Goal: Task Accomplishment & Management: Manage account settings

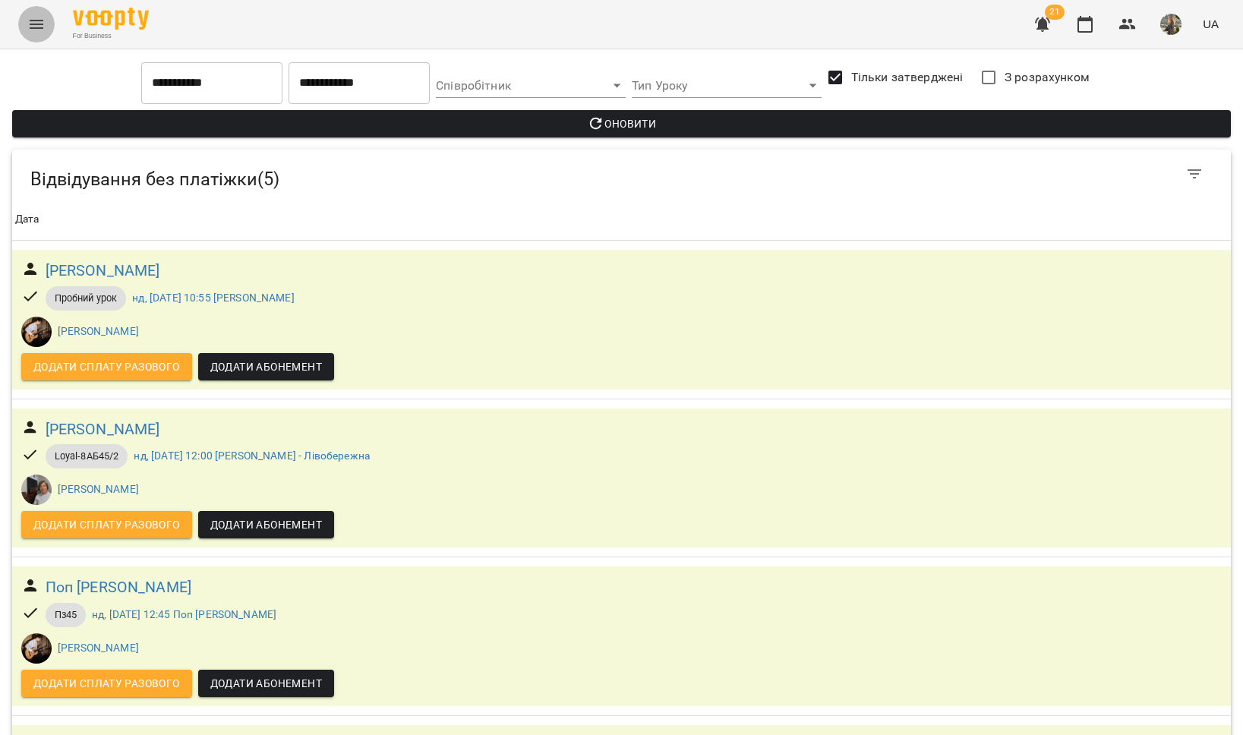
click at [38, 20] on icon "Menu" at bounding box center [37, 24] width 14 height 9
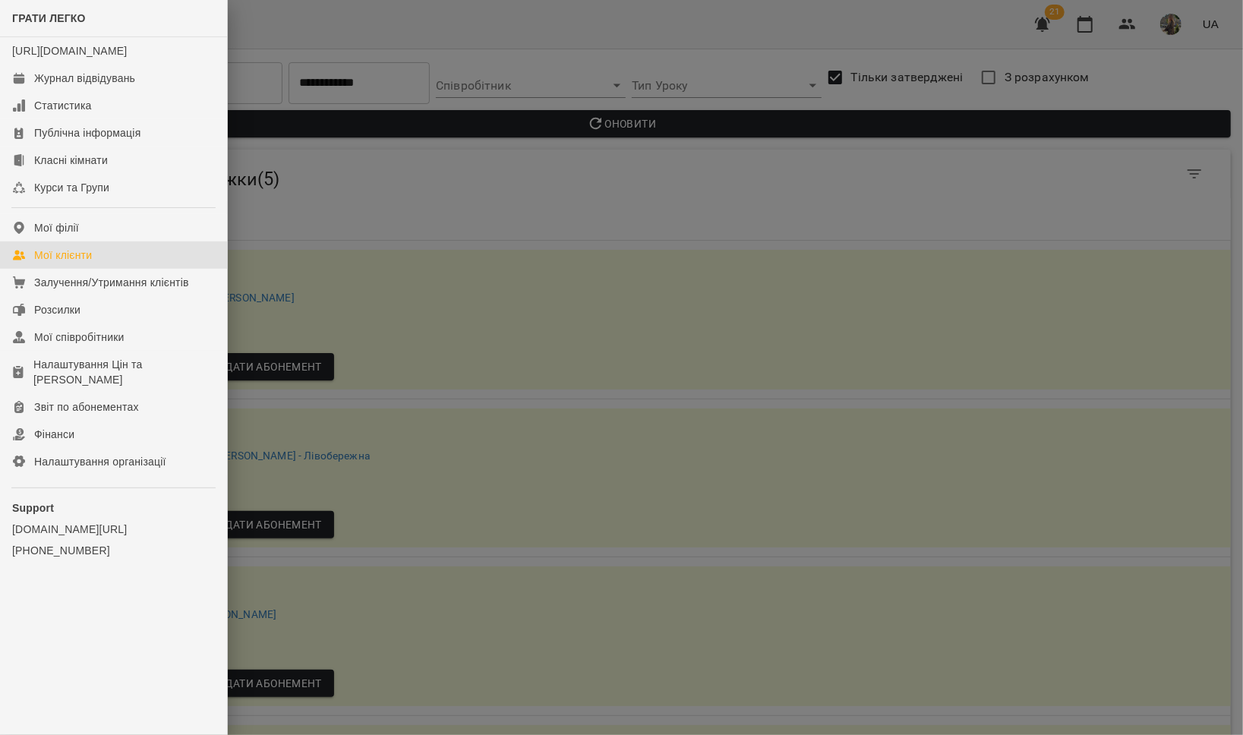
click at [99, 263] on link "Мої клієнти" at bounding box center [113, 255] width 227 height 27
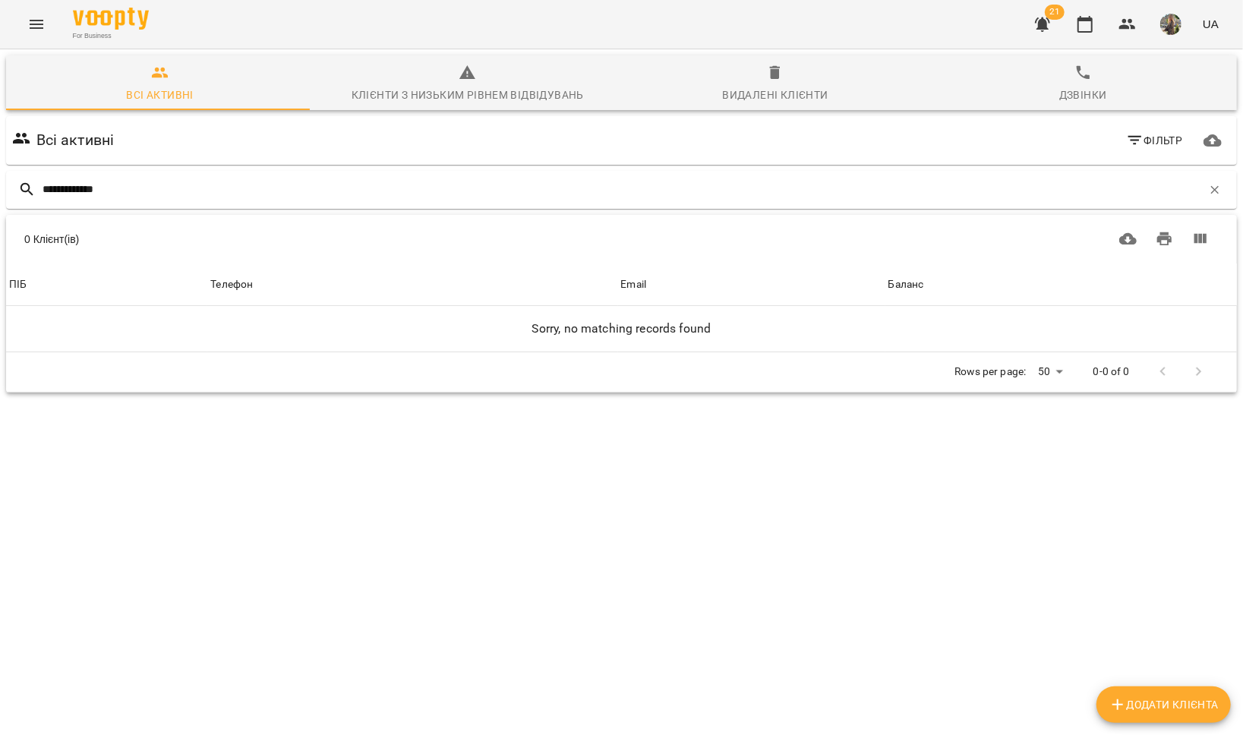
type input "**********"
click at [775, 81] on span "Видалені клієнти" at bounding box center [775, 84] width 289 height 41
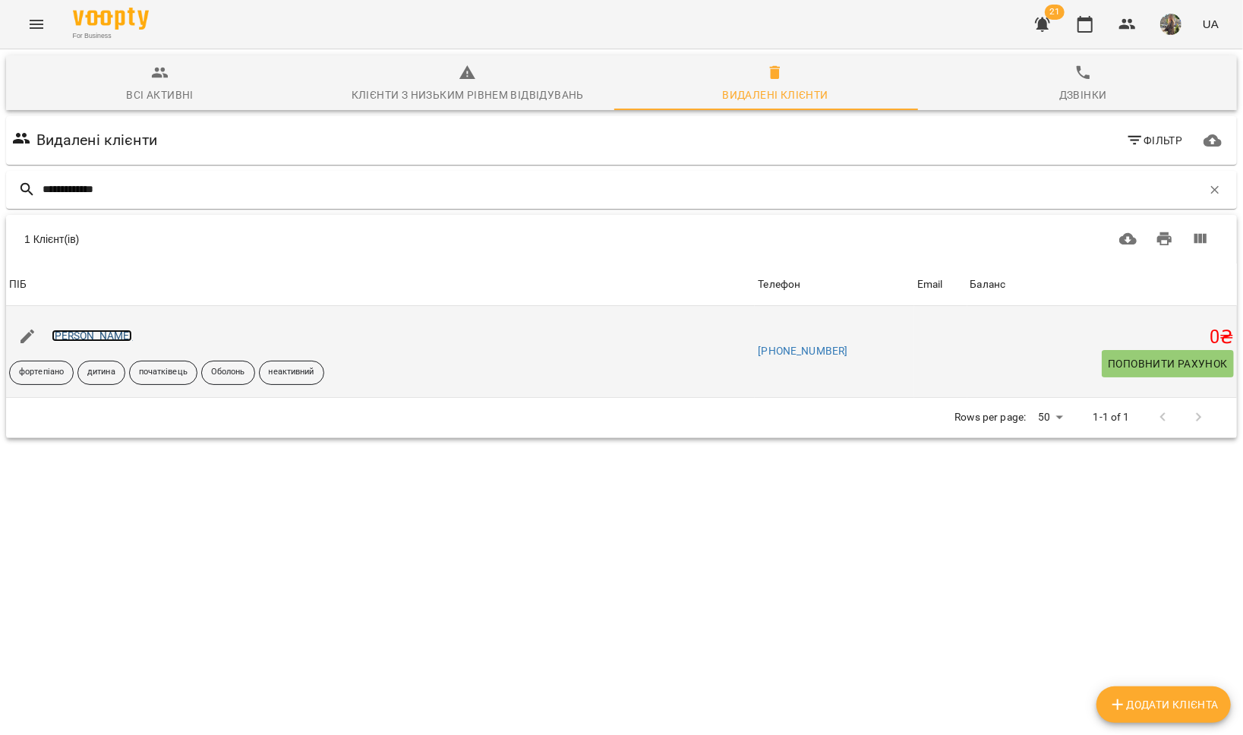
click at [133, 333] on link "[PERSON_NAME]" at bounding box center [92, 336] width 81 height 12
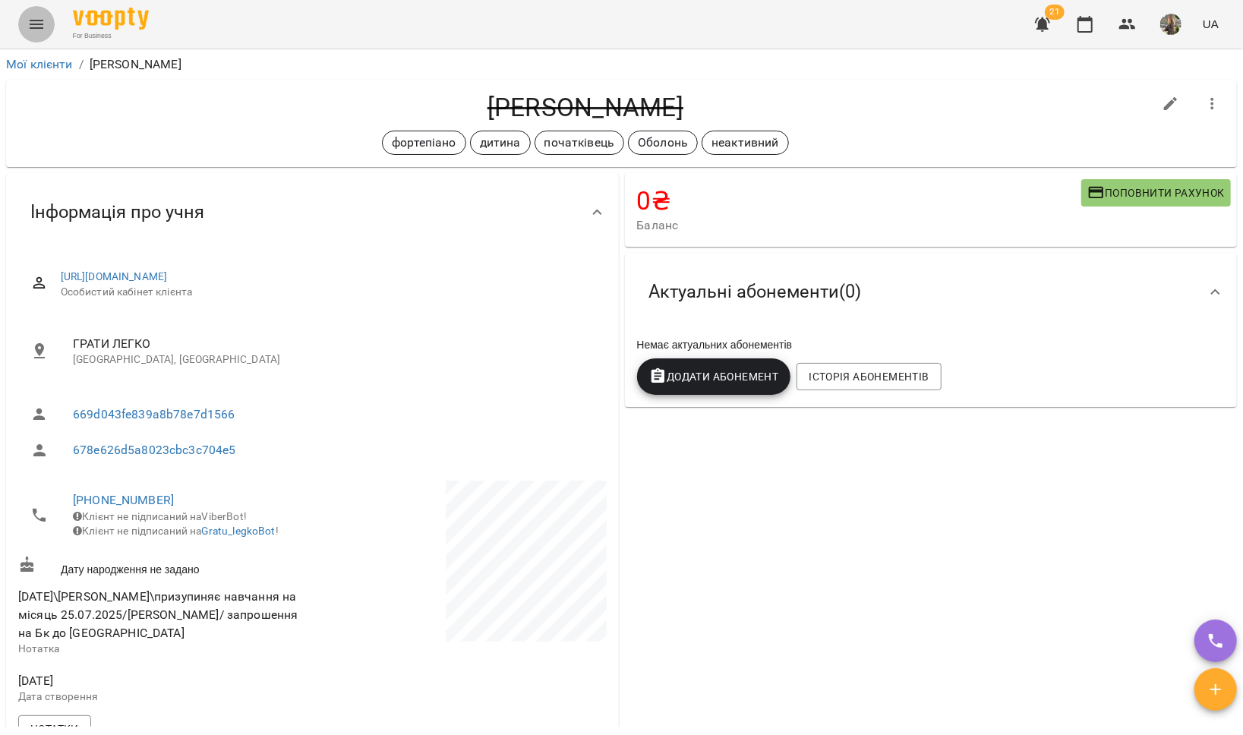
click at [37, 36] on button "Menu" at bounding box center [36, 24] width 36 height 36
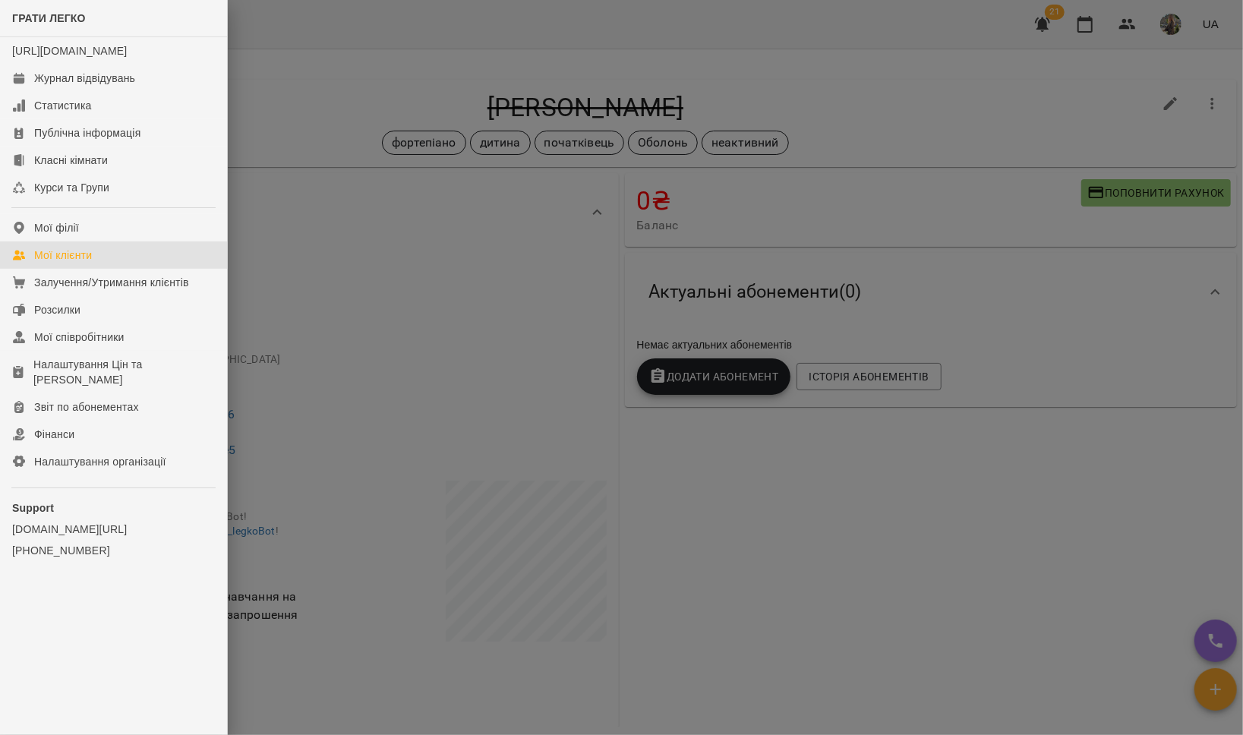
click at [162, 257] on link "Мої клієнти" at bounding box center [113, 255] width 227 height 27
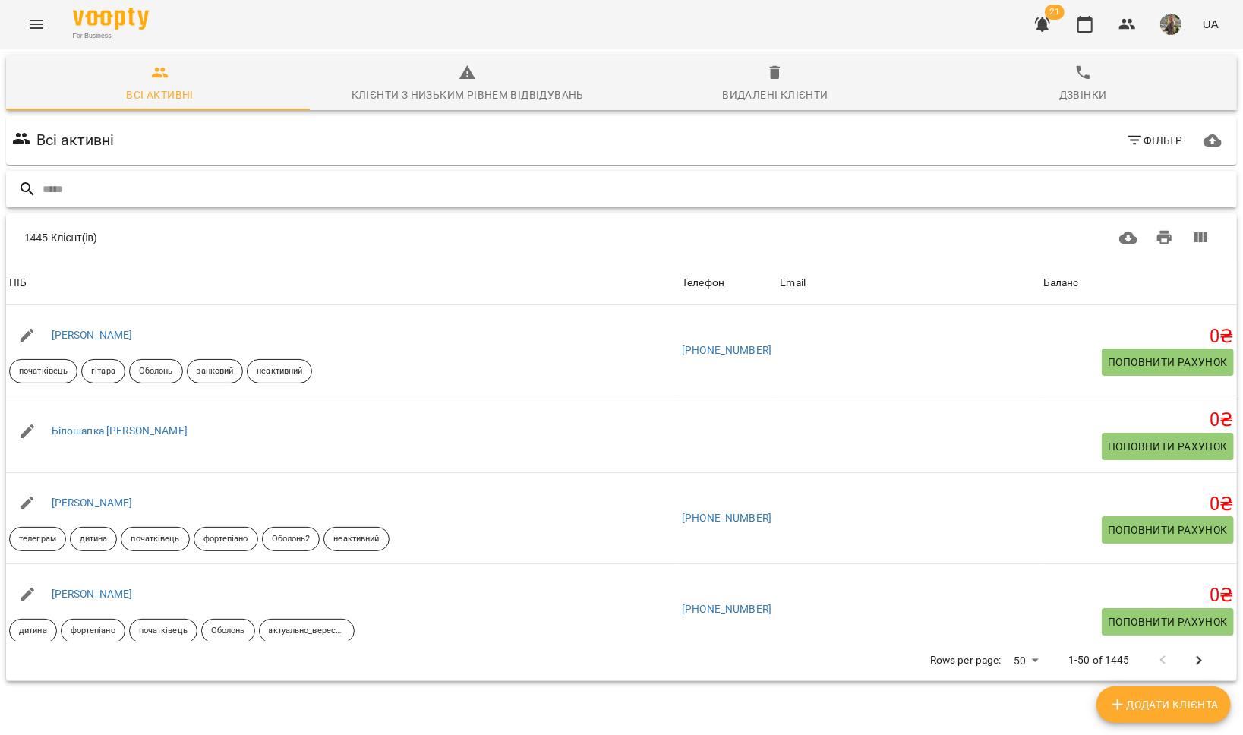
type input "*"
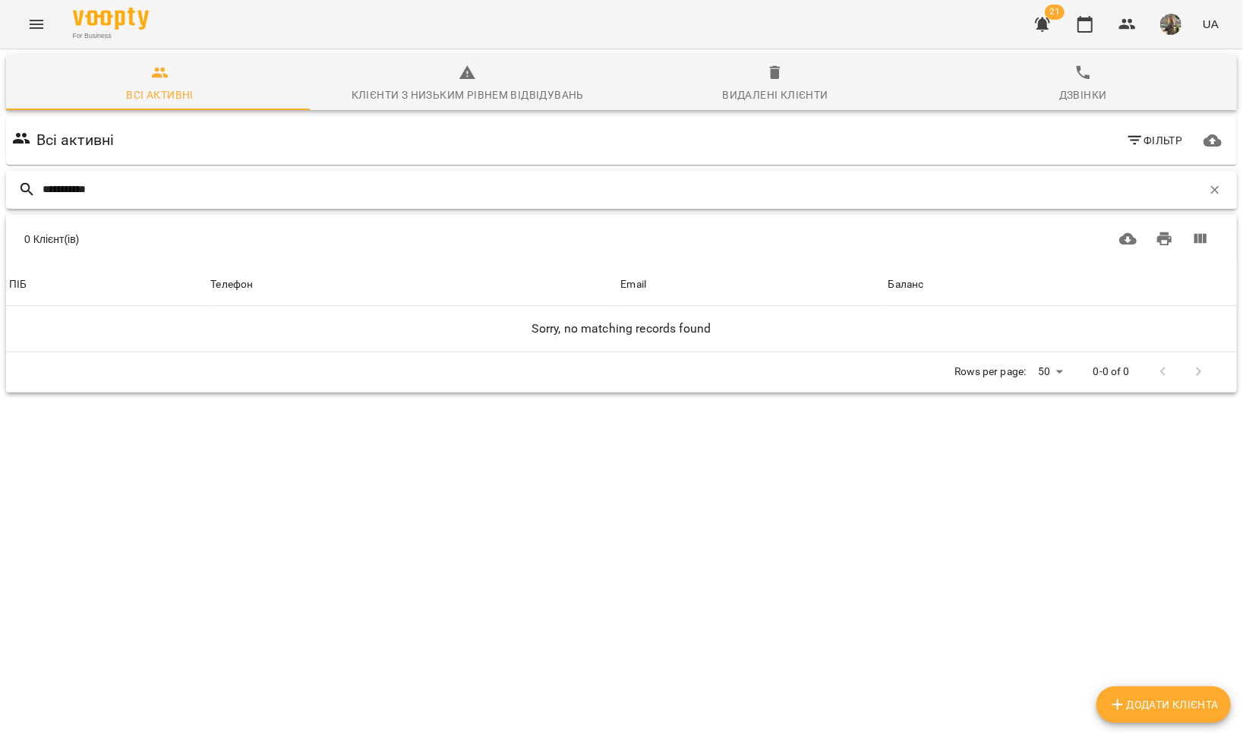
type input "**********"
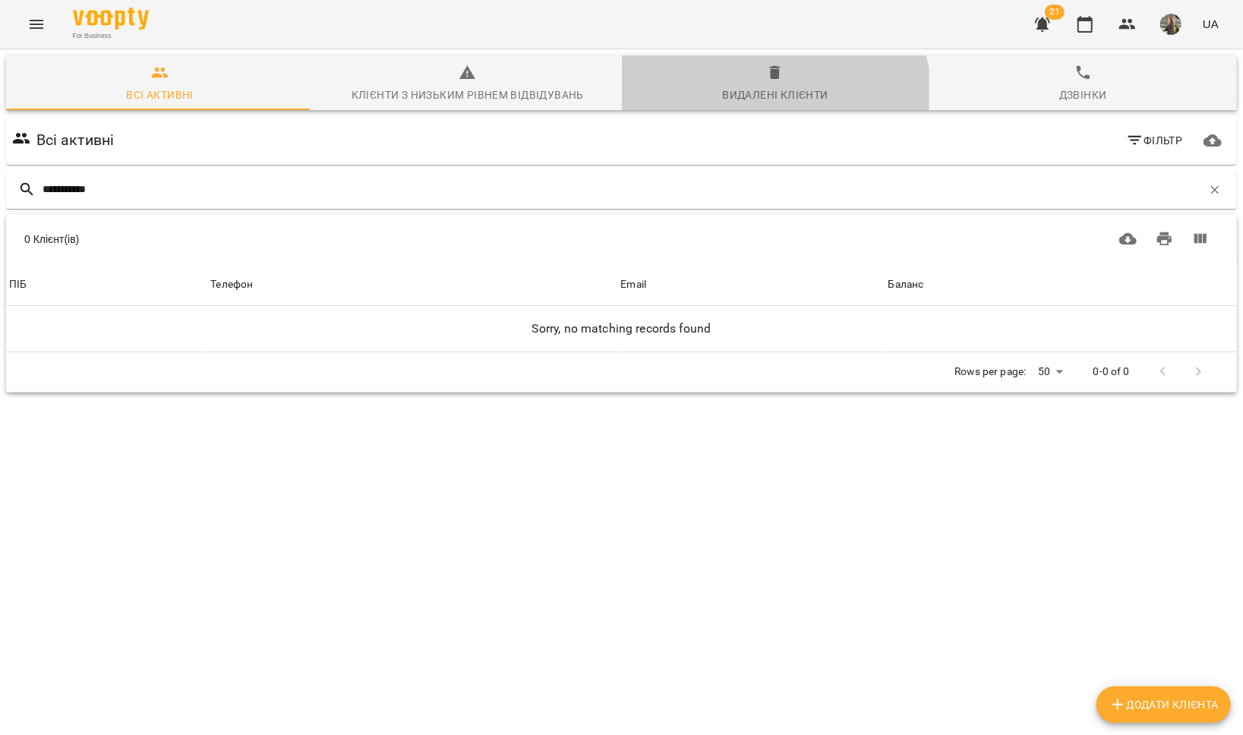
click at [756, 104] on button "Видалені клієнти" at bounding box center [776, 82] width 308 height 55
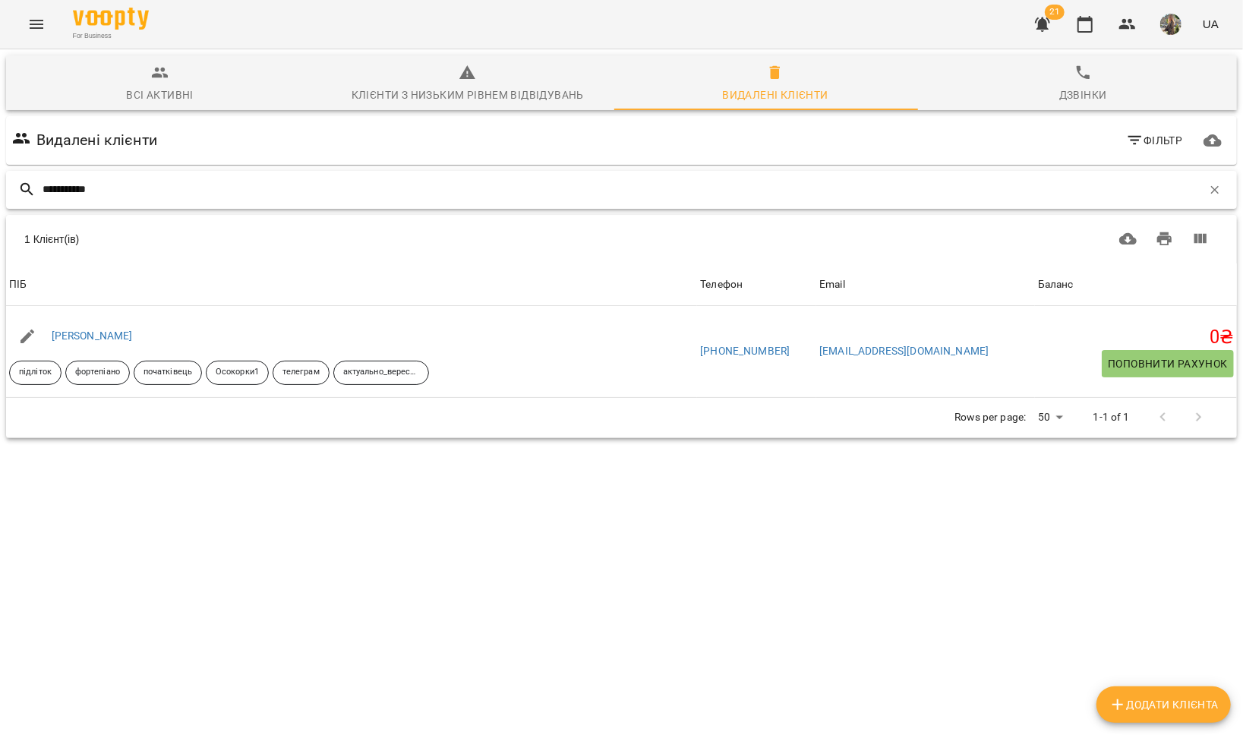
drag, startPoint x: 118, startPoint y: 191, endPoint x: 7, endPoint y: 186, distance: 111.7
click at [5, 187] on div "**********" at bounding box center [621, 190] width 1237 height 44
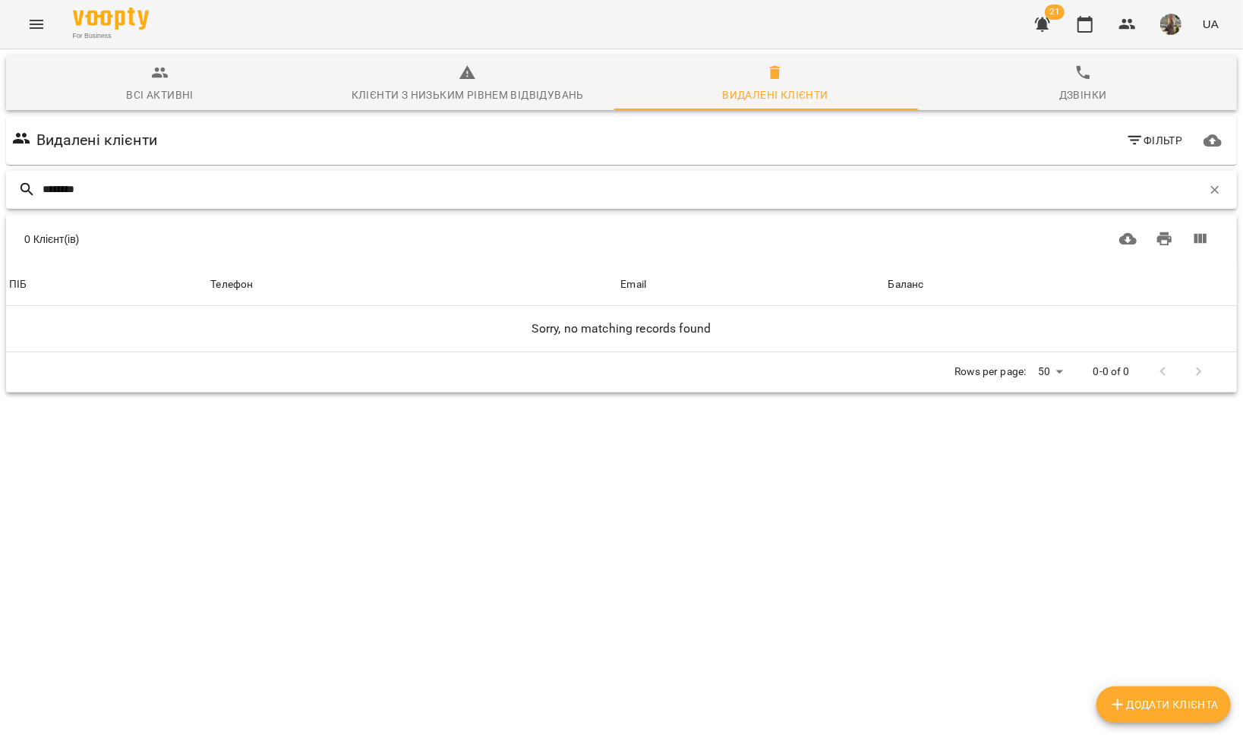
type input "********"
click at [136, 86] on div "Всі активні" at bounding box center [159, 95] width 67 height 18
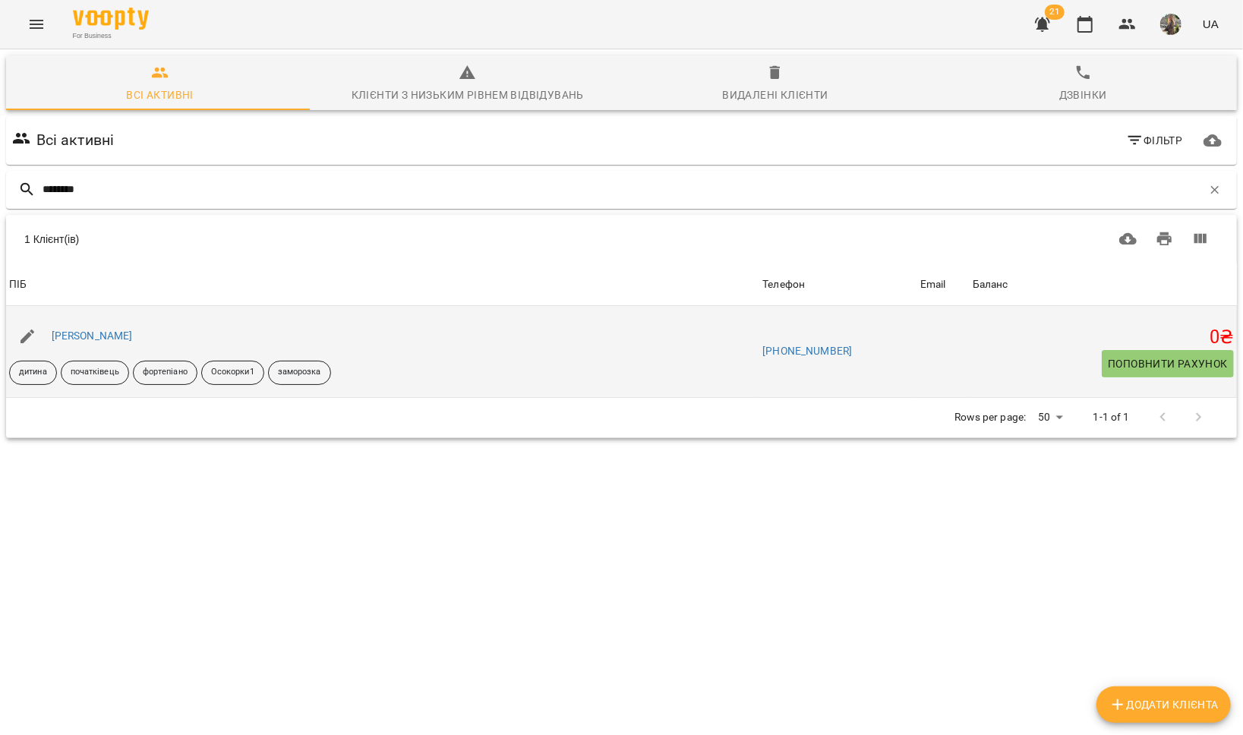
click at [106, 328] on div "[PERSON_NAME]" at bounding box center [92, 336] width 87 height 21
click at [103, 334] on link "[PERSON_NAME]" at bounding box center [92, 336] width 81 height 12
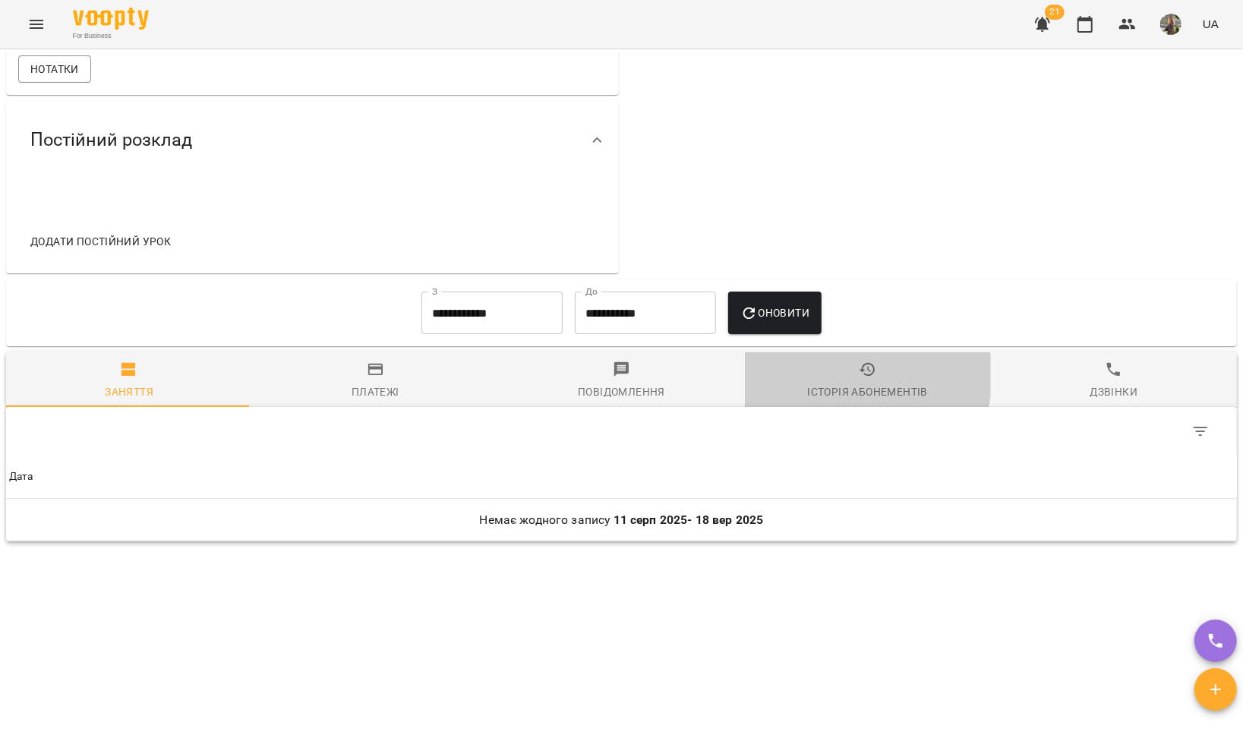
click at [841, 376] on span "Історія абонементів" at bounding box center [868, 381] width 228 height 41
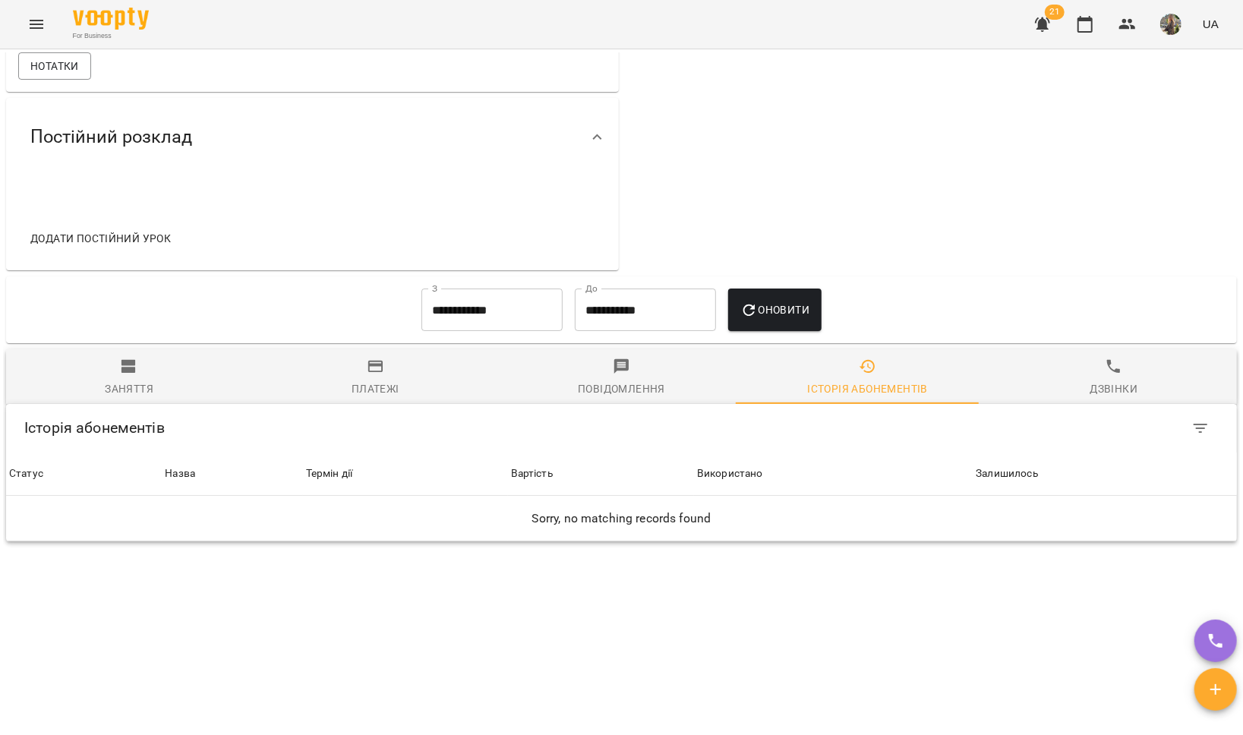
click at [466, 315] on input "**********" at bounding box center [491, 310] width 141 height 43
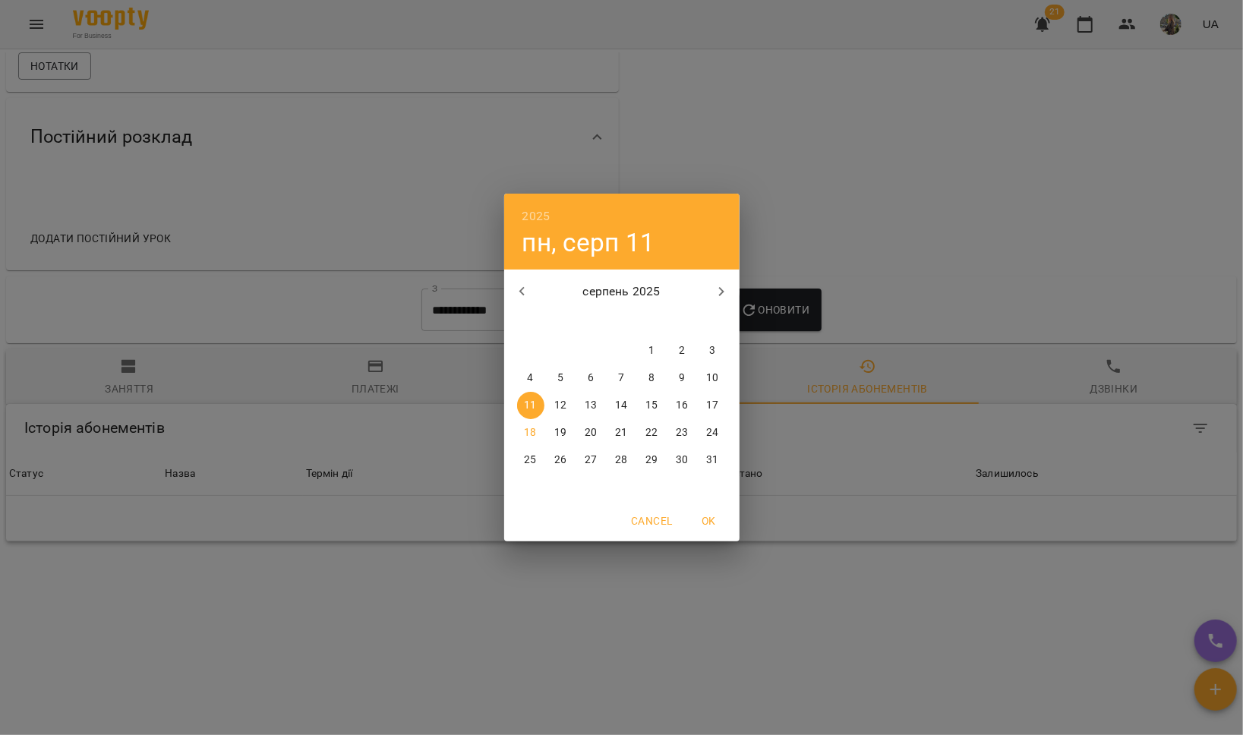
click at [509, 291] on button "button" at bounding box center [522, 291] width 36 height 36
click at [624, 352] on p "1" at bounding box center [621, 350] width 6 height 15
type input "**********"
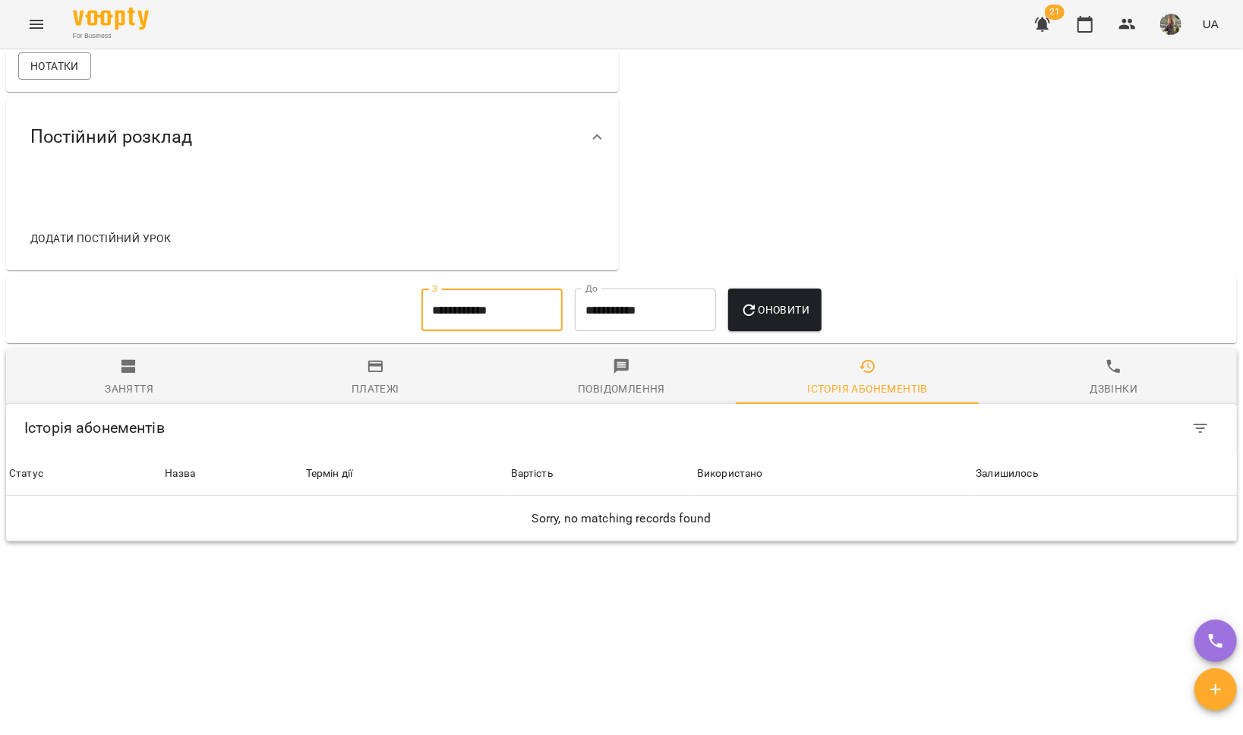
click at [724, 314] on div "Оновити" at bounding box center [775, 310] width 106 height 55
click at [740, 314] on icon "button" at bounding box center [749, 310] width 18 height 18
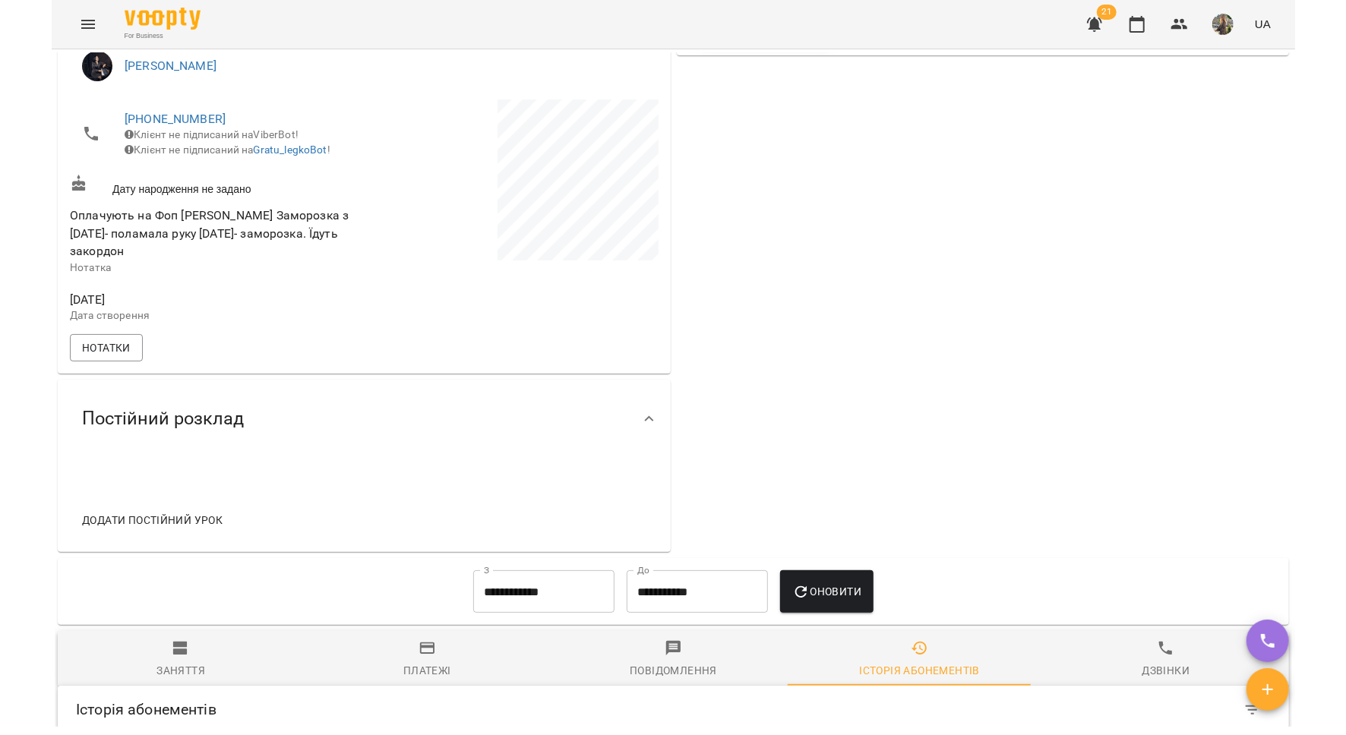
scroll to position [355, 0]
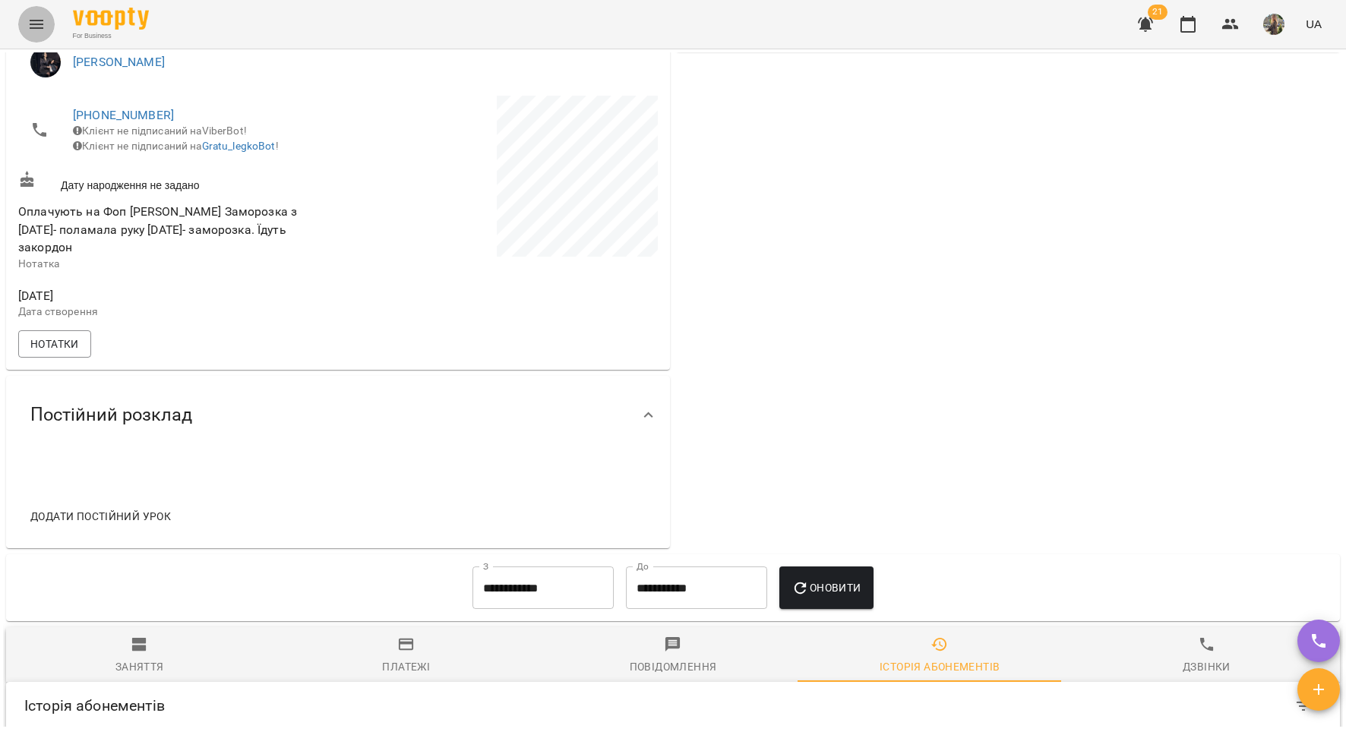
click at [43, 19] on icon "Menu" at bounding box center [36, 24] width 18 height 18
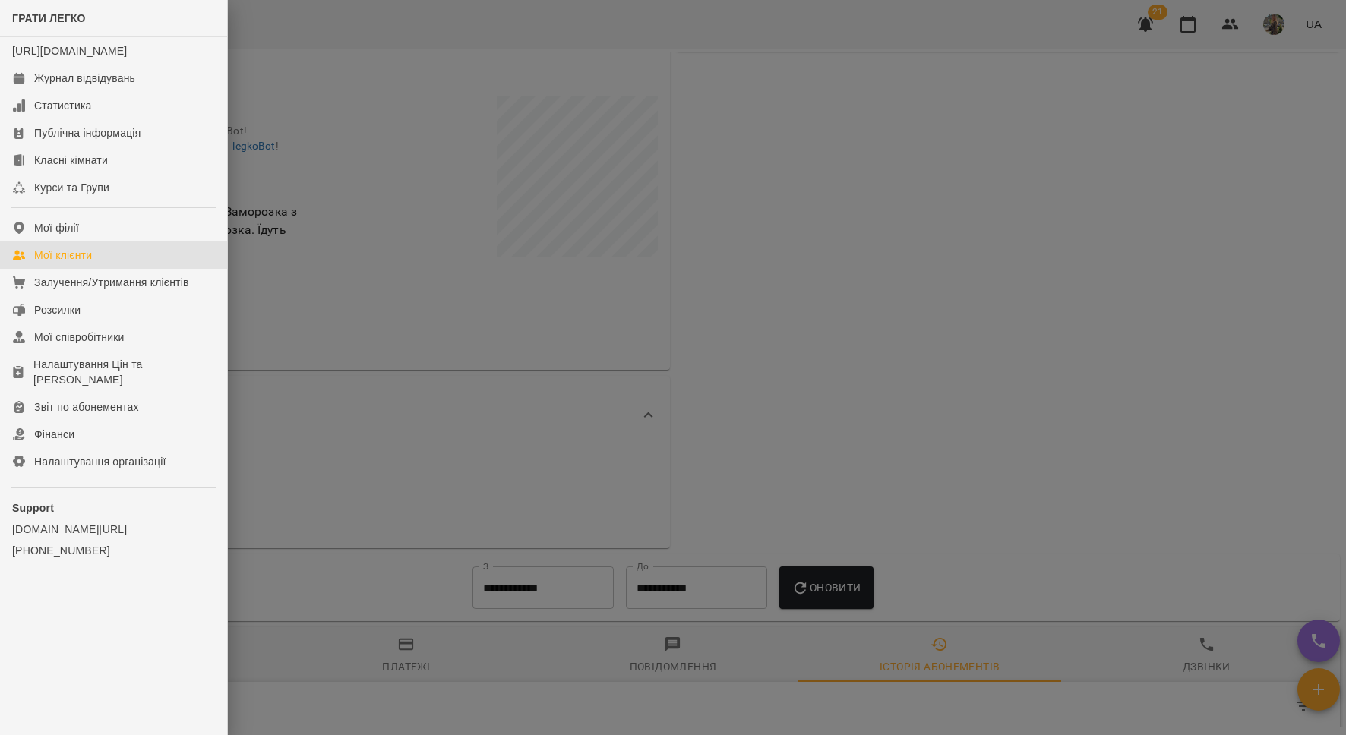
click at [108, 267] on link "Мої клієнти" at bounding box center [113, 255] width 227 height 27
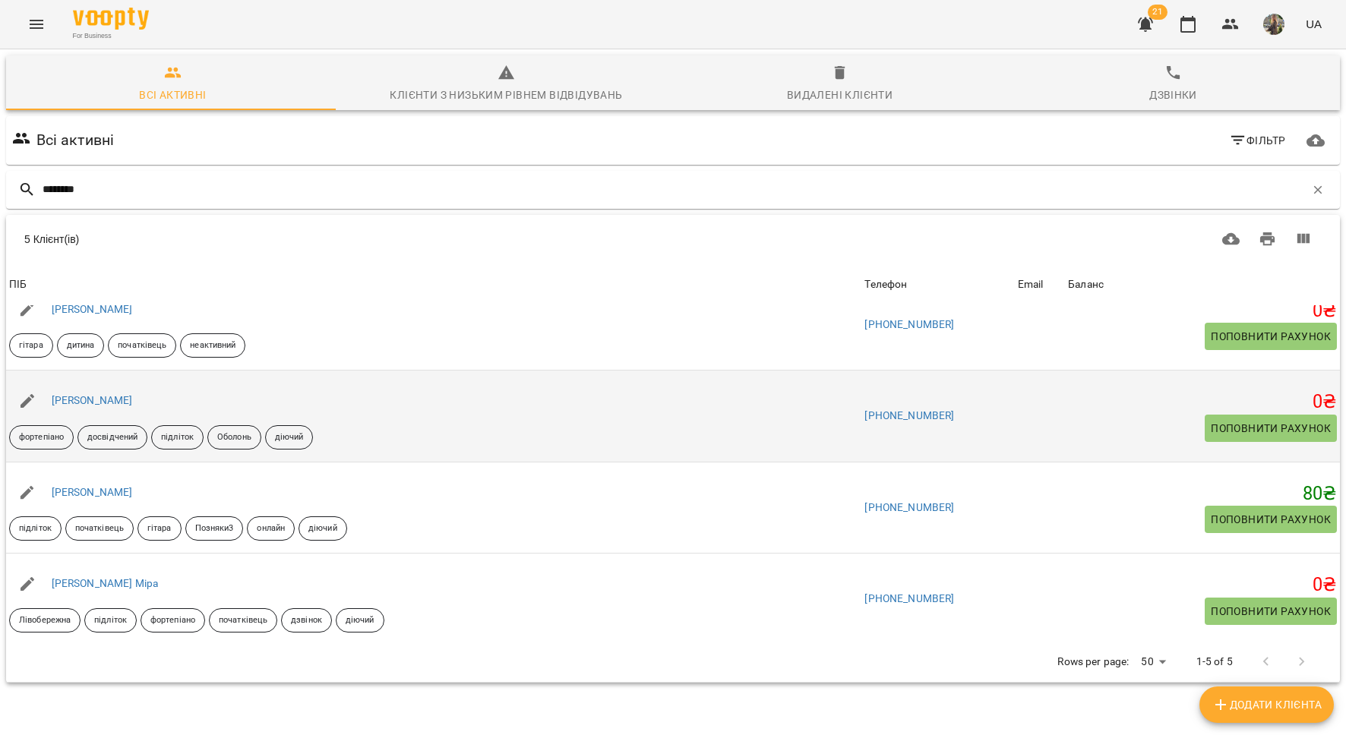
scroll to position [120, 0]
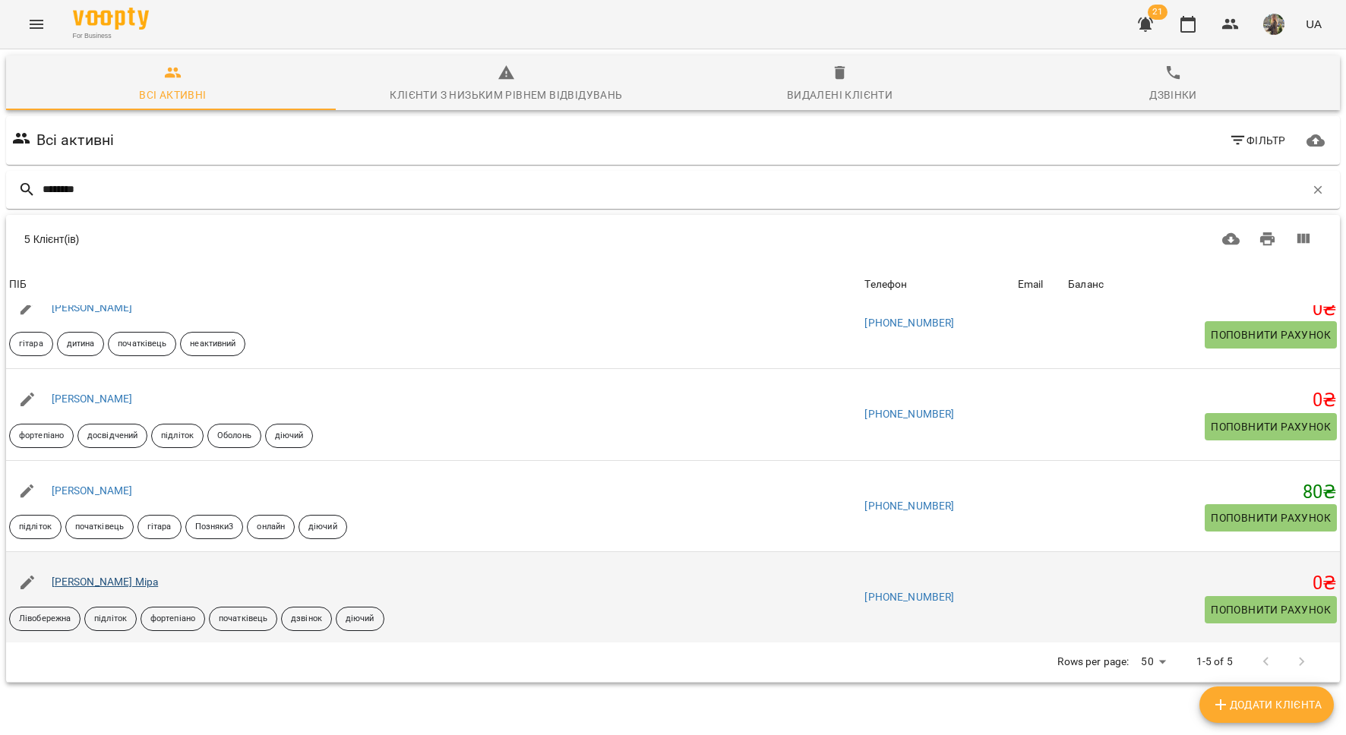
type input "********"
click at [88, 576] on link "[PERSON_NAME] Міра" at bounding box center [105, 582] width 107 height 12
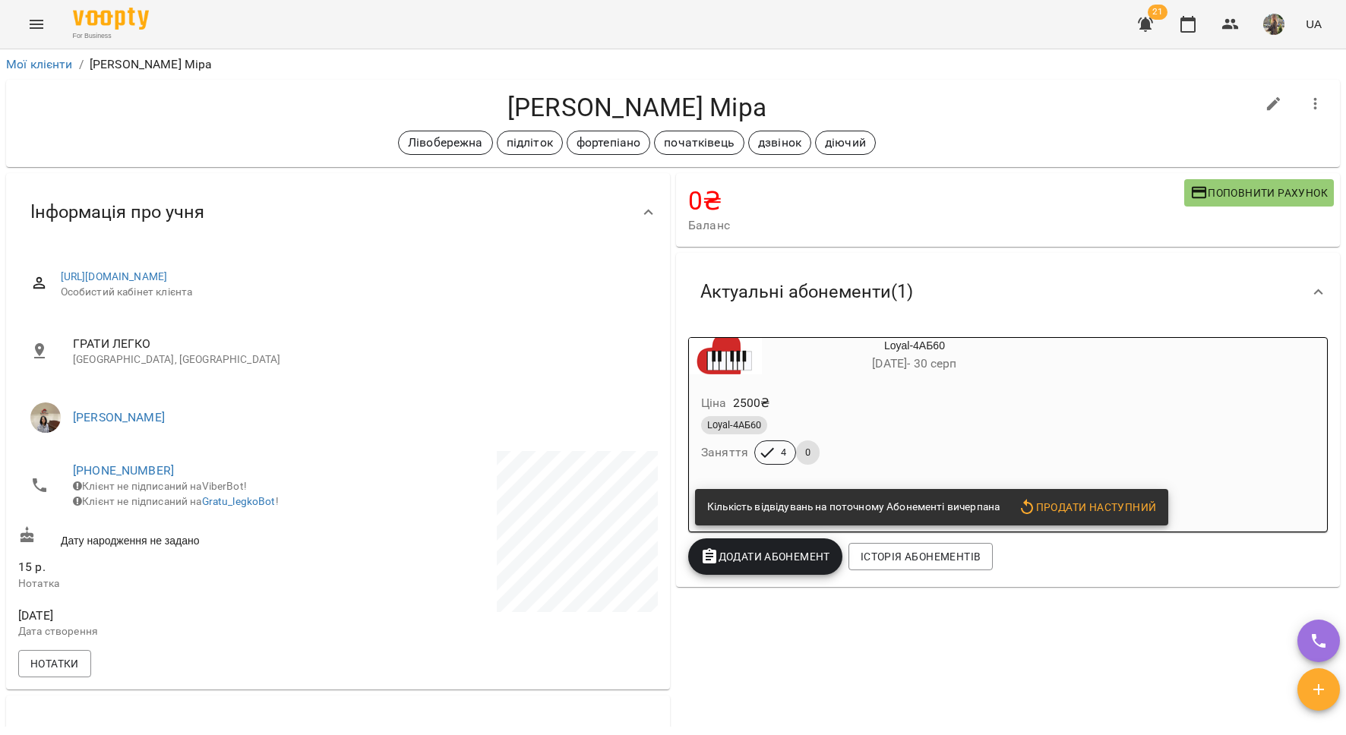
click at [43, 34] on button "Menu" at bounding box center [36, 24] width 36 height 36
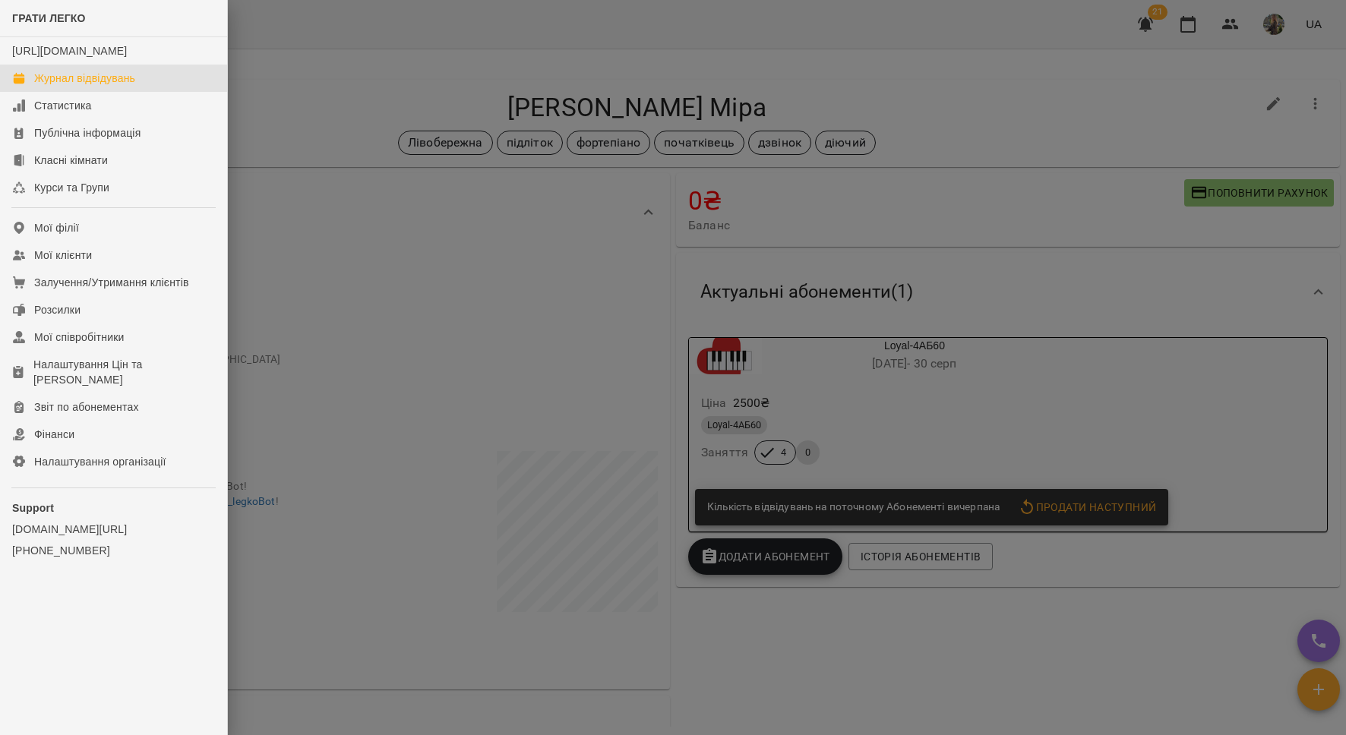
click at [47, 86] on div "Журнал відвідувань" at bounding box center [84, 78] width 101 height 15
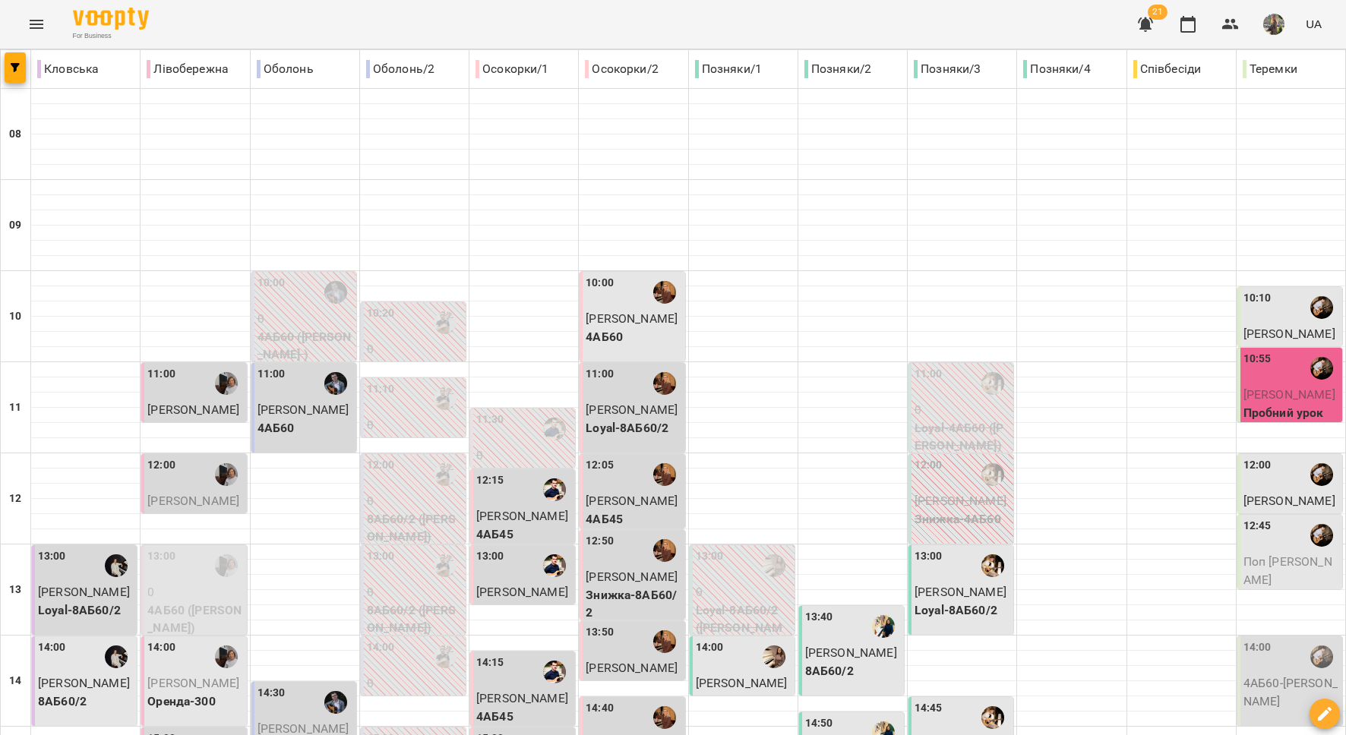
scroll to position [365, 0]
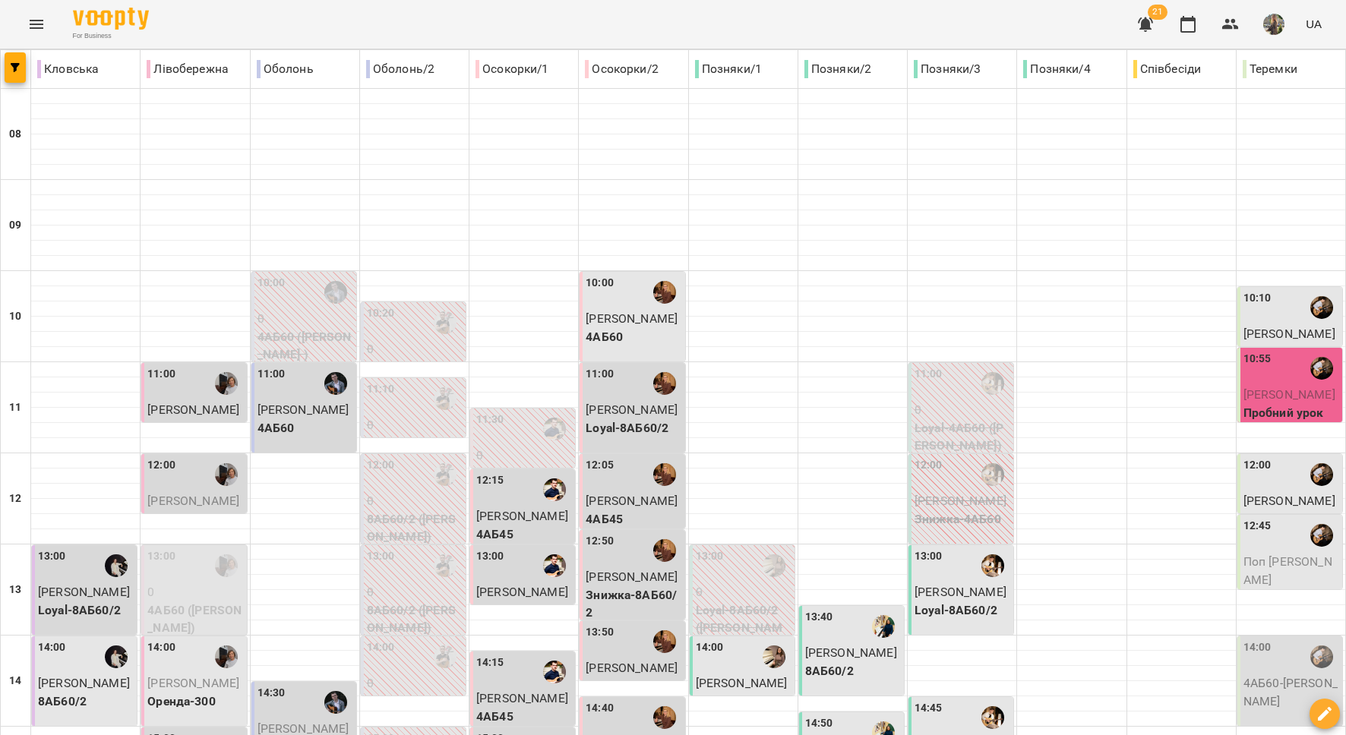
scroll to position [409, 0]
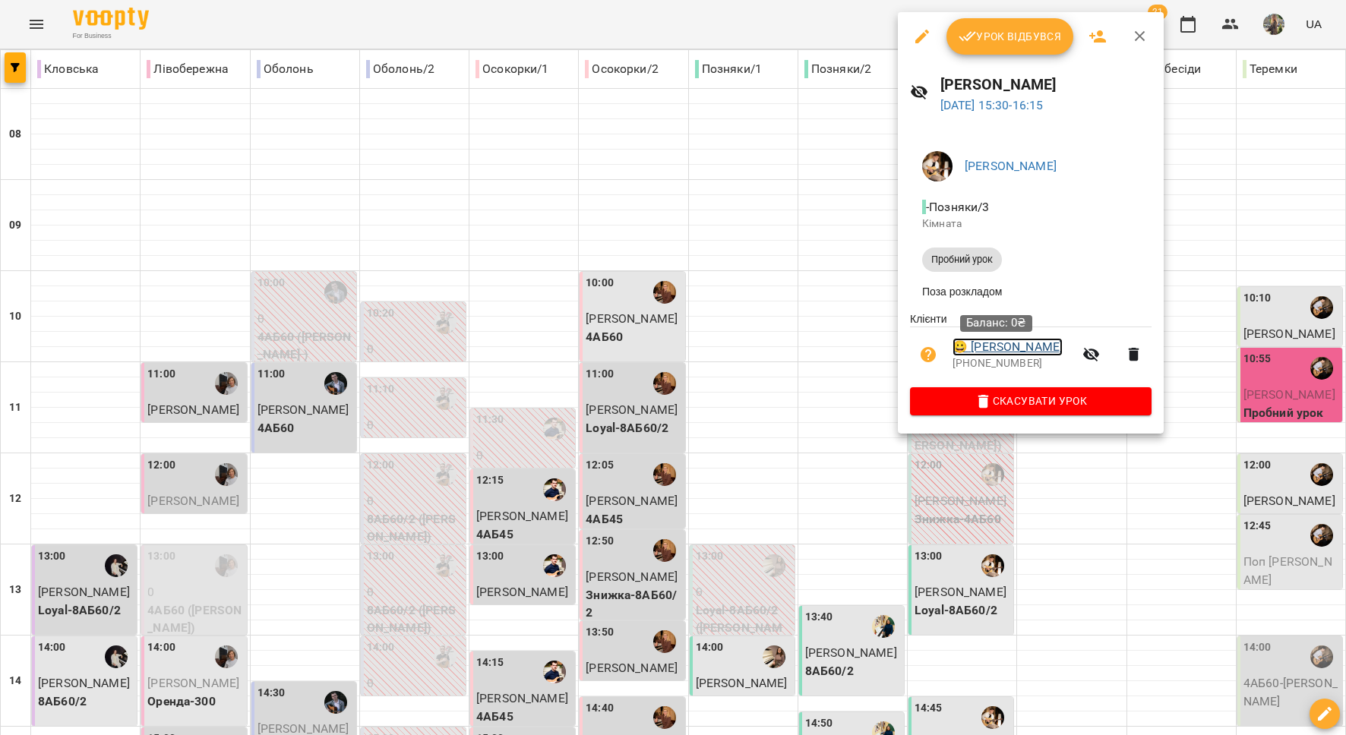
click at [993, 348] on link "😀 Сіренко Віра" at bounding box center [1007, 347] width 110 height 18
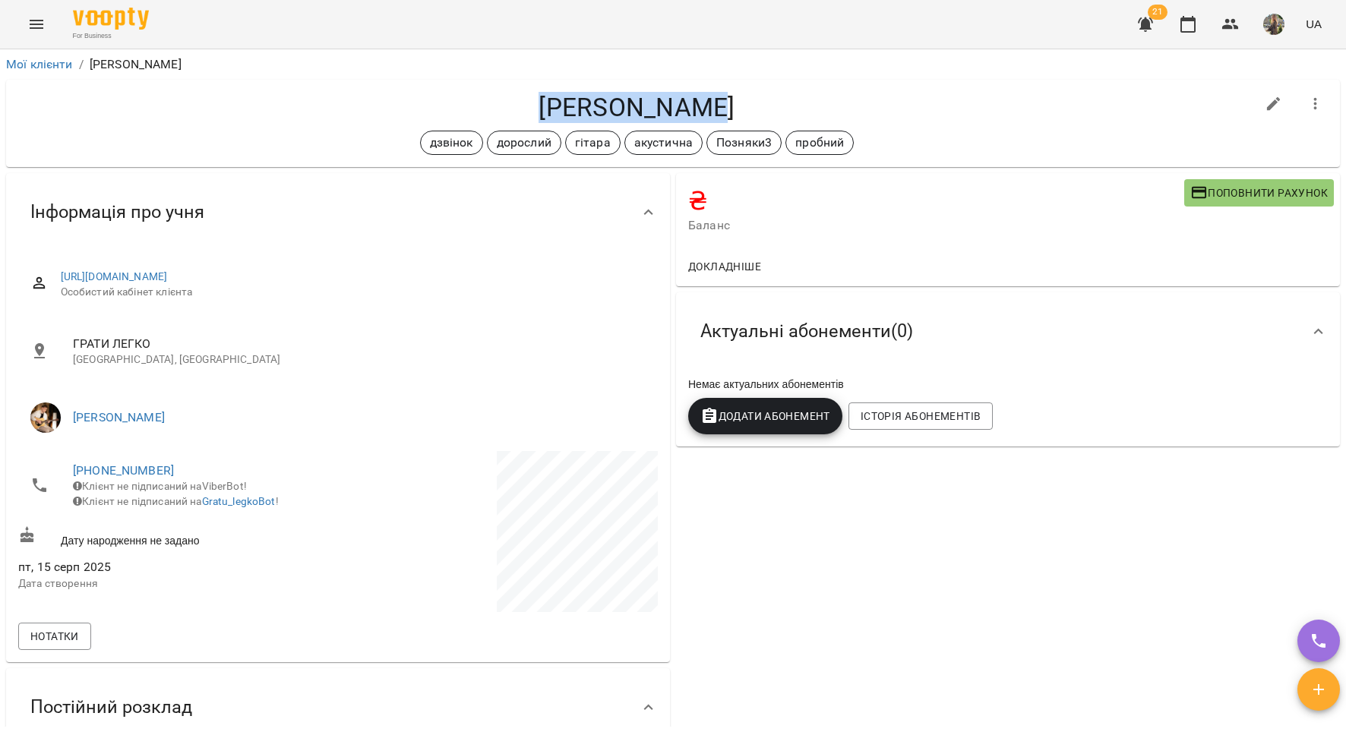
drag, startPoint x: 699, startPoint y: 109, endPoint x: 516, endPoint y: 96, distance: 183.4
click at [516, 96] on h4 "[PERSON_NAME]" at bounding box center [636, 107] width 1237 height 31
copy h4 "[PERSON_NAME]"
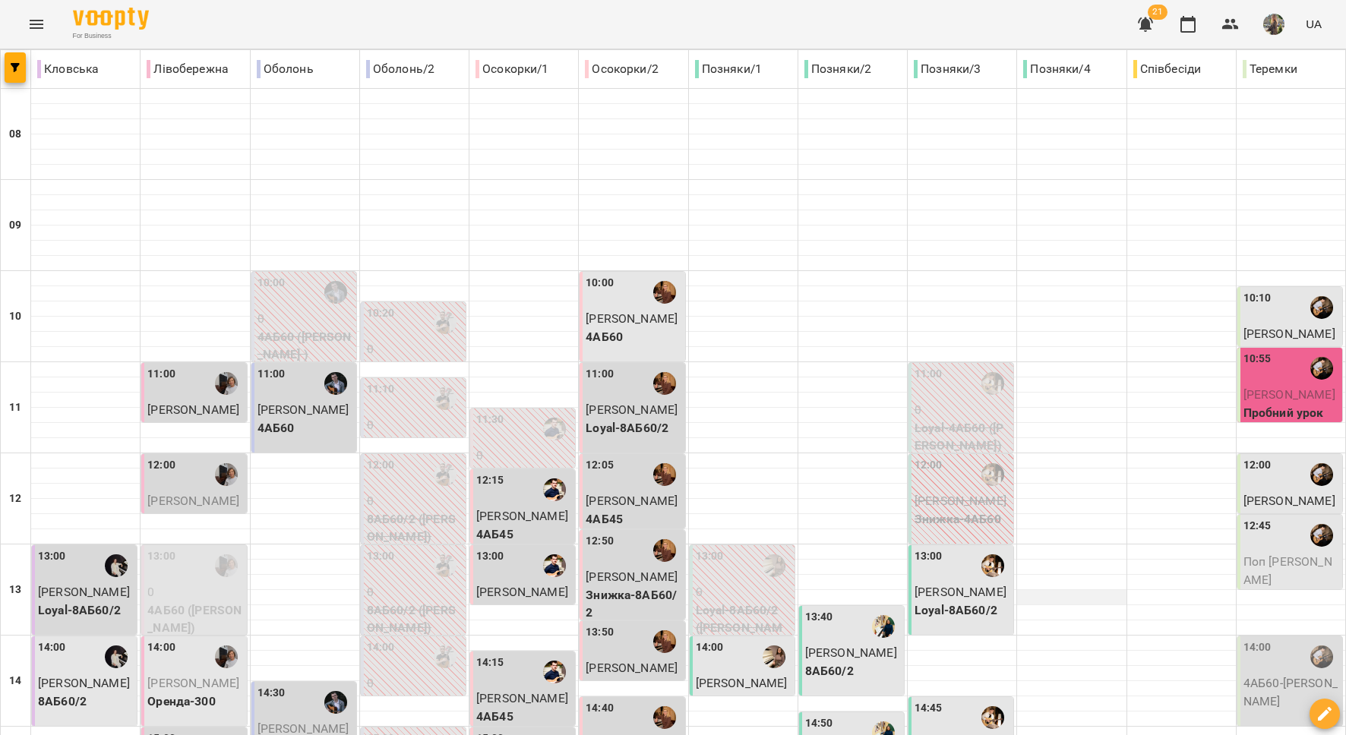
scroll to position [269, 0]
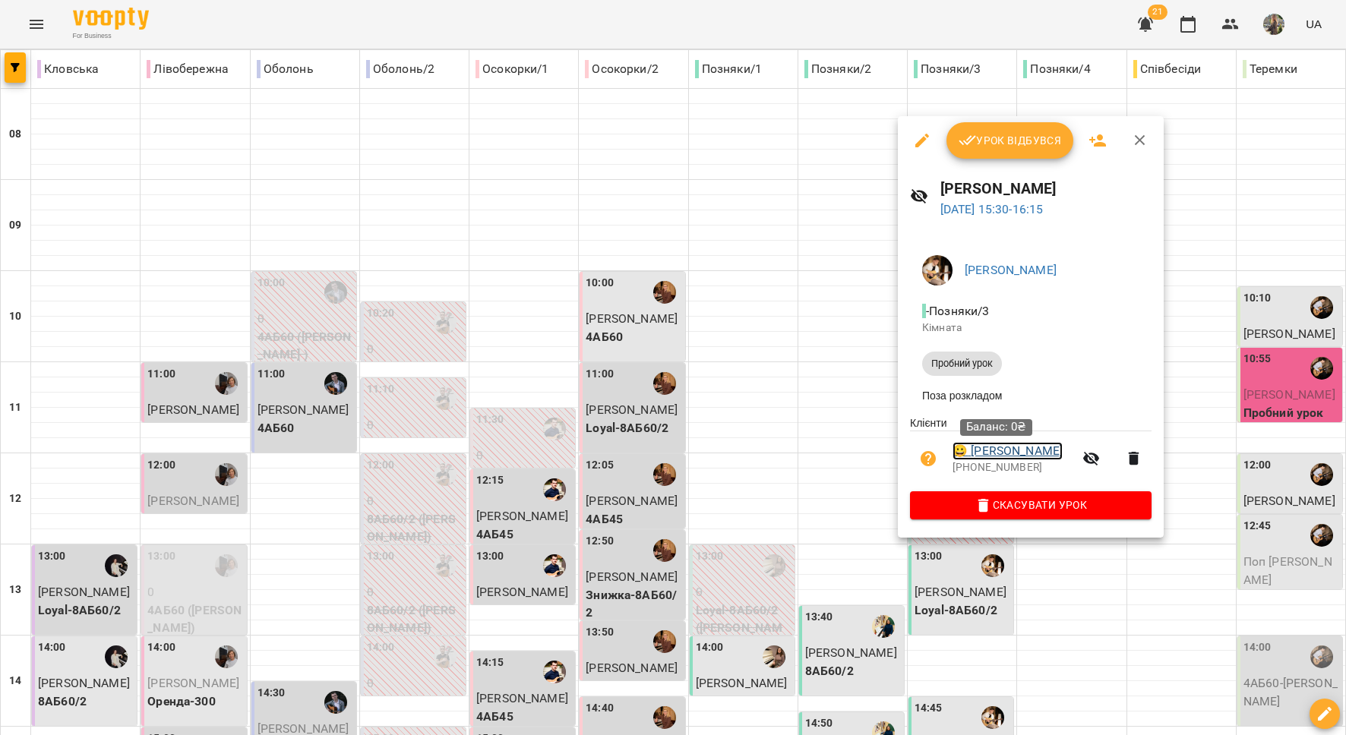
click at [1014, 458] on link "😀 Сіренко Віра" at bounding box center [1007, 451] width 110 height 18
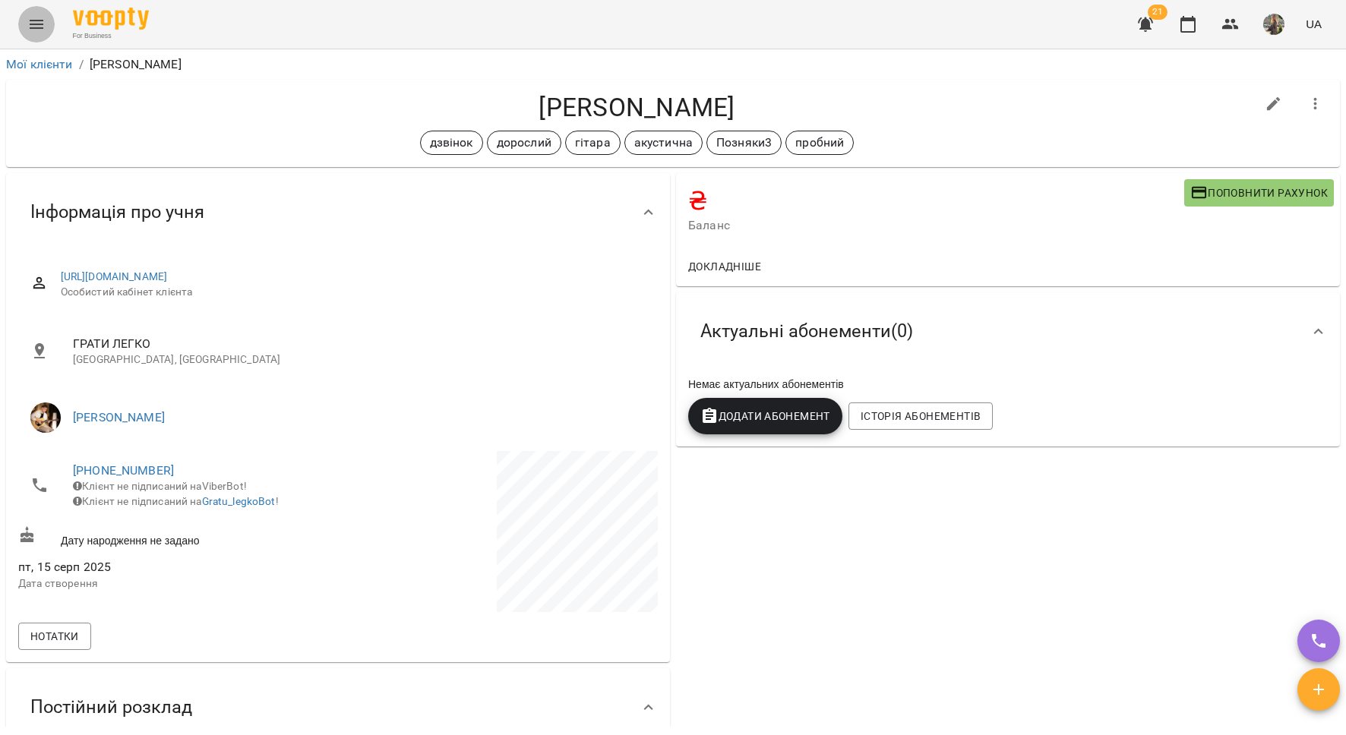
click at [39, 26] on icon "Menu" at bounding box center [36, 24] width 18 height 18
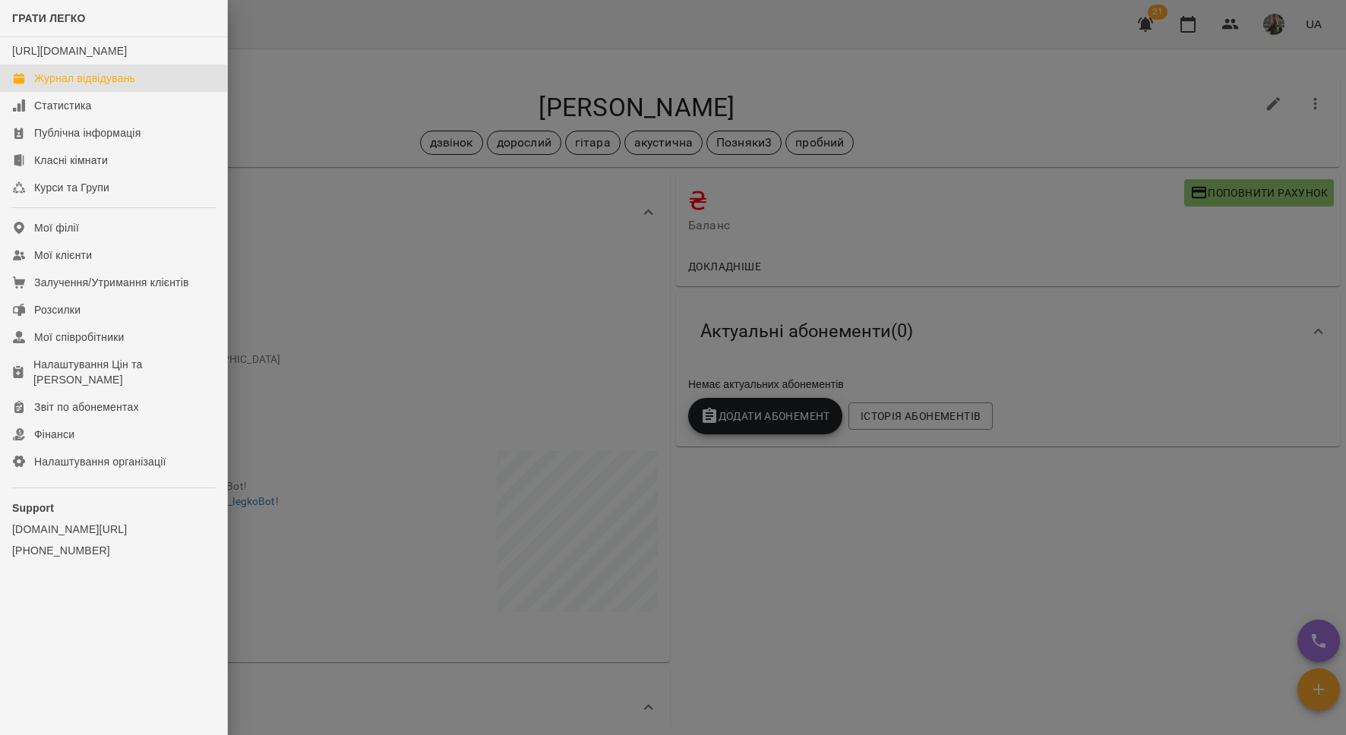
click at [75, 86] on div "Журнал відвідувань" at bounding box center [84, 78] width 101 height 15
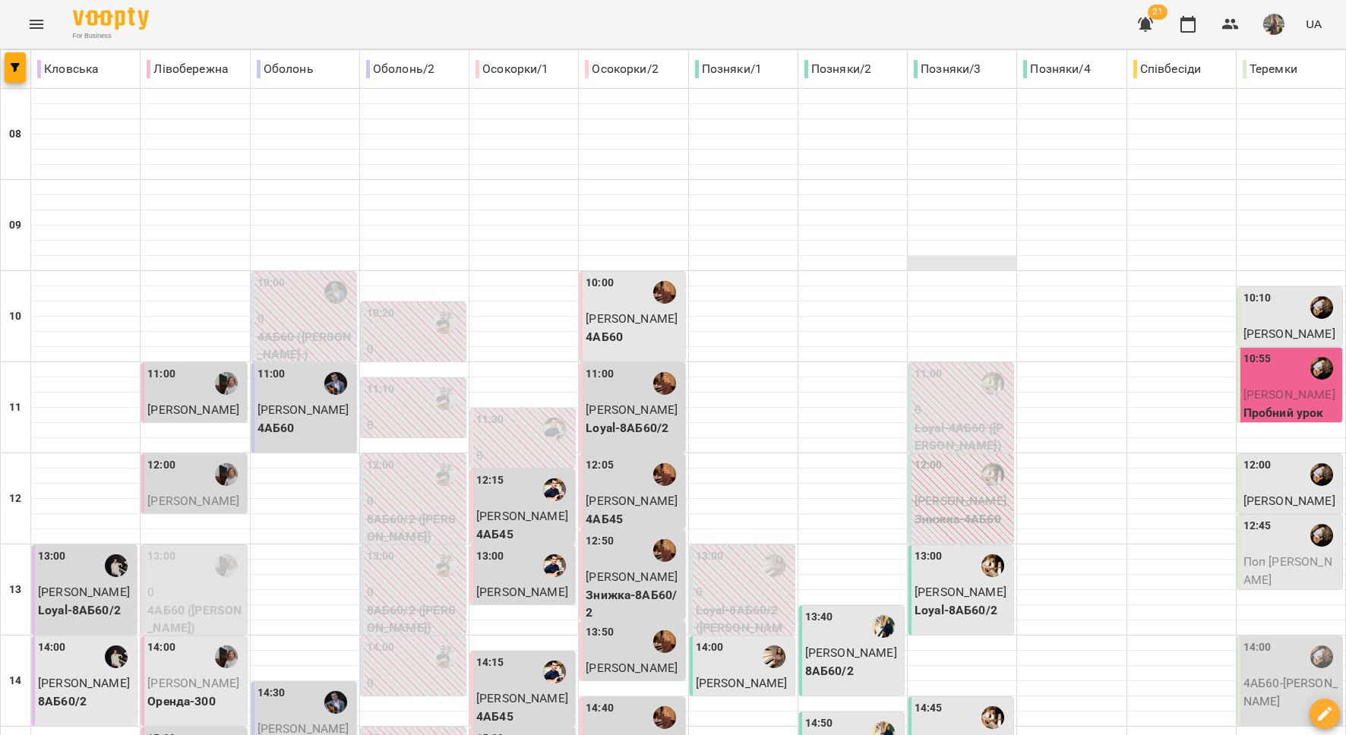
scroll to position [276, 0]
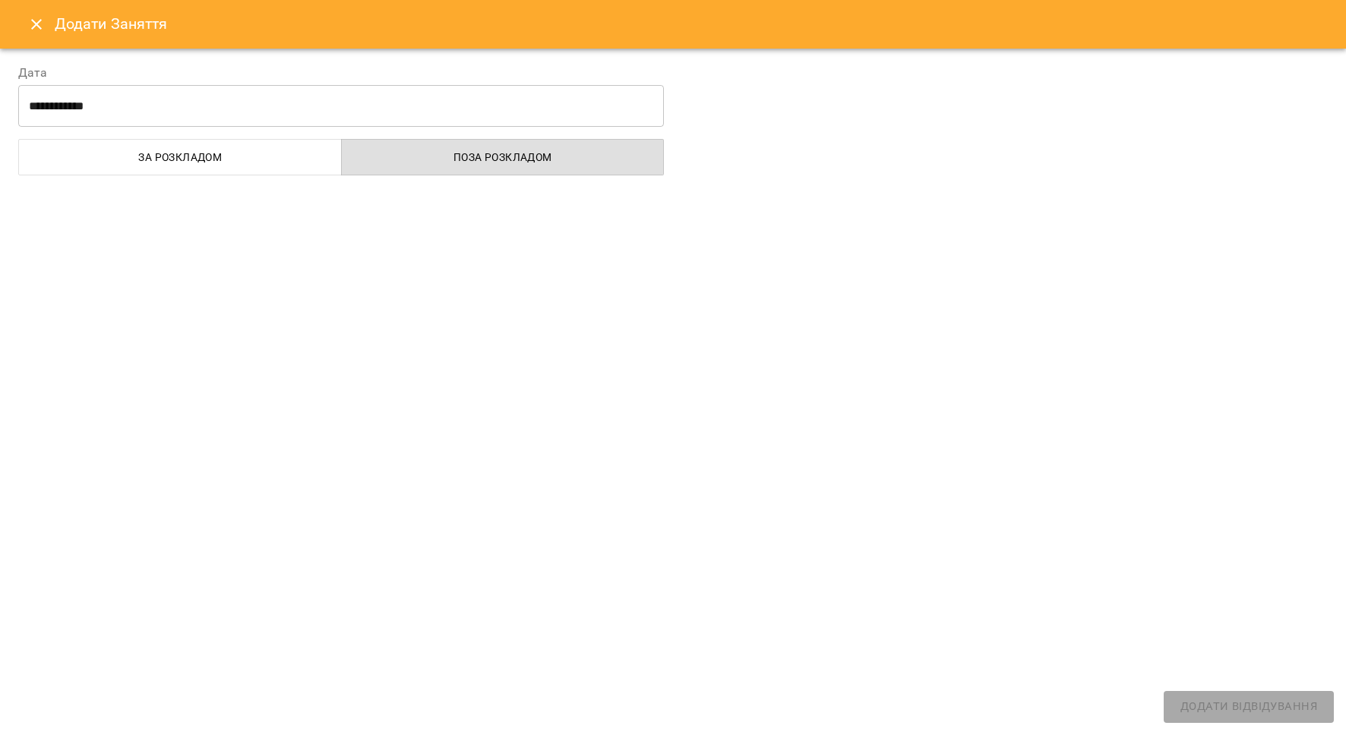
select select
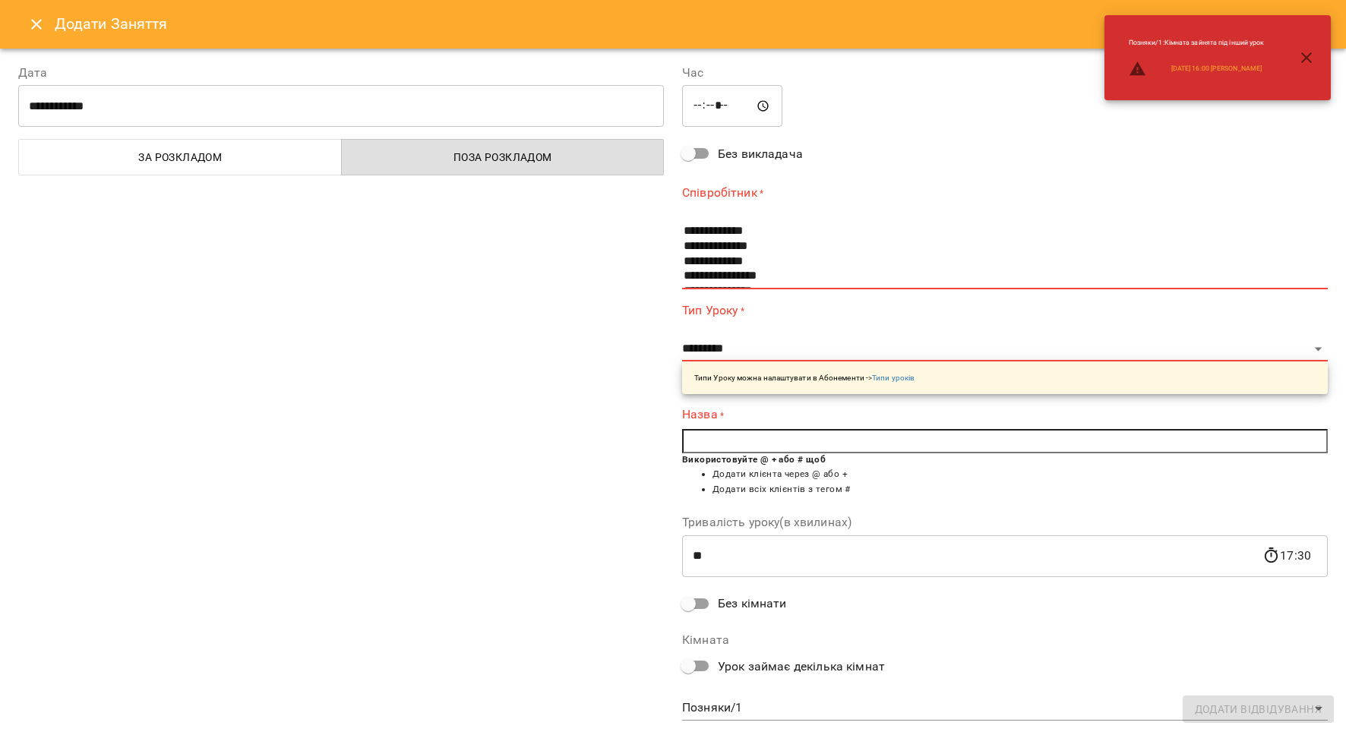
click at [32, 23] on icon "Close" at bounding box center [36, 24] width 18 height 18
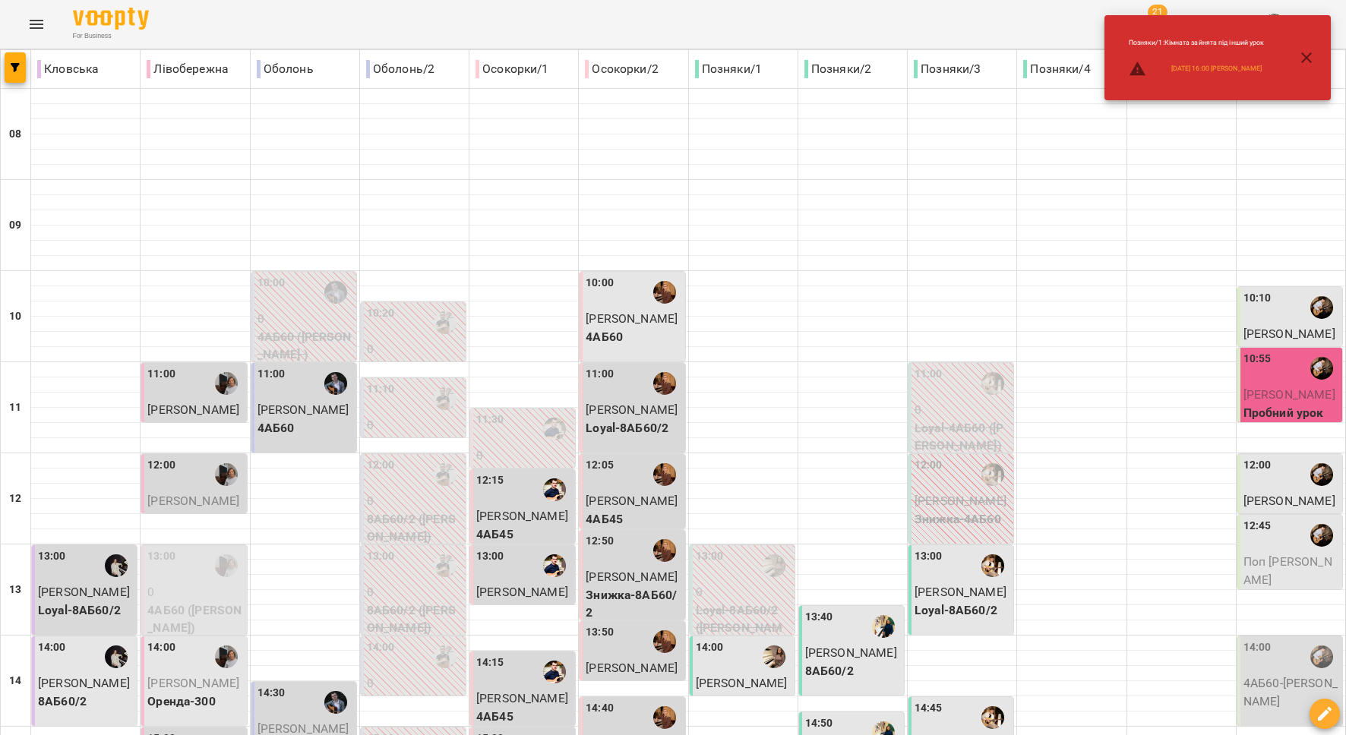
type input "**********"
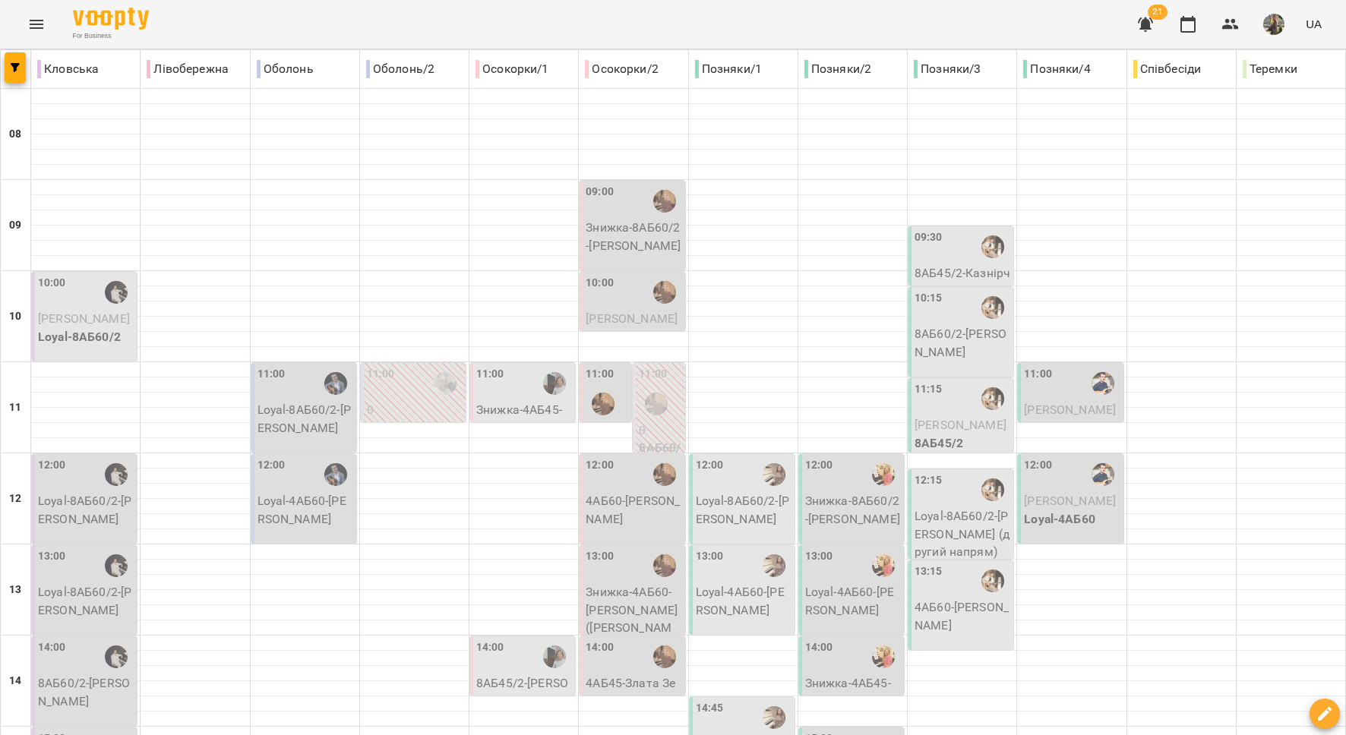
click at [945, 254] on div "09:30" at bounding box center [962, 246] width 96 height 35
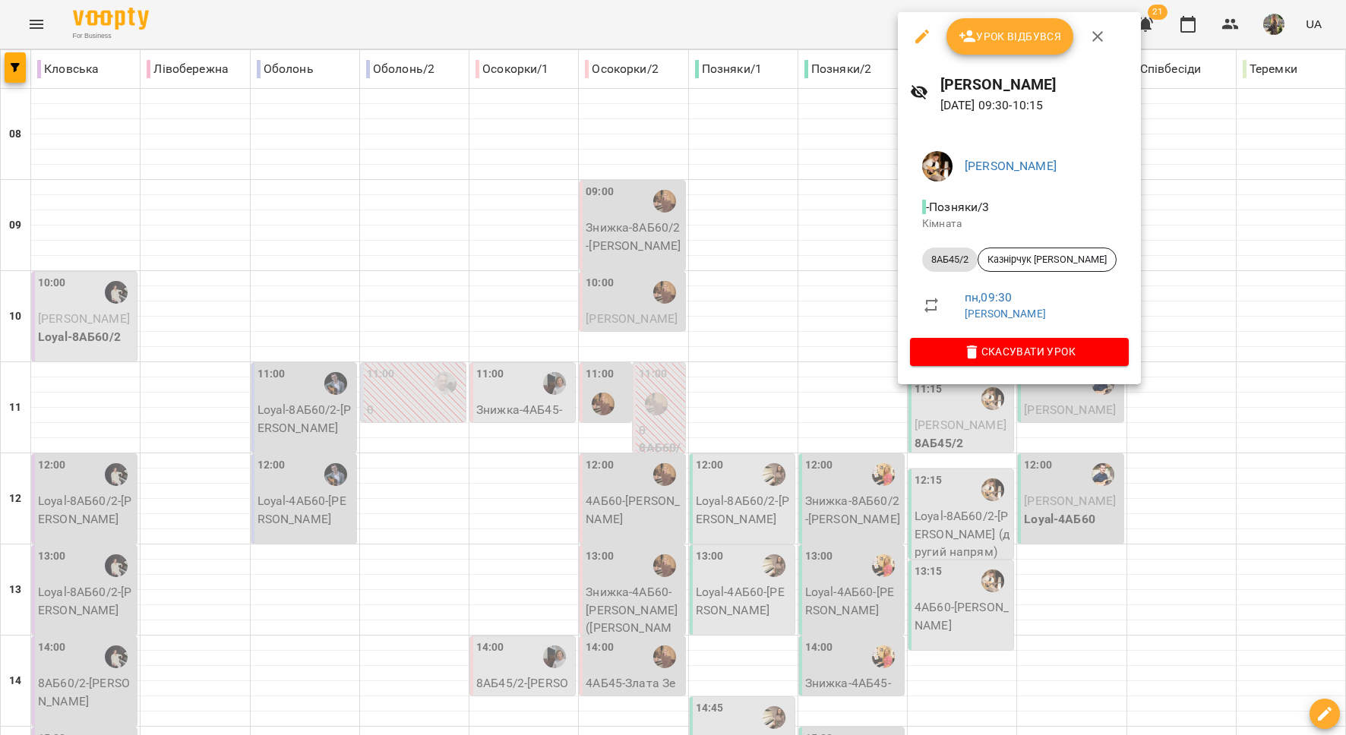
click at [818, 295] on div at bounding box center [673, 367] width 1346 height 735
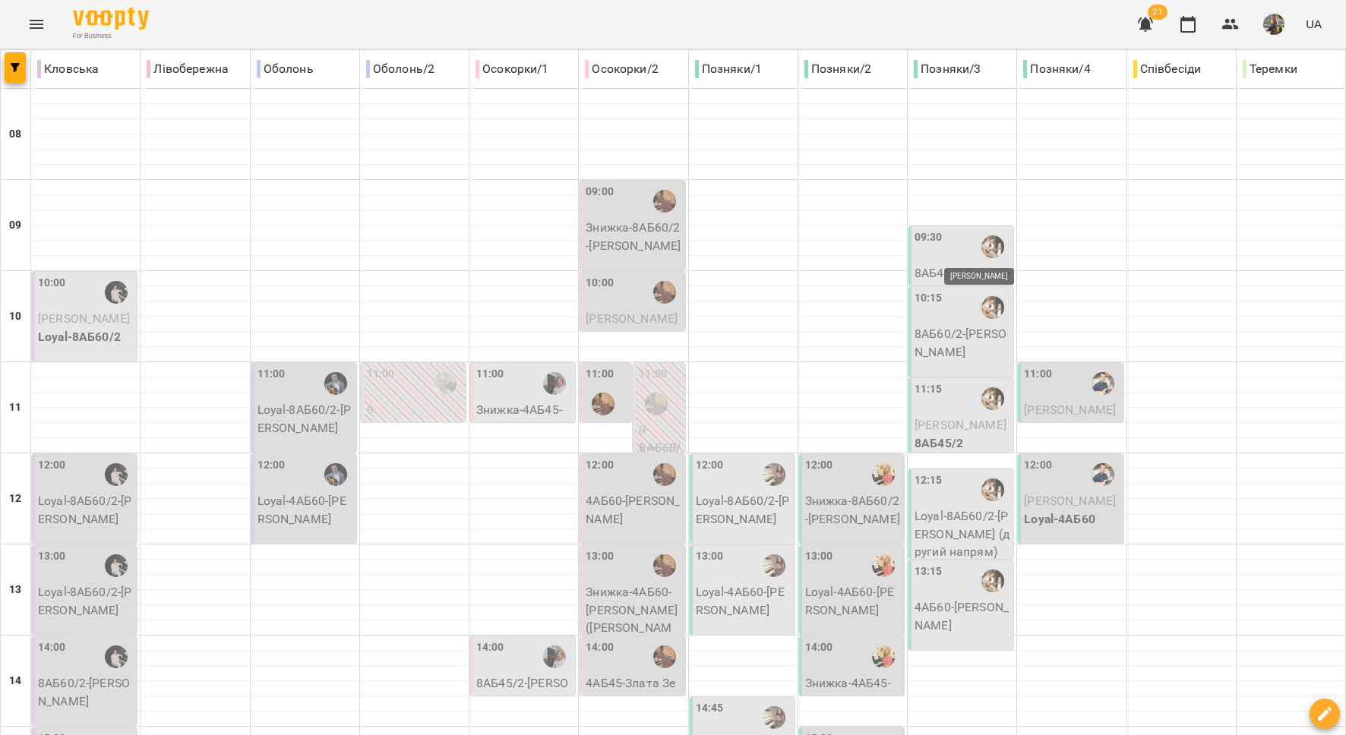
click at [955, 248] on div "09:30" at bounding box center [962, 246] width 96 height 35
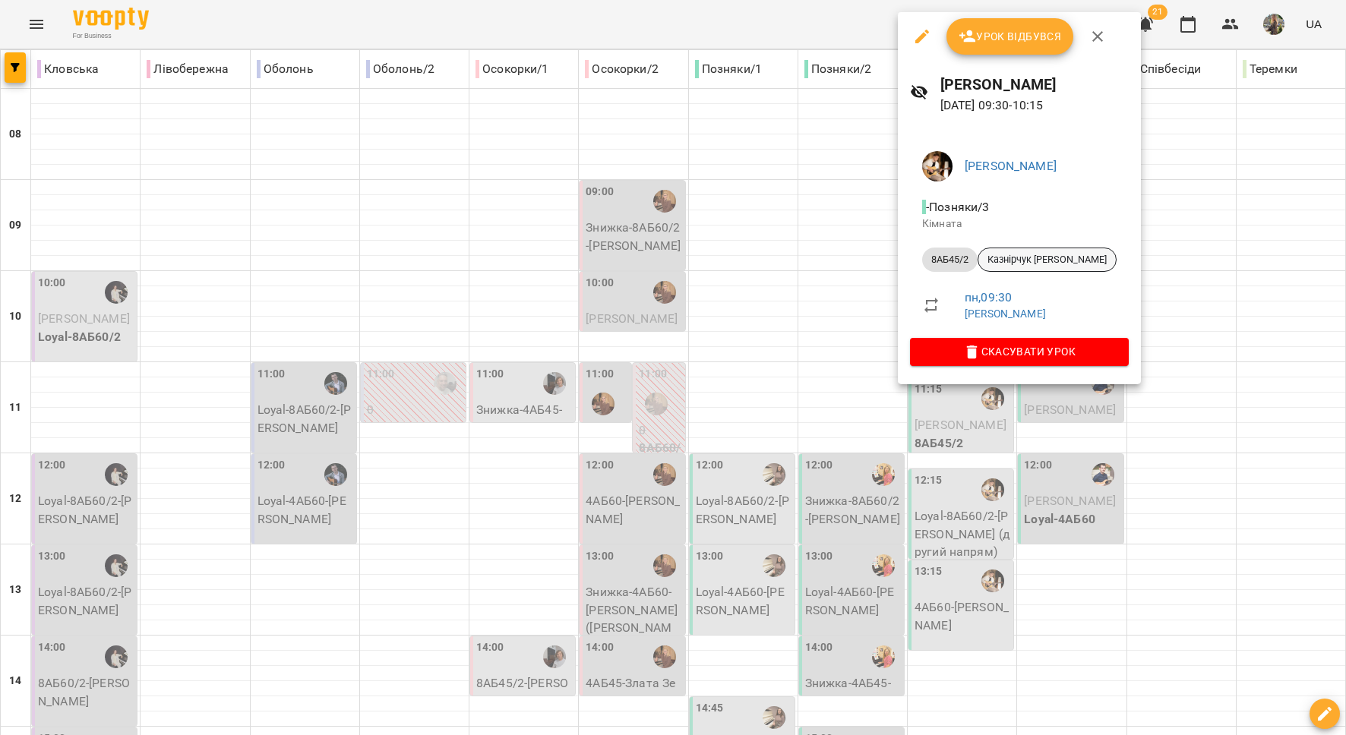
click at [1037, 259] on span "Казнірчук Роман" at bounding box center [1046, 260] width 137 height 14
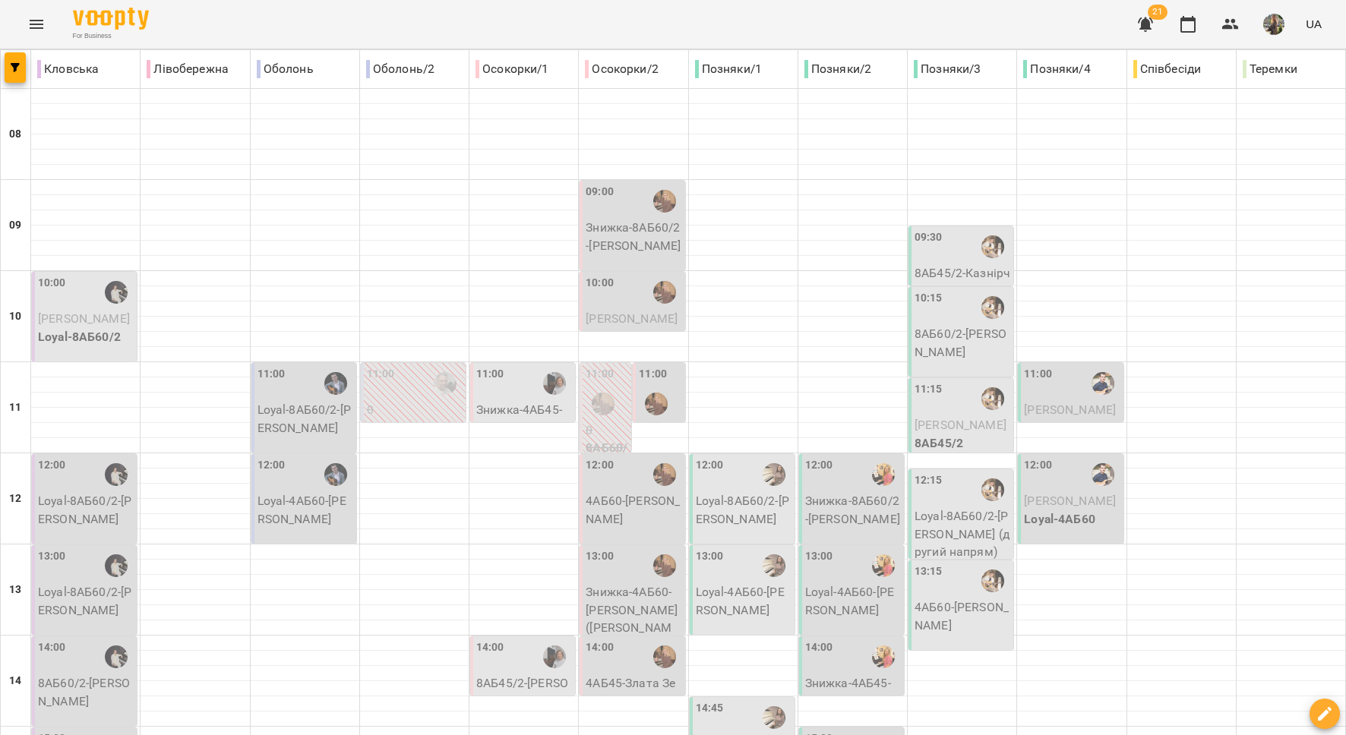
click at [960, 258] on div "09:30" at bounding box center [962, 246] width 96 height 35
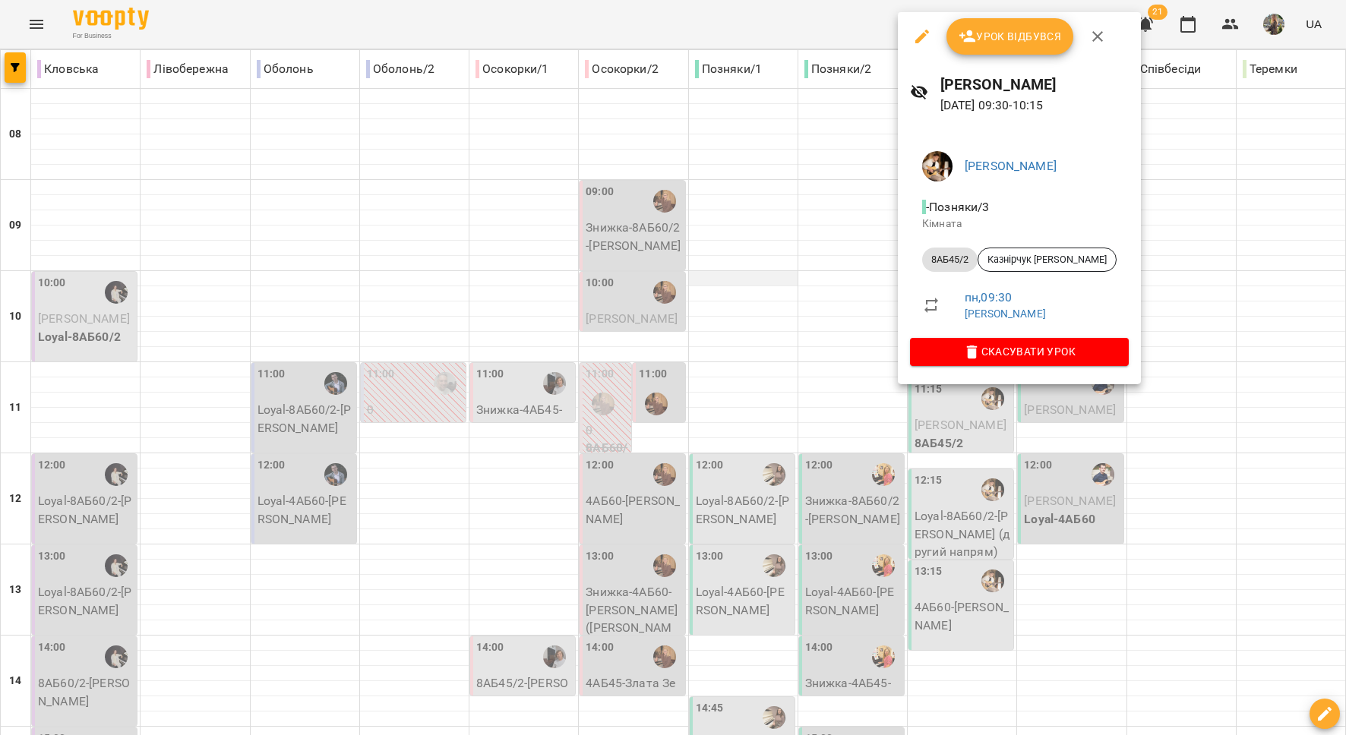
click at [726, 282] on div at bounding box center [673, 367] width 1346 height 735
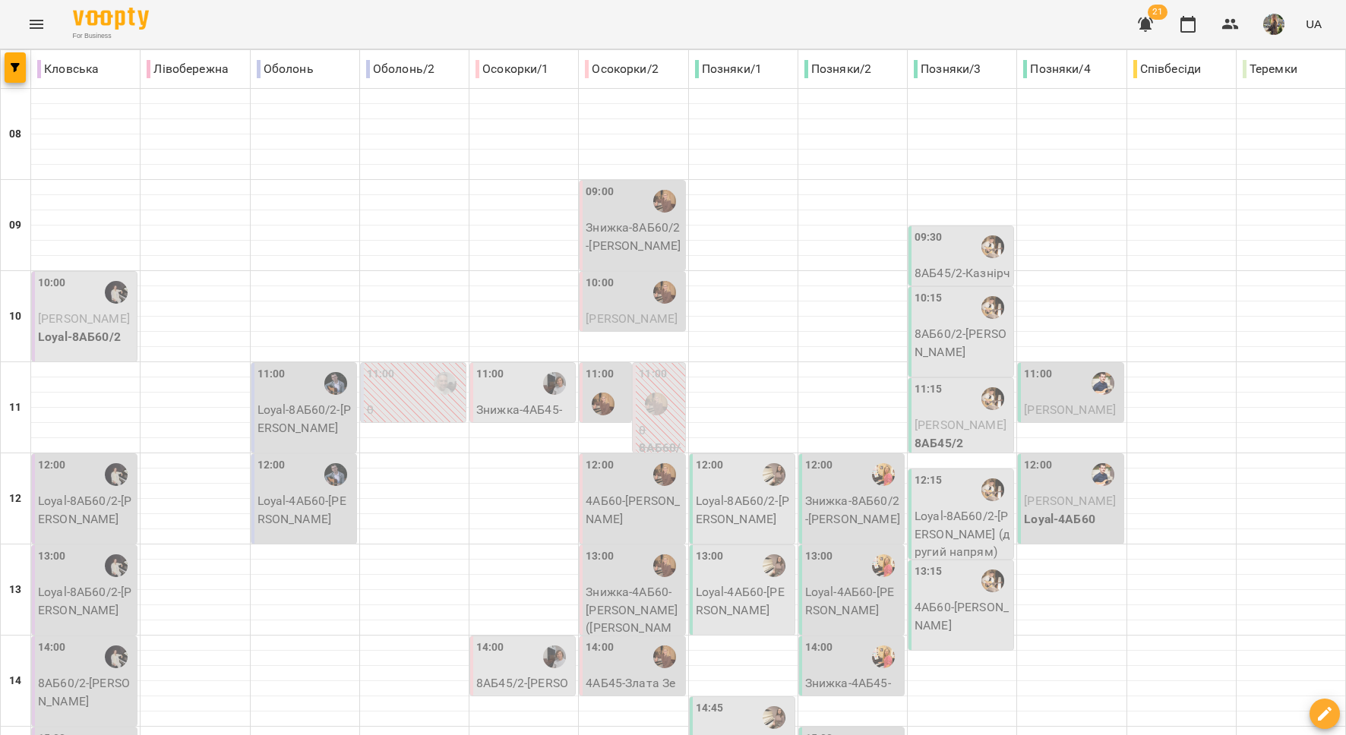
click at [940, 245] on div "09:30" at bounding box center [962, 246] width 96 height 35
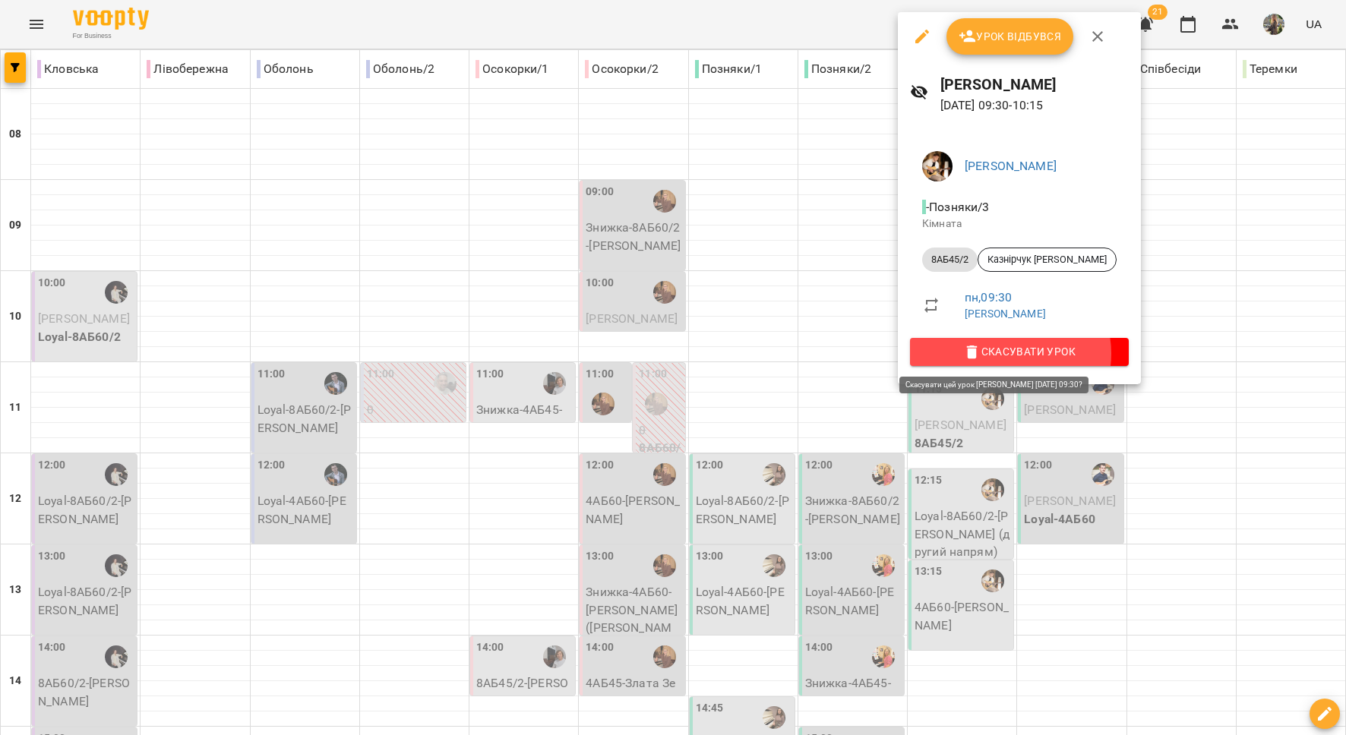
click at [1009, 353] on span "Скасувати Урок" at bounding box center [1019, 352] width 194 height 18
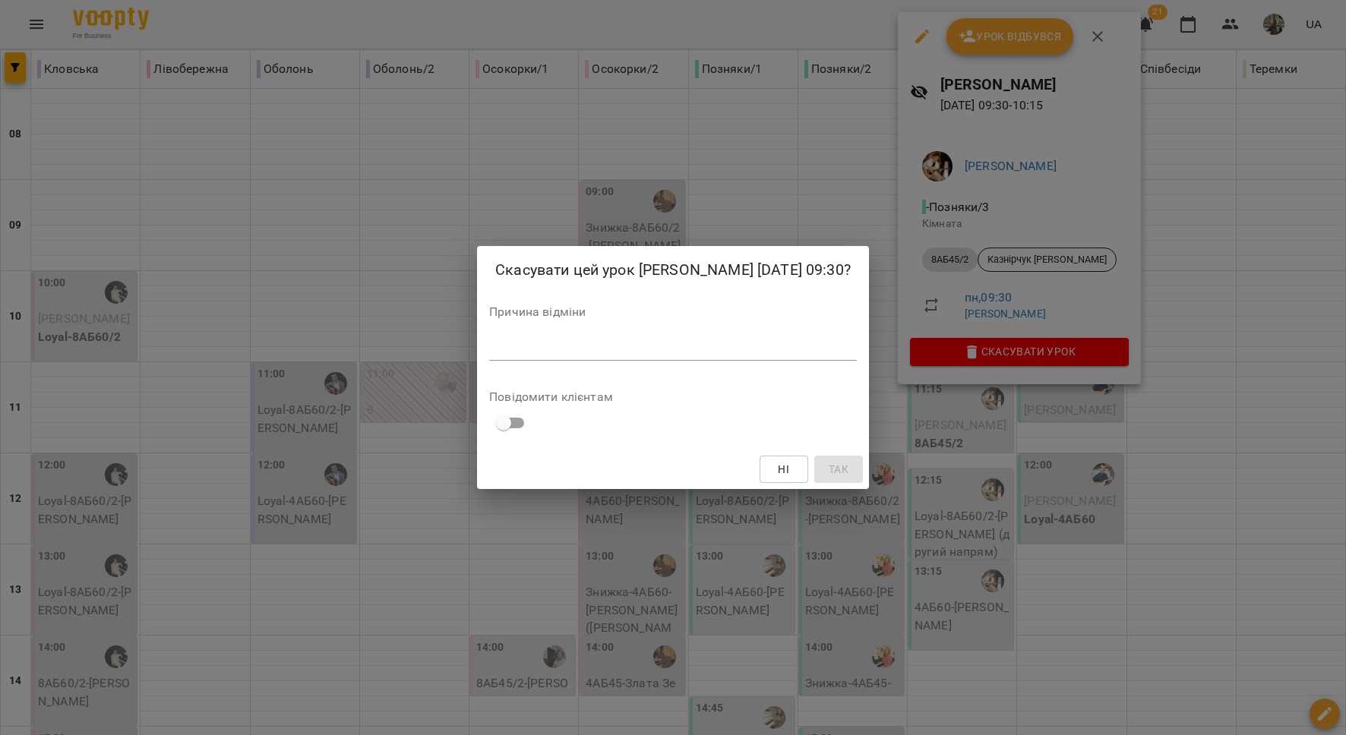
click at [709, 339] on div "*" at bounding box center [673, 348] width 368 height 24
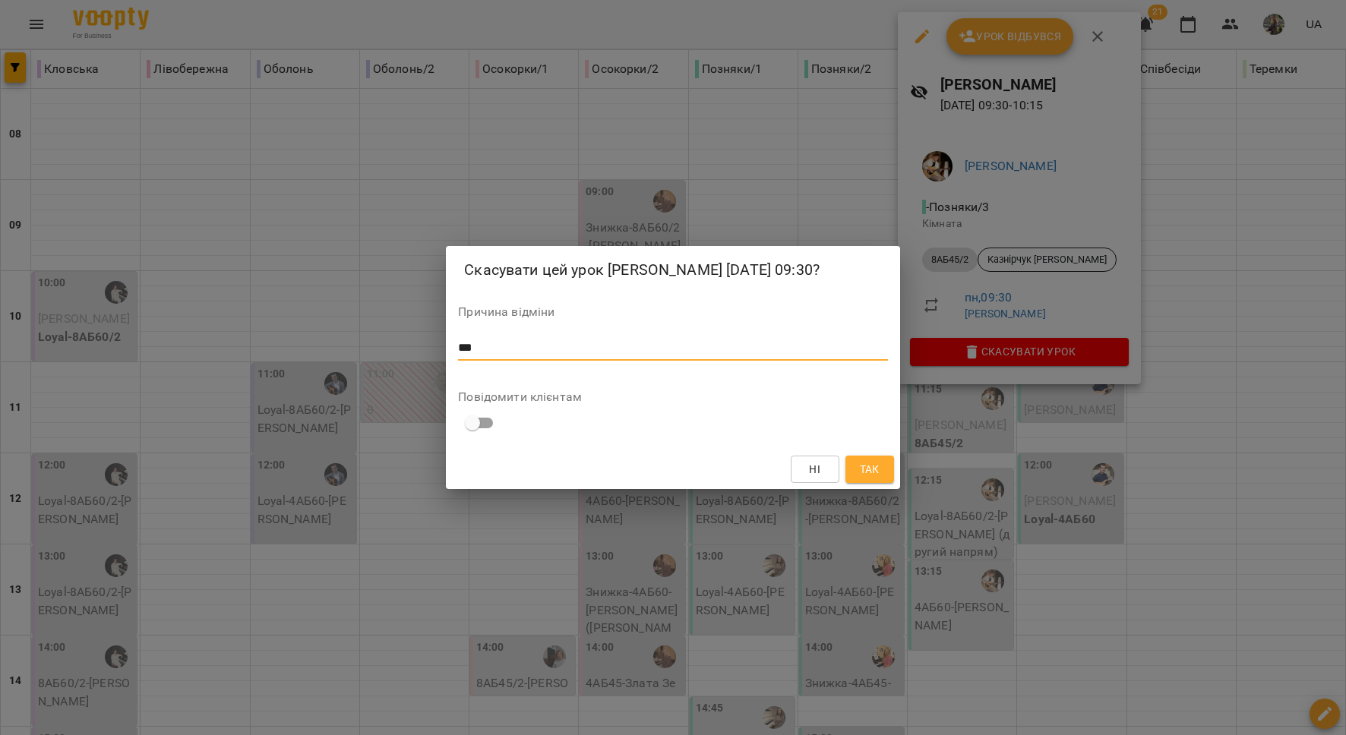
type textarea "***"
click at [879, 478] on button "Так" at bounding box center [869, 469] width 49 height 27
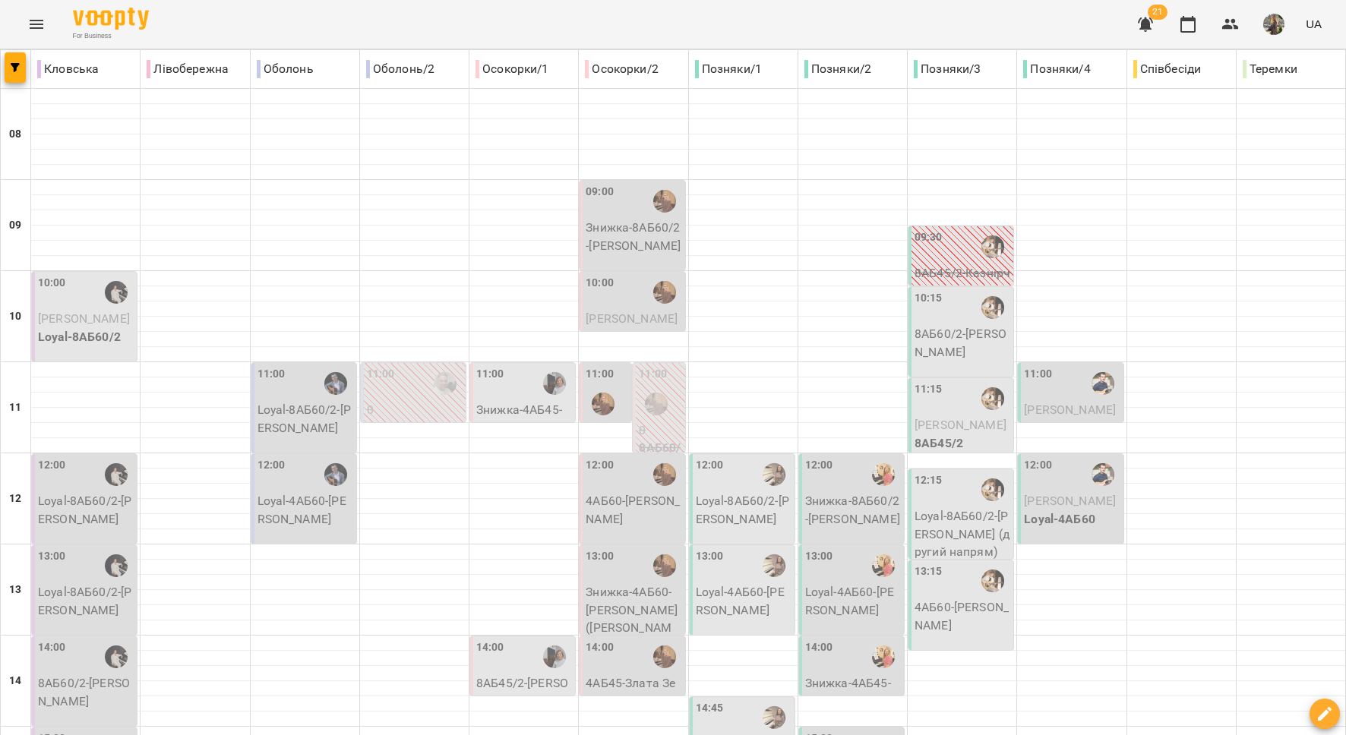
drag, startPoint x: 362, startPoint y: 665, endPoint x: 374, endPoint y: 655, distance: 15.6
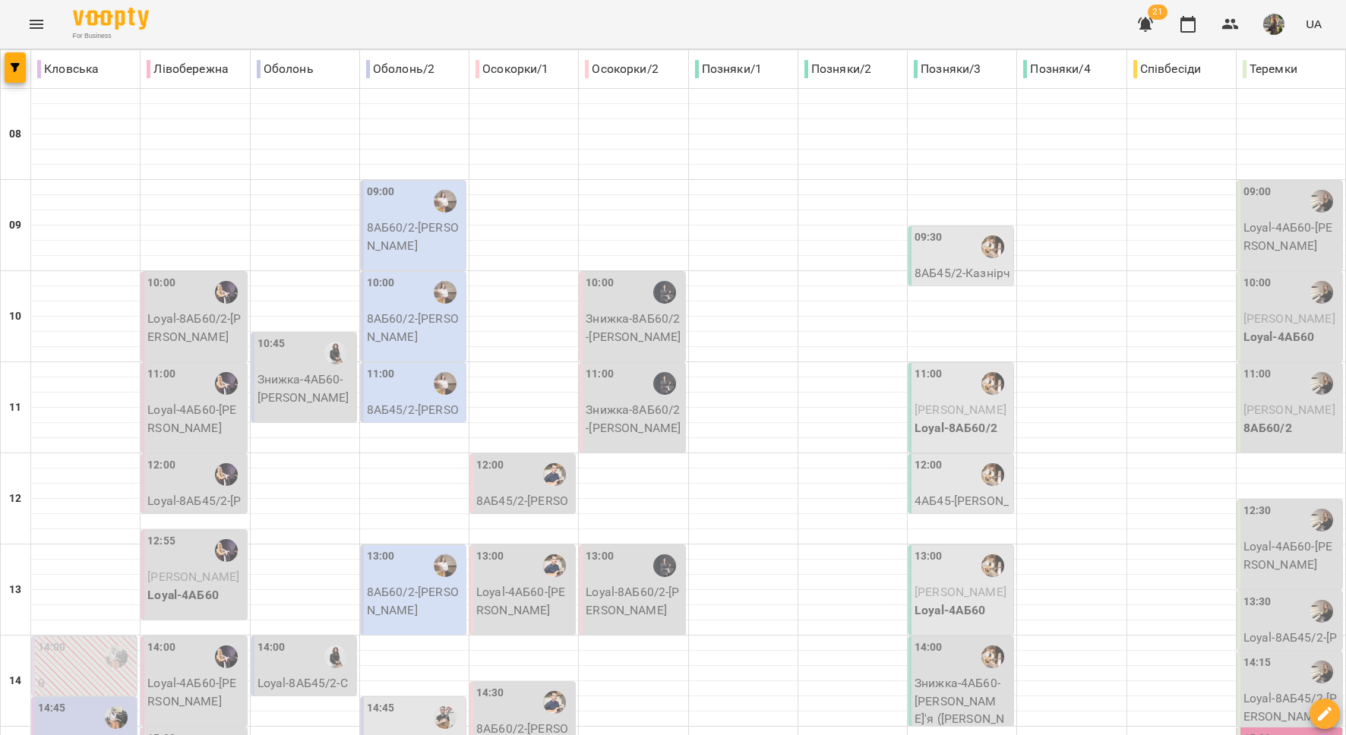
click at [947, 251] on div "09:30" at bounding box center [962, 246] width 96 height 35
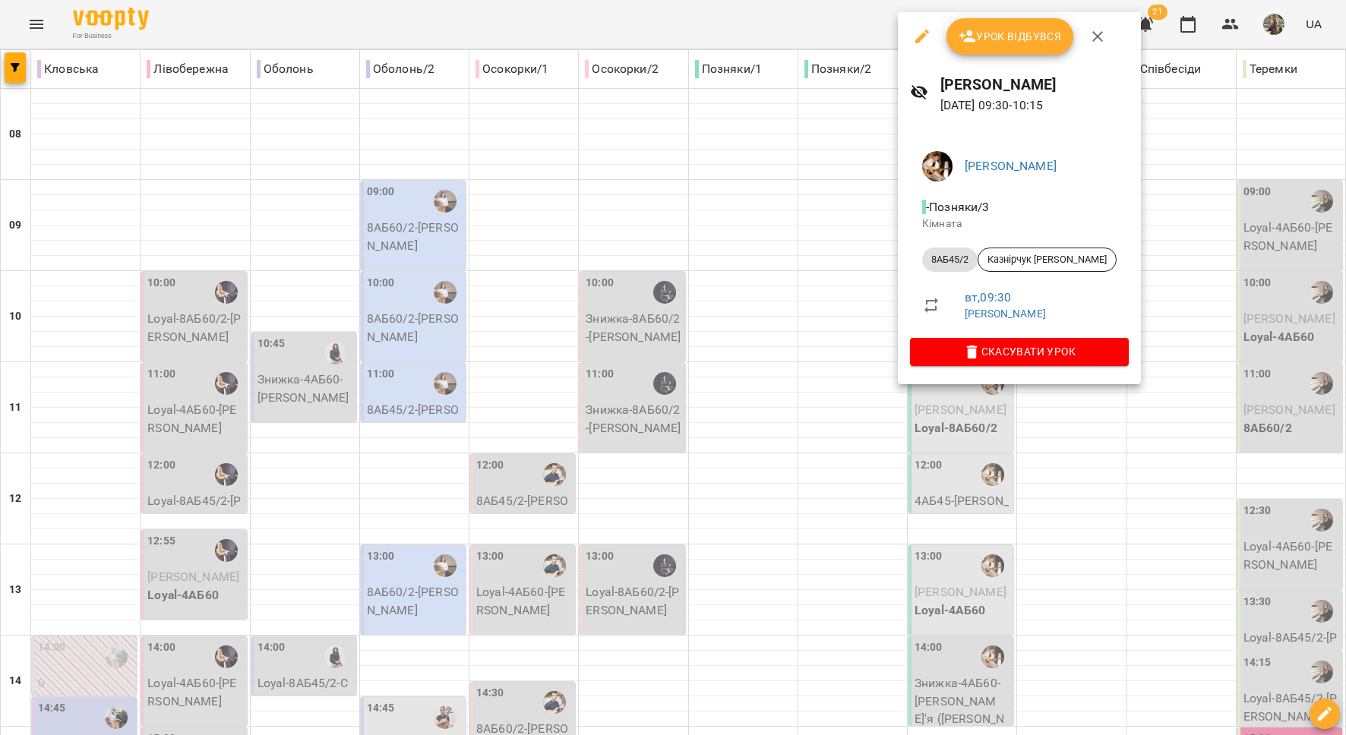
click at [993, 354] on span "Скасувати Урок" at bounding box center [1019, 352] width 194 height 18
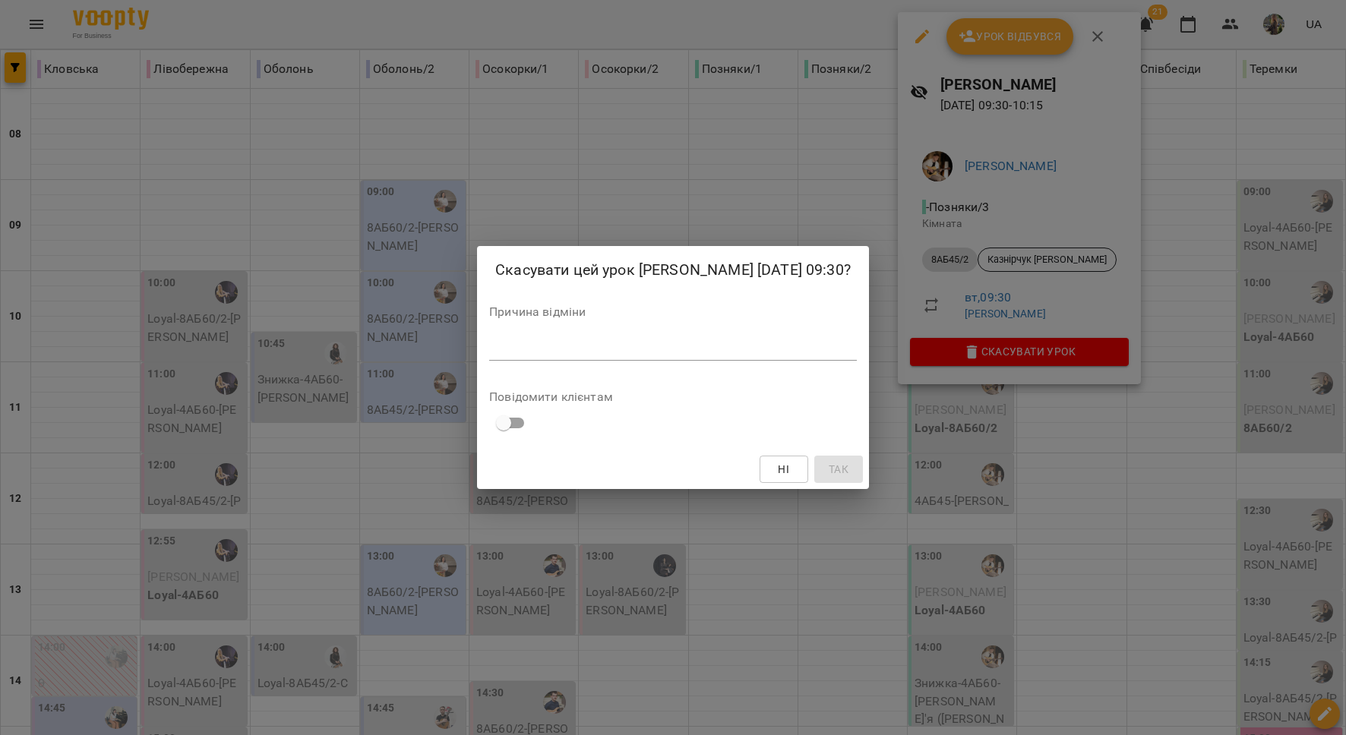
click at [758, 341] on textarea at bounding box center [673, 348] width 368 height 14
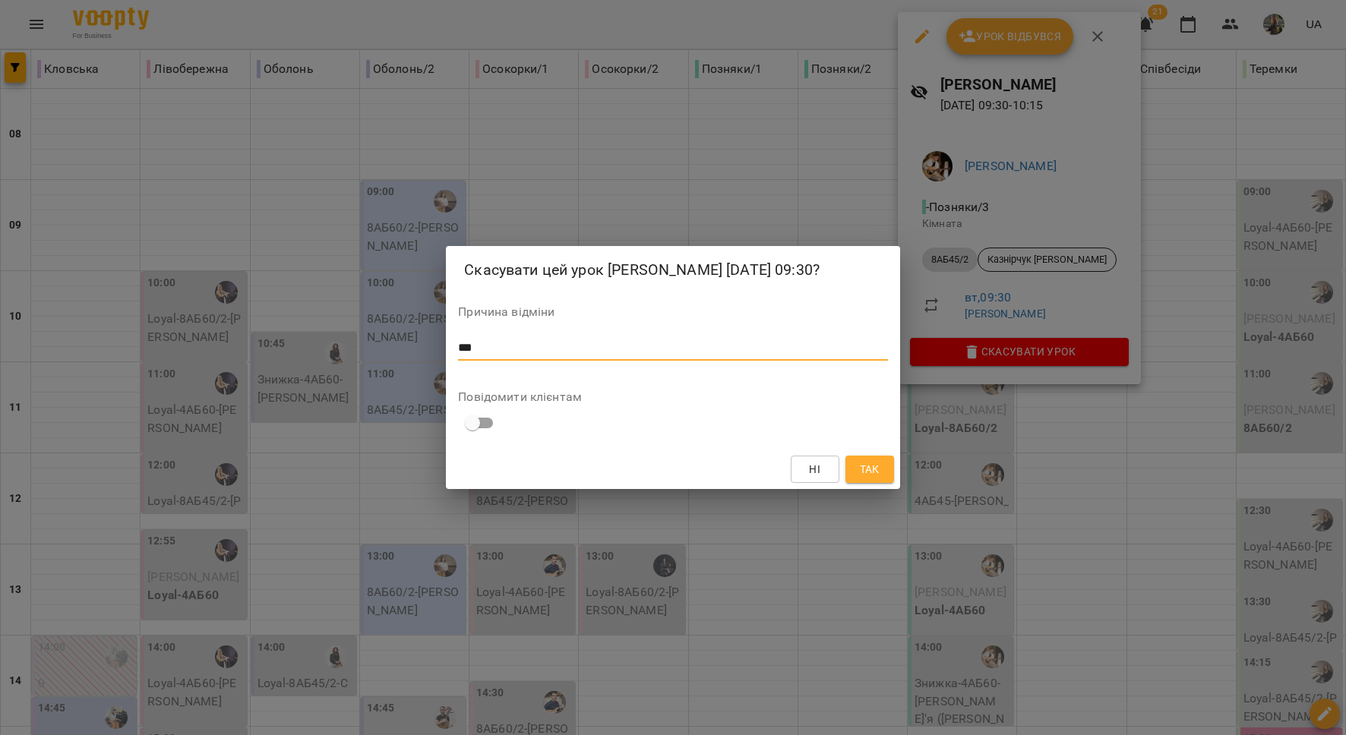
type textarea "***"
click at [875, 466] on span "Так" at bounding box center [870, 469] width 20 height 18
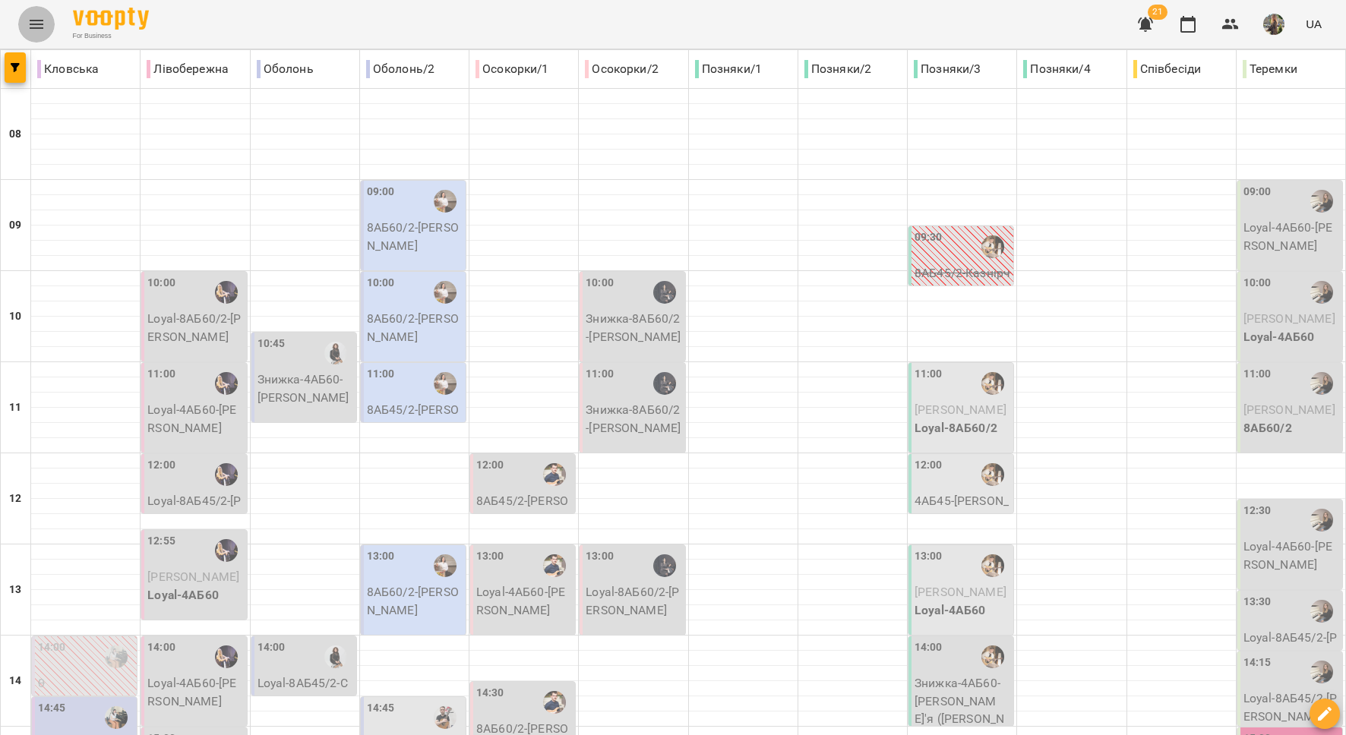
click at [37, 26] on icon "Menu" at bounding box center [36, 24] width 18 height 18
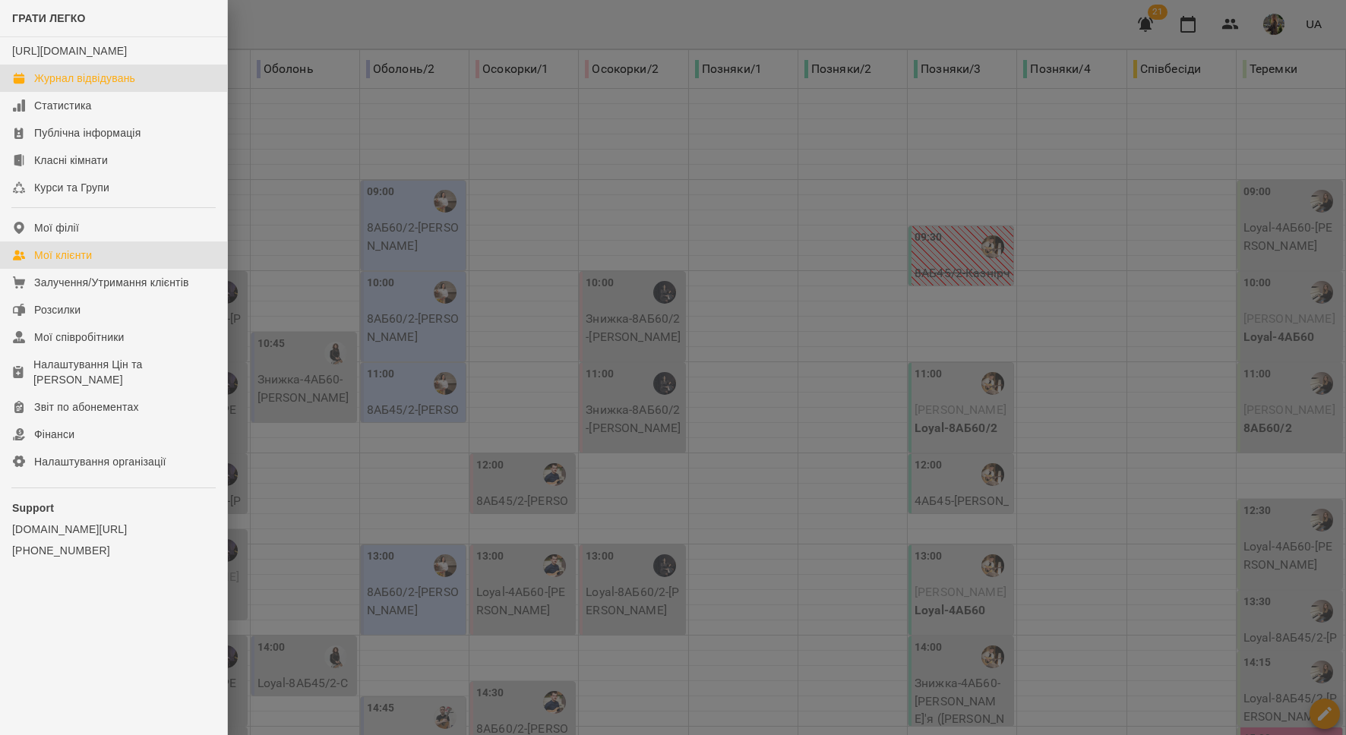
click at [95, 269] on link "Мої клієнти" at bounding box center [113, 255] width 227 height 27
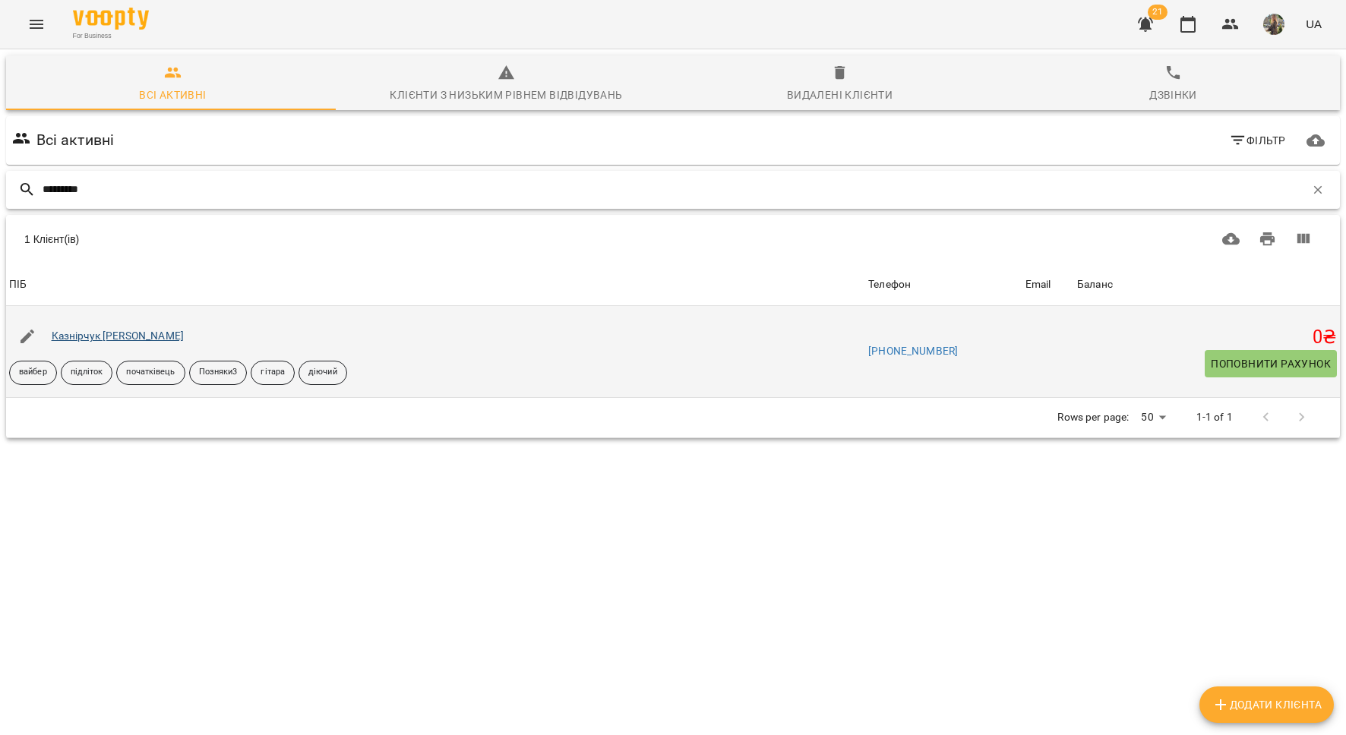
type input "*********"
click at [103, 337] on link "Казнірчук Роман" at bounding box center [118, 336] width 132 height 12
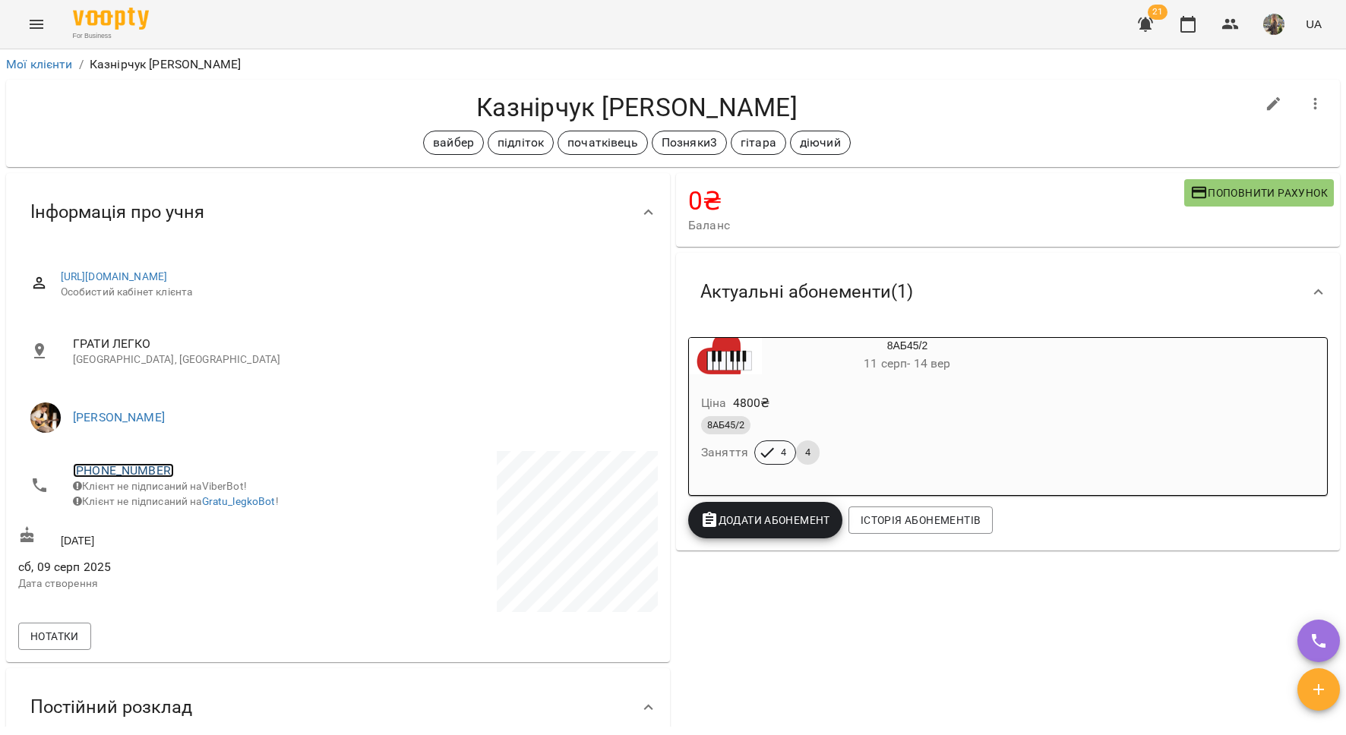
click at [134, 471] on link "+380503857791" at bounding box center [123, 470] width 101 height 14
click at [188, 522] on img at bounding box center [185, 526] width 23 height 23
click at [30, 57] on link "Мої клієнти" at bounding box center [39, 64] width 67 height 14
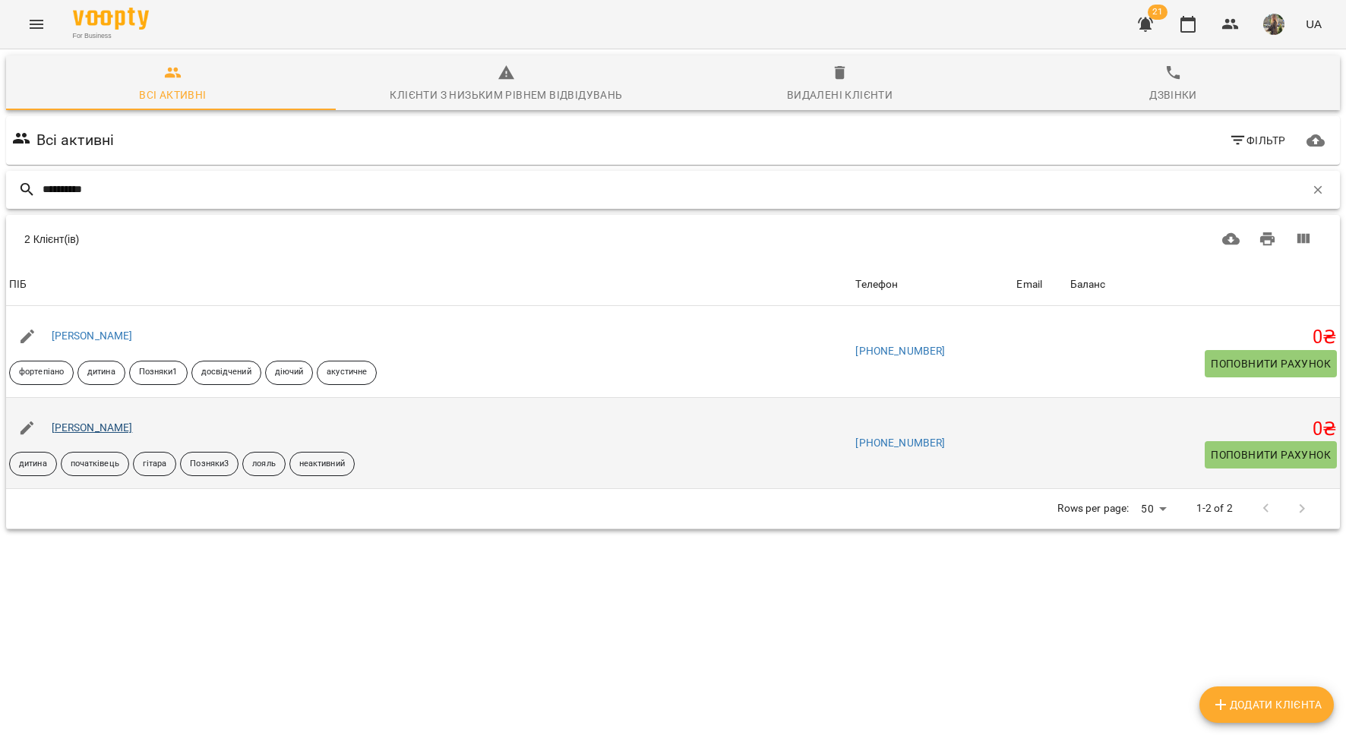
type input "**********"
click at [103, 428] on link "Пономарьов Марк" at bounding box center [92, 427] width 81 height 12
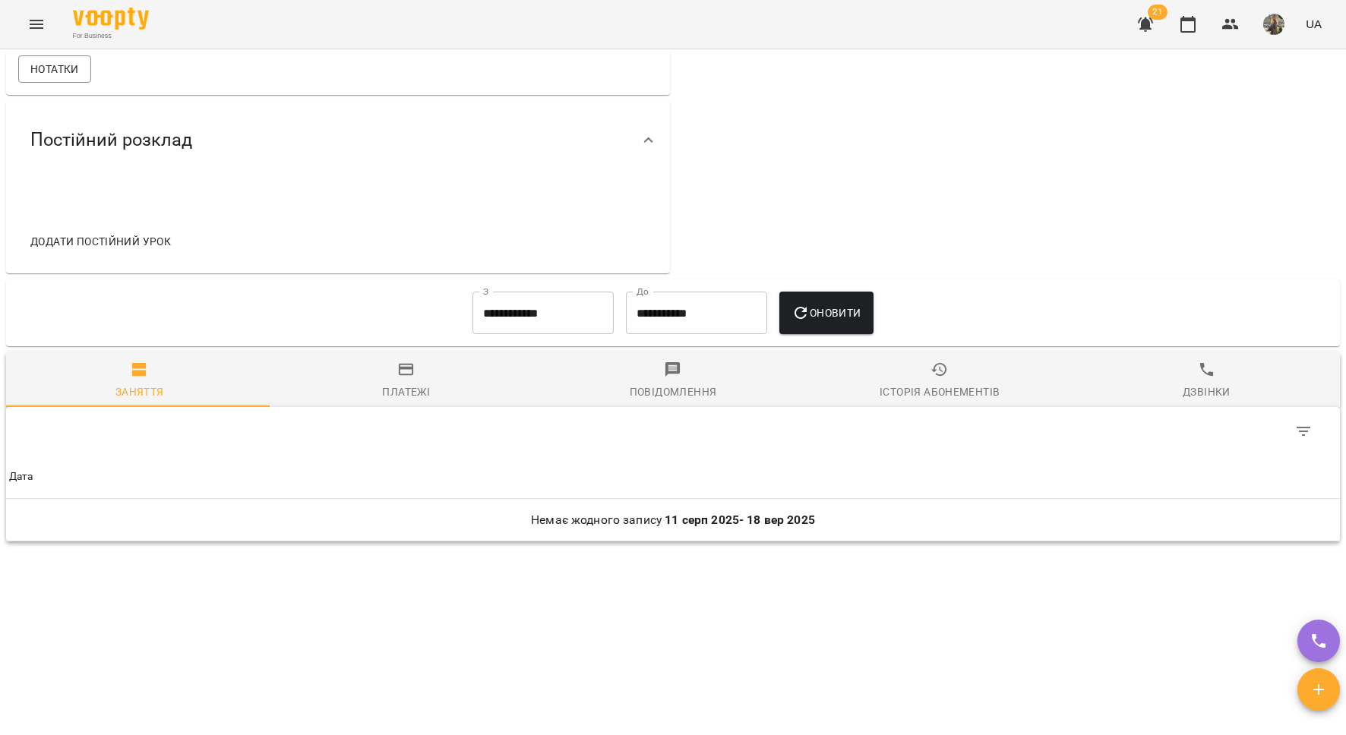
click at [920, 389] on div "Історія абонементів" at bounding box center [939, 392] width 120 height 18
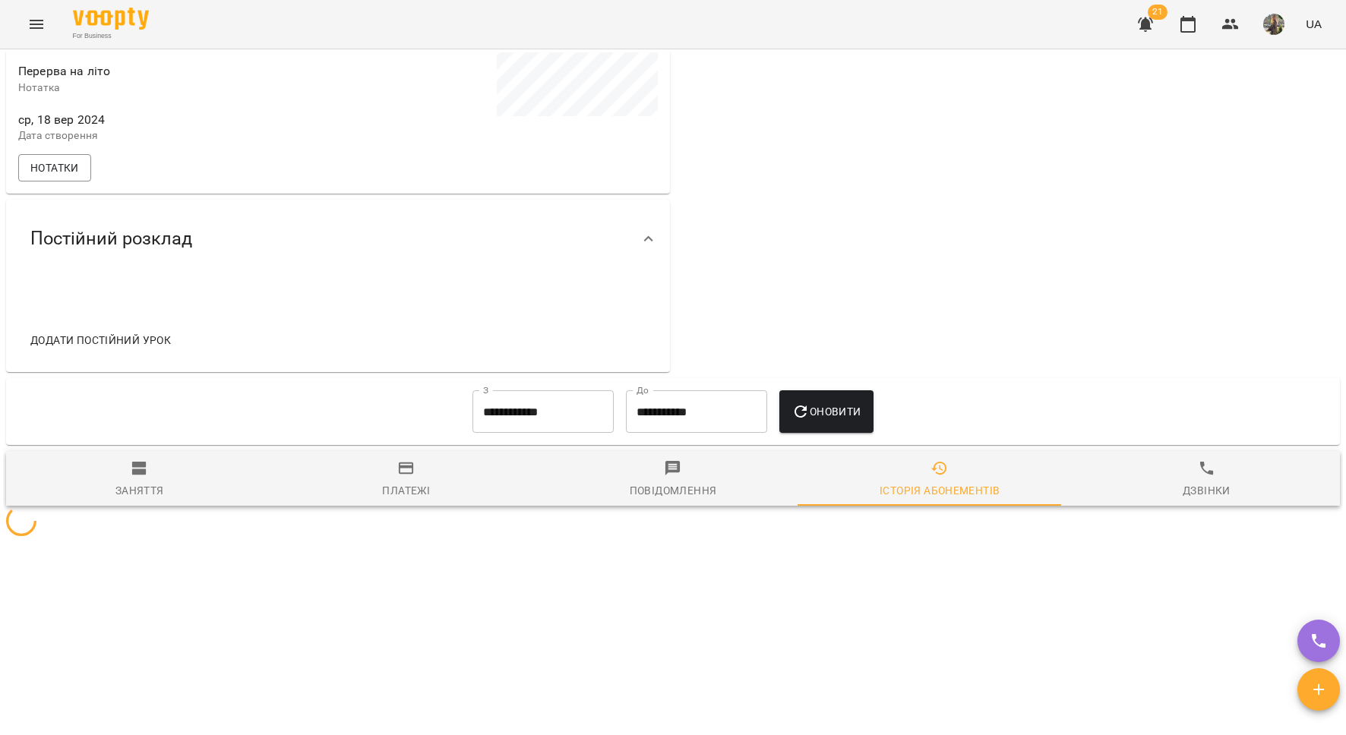
scroll to position [605, 0]
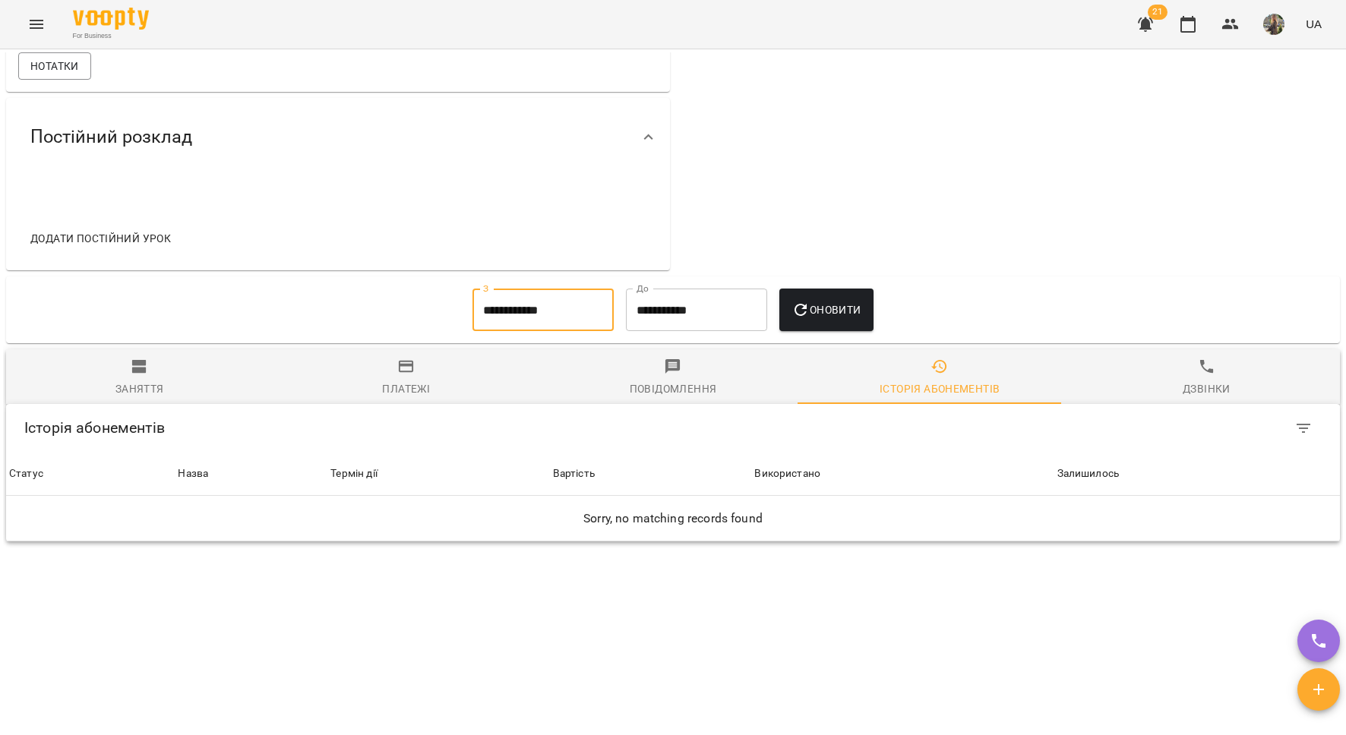
click at [517, 326] on input "**********" at bounding box center [542, 310] width 141 height 43
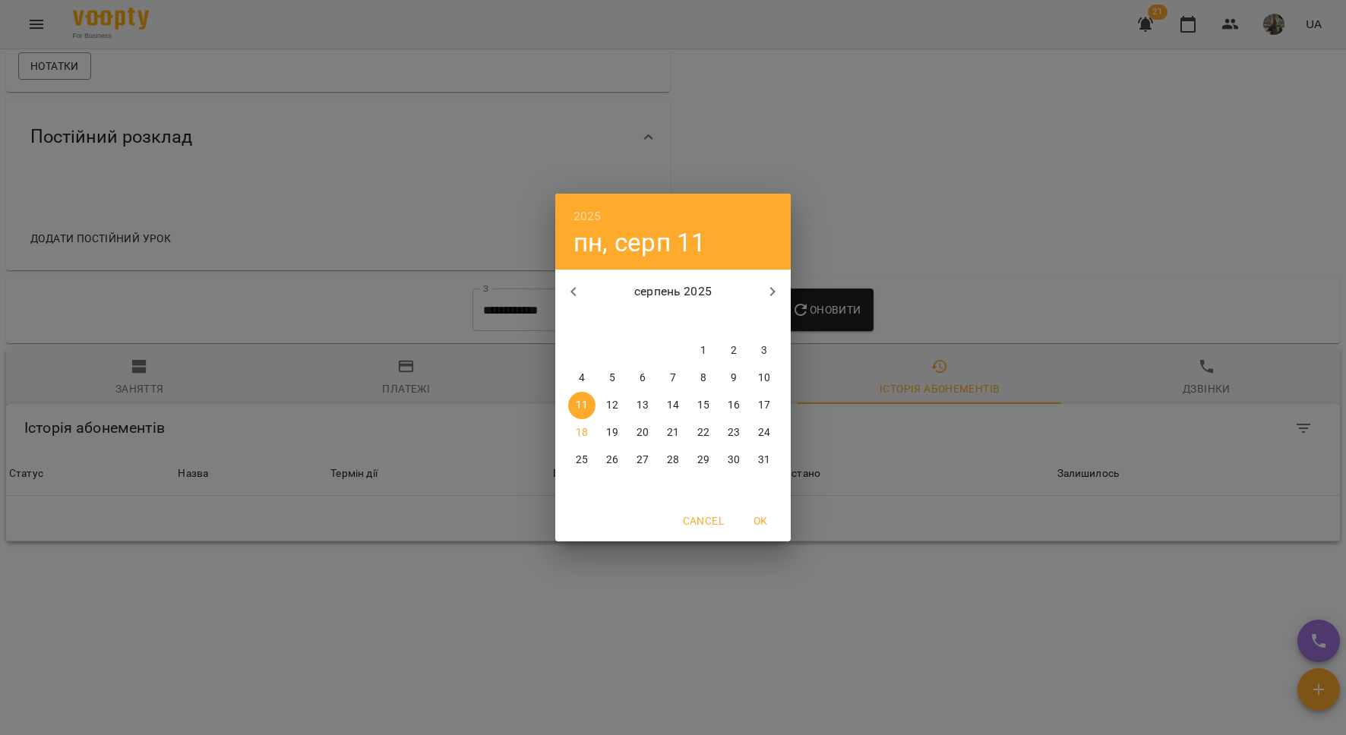
click at [584, 280] on button "button" at bounding box center [573, 291] width 36 height 36
click at [584, 281] on button "button" at bounding box center [573, 291] width 36 height 36
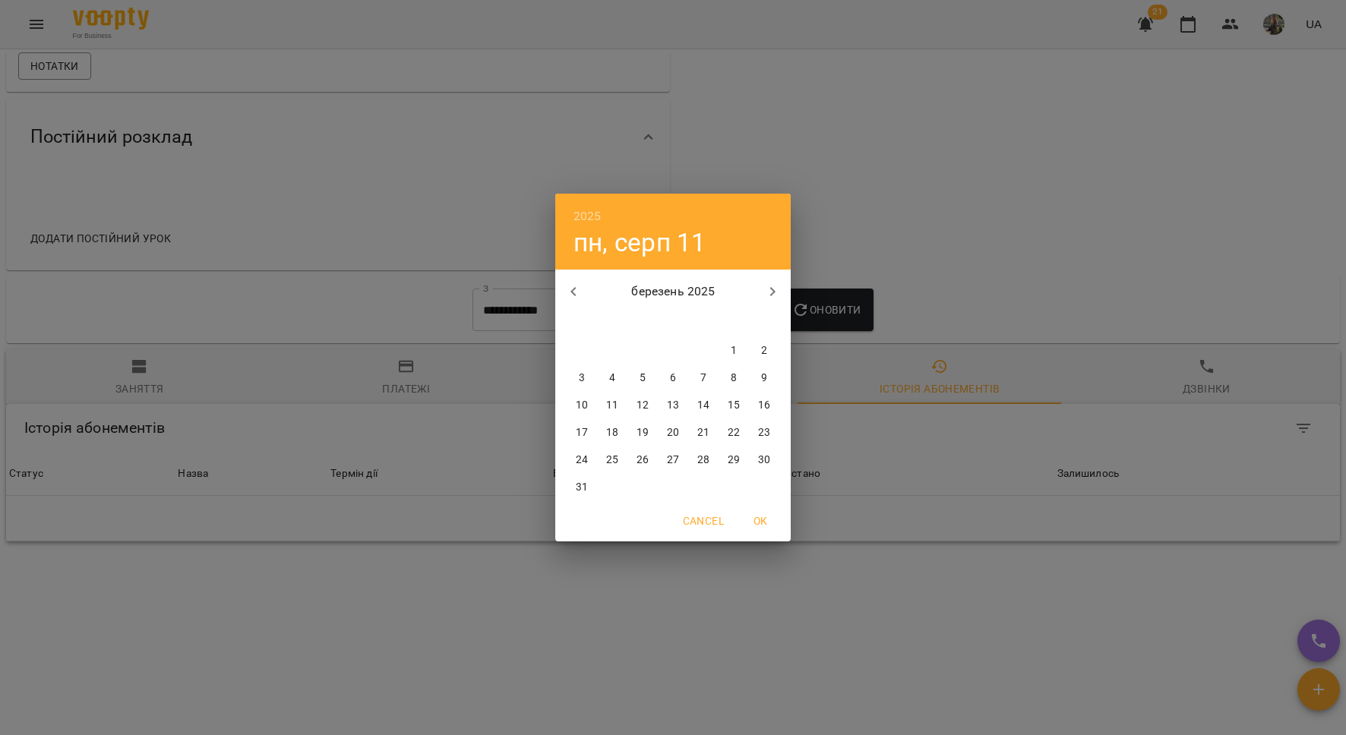
click at [584, 281] on button "button" at bounding box center [573, 291] width 36 height 36
click at [733, 340] on button "1" at bounding box center [733, 350] width 27 height 27
type input "**********"
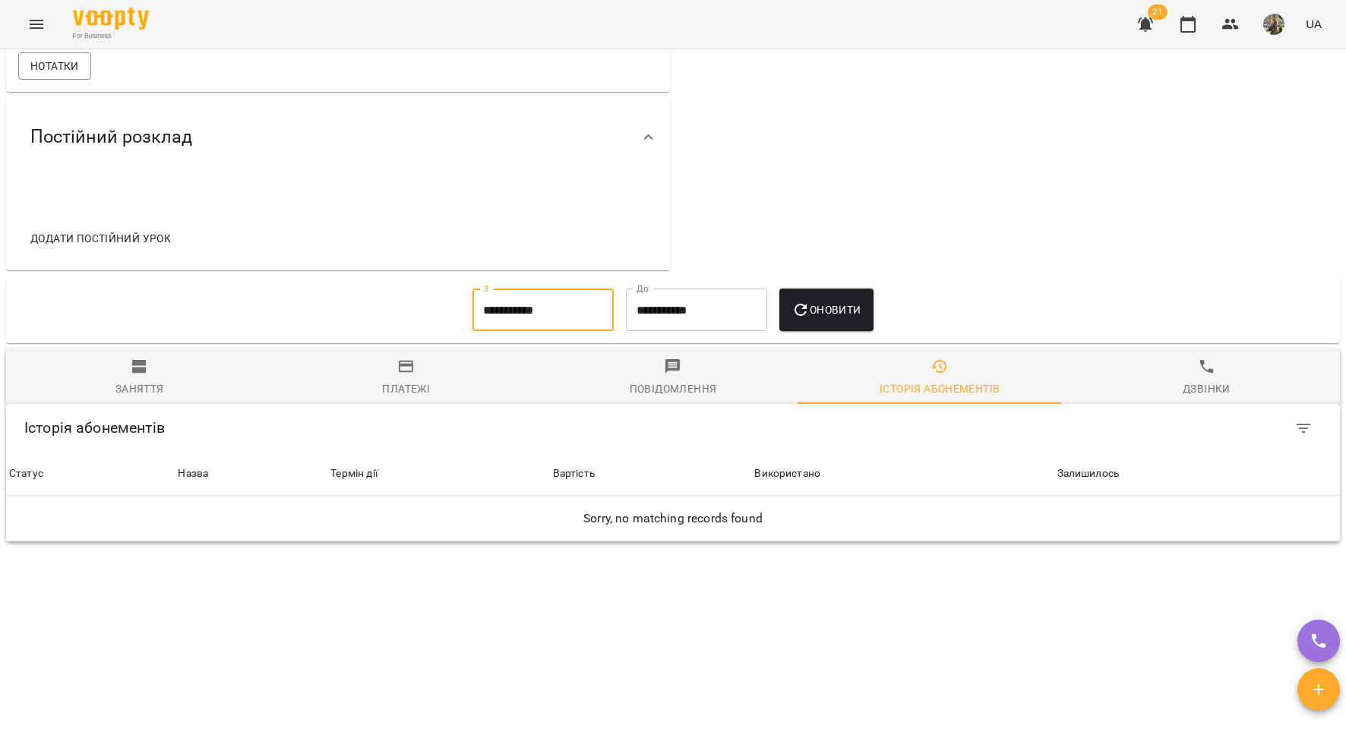
click at [819, 309] on span "Оновити" at bounding box center [825, 310] width 69 height 18
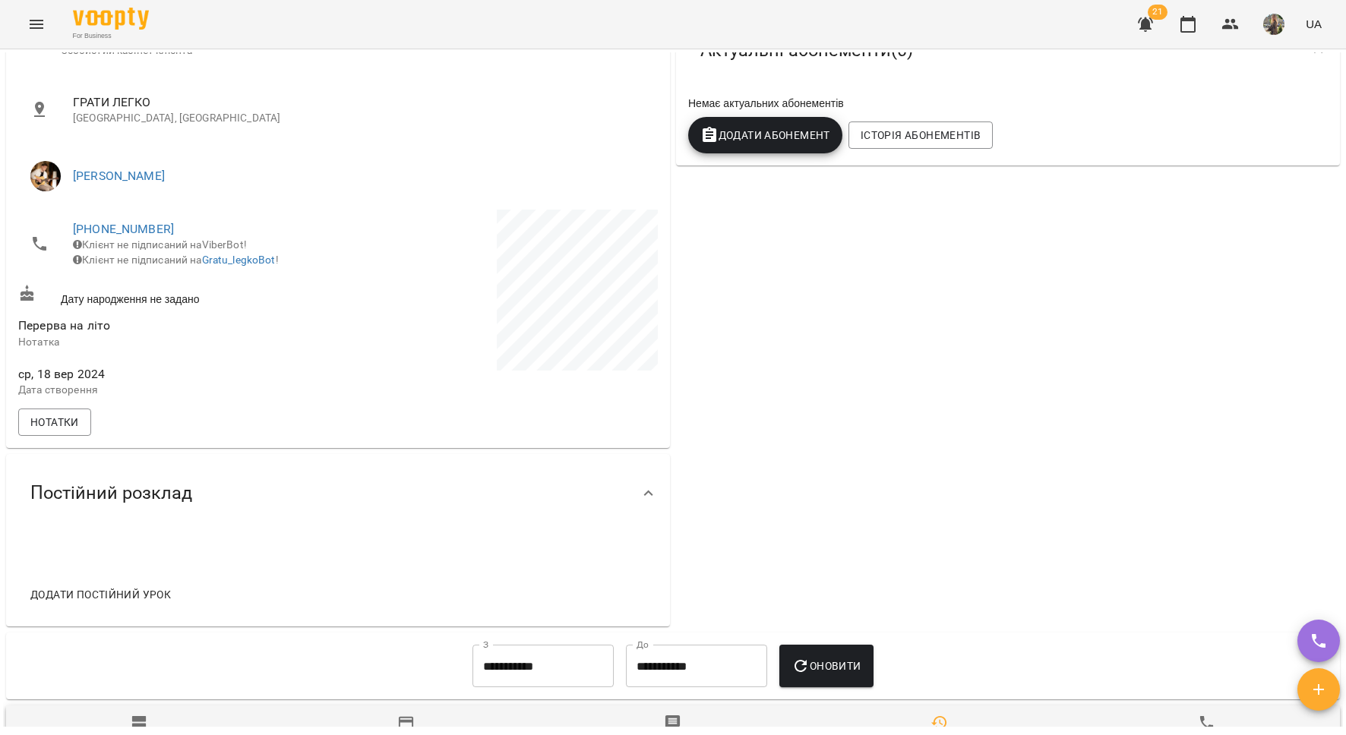
scroll to position [0, 0]
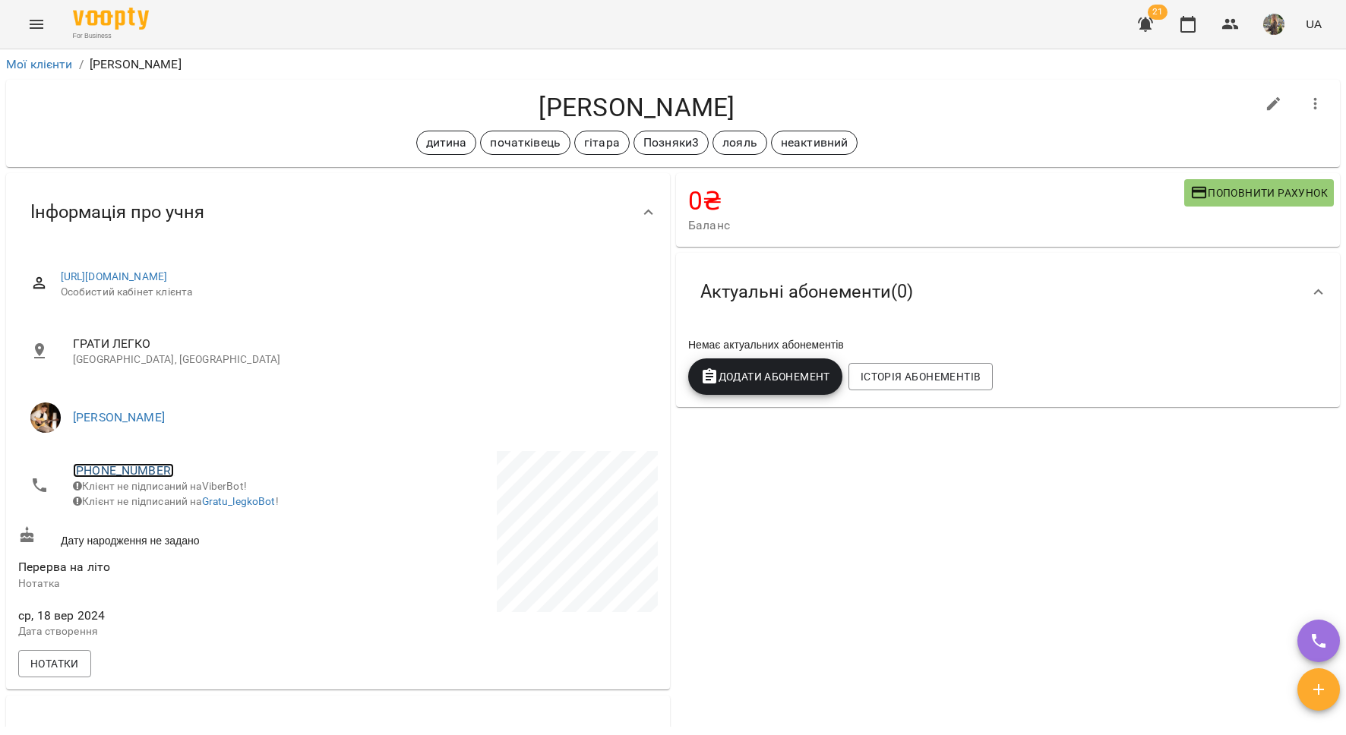
click at [132, 464] on link "+380984437063" at bounding box center [123, 470] width 101 height 14
click at [188, 535] on img at bounding box center [185, 526] width 23 height 23
click at [122, 472] on link "+380984437063" at bounding box center [123, 470] width 101 height 14
click at [209, 531] on link at bounding box center [202, 526] width 81 height 32
click at [43, 66] on link "Мої клієнти" at bounding box center [39, 64] width 67 height 14
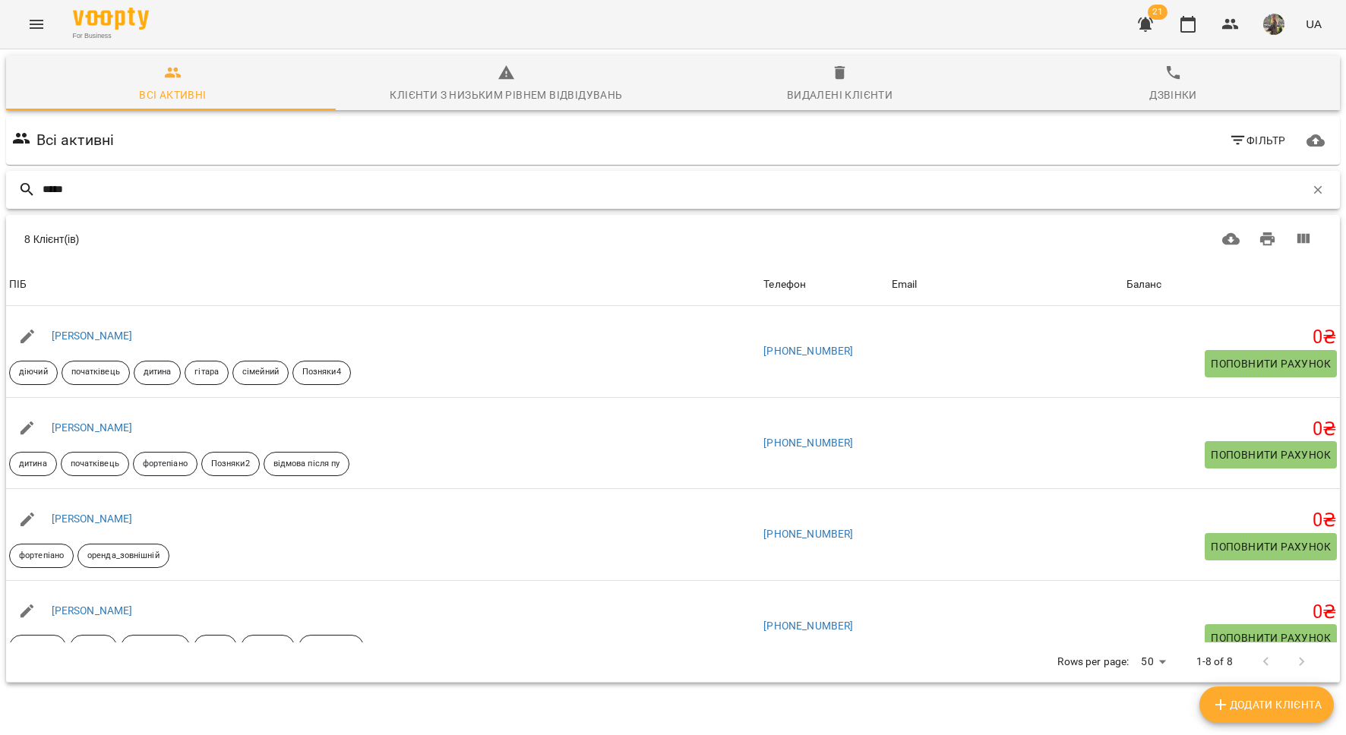
click at [113, 192] on input "*****" at bounding box center [674, 189] width 1262 height 25
type input "*"
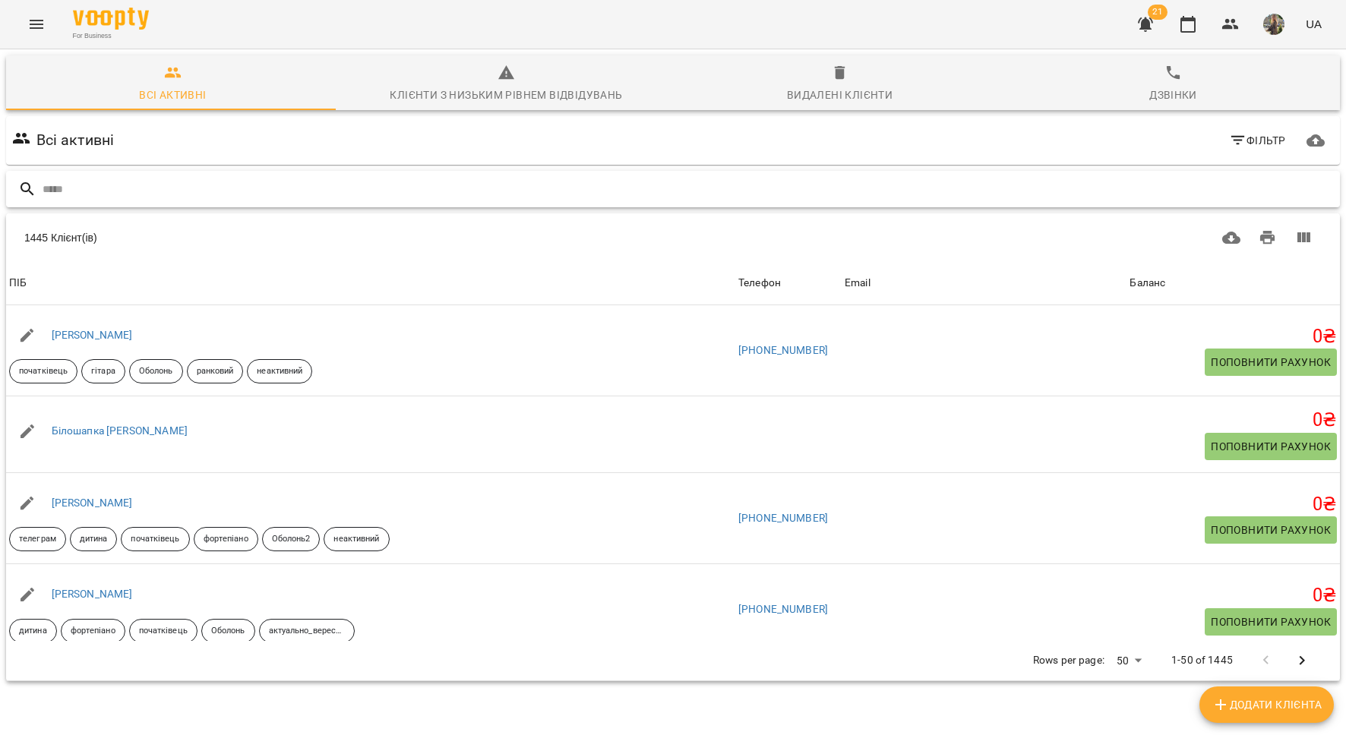
paste input "**********"
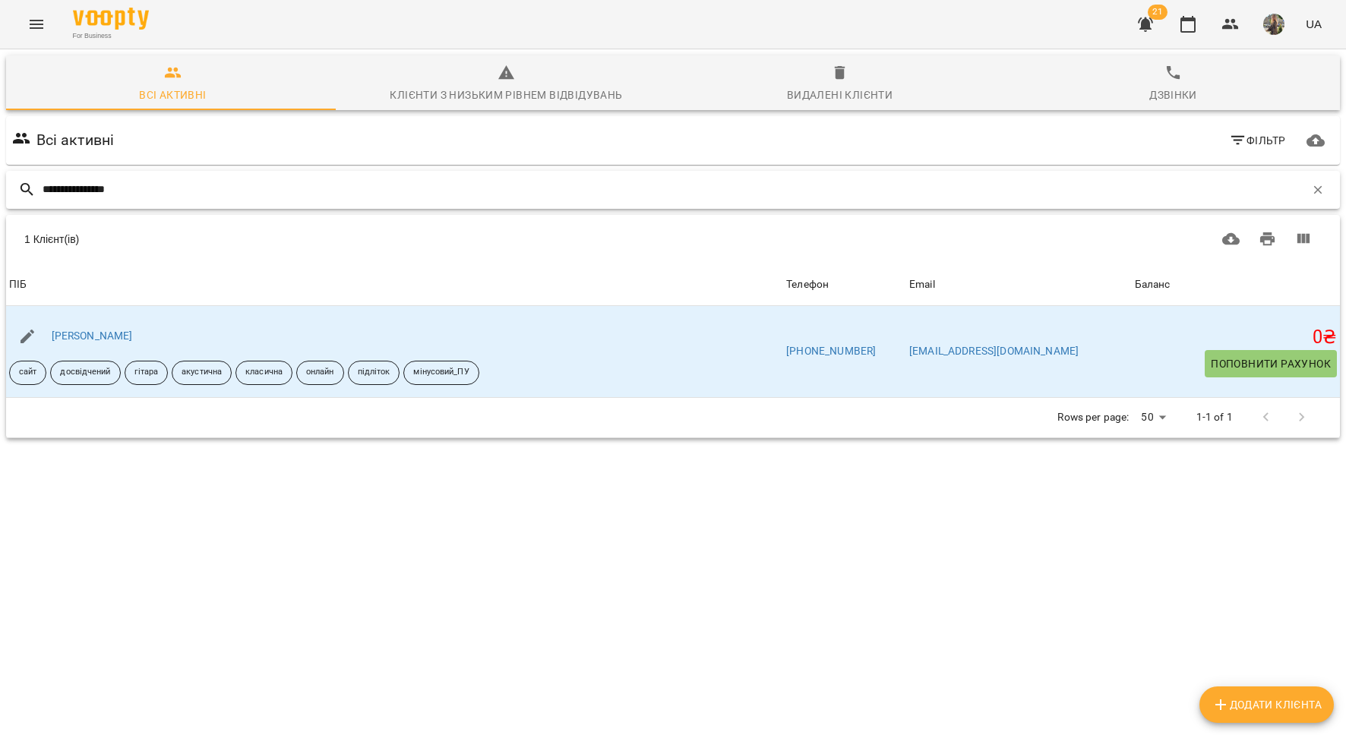
type input "**********"
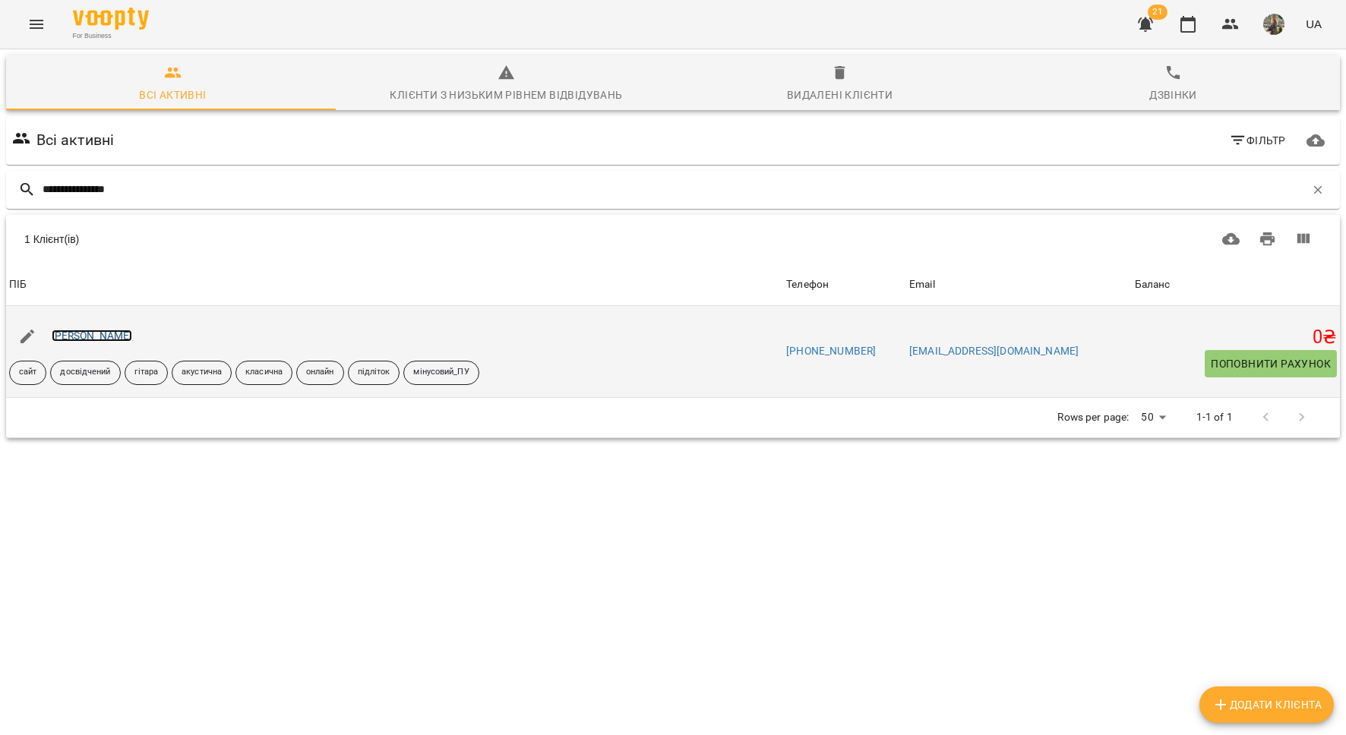
click at [122, 338] on link "Степанов Матвій" at bounding box center [92, 336] width 81 height 12
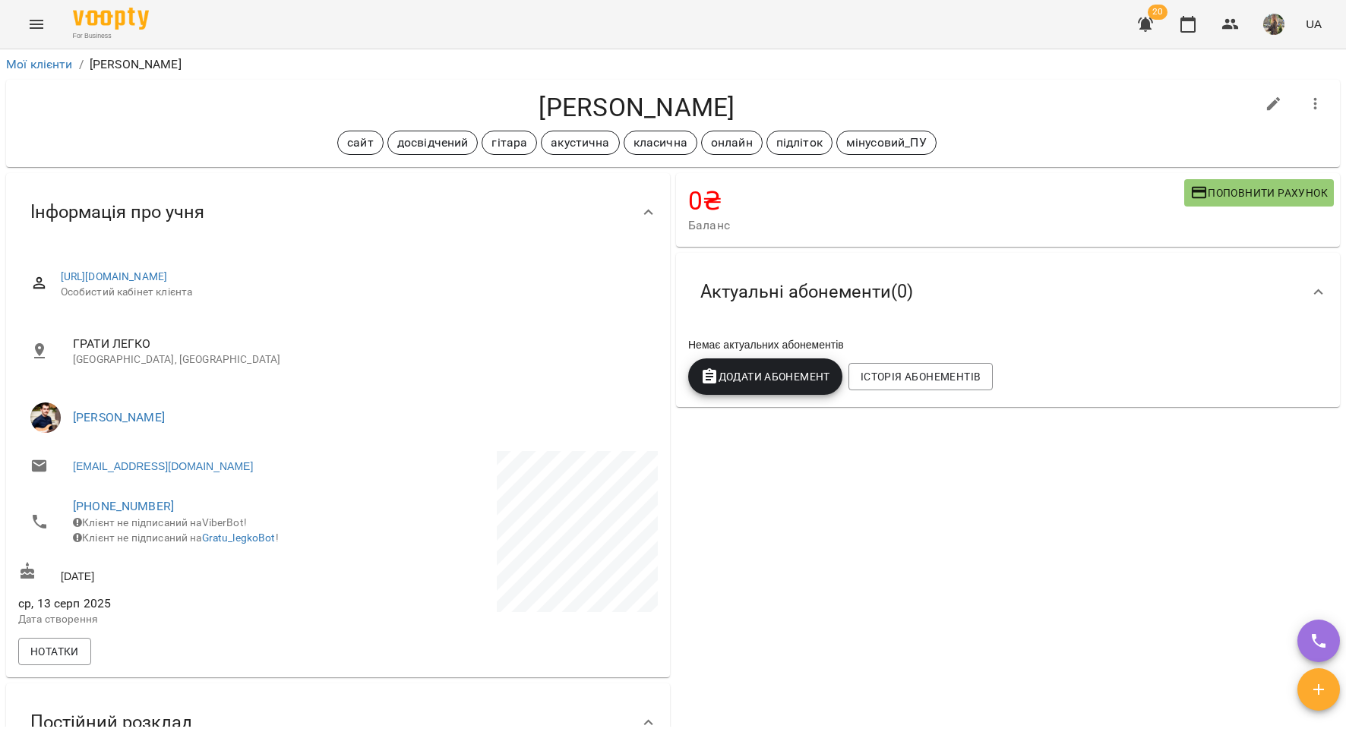
click at [56, 33] on div "For Business 20 UA" at bounding box center [673, 24] width 1346 height 49
click at [48, 25] on button "Menu" at bounding box center [36, 24] width 36 height 36
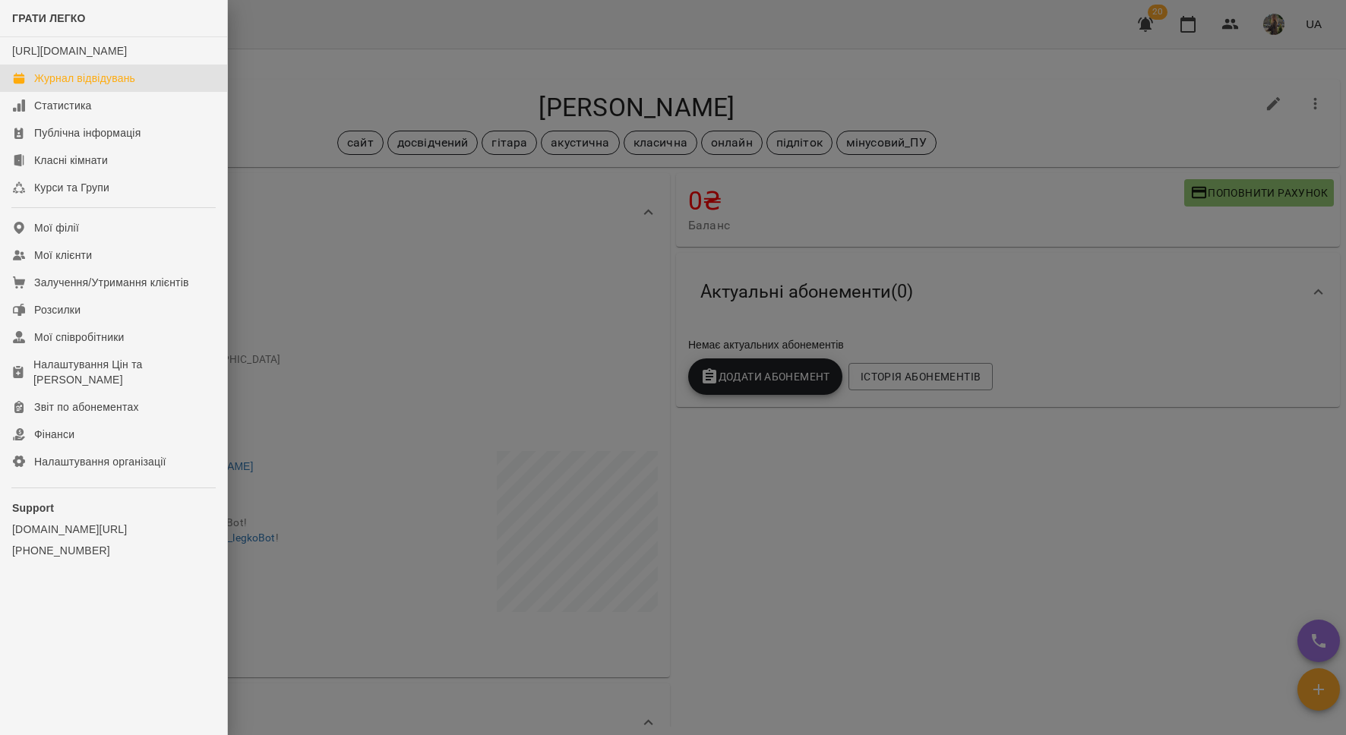
click at [74, 86] on div "Журнал відвідувань" at bounding box center [84, 78] width 101 height 15
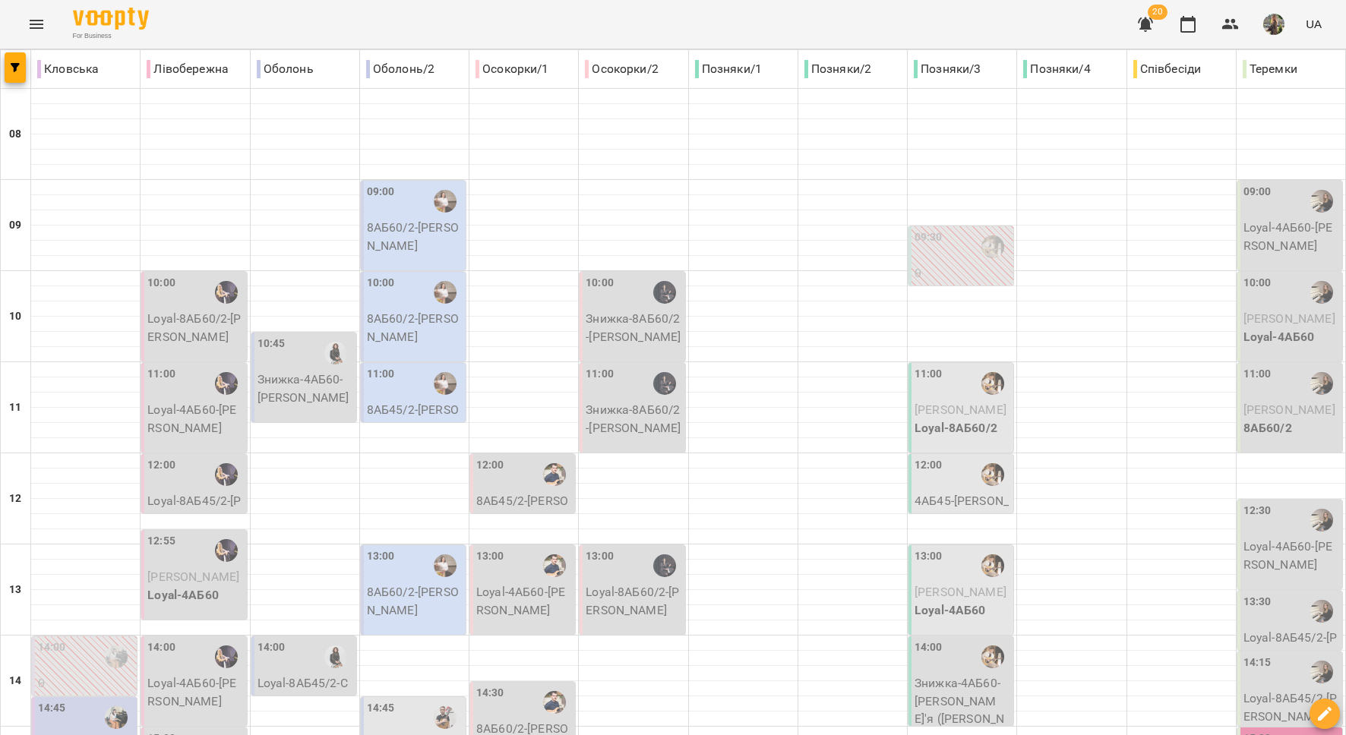
scroll to position [639, 0]
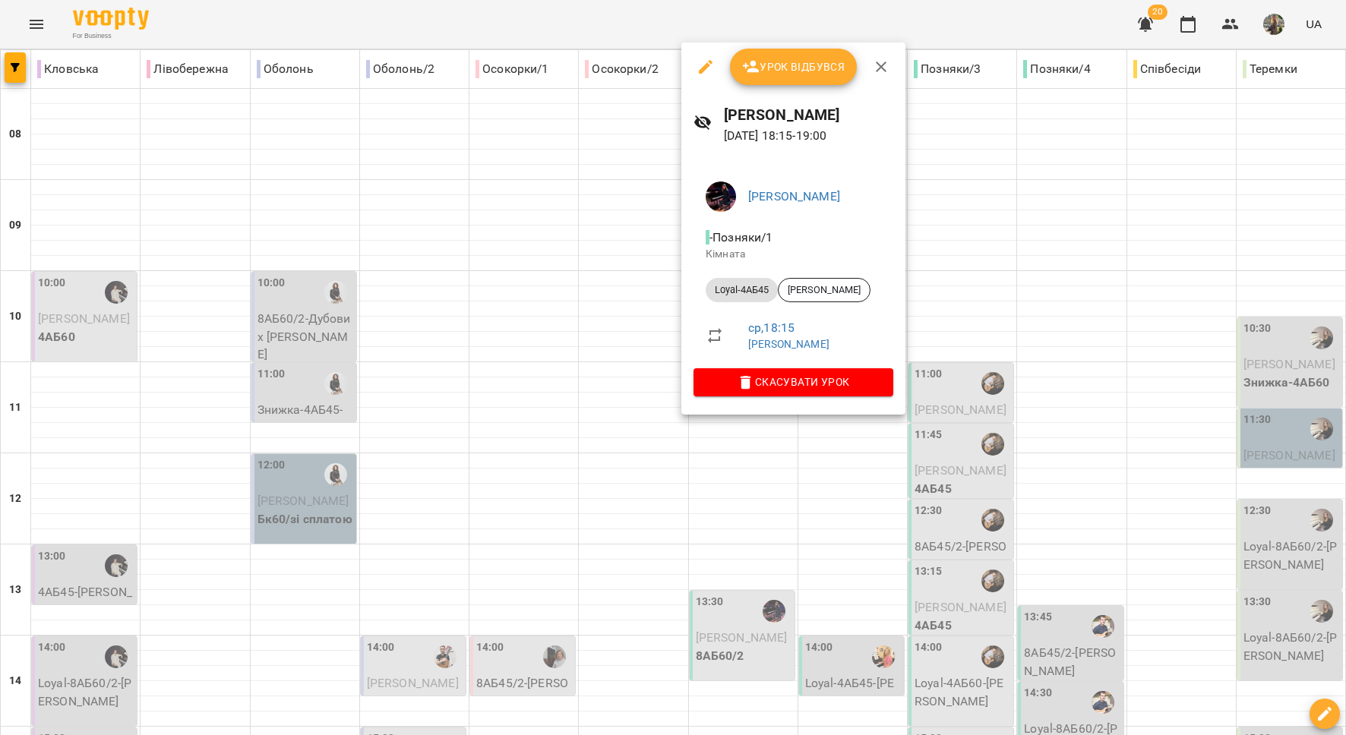
click at [757, 526] on div at bounding box center [673, 367] width 1346 height 735
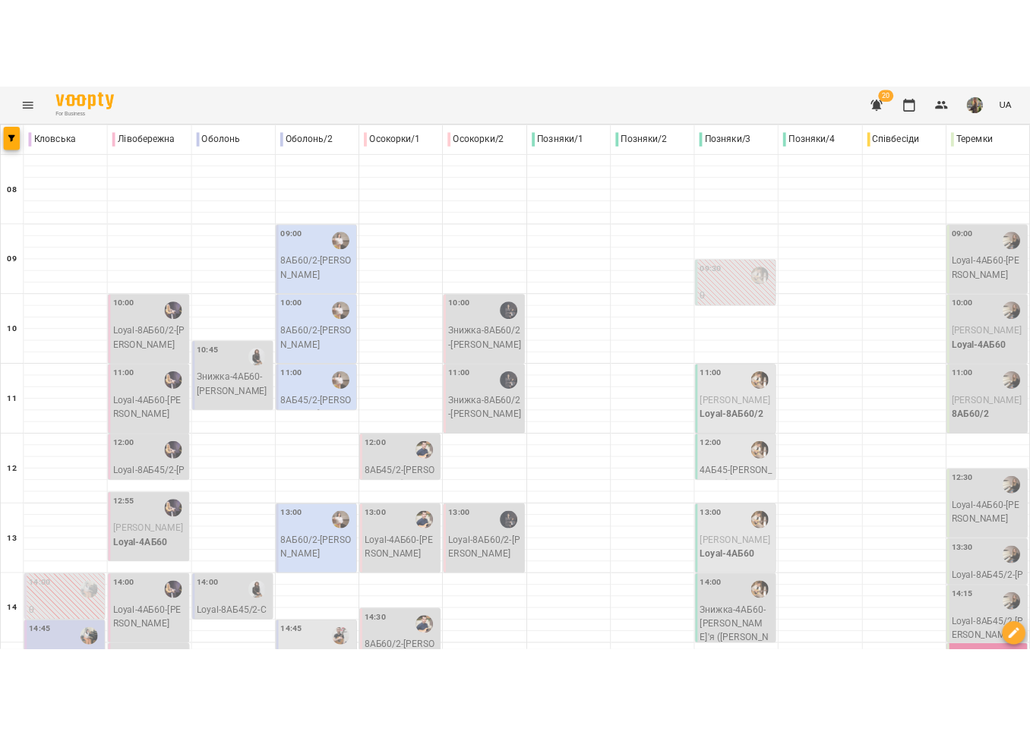
scroll to position [4, 0]
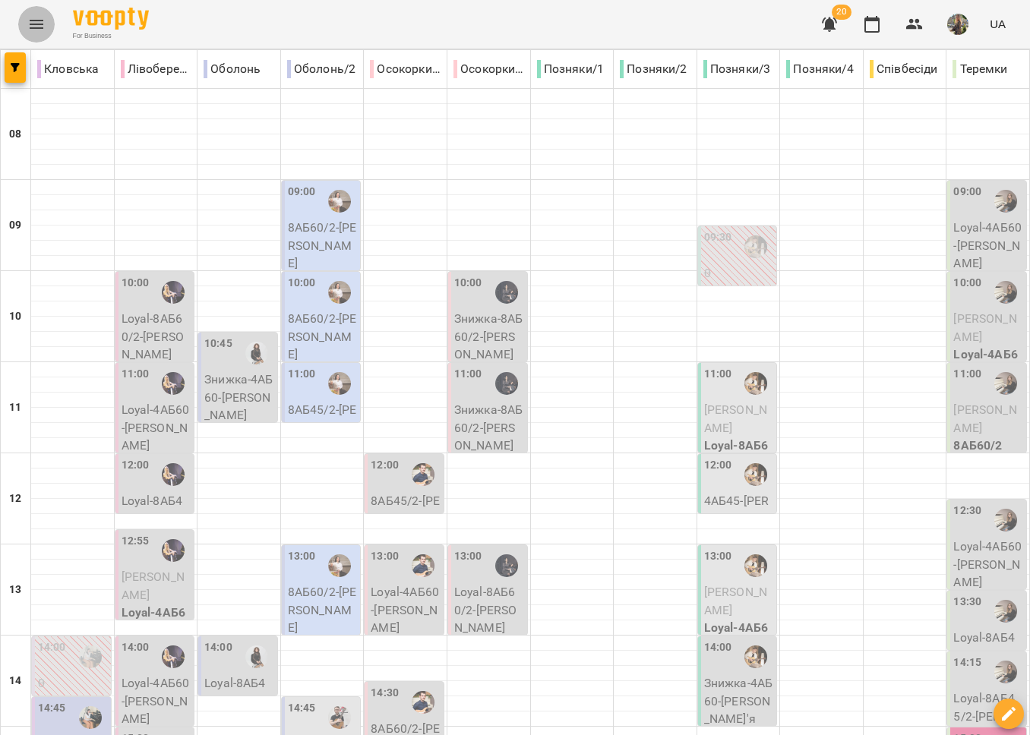
click at [23, 19] on button "Menu" at bounding box center [36, 24] width 36 height 36
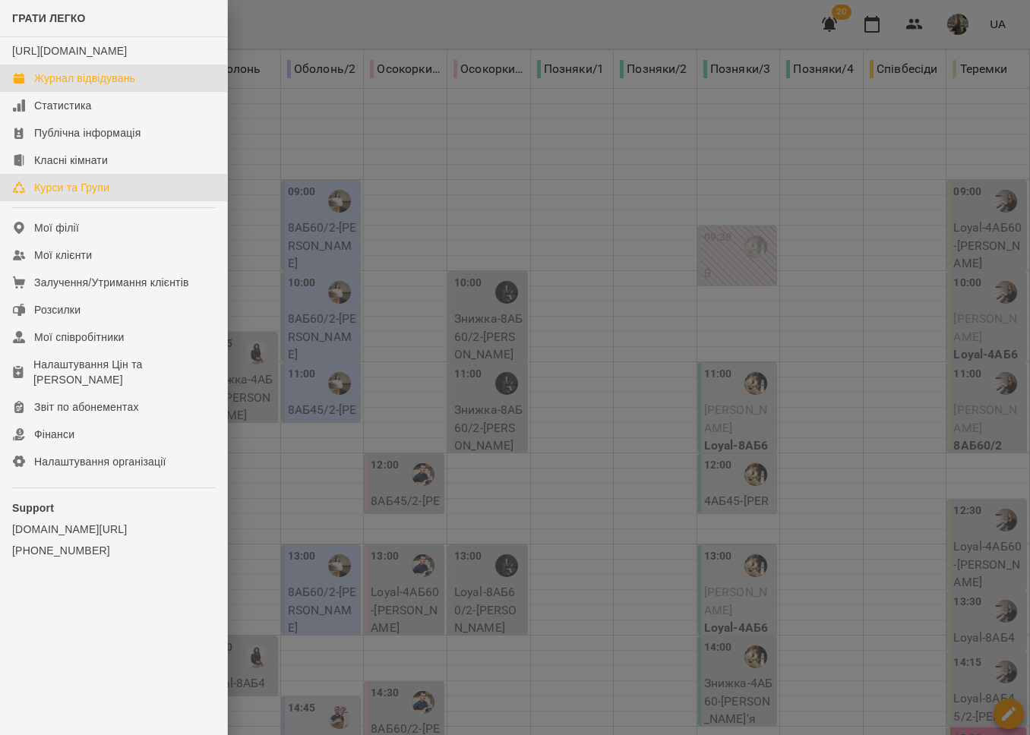
click at [106, 195] on div "Курси та Групи" at bounding box center [71, 187] width 75 height 15
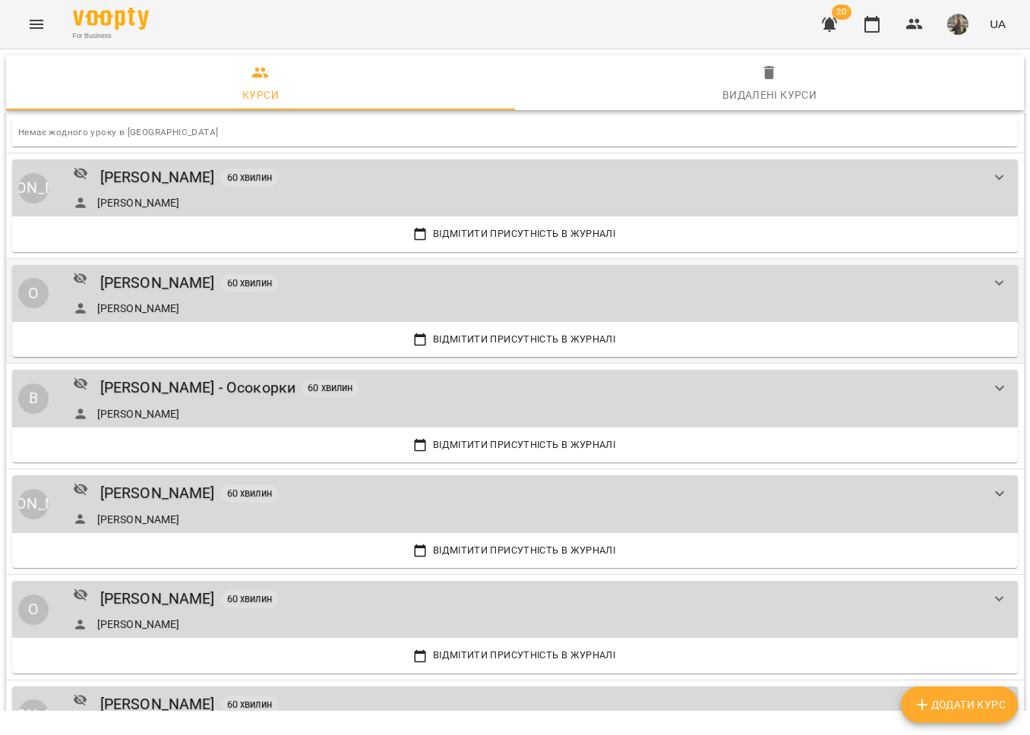
scroll to position [1230, 0]
click at [231, 385] on div "Віктор Артеменко - Осокорки" at bounding box center [198, 389] width 196 height 24
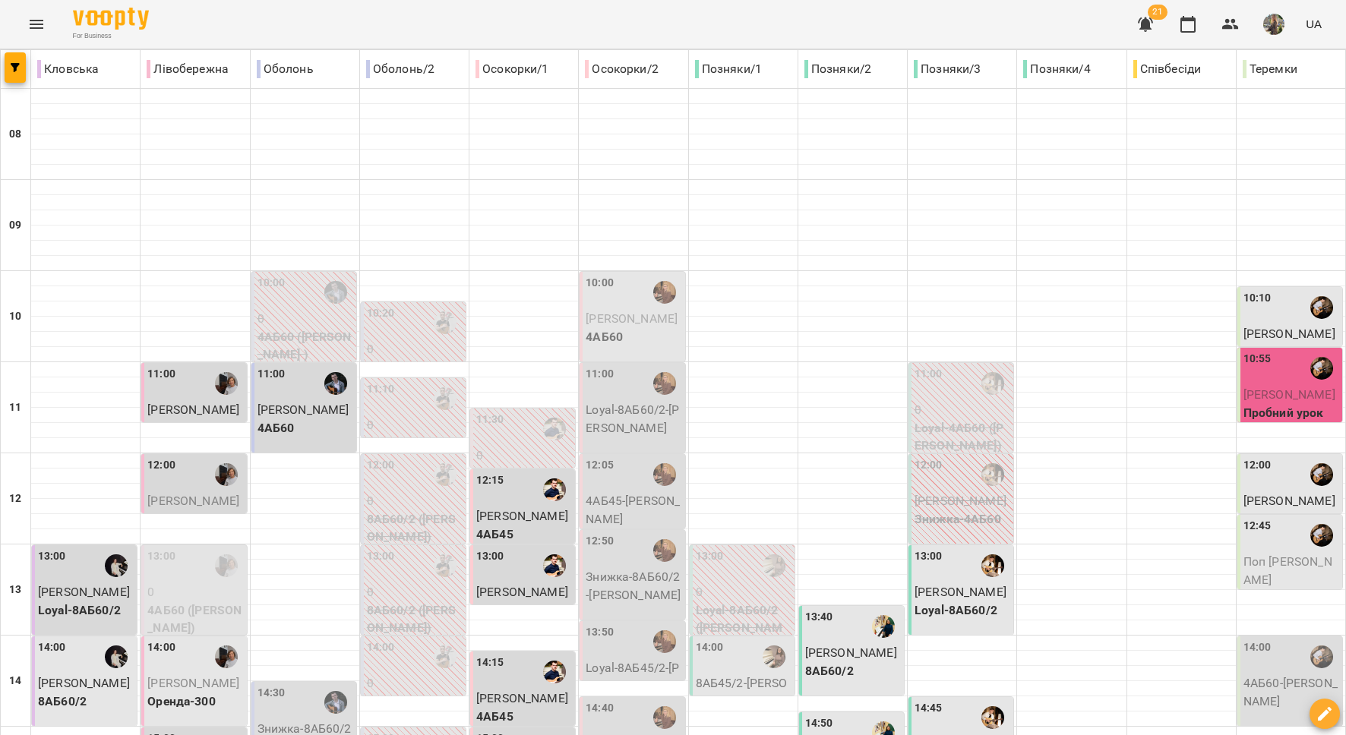
scroll to position [175, 0]
click at [30, 24] on icon "Menu" at bounding box center [37, 24] width 14 height 9
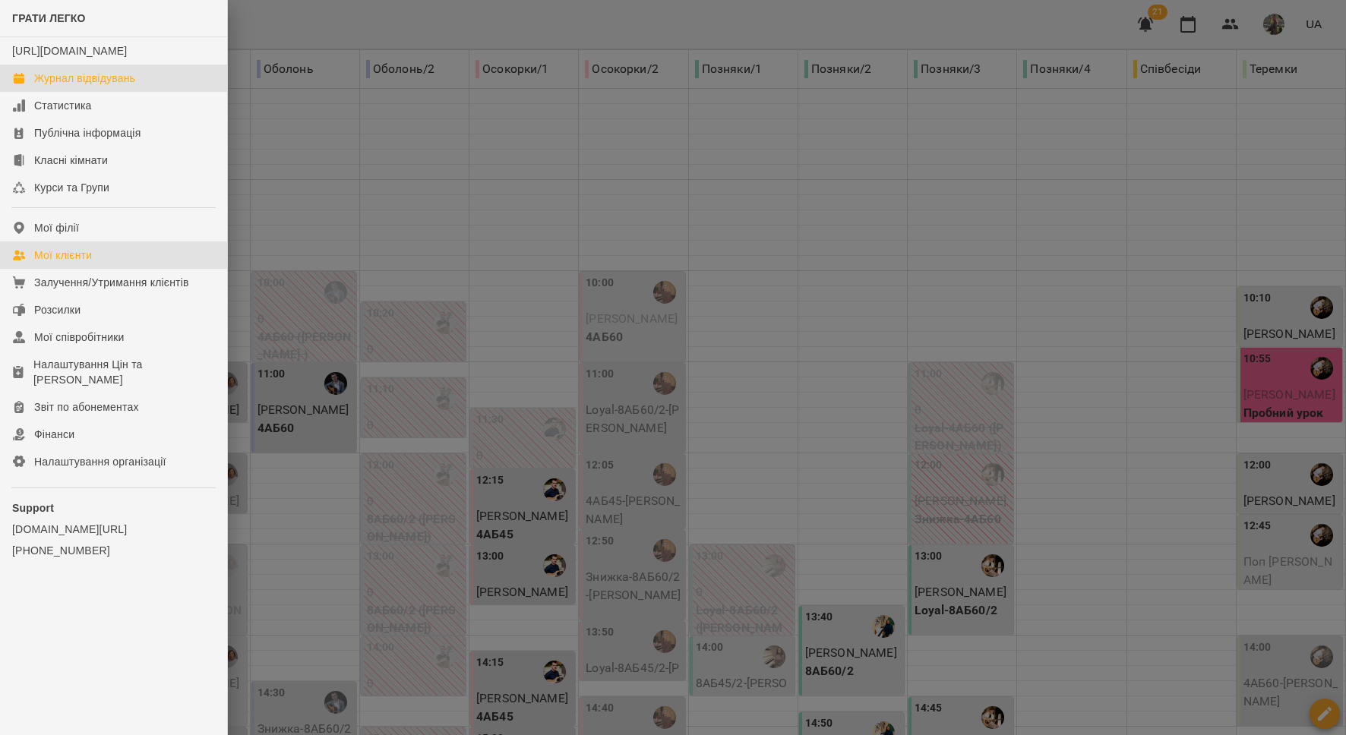
click at [90, 263] on div "Мої клієнти" at bounding box center [63, 255] width 58 height 15
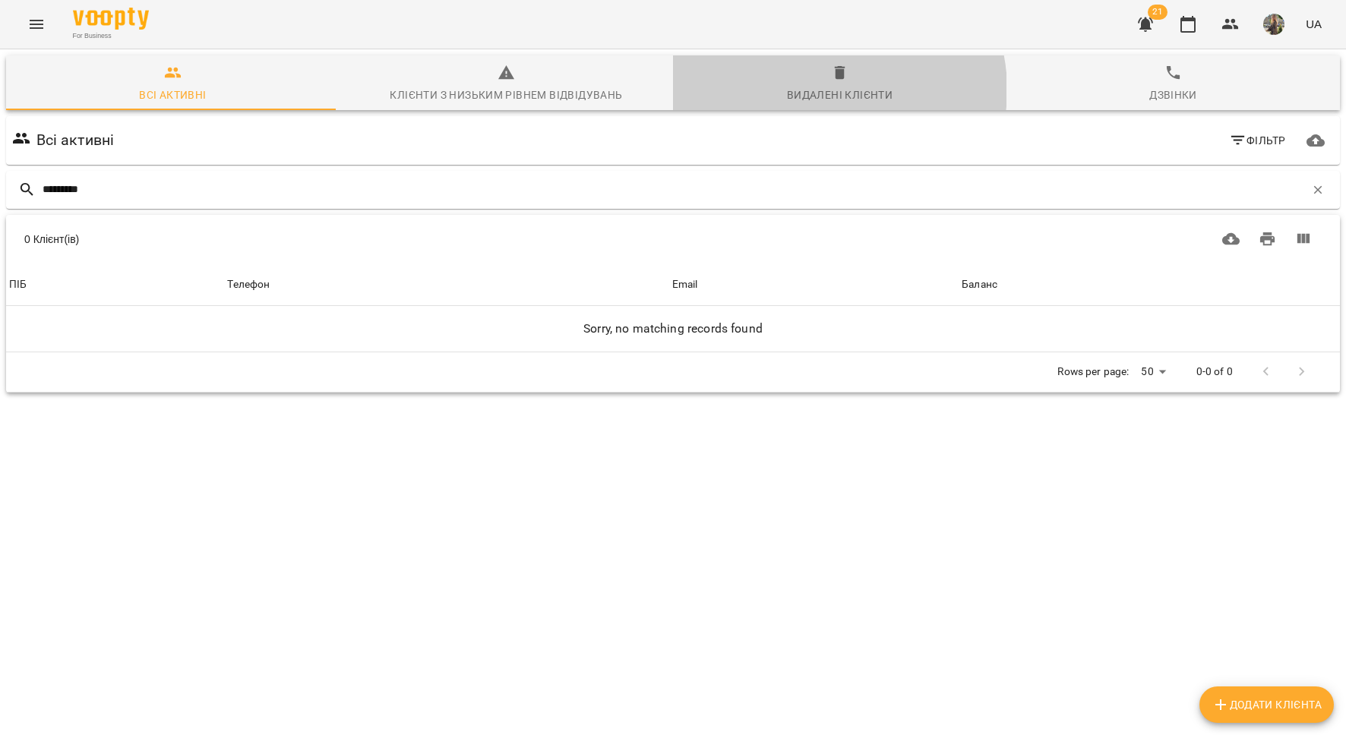
click at [822, 90] on div "Видалені клієнти" at bounding box center [840, 95] width 106 height 18
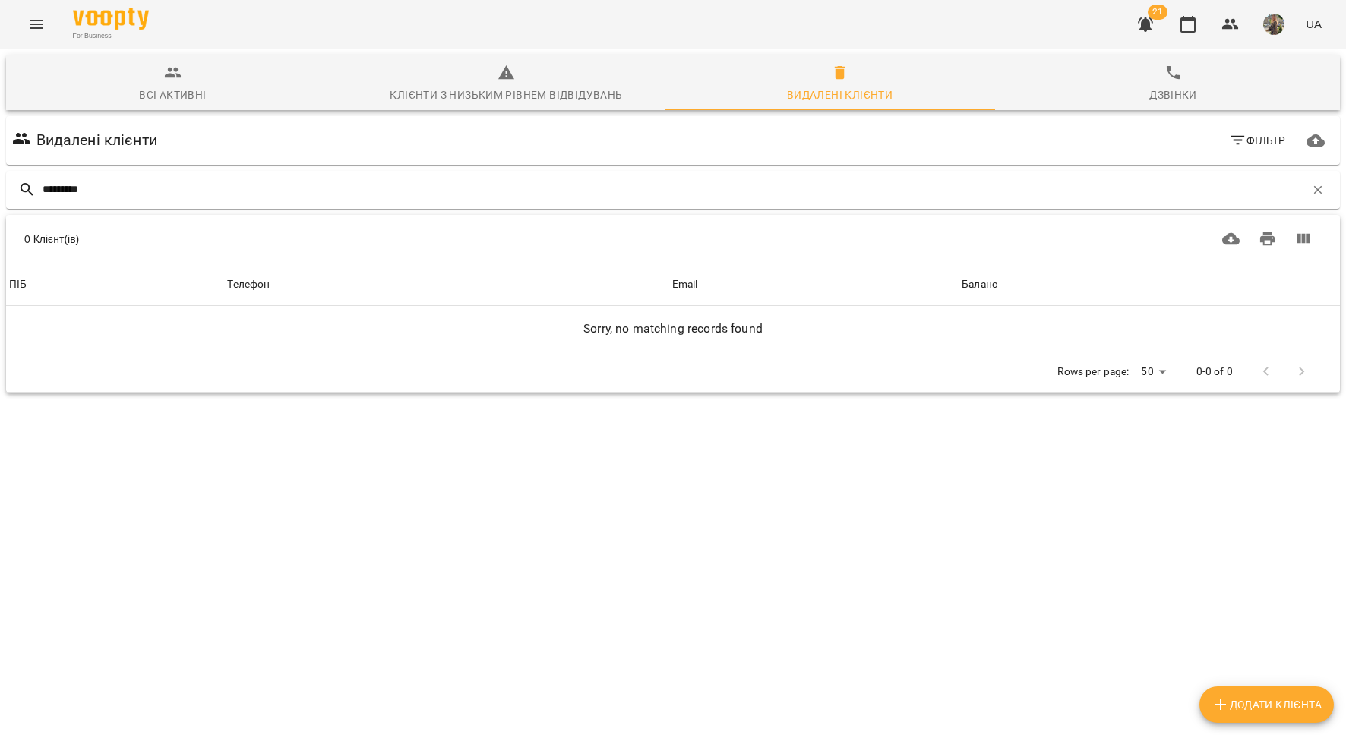
click at [158, 89] on div "Всі активні" at bounding box center [172, 95] width 67 height 18
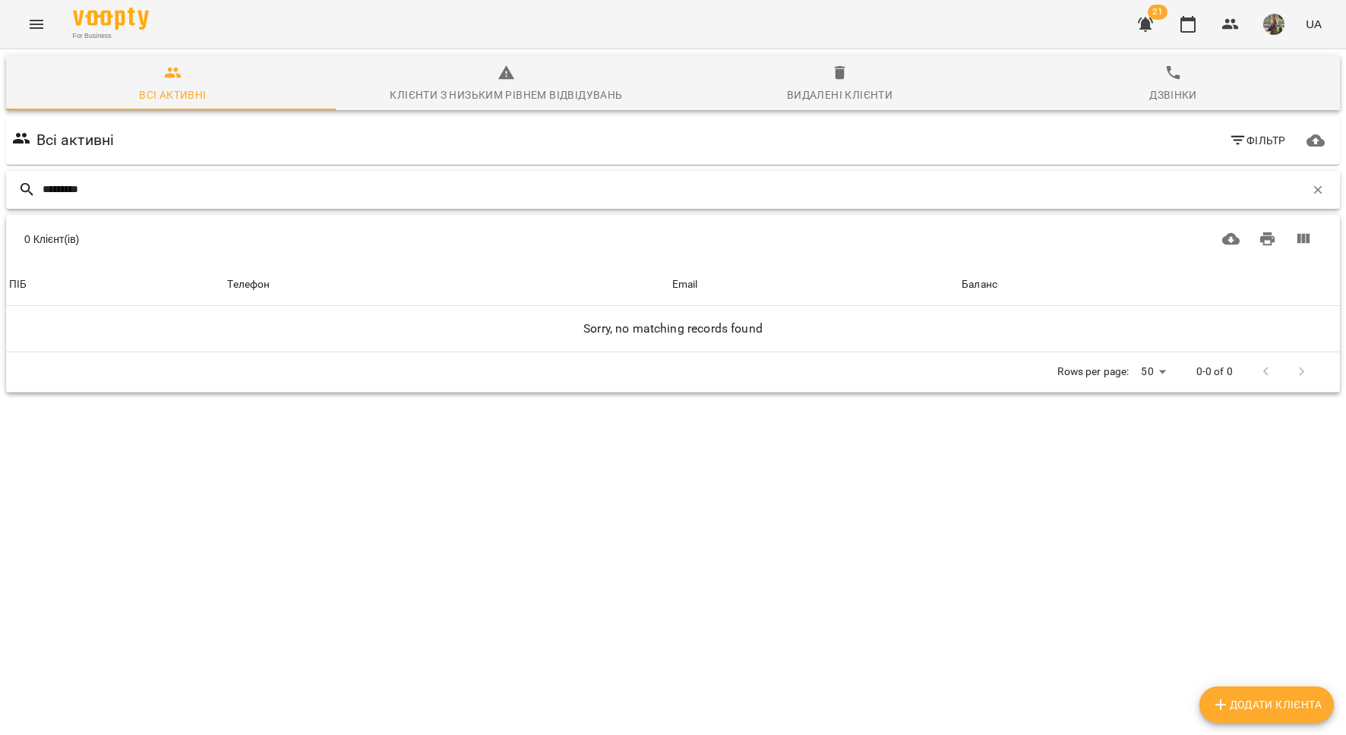
click at [154, 186] on input "*********" at bounding box center [674, 189] width 1262 height 25
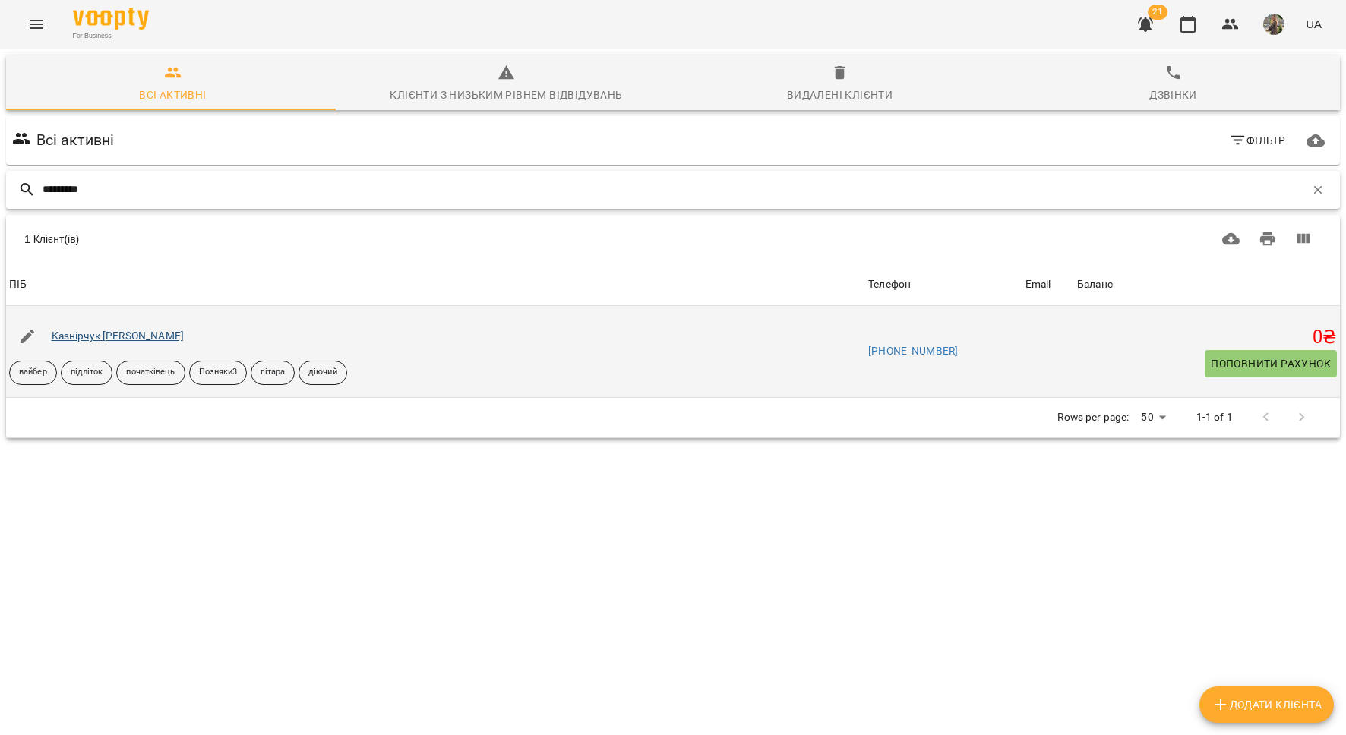
type input "*********"
click at [88, 333] on link "Казнірчук [PERSON_NAME]" at bounding box center [118, 336] width 132 height 12
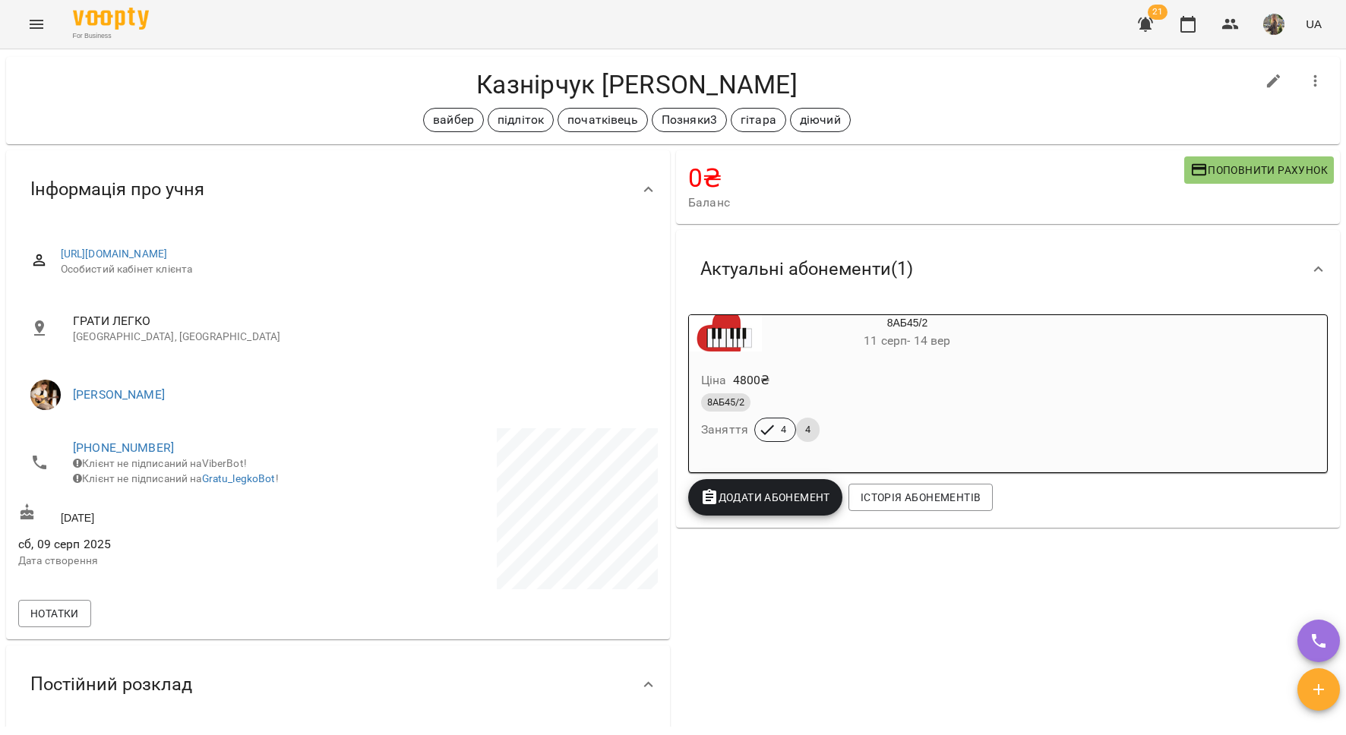
scroll to position [21, 0]
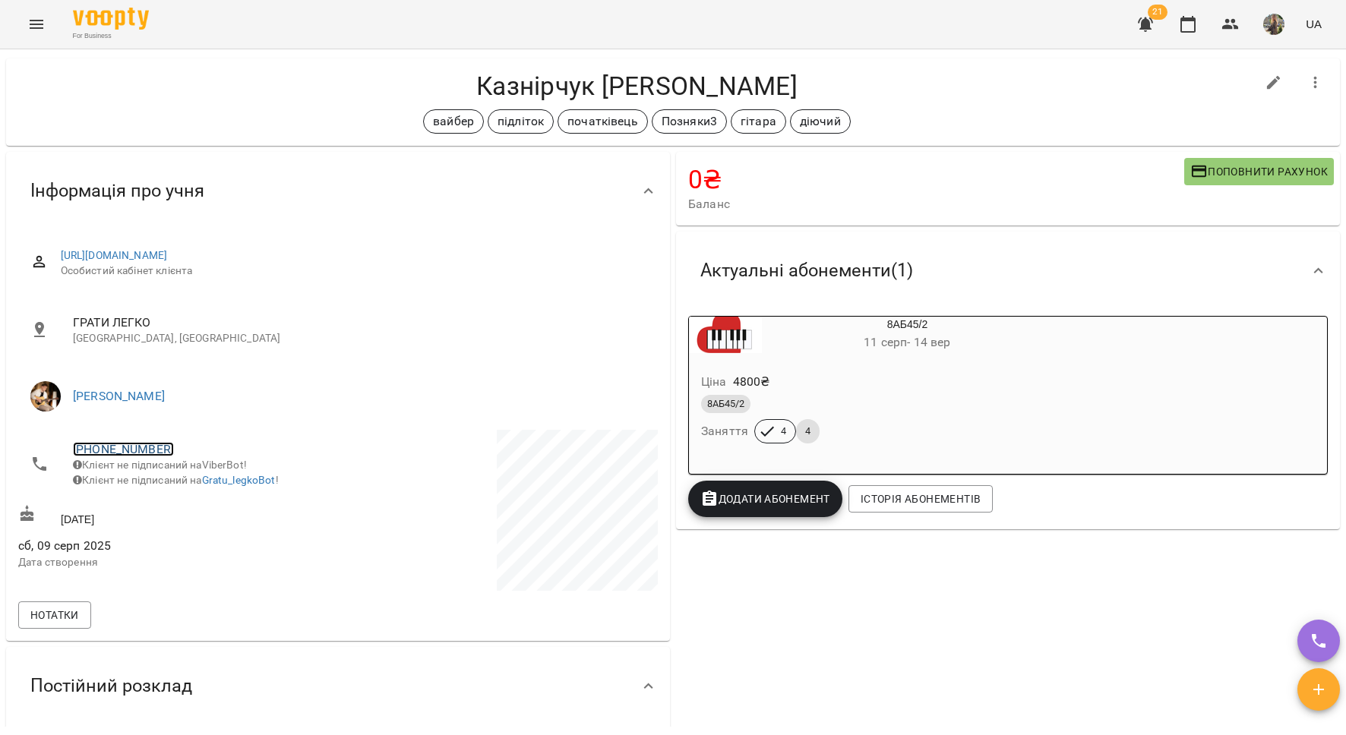
click at [117, 447] on link "+380503857791" at bounding box center [123, 449] width 101 height 14
click at [195, 519] on link at bounding box center [202, 505] width 81 height 32
click at [29, 17] on icon "Menu" at bounding box center [36, 24] width 18 height 18
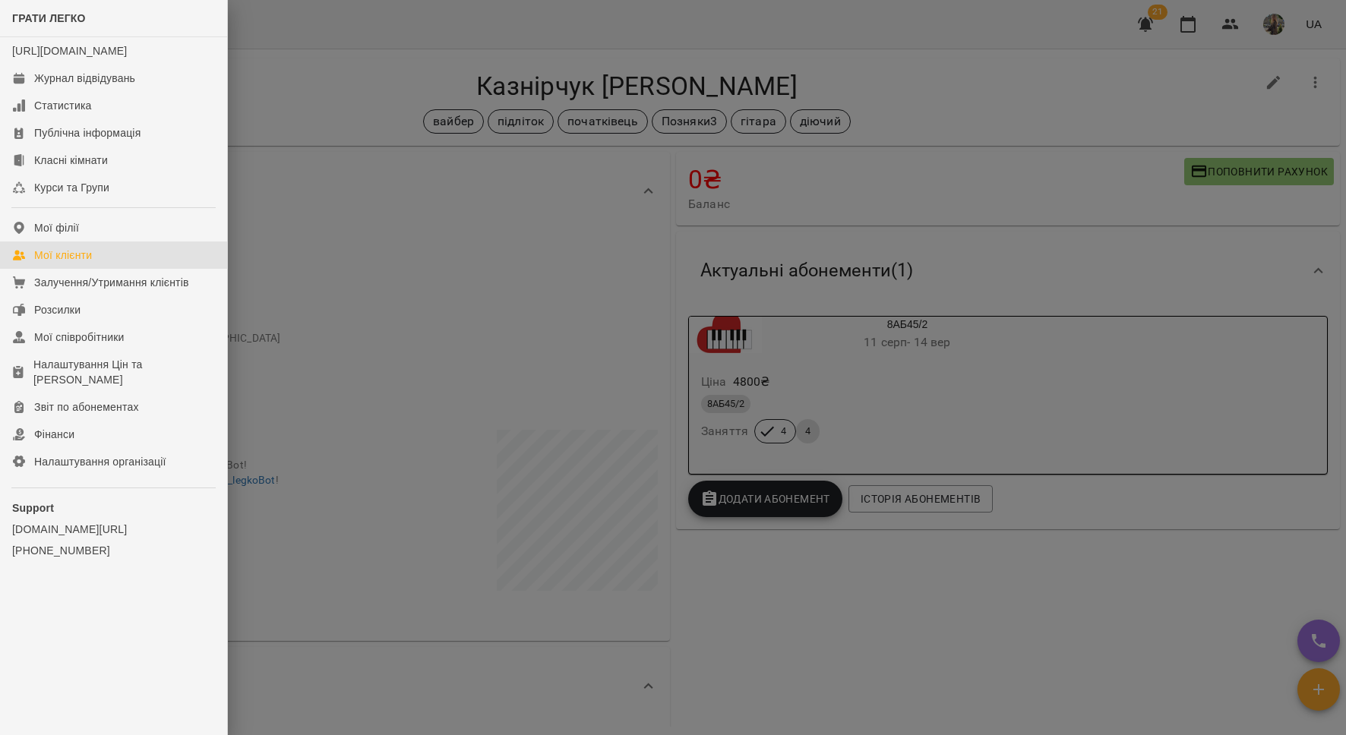
click at [87, 263] on div "Мої клієнти" at bounding box center [63, 255] width 58 height 15
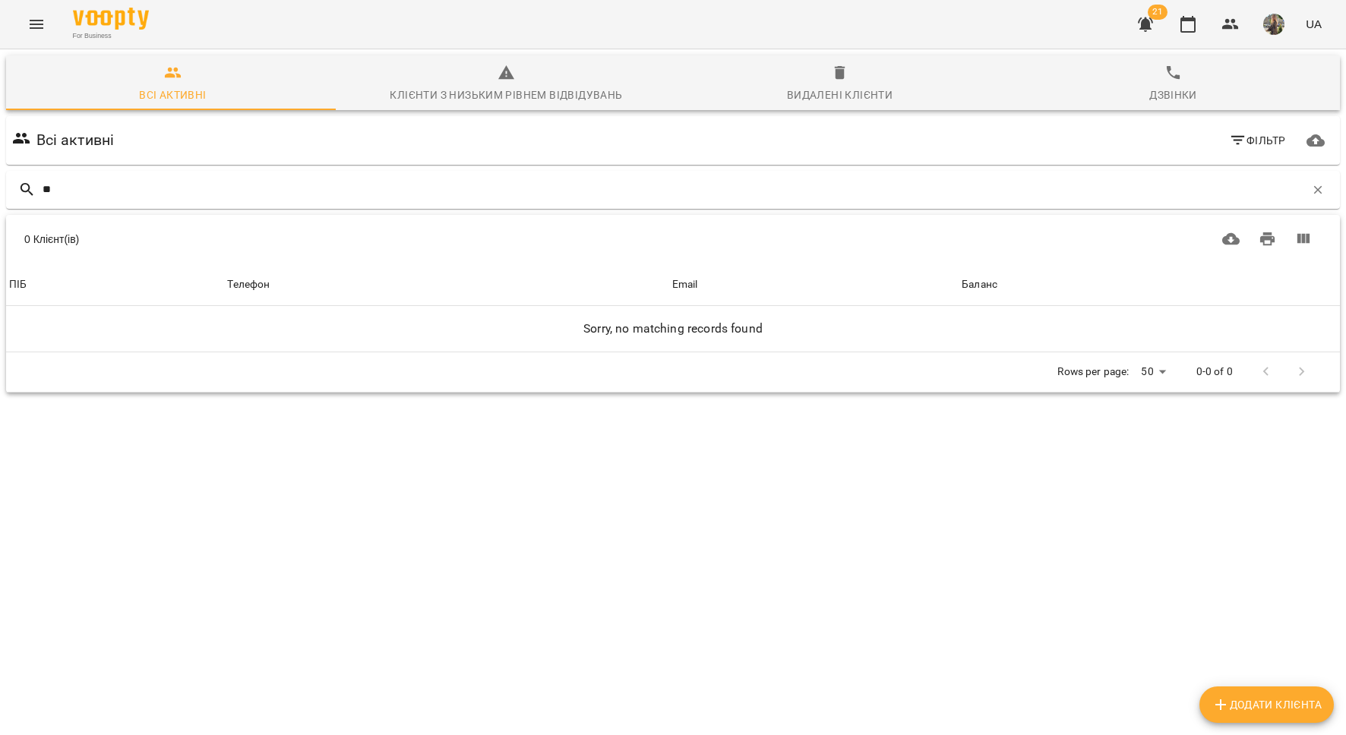
type input "*"
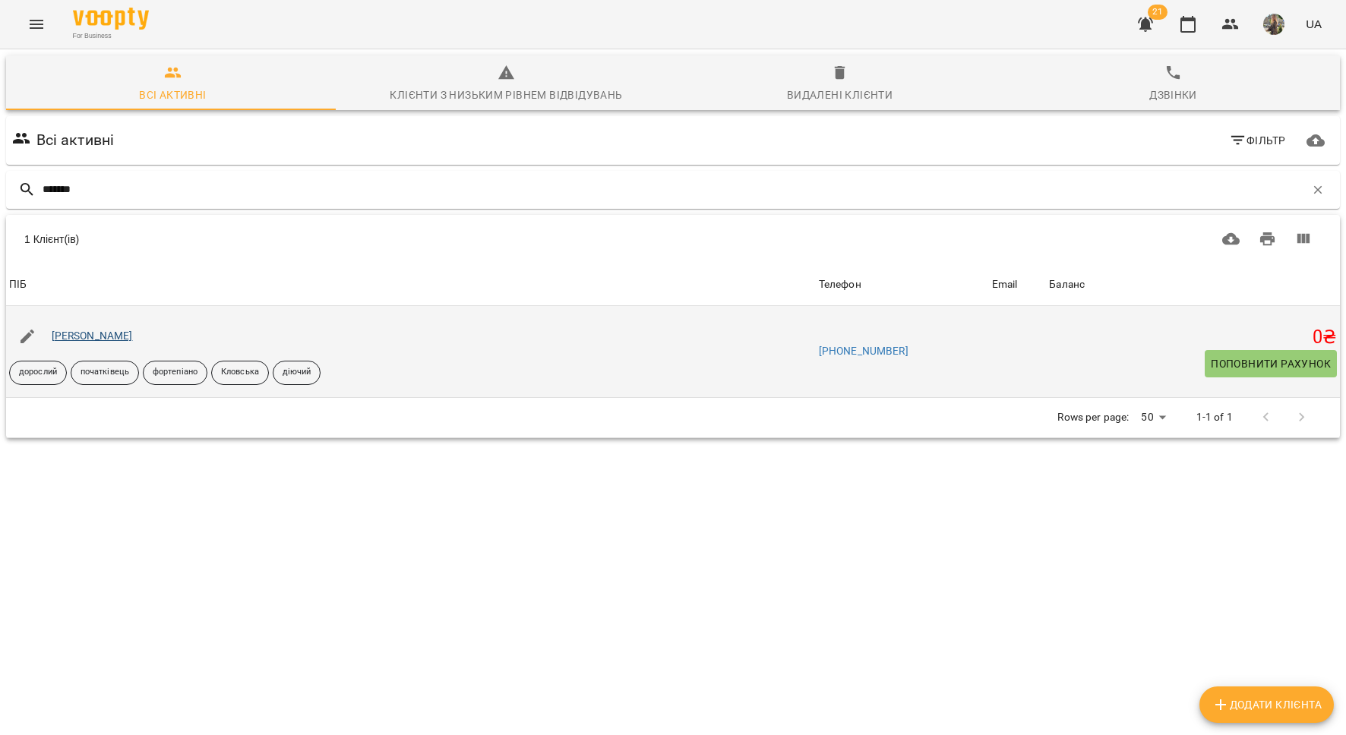
type input "******"
click at [122, 336] on link "Петросян Наріне" at bounding box center [92, 336] width 81 height 12
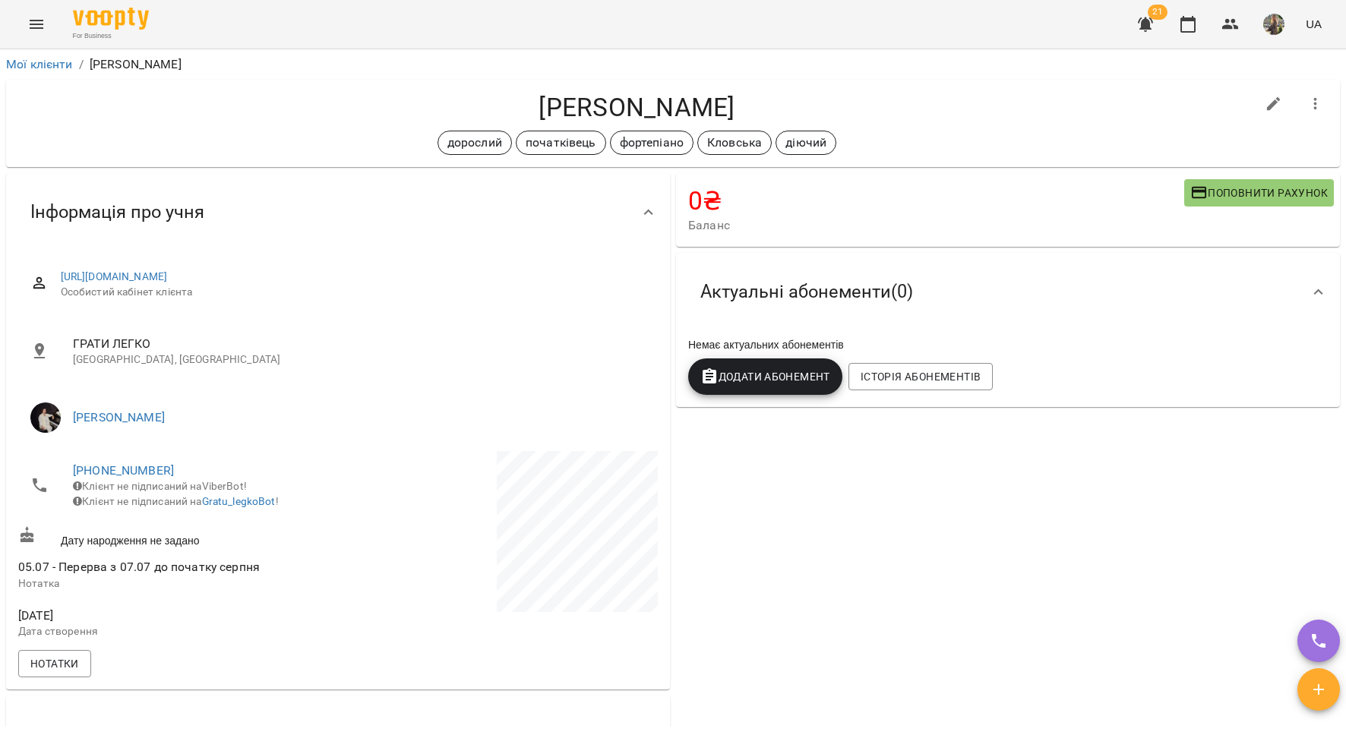
click at [28, 22] on icon "Menu" at bounding box center [36, 24] width 18 height 18
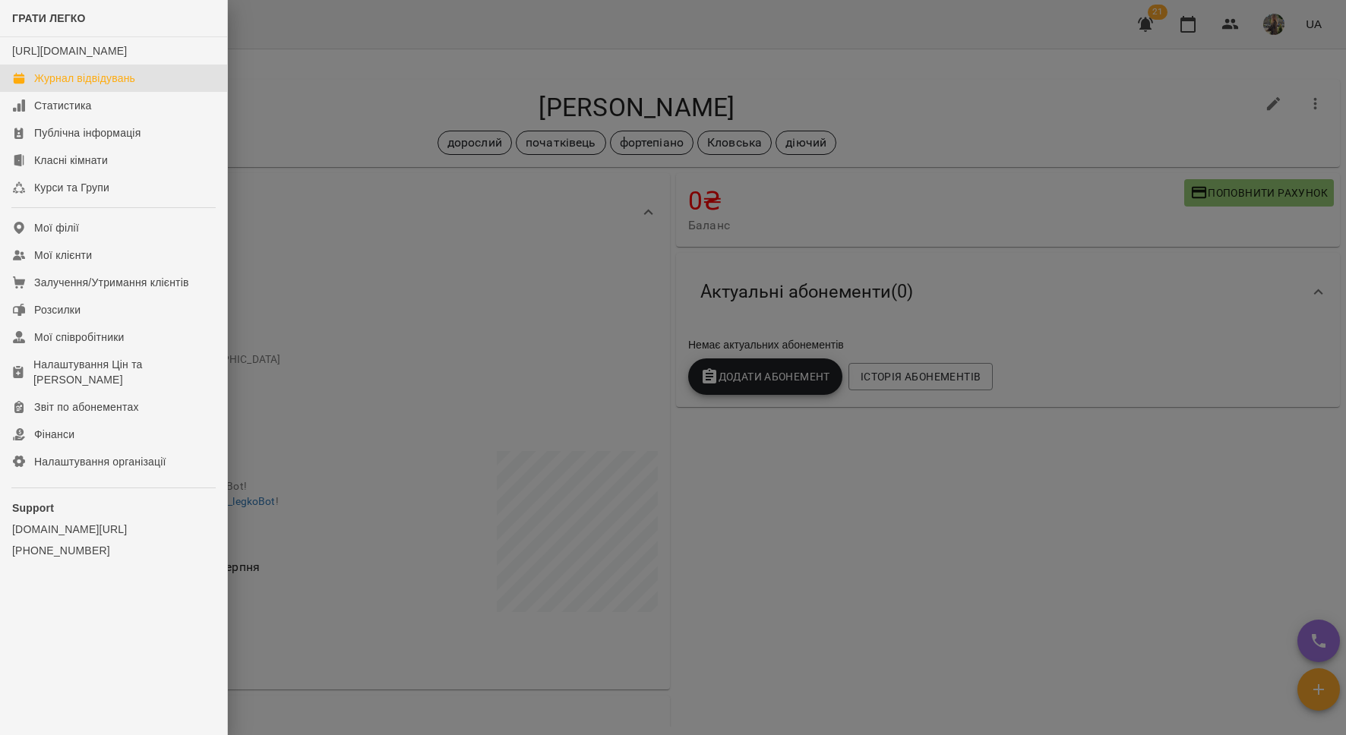
click at [98, 92] on link "Журнал відвідувань" at bounding box center [113, 78] width 227 height 27
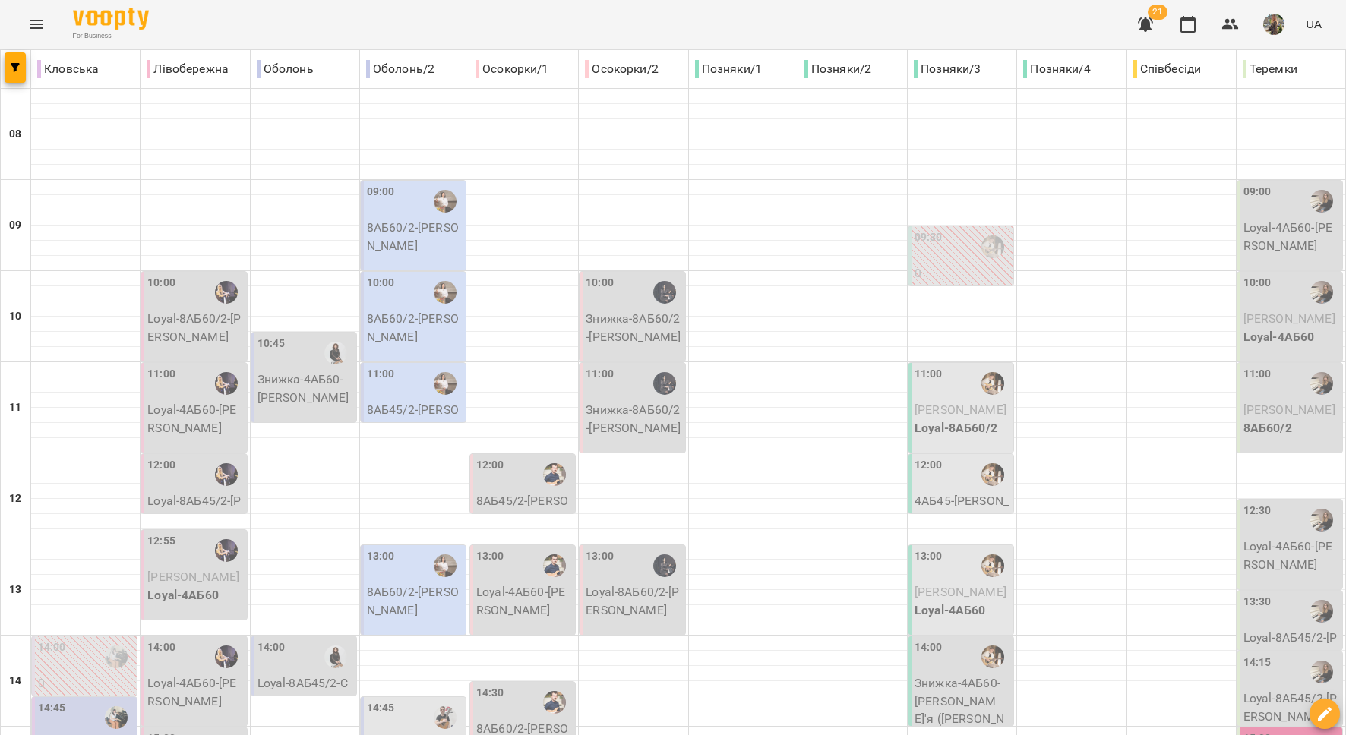
click at [43, 27] on icon "Menu" at bounding box center [36, 24] width 18 height 18
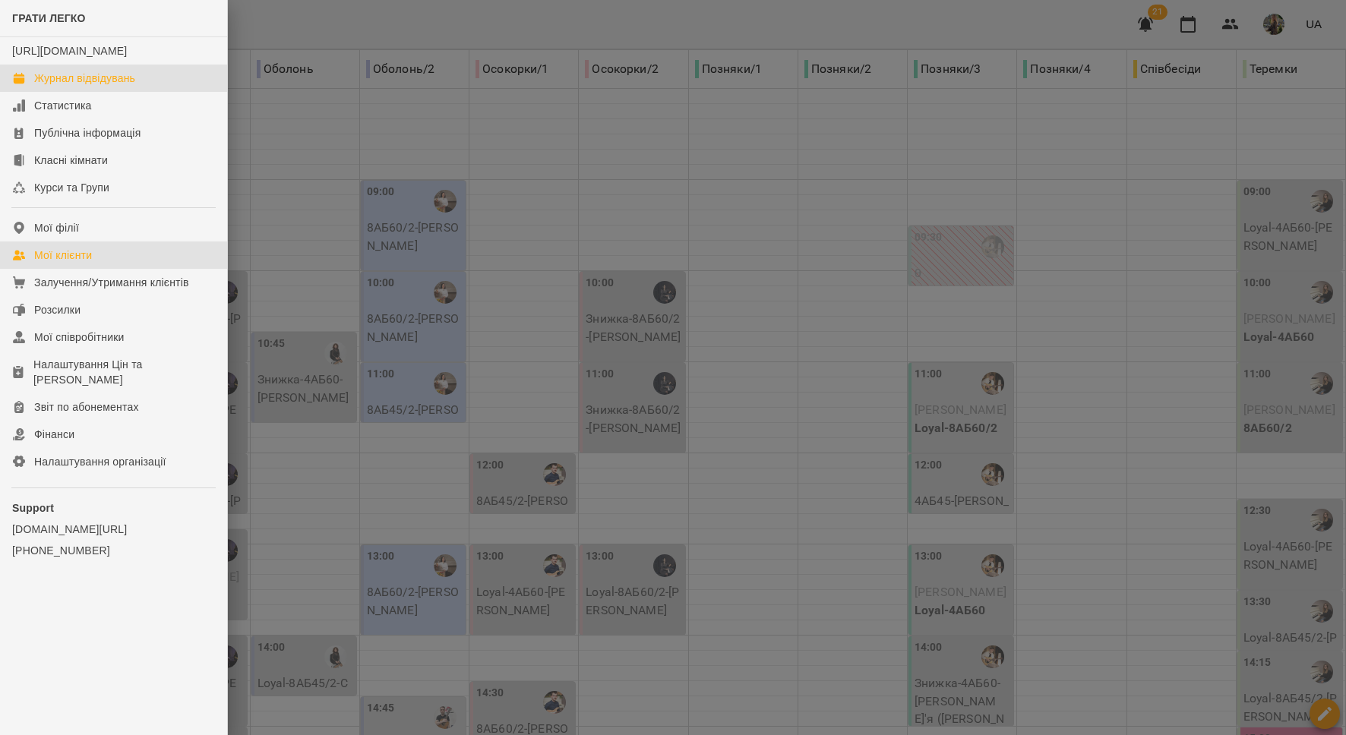
click at [100, 264] on link "Мої клієнти" at bounding box center [113, 255] width 227 height 27
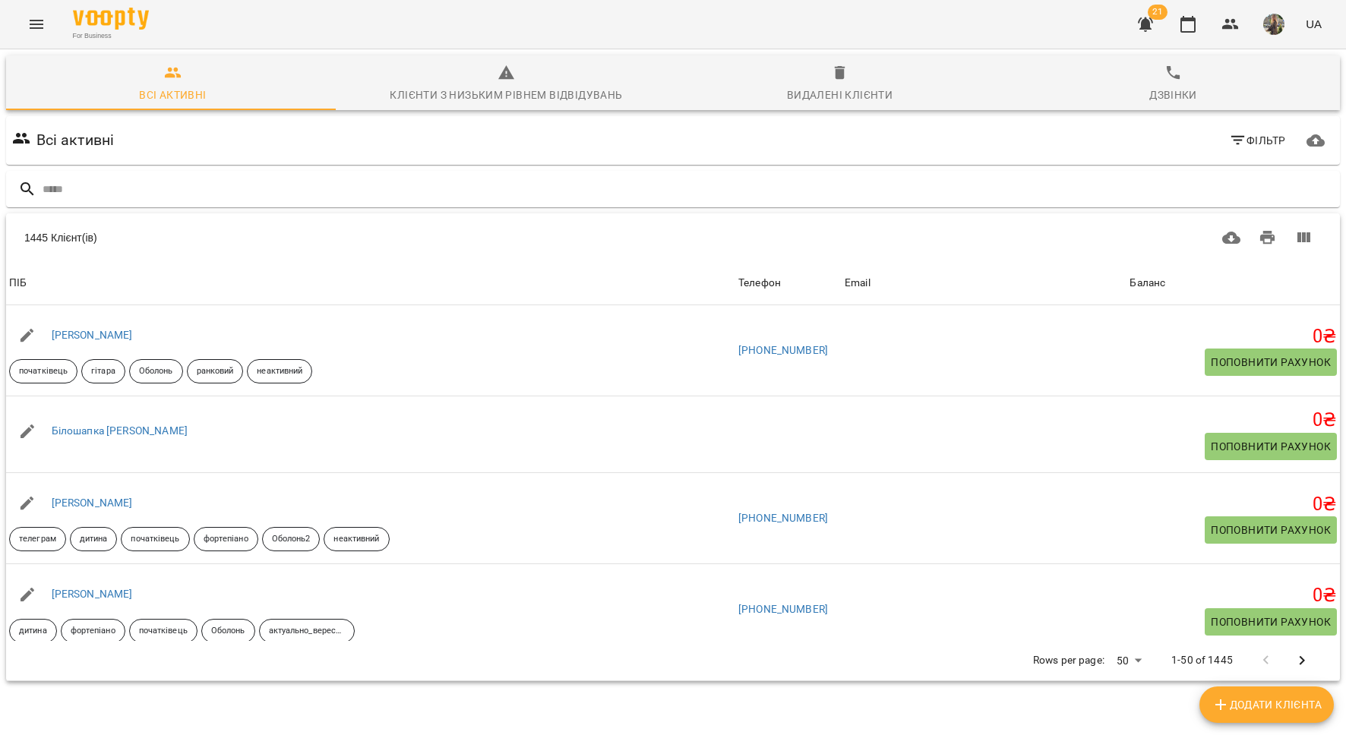
click at [1229, 145] on icon "button" at bounding box center [1238, 140] width 18 height 18
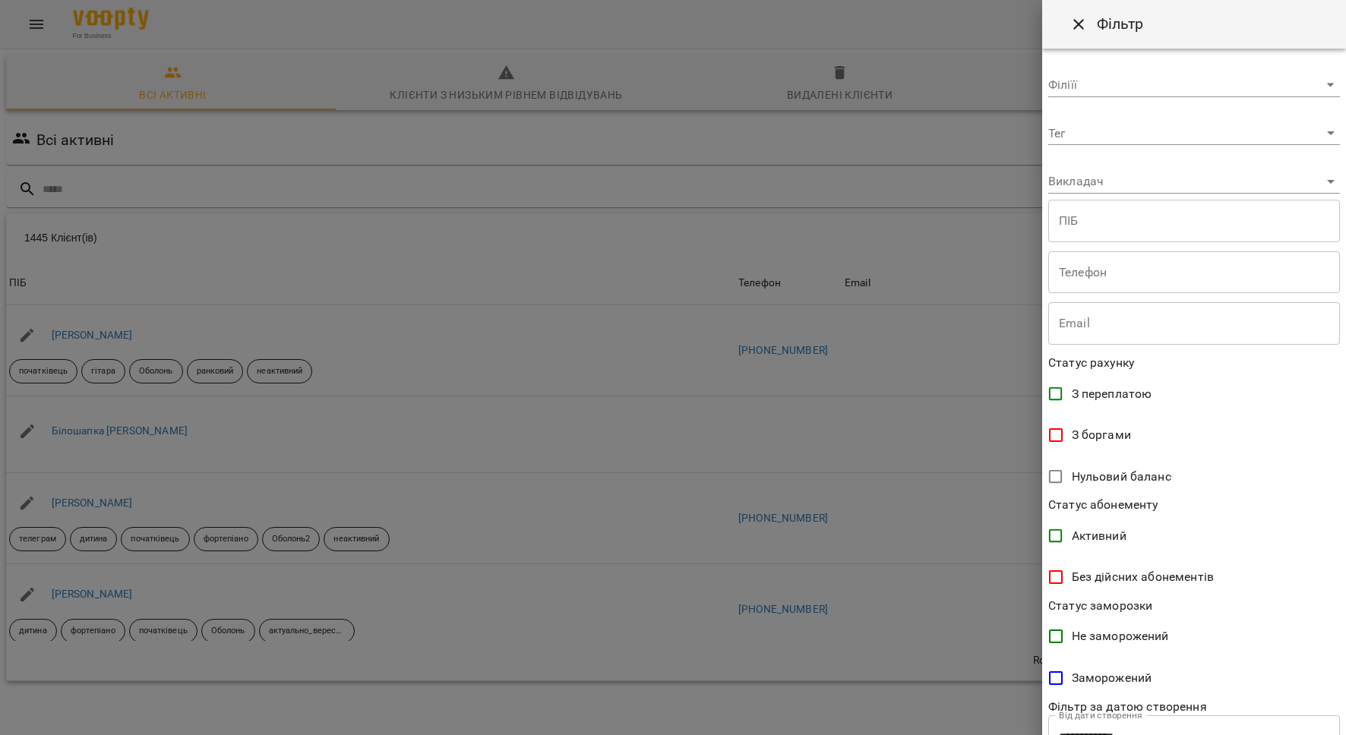
click at [1103, 183] on body "For Business 21 UA Всі активні Клієнти з низьким рівнем відвідувань Видалені кл…" at bounding box center [673, 397] width 1346 height 794
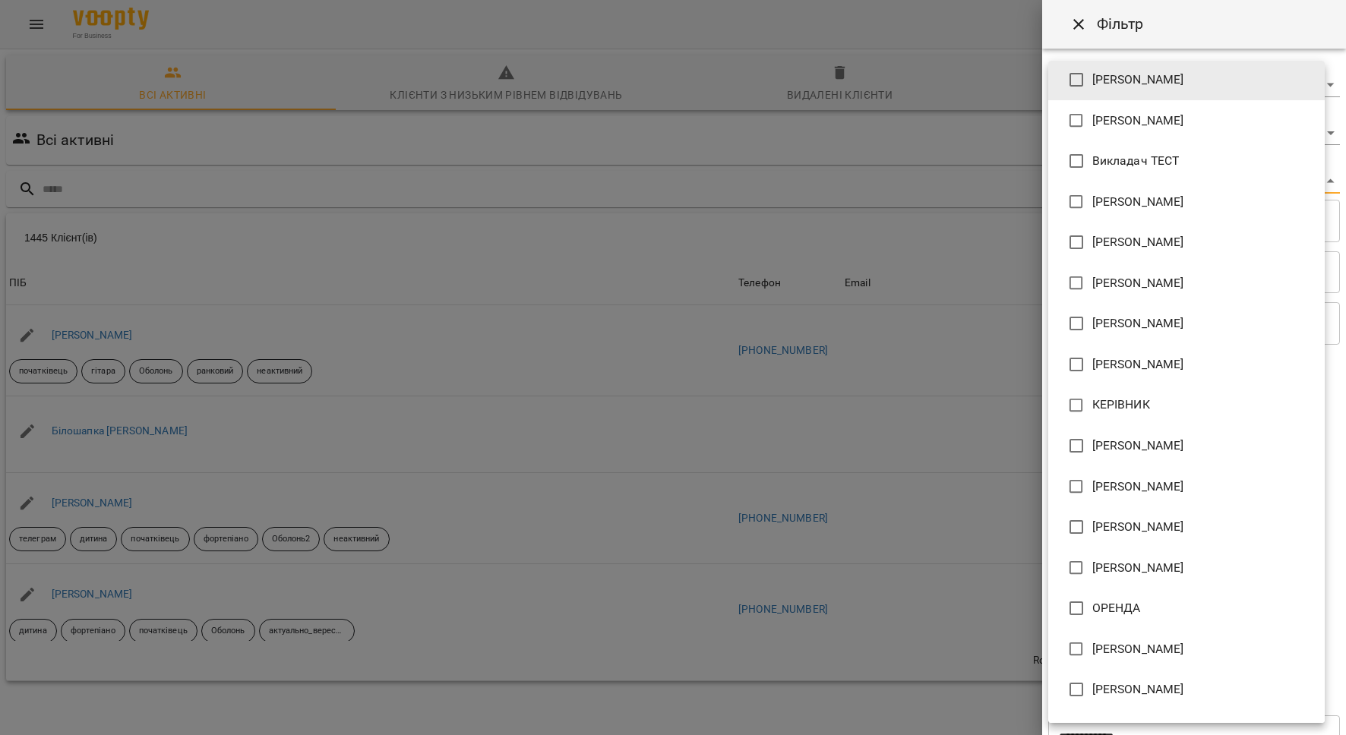
scroll to position [5, 0]
click at [1139, 239] on span "[PERSON_NAME]" at bounding box center [1138, 244] width 92 height 18
type input "**********"
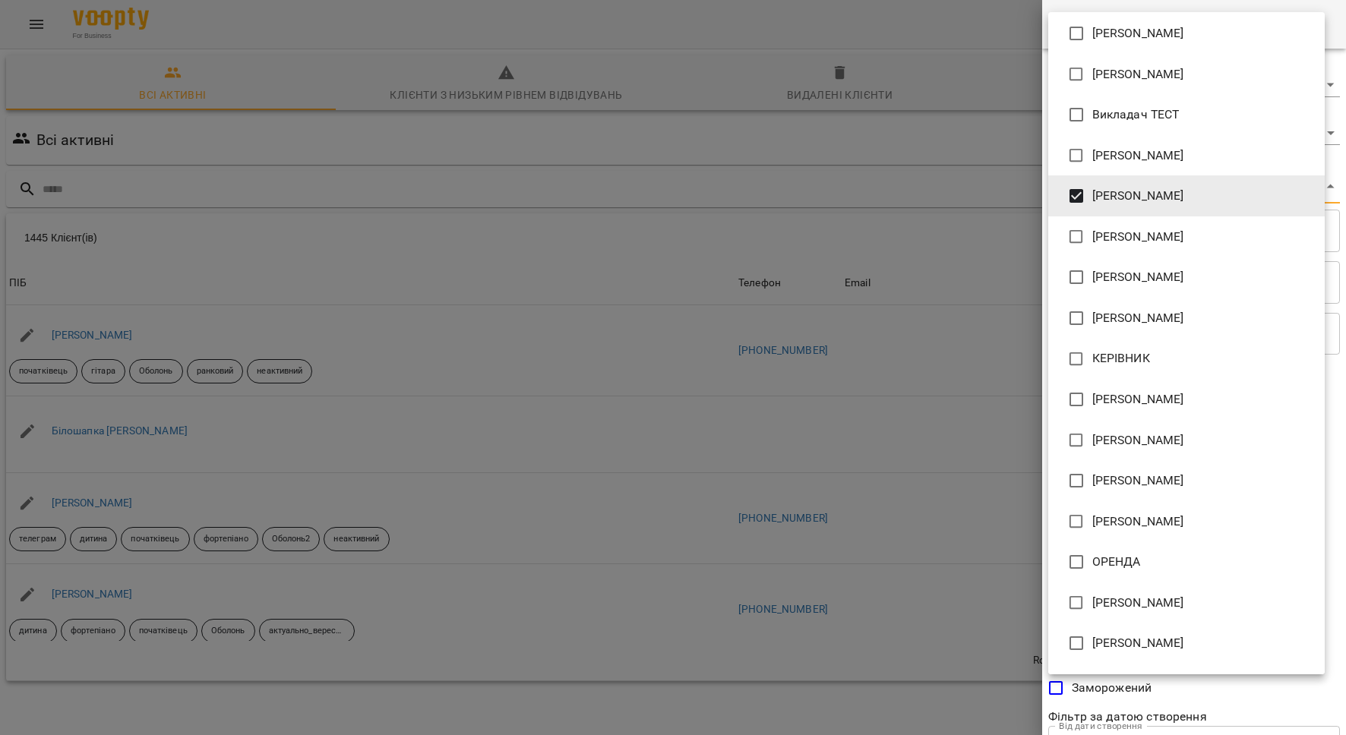
click at [888, 271] on div at bounding box center [673, 367] width 1346 height 735
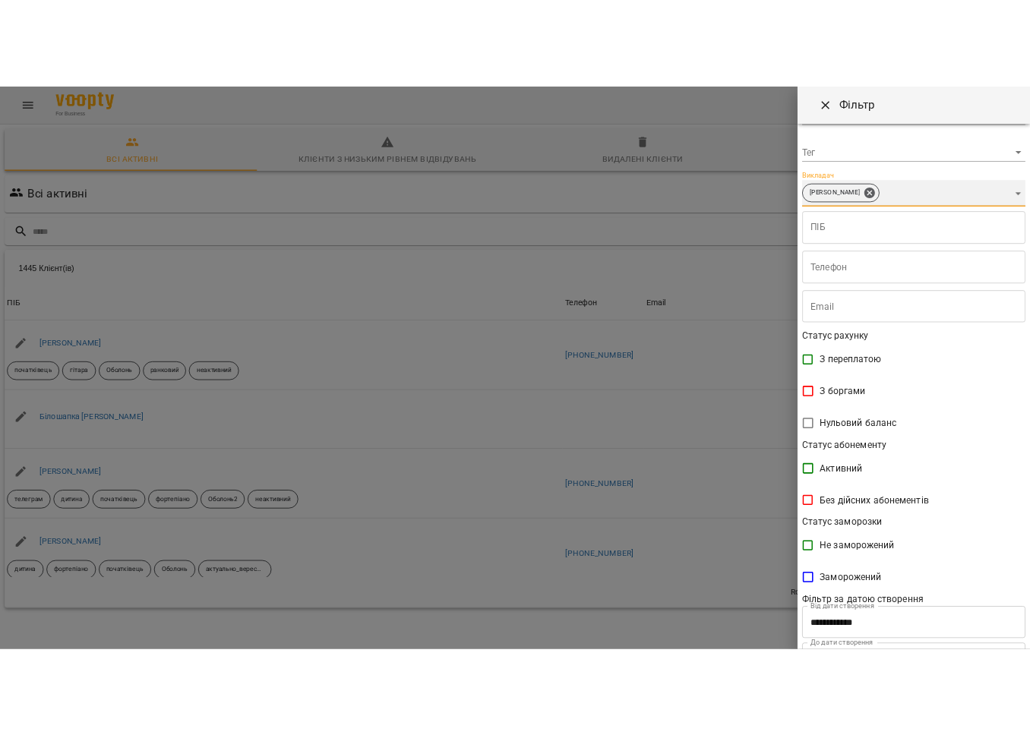
scroll to position [120, 0]
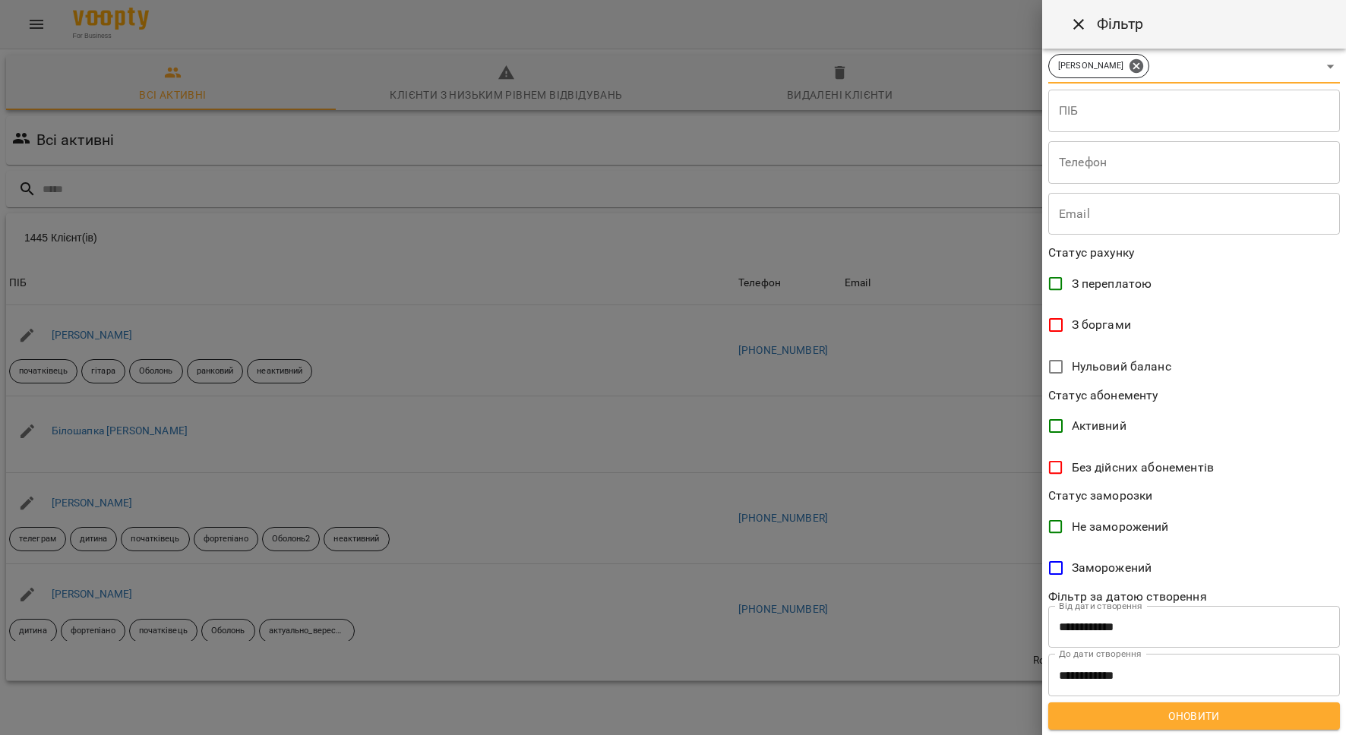
click at [1176, 716] on span "Оновити" at bounding box center [1193, 716] width 267 height 18
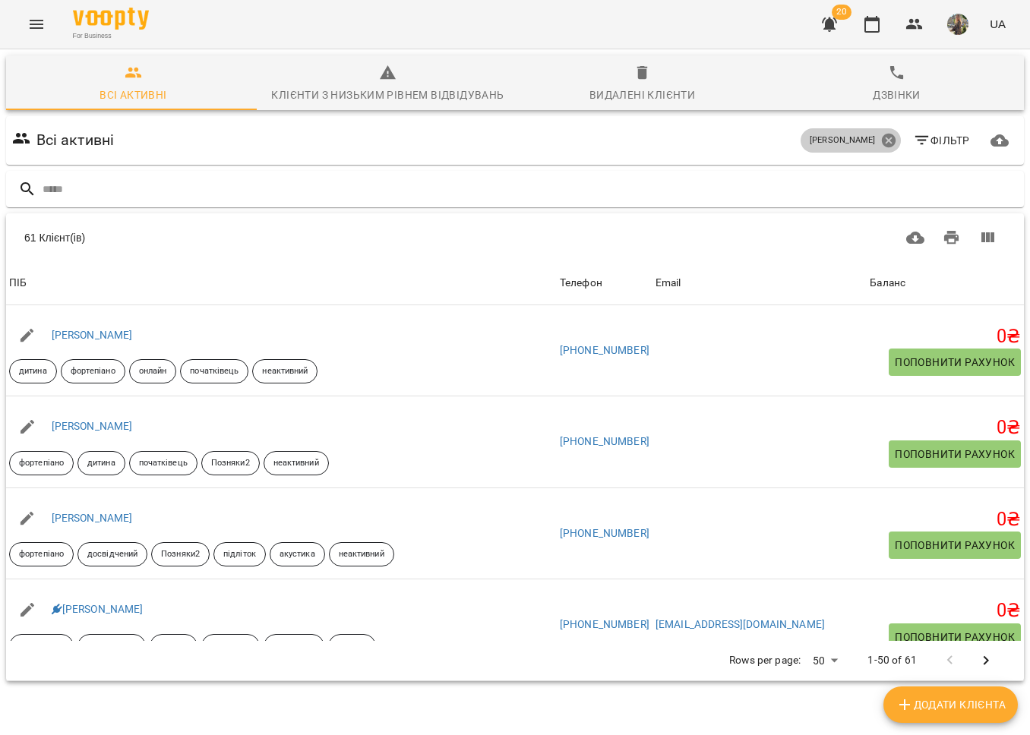
click at [880, 143] on icon at bounding box center [888, 140] width 17 height 17
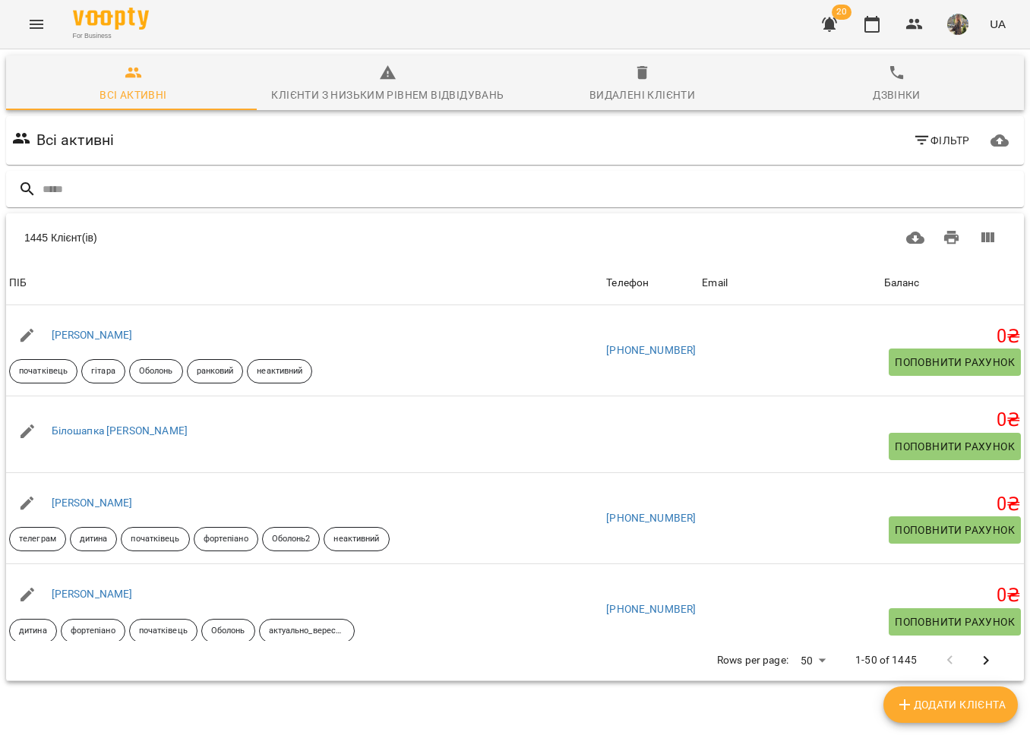
click at [30, 22] on icon "Menu" at bounding box center [36, 24] width 18 height 18
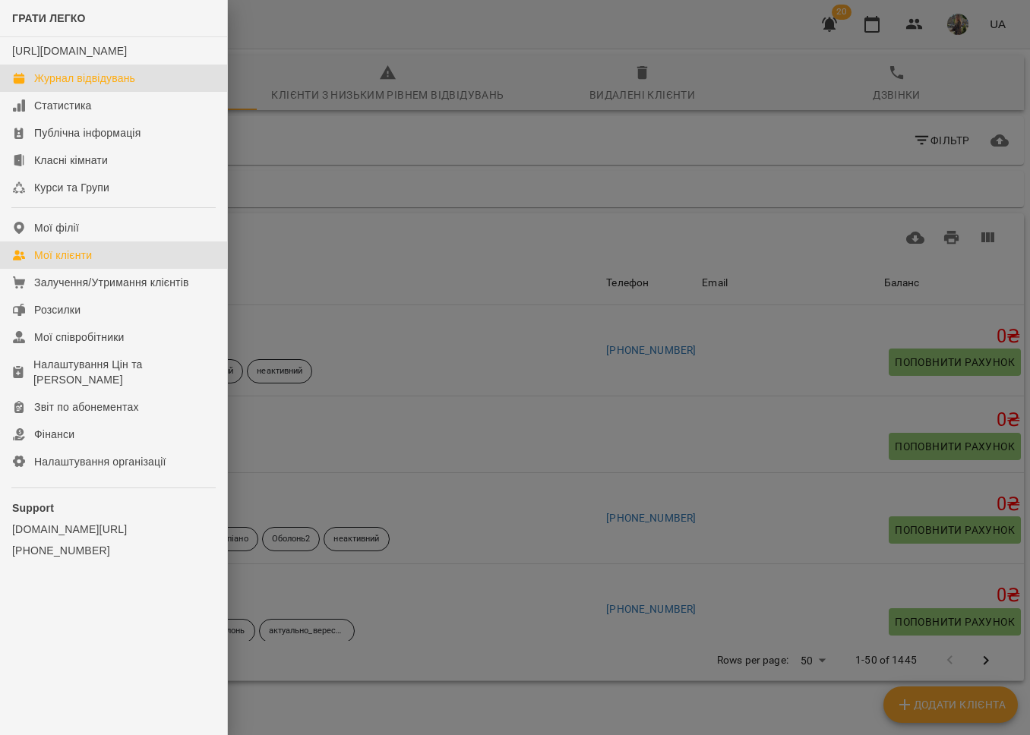
click at [54, 86] on div "Журнал відвідувань" at bounding box center [84, 78] width 101 height 15
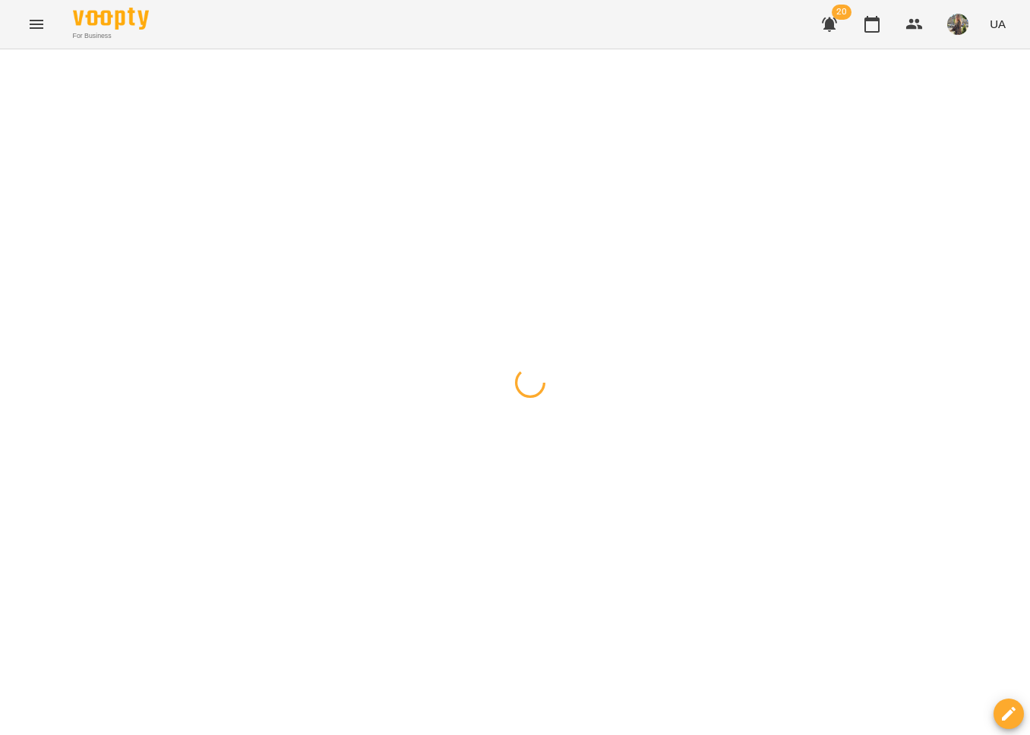
click at [40, 23] on icon "Menu" at bounding box center [36, 24] width 18 height 18
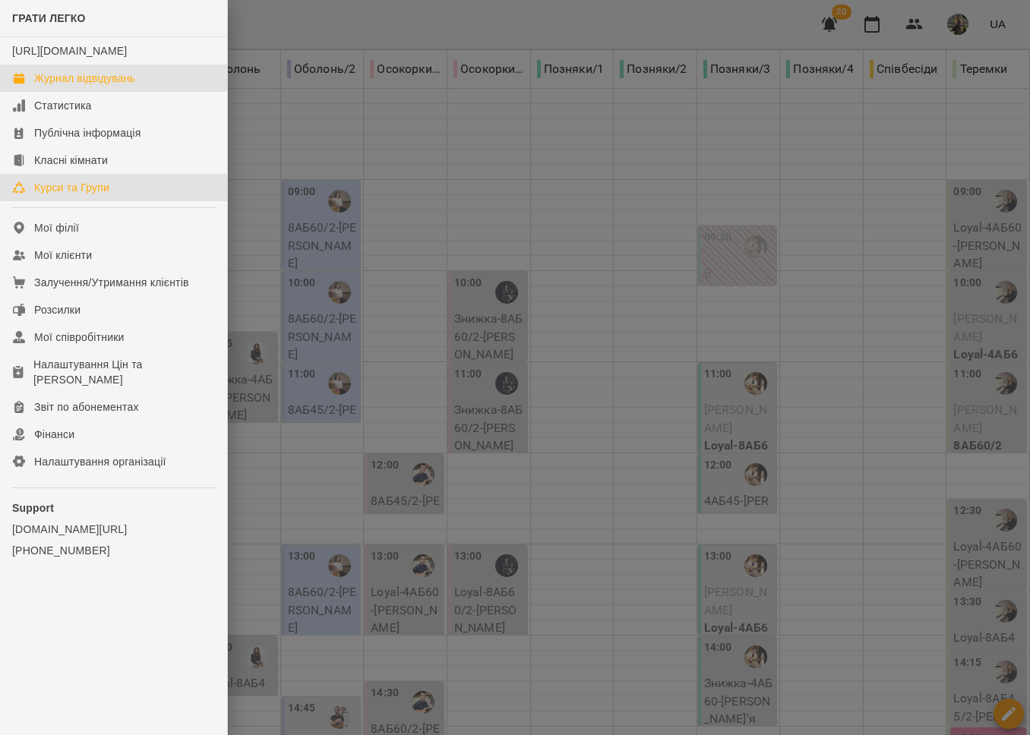
click at [118, 197] on link "Курси та Групи" at bounding box center [113, 187] width 227 height 27
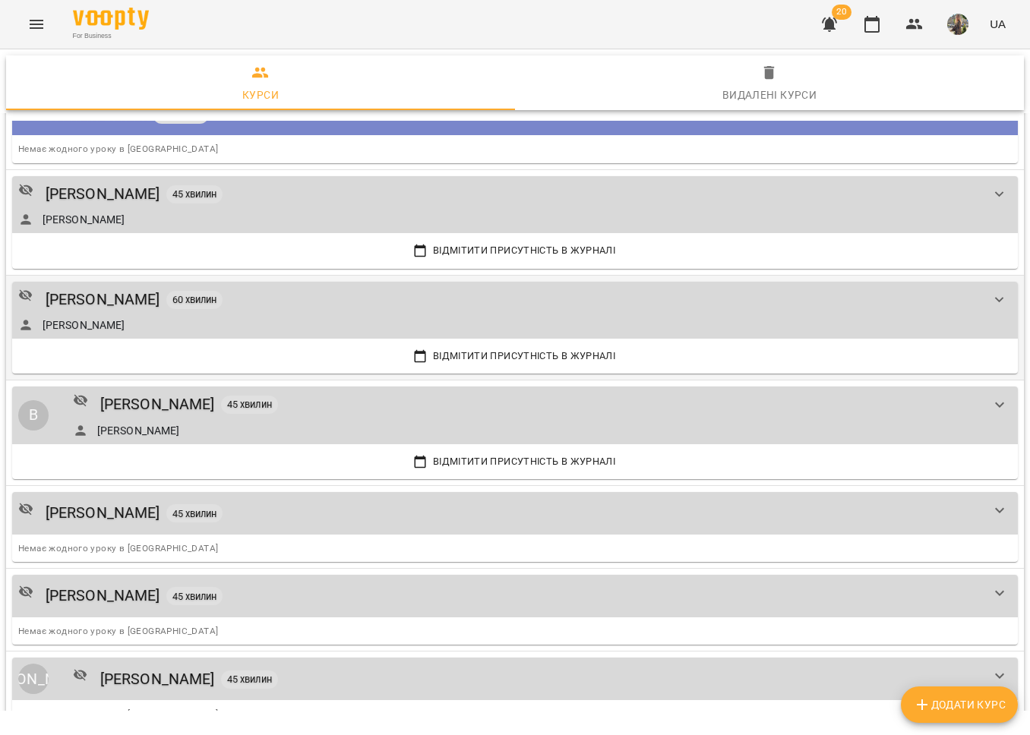
scroll to position [2123, 0]
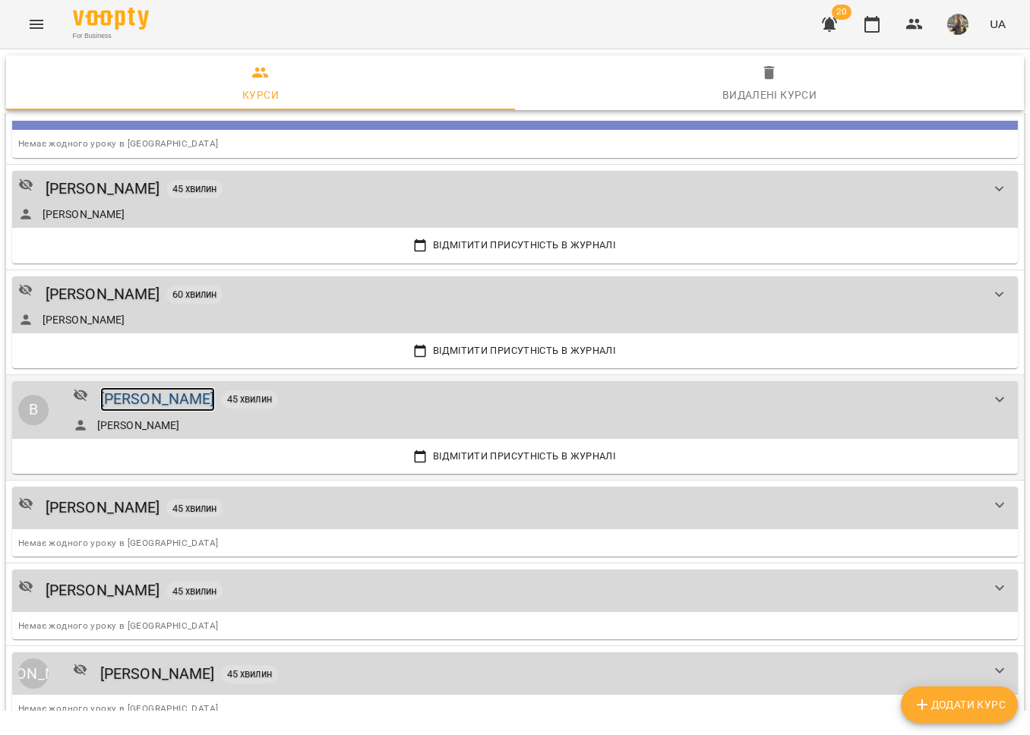
click at [215, 391] on div "[PERSON_NAME]" at bounding box center [157, 399] width 115 height 24
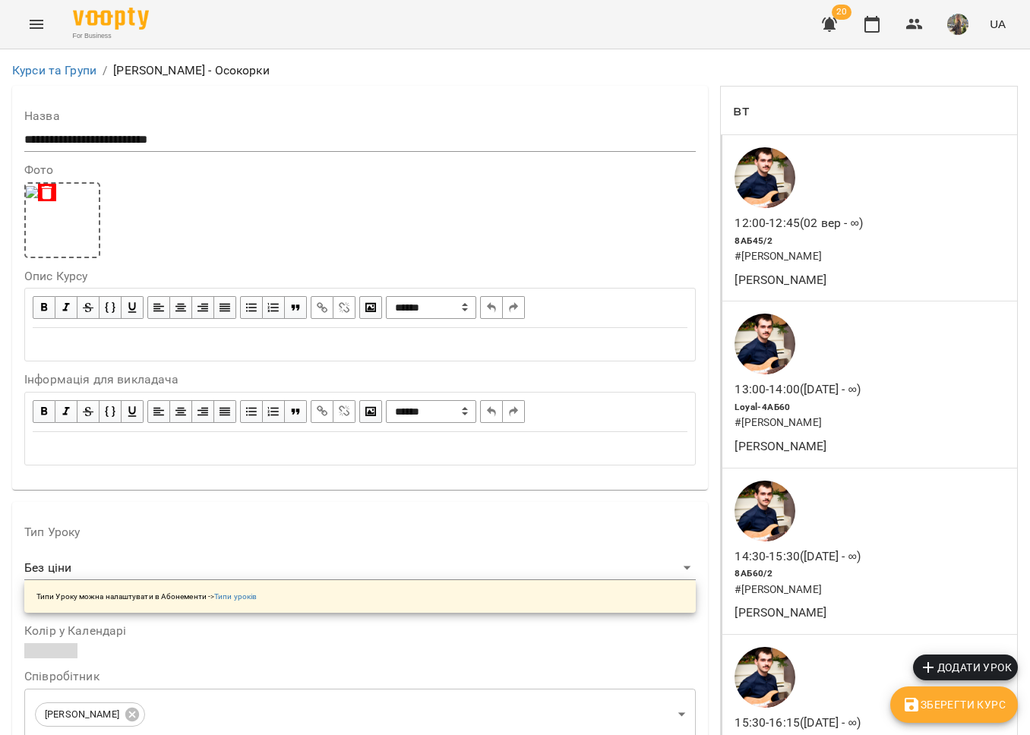
scroll to position [4, 0]
click at [55, 21] on div "For Business 20 UA" at bounding box center [515, 24] width 1030 height 49
click at [39, 22] on icon "Menu" at bounding box center [36, 24] width 18 height 18
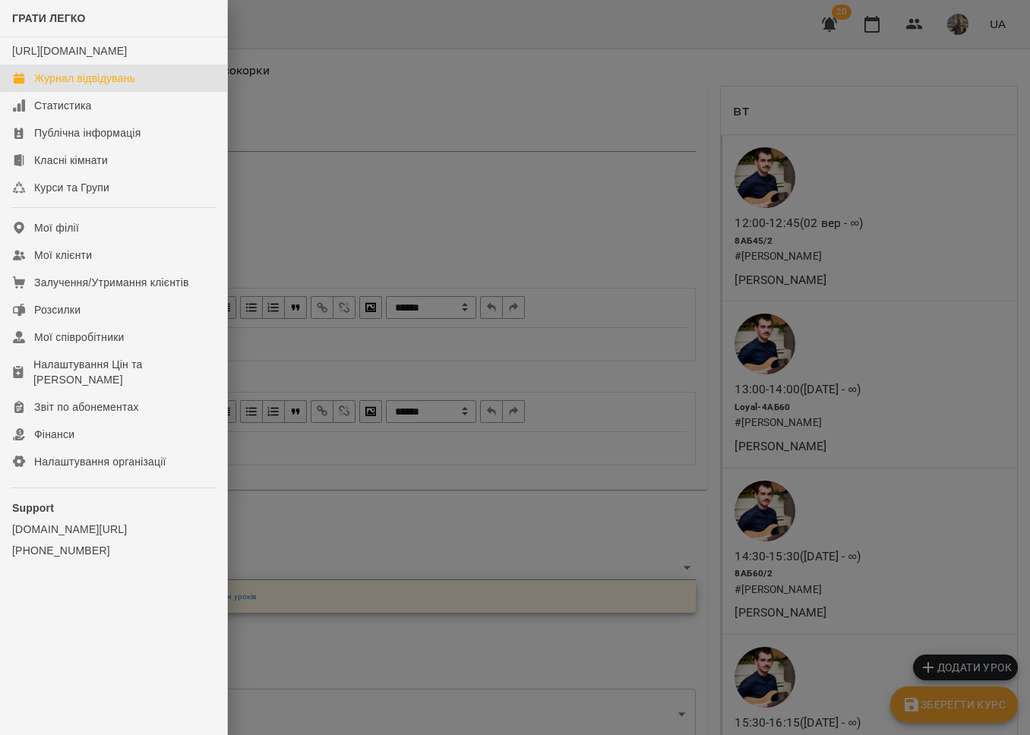
click at [58, 86] on div "Журнал відвідувань" at bounding box center [84, 78] width 101 height 15
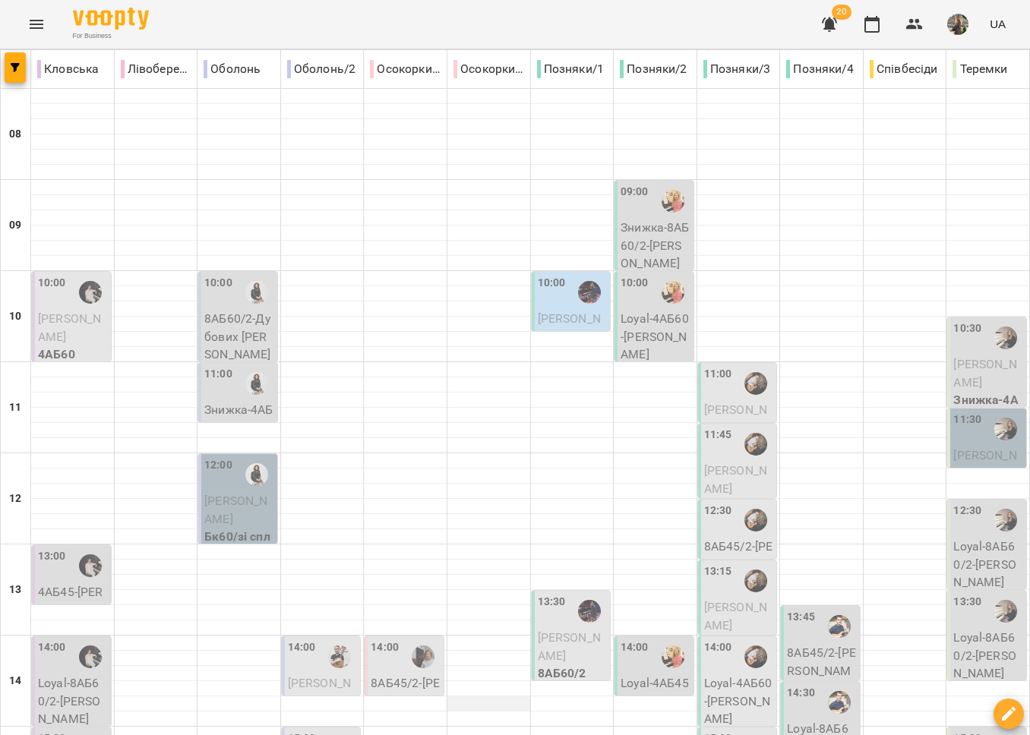
scroll to position [343, 0]
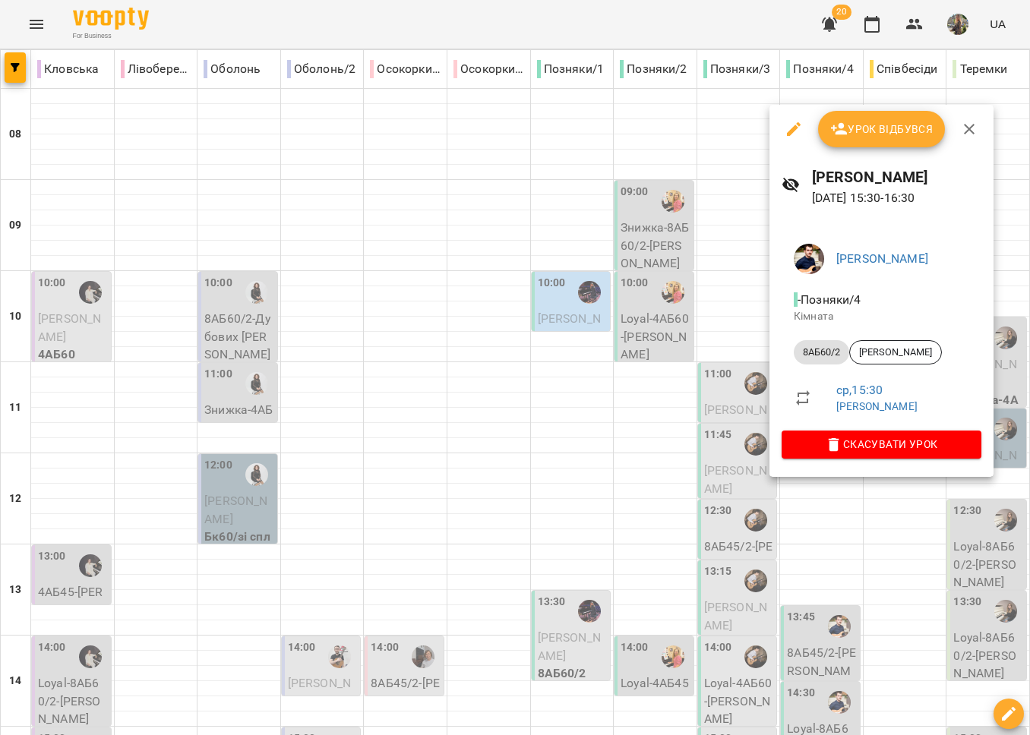
click at [649, 481] on div at bounding box center [515, 367] width 1030 height 735
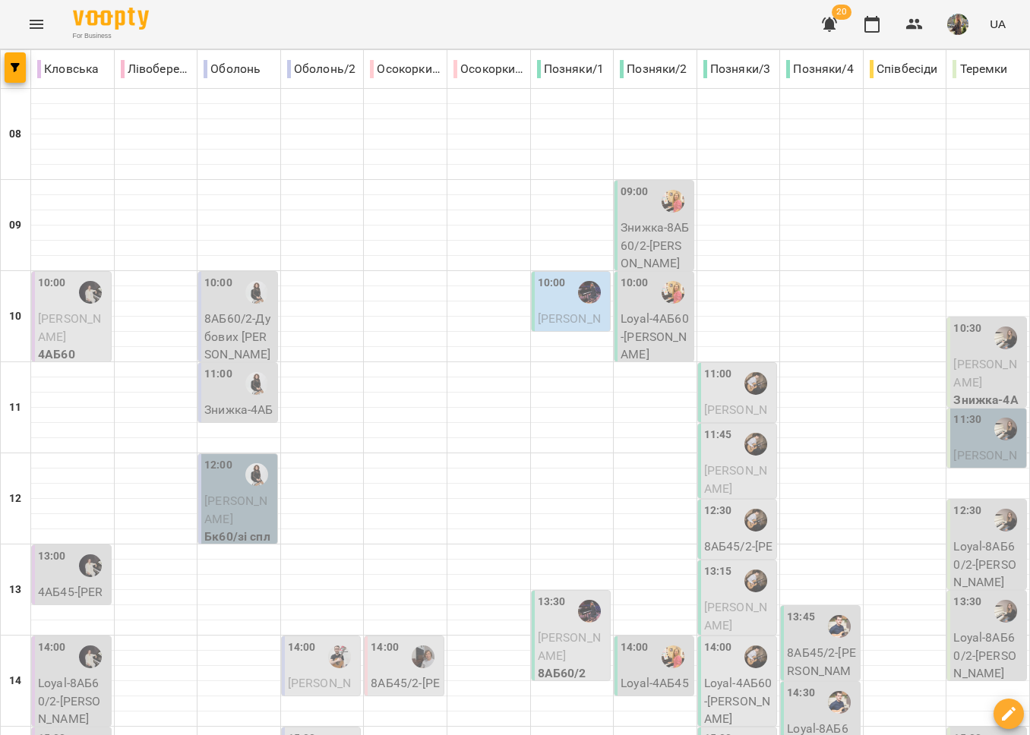
scroll to position [639, 0]
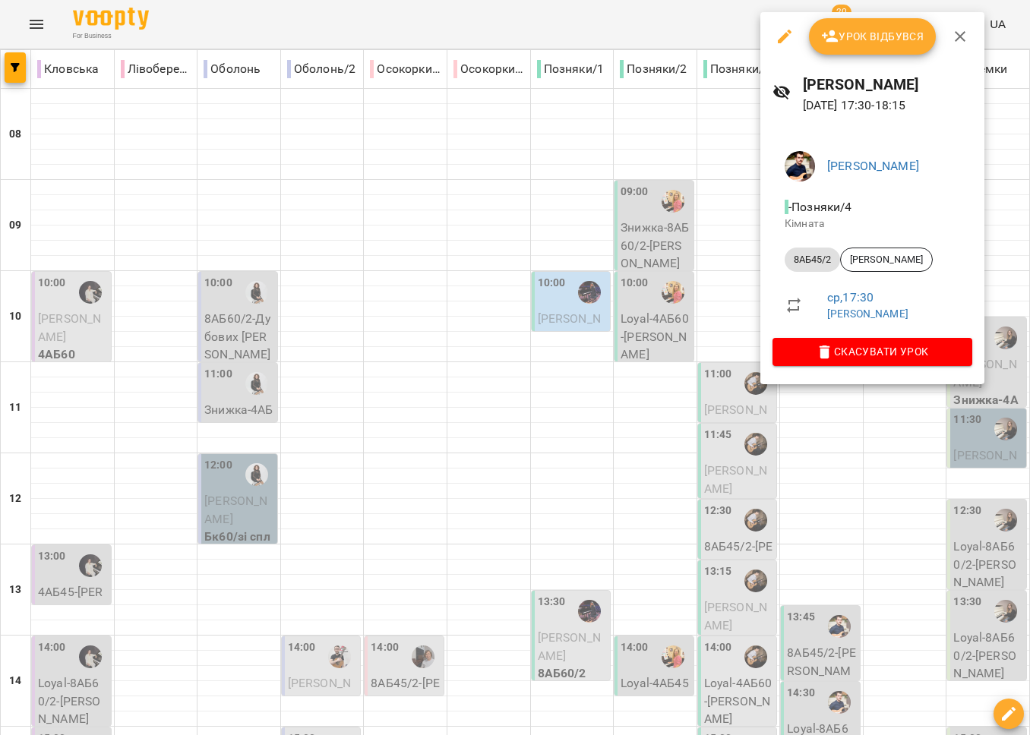
click at [807, 472] on div at bounding box center [515, 367] width 1030 height 735
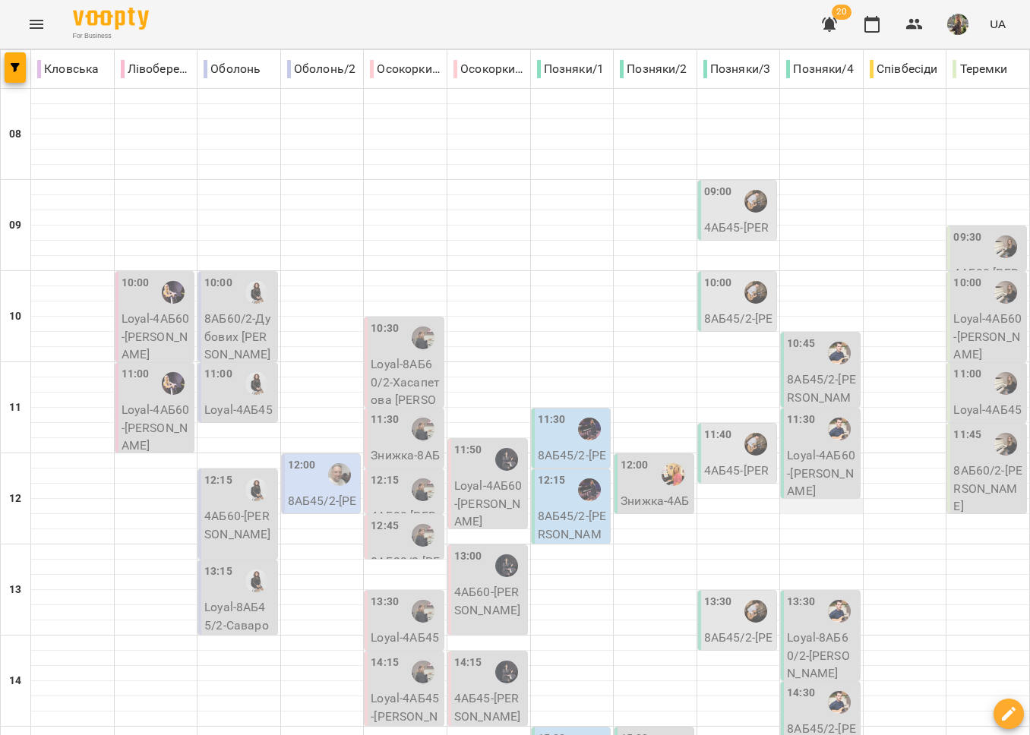
scroll to position [113, 0]
click at [797, 447] on p "Loyal-4АБ60 - [PERSON_NAME]" at bounding box center [822, 474] width 70 height 54
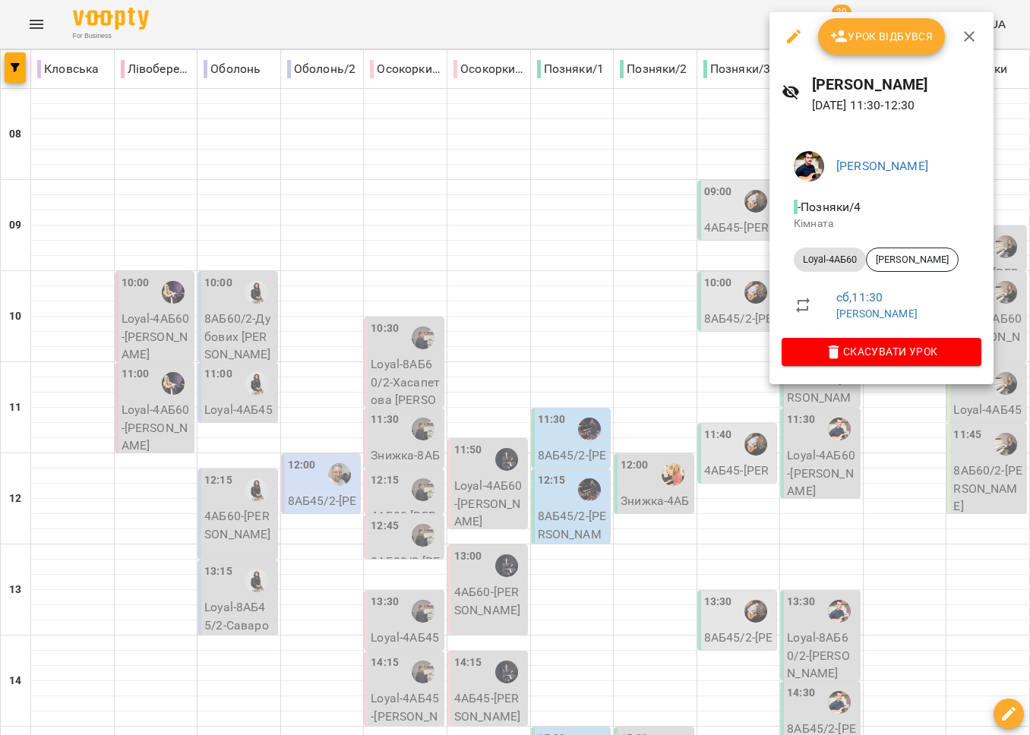
click at [721, 402] on div at bounding box center [515, 367] width 1030 height 735
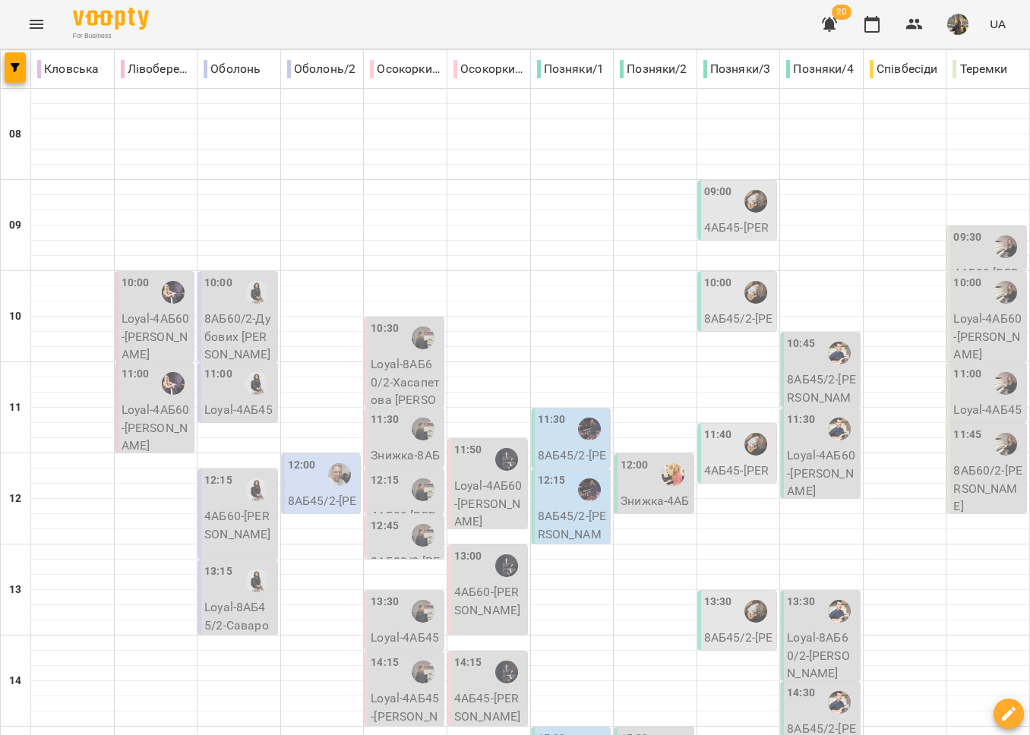
scroll to position [267, 0]
click at [801, 685] on div "14:30" at bounding box center [801, 702] width 28 height 35
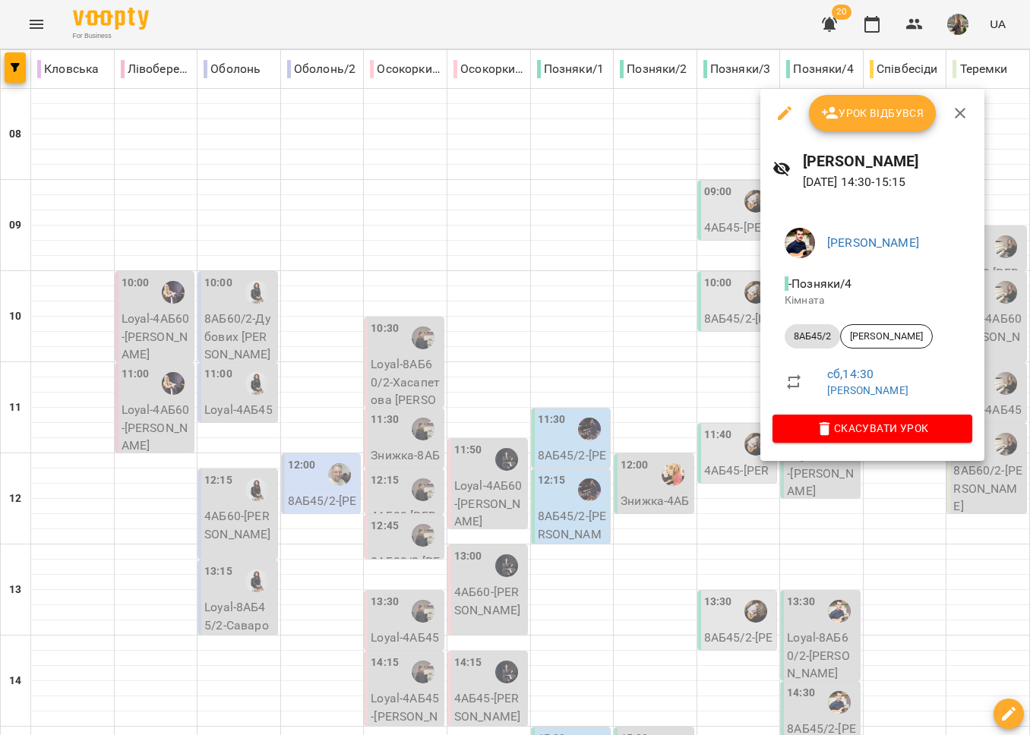
click at [760, 485] on div at bounding box center [515, 367] width 1030 height 735
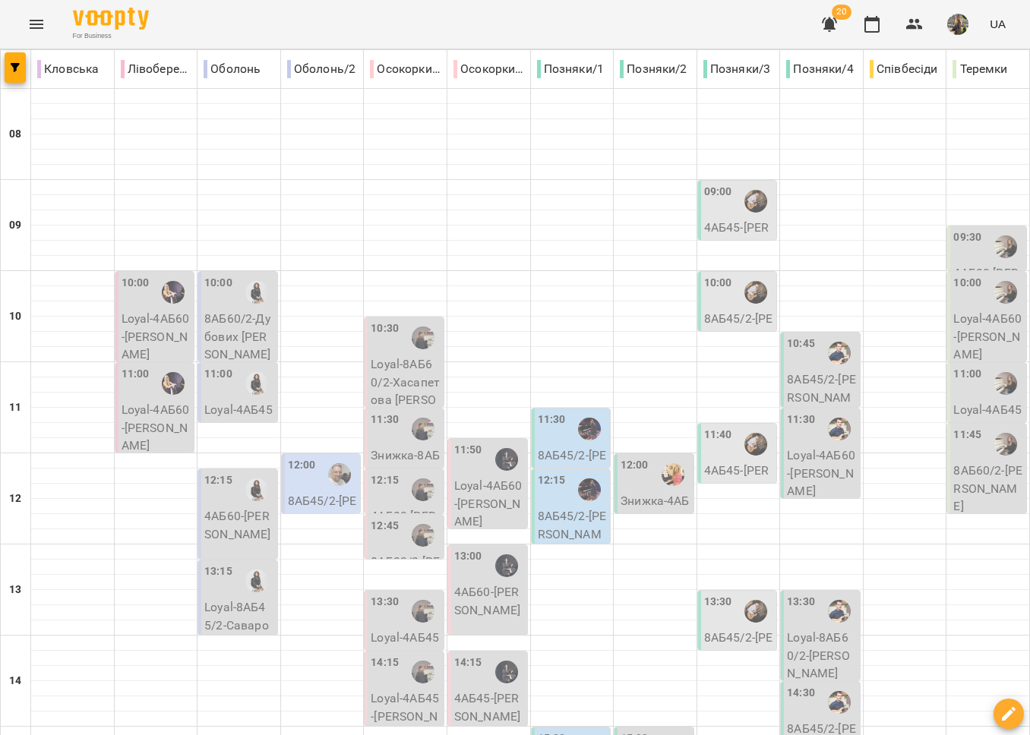
scroll to position [639, 0]
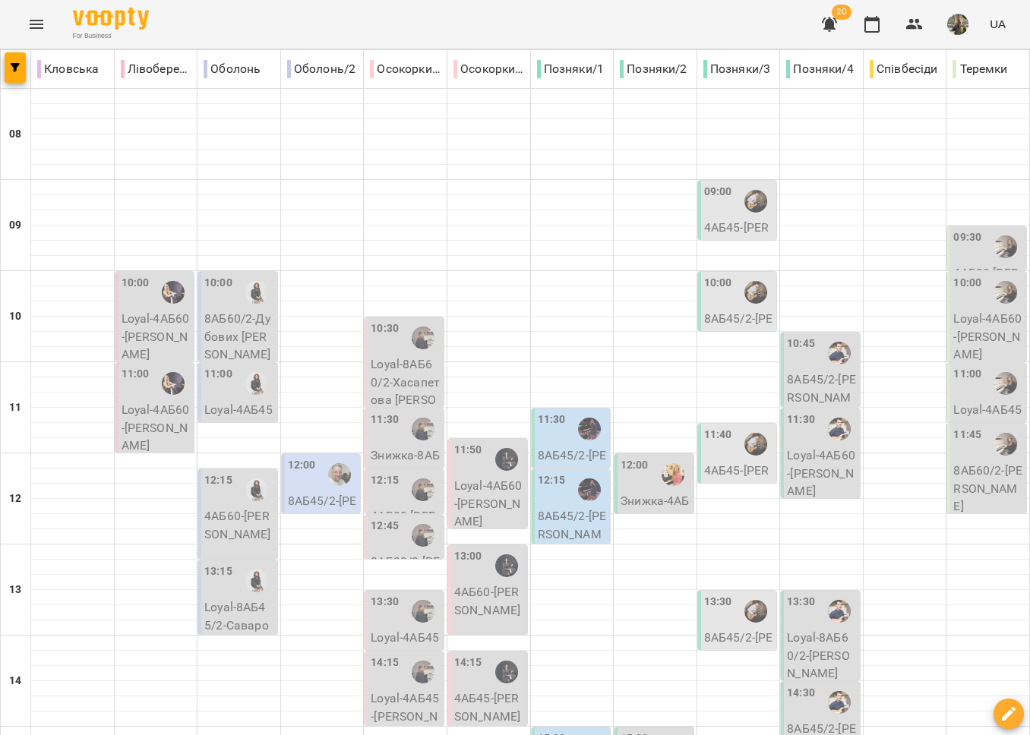
scroll to position [452, 0]
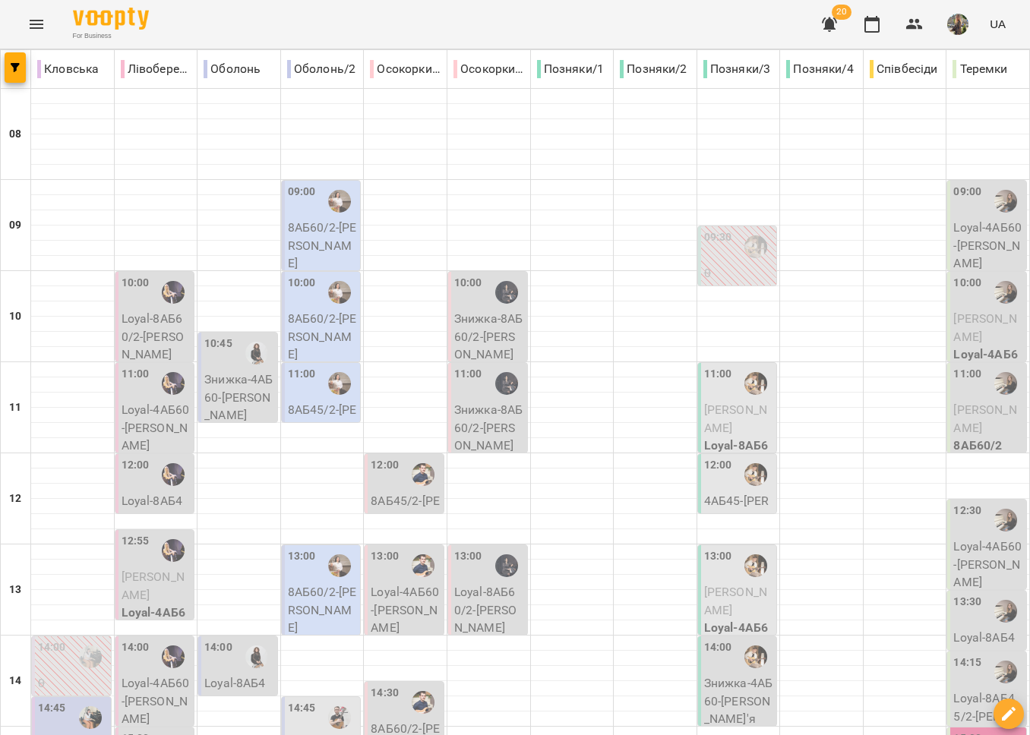
scroll to position [286, 0]
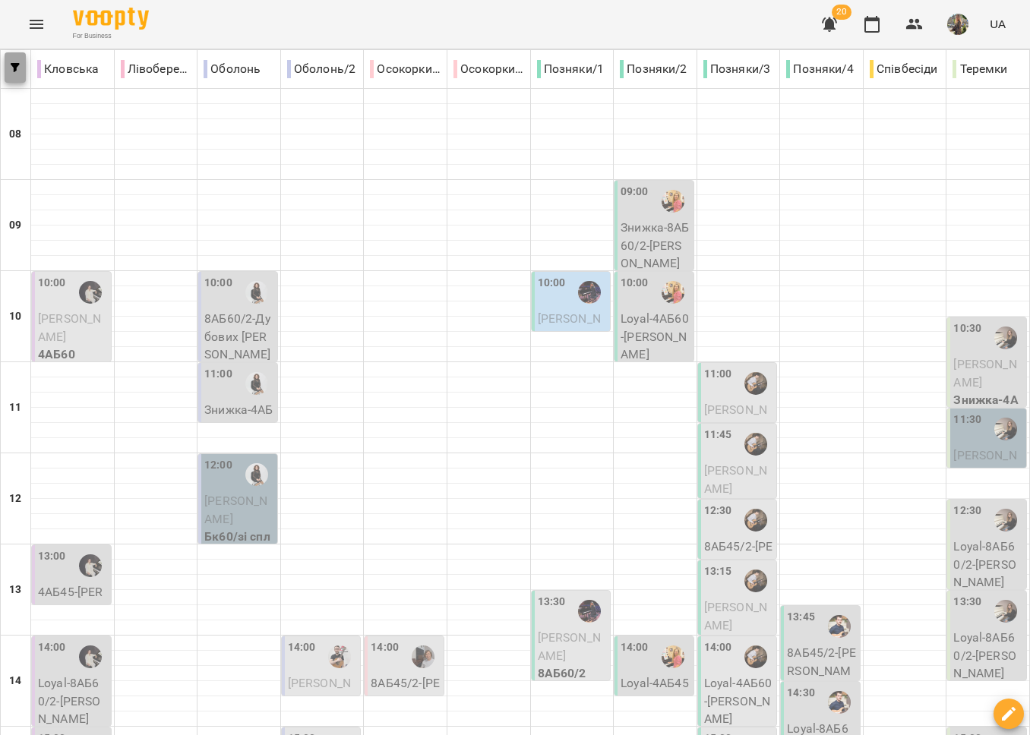
click at [16, 70] on icon "button" at bounding box center [15, 67] width 9 height 9
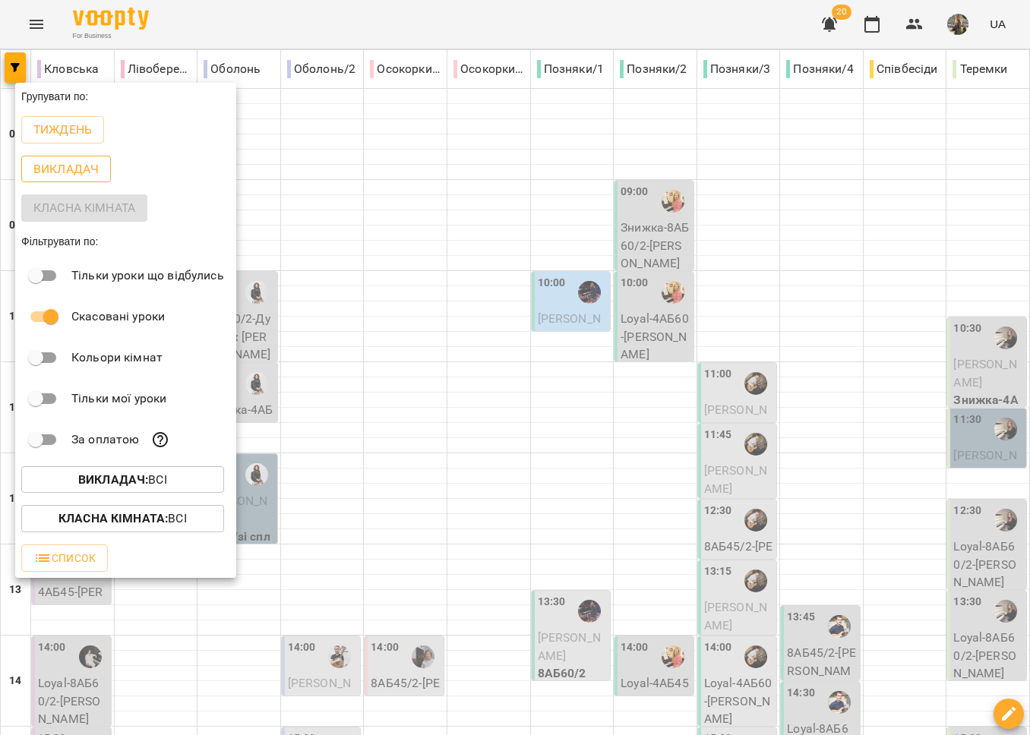
click at [64, 175] on p "Викладач" at bounding box center [65, 169] width 65 height 18
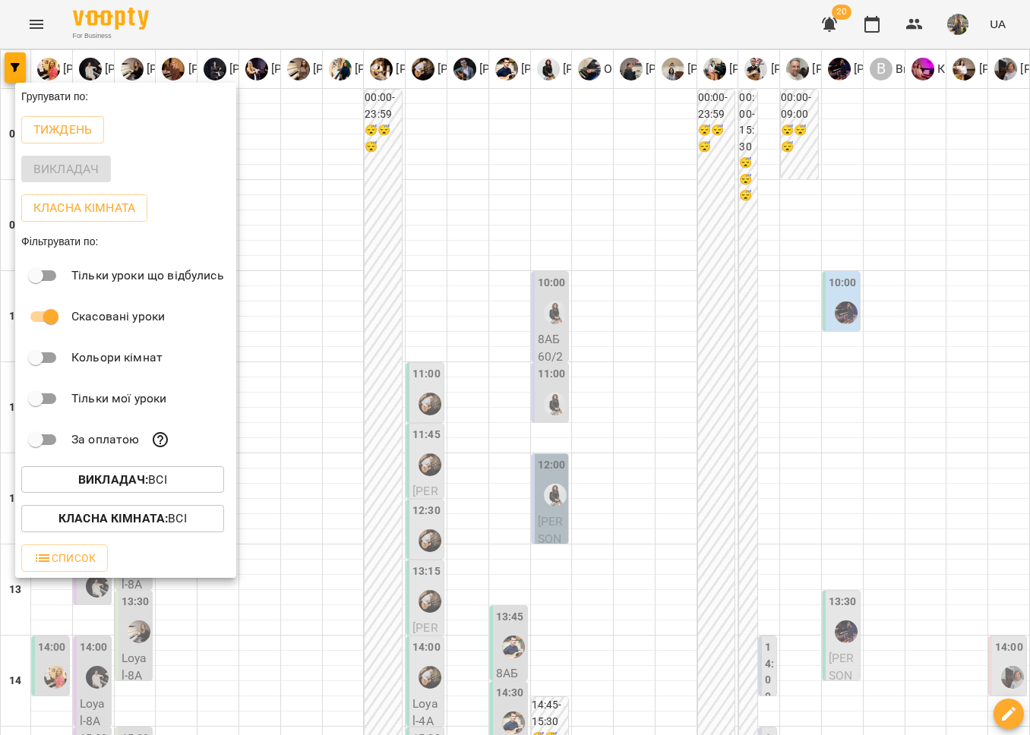
click at [632, 279] on div at bounding box center [515, 367] width 1030 height 735
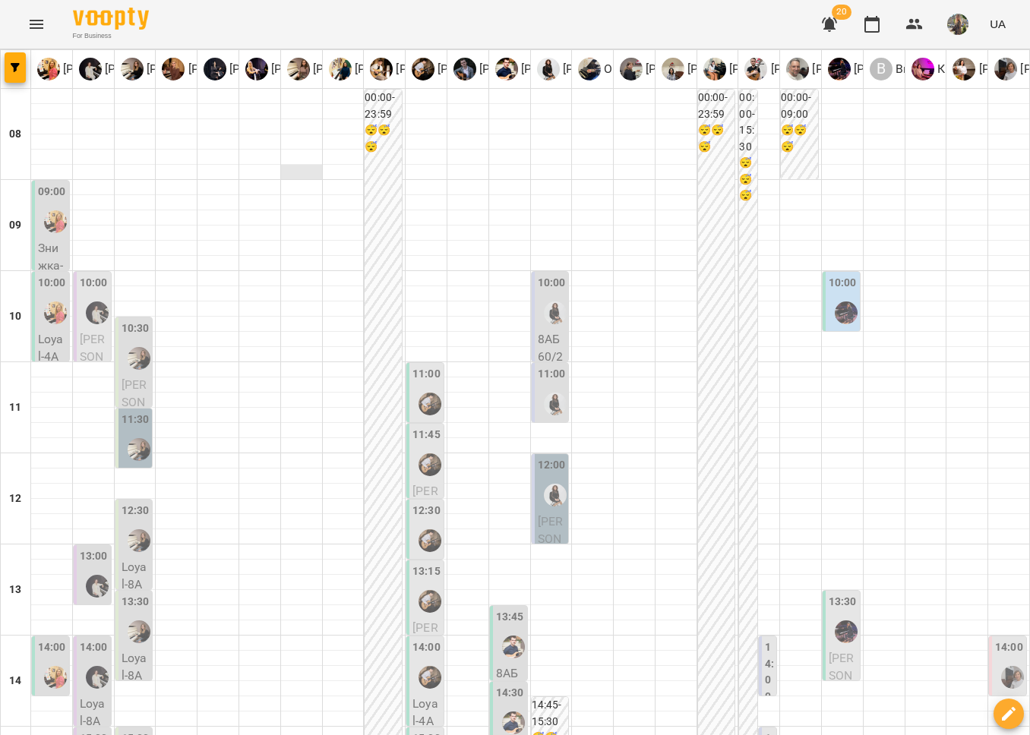
scroll to position [0, 0]
click at [12, 67] on icon "button" at bounding box center [15, 67] width 9 height 9
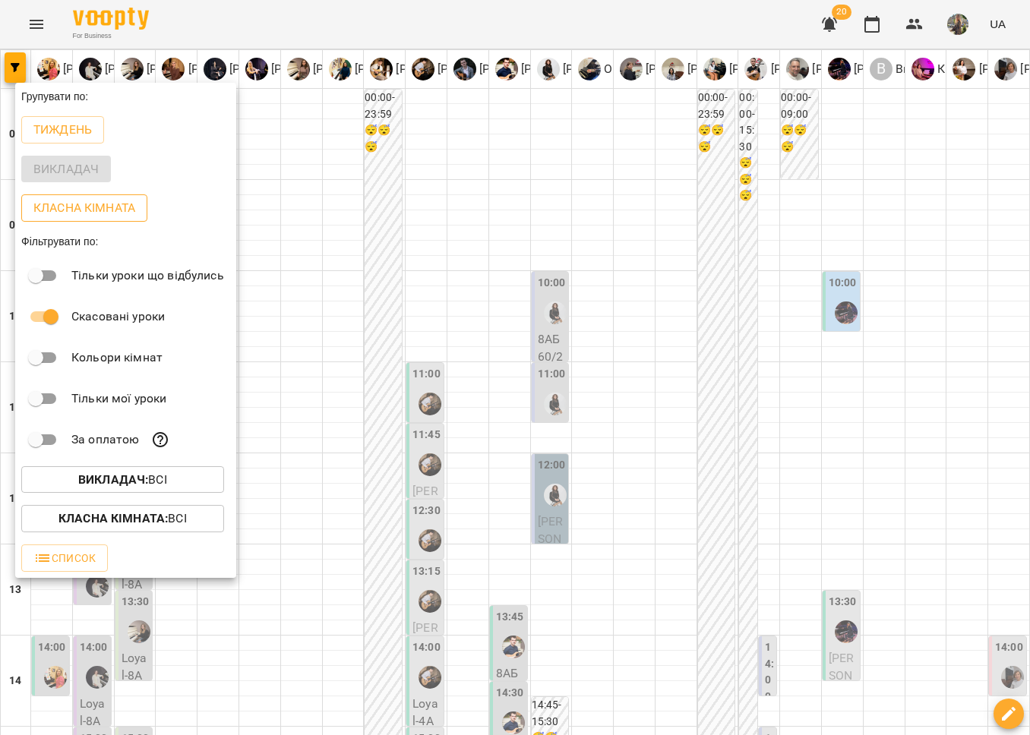
click at [81, 210] on p "Класна кімната" at bounding box center [84, 208] width 102 height 18
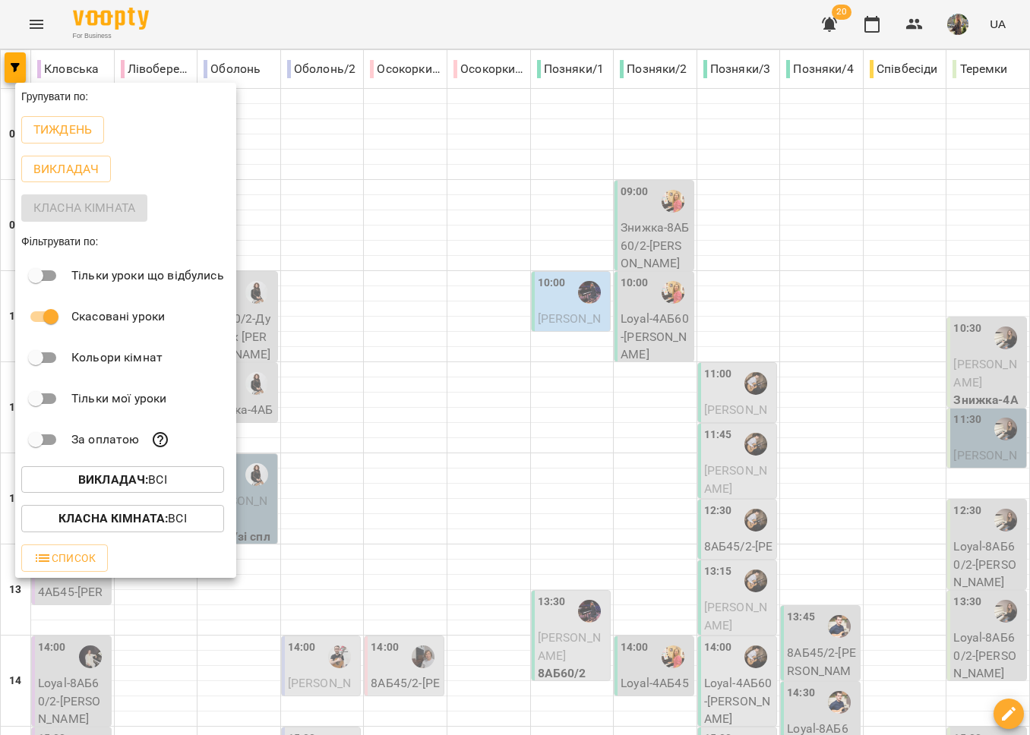
click at [860, 655] on div at bounding box center [515, 367] width 1030 height 735
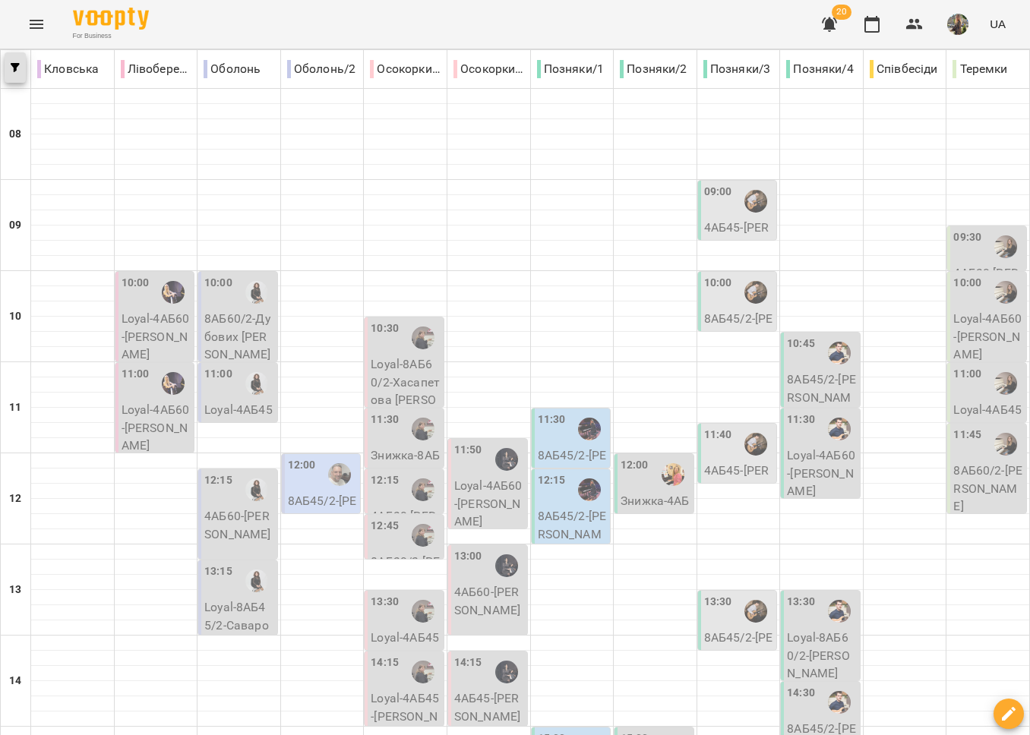
click at [14, 67] on icon "button" at bounding box center [15, 67] width 9 height 9
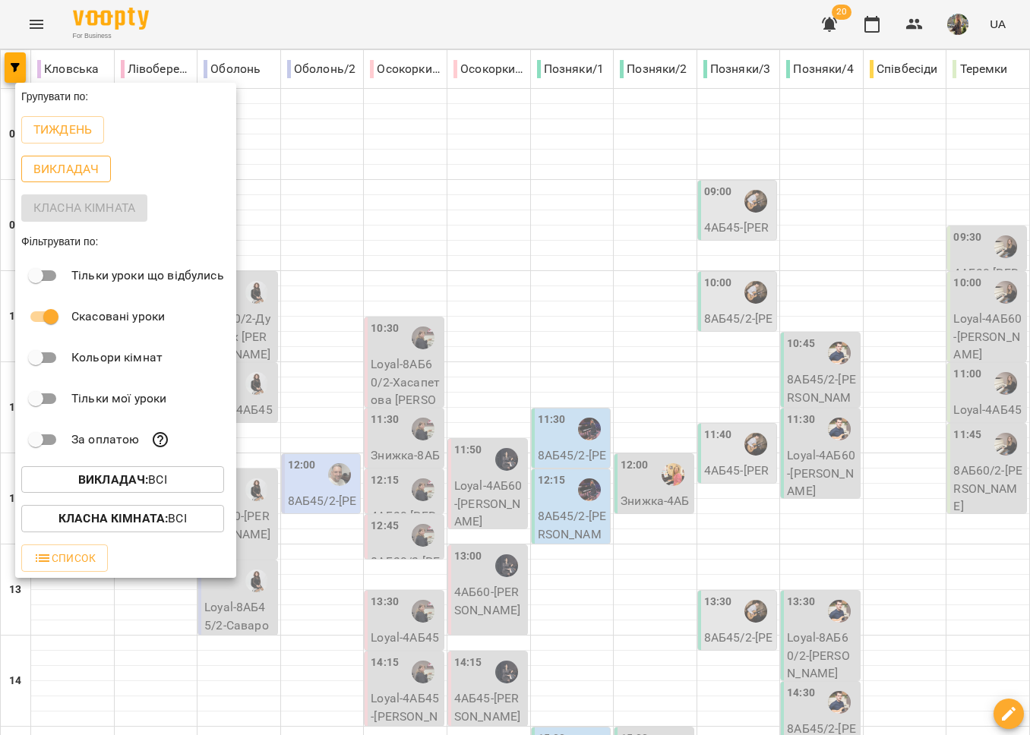
click at [72, 174] on p "Викладач" at bounding box center [65, 169] width 65 height 18
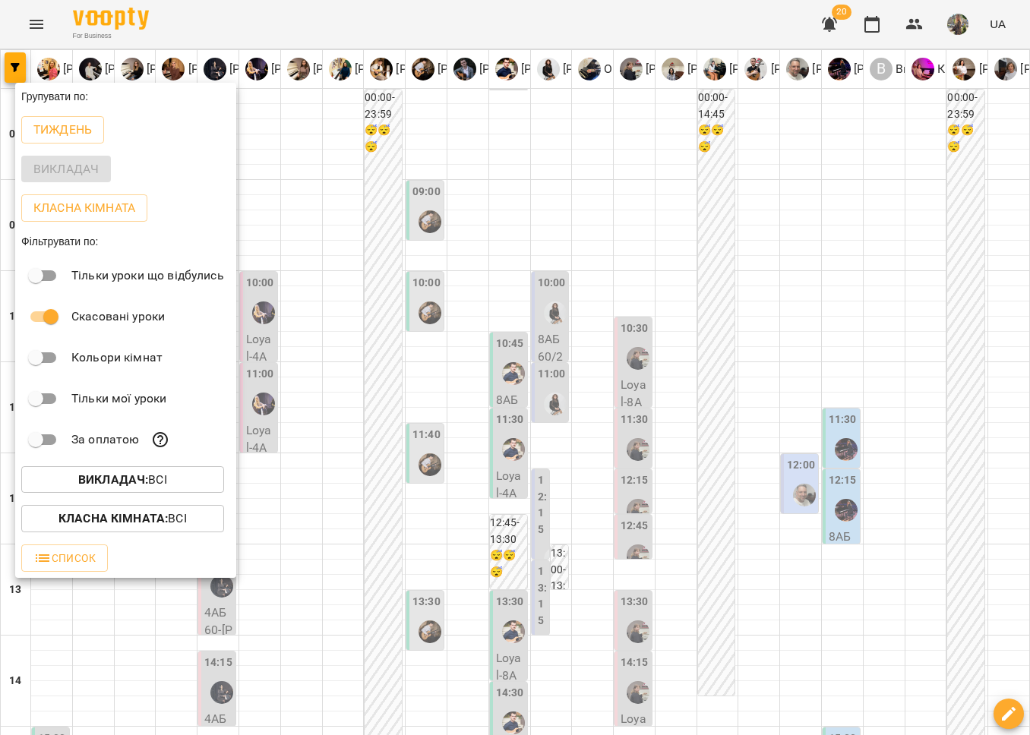
click at [317, 139] on div at bounding box center [515, 367] width 1030 height 735
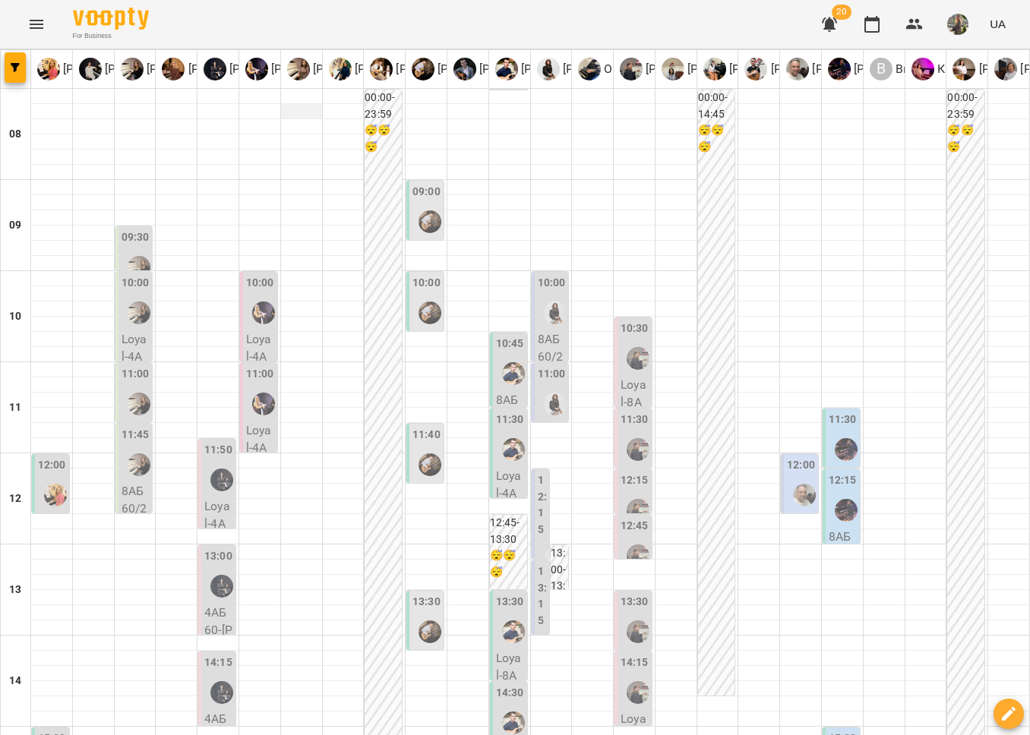
scroll to position [352, 0]
click at [36, 23] on icon "Menu" at bounding box center [36, 24] width 18 height 18
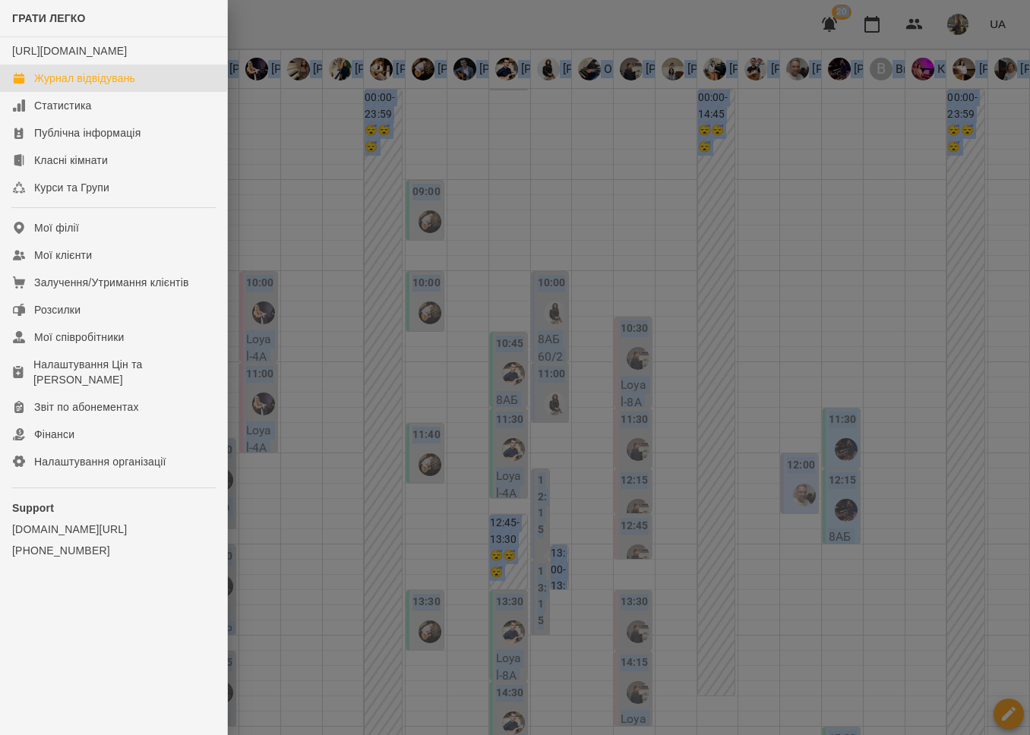
click at [36, 23] on div "ГРАТИ ЛЕГКО https://www.voopty.com.ua/studio/6538dfd24aab0c88084fb15a Журнал ві…" at bounding box center [515, 367] width 1030 height 735
click at [74, 261] on link "Мої клієнти" at bounding box center [113, 255] width 227 height 27
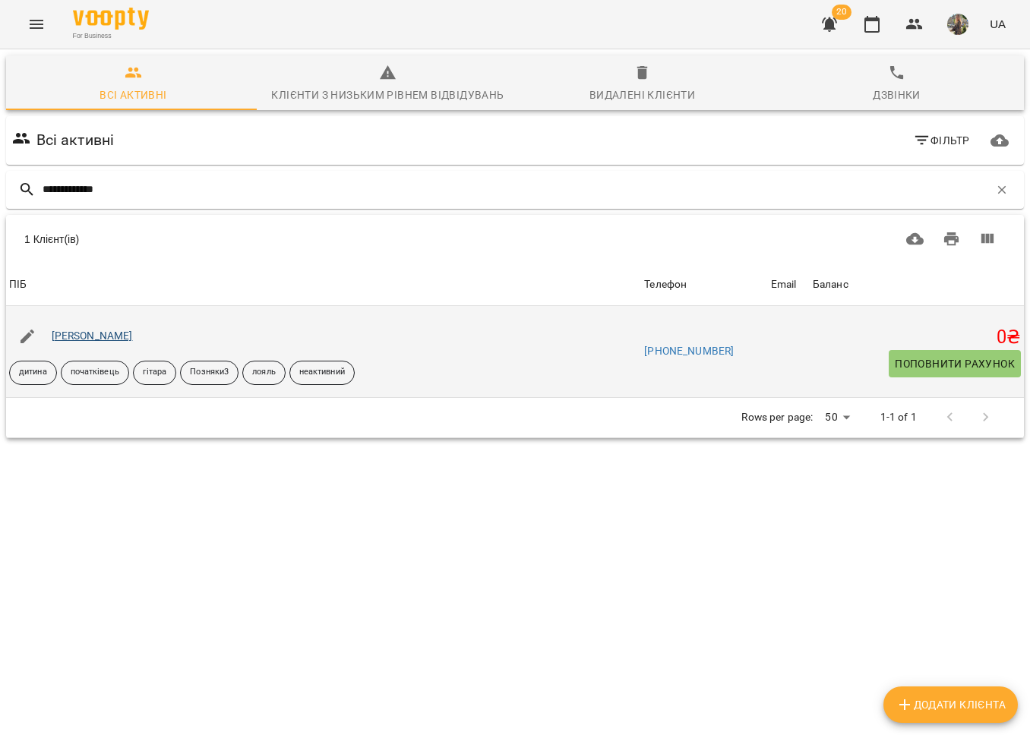
type input "**********"
click at [102, 337] on link "Пономарьов Марк" at bounding box center [92, 336] width 81 height 12
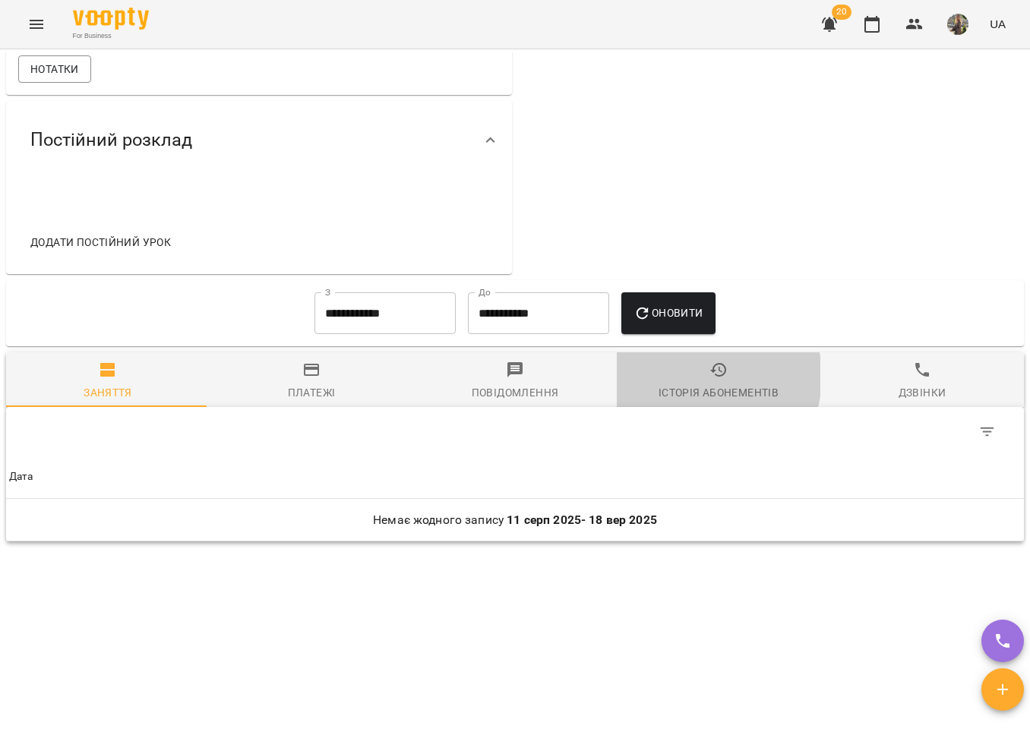
click at [687, 377] on span "Історія абонементів" at bounding box center [718, 381] width 185 height 41
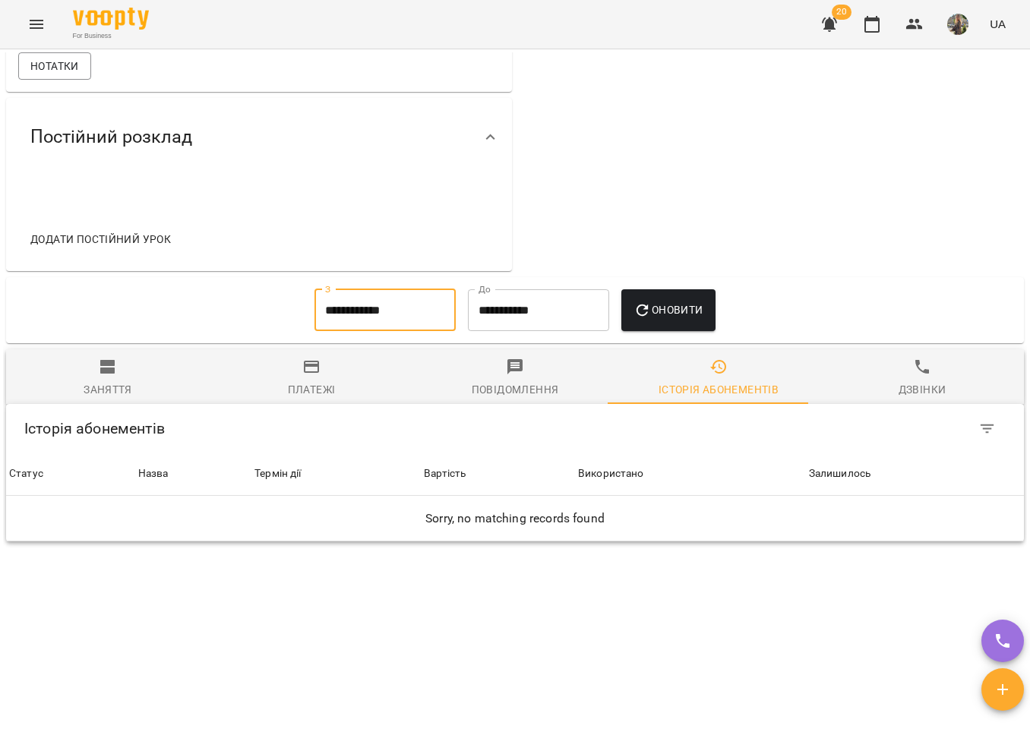
click at [377, 327] on input "**********" at bounding box center [384, 310] width 141 height 43
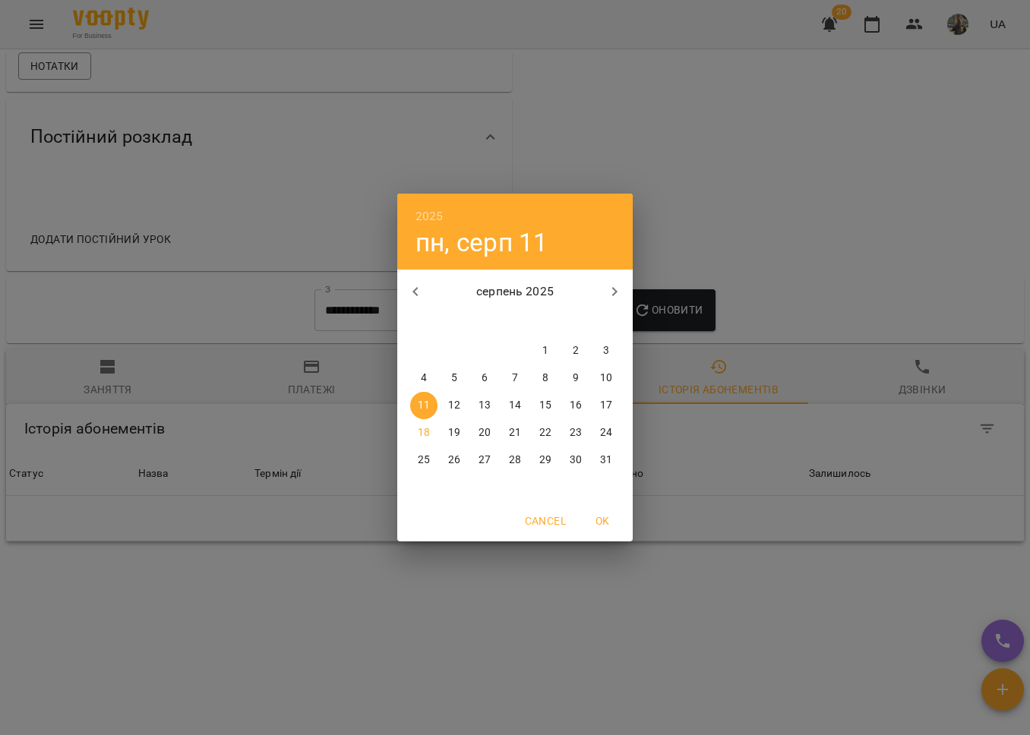
click at [418, 288] on icon "button" at bounding box center [415, 292] width 18 height 18
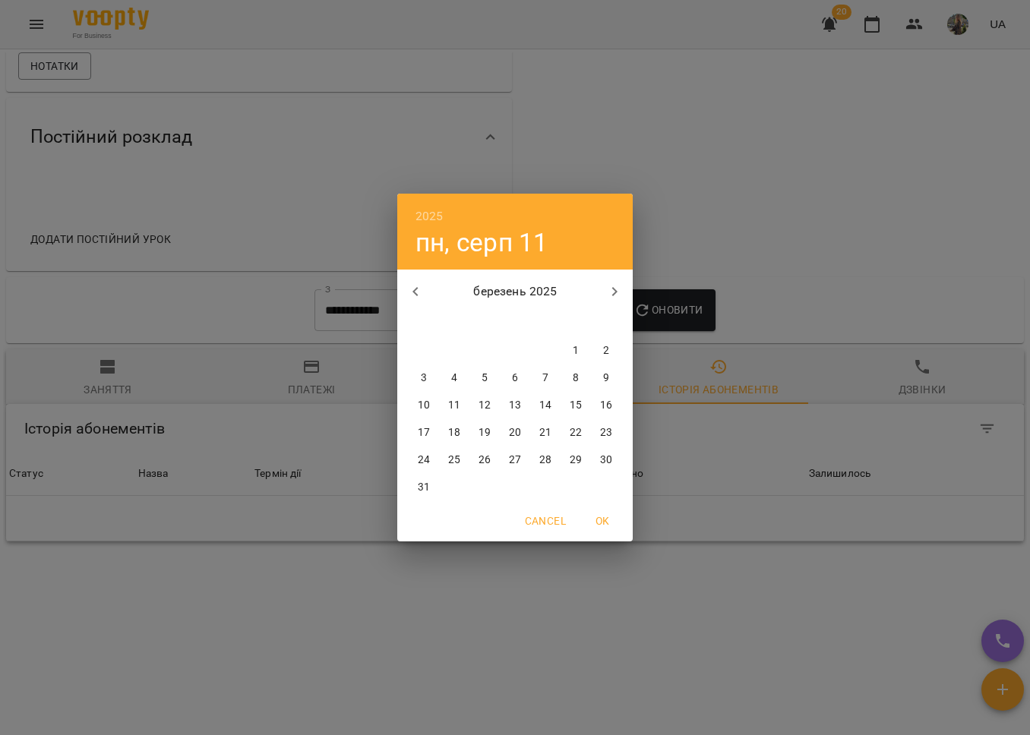
click at [418, 288] on icon "button" at bounding box center [415, 292] width 18 height 18
click at [582, 355] on span "1" at bounding box center [575, 350] width 27 height 15
type input "**********"
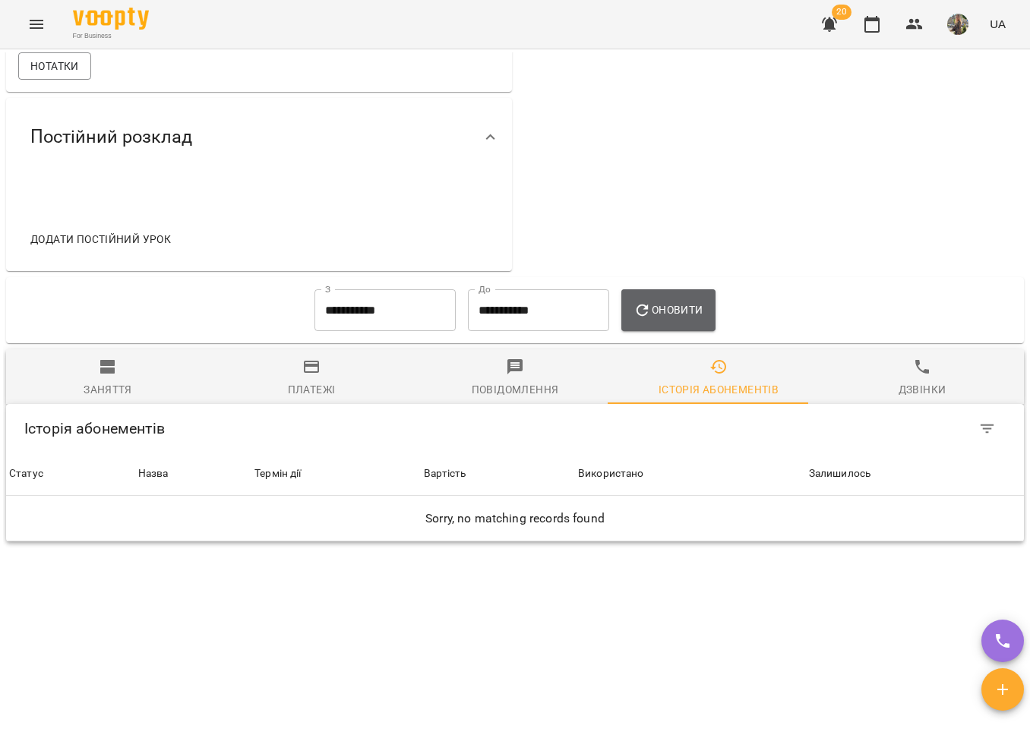
click at [655, 314] on span "Оновити" at bounding box center [667, 310] width 69 height 18
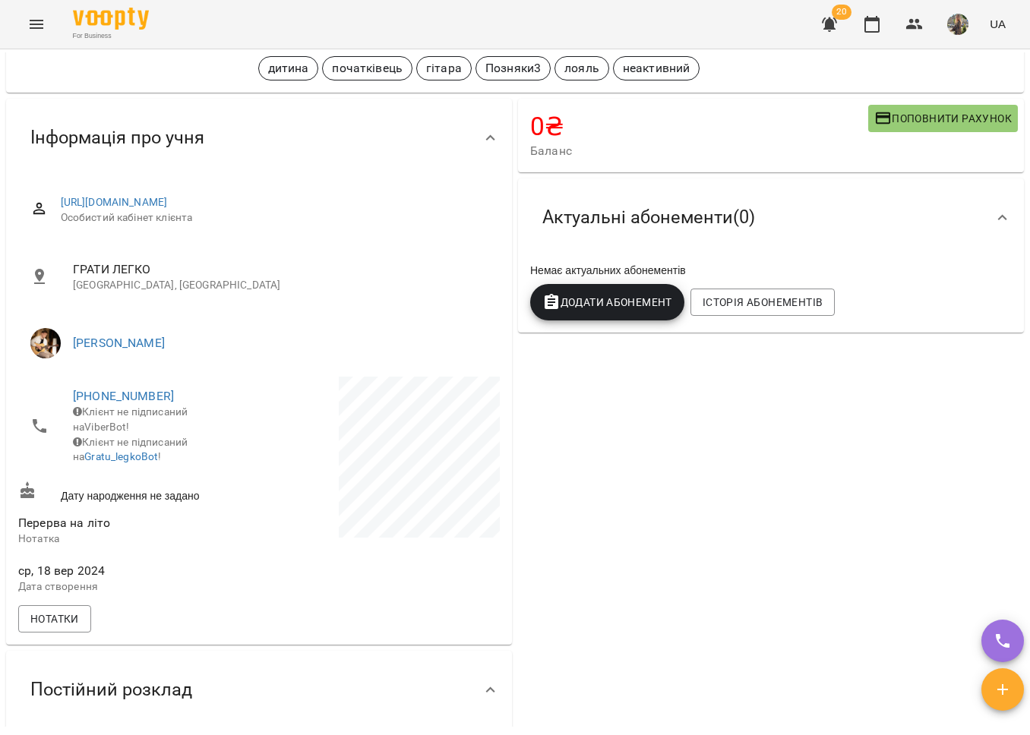
scroll to position [0, 0]
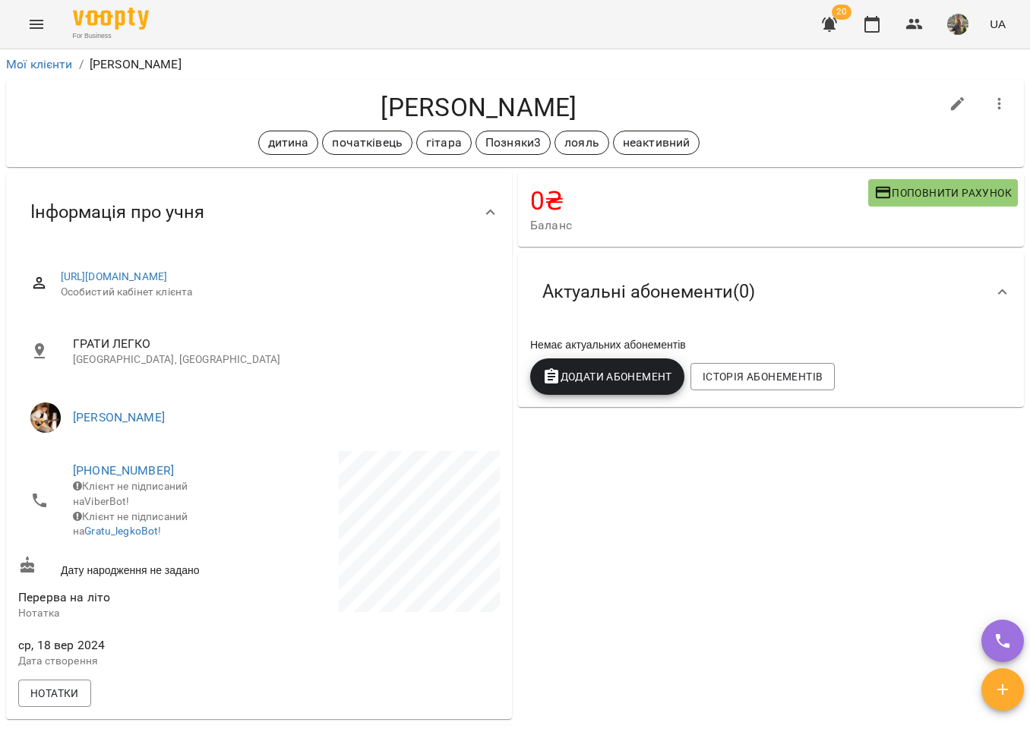
click at [39, 22] on icon "Menu" at bounding box center [36, 24] width 18 height 18
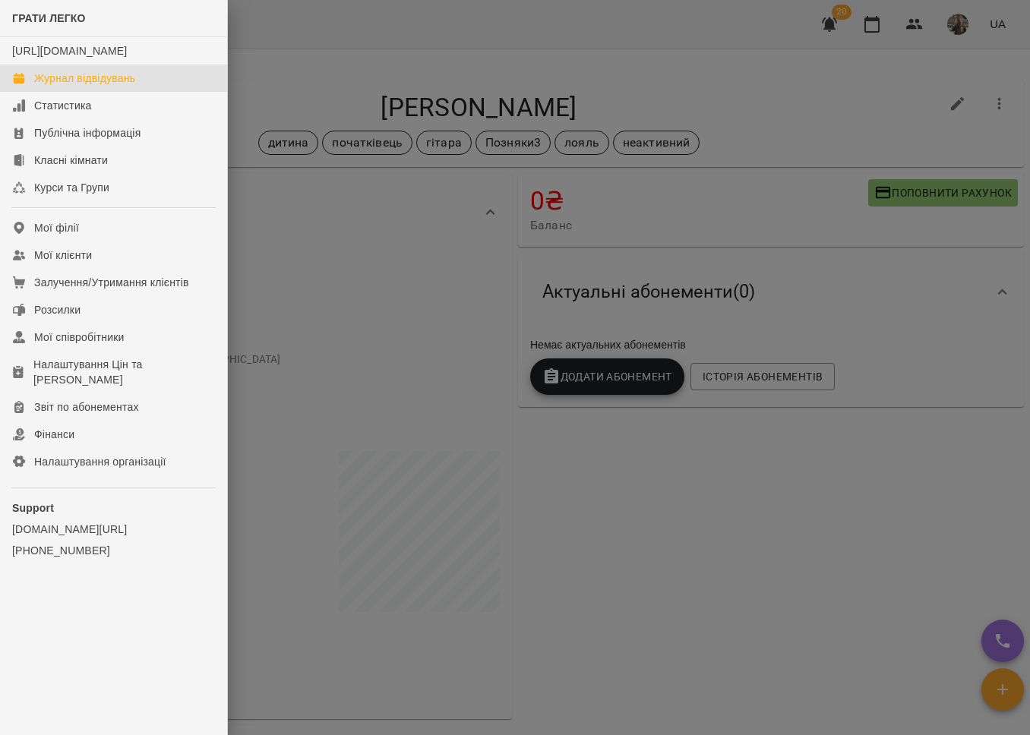
click at [57, 86] on div "Журнал відвідувань" at bounding box center [84, 78] width 101 height 15
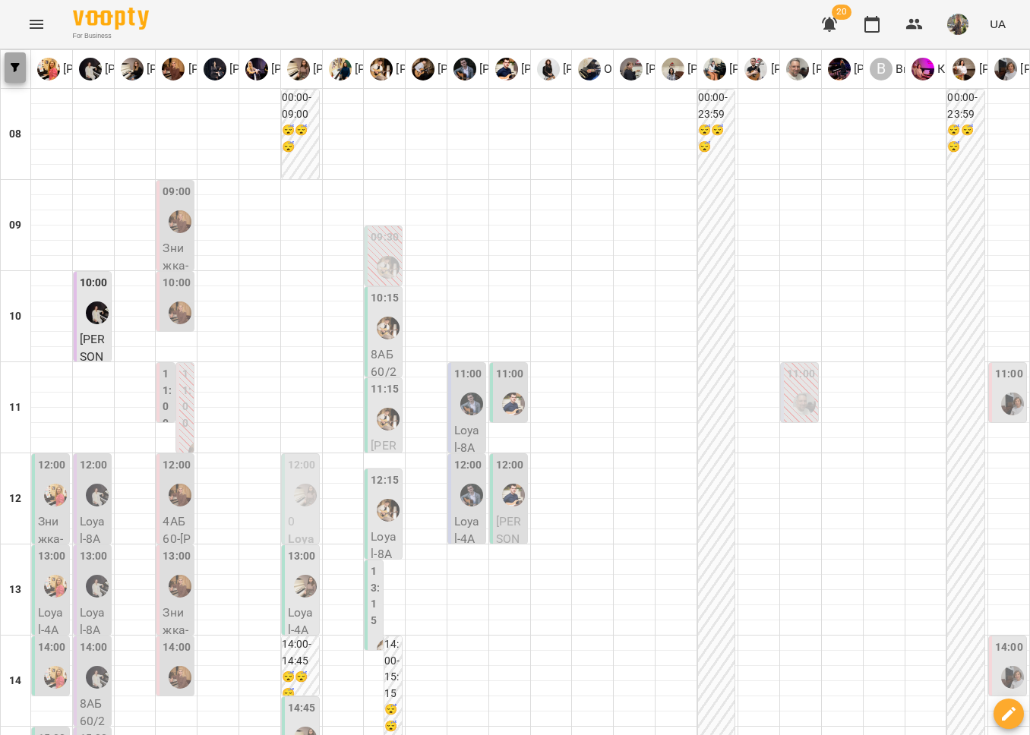
click at [21, 75] on button "button" at bounding box center [15, 67] width 21 height 30
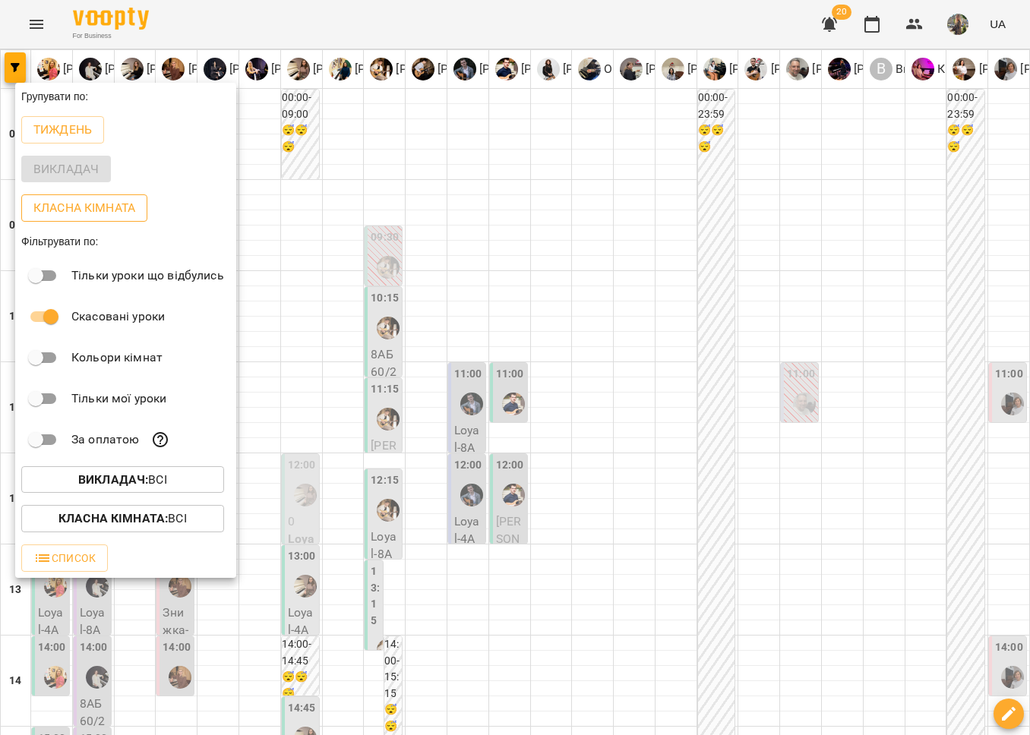
click at [83, 203] on p "Класна кімната" at bounding box center [84, 208] width 102 height 18
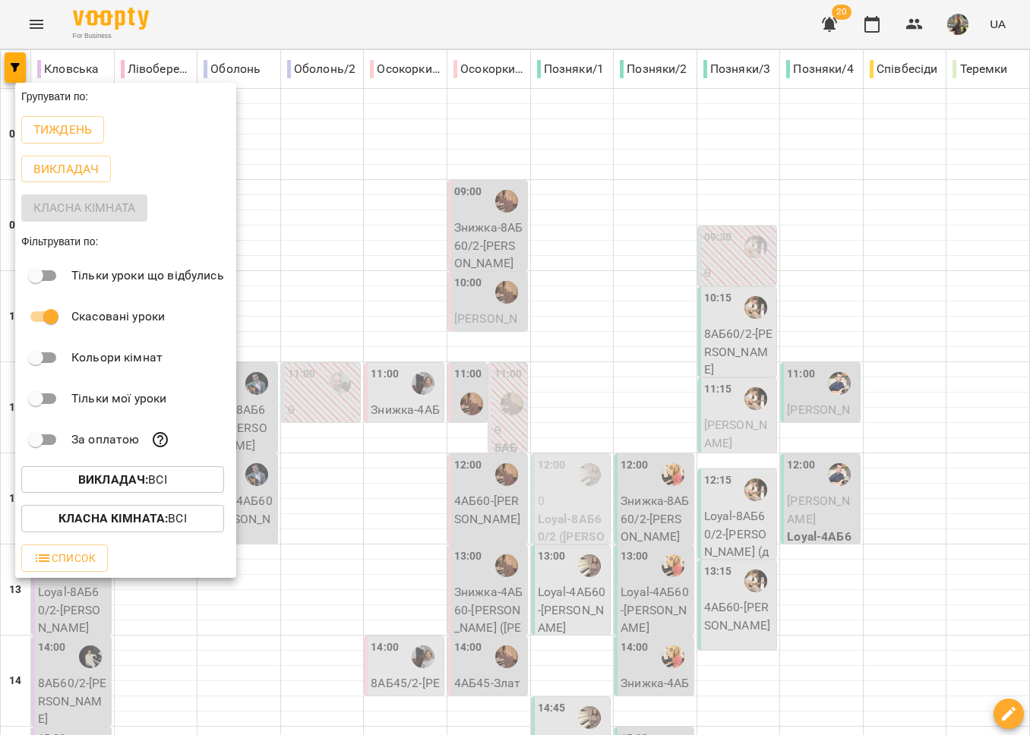
click at [592, 279] on div at bounding box center [515, 367] width 1030 height 735
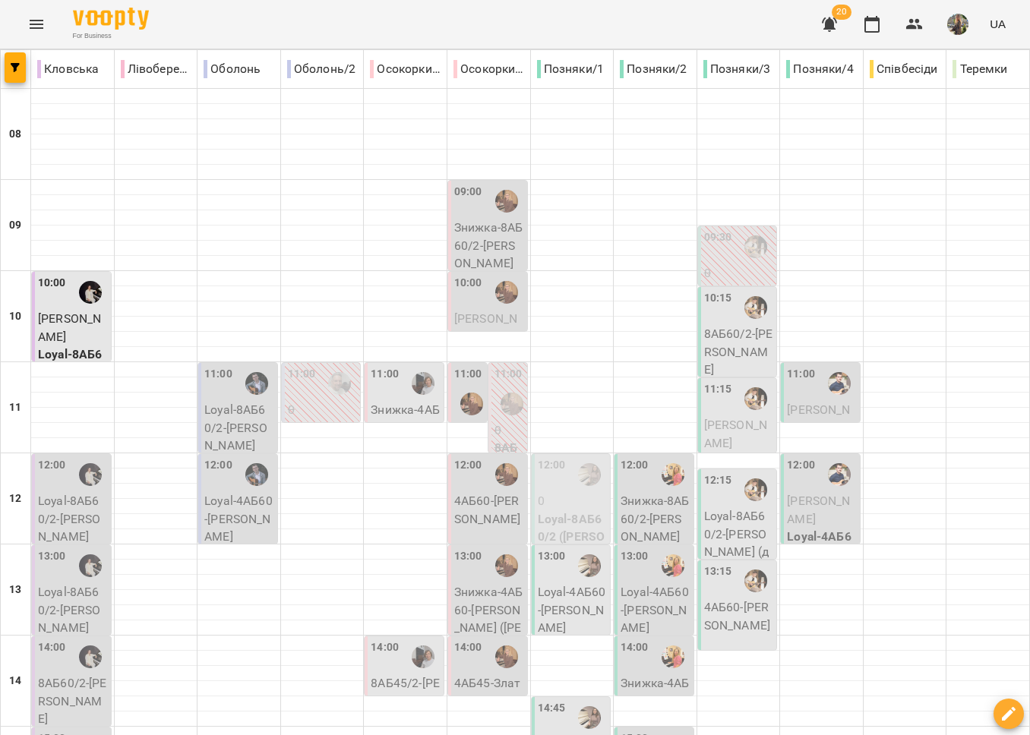
scroll to position [74, 0]
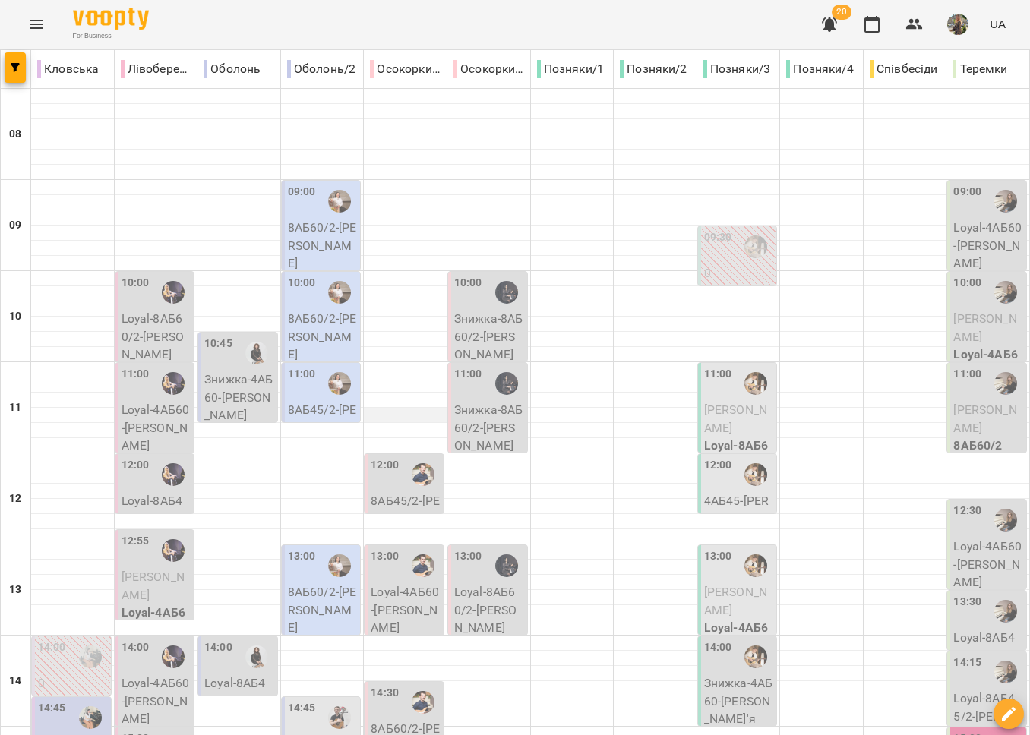
scroll to position [0, 0]
click at [474, 296] on div "10:00" at bounding box center [468, 292] width 28 height 35
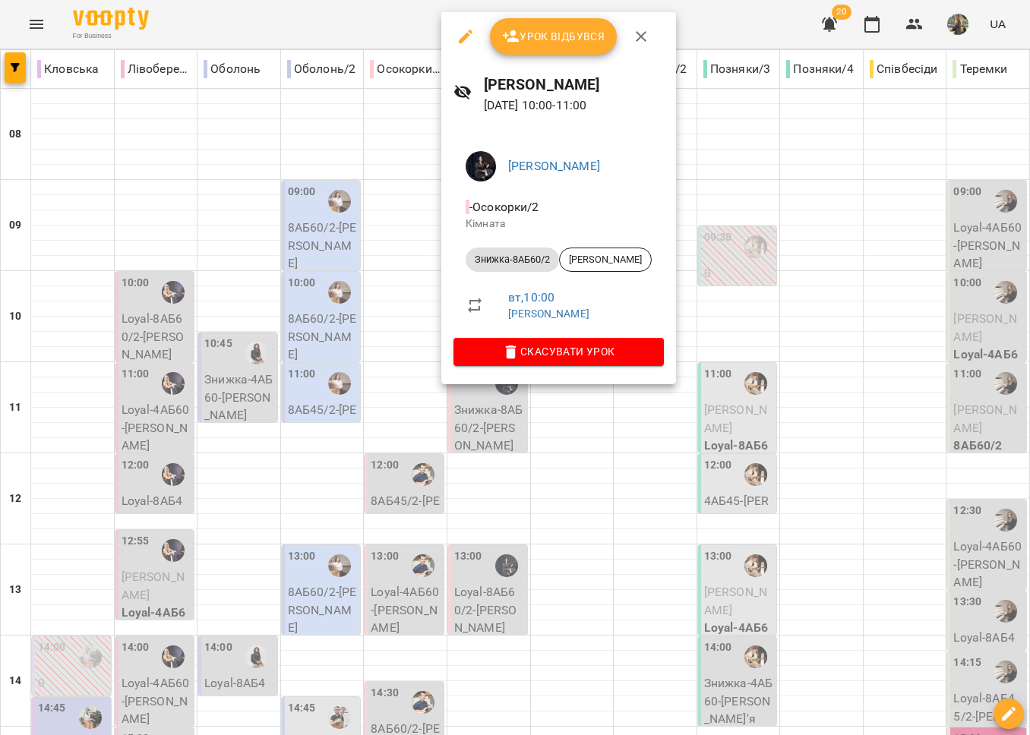
click at [466, 37] on icon "button" at bounding box center [465, 36] width 18 height 18
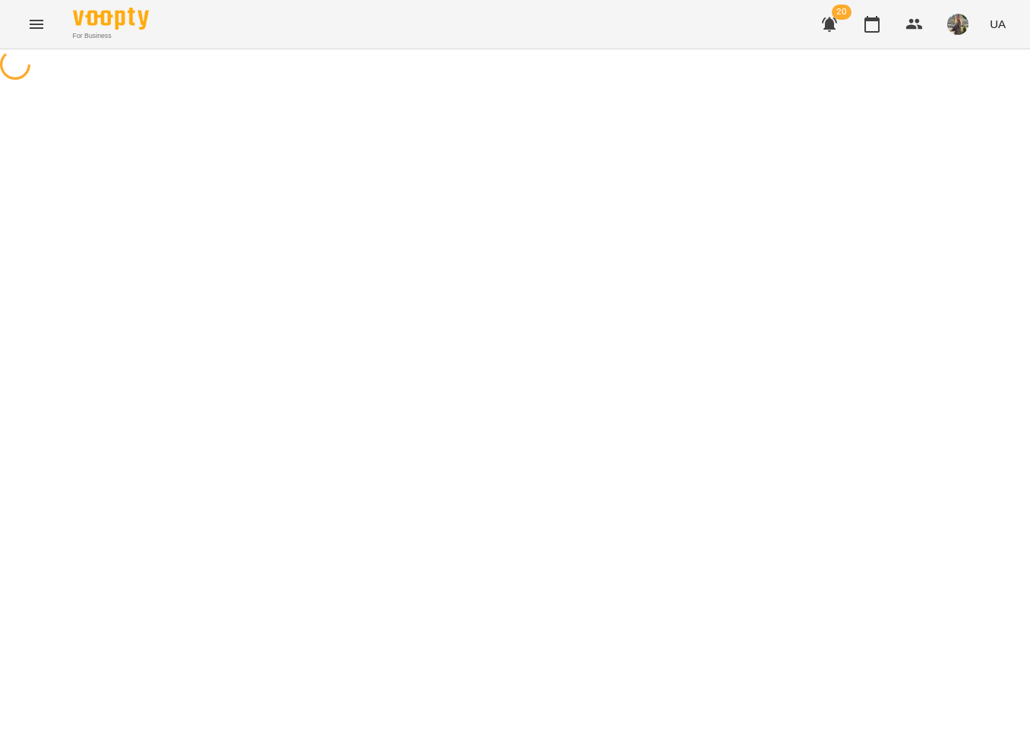
select select "**********"
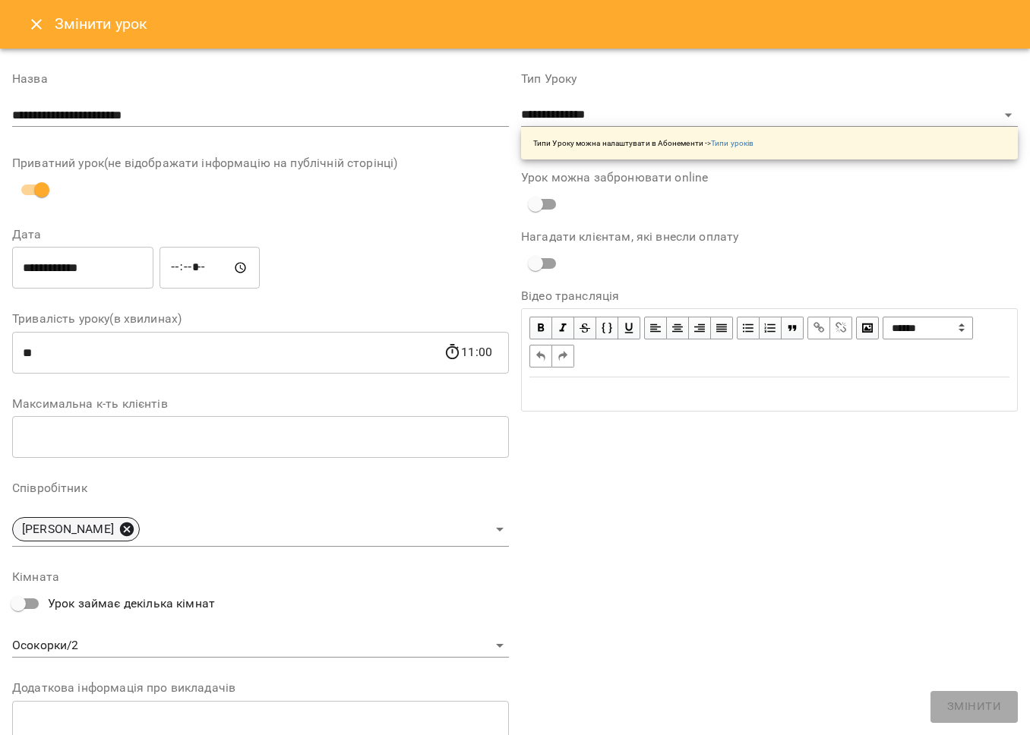
click at [134, 532] on icon at bounding box center [127, 529] width 14 height 14
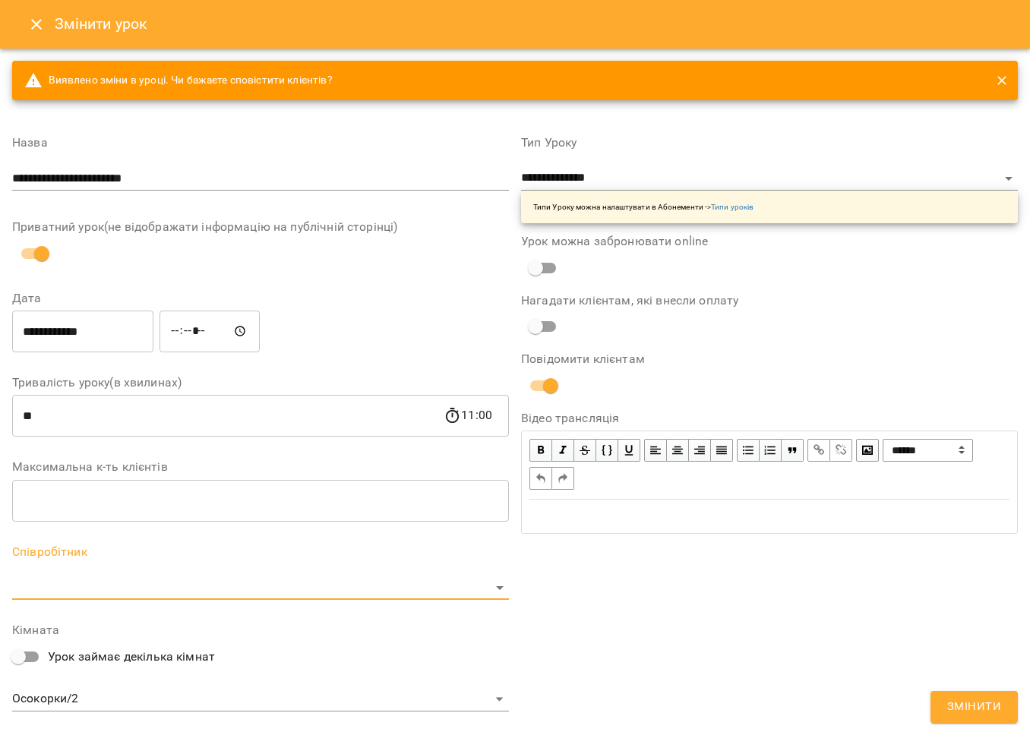
click at [171, 583] on body "For Business 20 UA Журнал відвідувань / Олена Сафронова-Смирнова вт, 19 серп 20…" at bounding box center [515, 346] width 1030 height 693
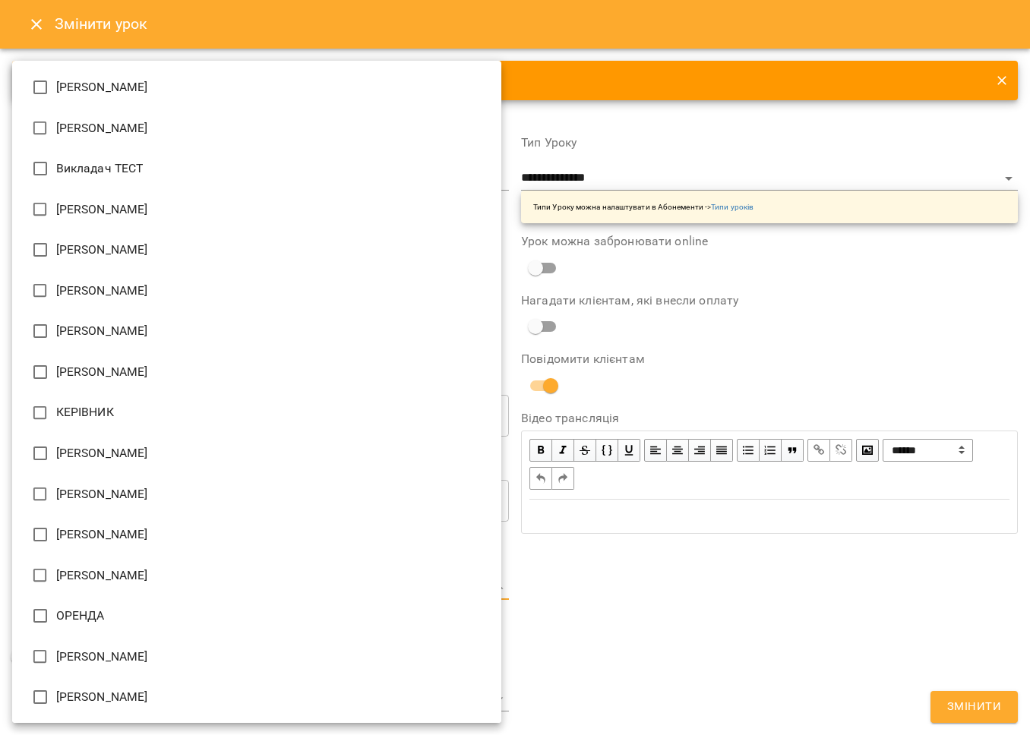
click at [152, 490] on li "[PERSON_NAME]" at bounding box center [256, 494] width 489 height 41
type input "**********"
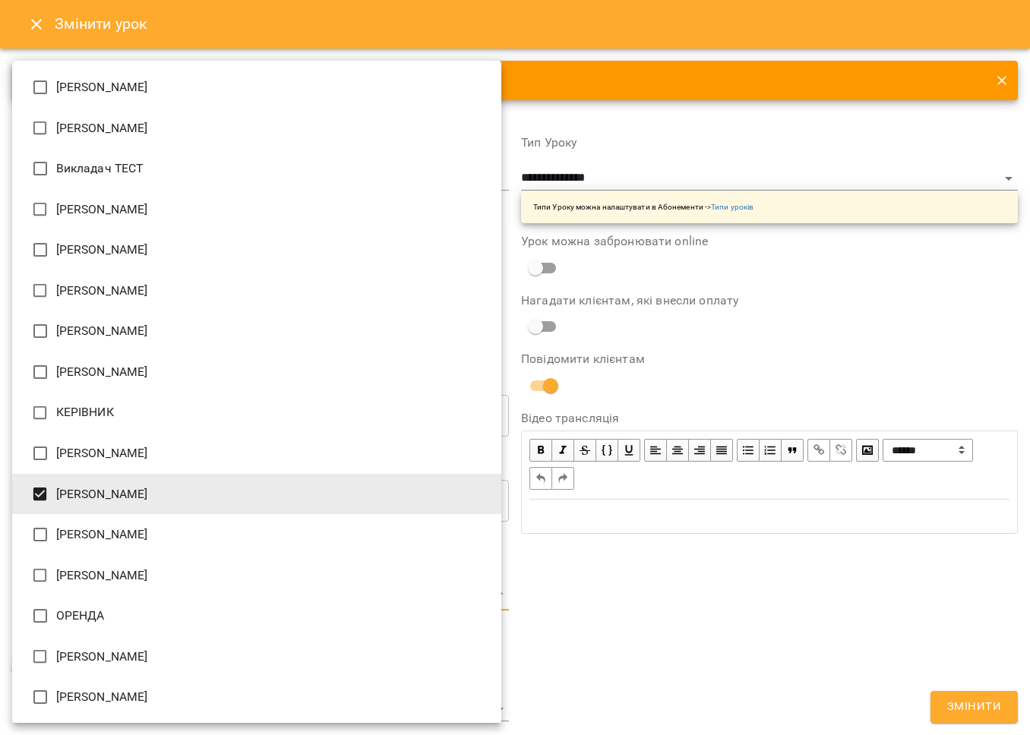
click at [671, 585] on div at bounding box center [515, 367] width 1030 height 735
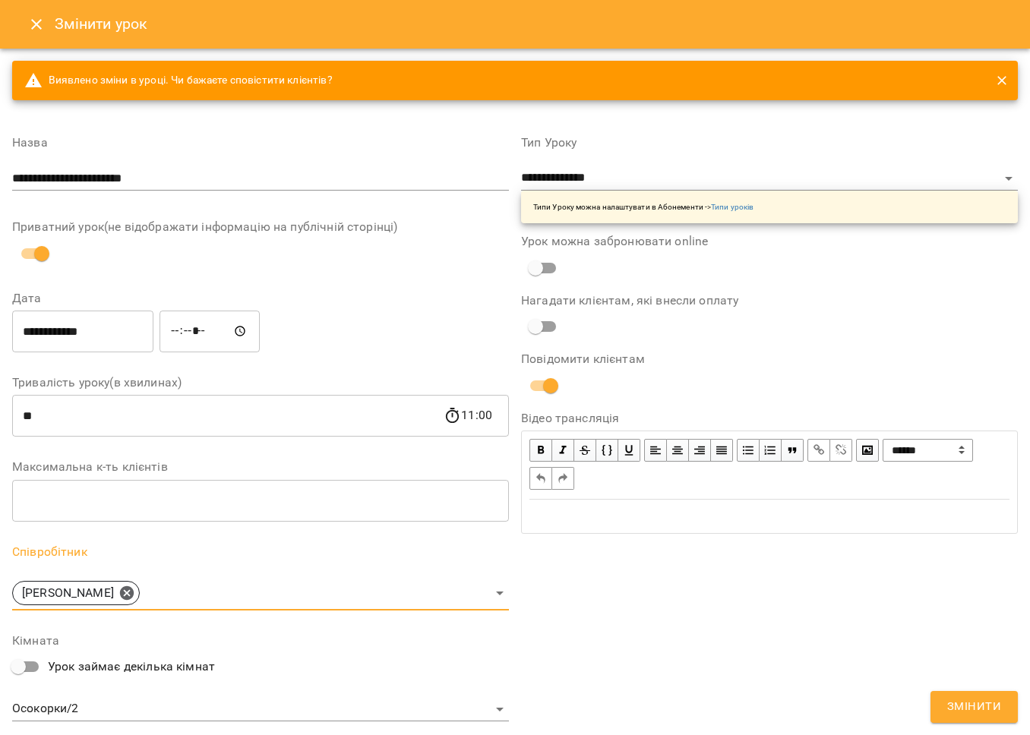
drag, startPoint x: 963, startPoint y: 697, endPoint x: 956, endPoint y: 709, distance: 13.9
click at [960, 708] on span "Змінити" at bounding box center [974, 707] width 54 height 20
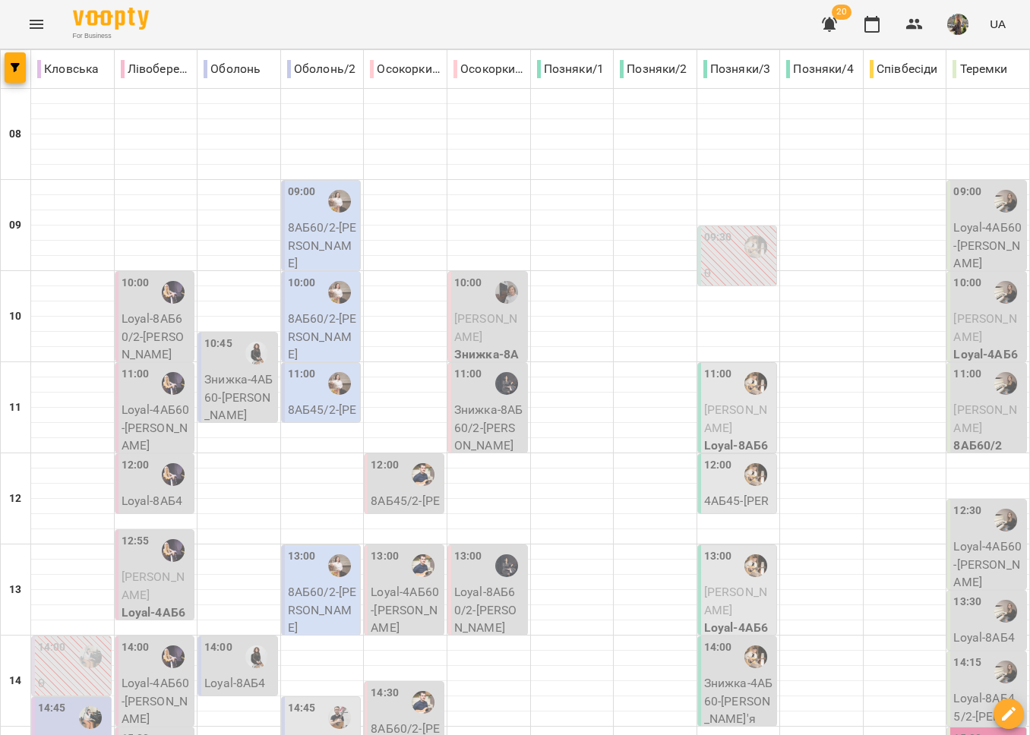
click at [471, 397] on div "11:00" at bounding box center [468, 383] width 28 height 35
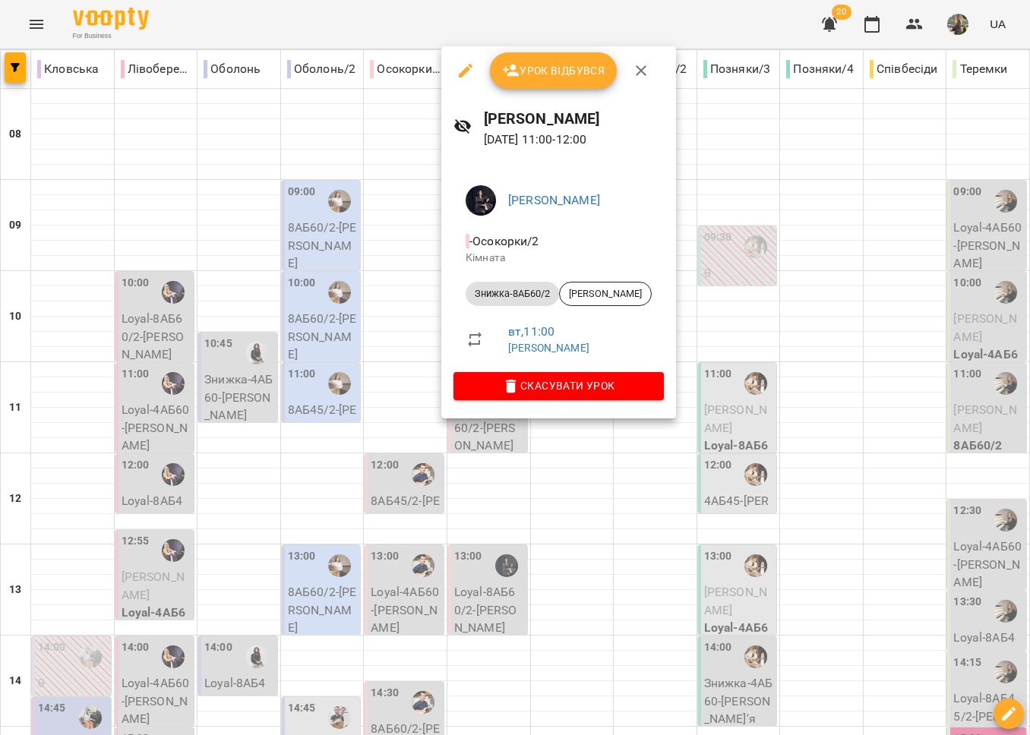
click at [459, 62] on icon "button" at bounding box center [465, 71] width 18 height 18
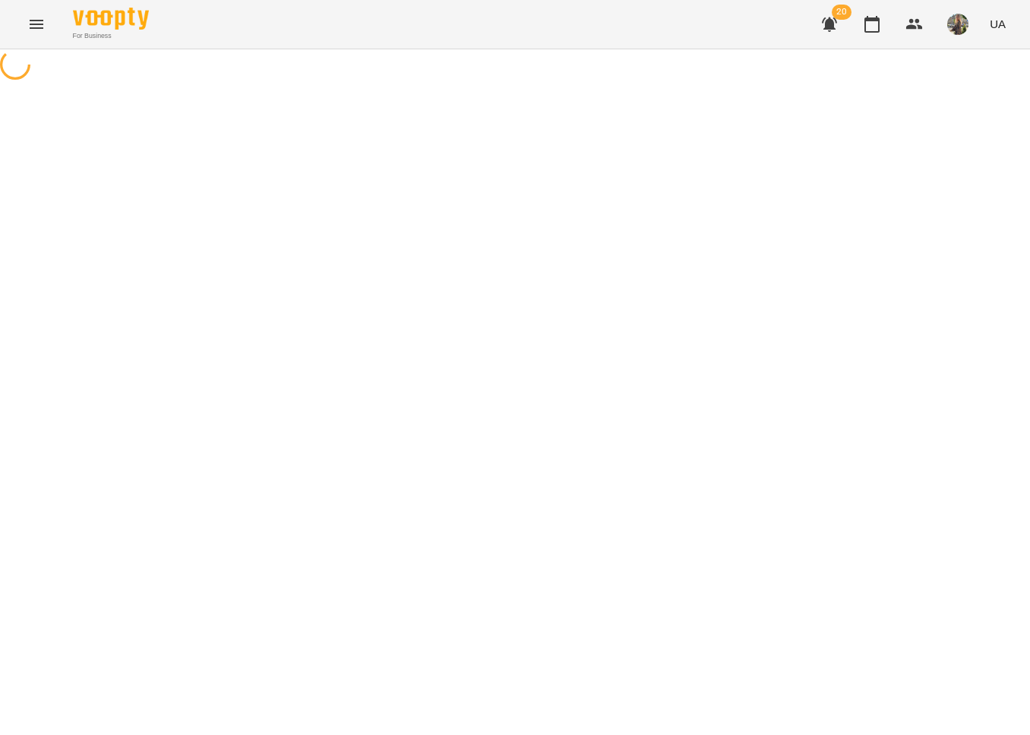
select select "**********"
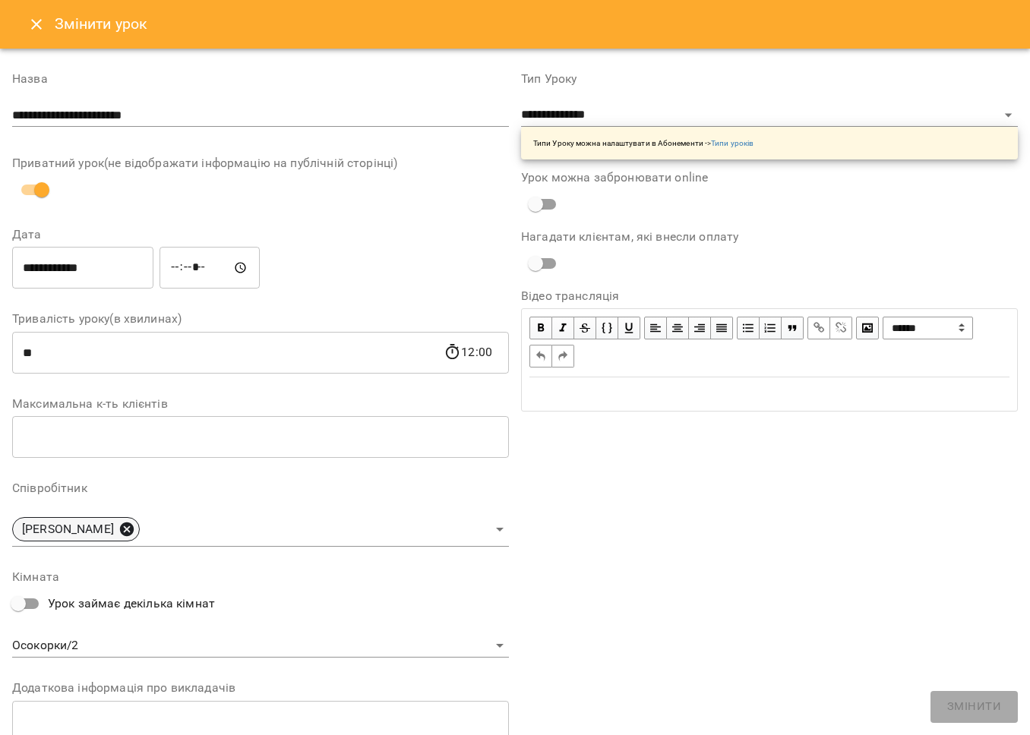
click at [140, 519] on div "[PERSON_NAME]" at bounding box center [76, 529] width 128 height 24
click at [134, 531] on icon at bounding box center [127, 529] width 14 height 14
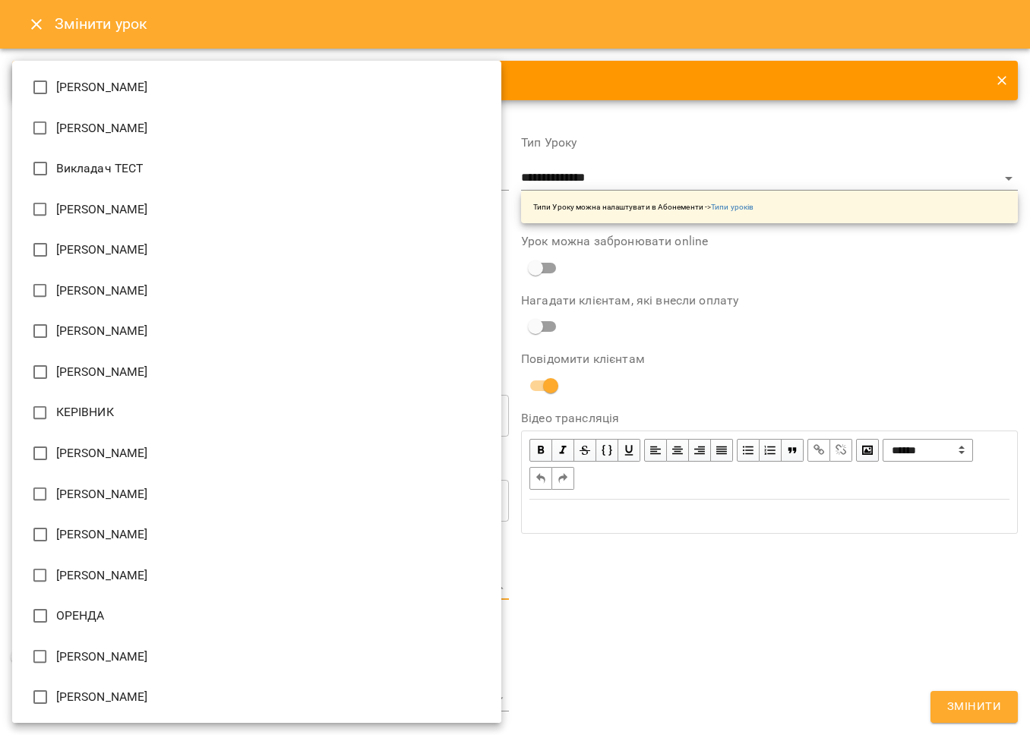
click at [153, 589] on body "For Business 20 UA Журнал відвідувань / Олена Сафронова-Смирнова вт, 19 серп 20…" at bounding box center [515, 346] width 1030 height 693
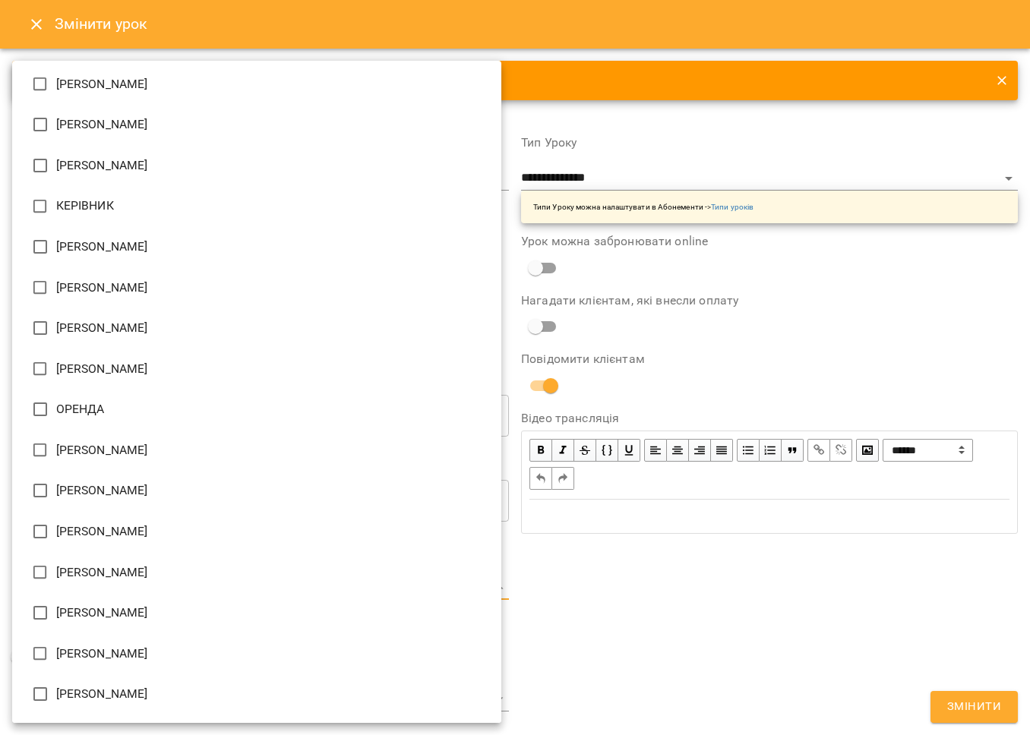
scroll to position [326, 0]
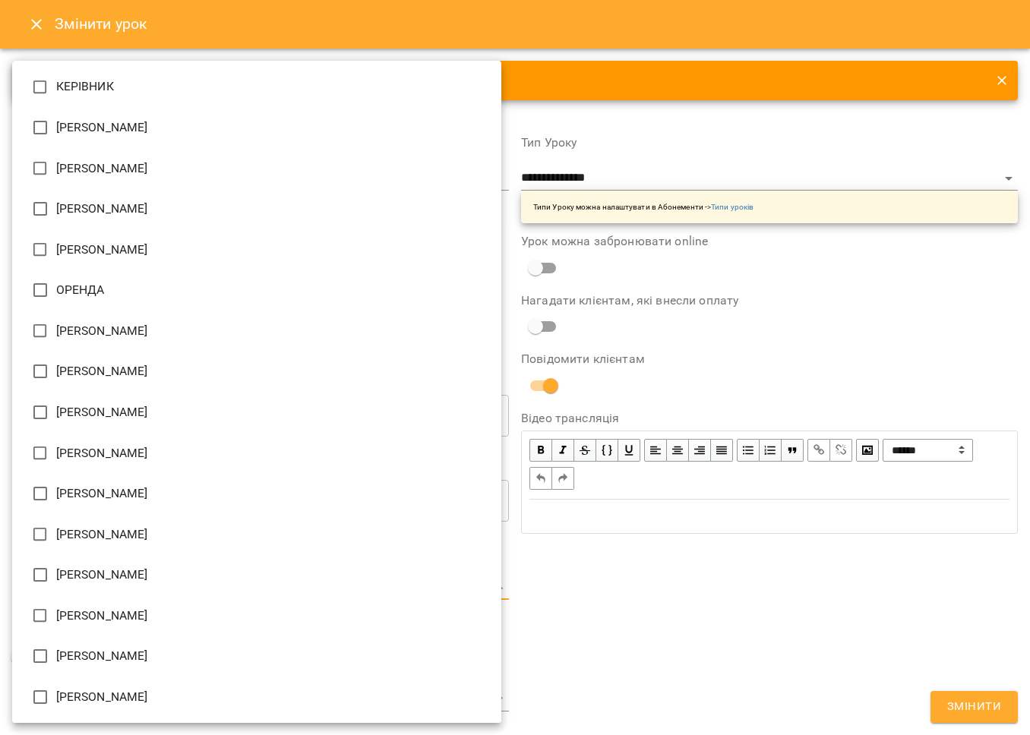
drag, startPoint x: 118, startPoint y: 166, endPoint x: 149, endPoint y: 193, distance: 40.9
click at [118, 166] on li "[PERSON_NAME]" at bounding box center [256, 168] width 489 height 41
type input "**********"
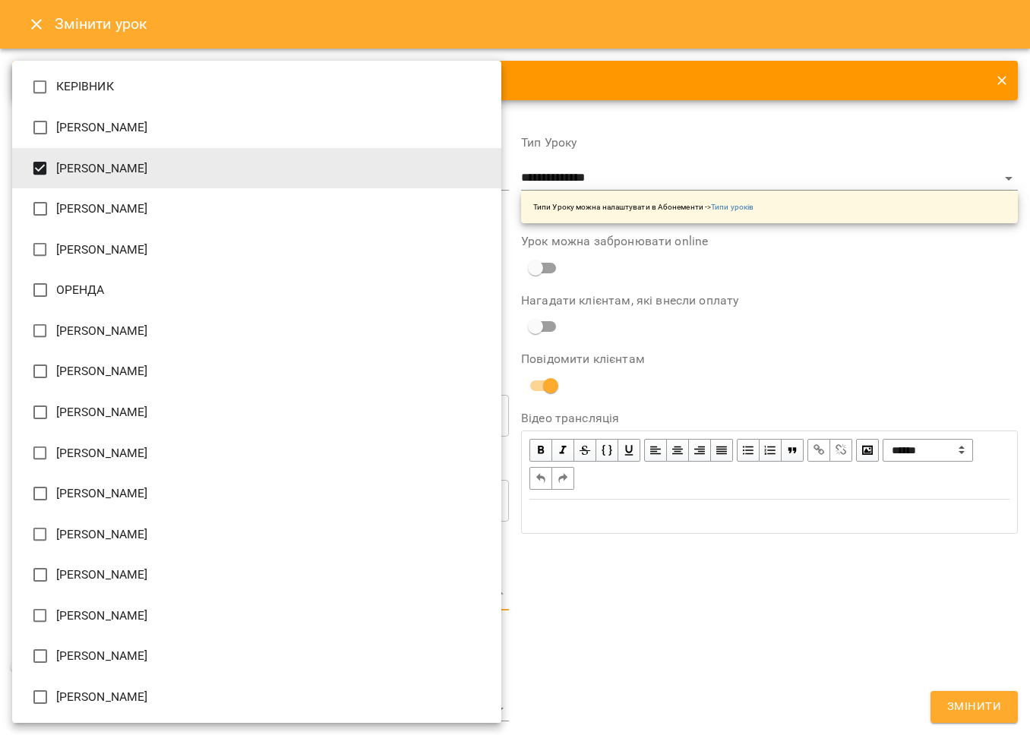
click at [712, 610] on div at bounding box center [515, 367] width 1030 height 735
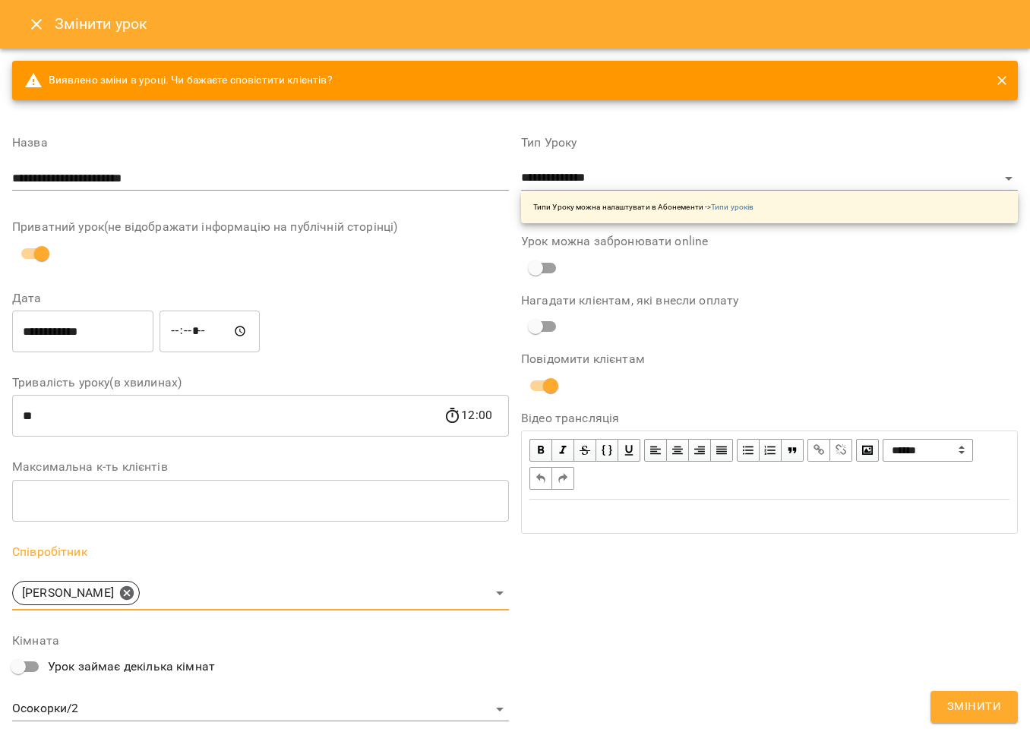
click at [956, 702] on span "Змінити" at bounding box center [974, 707] width 54 height 20
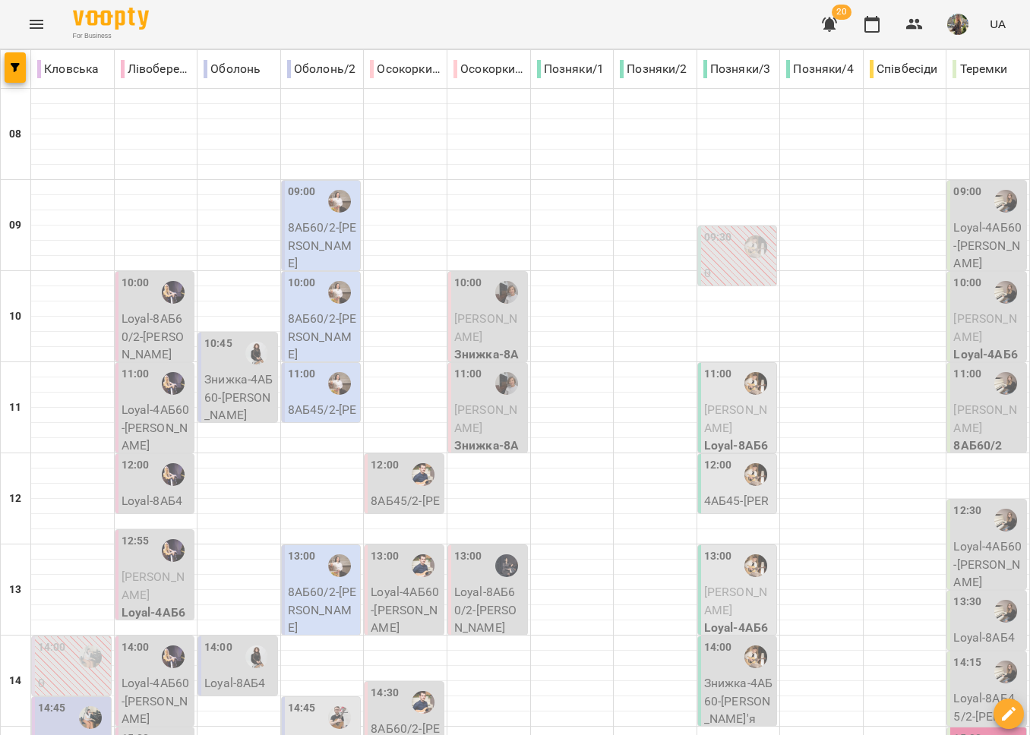
scroll to position [238, 0]
click at [454, 583] on p "Loyal-8АБ60/2 - Божаткіна Олена" at bounding box center [489, 610] width 70 height 54
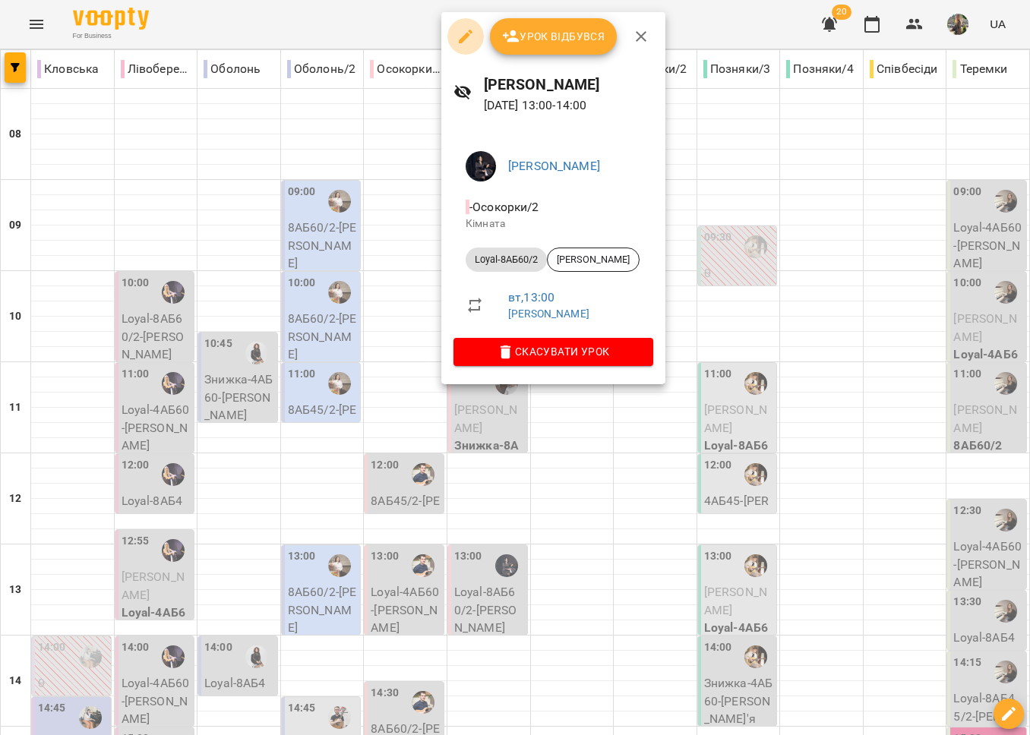
click at [469, 40] on icon "button" at bounding box center [465, 36] width 18 height 18
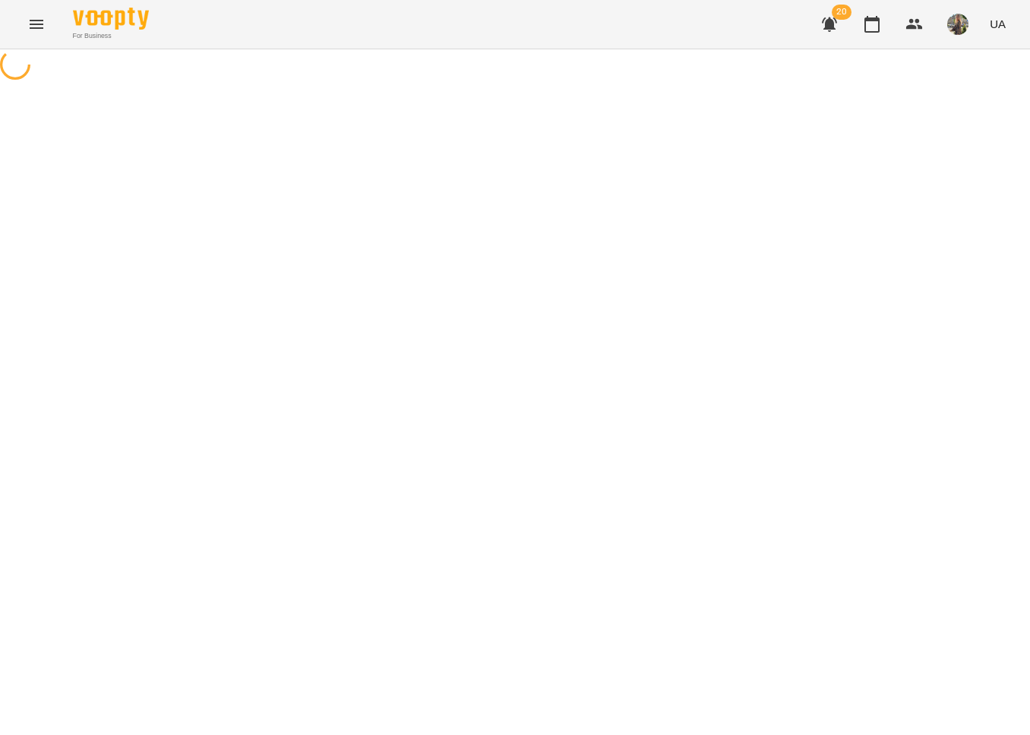
select select "**********"
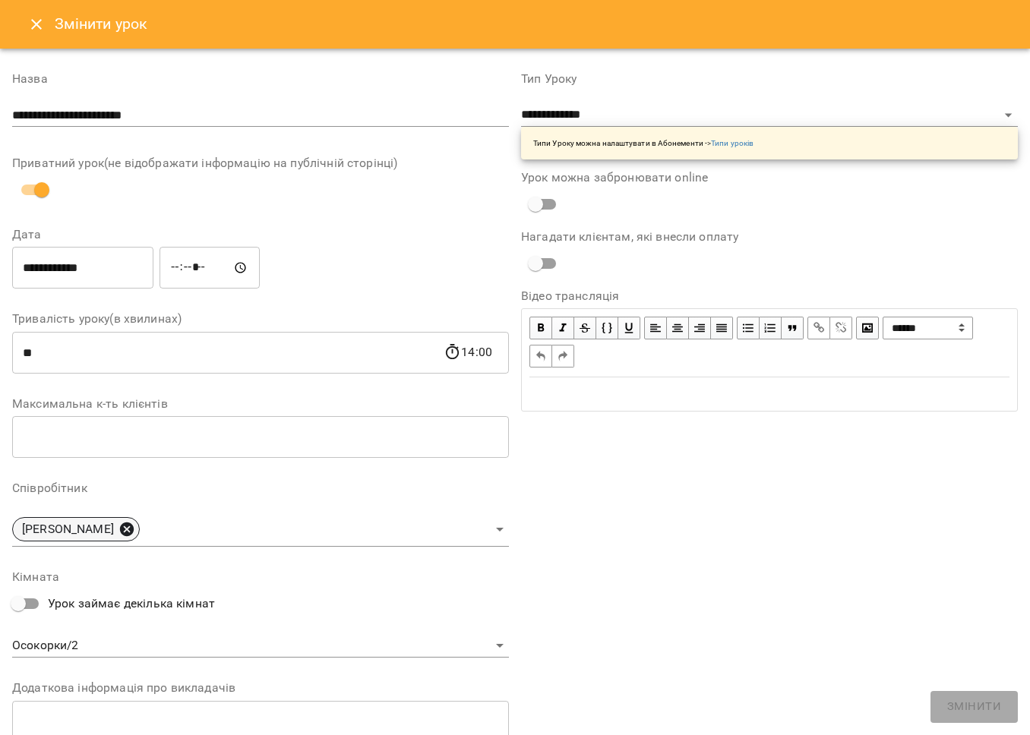
click at [134, 531] on icon at bounding box center [127, 529] width 14 height 14
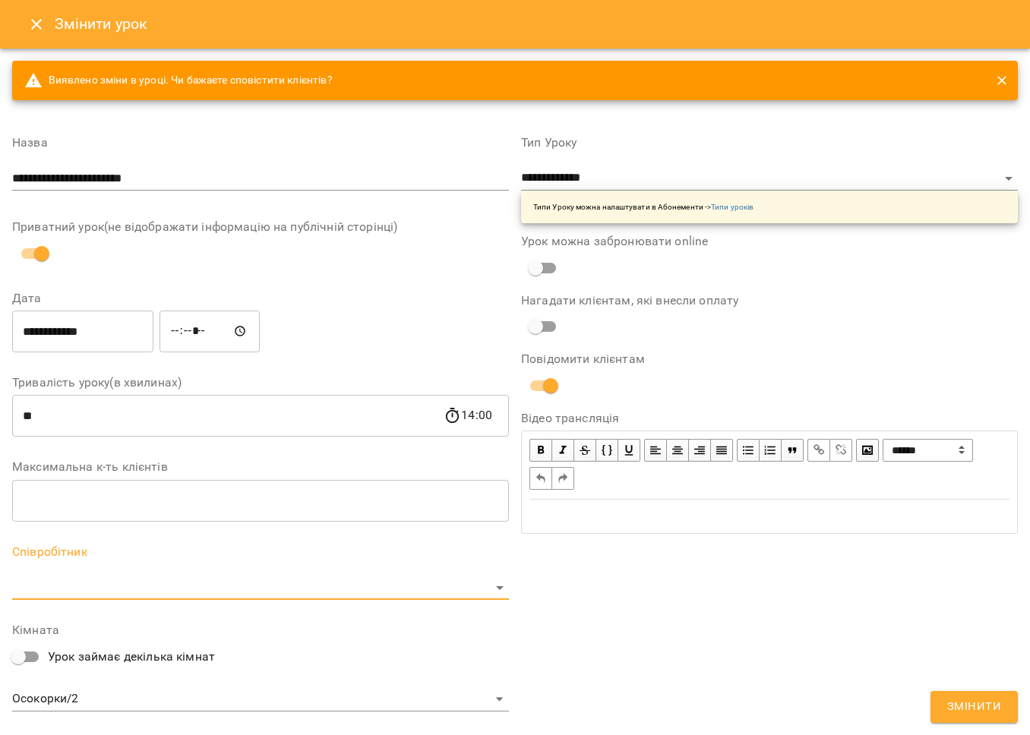
click at [137, 589] on body "For Business 20 UA Журнал відвідувань / Олена Сафронова-Смирнова вт, 19 серп 20…" at bounding box center [515, 346] width 1030 height 693
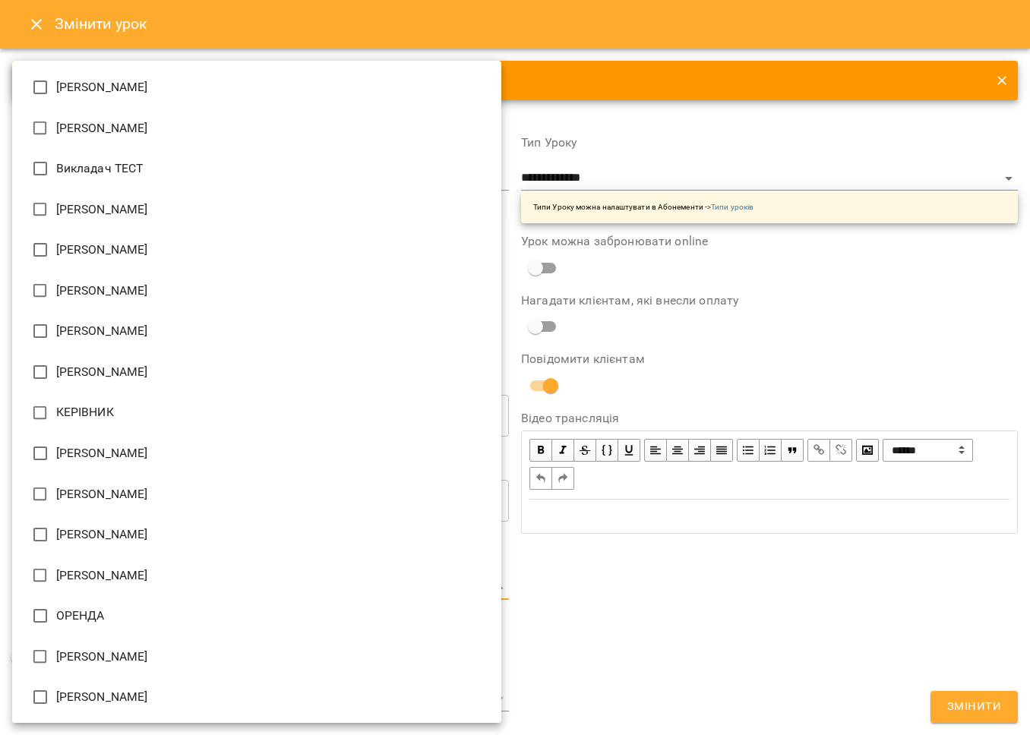
drag, startPoint x: 140, startPoint y: 493, endPoint x: 219, endPoint y: 508, distance: 80.4
click at [140, 494] on li "[PERSON_NAME]" at bounding box center [256, 494] width 489 height 41
type input "**********"
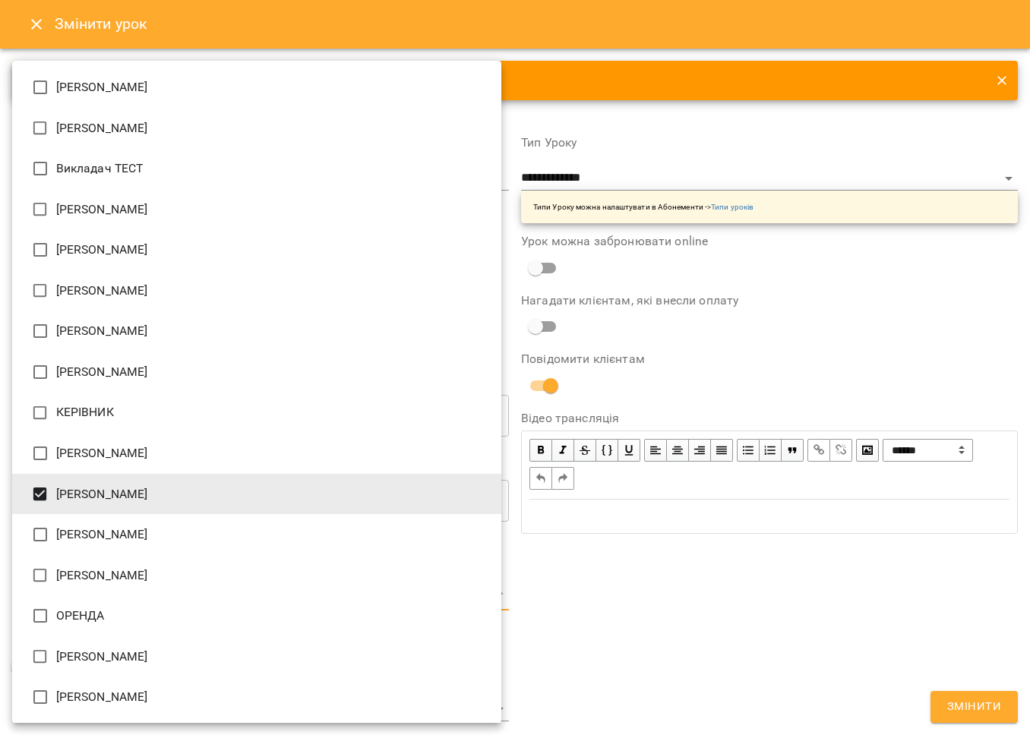
click at [713, 614] on div at bounding box center [515, 367] width 1030 height 735
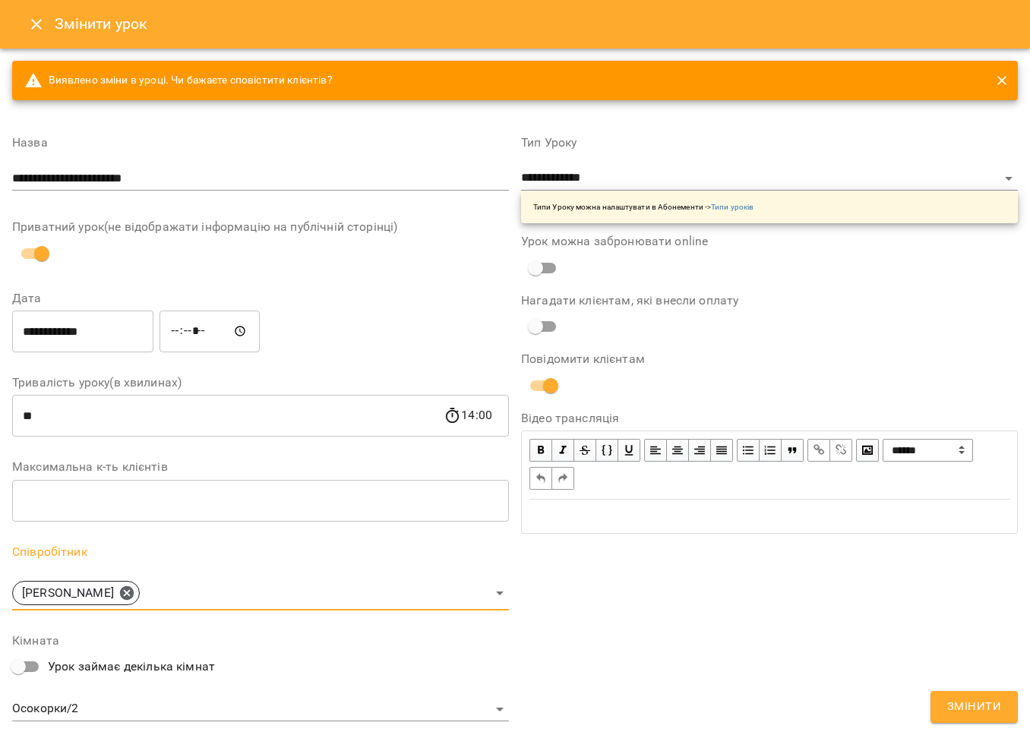
click at [962, 700] on span "Змінити" at bounding box center [974, 707] width 54 height 20
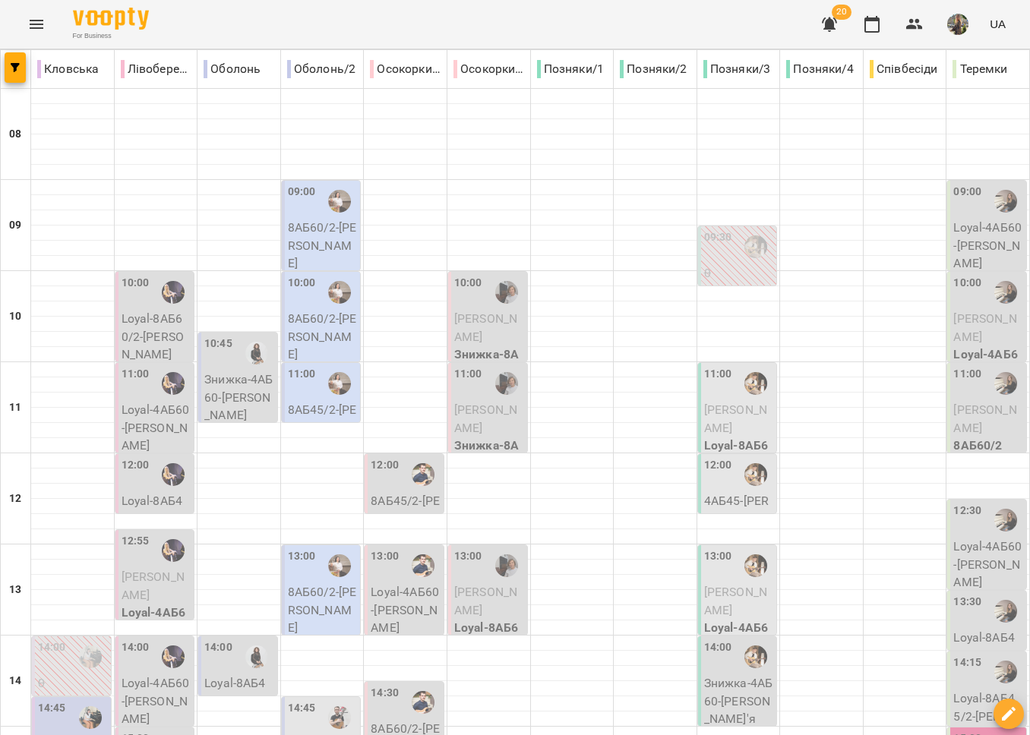
scroll to position [580, 0]
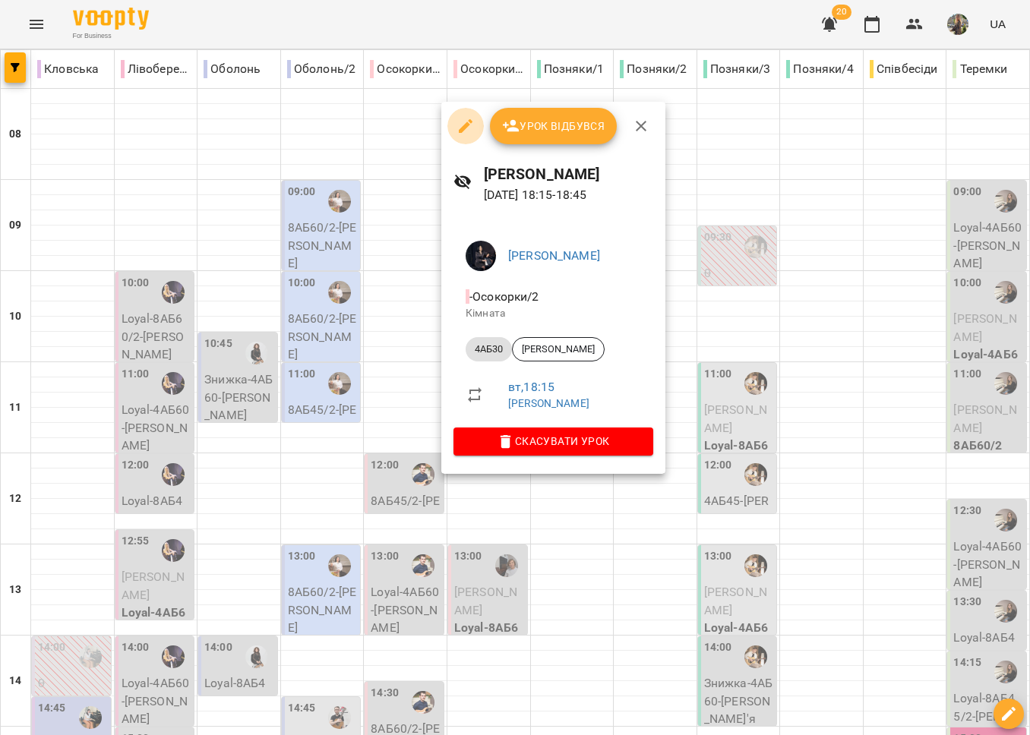
click at [466, 124] on icon "button" at bounding box center [466, 126] width 14 height 14
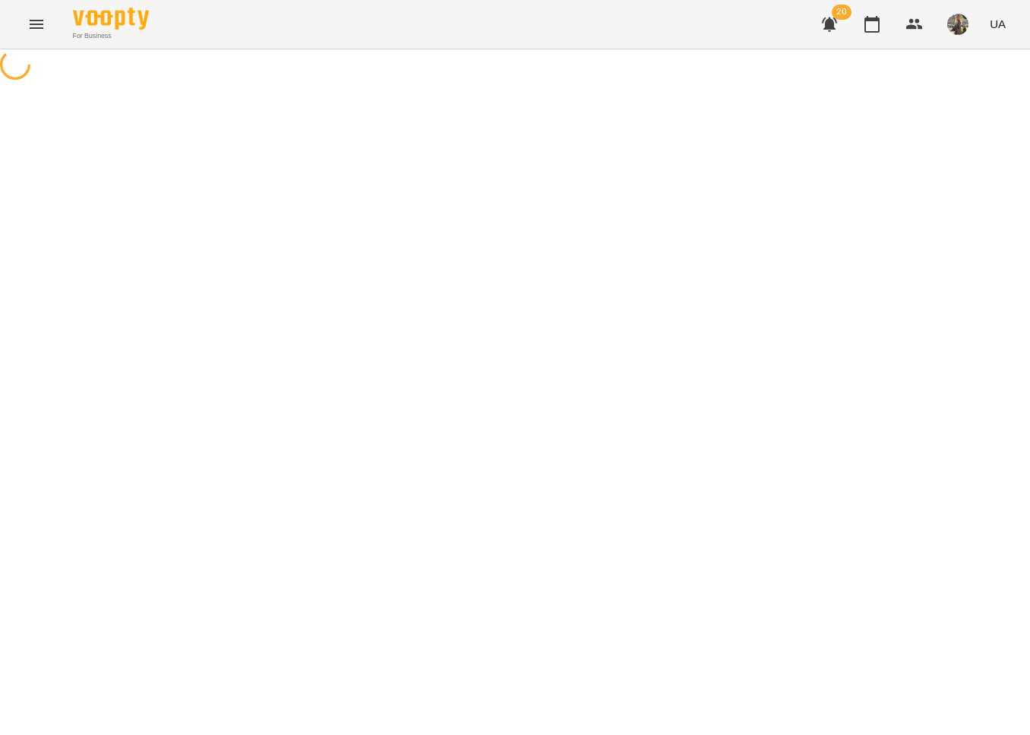
select select "*****"
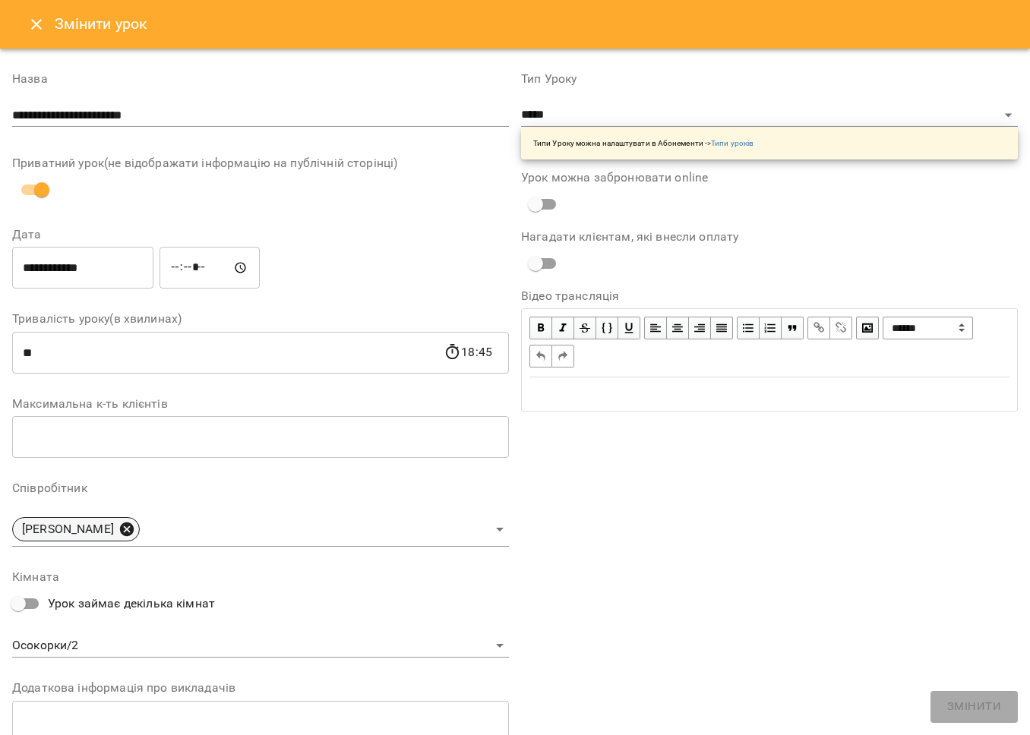
click at [135, 528] on icon at bounding box center [126, 529] width 17 height 17
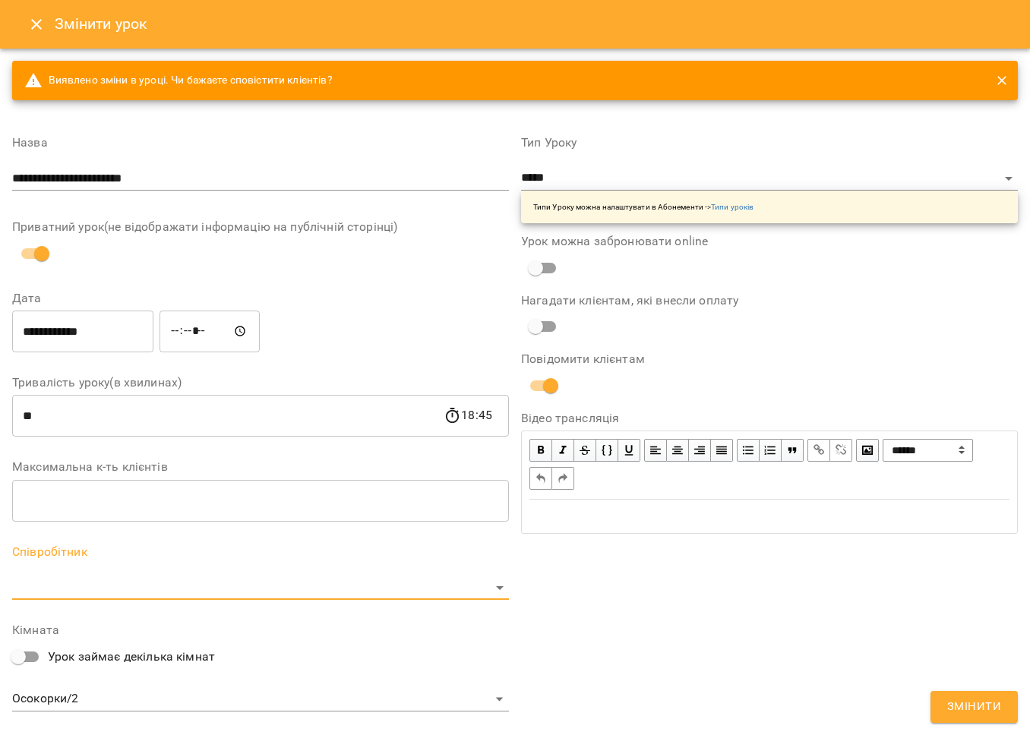
click at [151, 589] on body "**********" at bounding box center [515, 346] width 1030 height 693
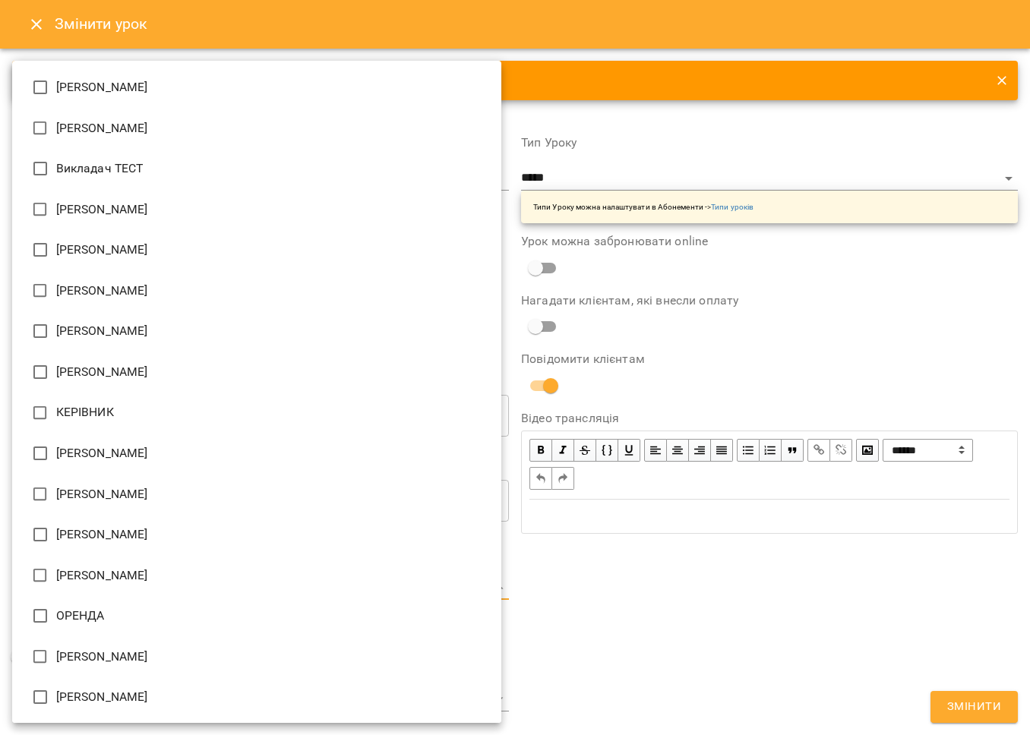
click at [118, 491] on li "[PERSON_NAME]" at bounding box center [256, 494] width 489 height 41
type input "**********"
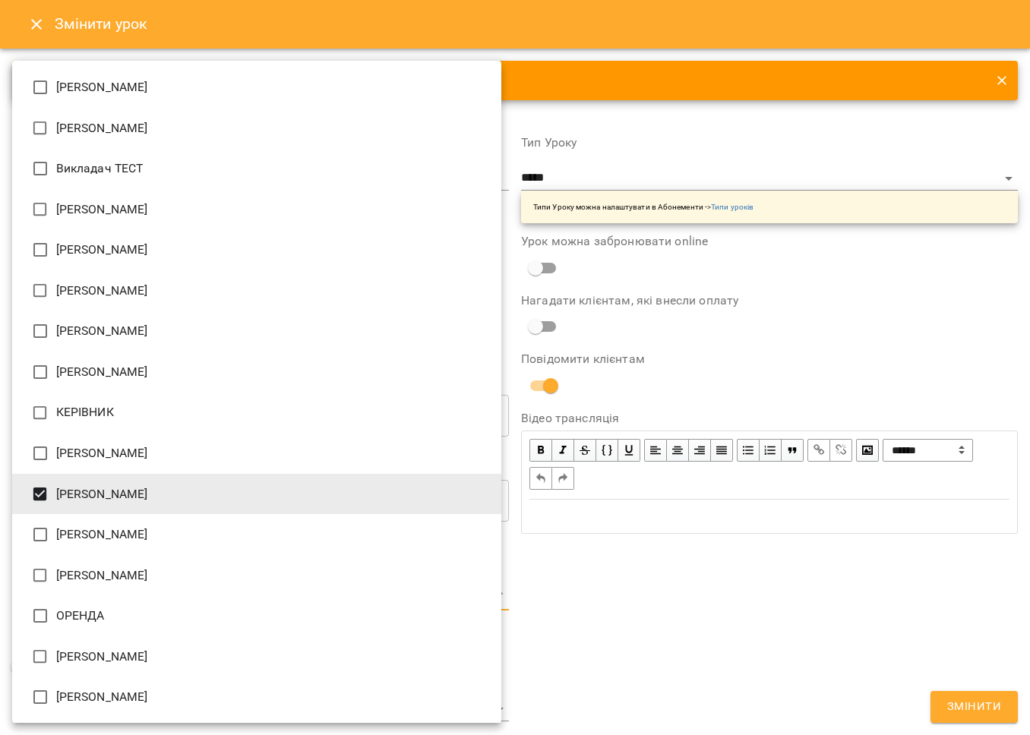
click at [607, 588] on div at bounding box center [515, 367] width 1030 height 735
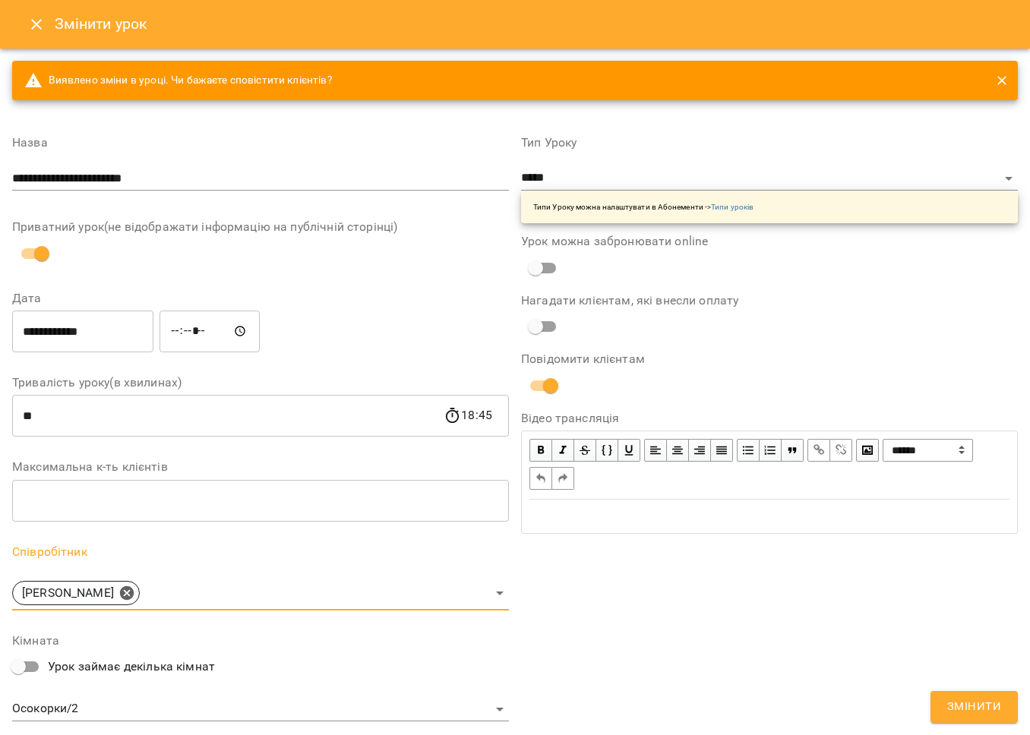
click at [982, 702] on span "Змінити" at bounding box center [974, 707] width 54 height 20
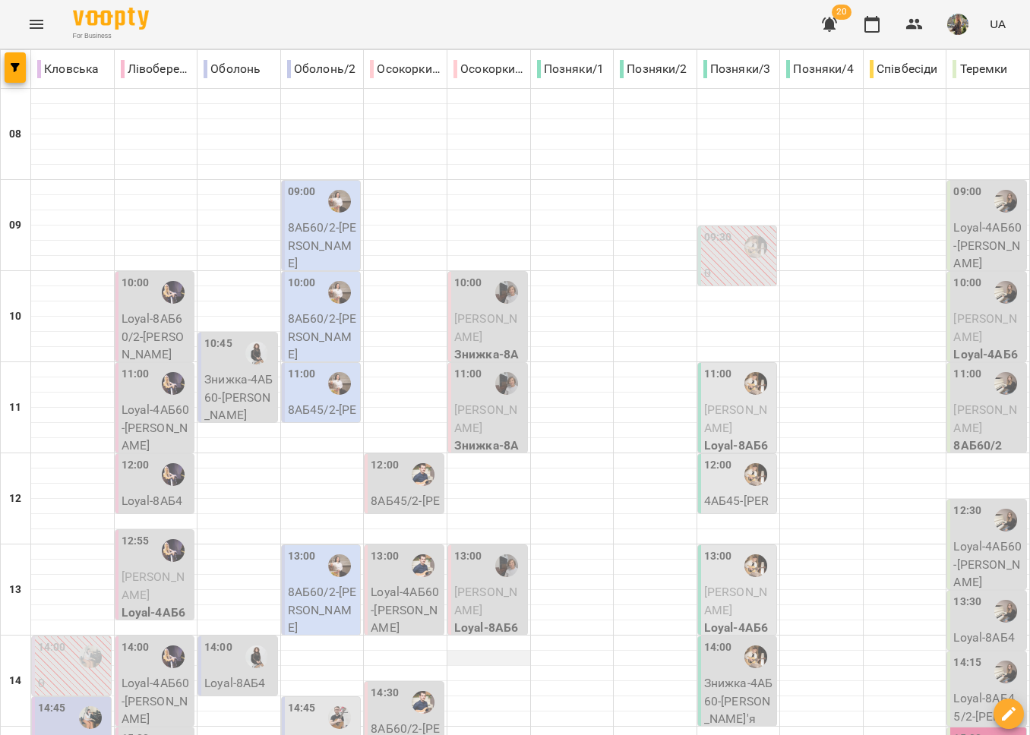
scroll to position [146, 0]
click at [474, 585] on span "Божаткіна Олена" at bounding box center [485, 601] width 63 height 33
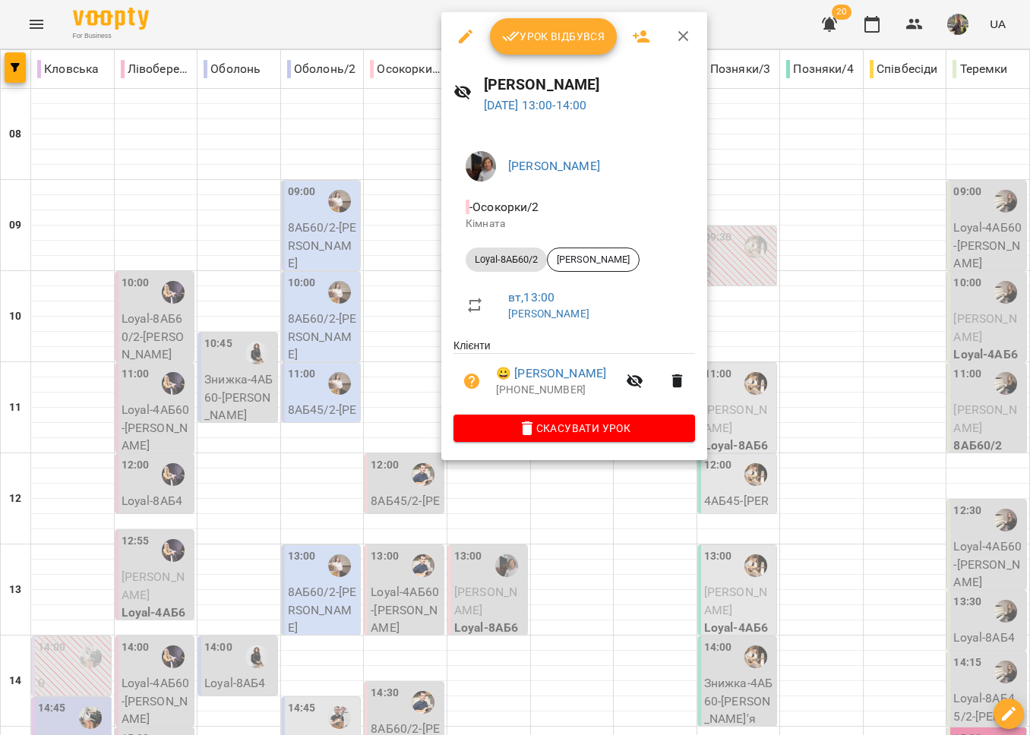
click at [484, 570] on div at bounding box center [515, 367] width 1030 height 735
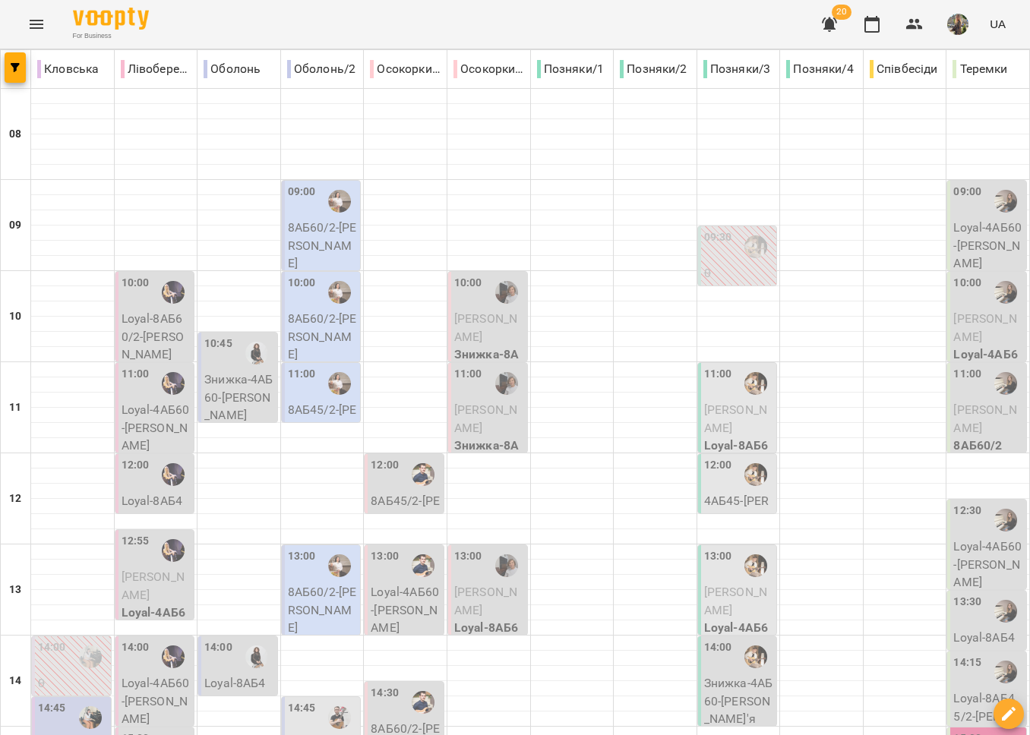
scroll to position [639, 0]
click at [51, 17] on button "Menu" at bounding box center [36, 24] width 36 height 36
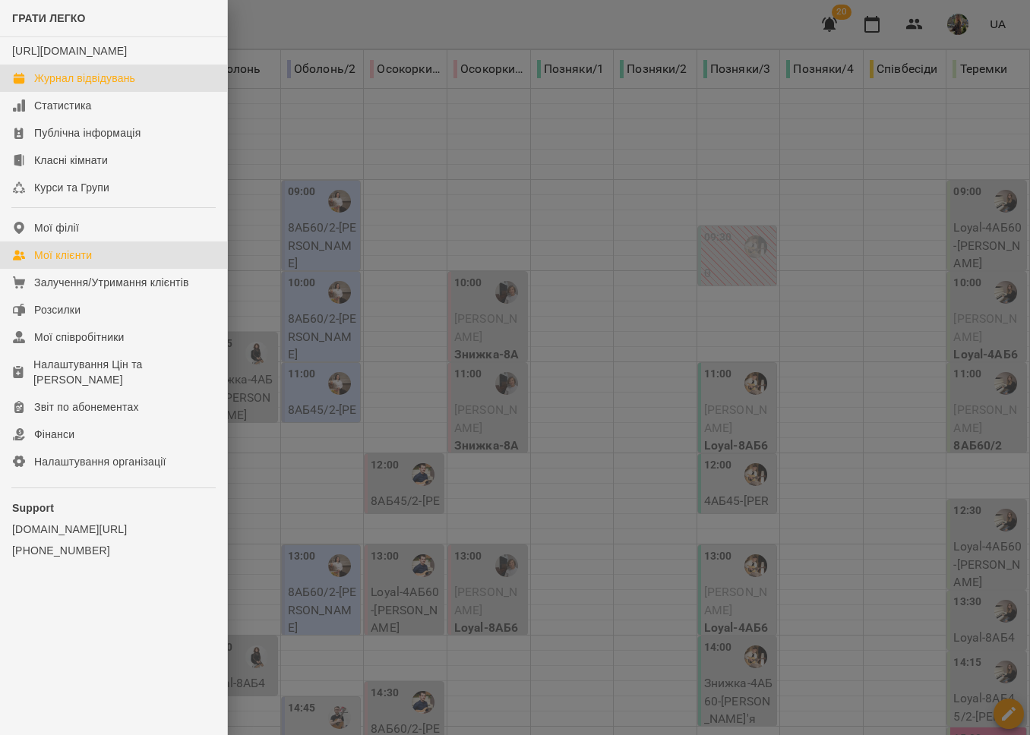
click at [76, 263] on div "Мої клієнти" at bounding box center [63, 255] width 58 height 15
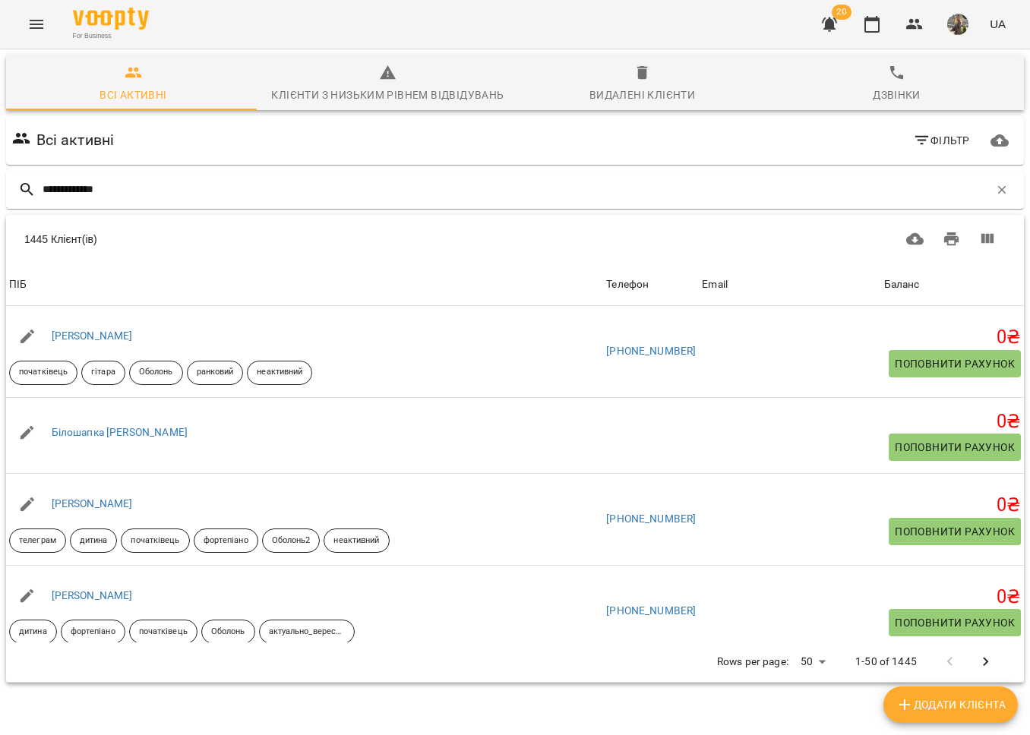
type input "**********"
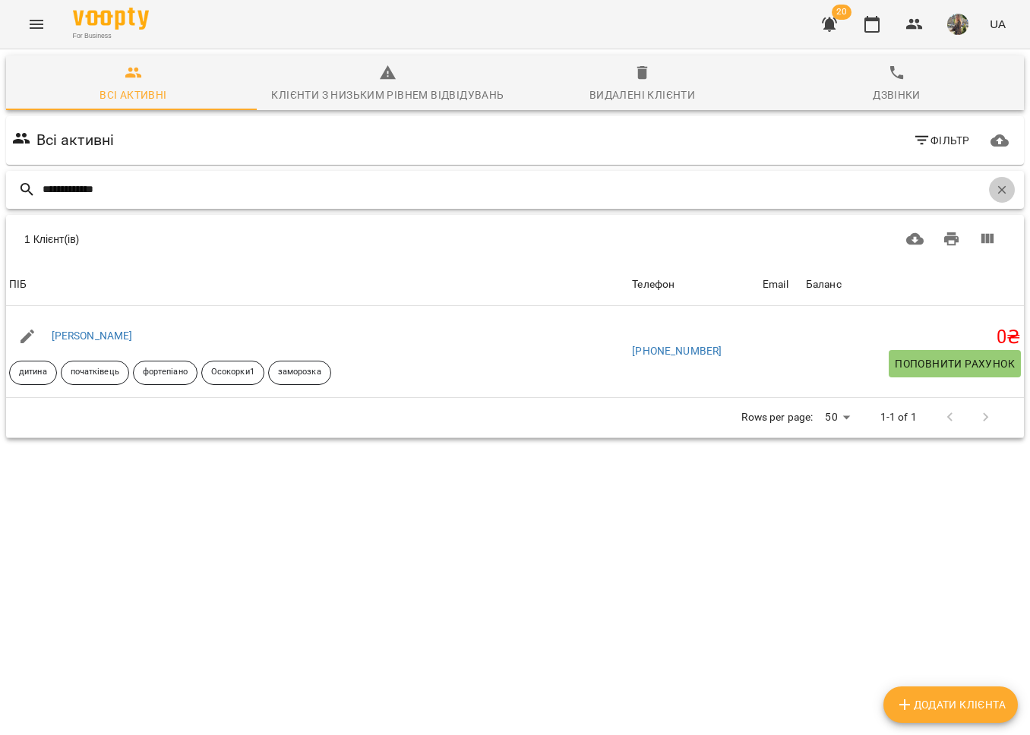
click at [992, 196] on button "button" at bounding box center [1002, 190] width 26 height 26
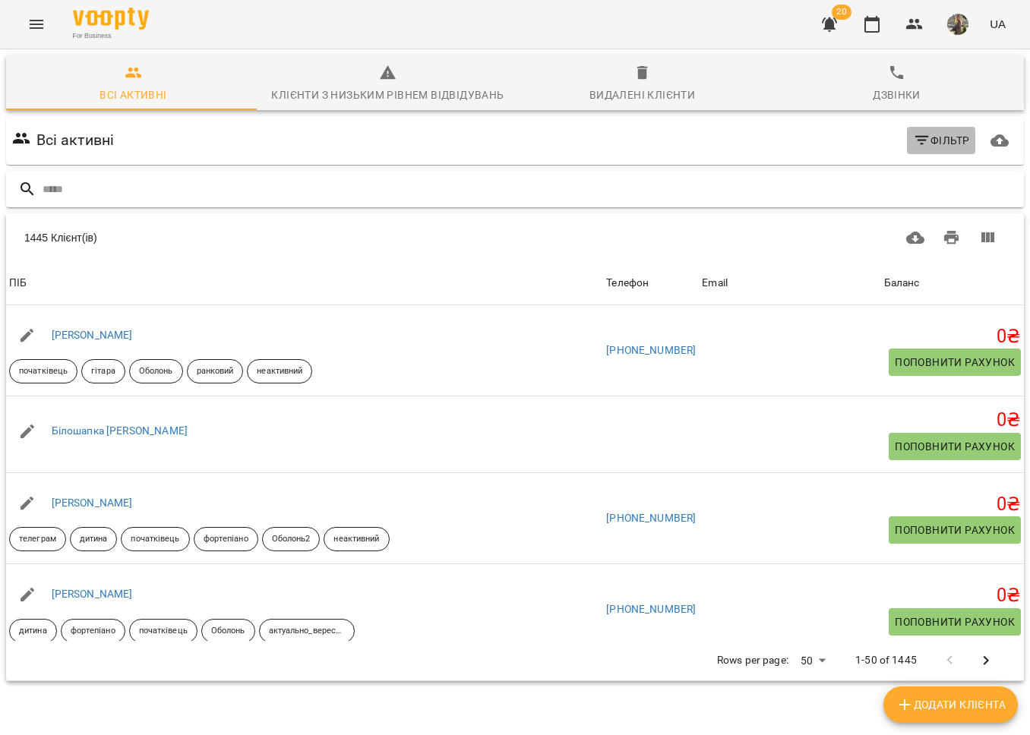
click at [907, 140] on button "Фільтр" at bounding box center [941, 140] width 69 height 27
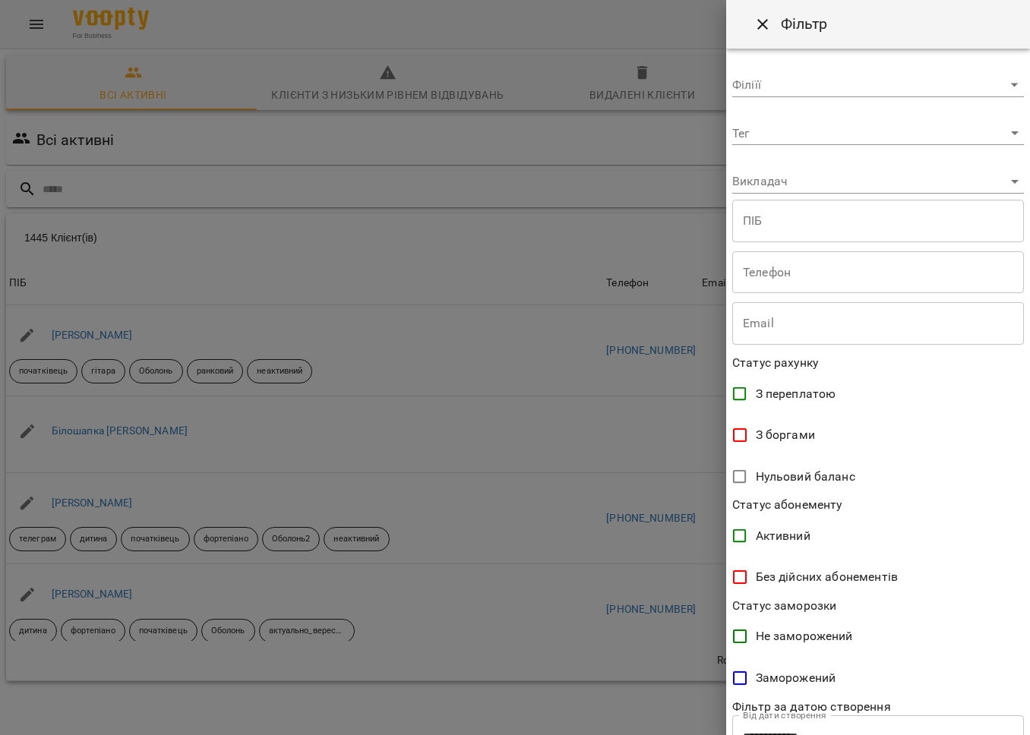
click at [815, 181] on body "For Business 20 UA Всі активні Клієнти з низьким рівнем відвідувань Видалені кл…" at bounding box center [515, 397] width 1030 height 794
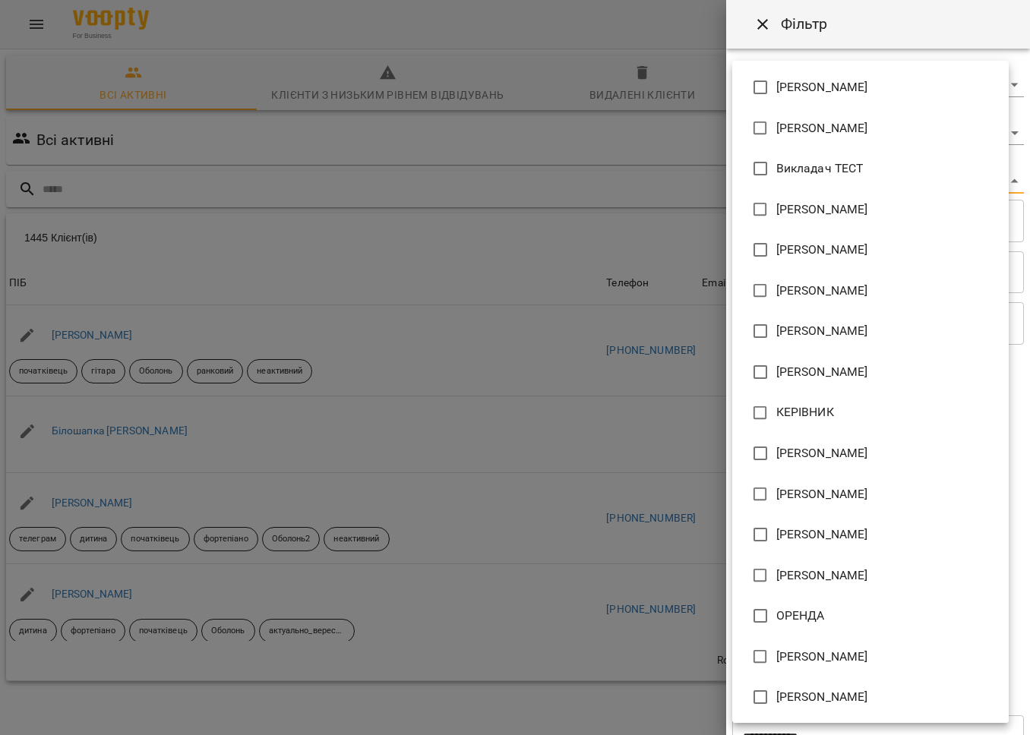
click at [853, 248] on span "Вікторія БОГДАН" at bounding box center [822, 250] width 92 height 18
type input "**********"
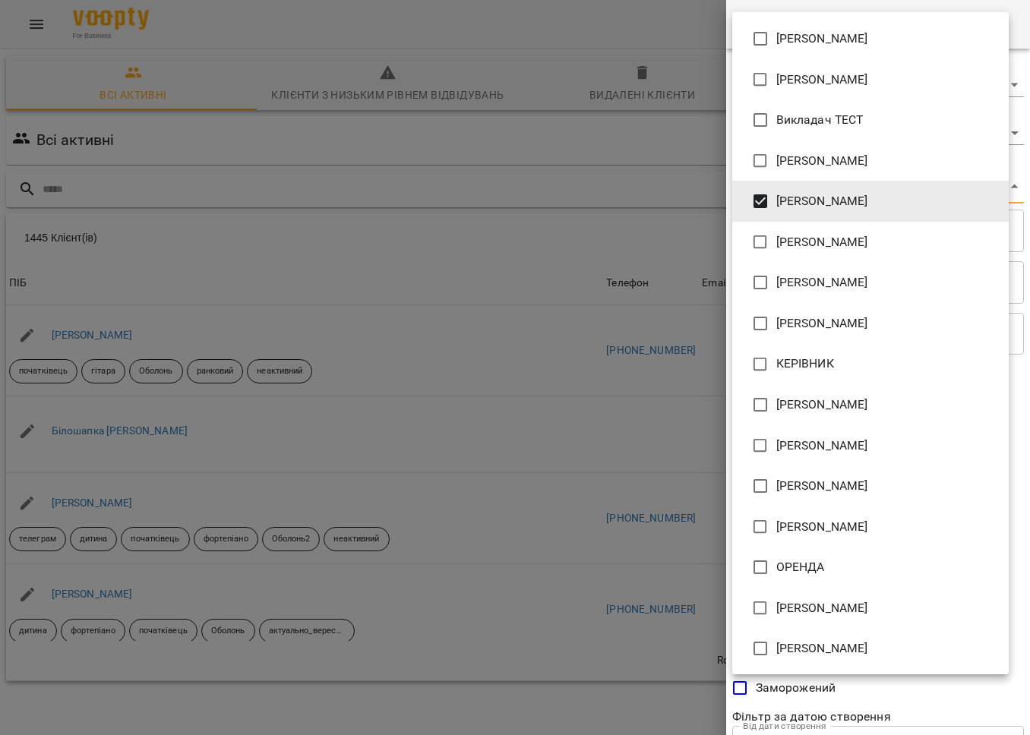
click at [617, 232] on div at bounding box center [515, 367] width 1030 height 735
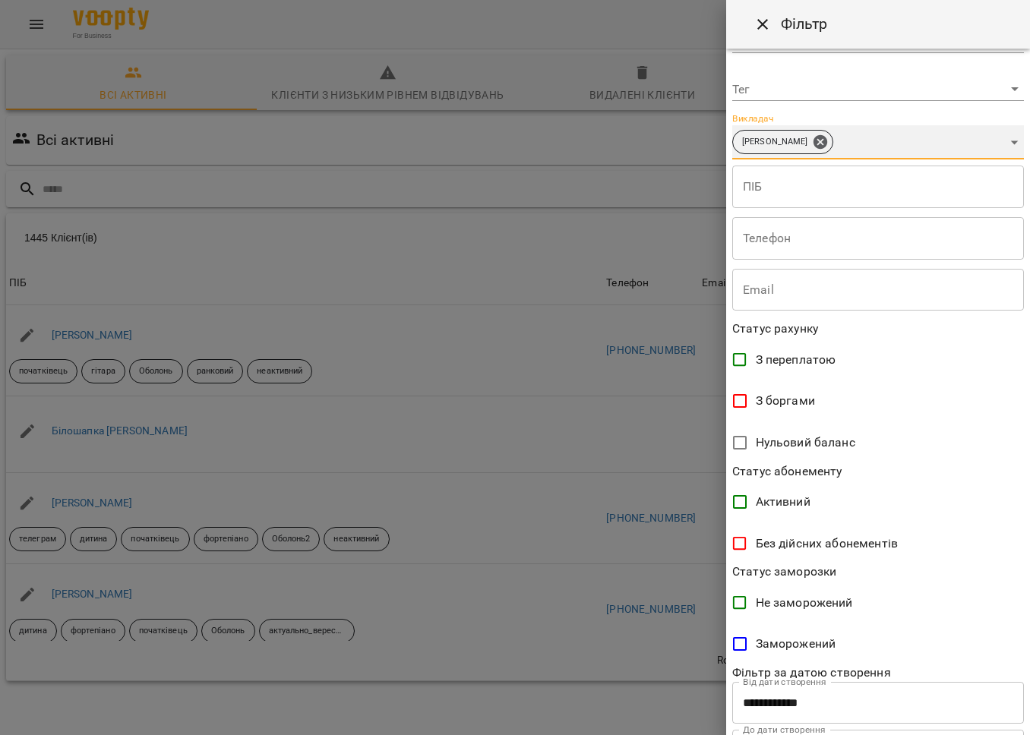
scroll to position [120, 0]
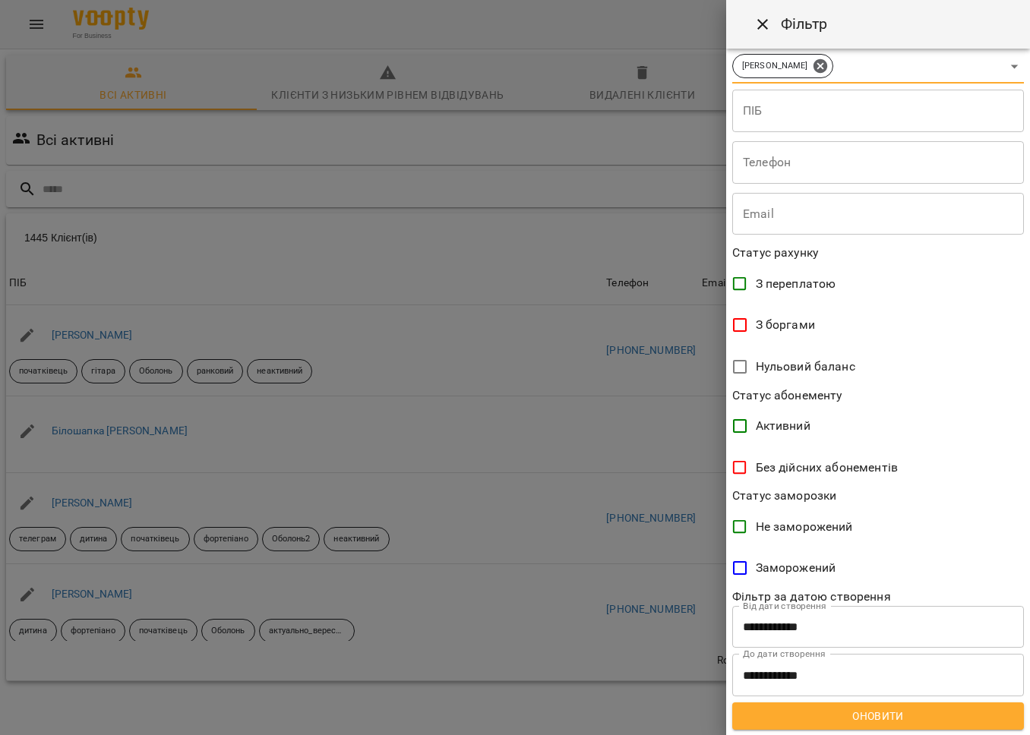
click at [844, 712] on span "Оновити" at bounding box center [877, 716] width 267 height 18
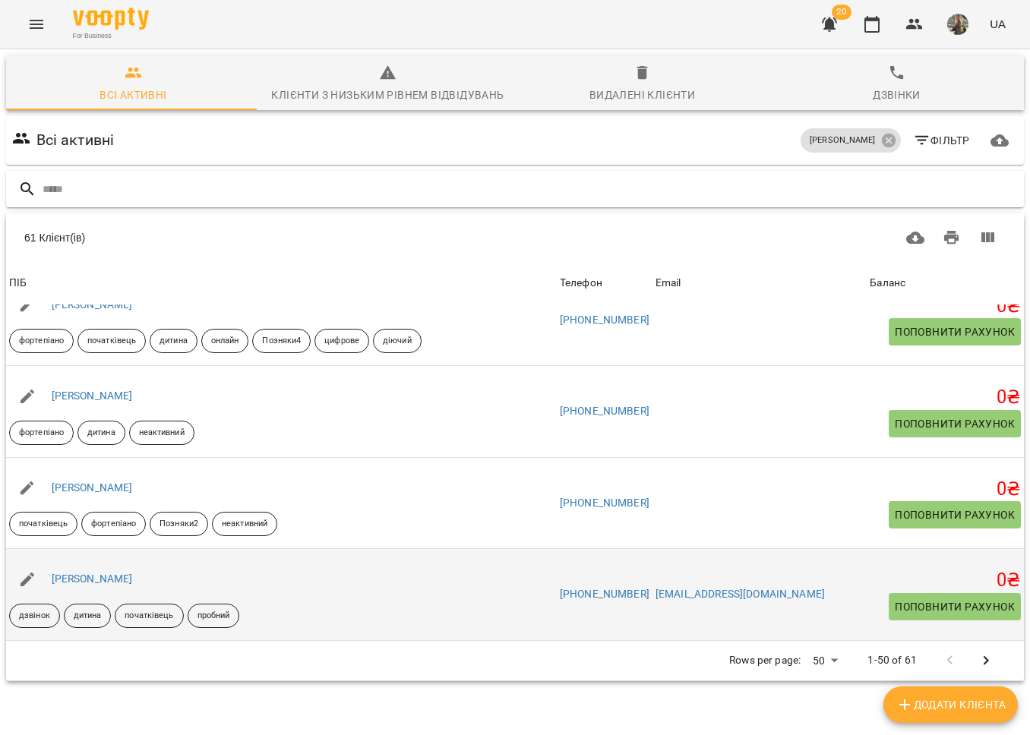
scroll to position [67, 0]
click at [94, 573] on link "Талапчук Андрій" at bounding box center [92, 579] width 81 height 12
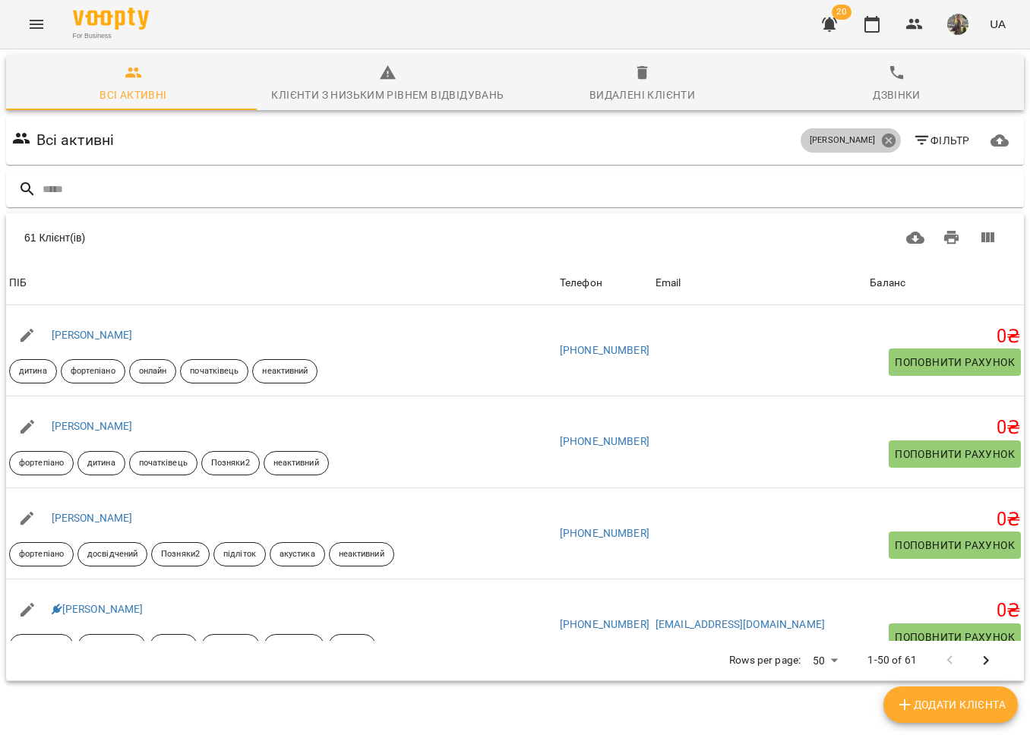
click at [880, 136] on icon at bounding box center [888, 140] width 17 height 17
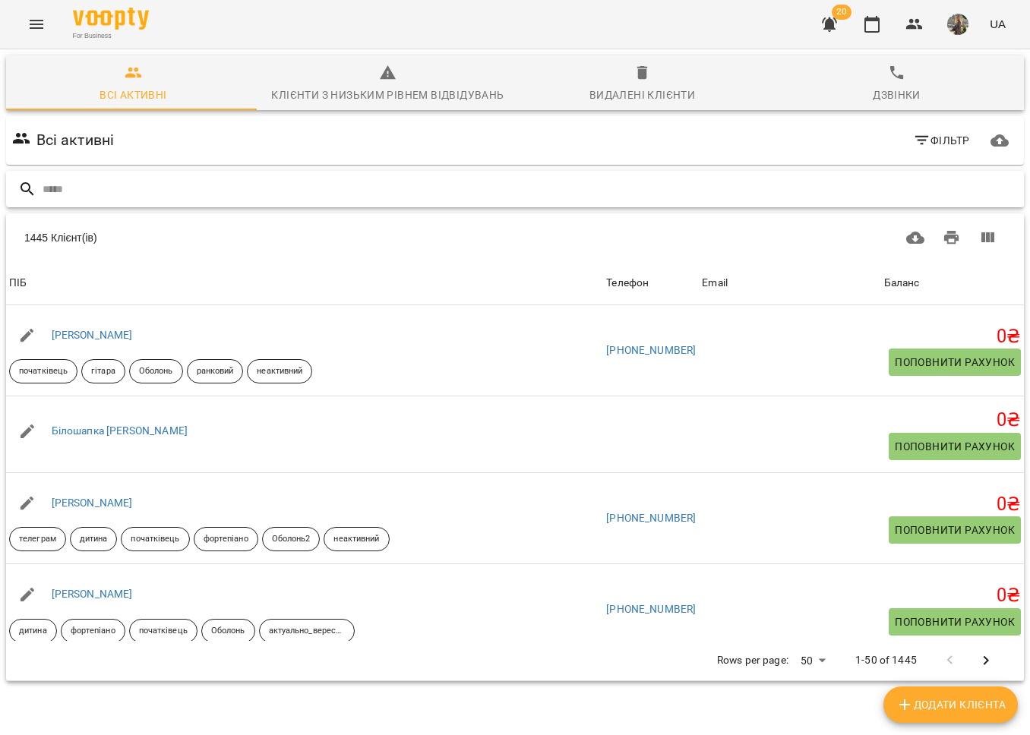
click at [84, 194] on input "text" at bounding box center [530, 189] width 975 height 25
paste input "**********"
type input "**********"
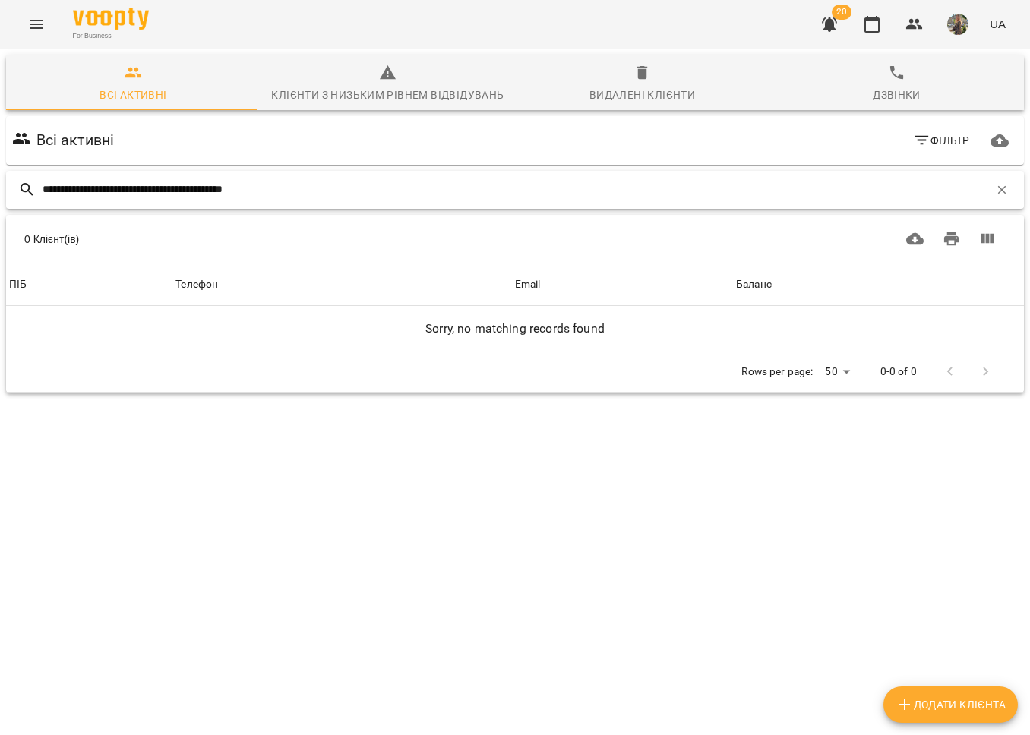
drag, startPoint x: 302, startPoint y: 191, endPoint x: 30, endPoint y: 175, distance: 272.3
click at [30, 175] on div "**********" at bounding box center [515, 190] width 1018 height 38
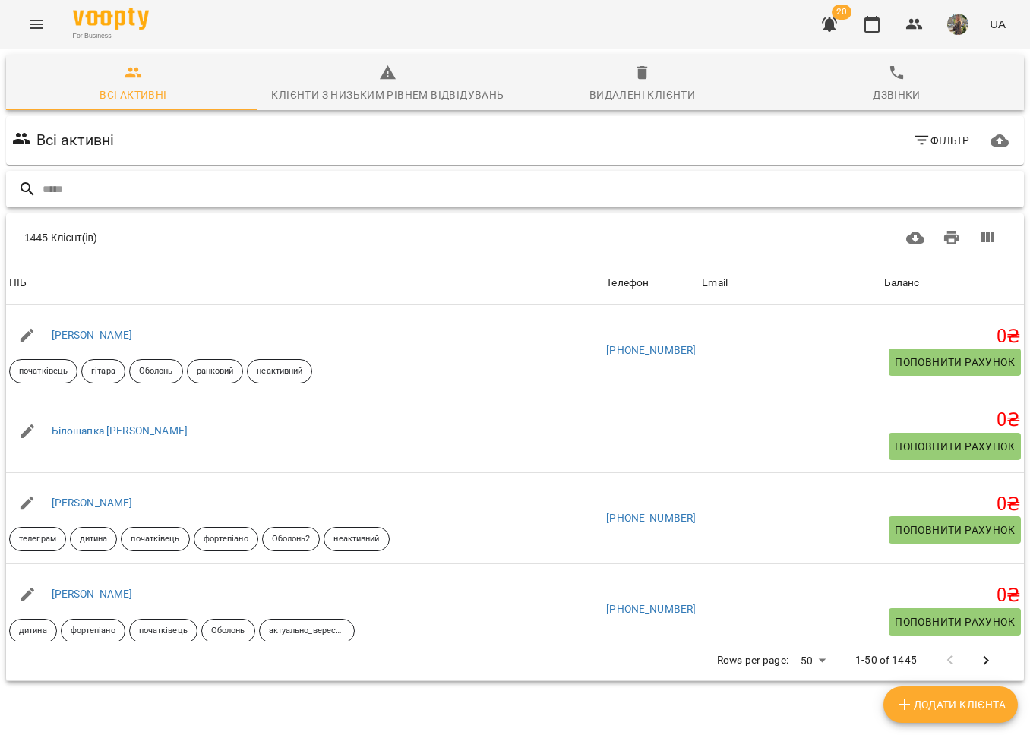
paste input "**********"
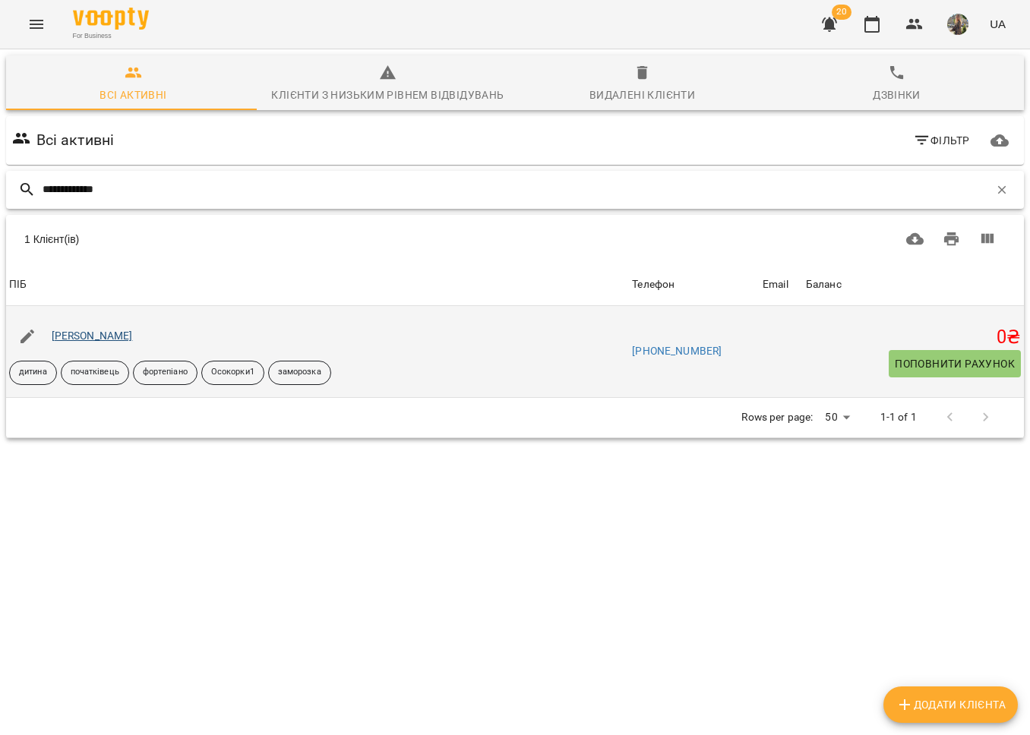
type input "**********"
click at [86, 339] on link "Синицька Катерина" at bounding box center [92, 336] width 81 height 12
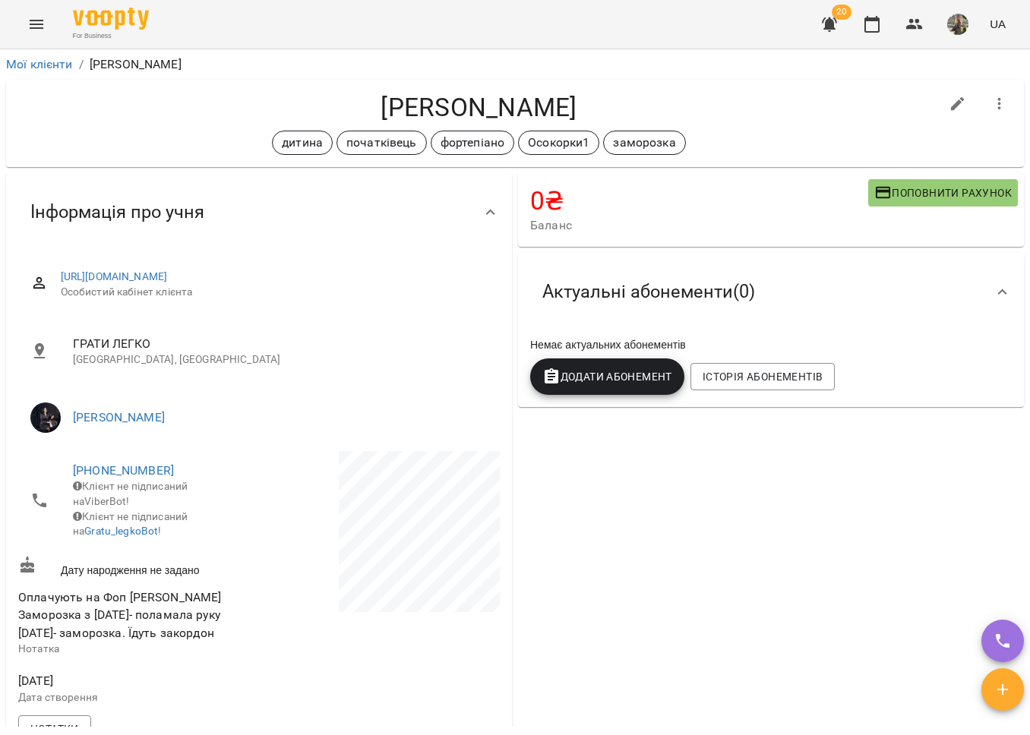
scroll to position [627, 0]
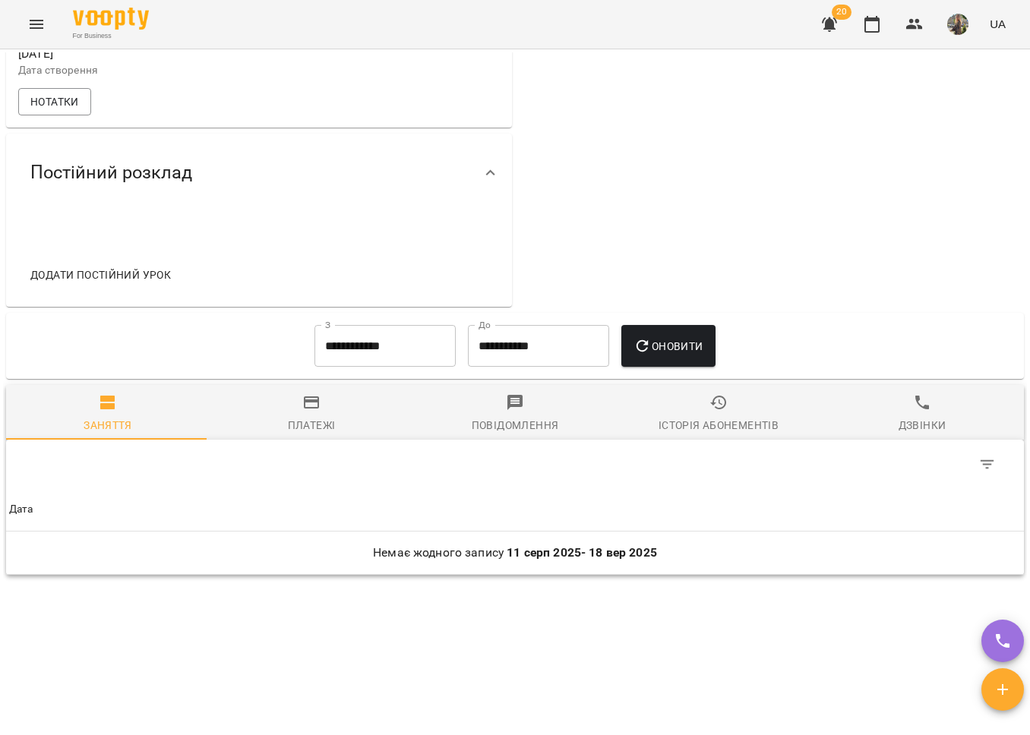
click at [360, 368] on input "**********" at bounding box center [384, 346] width 141 height 43
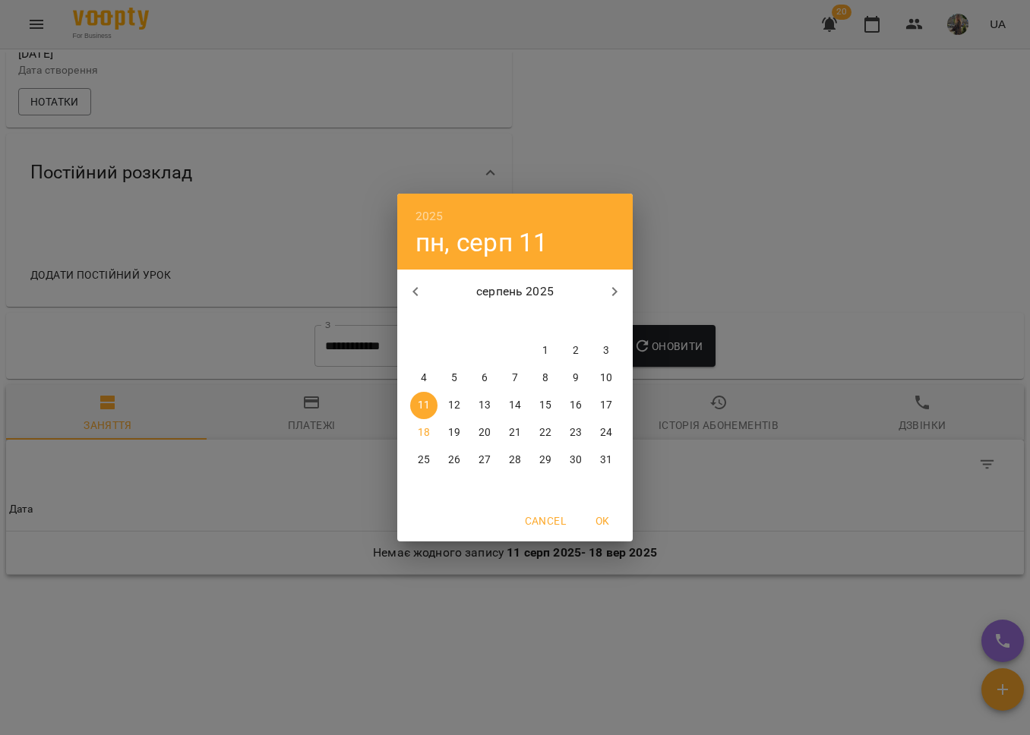
click at [412, 291] on icon "button" at bounding box center [415, 292] width 18 height 18
click at [411, 292] on icon "button" at bounding box center [415, 292] width 18 height 18
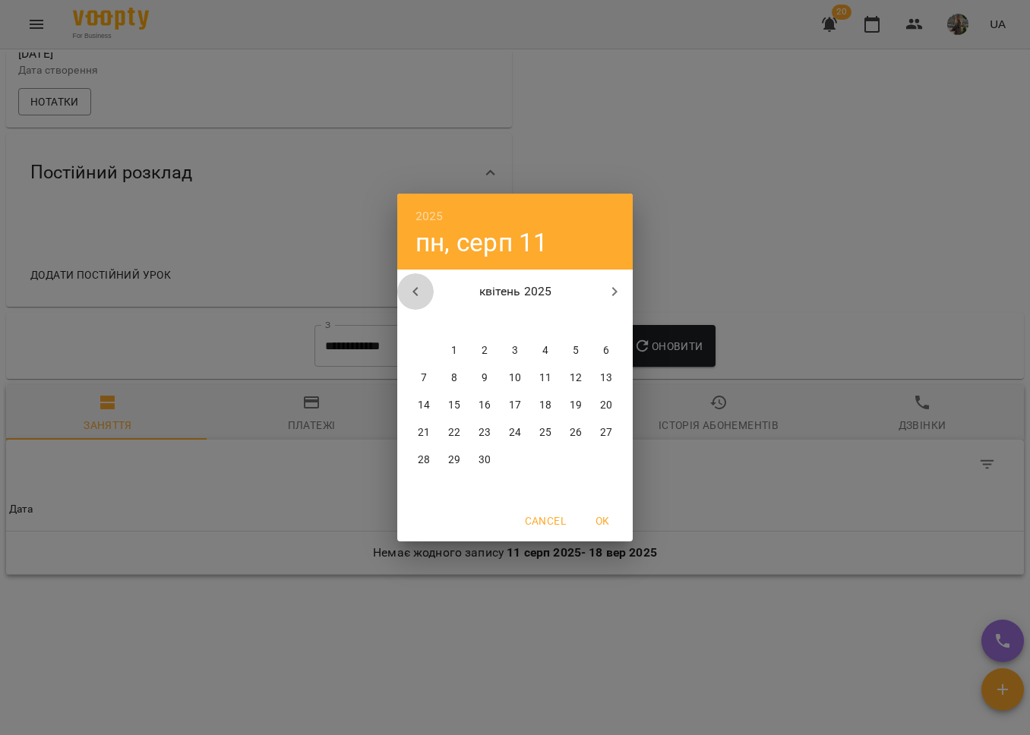
click at [411, 292] on icon "button" at bounding box center [415, 292] width 18 height 18
click at [491, 353] on span "1" at bounding box center [484, 350] width 27 height 15
type input "**********"
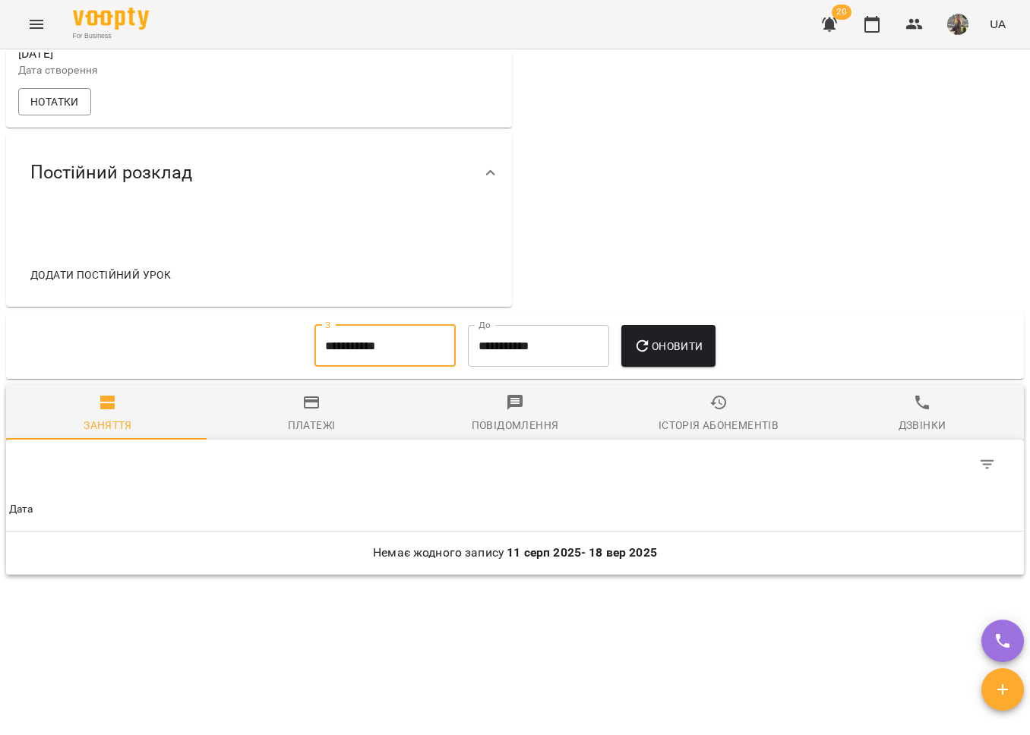
click at [651, 368] on button "Оновити" at bounding box center [667, 346] width 93 height 43
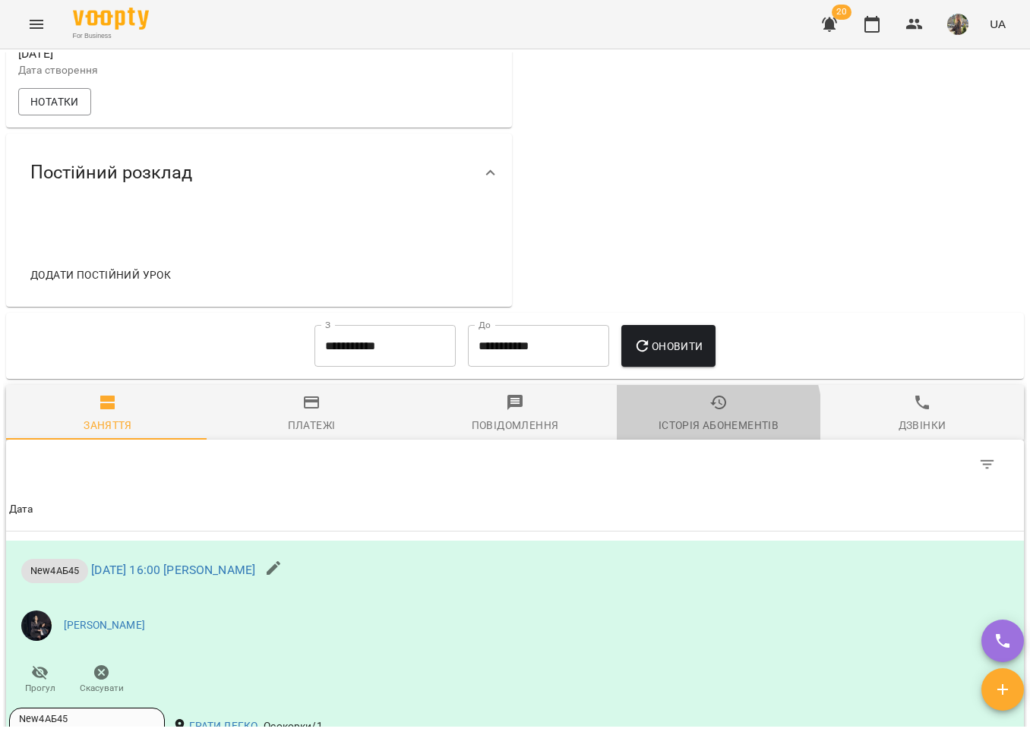
click at [675, 434] on div "Історія абонементів" at bounding box center [718, 425] width 120 height 18
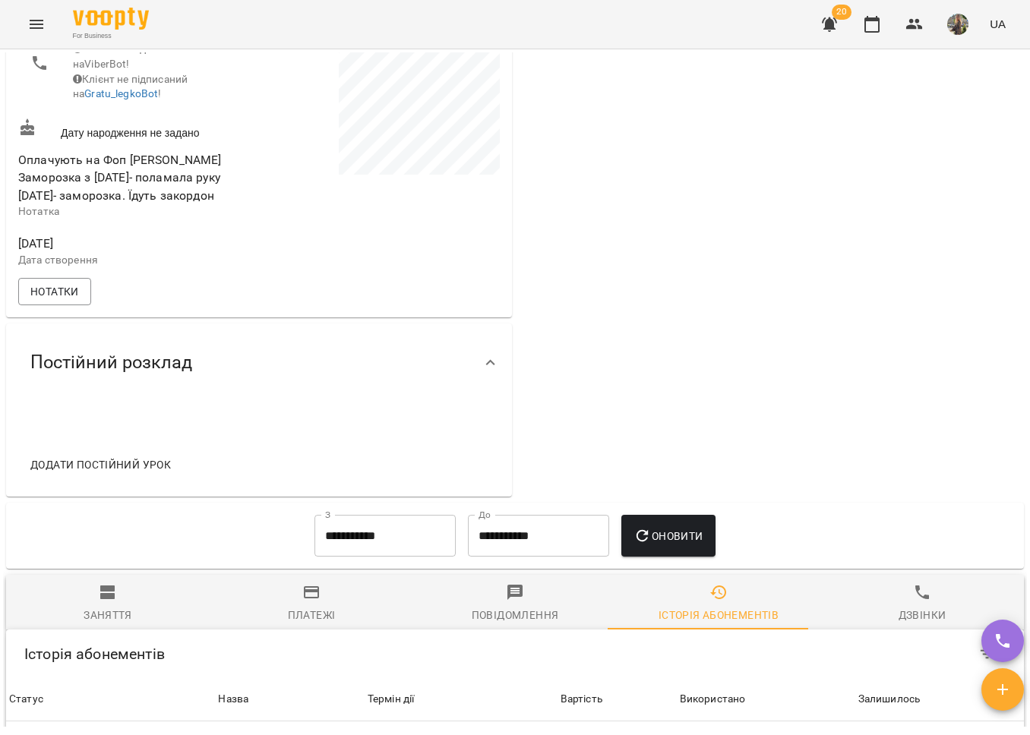
scroll to position [310, 0]
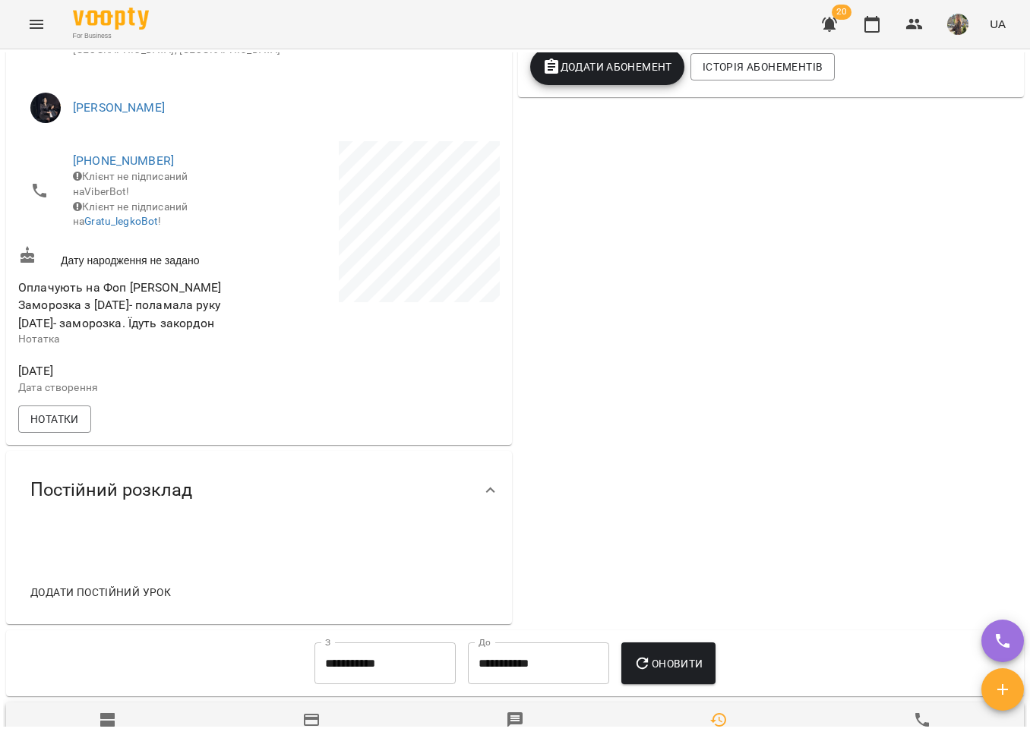
click at [41, 31] on icon "Menu" at bounding box center [36, 24] width 18 height 18
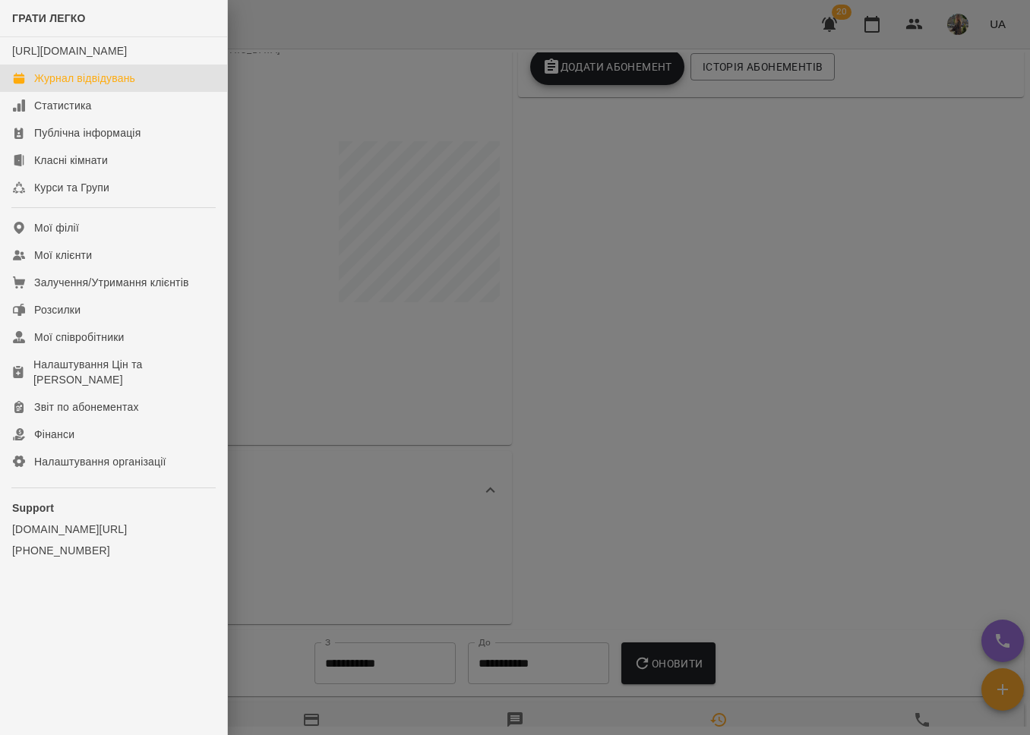
click at [78, 86] on div "Журнал відвідувань" at bounding box center [84, 78] width 101 height 15
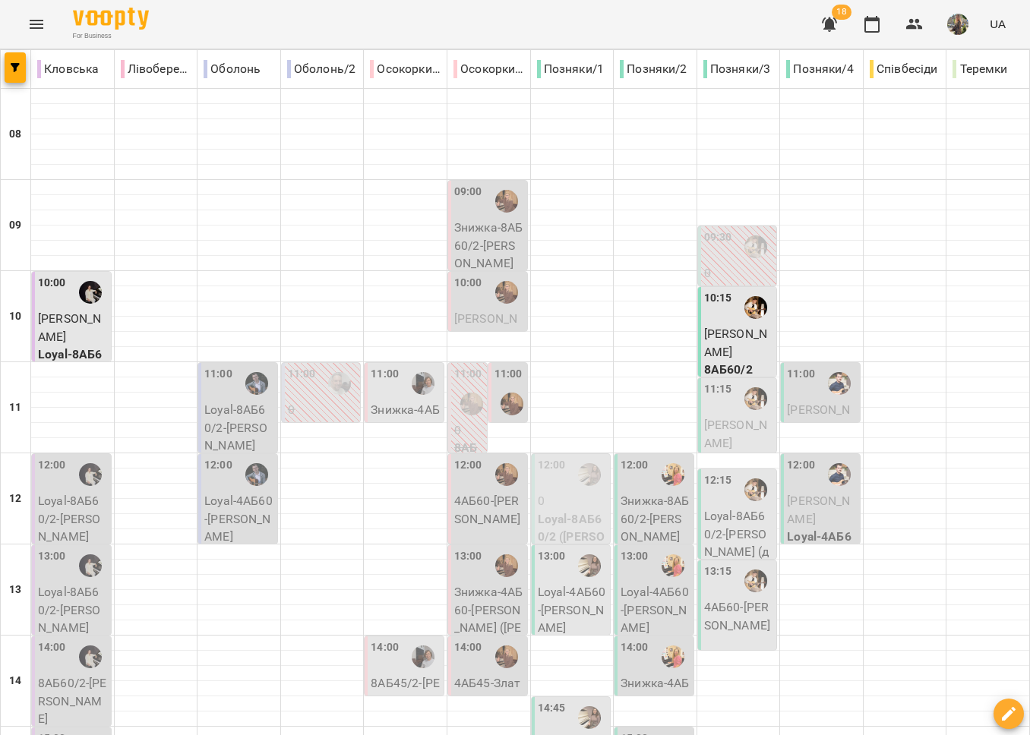
click at [32, 24] on icon "Menu" at bounding box center [37, 24] width 14 height 9
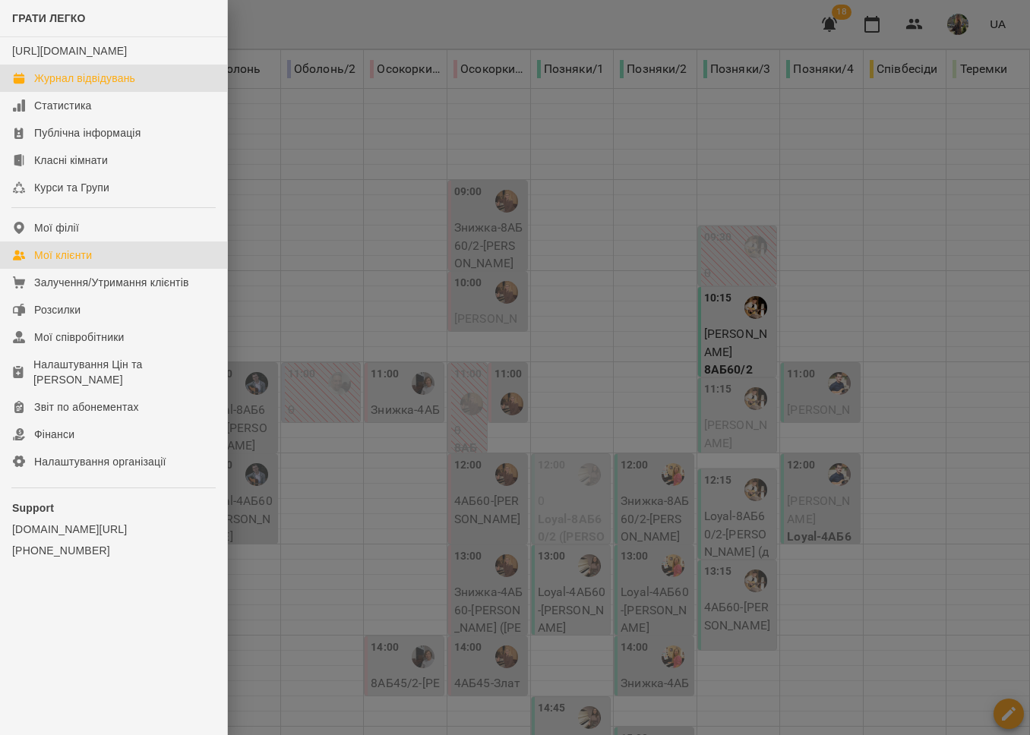
click at [77, 263] on div "Мої клієнти" at bounding box center [63, 255] width 58 height 15
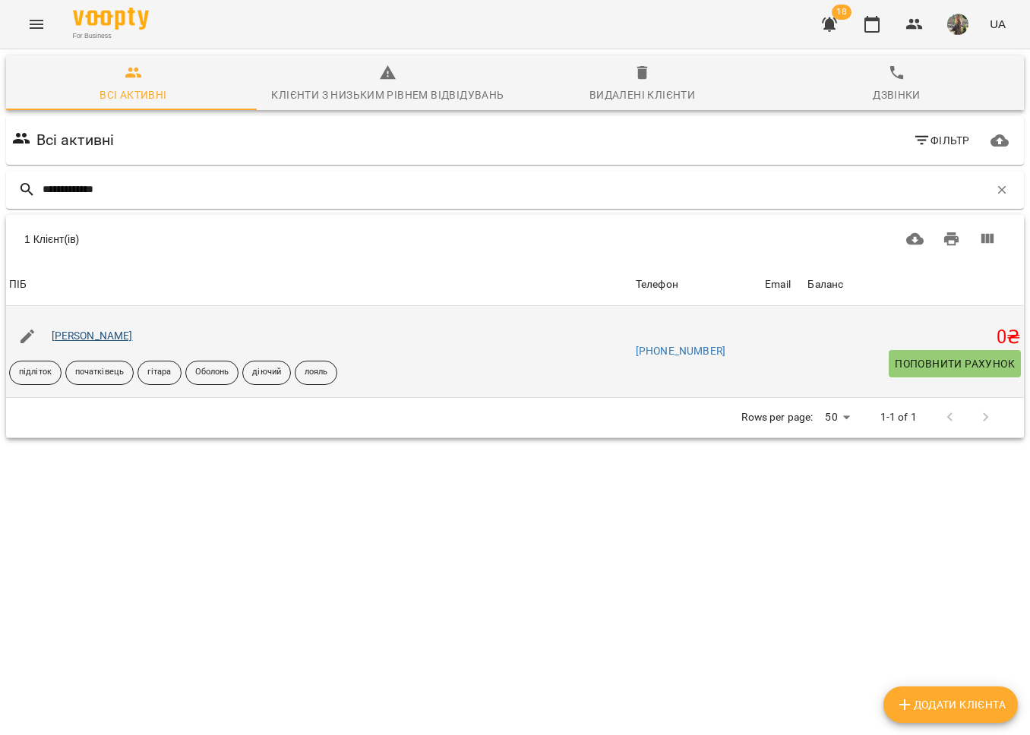
type input "**********"
click at [81, 333] on link "Бобир Єгор" at bounding box center [92, 336] width 81 height 12
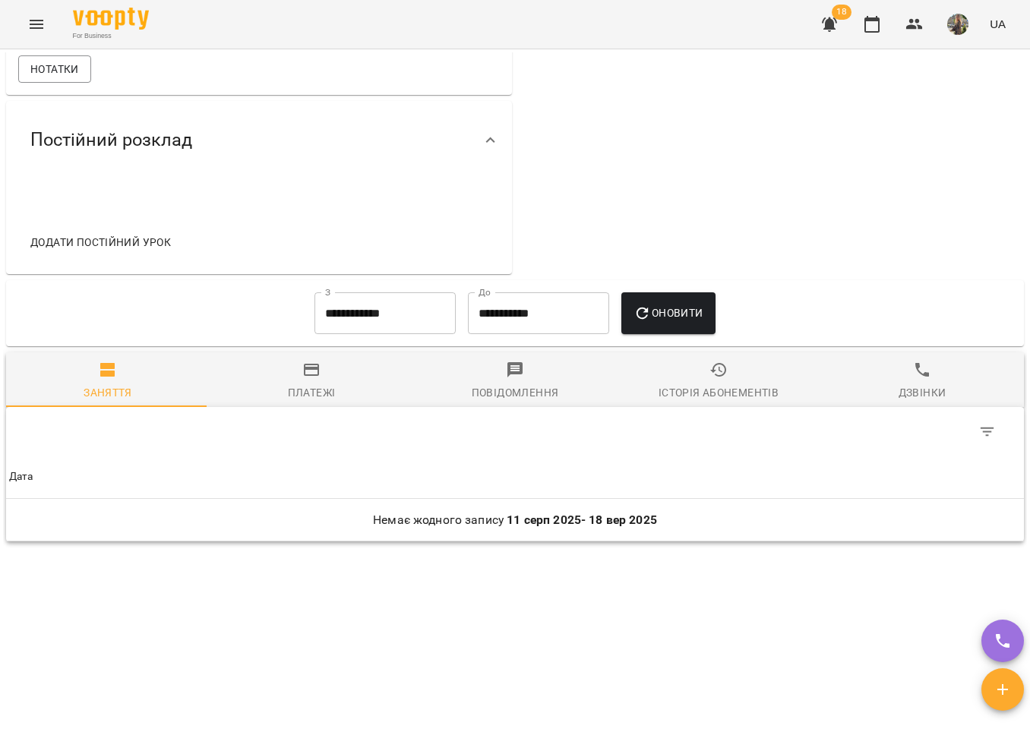
scroll to position [649, 0]
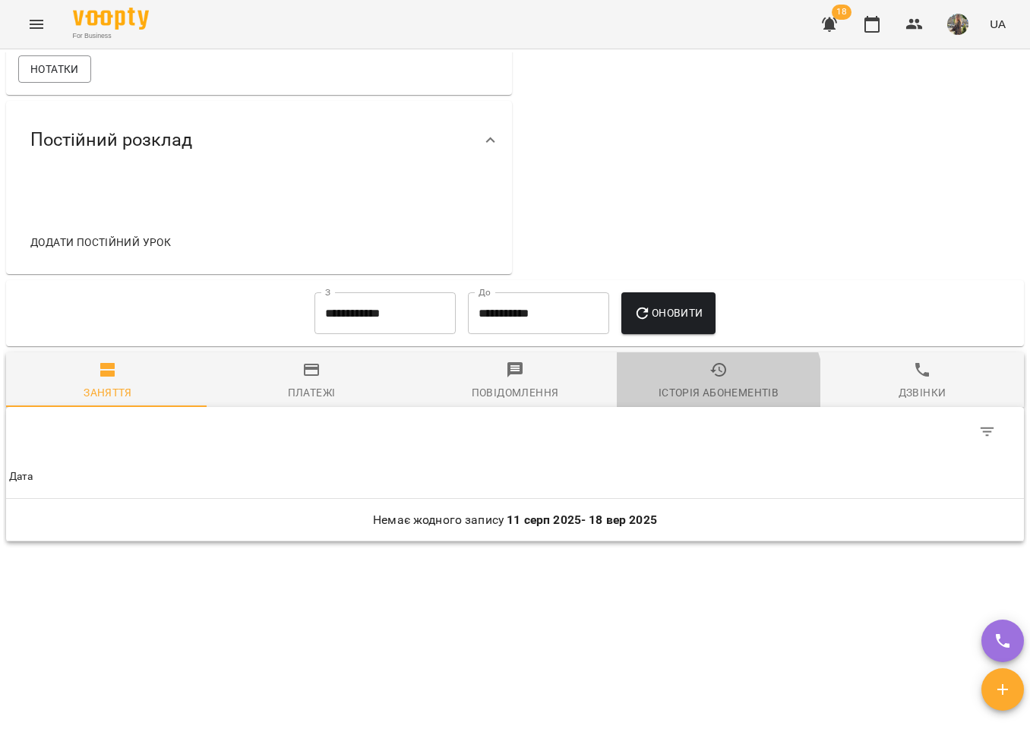
click at [687, 394] on div "Історія абонементів" at bounding box center [718, 393] width 120 height 18
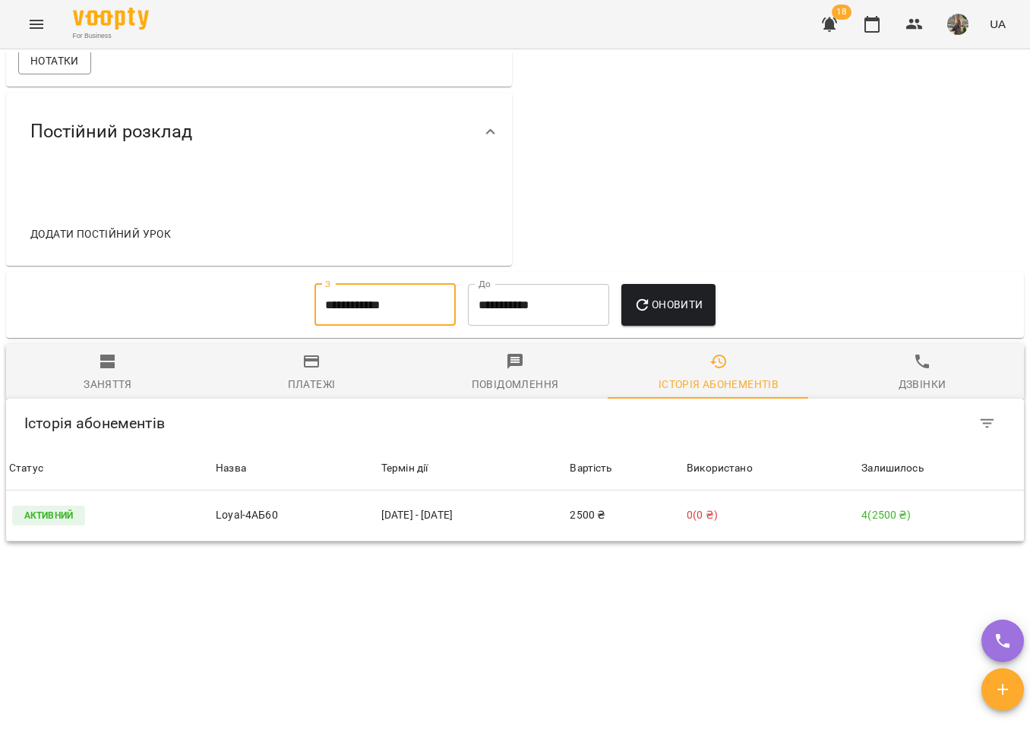
click at [361, 320] on input "**********" at bounding box center [384, 305] width 141 height 43
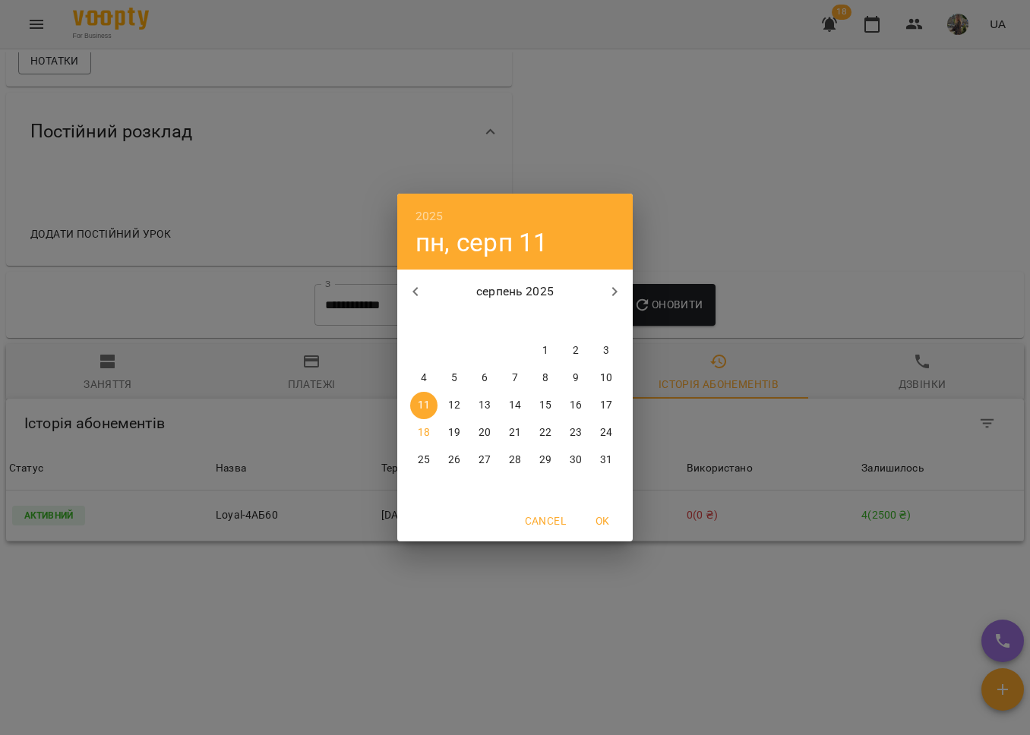
click at [417, 294] on icon "button" at bounding box center [415, 292] width 18 height 18
click at [598, 346] on span "1" at bounding box center [605, 350] width 27 height 15
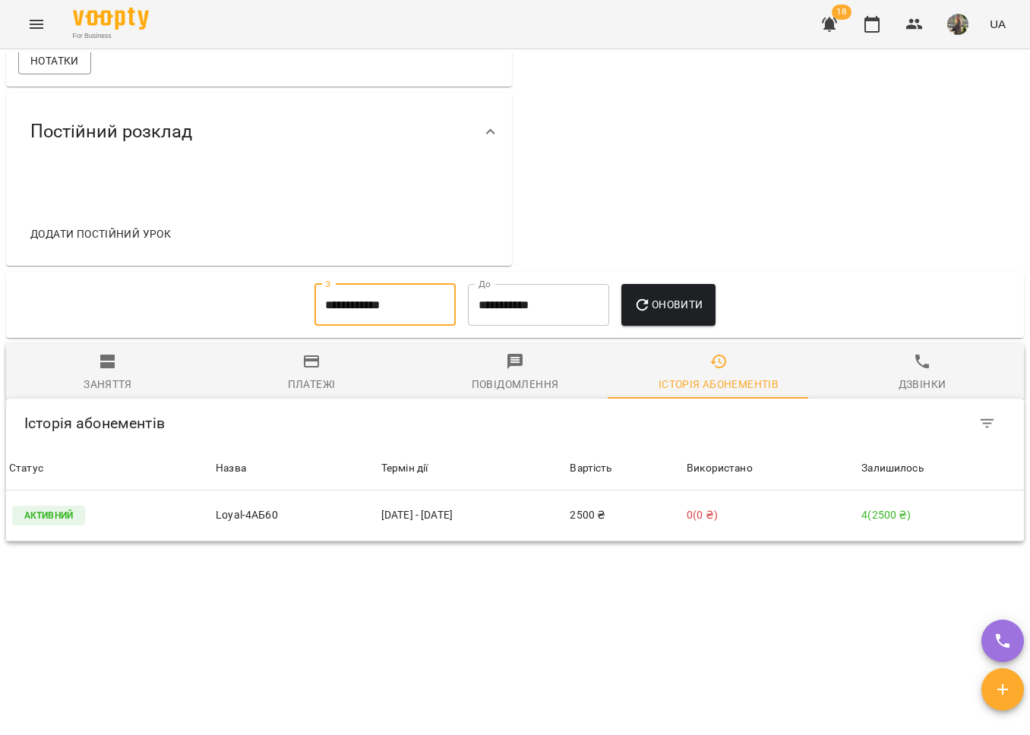
click at [662, 313] on span "Оновити" at bounding box center [667, 304] width 69 height 18
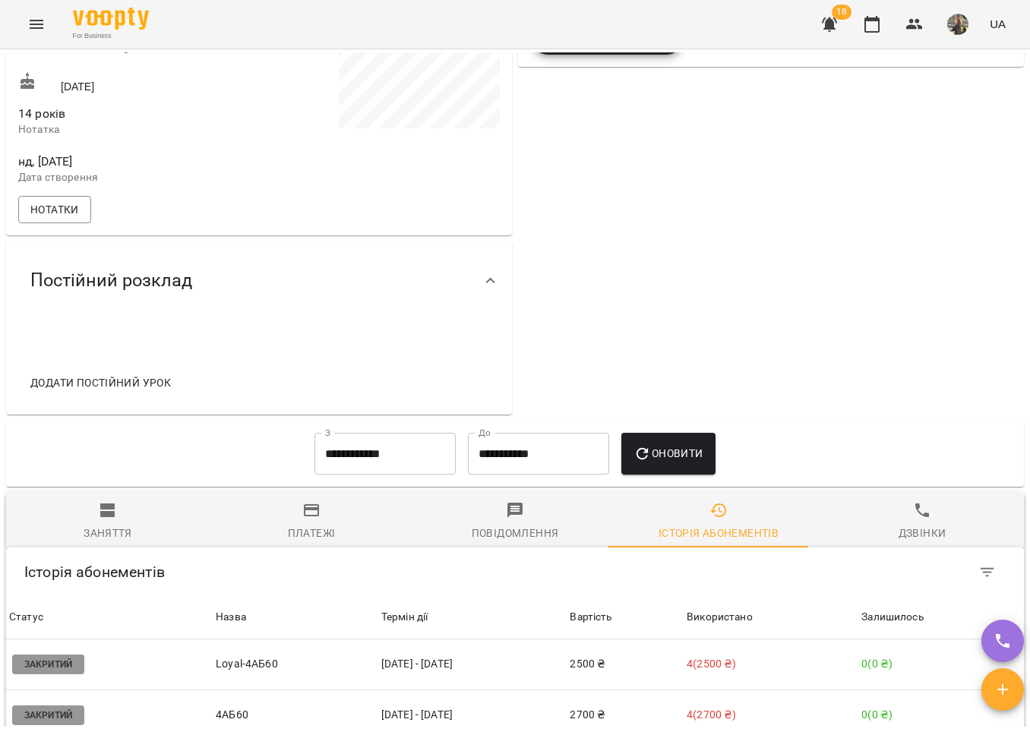
click at [96, 538] on span "Заняття" at bounding box center [107, 521] width 185 height 41
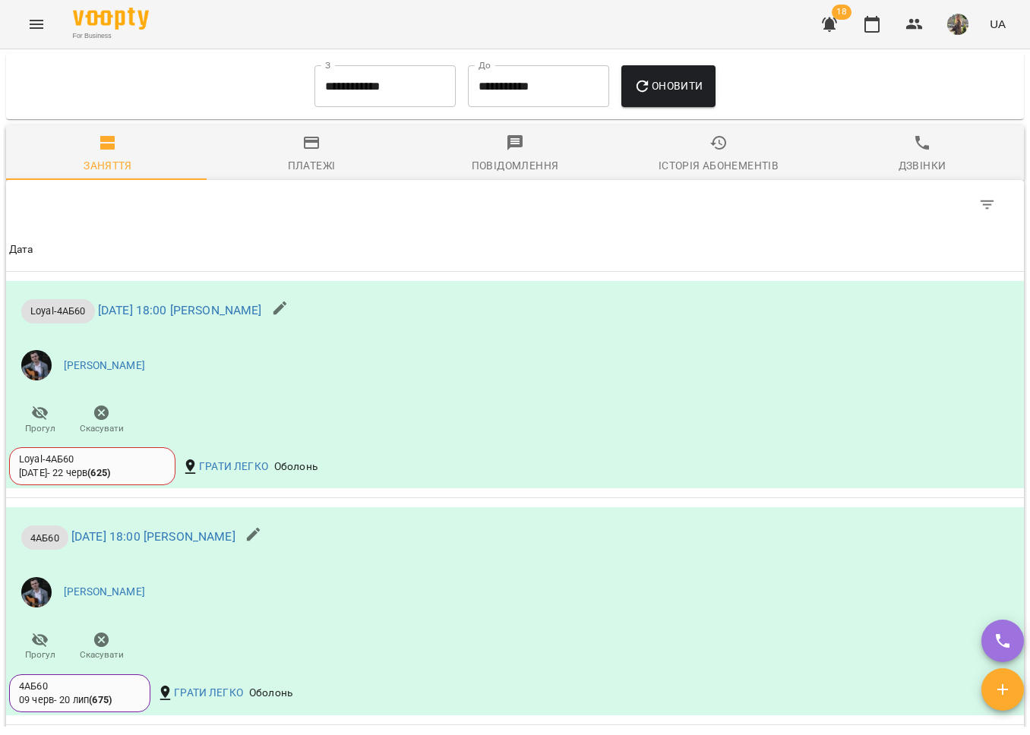
scroll to position [818, 0]
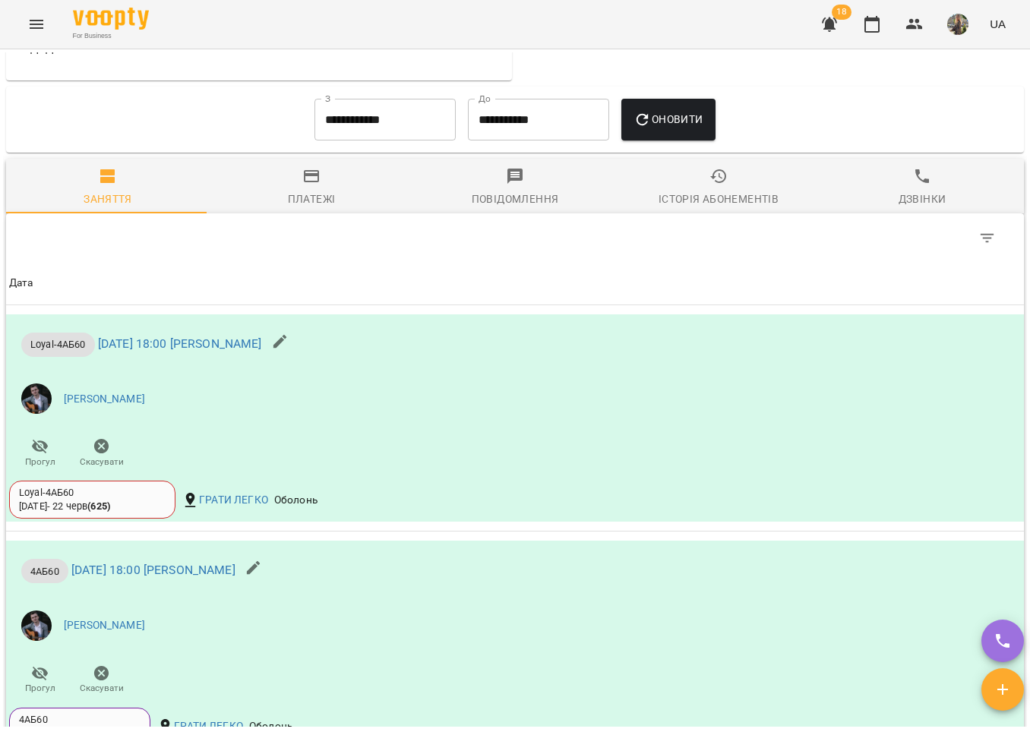
click at [367, 141] on input "**********" at bounding box center [384, 120] width 141 height 43
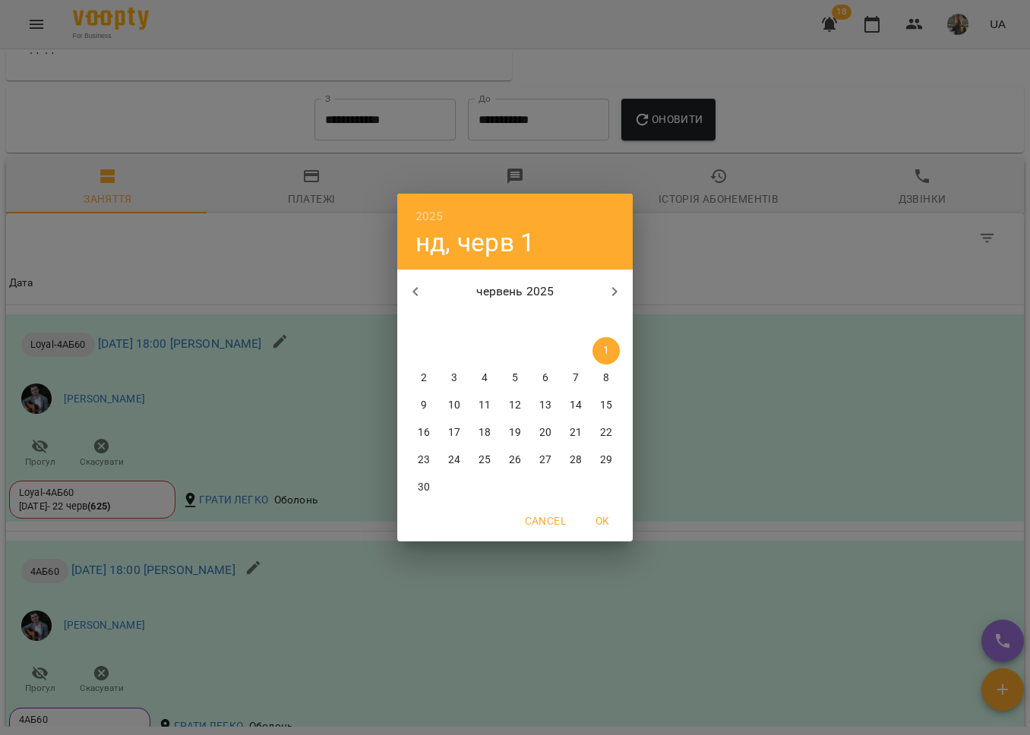
click at [415, 292] on icon "button" at bounding box center [414, 291] width 5 height 9
click at [558, 349] on div "28" at bounding box center [545, 350] width 30 height 27
click at [578, 346] on p "1" at bounding box center [576, 350] width 6 height 15
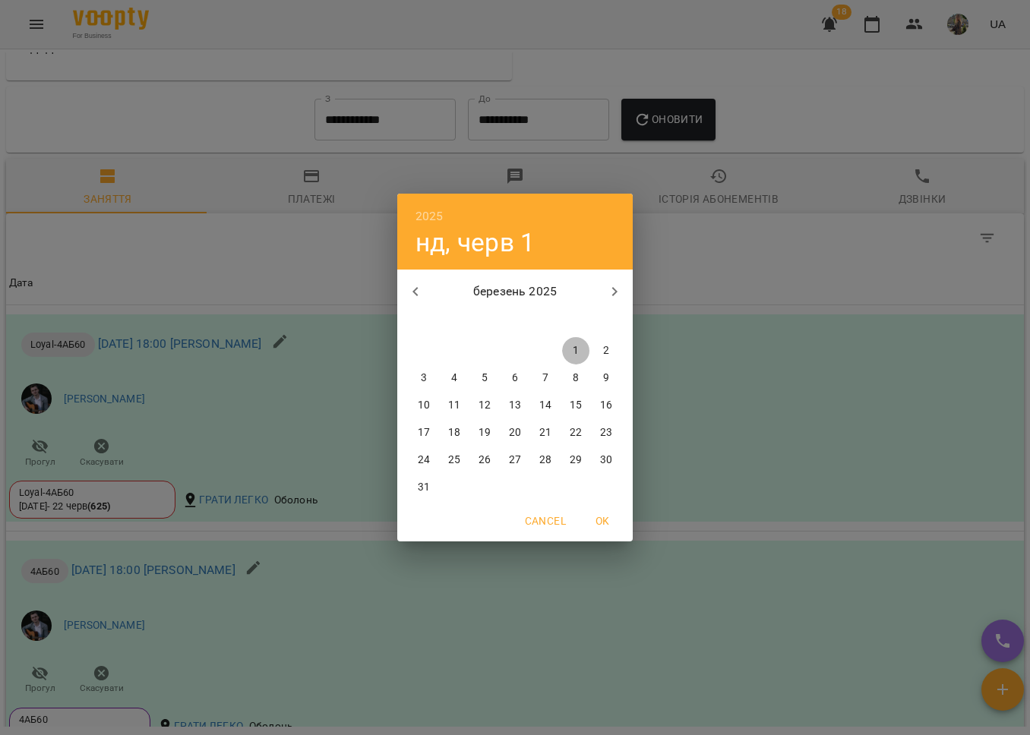
type input "**********"
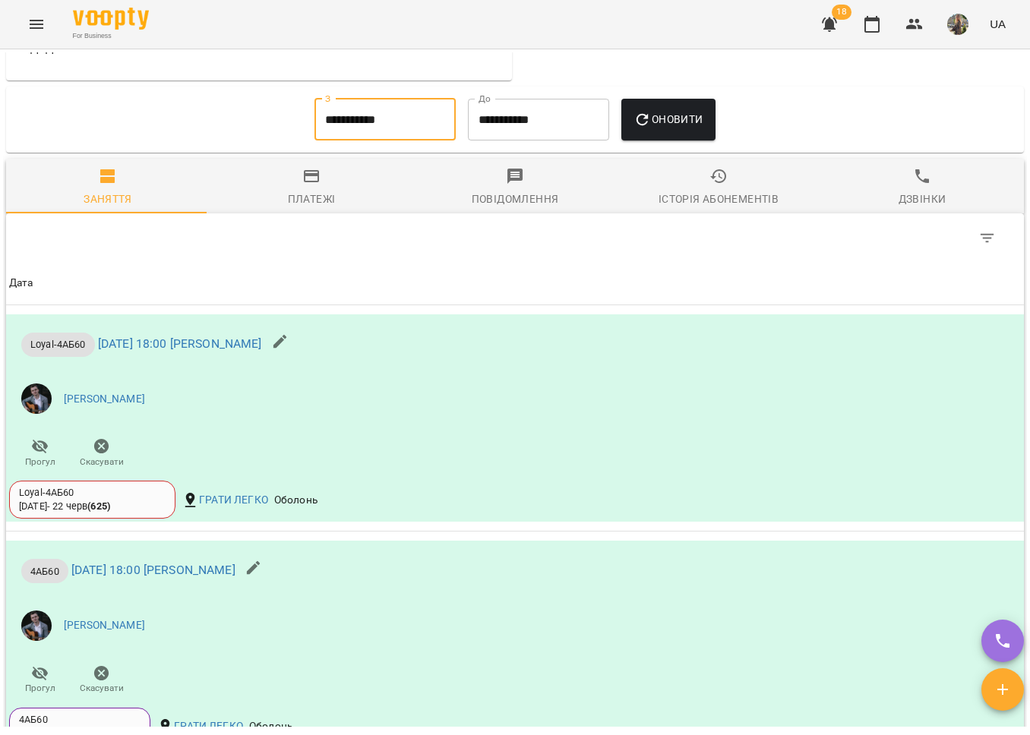
click at [698, 128] on span "Оновити" at bounding box center [667, 119] width 69 height 18
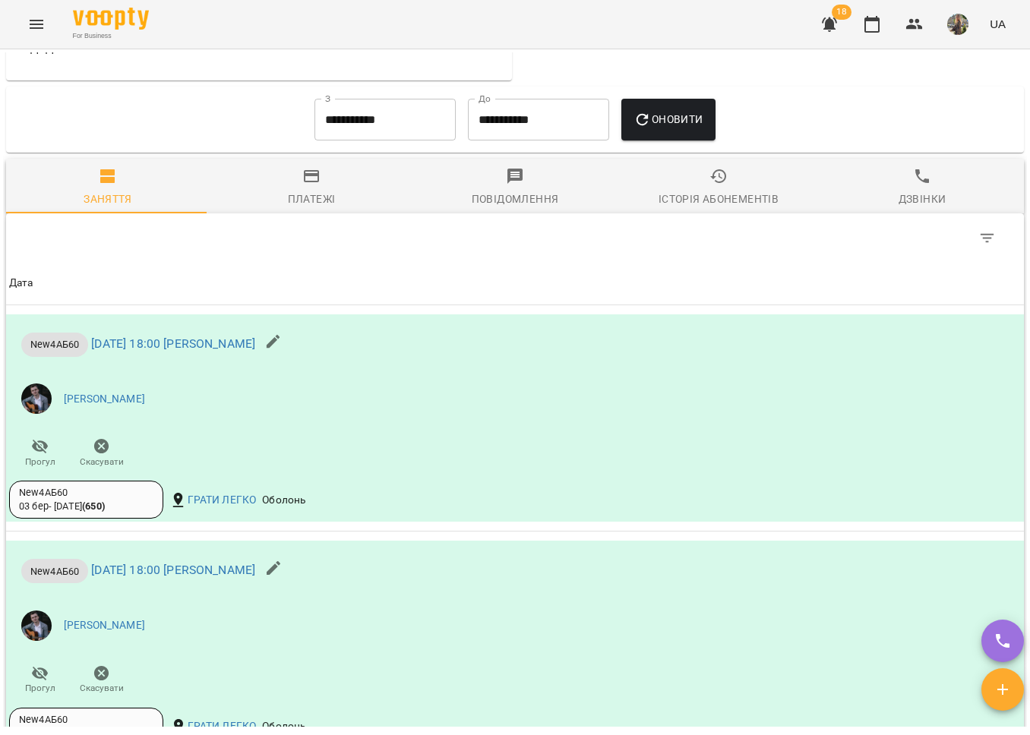
click at [34, 24] on icon "Menu" at bounding box center [37, 24] width 14 height 9
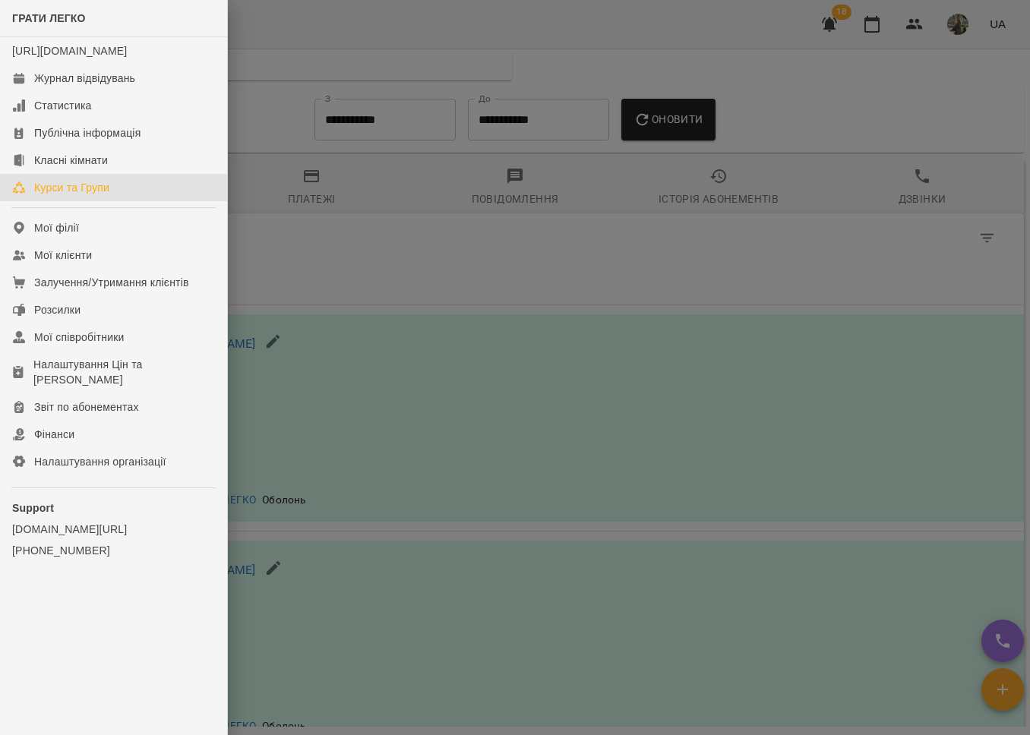
click at [118, 200] on link "Курси та Групи" at bounding box center [113, 187] width 227 height 27
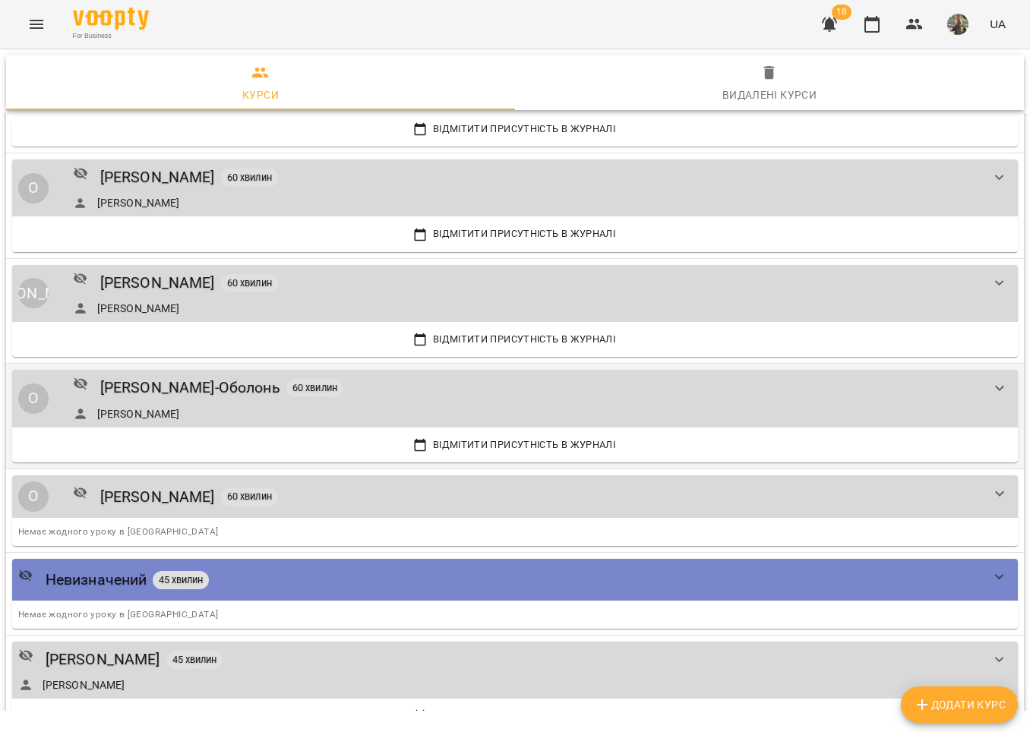
scroll to position [1662, 0]
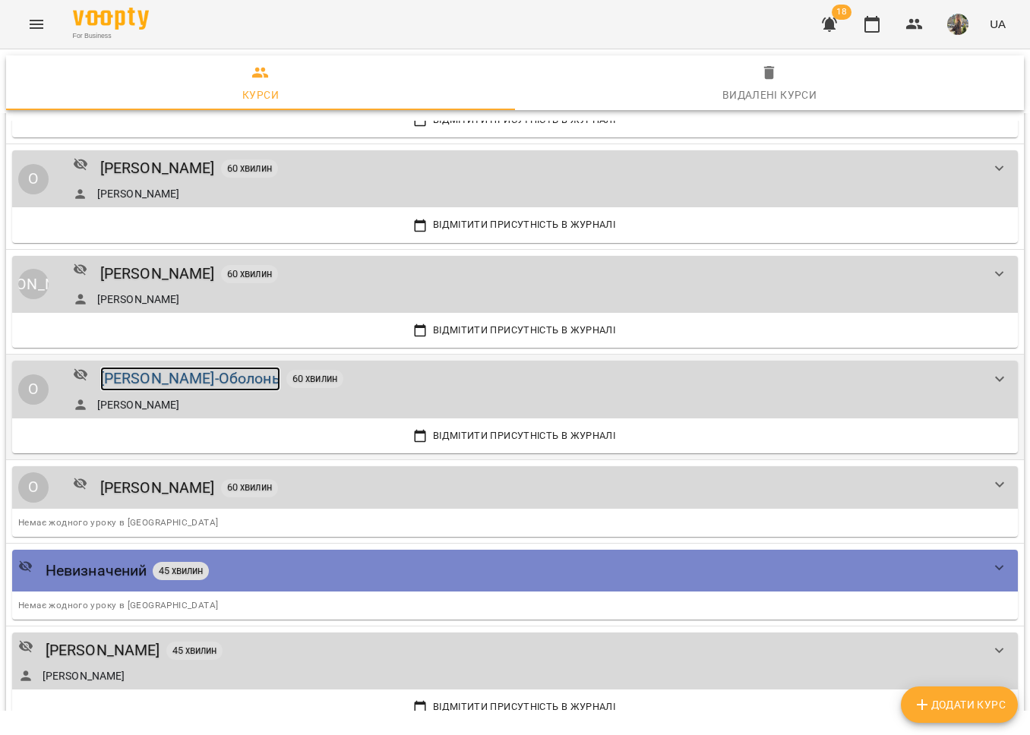
click at [220, 377] on div "Олексій Кочетов-Оболонь" at bounding box center [190, 379] width 180 height 24
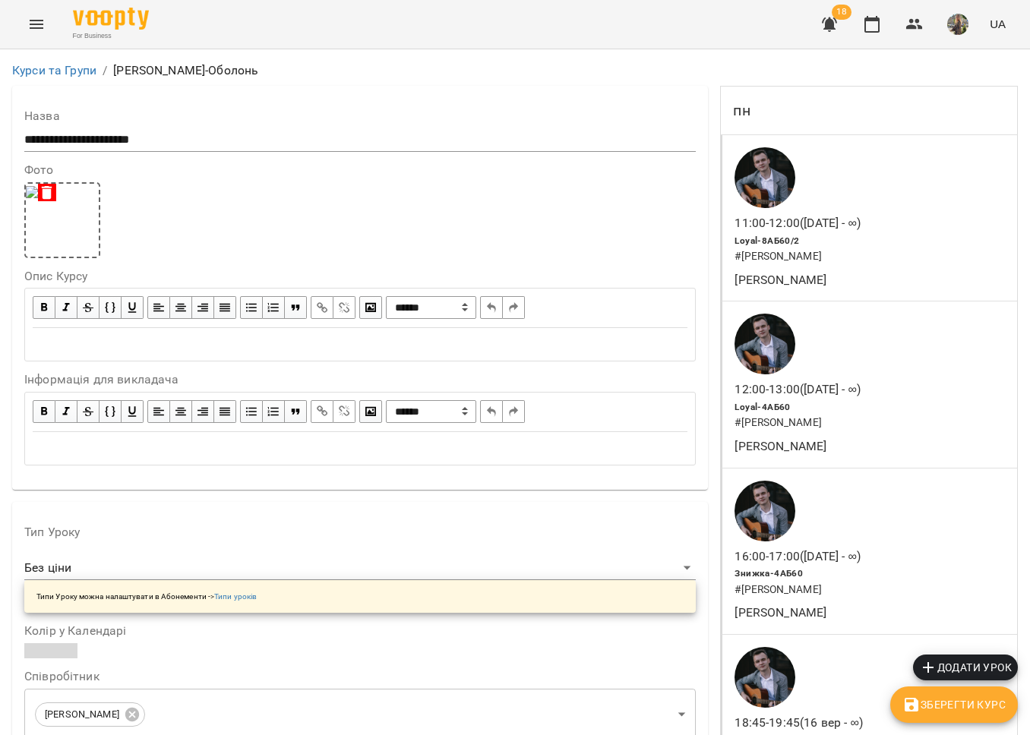
click at [27, 29] on icon "Menu" at bounding box center [36, 24] width 18 height 18
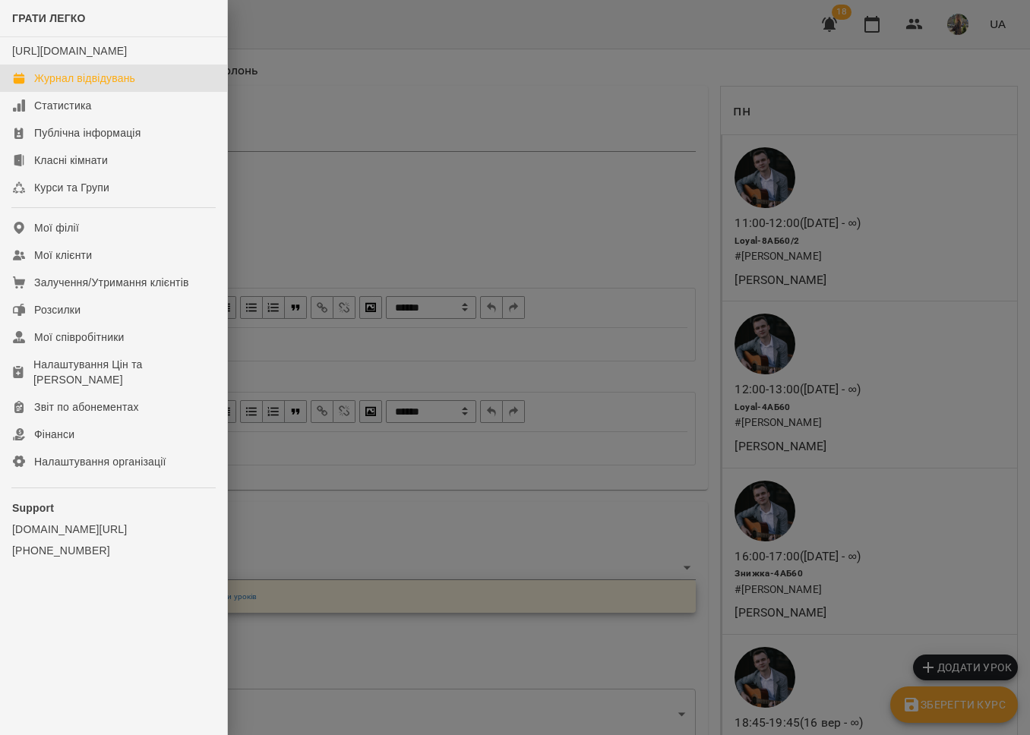
click at [54, 86] on div "Журнал відвідувань" at bounding box center [84, 78] width 101 height 15
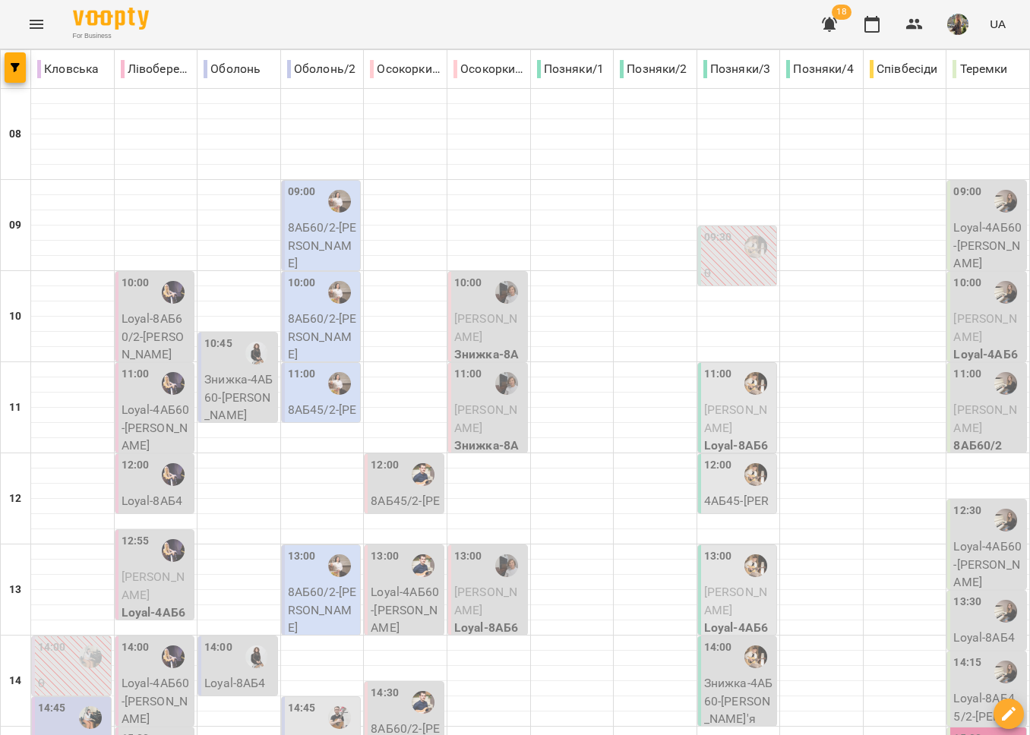
scroll to position [484, 0]
click at [37, 37] on button "Menu" at bounding box center [36, 24] width 36 height 36
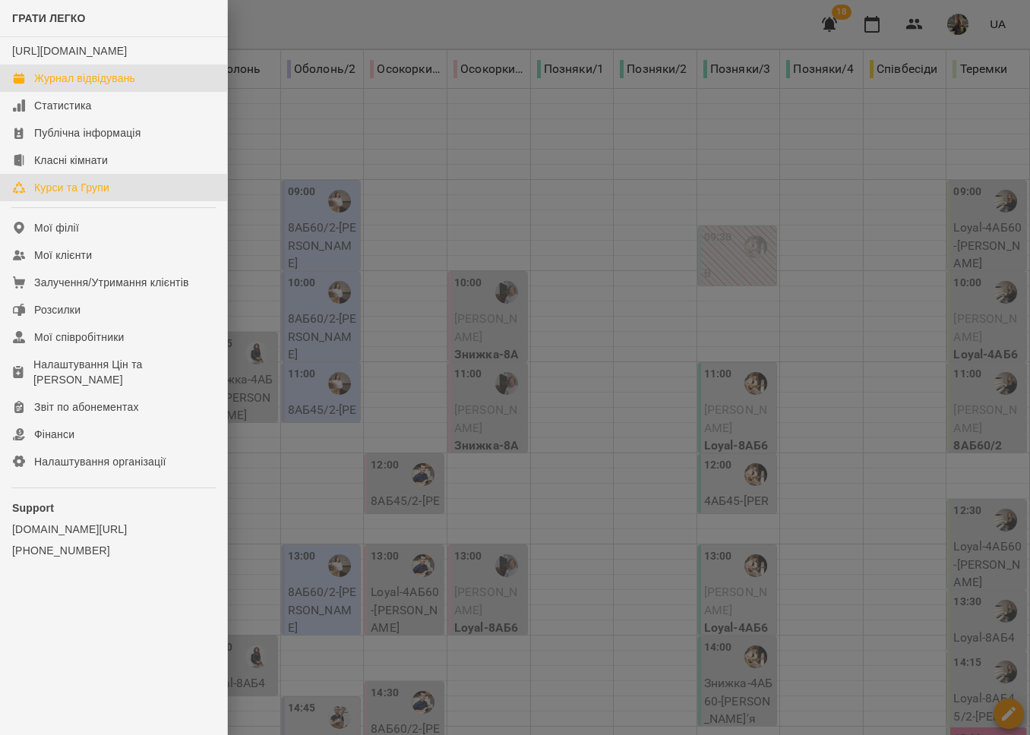
click at [96, 195] on div "Курси та Групи" at bounding box center [71, 187] width 75 height 15
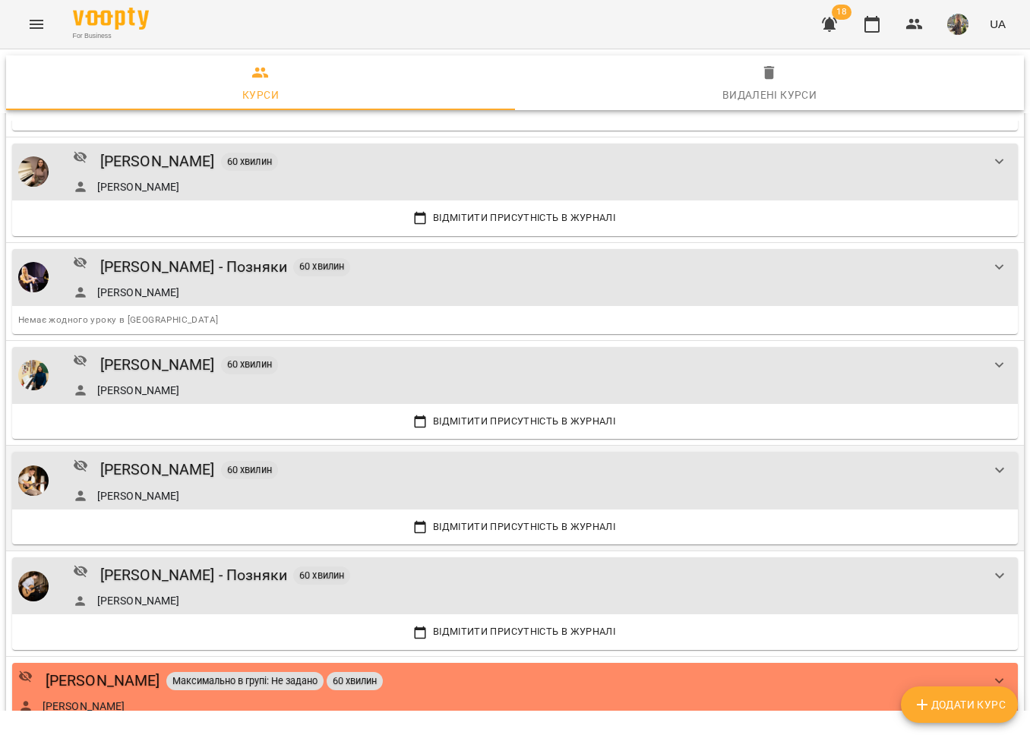
scroll to position [148, 0]
click at [195, 469] on div "[PERSON_NAME]" at bounding box center [157, 469] width 115 height 24
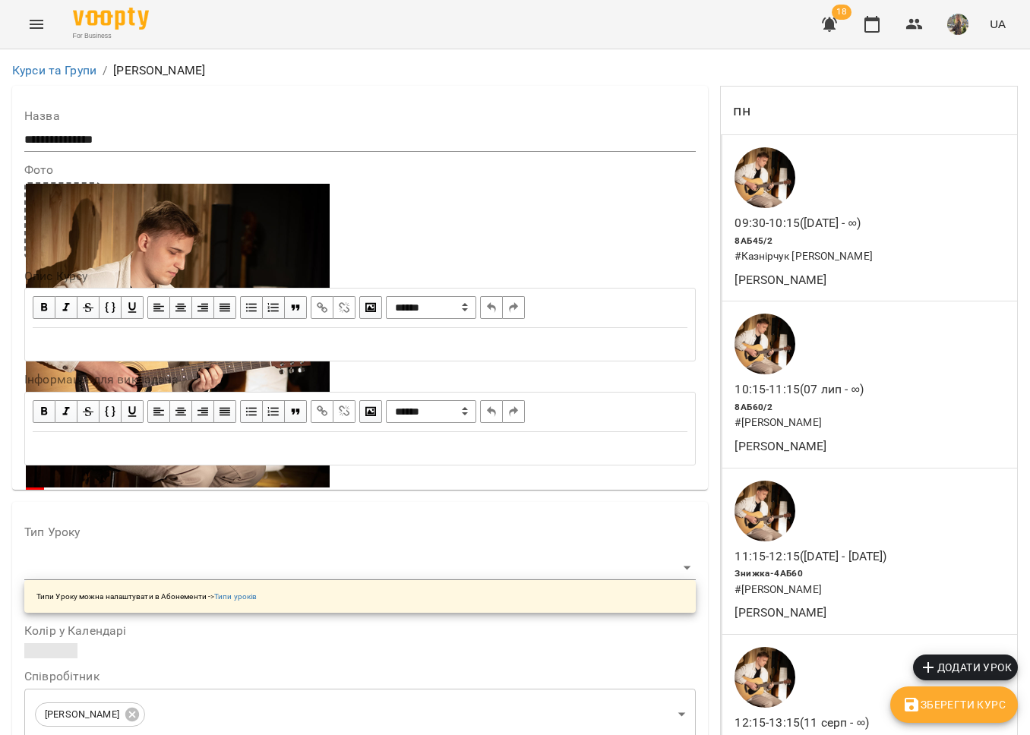
scroll to position [3833, 0]
click at [36, 26] on icon "Menu" at bounding box center [36, 24] width 18 height 18
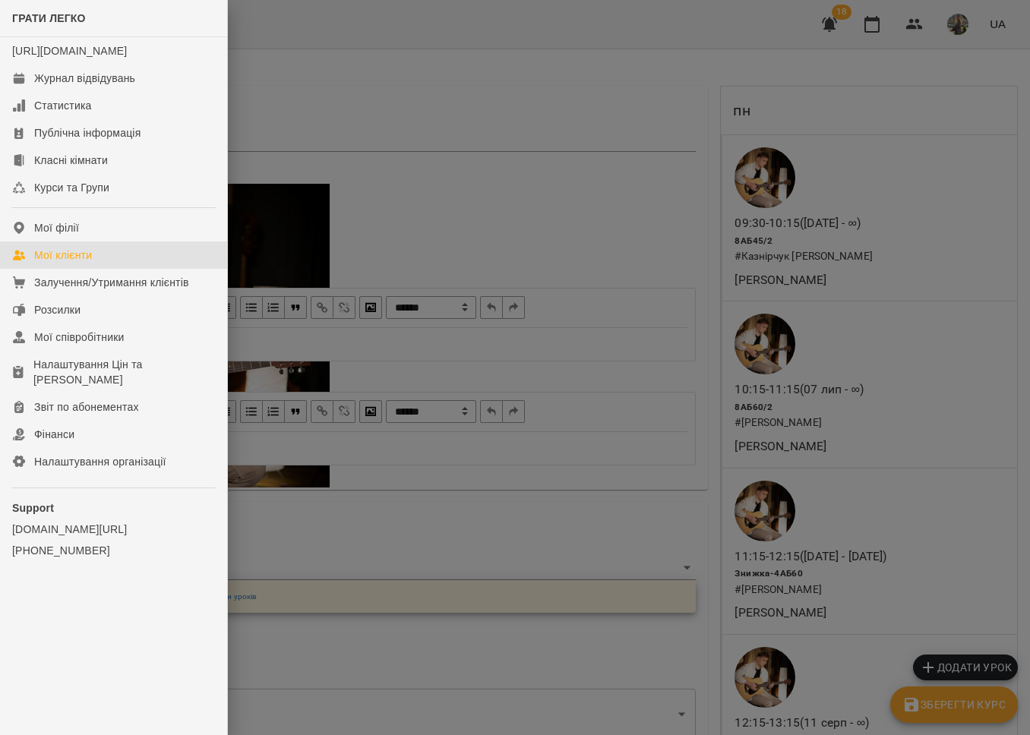
click at [84, 263] on div "Мої клієнти" at bounding box center [63, 255] width 58 height 15
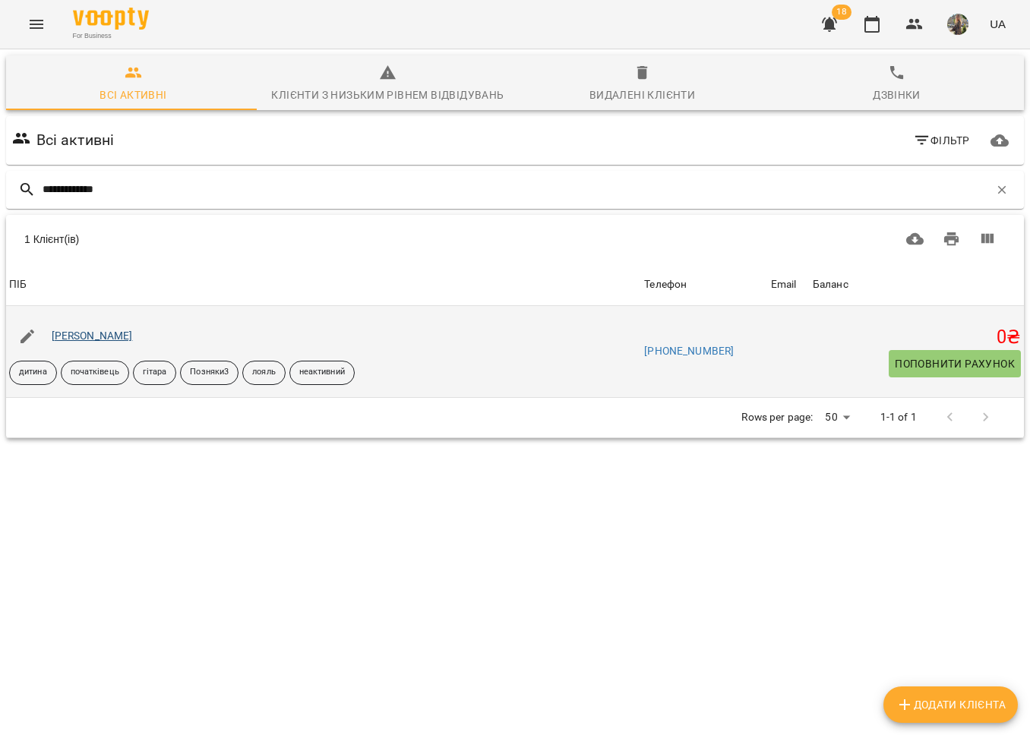
type input "**********"
click at [102, 335] on link "Пономарьов Марк" at bounding box center [92, 336] width 81 height 12
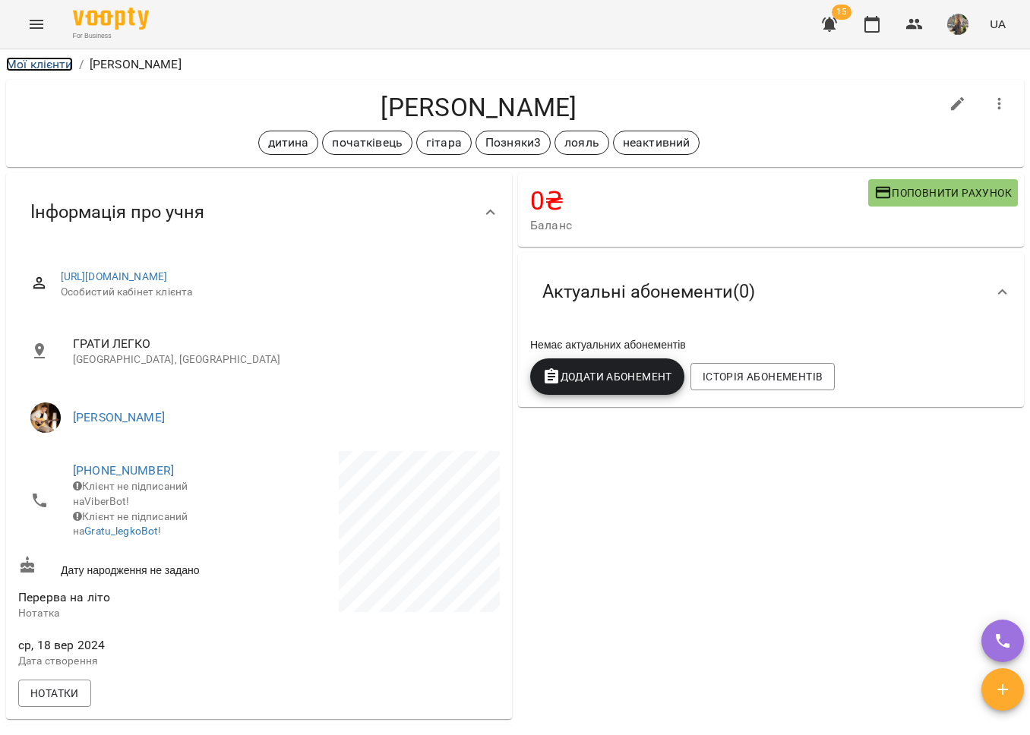
click at [19, 59] on link "Мої клієнти" at bounding box center [39, 64] width 67 height 14
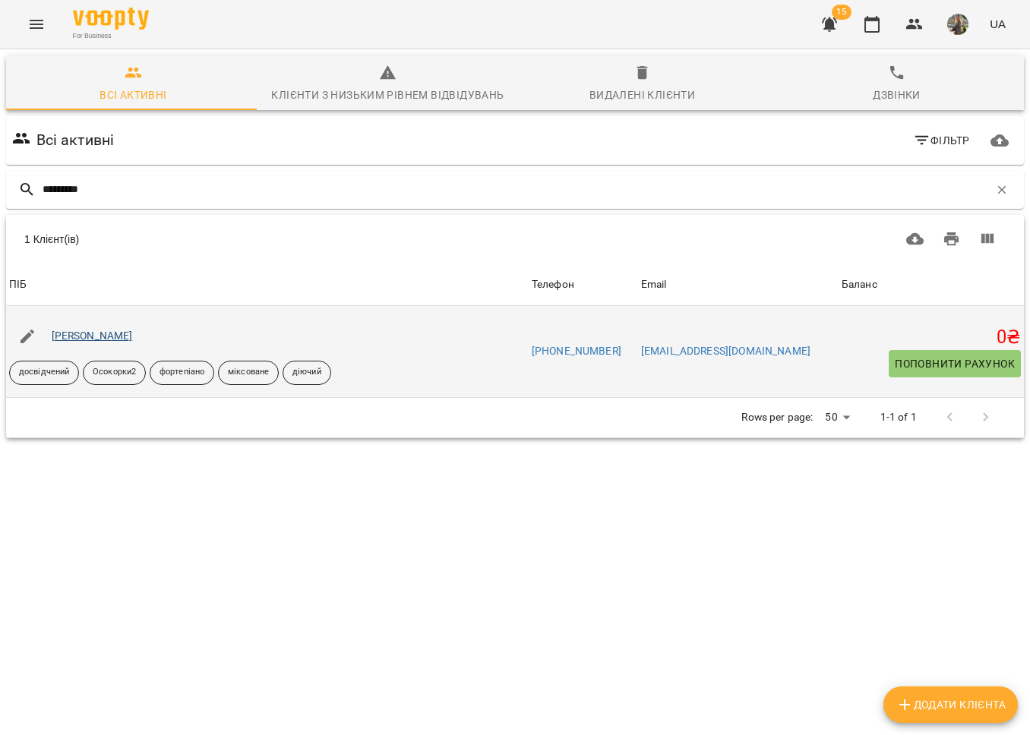
type input "*********"
click at [128, 336] on link "[PERSON_NAME]" at bounding box center [92, 336] width 81 height 12
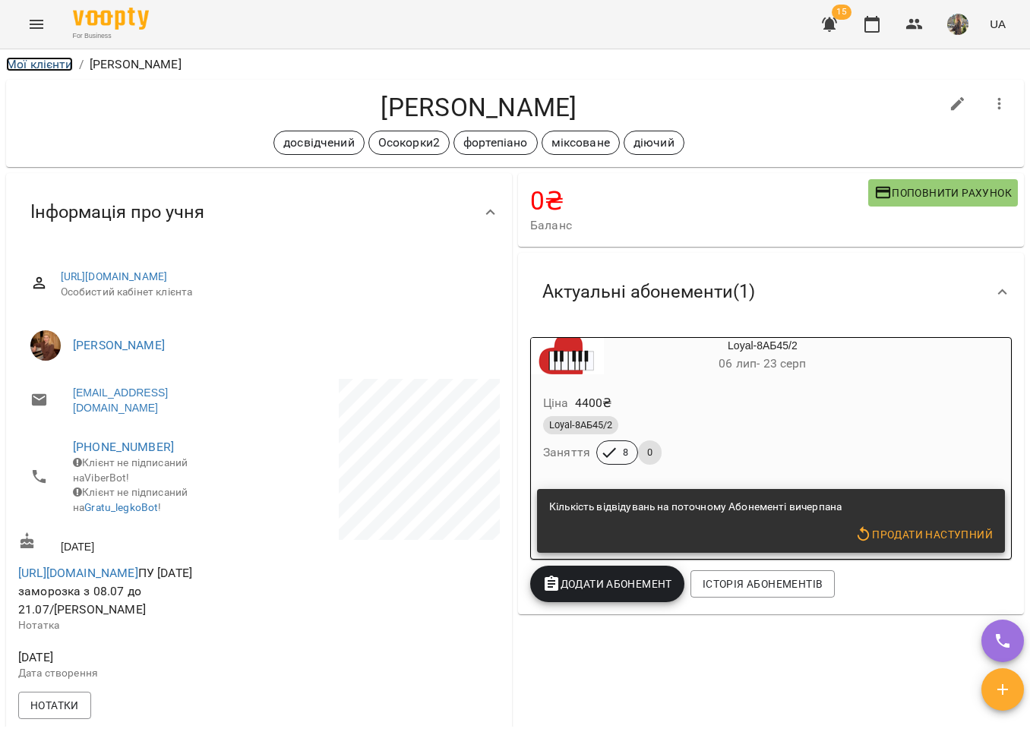
click at [36, 64] on link "Мої клієнти" at bounding box center [39, 64] width 67 height 14
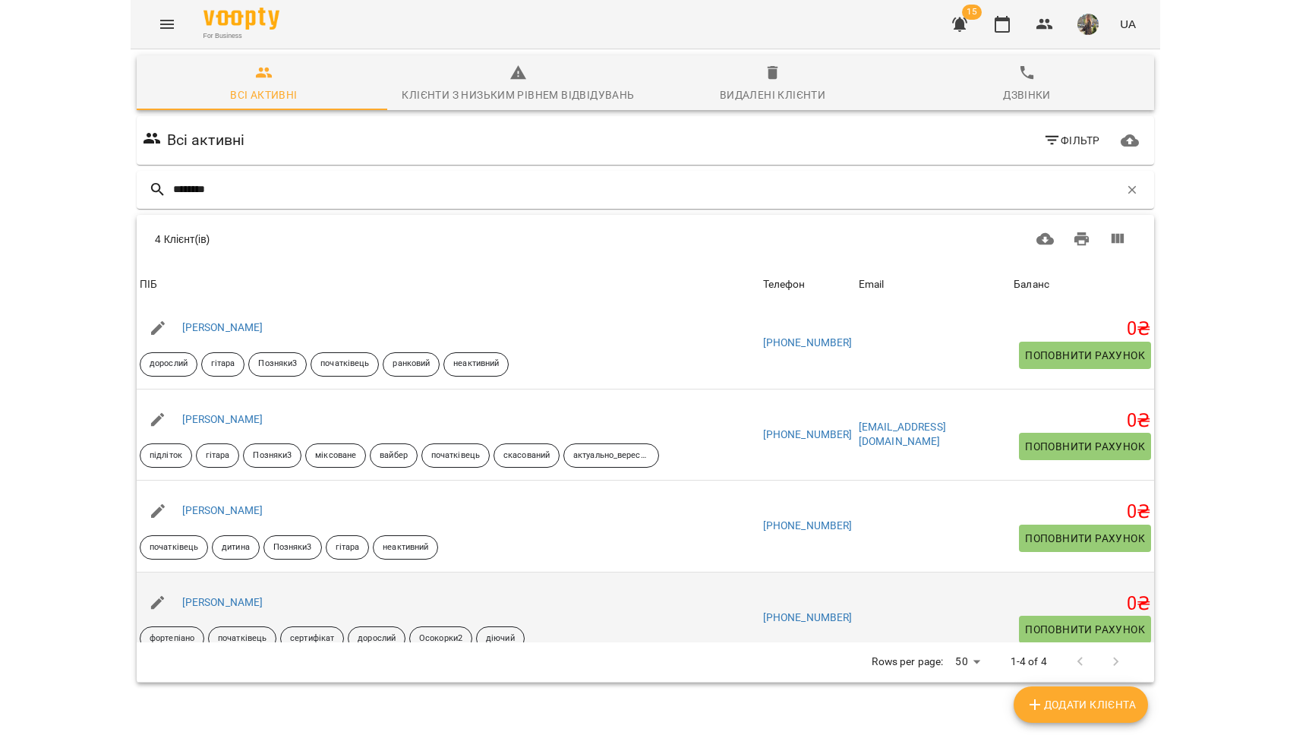
scroll to position [26, 0]
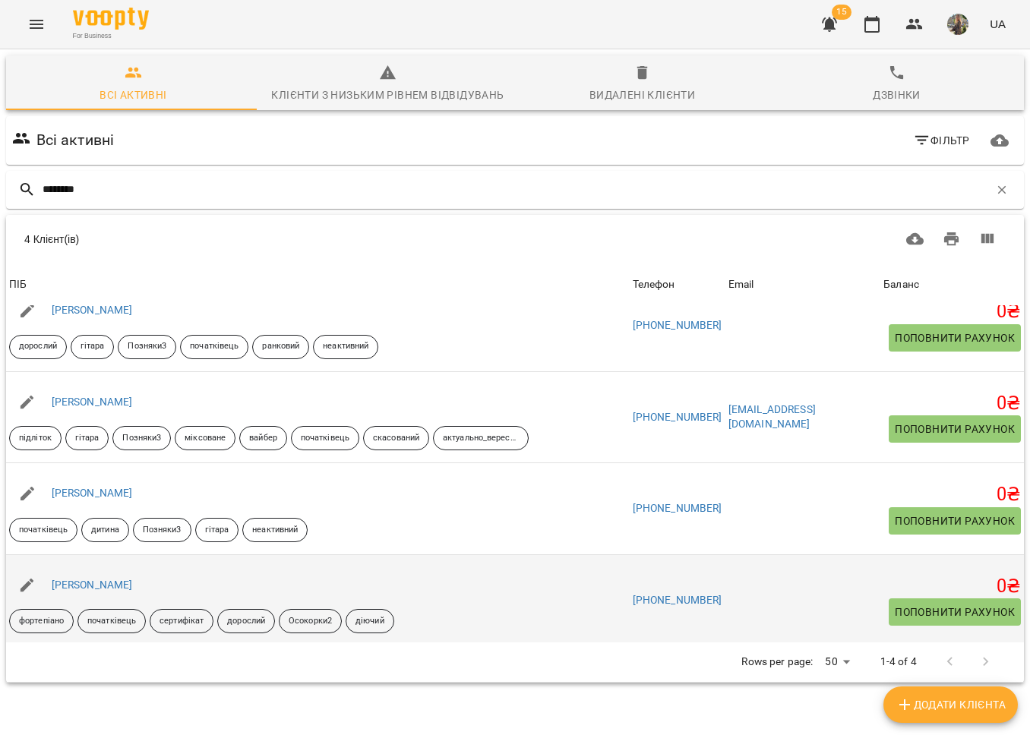
type input "********"
click at [131, 588] on link "[PERSON_NAME]" at bounding box center [92, 585] width 81 height 12
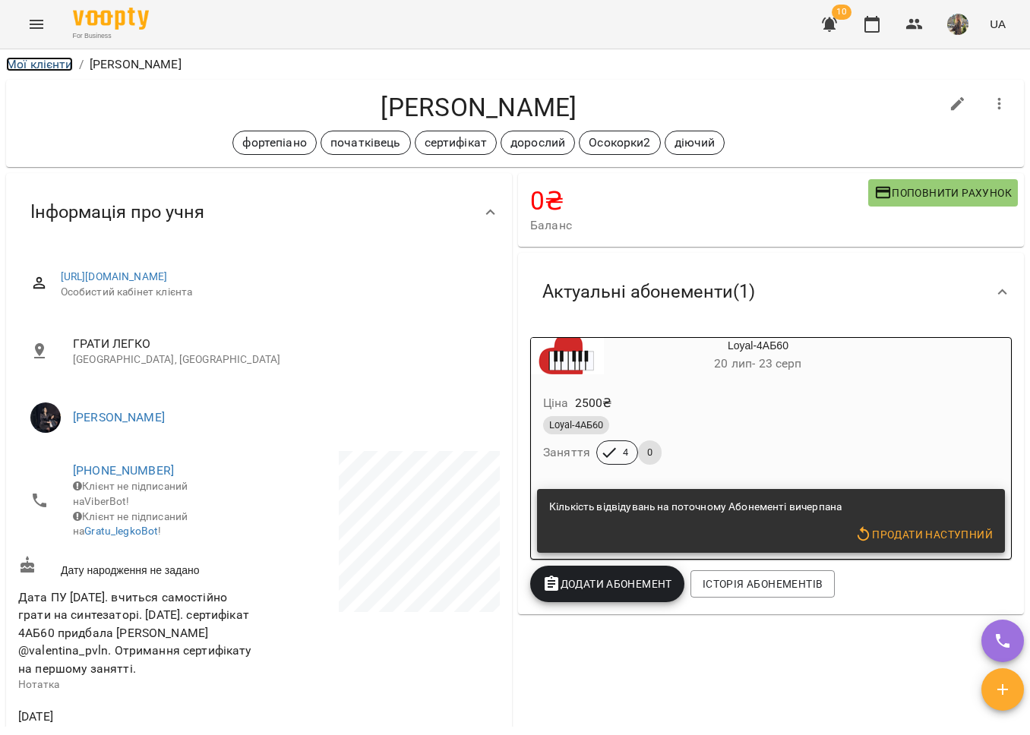
click at [24, 59] on link "Мої клієнти" at bounding box center [39, 64] width 67 height 14
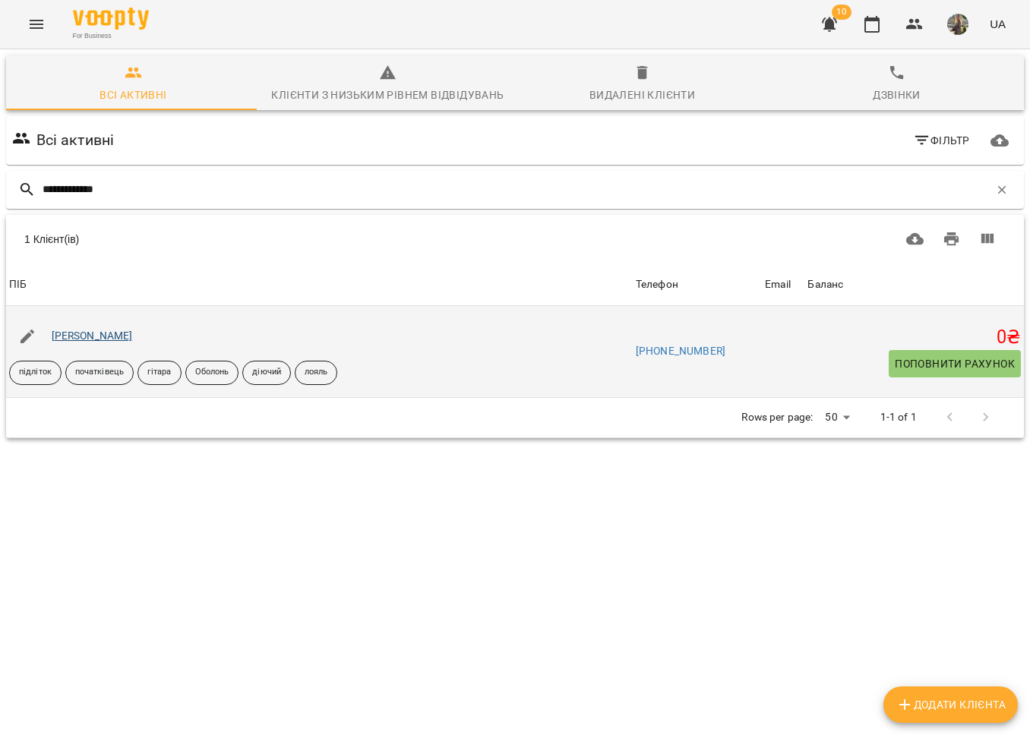
type input "**********"
click at [96, 336] on link "Бобир Єгор" at bounding box center [92, 336] width 81 height 12
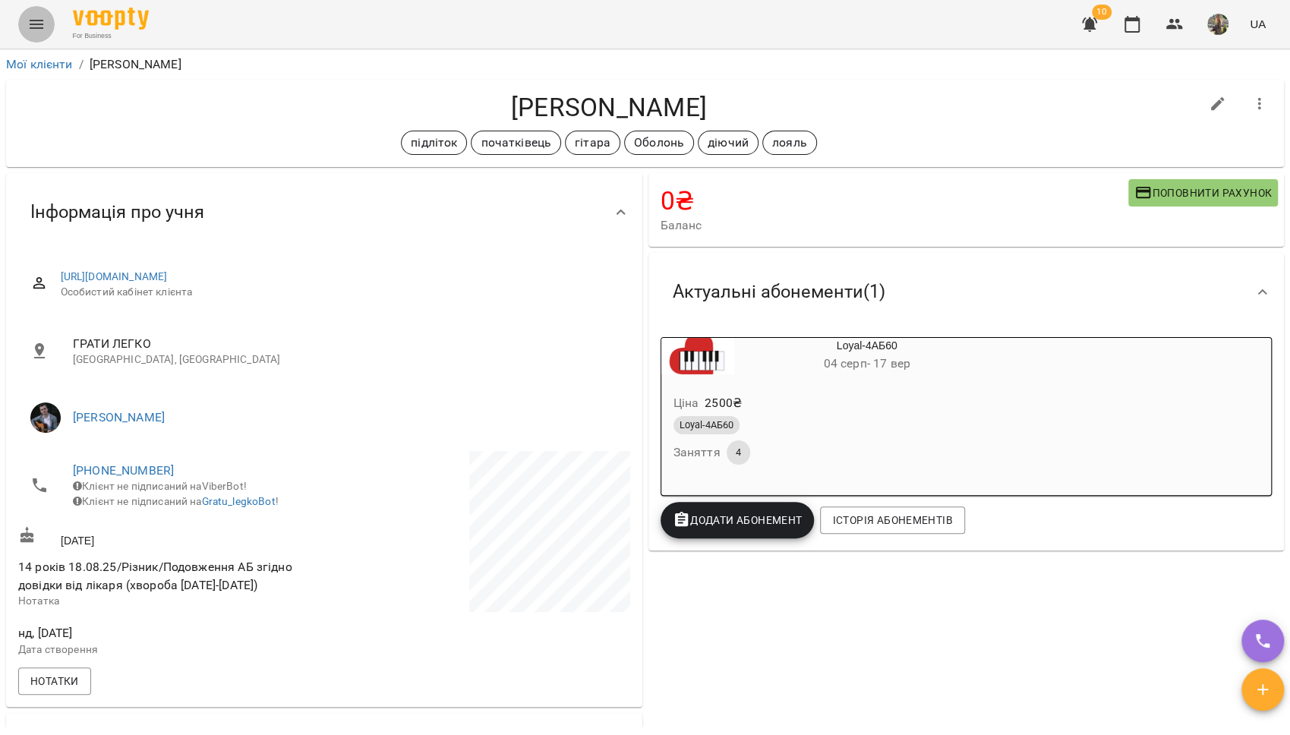
click at [27, 21] on icon "Menu" at bounding box center [36, 24] width 18 height 18
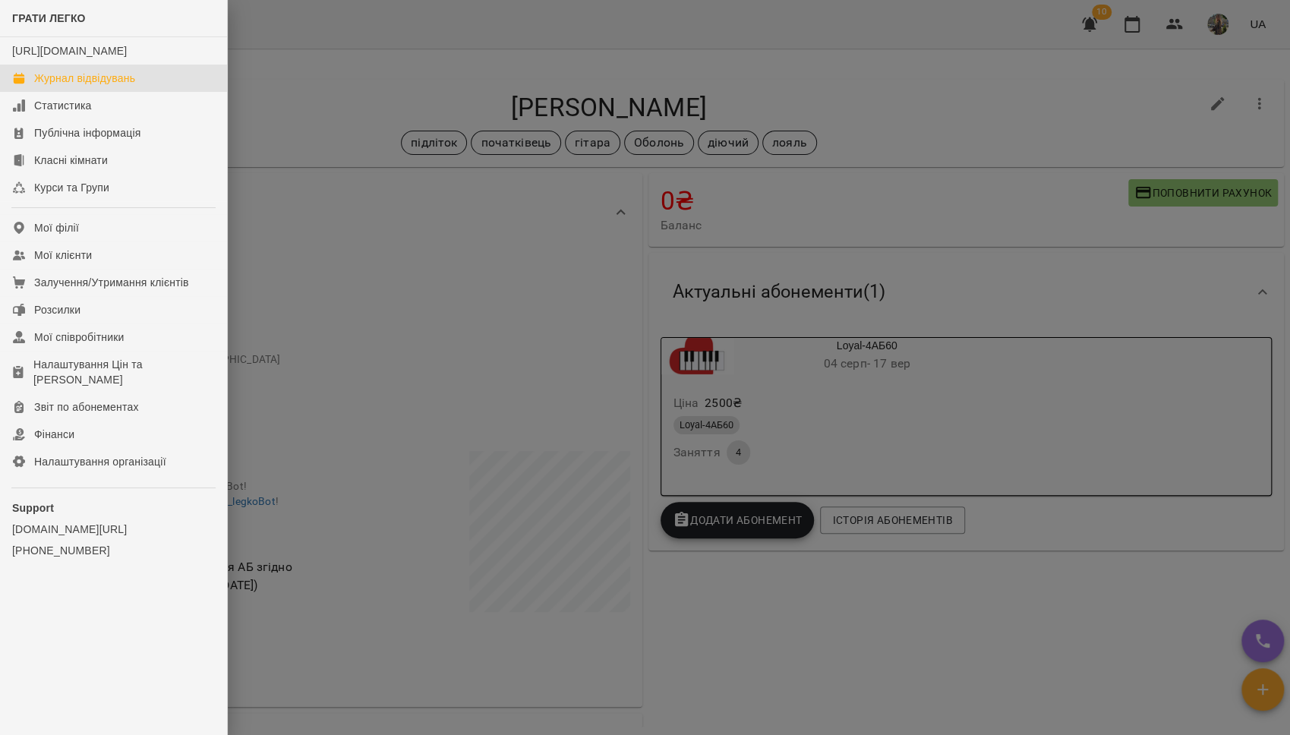
click at [64, 86] on div "Журнал відвідувань" at bounding box center [84, 78] width 101 height 15
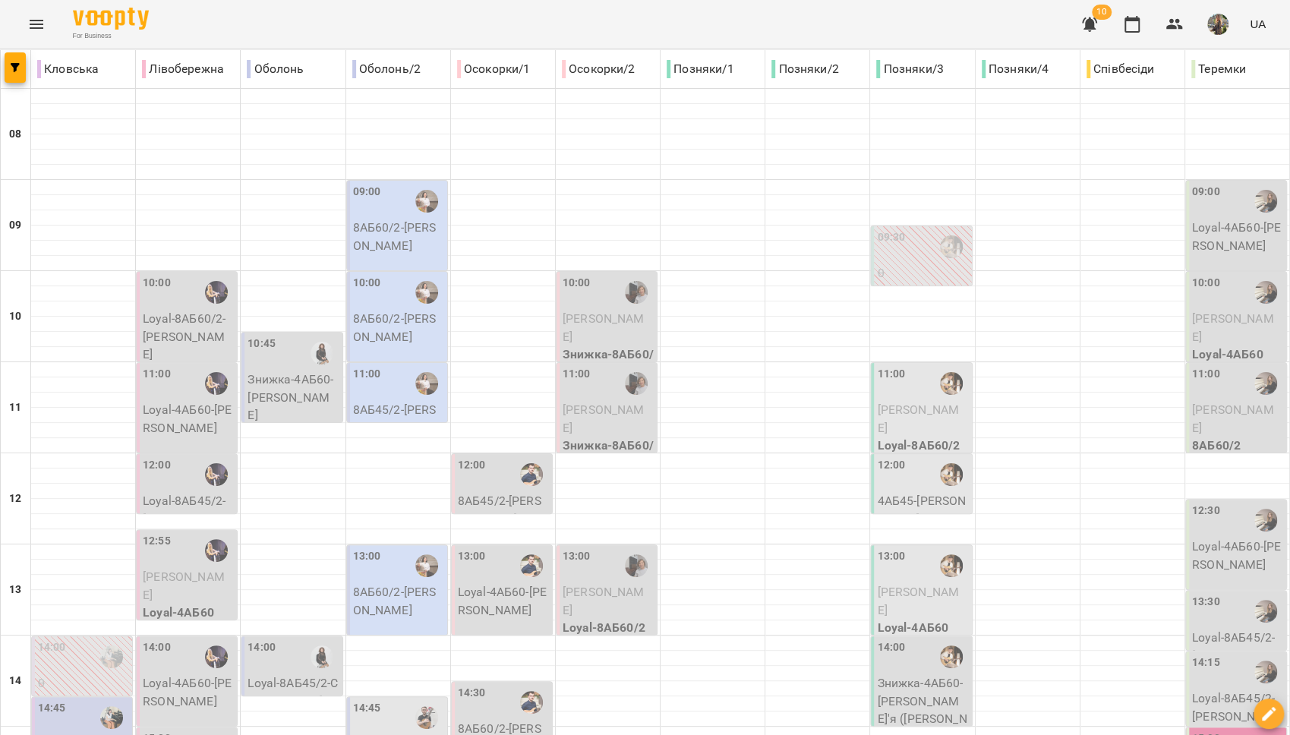
click at [34, 11] on button "Menu" at bounding box center [36, 24] width 36 height 36
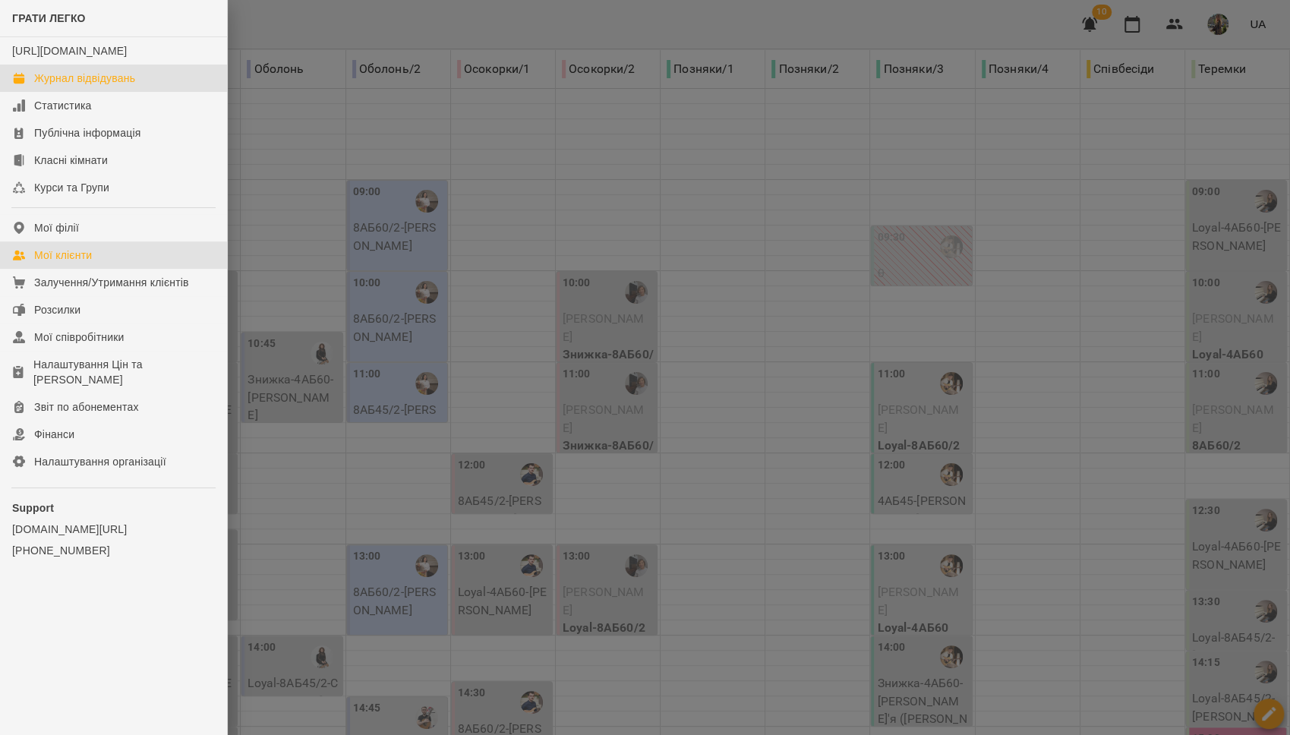
click at [75, 263] on div "Мої клієнти" at bounding box center [63, 255] width 58 height 15
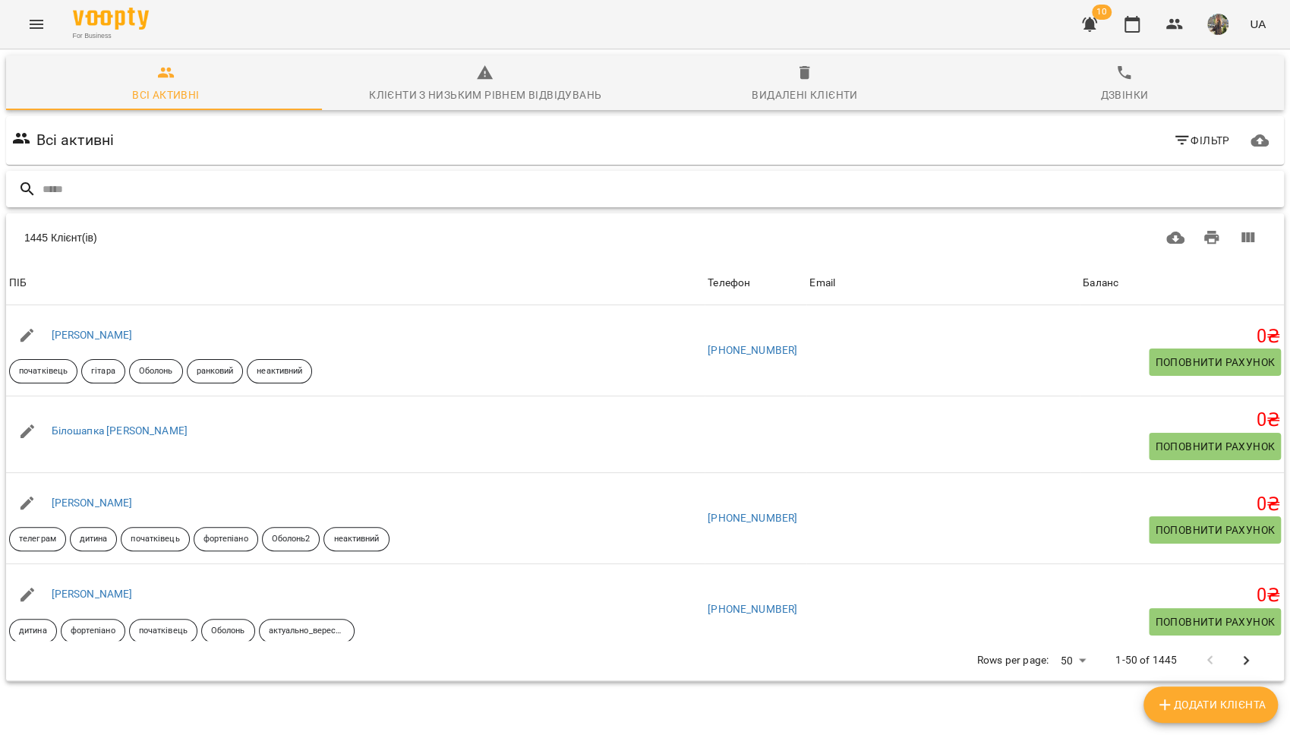
paste input "**********"
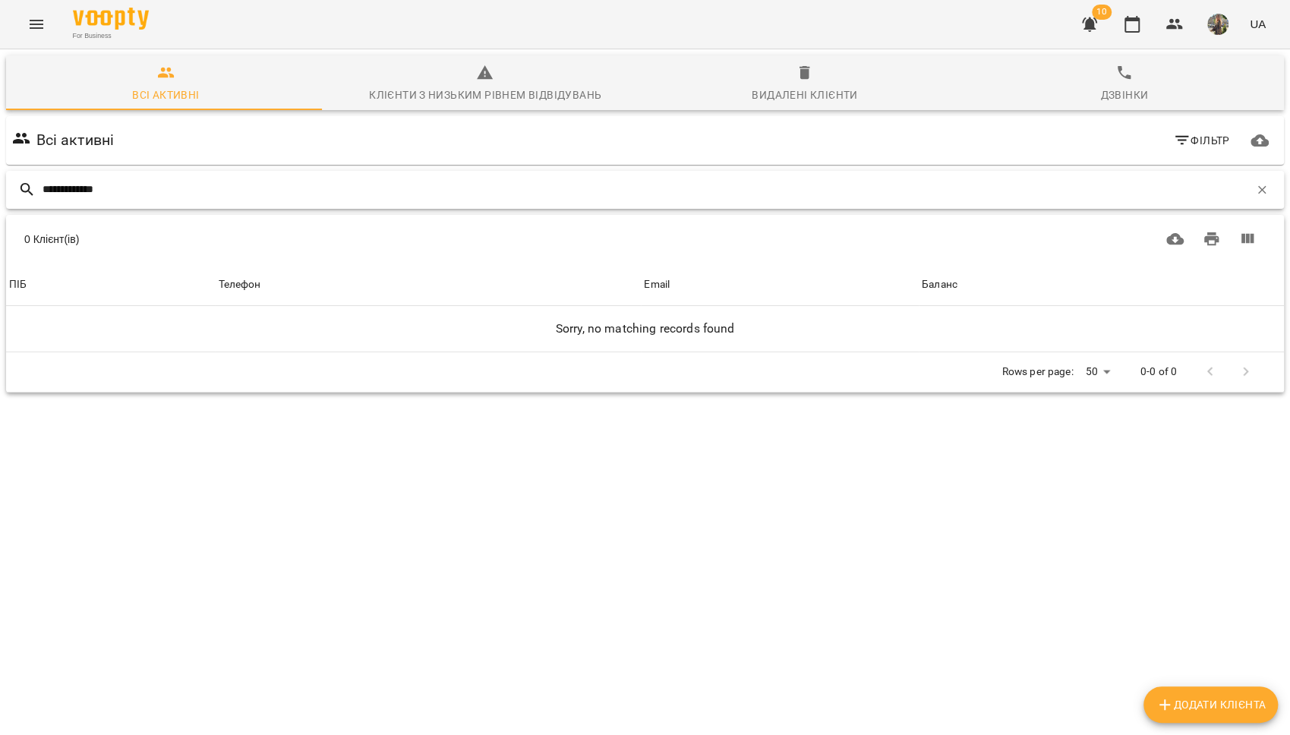
type input "**********"
click at [809, 96] on div "Видалені клієнти" at bounding box center [805, 95] width 106 height 18
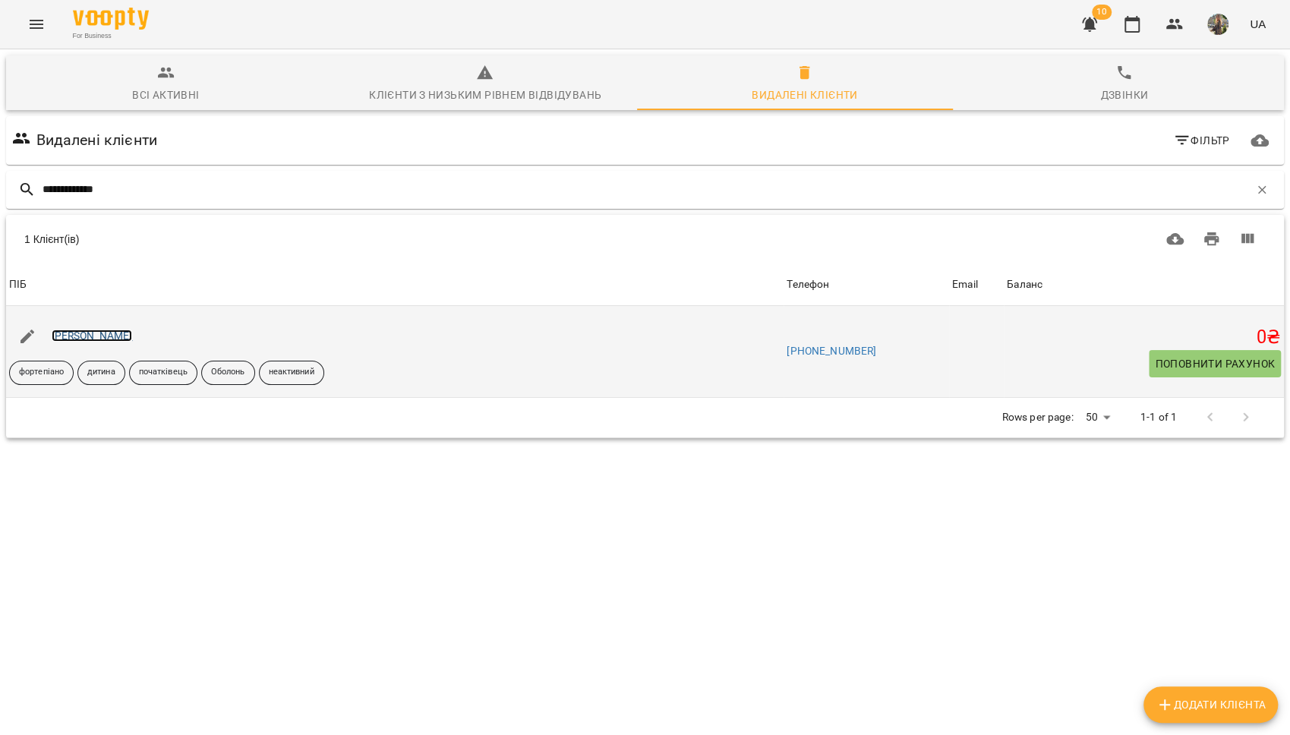
click at [106, 332] on link "Анастасія Дерманець" at bounding box center [92, 336] width 81 height 12
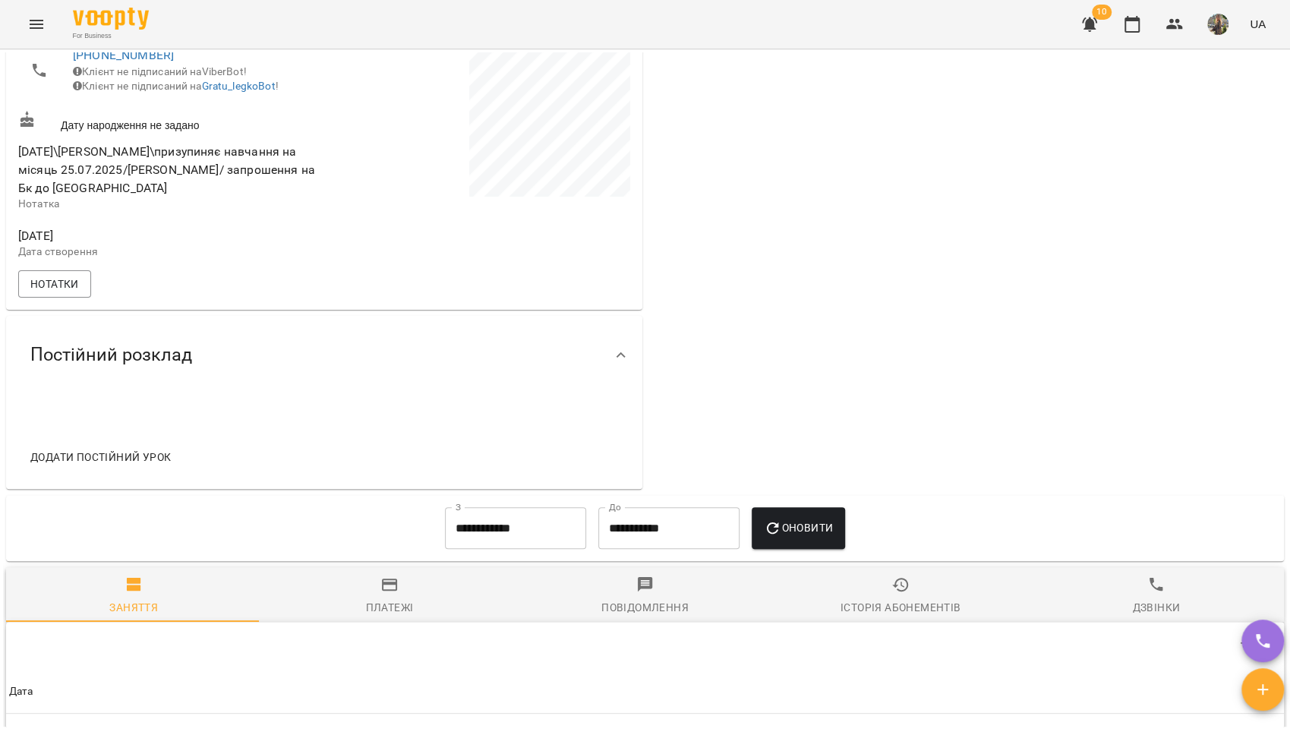
scroll to position [670, 0]
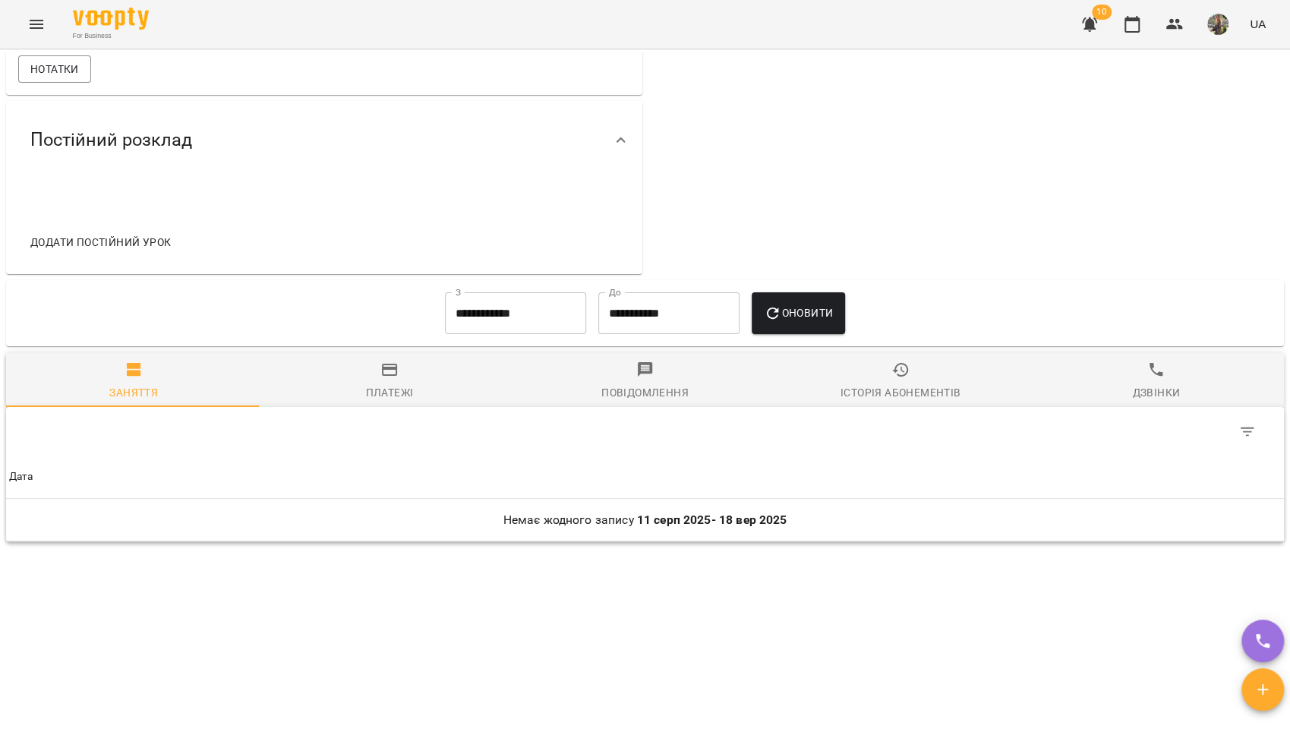
click at [519, 311] on input "**********" at bounding box center [515, 313] width 141 height 43
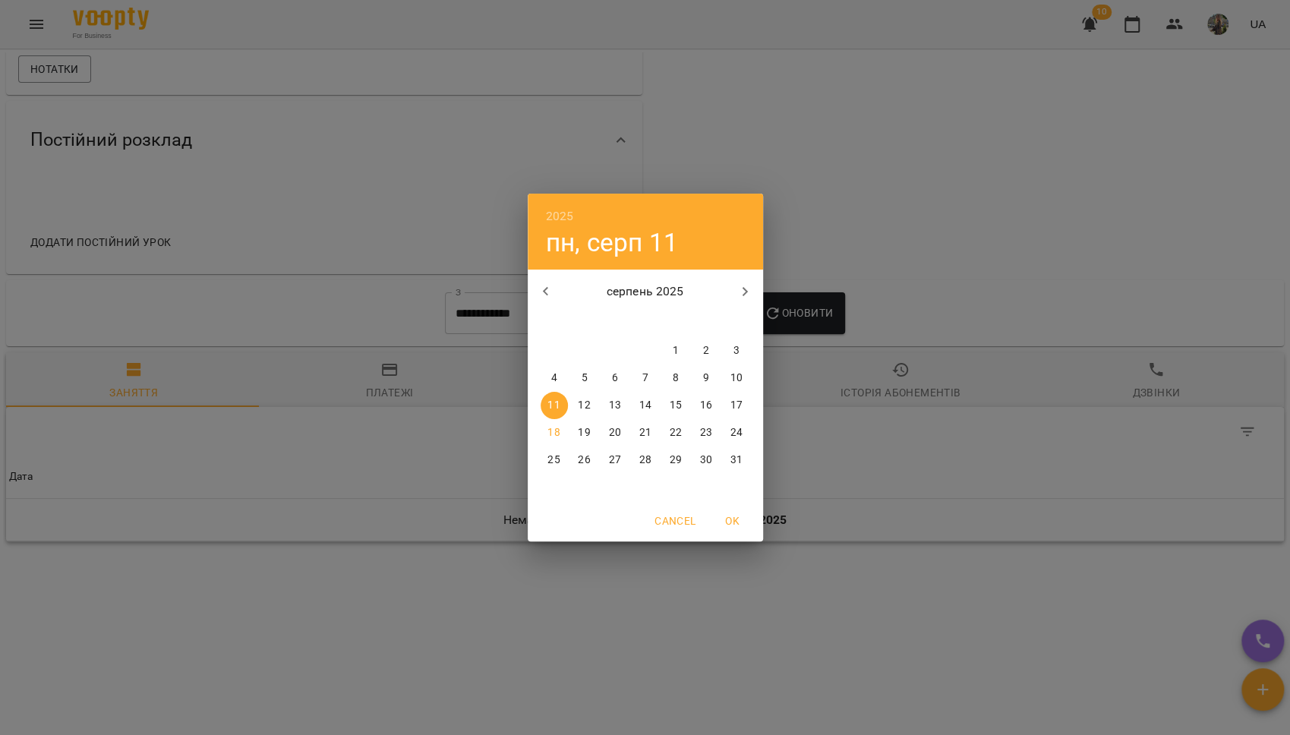
click at [553, 300] on icon "button" at bounding box center [546, 292] width 18 height 18
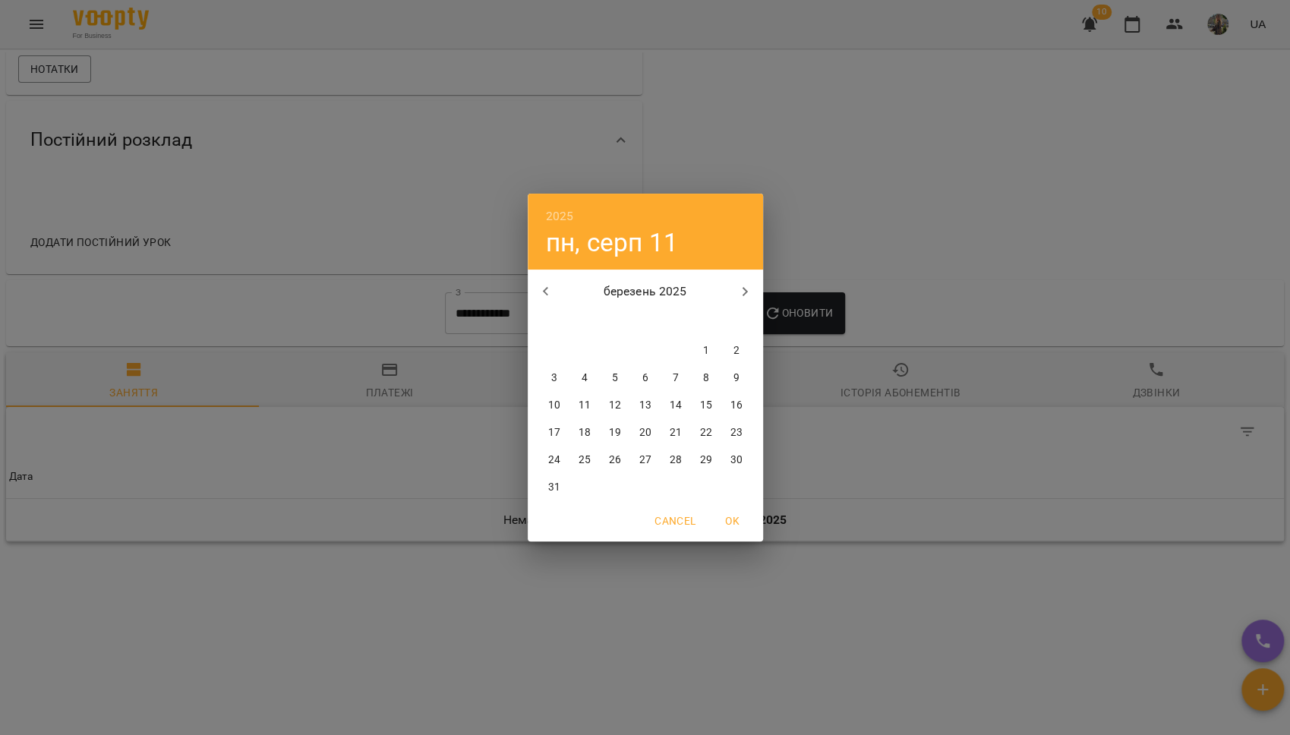
click at [553, 300] on icon "button" at bounding box center [546, 292] width 18 height 18
click at [553, 302] on button "button" at bounding box center [546, 291] width 36 height 36
click at [553, 303] on button "button" at bounding box center [546, 291] width 36 height 36
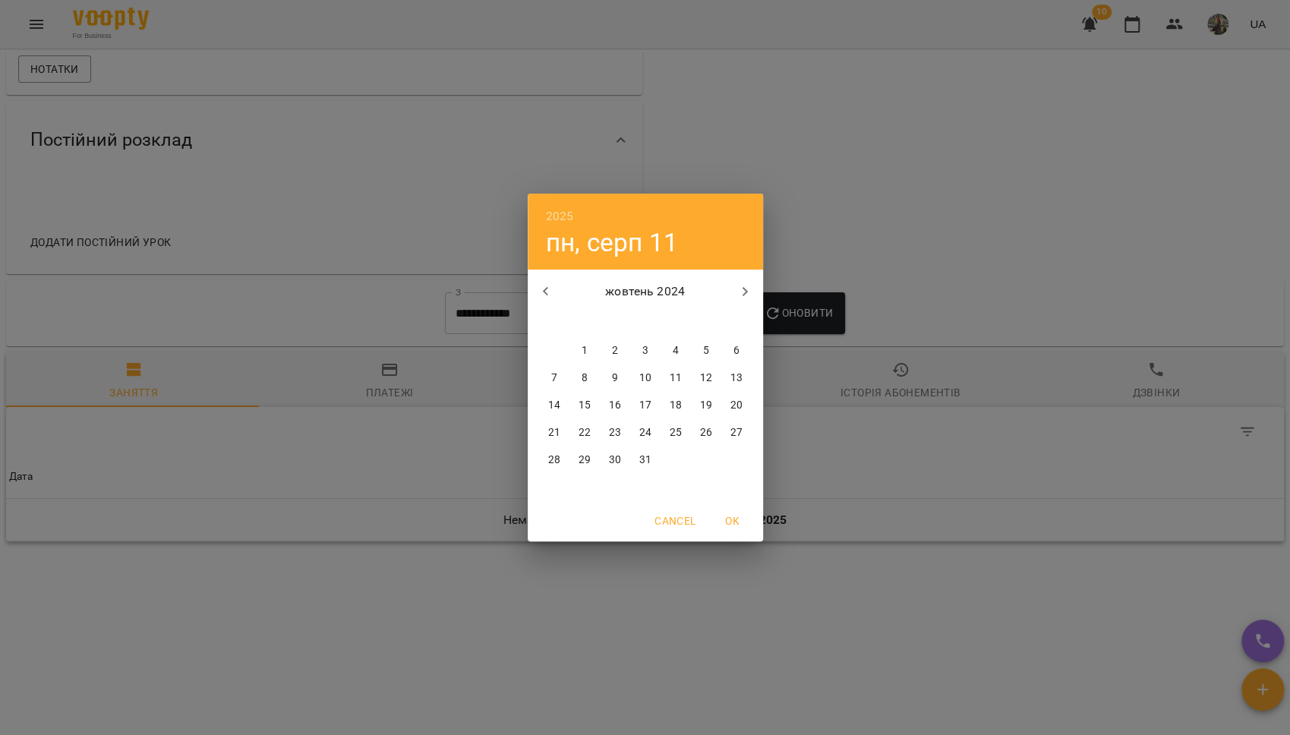
click at [553, 303] on button "button" at bounding box center [546, 291] width 36 height 36
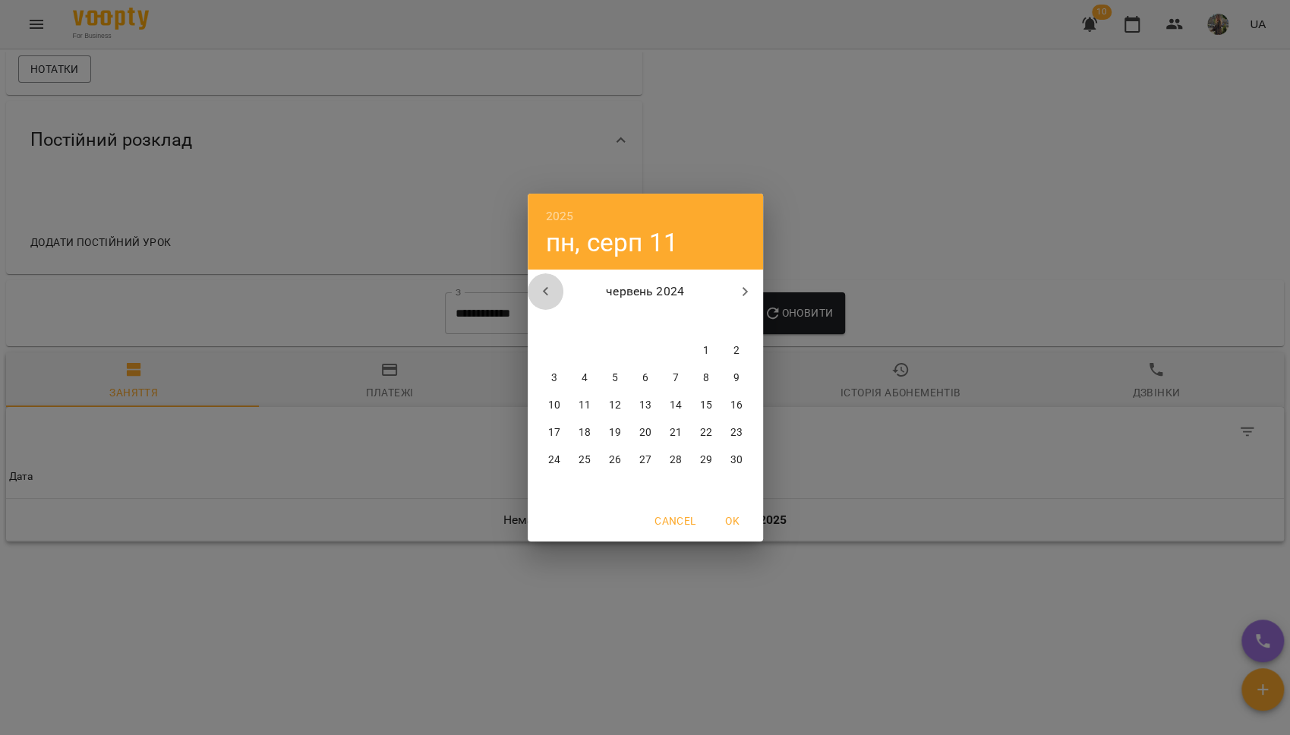
click at [553, 303] on button "button" at bounding box center [546, 291] width 36 height 36
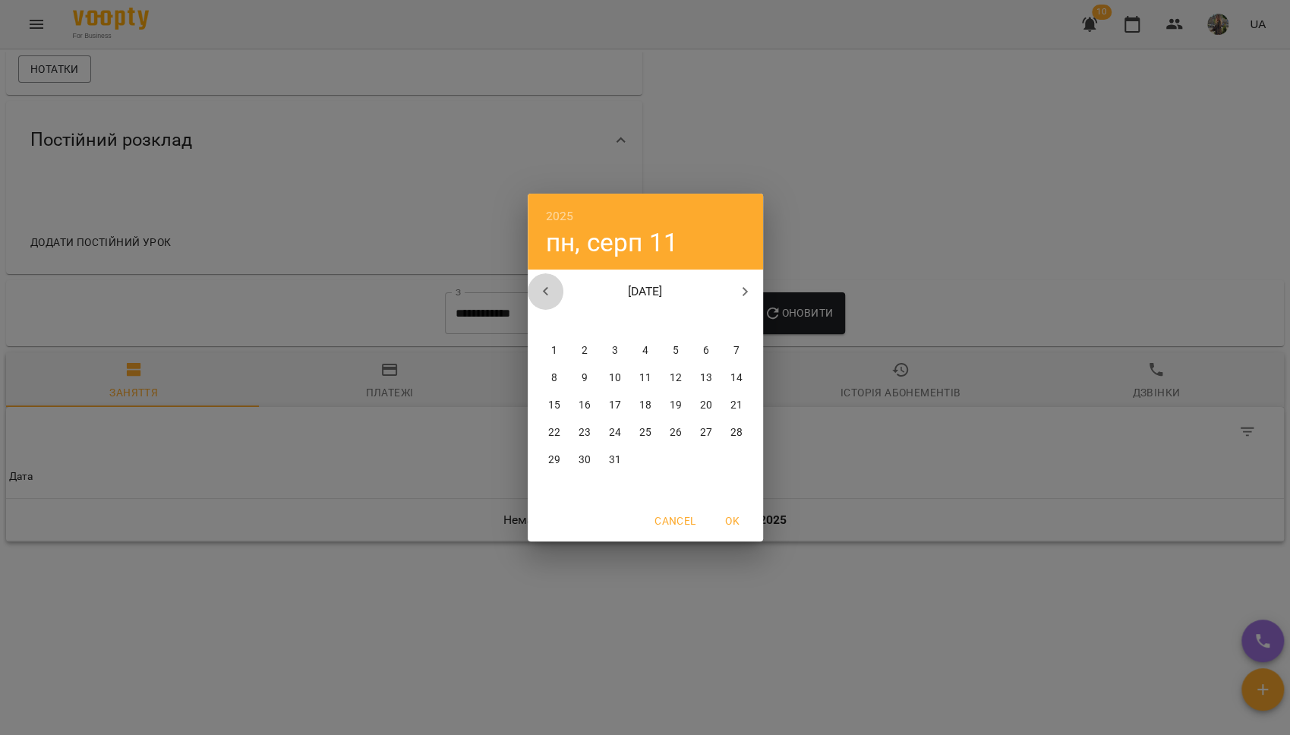
click at [553, 303] on button "button" at bounding box center [546, 291] width 36 height 36
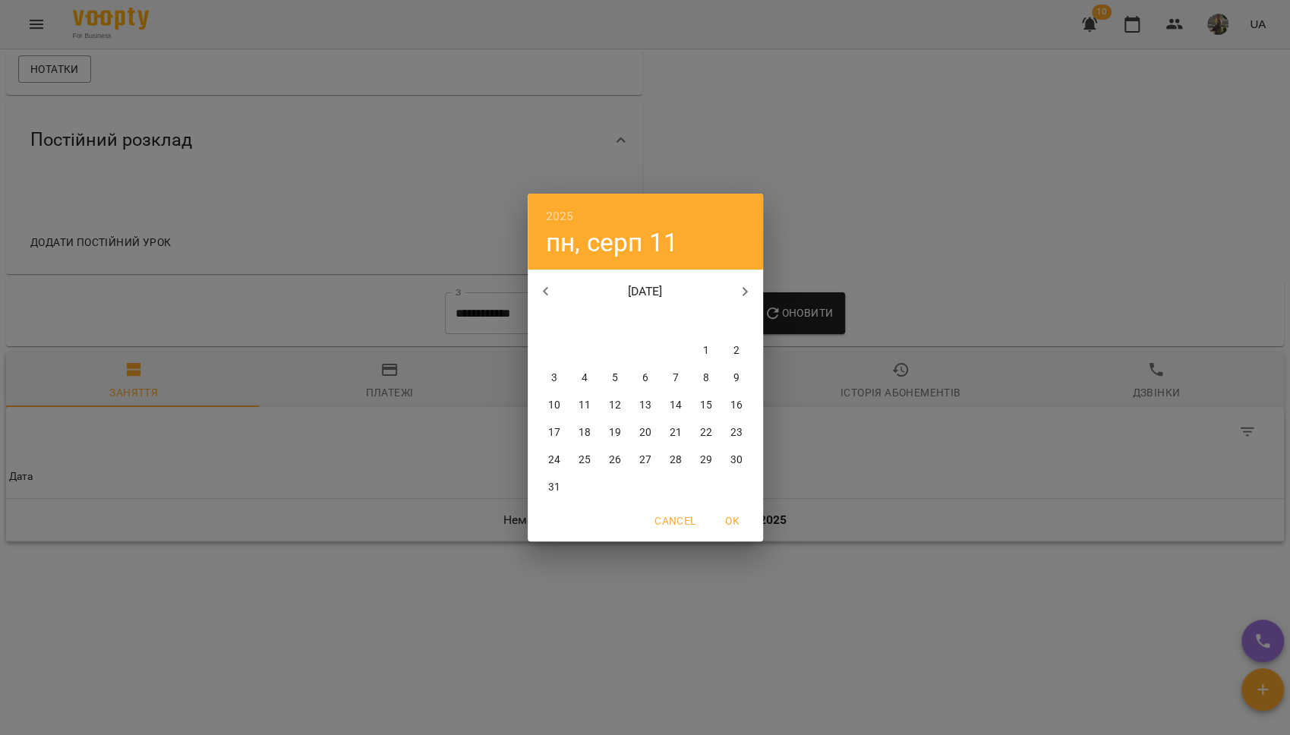
click at [553, 303] on button "button" at bounding box center [546, 291] width 36 height 36
click at [560, 346] on span "1" at bounding box center [554, 350] width 27 height 15
type input "**********"
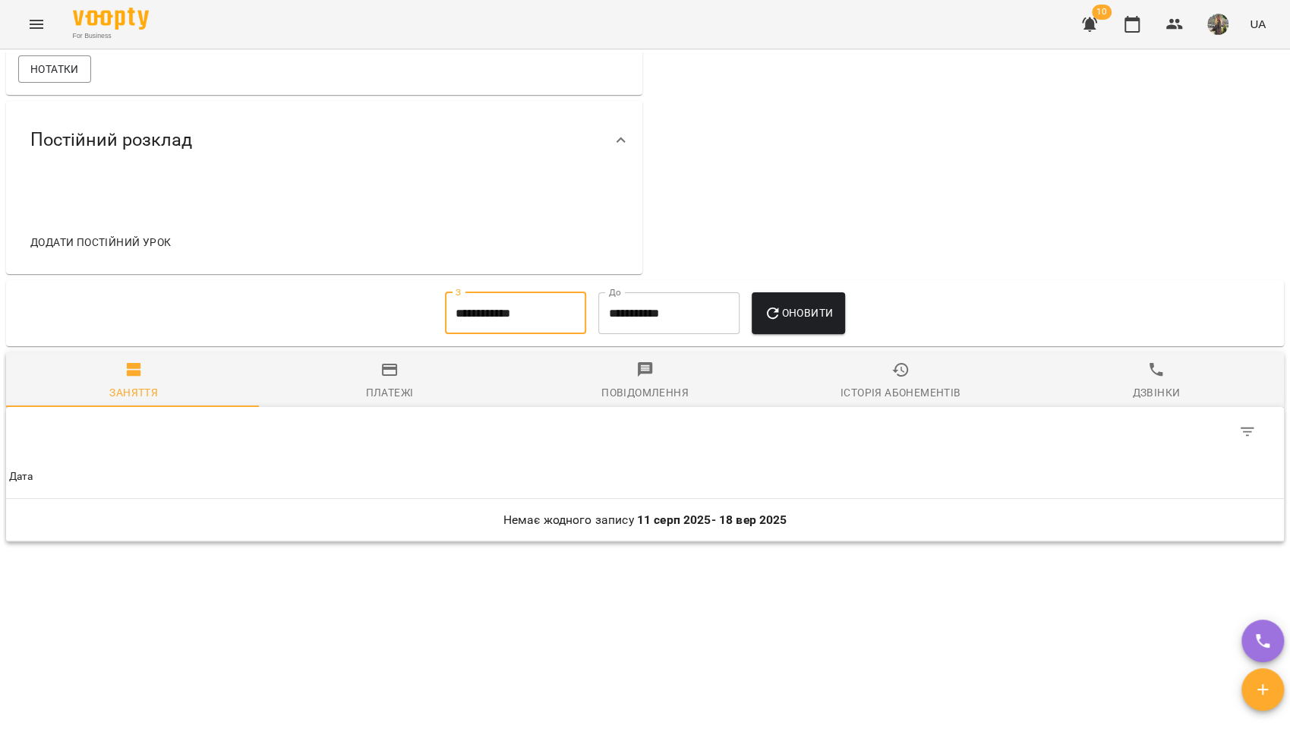
click at [788, 326] on button "Оновити" at bounding box center [798, 313] width 93 height 43
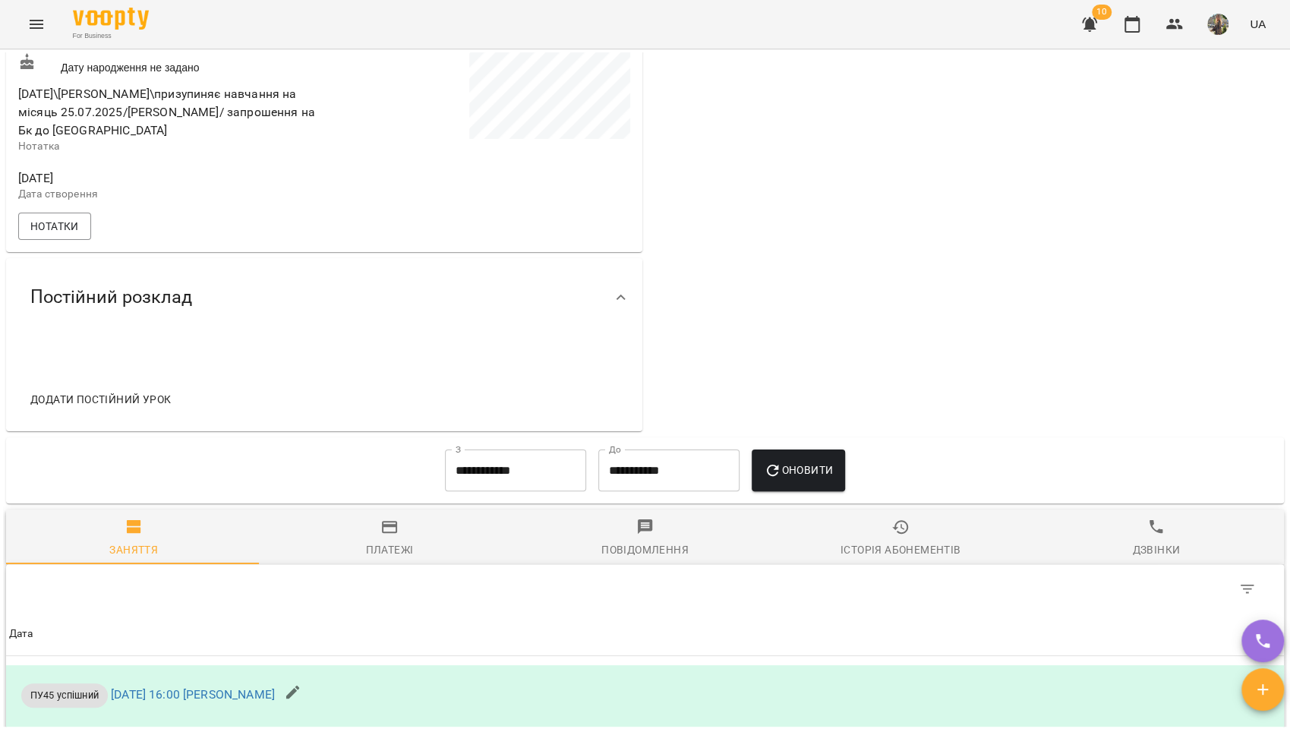
scroll to position [0, 0]
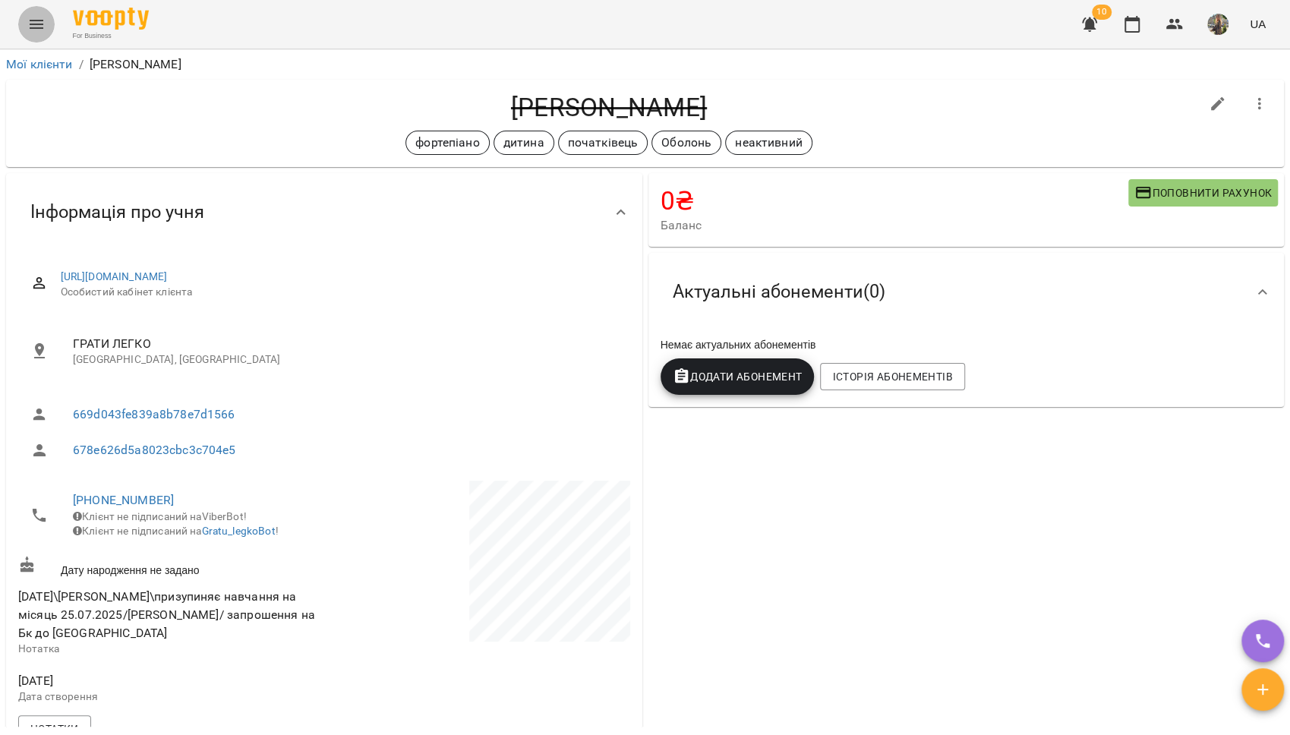
click at [41, 20] on icon "Menu" at bounding box center [37, 24] width 14 height 9
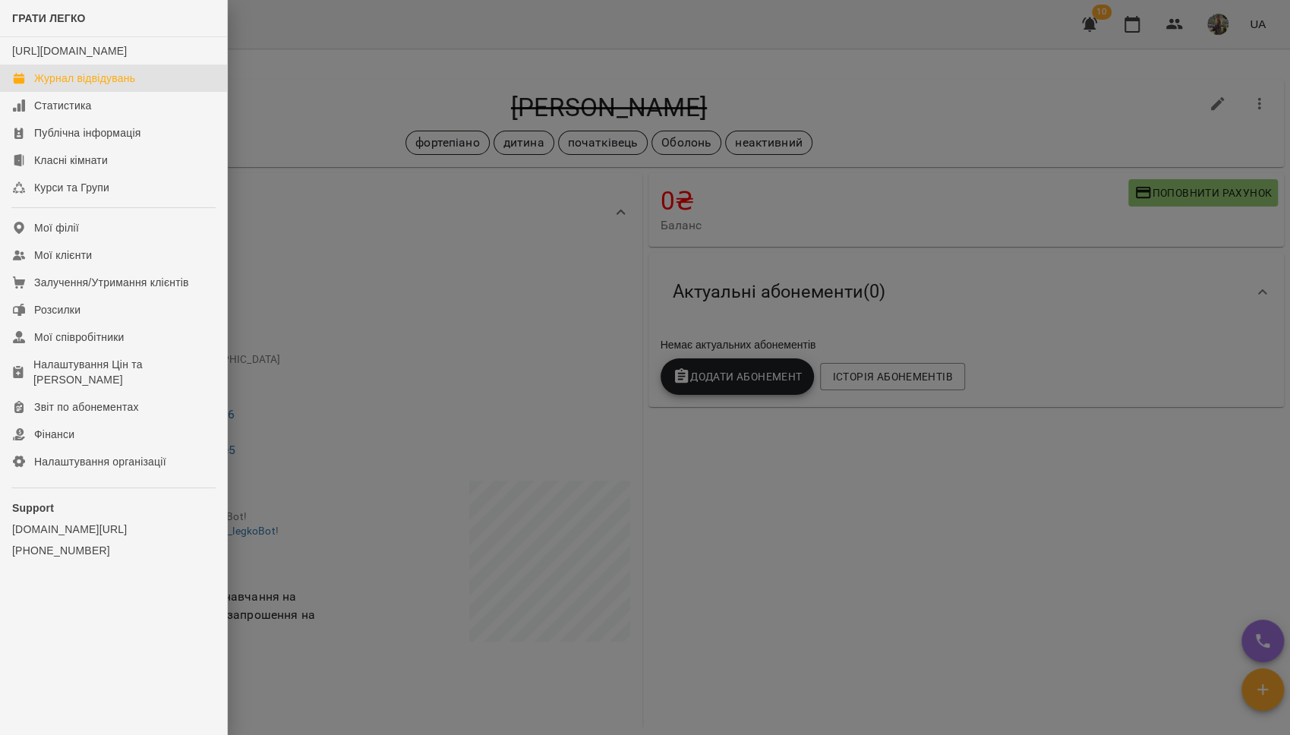
click at [71, 84] on link "Журнал відвідувань" at bounding box center [113, 78] width 227 height 27
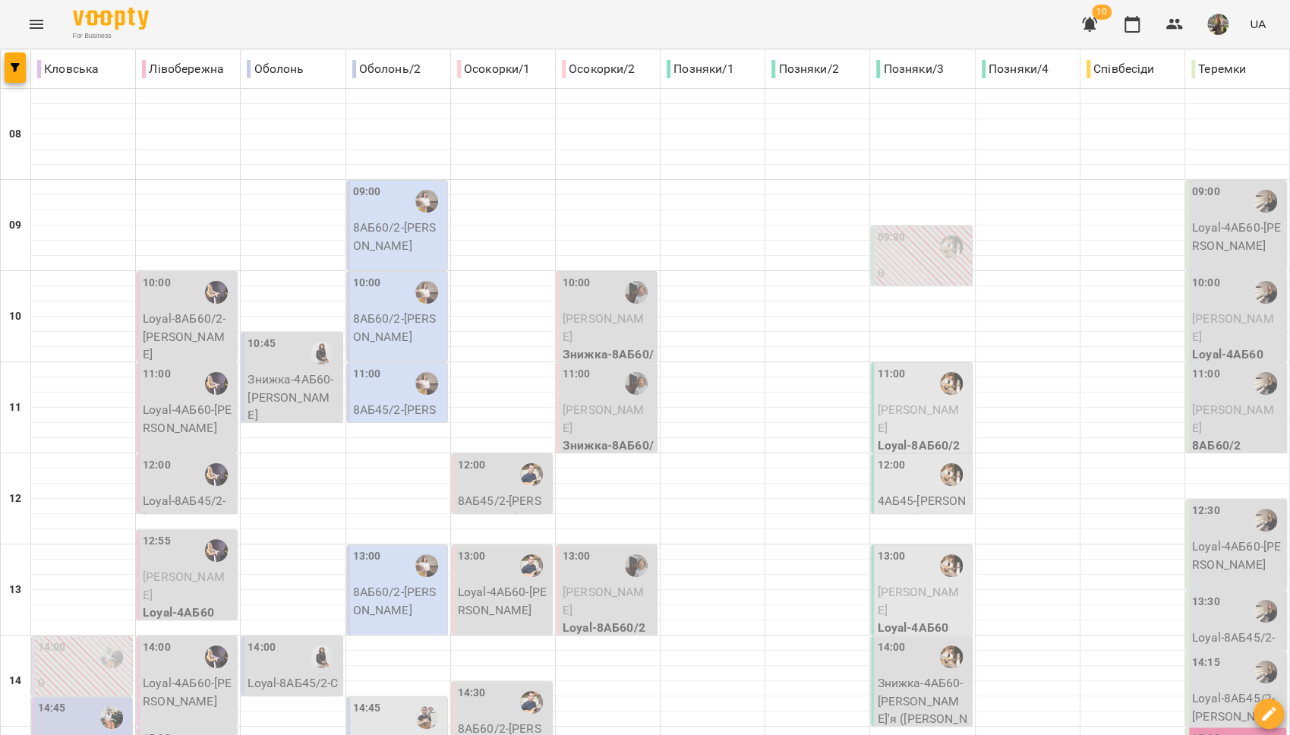
scroll to position [639, 0]
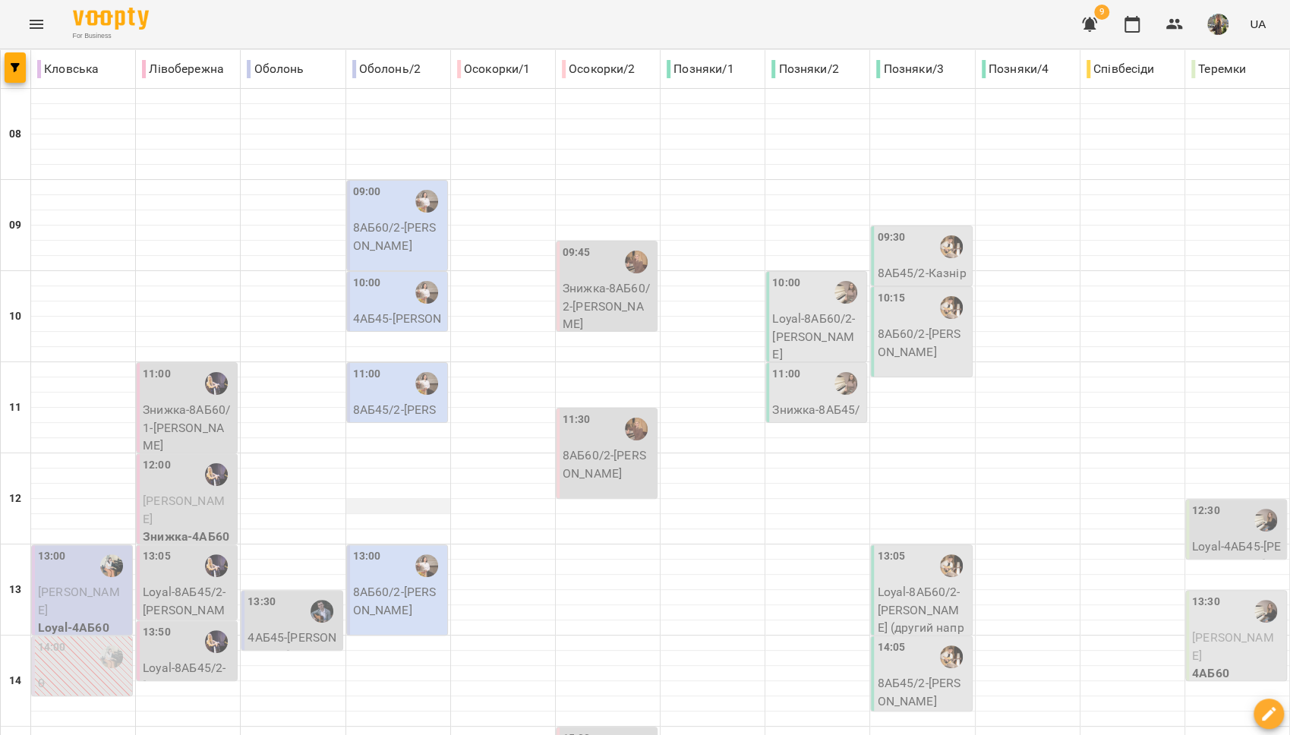
scroll to position [317, 0]
type input "**********"
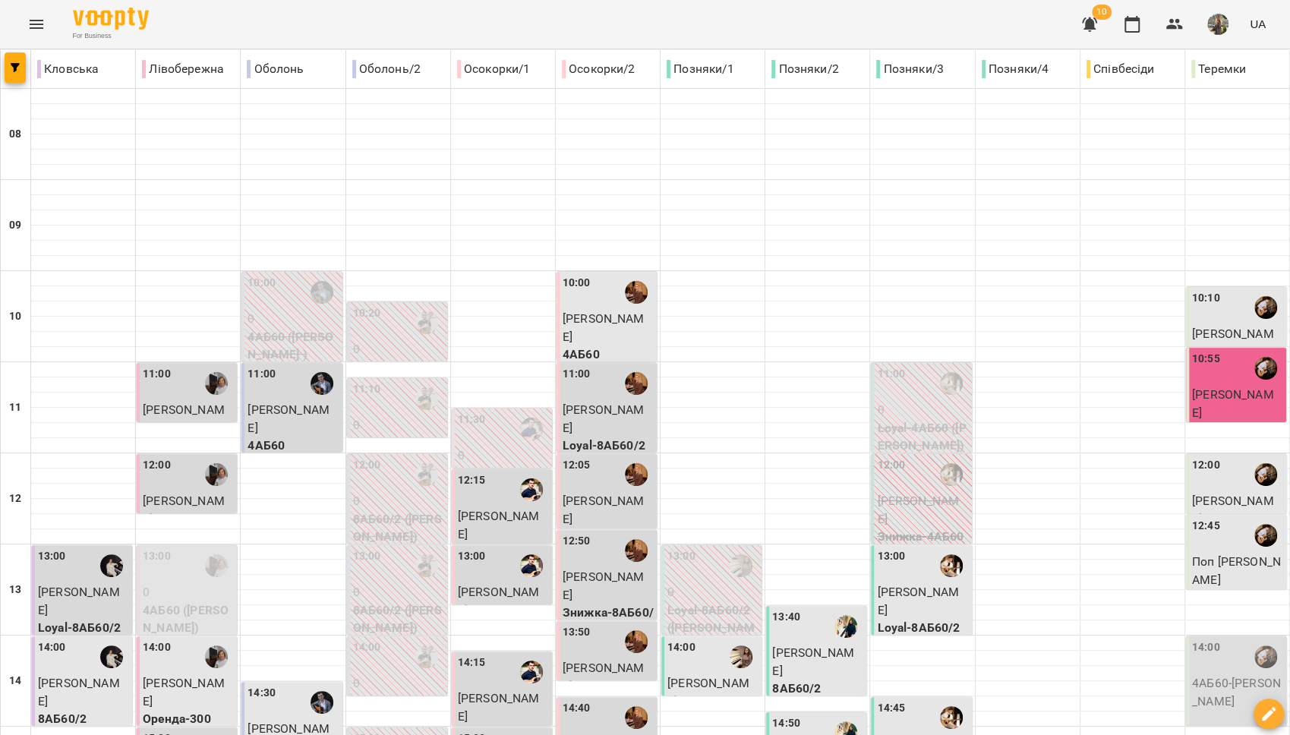
type input "**********"
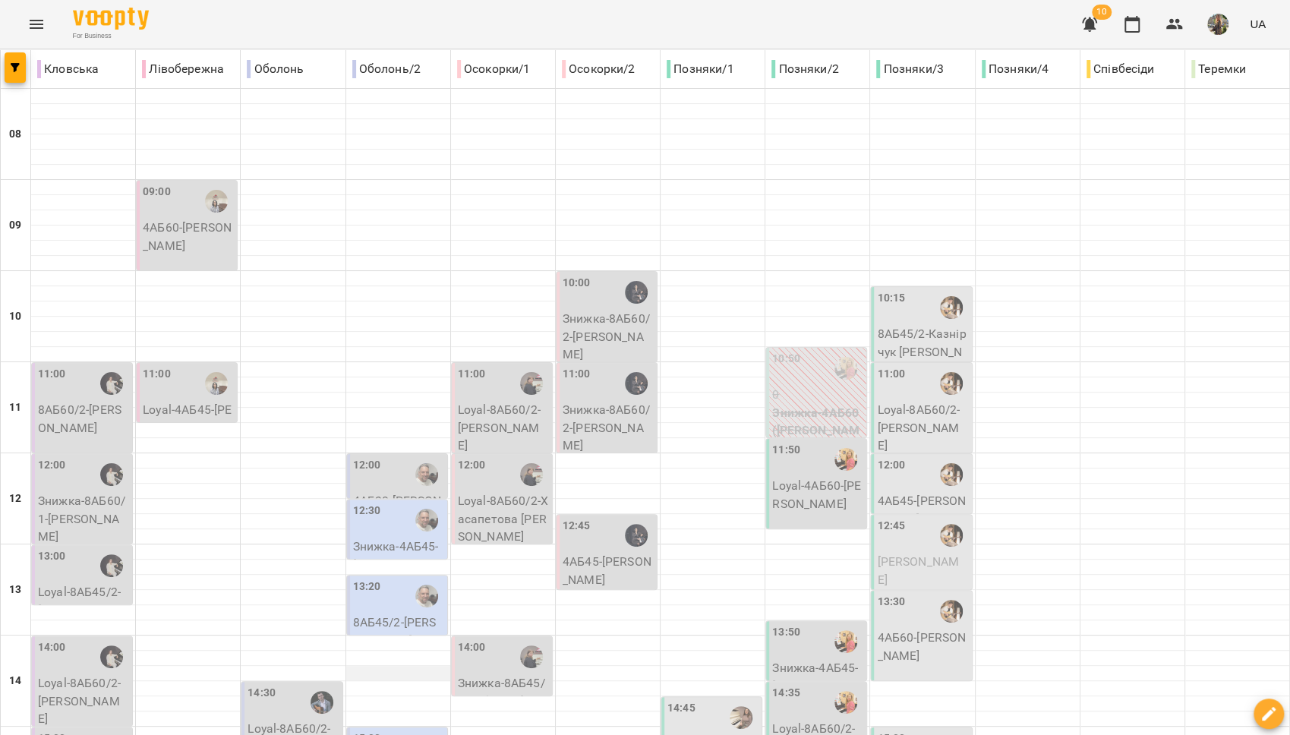
scroll to position [308, 0]
click at [369, 579] on label "13:20" at bounding box center [367, 587] width 28 height 17
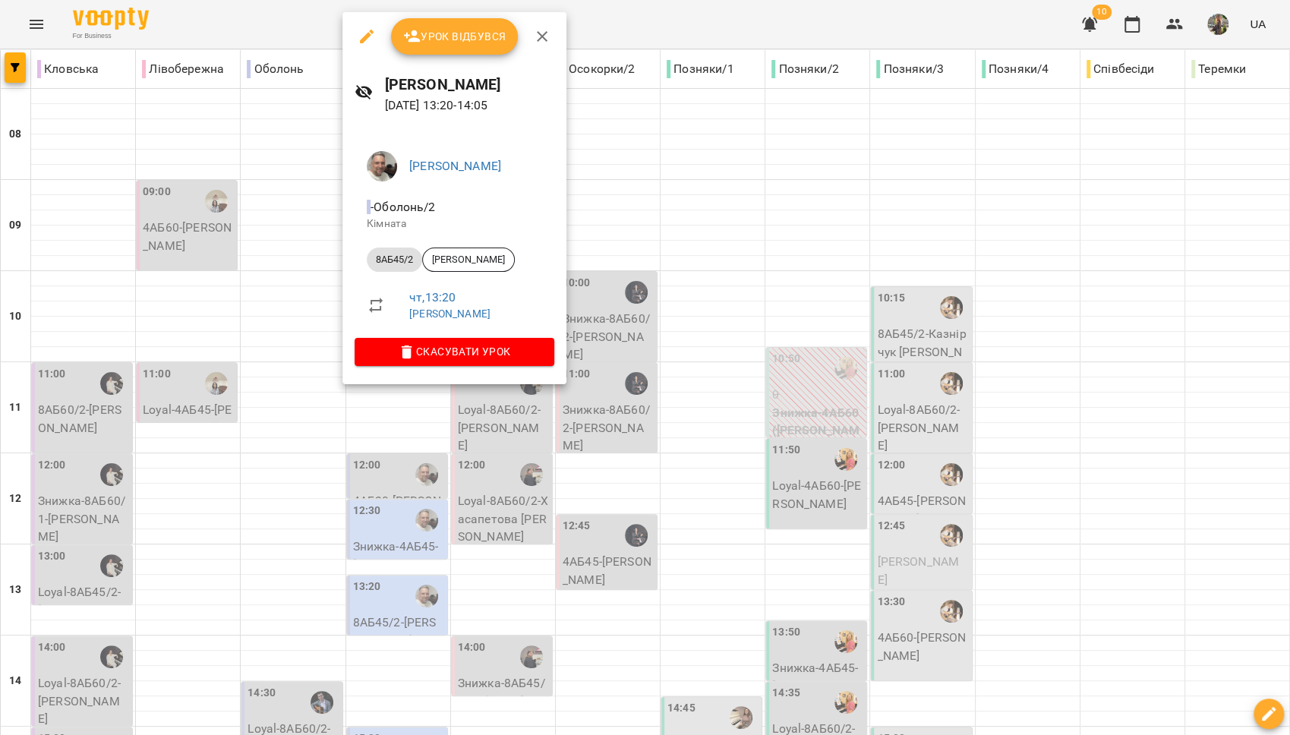
click at [289, 310] on div at bounding box center [645, 367] width 1290 height 735
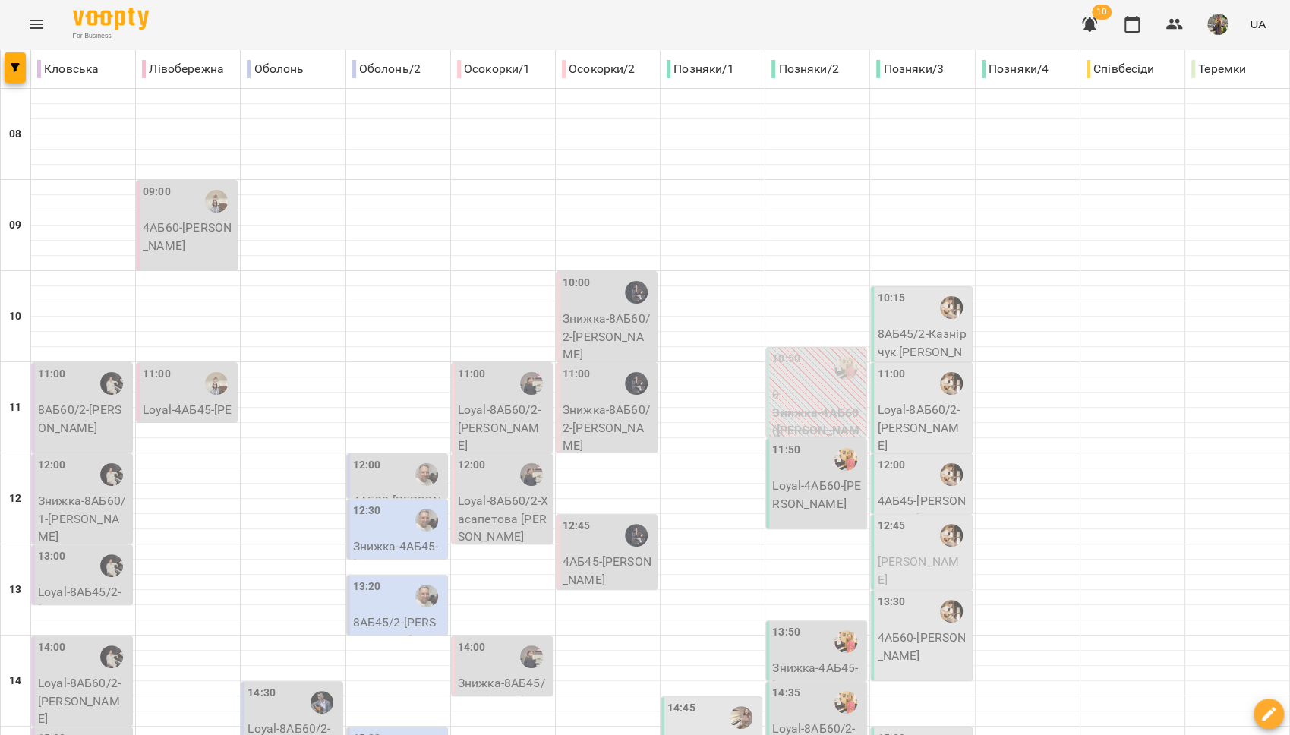
scroll to position [340, 0]
click at [377, 731] on div "15:00" at bounding box center [398, 748] width 91 height 35
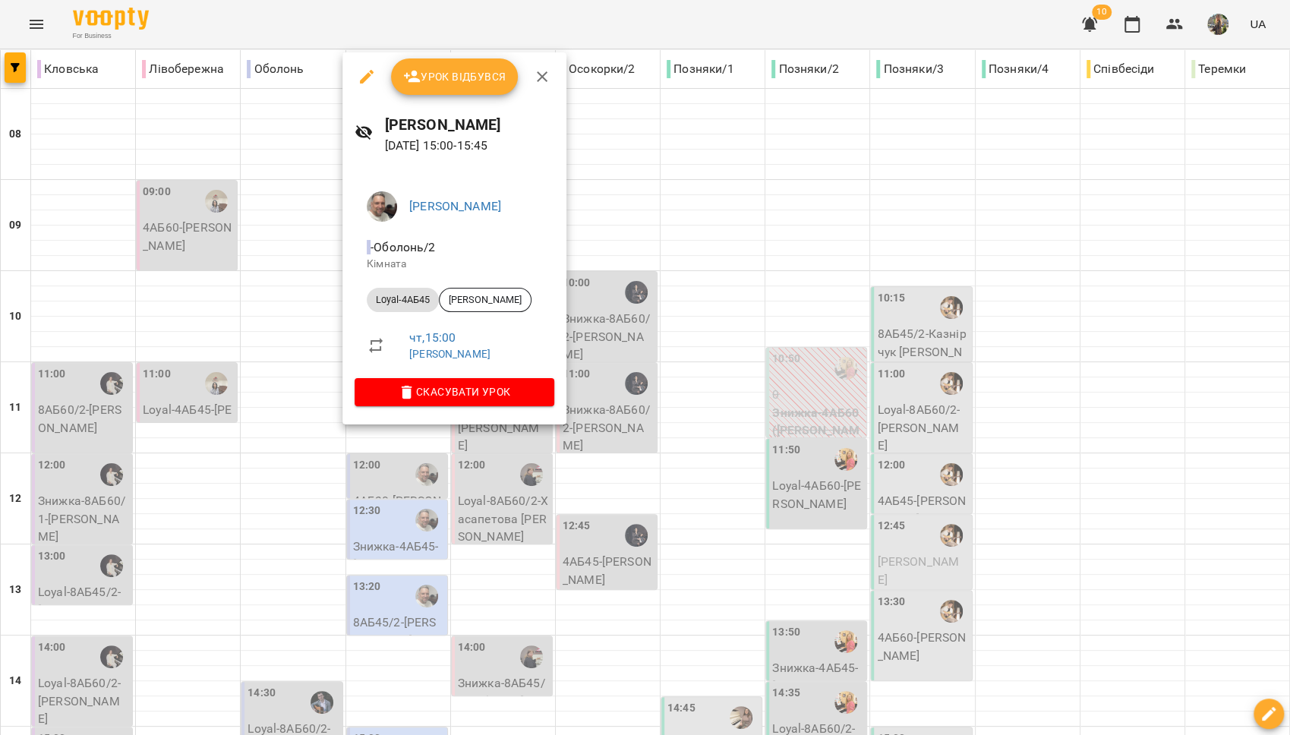
click at [392, 507] on div at bounding box center [645, 367] width 1290 height 735
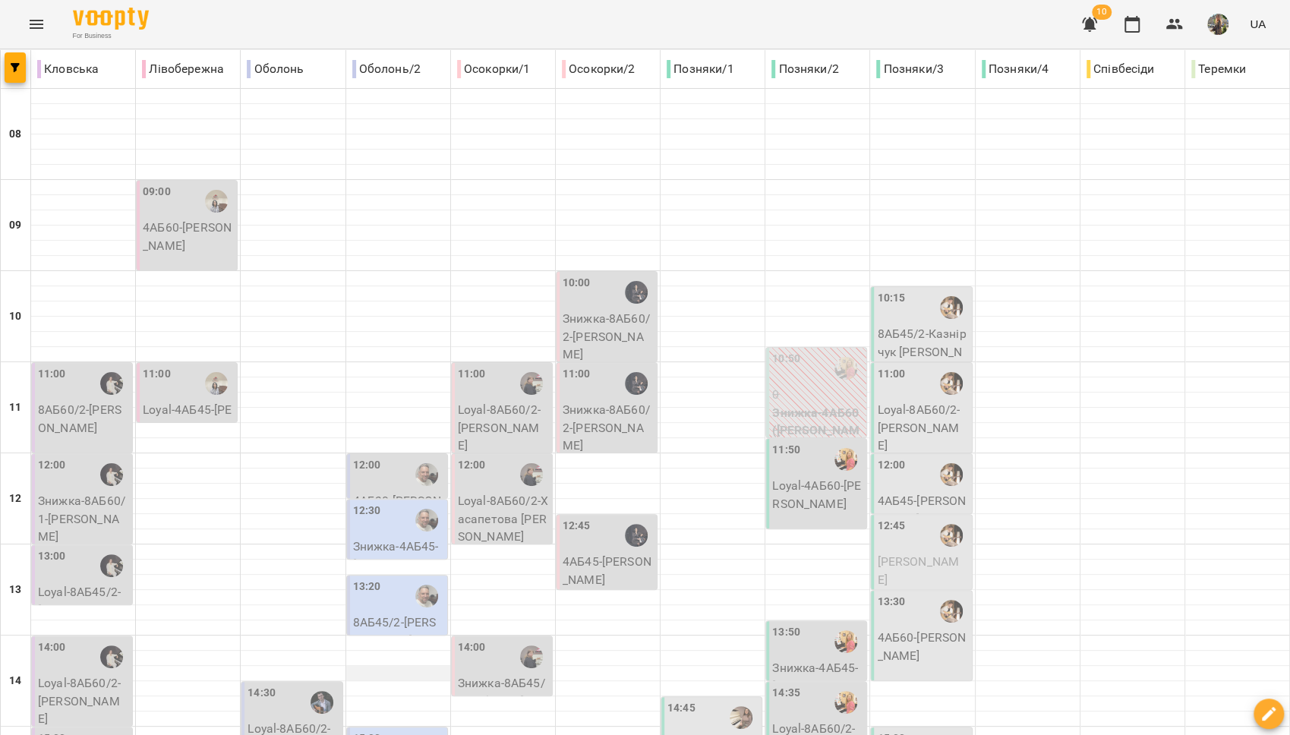
scroll to position [331, 0]
click at [385, 579] on div "13:20" at bounding box center [398, 596] width 91 height 35
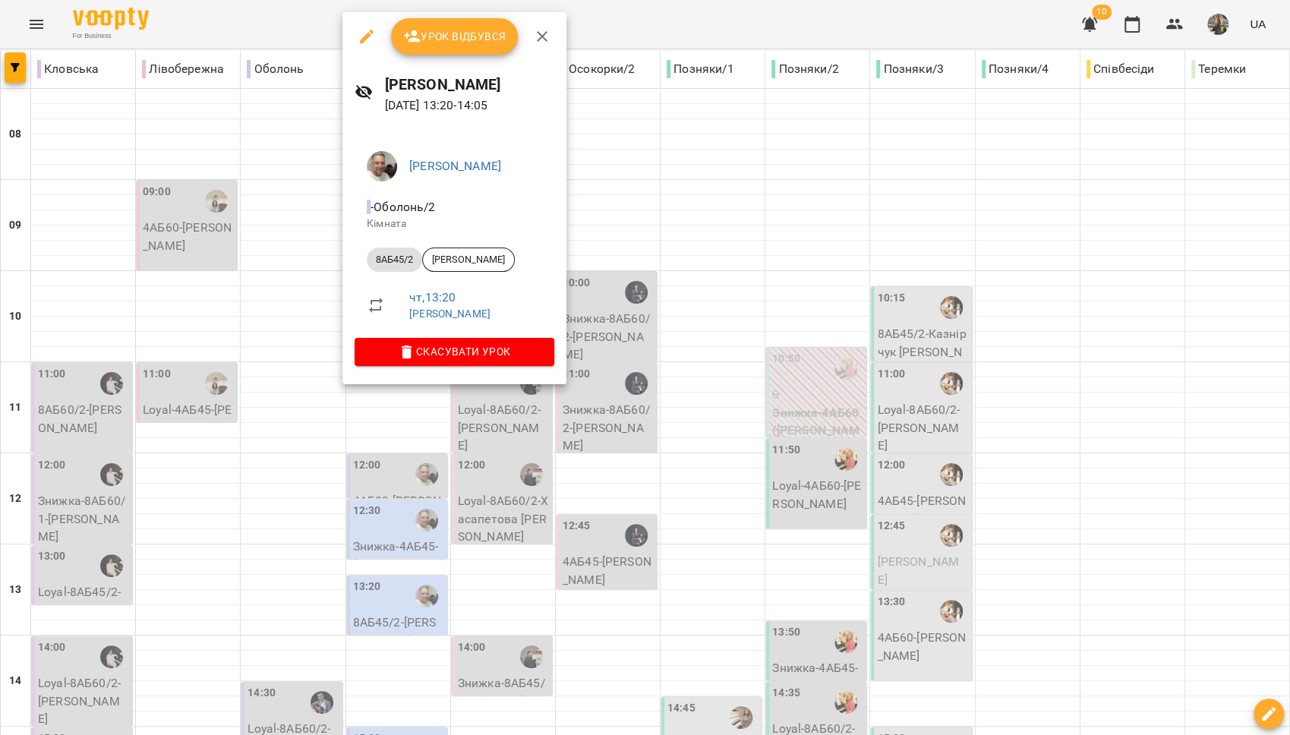
click at [290, 289] on div at bounding box center [645, 367] width 1290 height 735
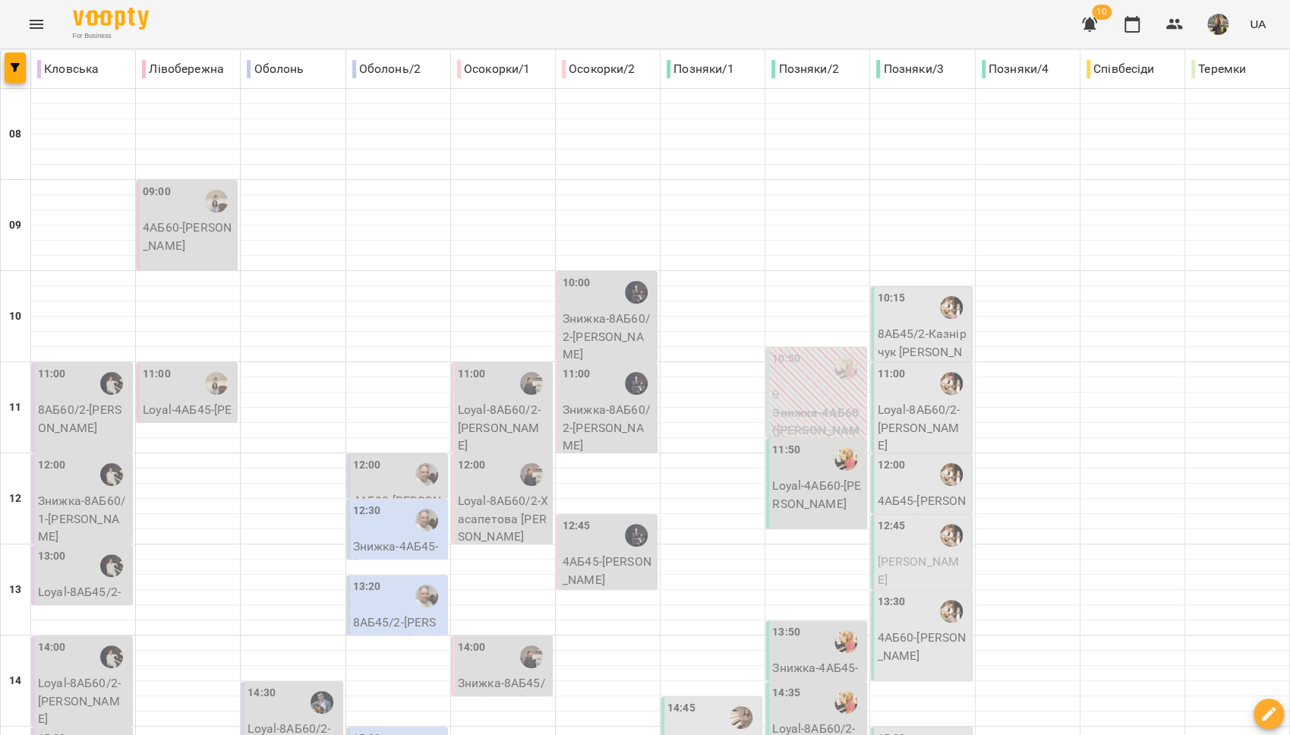
scroll to position [365, 0]
click at [378, 731] on div "15:00" at bounding box center [398, 748] width 91 height 35
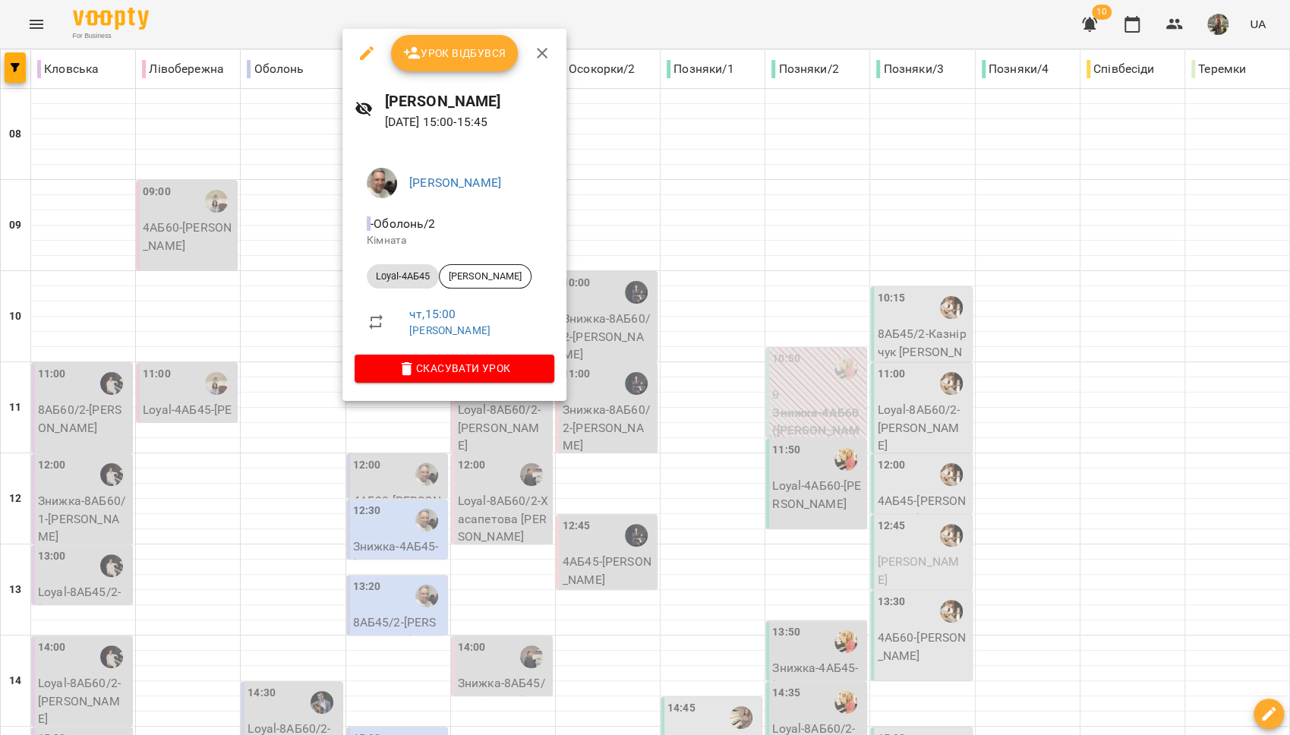
click at [390, 494] on div at bounding box center [645, 367] width 1290 height 735
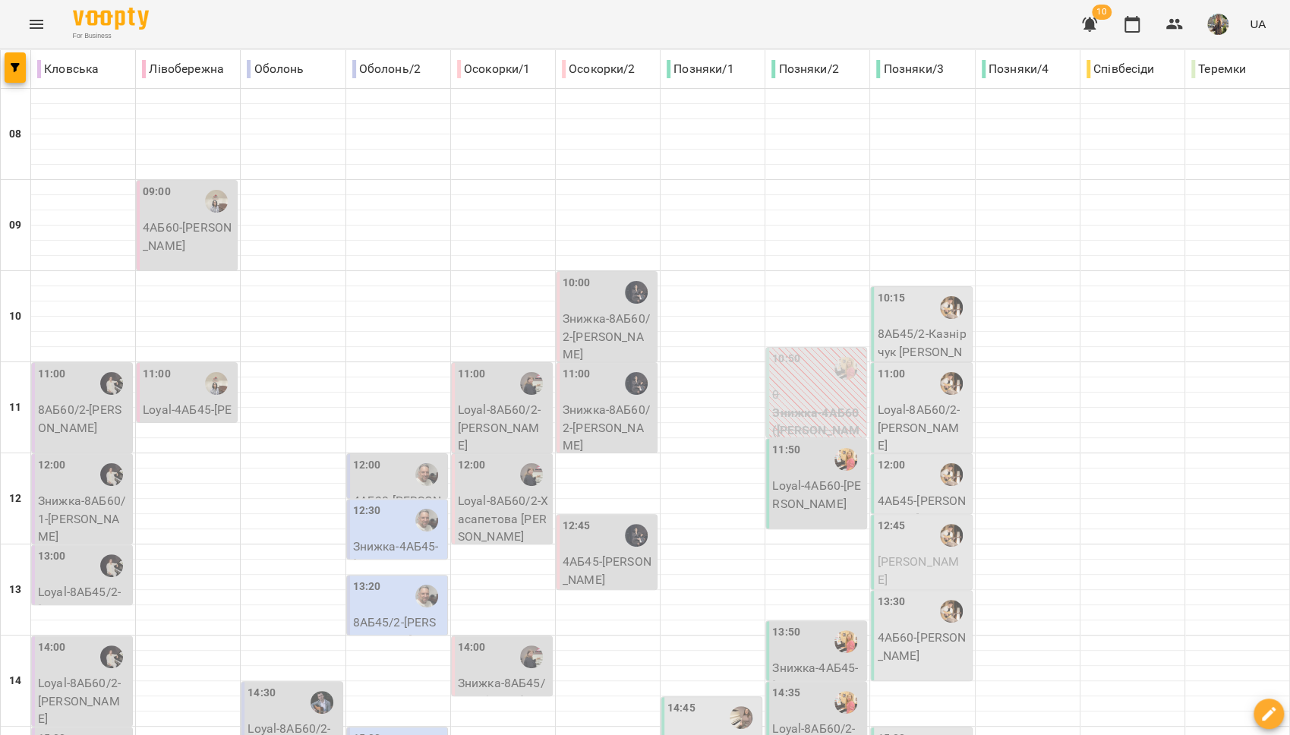
scroll to position [639, 0]
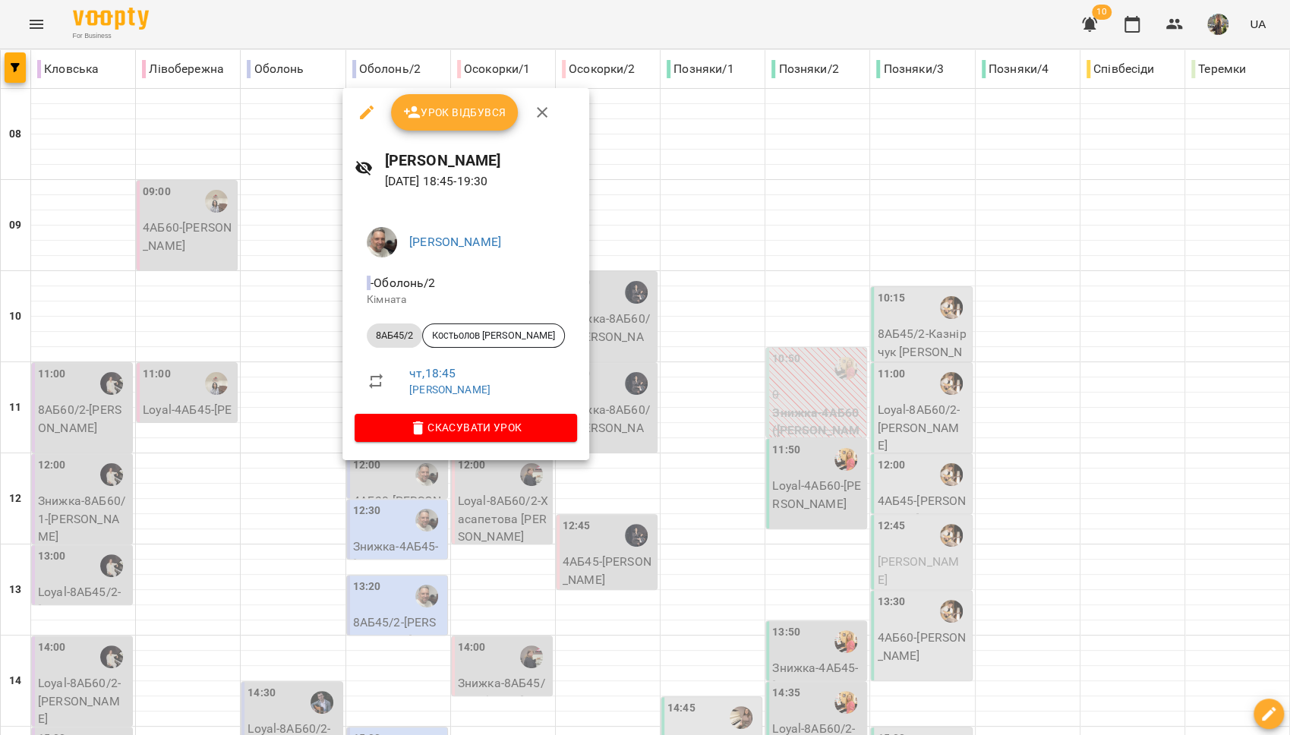
click at [418, 543] on div at bounding box center [645, 367] width 1290 height 735
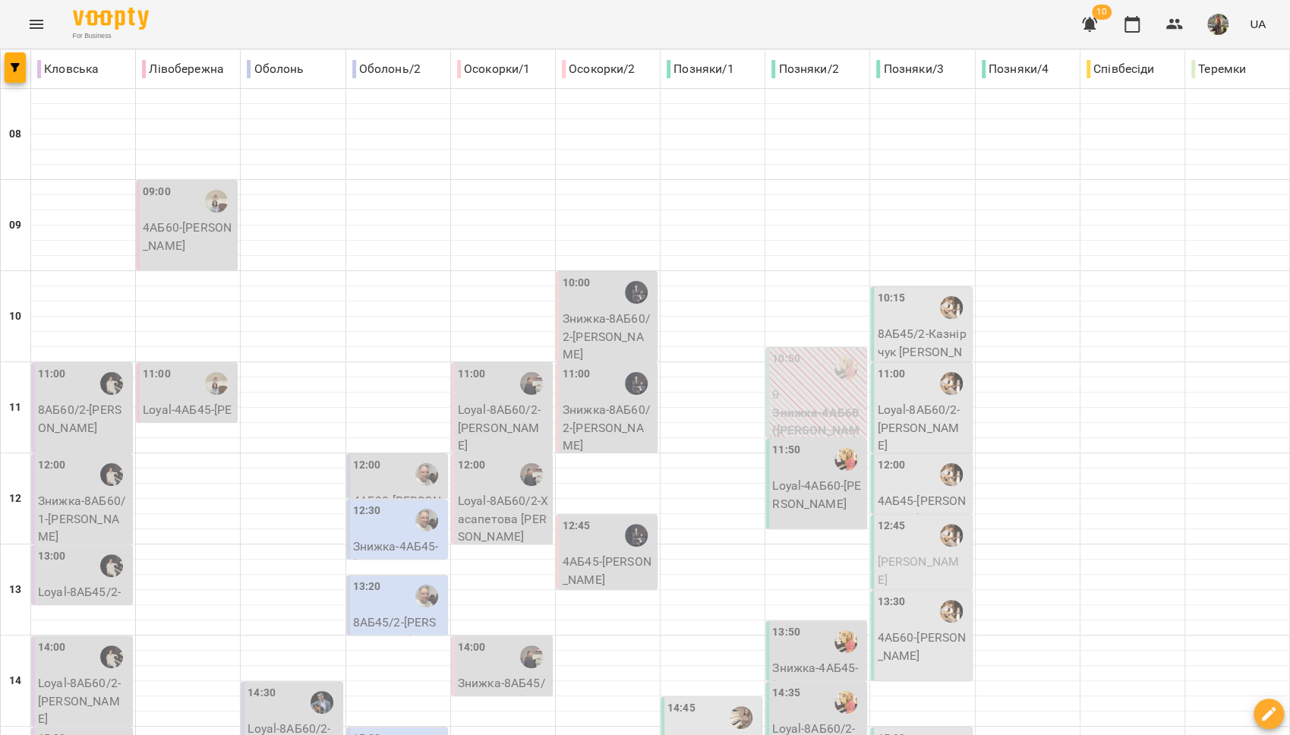
click at [39, 26] on icon "Menu" at bounding box center [36, 24] width 18 height 18
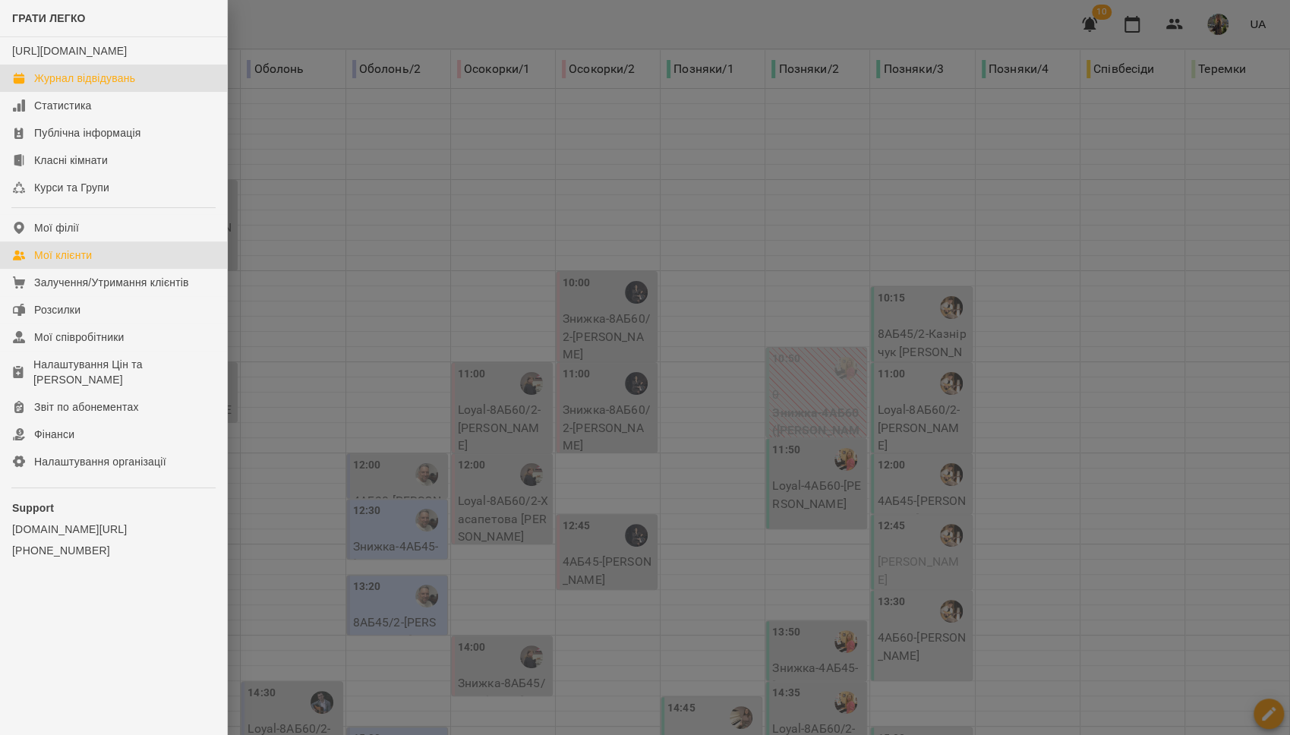
click at [77, 263] on div "Мої клієнти" at bounding box center [63, 255] width 58 height 15
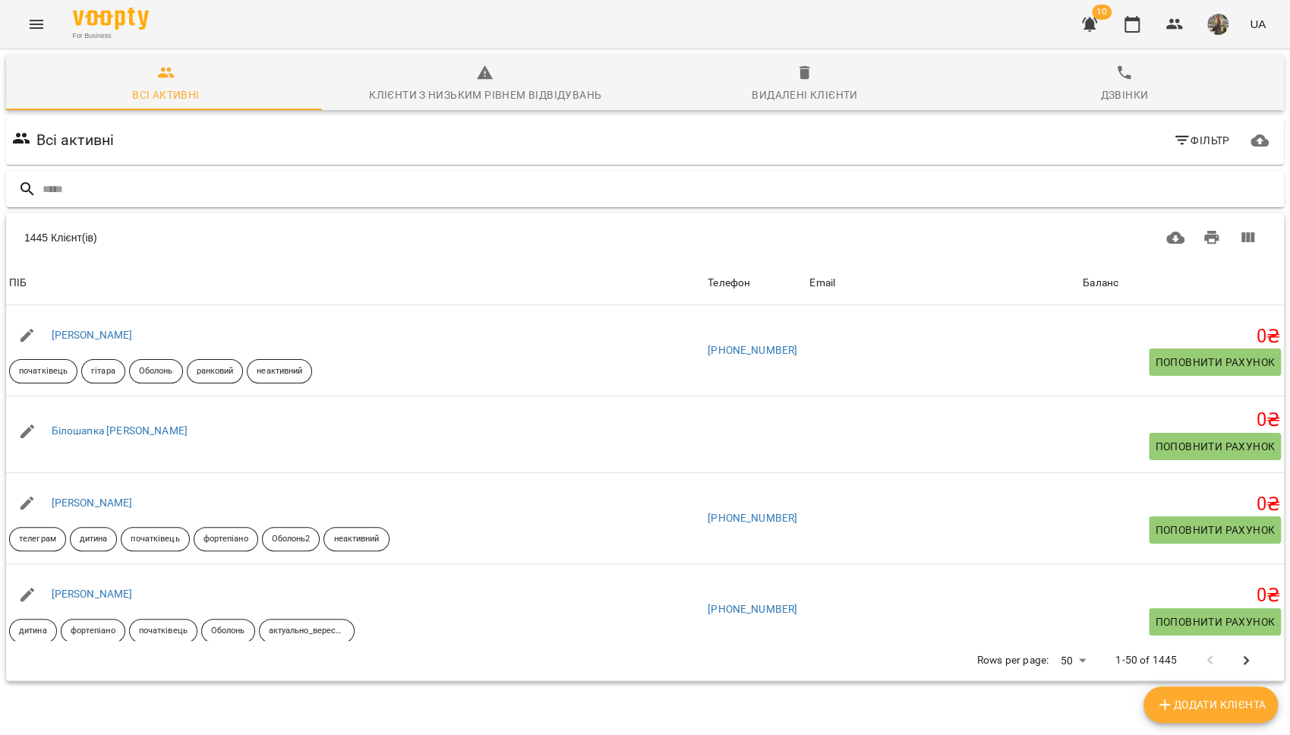
type input "**********"
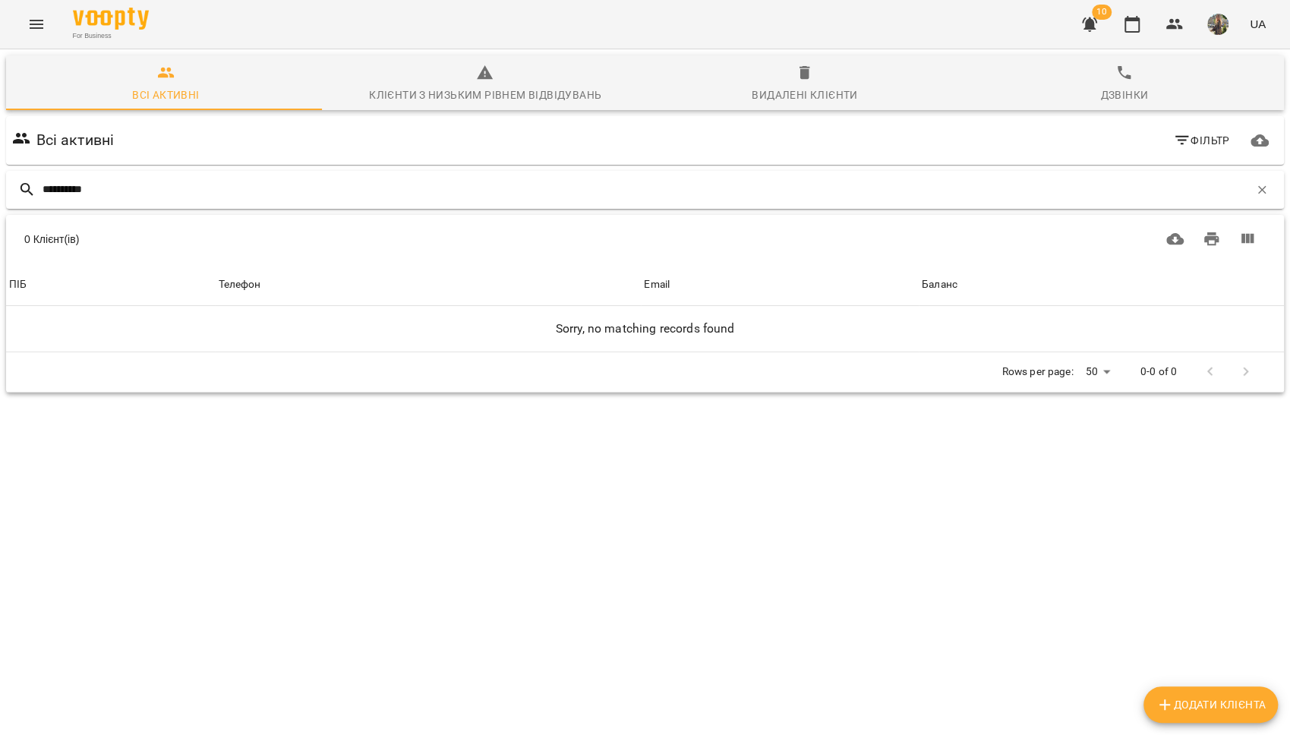
drag, startPoint x: 109, startPoint y: 188, endPoint x: 37, endPoint y: 188, distance: 71.4
click at [37, 188] on div "**********" at bounding box center [645, 190] width 1278 height 38
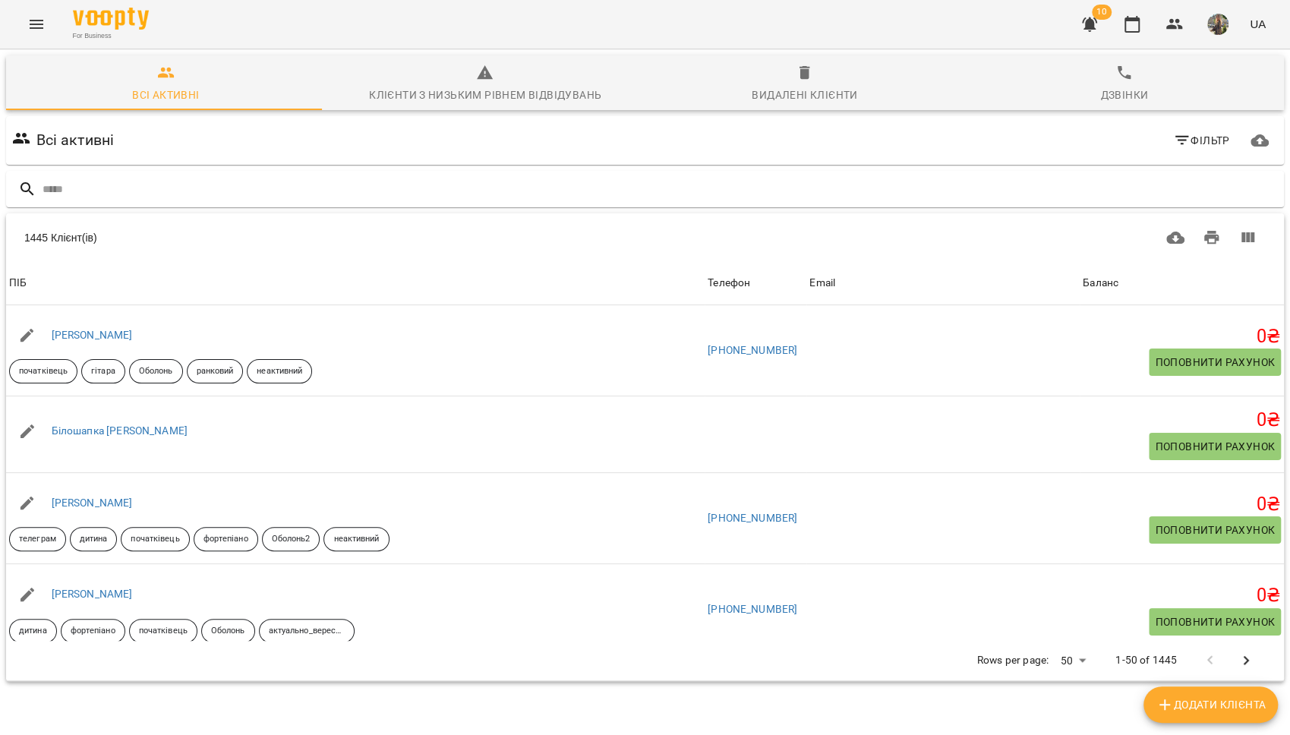
click at [23, 29] on button "Menu" at bounding box center [36, 24] width 36 height 36
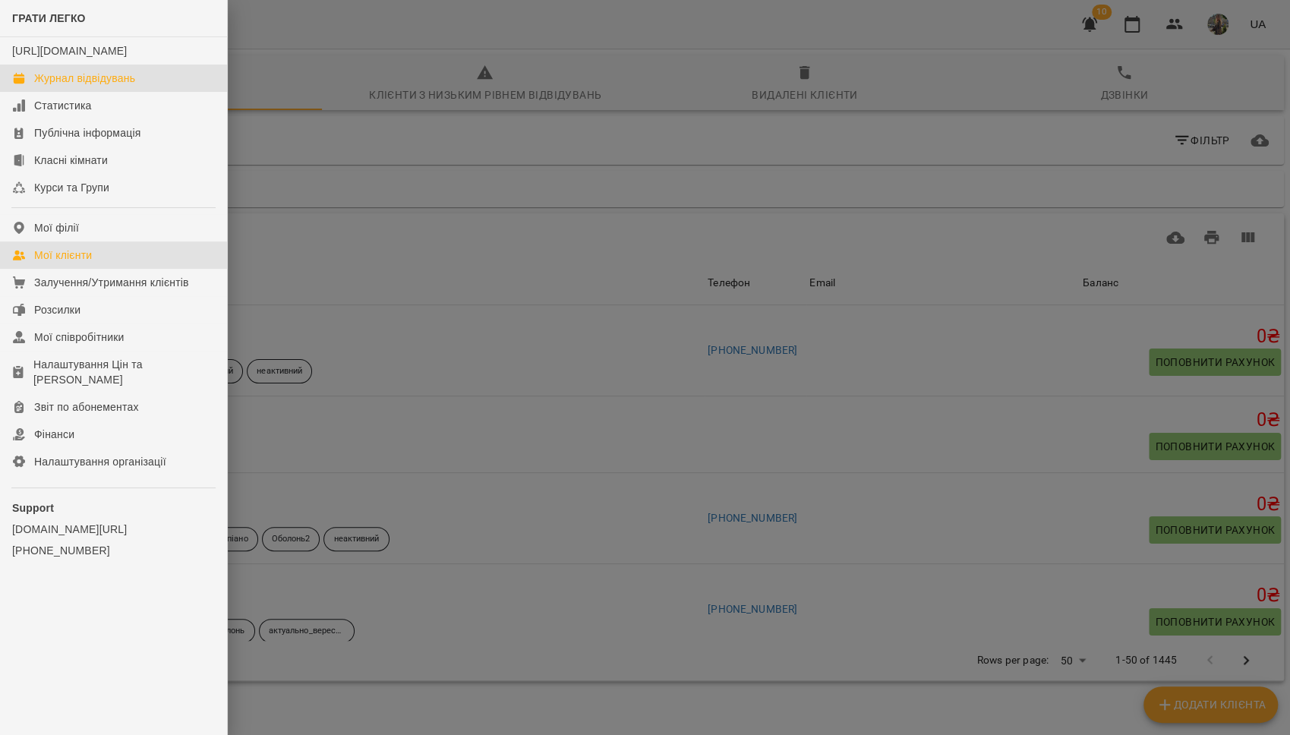
click at [67, 86] on div "Журнал відвідувань" at bounding box center [84, 78] width 101 height 15
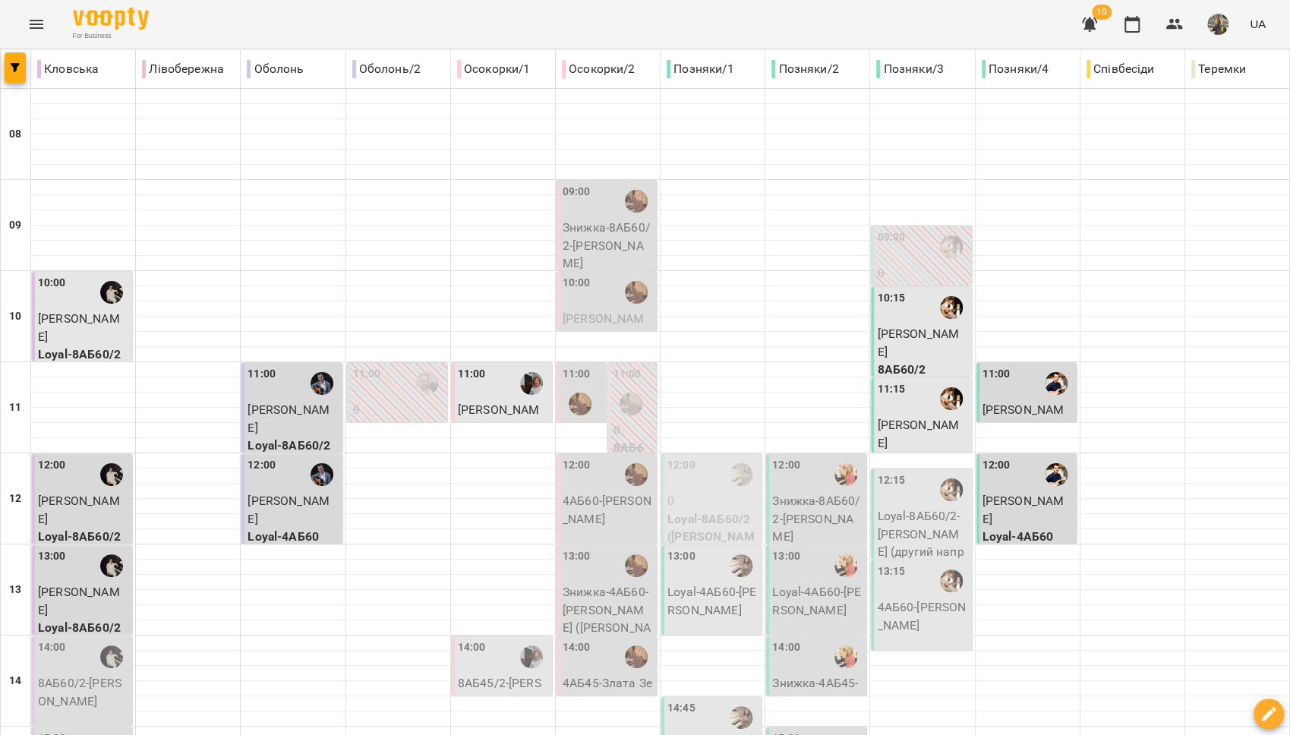
scroll to position [540, 0]
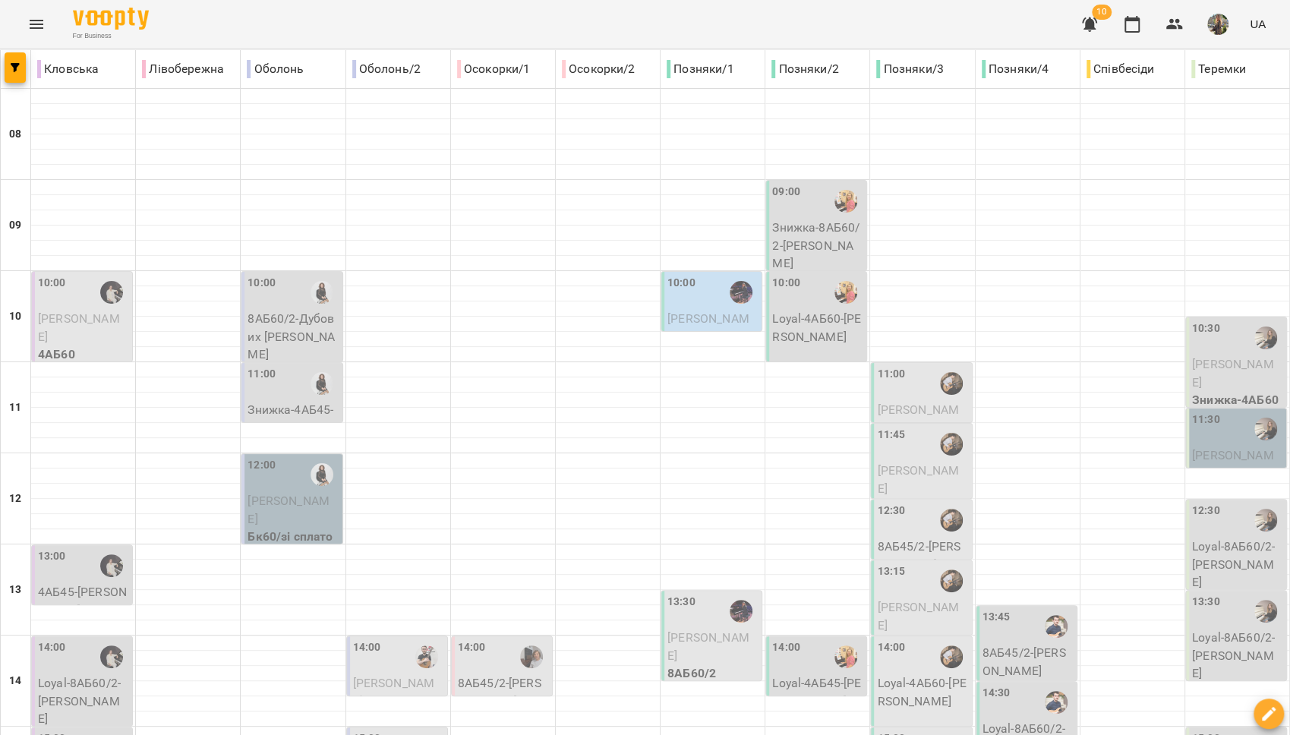
click at [901, 456] on div "11:45" at bounding box center [922, 444] width 91 height 35
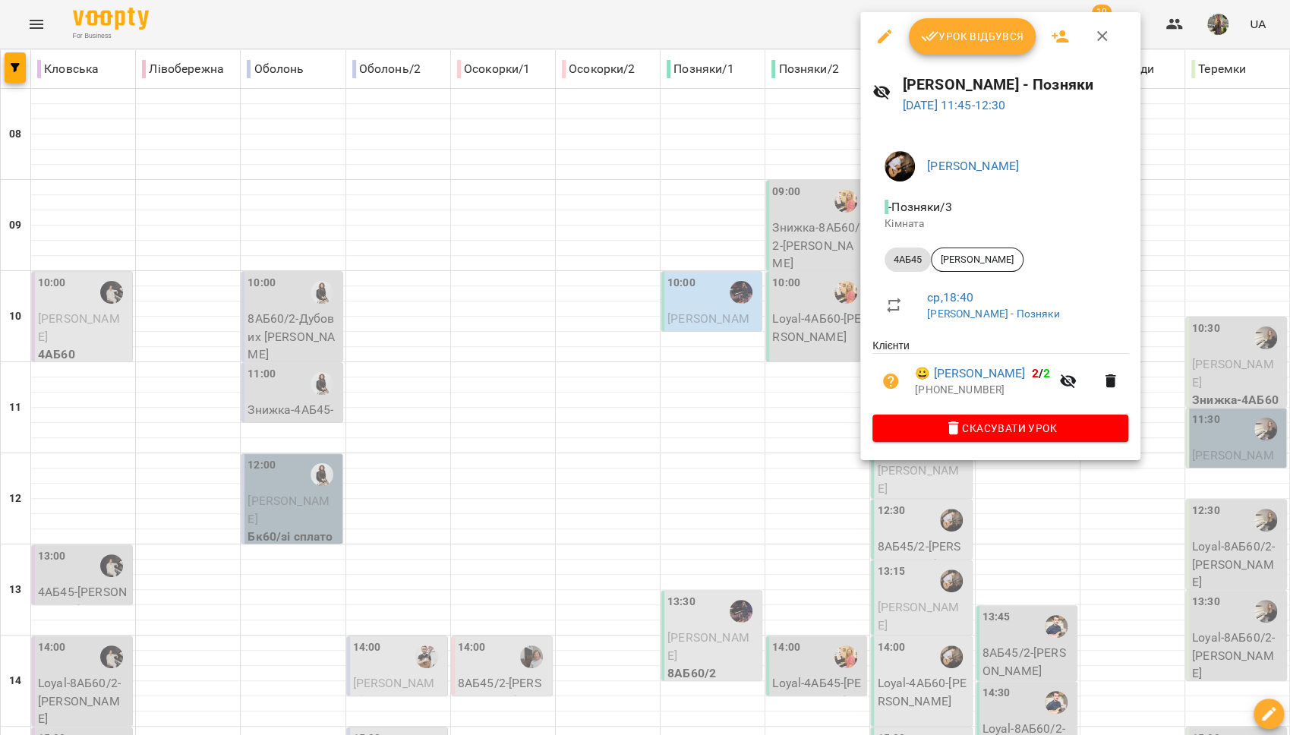
click at [841, 108] on div at bounding box center [645, 367] width 1290 height 735
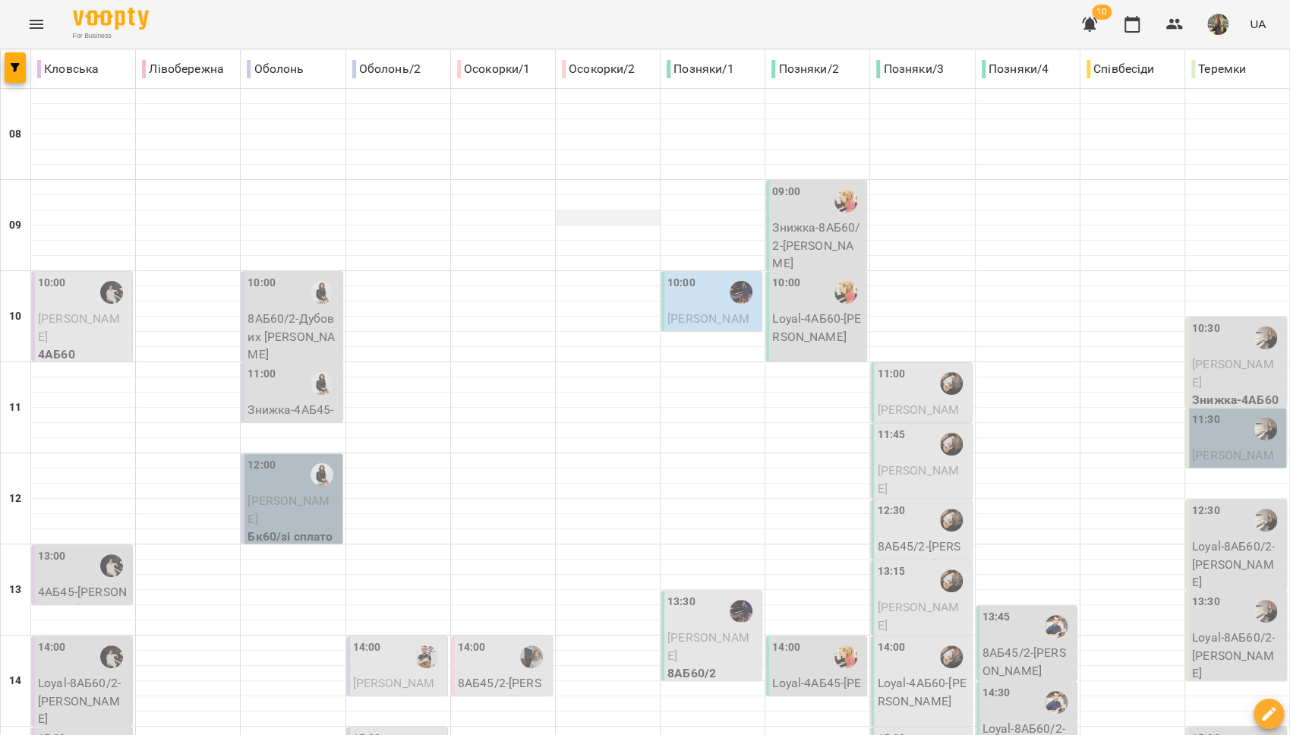
scroll to position [639, 0]
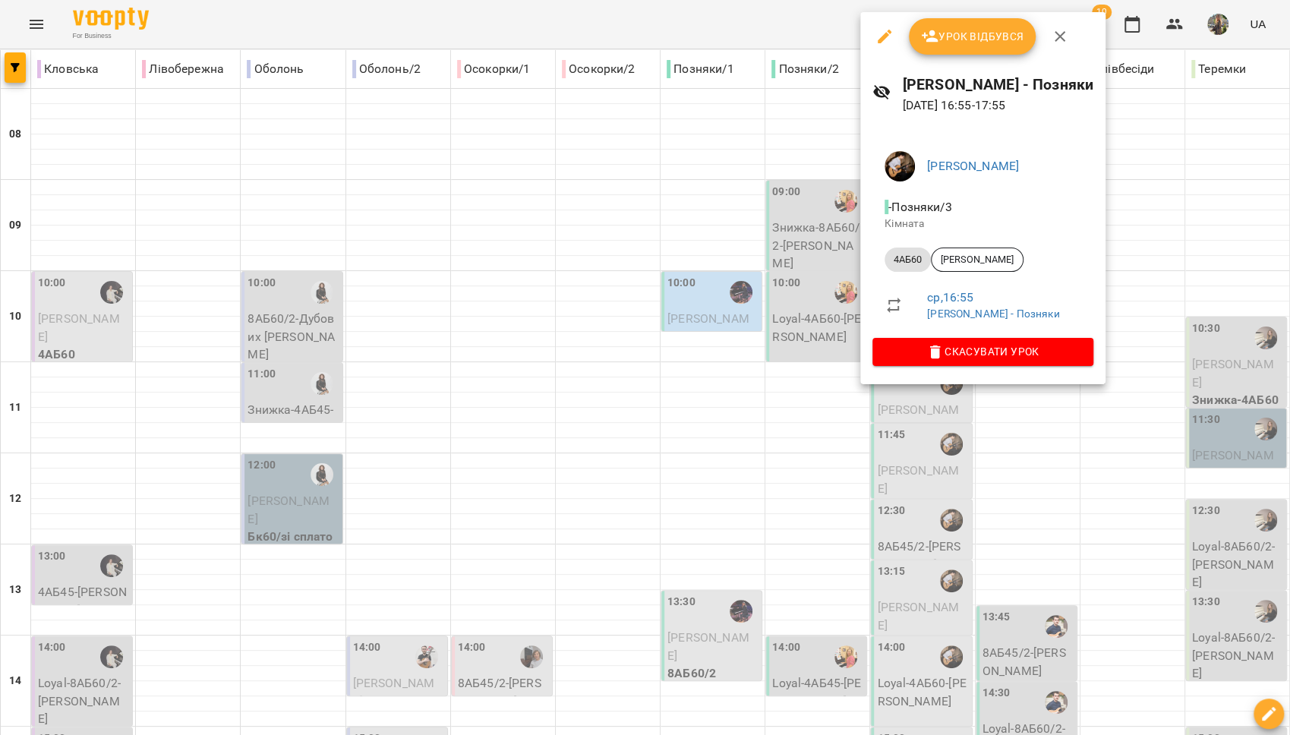
click at [925, 462] on div at bounding box center [645, 367] width 1290 height 735
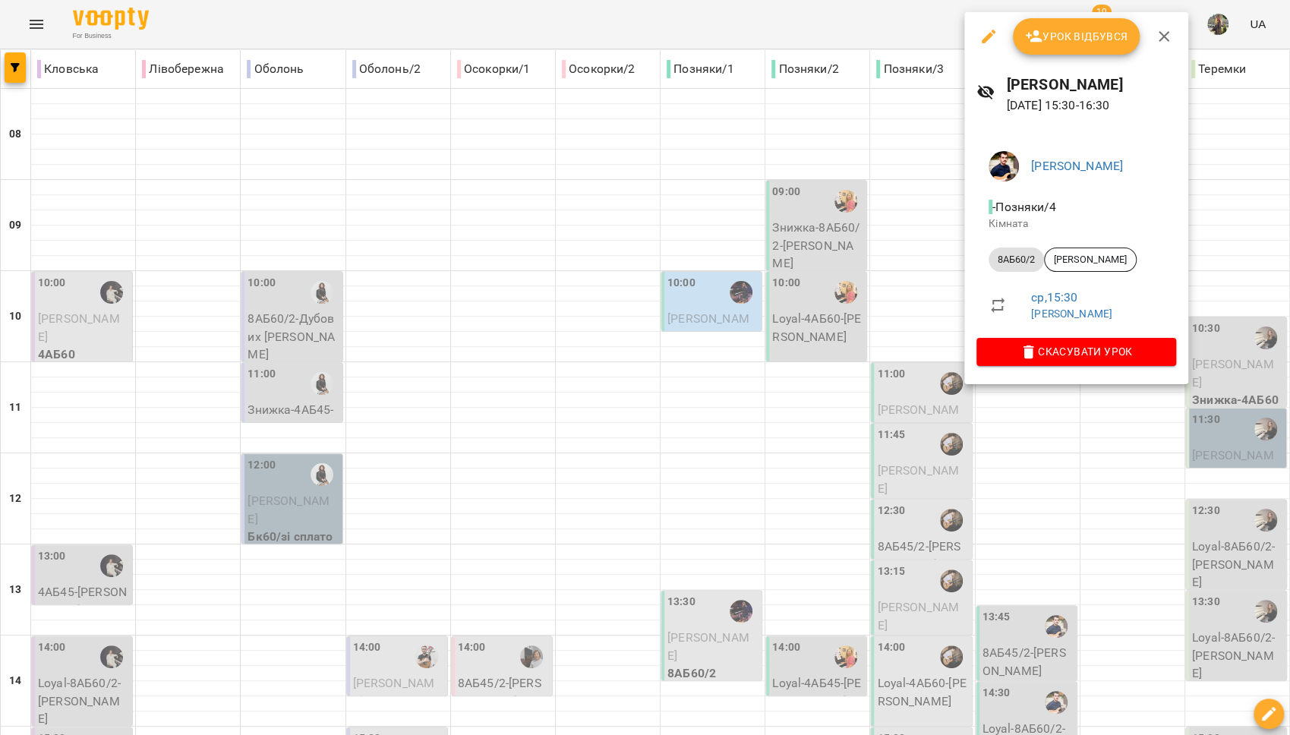
click at [888, 324] on div at bounding box center [645, 367] width 1290 height 735
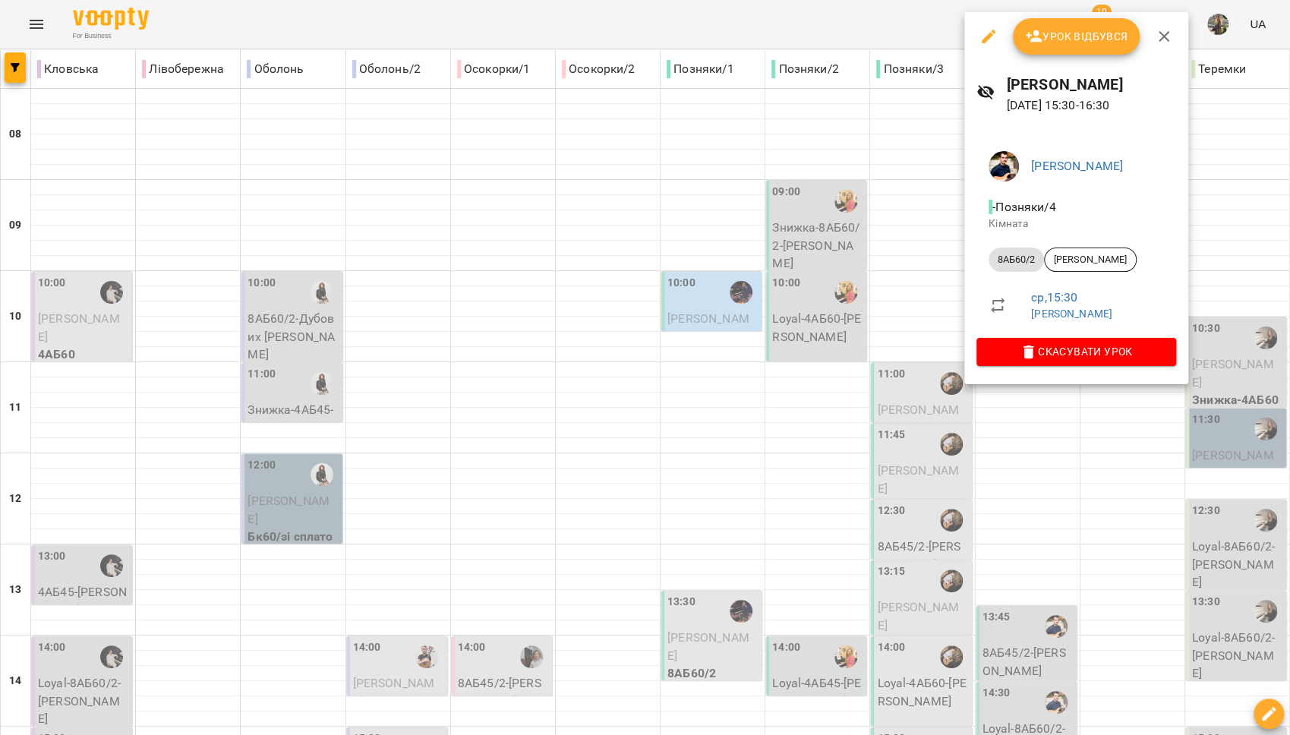
click at [910, 228] on div at bounding box center [645, 367] width 1290 height 735
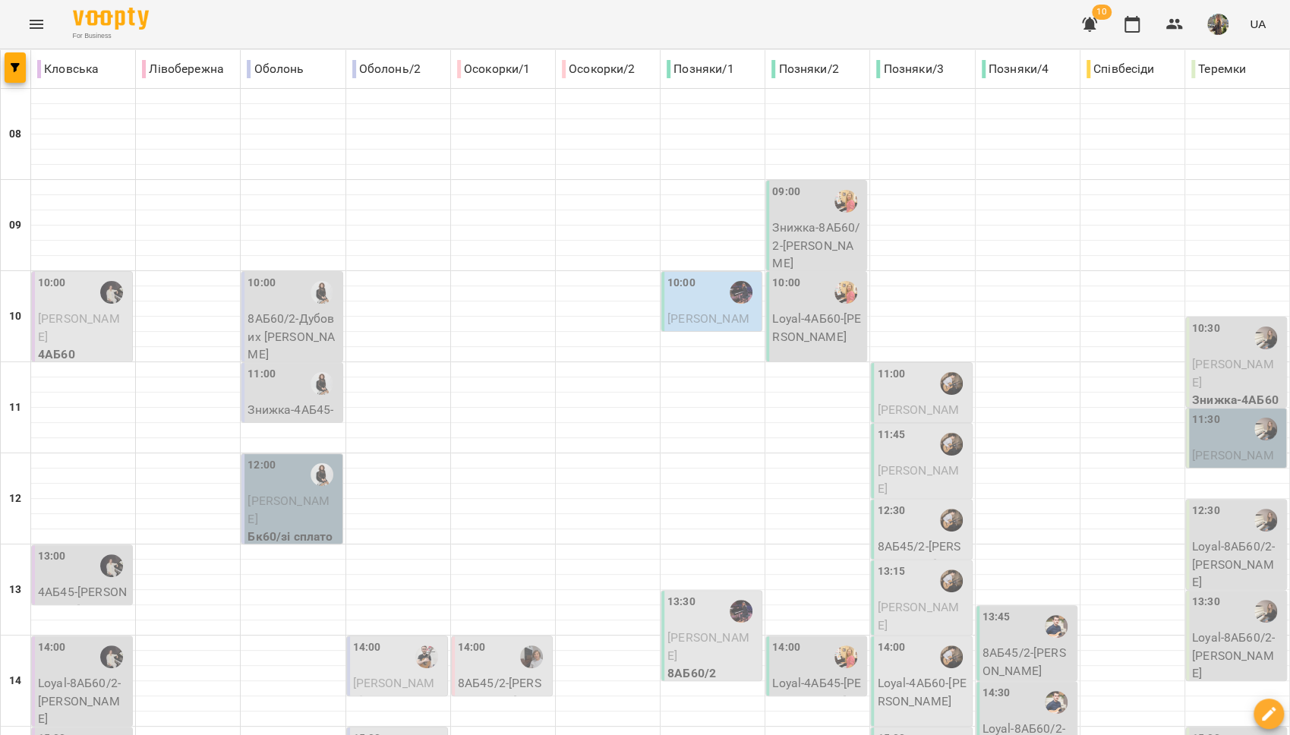
scroll to position [562, 0]
click at [14, 70] on icon "button" at bounding box center [15, 67] width 9 height 9
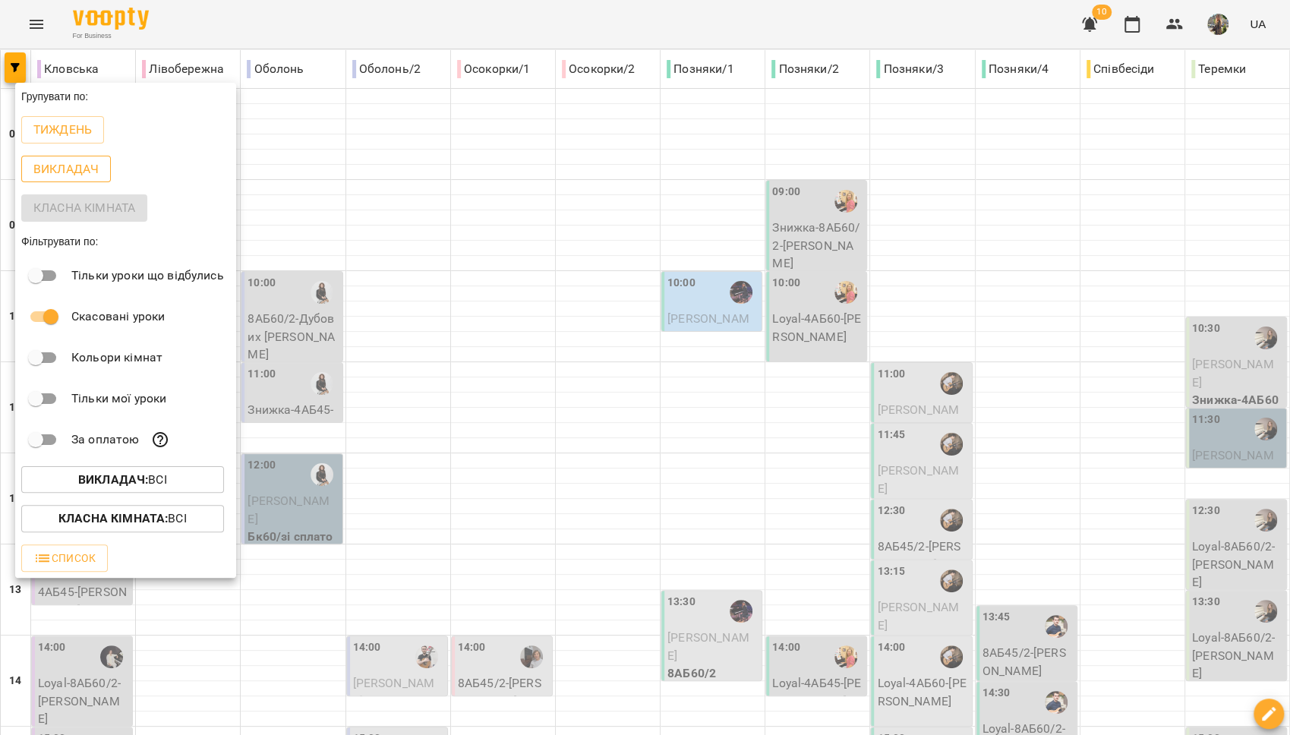
click at [61, 170] on p "Викладач" at bounding box center [65, 169] width 65 height 18
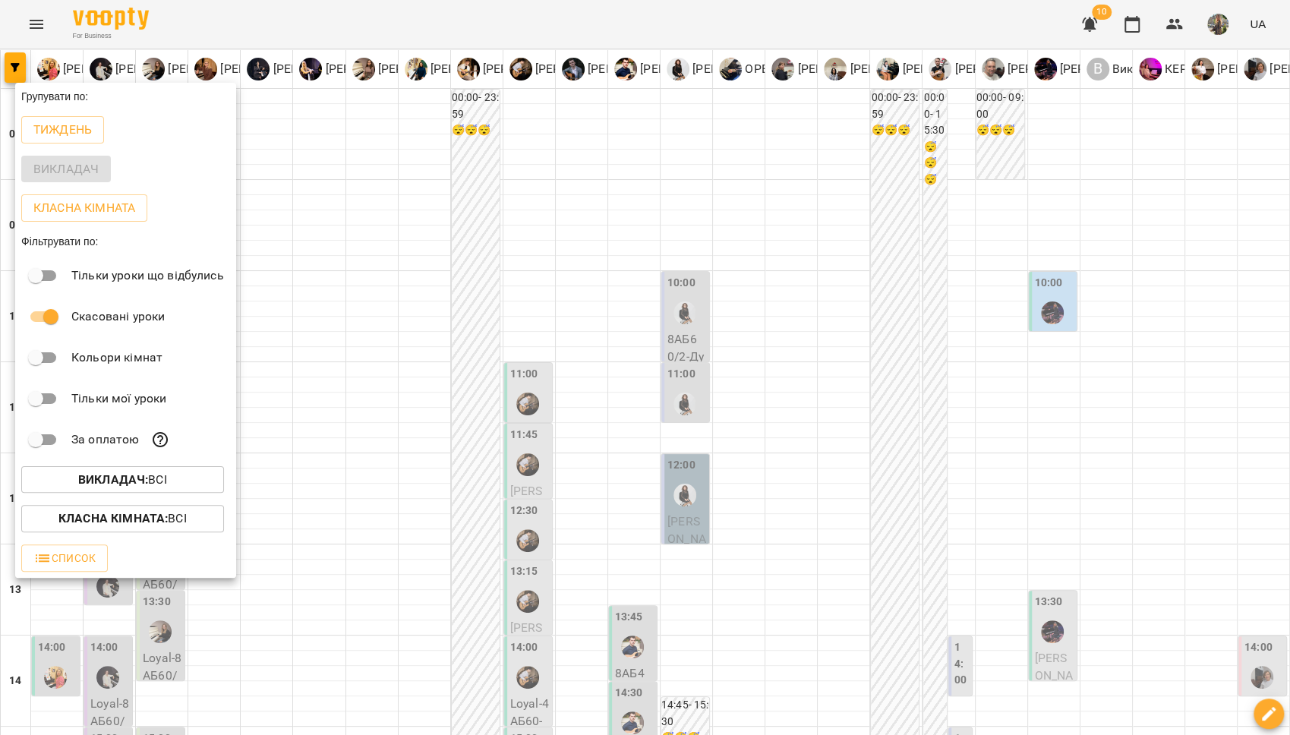
click at [503, 223] on div at bounding box center [645, 367] width 1290 height 735
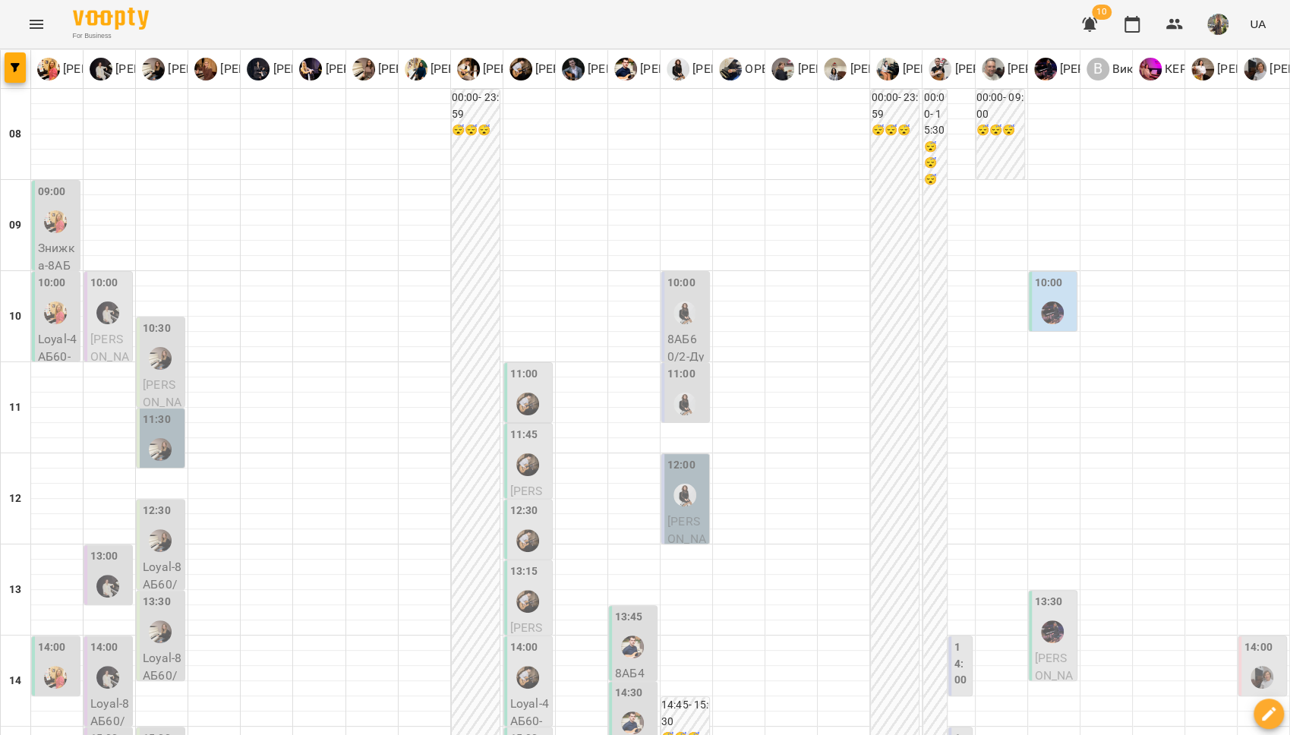
scroll to position [554, 0]
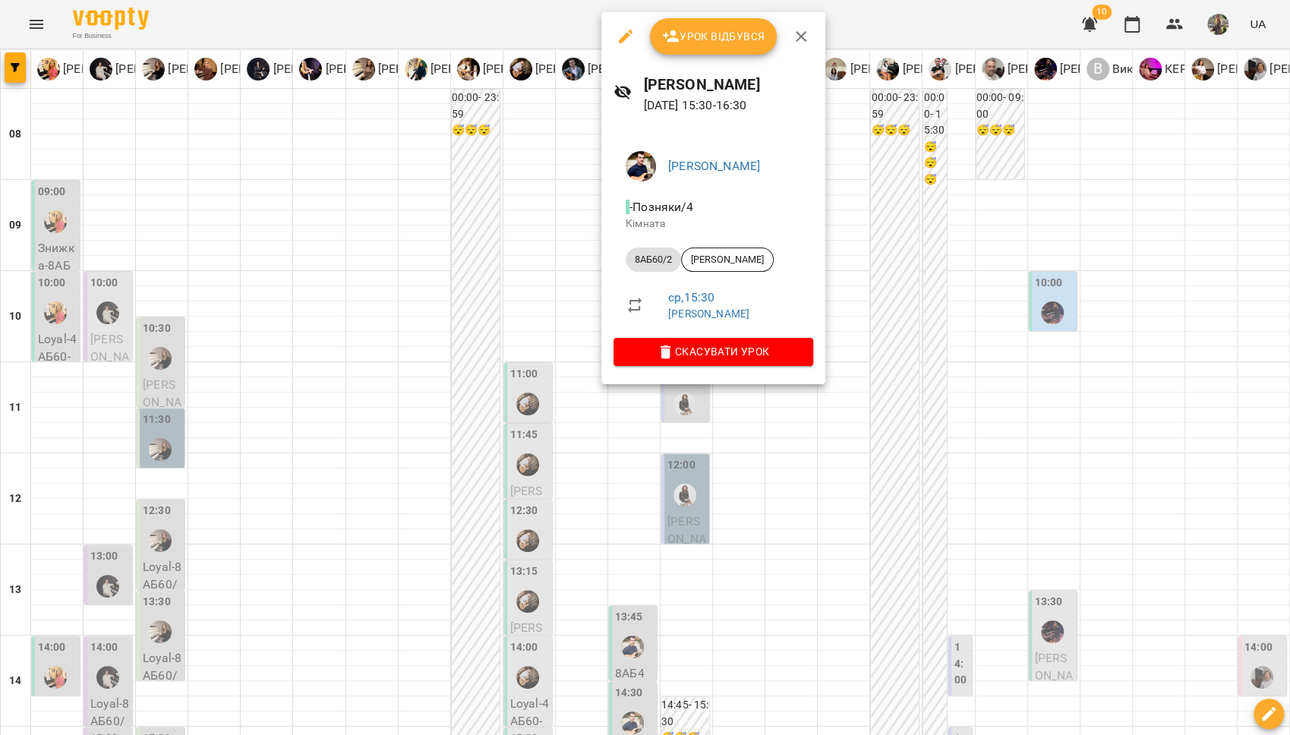
click at [527, 300] on div at bounding box center [645, 367] width 1290 height 735
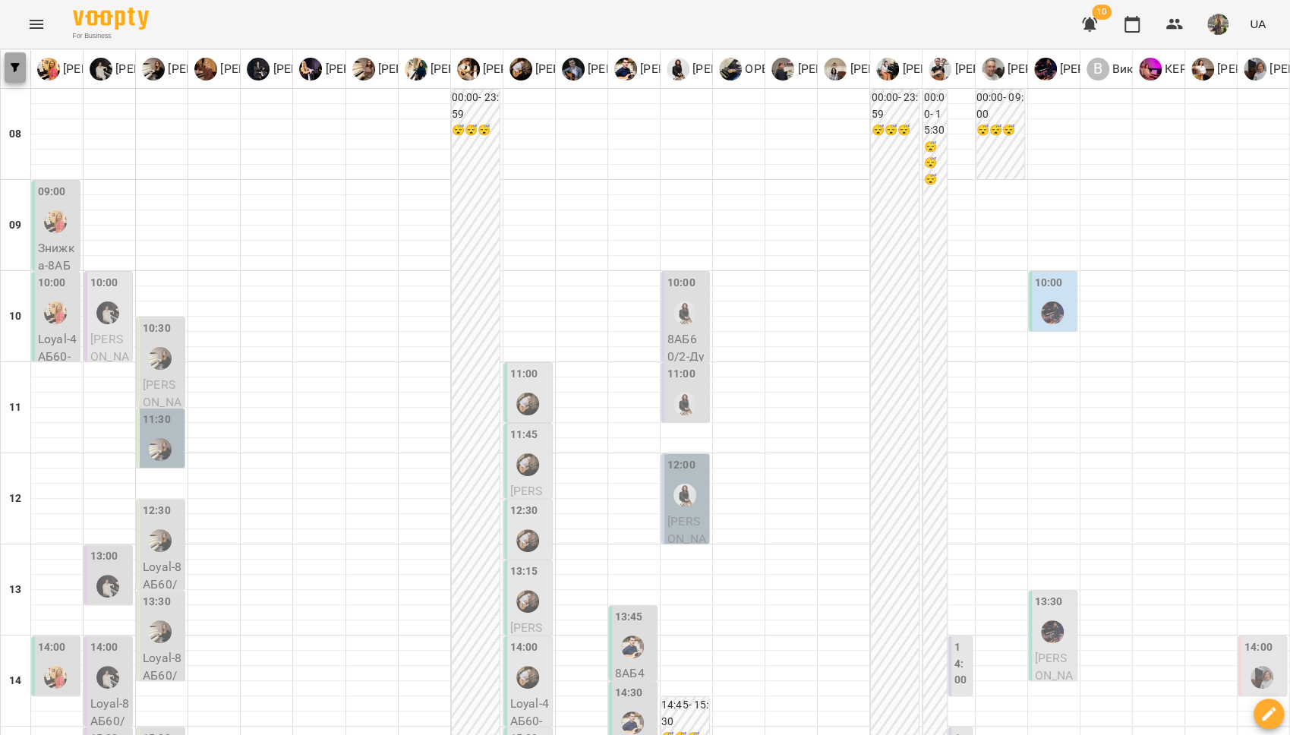
click at [20, 68] on span "button" at bounding box center [15, 67] width 21 height 9
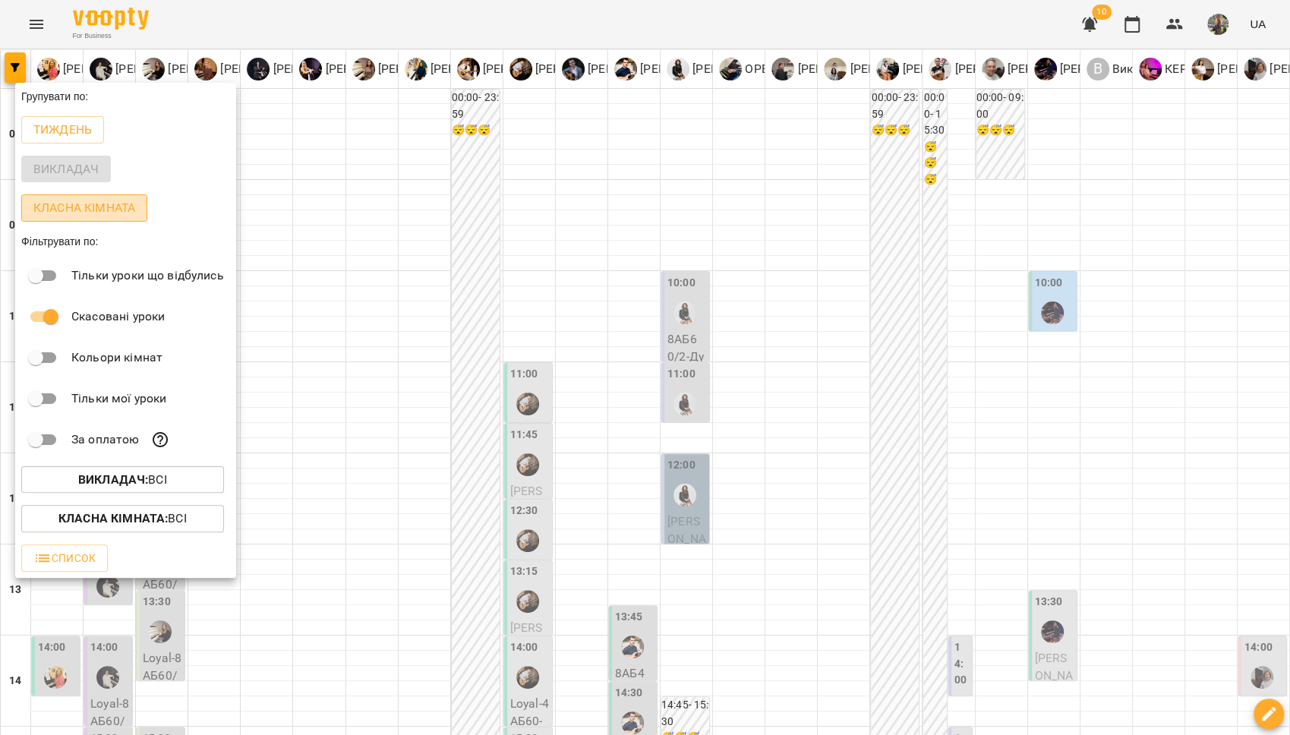
click at [65, 210] on p "Класна кімната" at bounding box center [84, 208] width 102 height 18
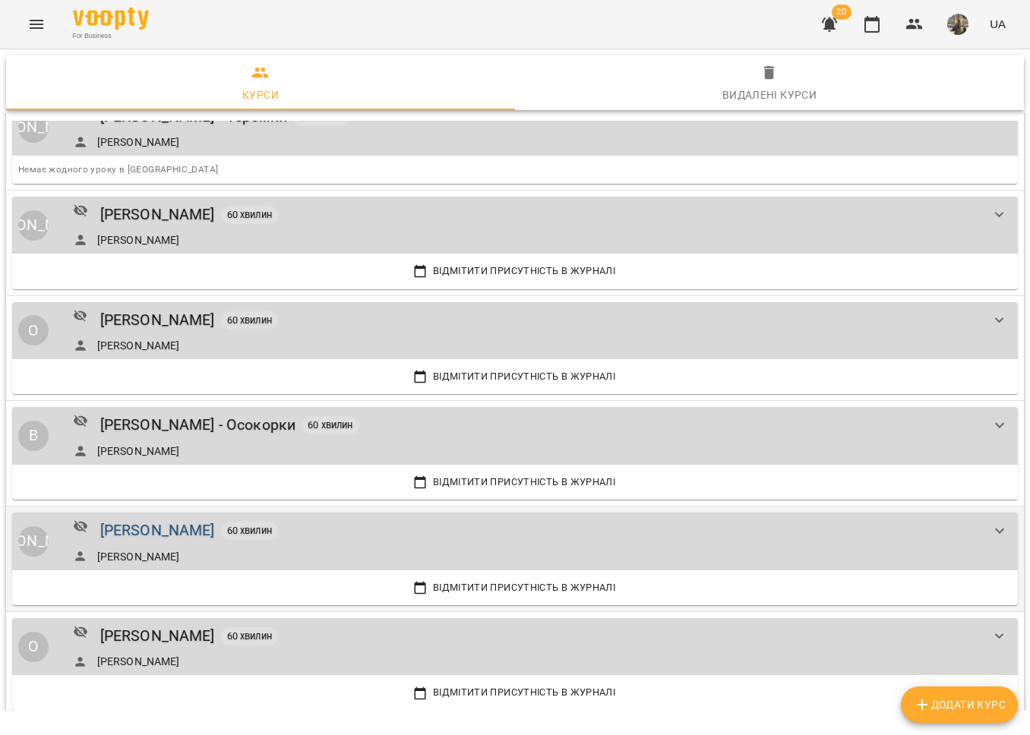
scroll to position [1143, 0]
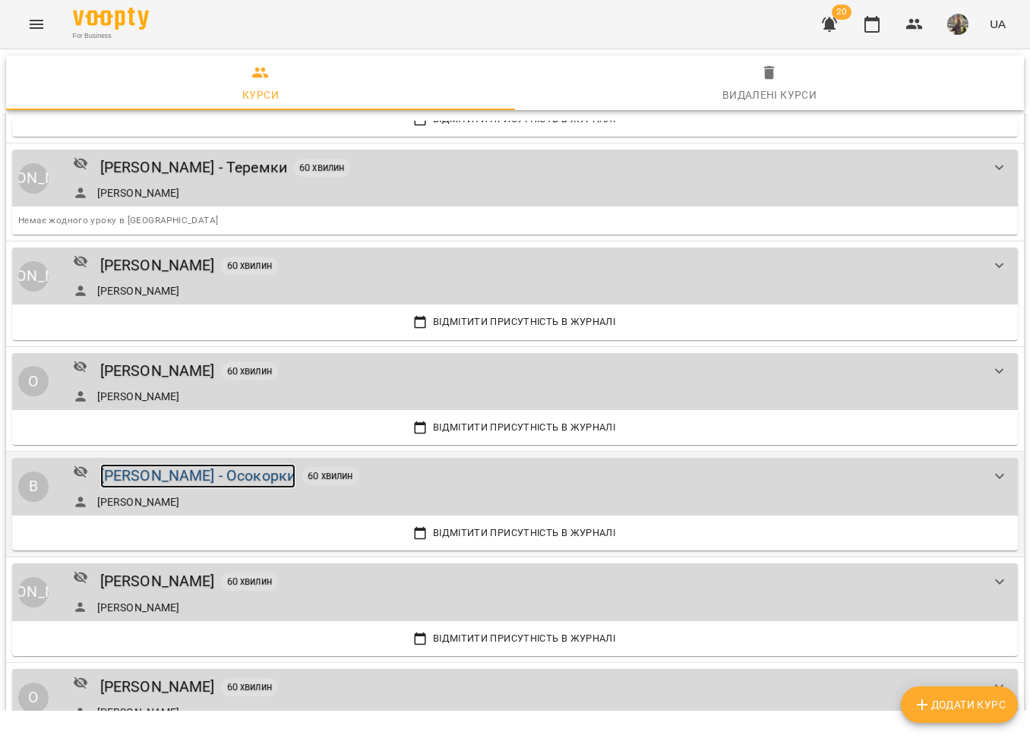
click at [226, 472] on div "[PERSON_NAME] - Осокорки" at bounding box center [198, 476] width 196 height 24
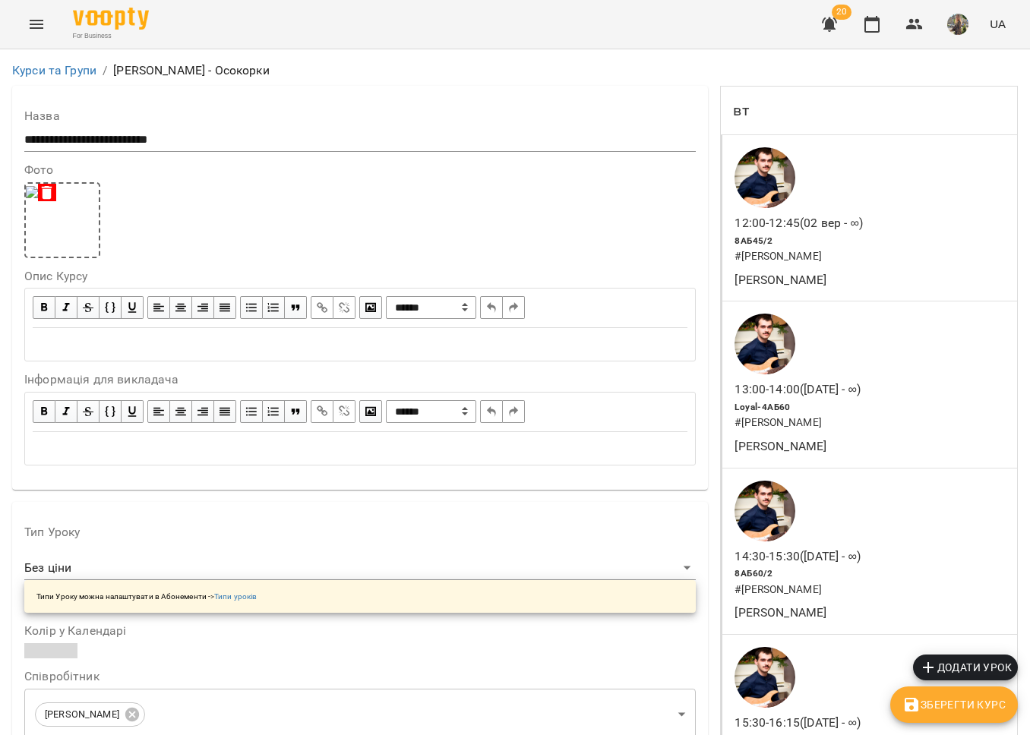
click at [42, 28] on icon "Menu" at bounding box center [37, 24] width 14 height 9
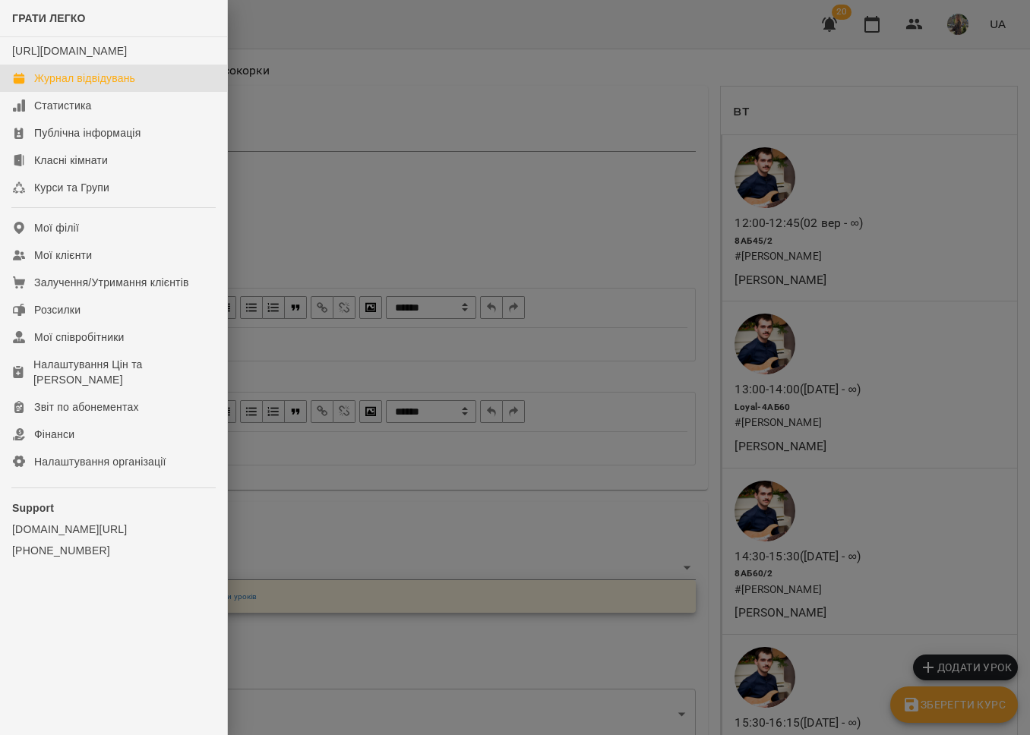
click at [68, 86] on div "Журнал відвідувань" at bounding box center [84, 78] width 101 height 15
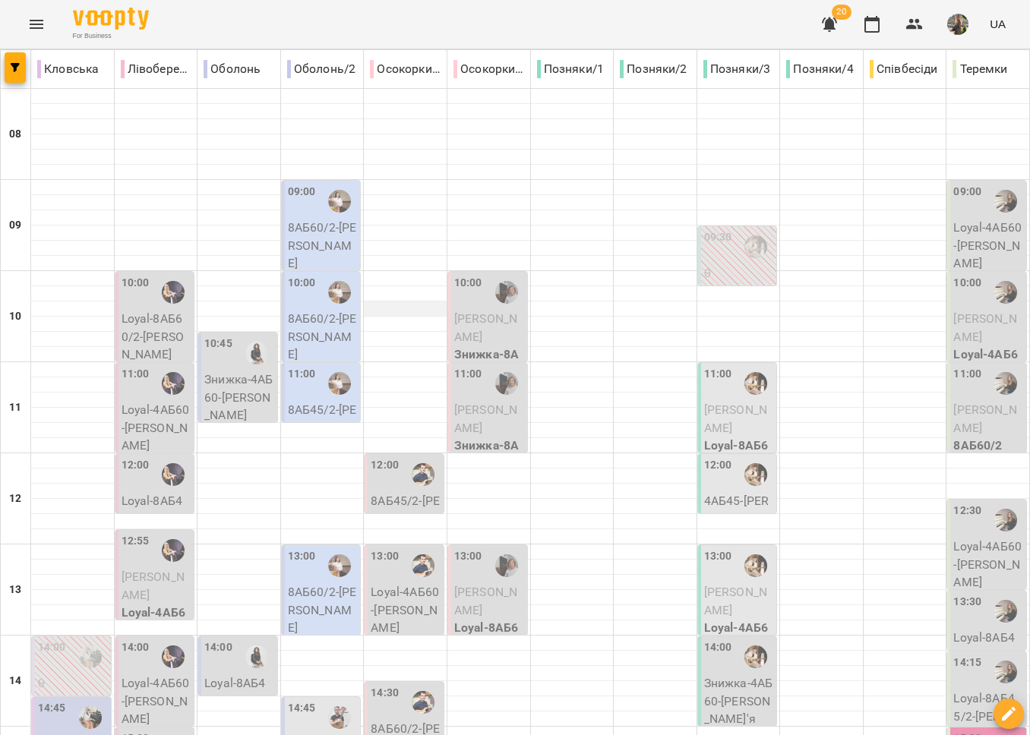
scroll to position [109, 0]
click at [486, 403] on span "[PERSON_NAME]" at bounding box center [485, 419] width 63 height 33
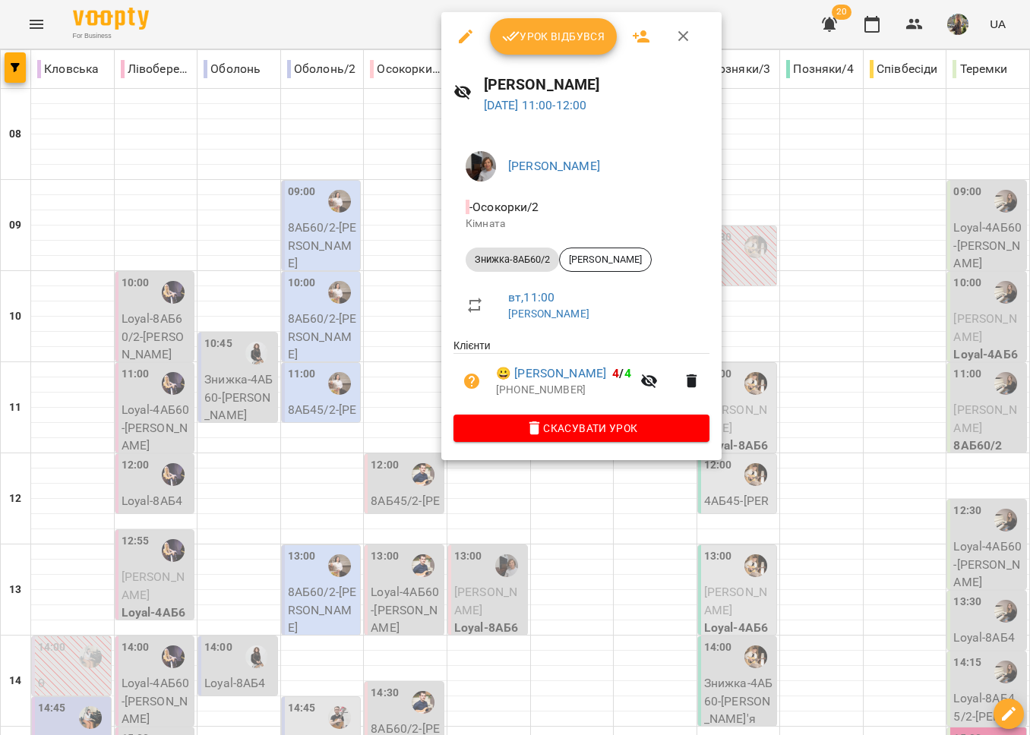
click at [579, 507] on div at bounding box center [515, 367] width 1030 height 735
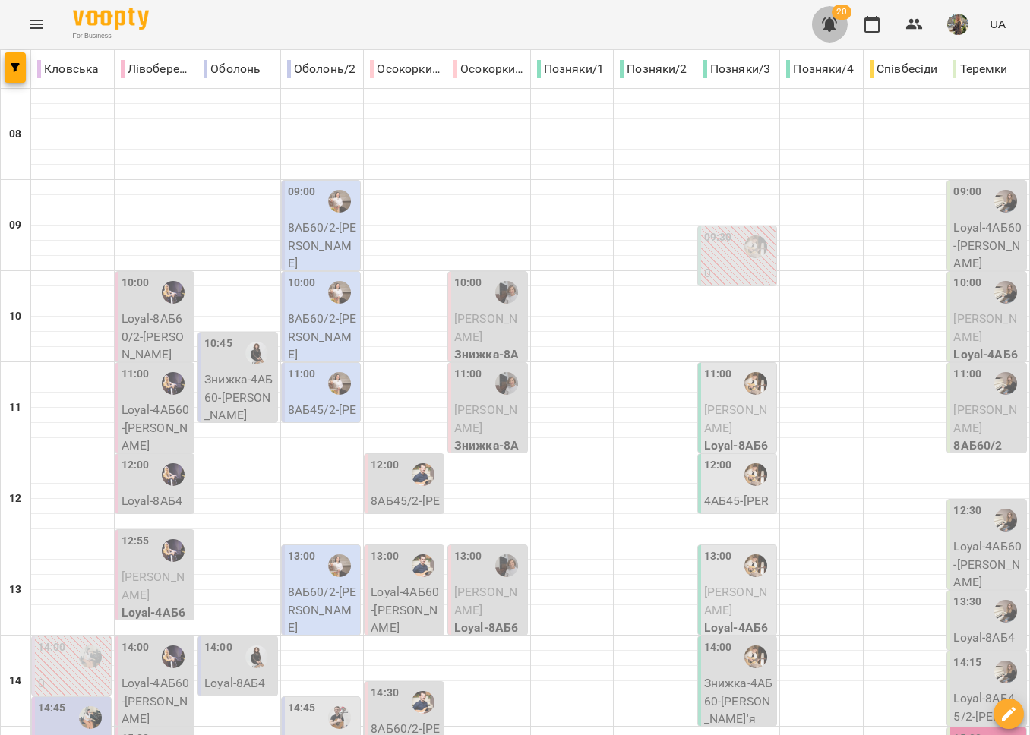
click at [824, 31] on icon "button" at bounding box center [829, 24] width 18 height 18
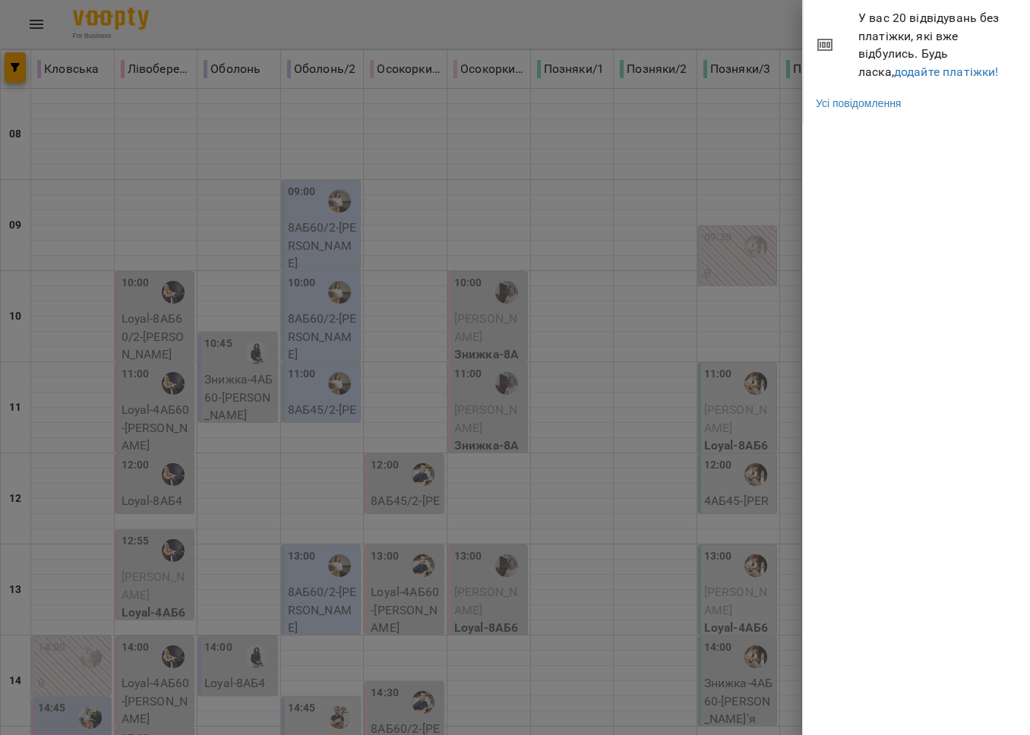
click at [876, 78] on span "У вас 20 відвідувань без платіжки, які вже відбулись. Будь ласка, додайте платі…" at bounding box center [938, 44] width 160 height 71
click at [894, 74] on link "додайте платіжки!" at bounding box center [946, 72] width 105 height 14
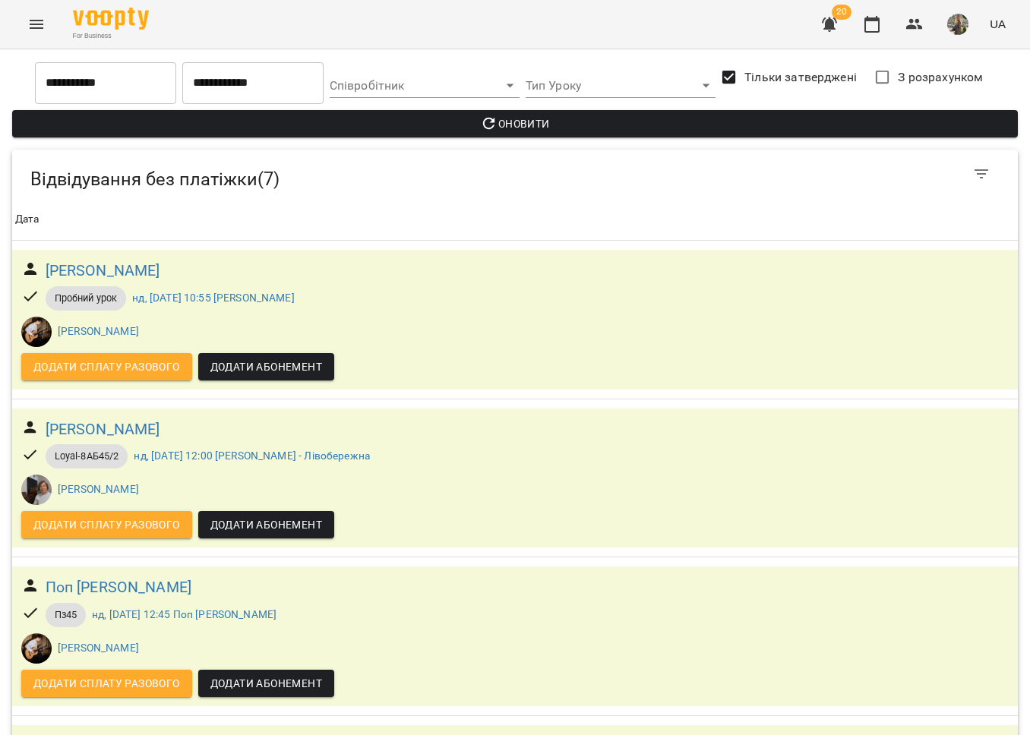
click at [46, 21] on button "Menu" at bounding box center [36, 24] width 36 height 36
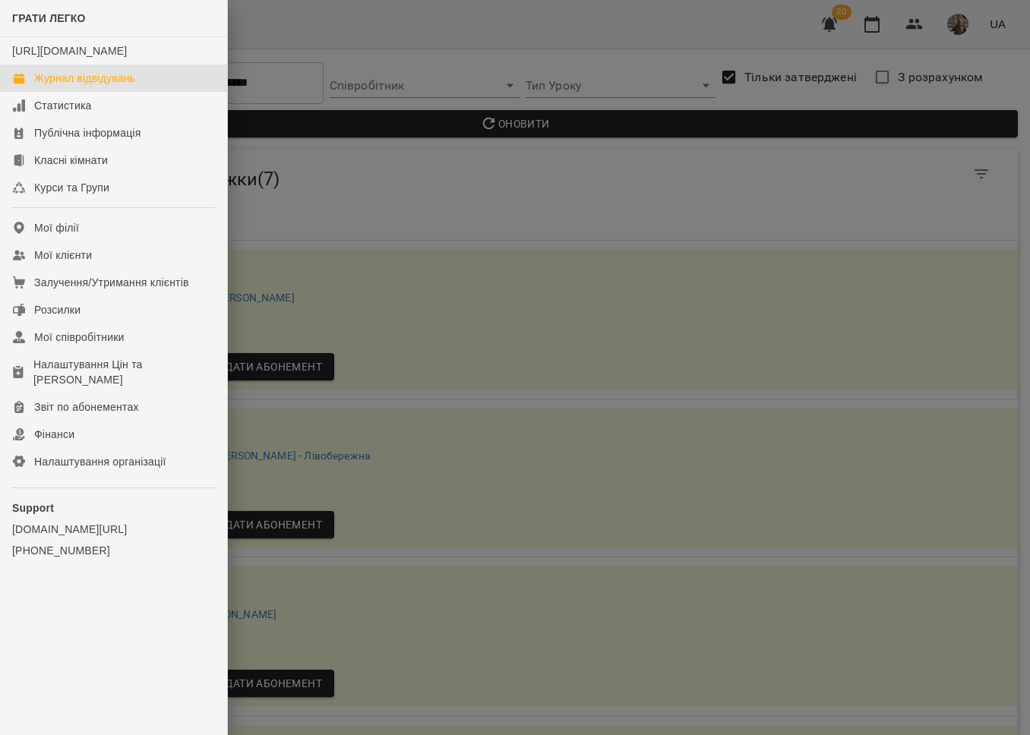
click at [53, 86] on div "Журнал відвідувань" at bounding box center [84, 78] width 101 height 15
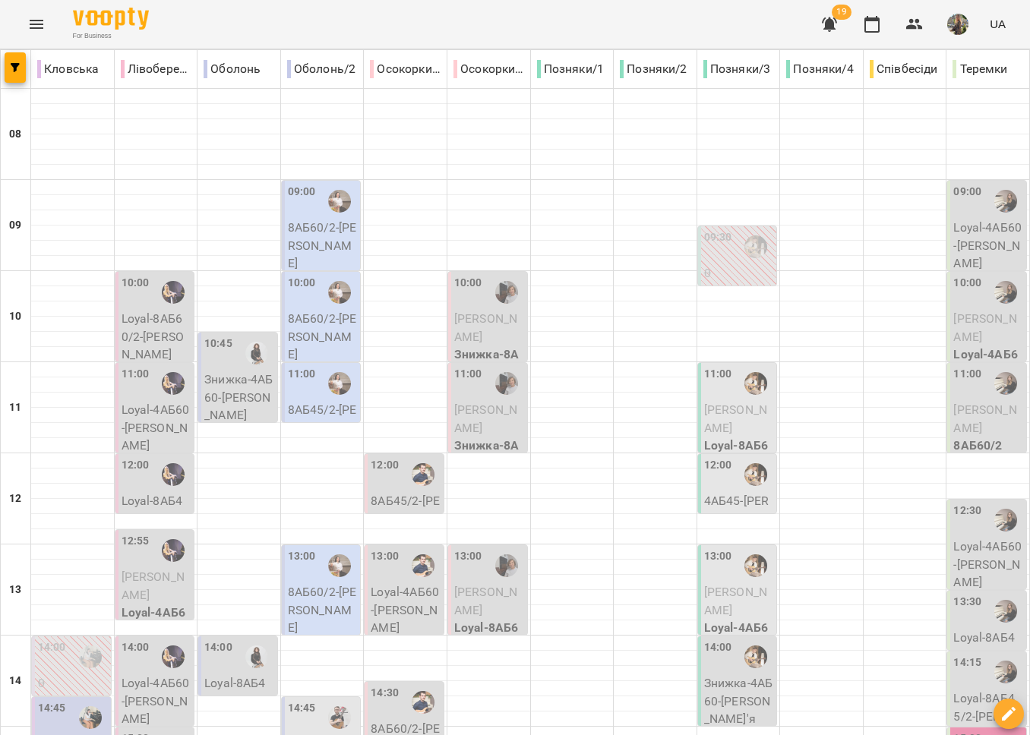
type input "**********"
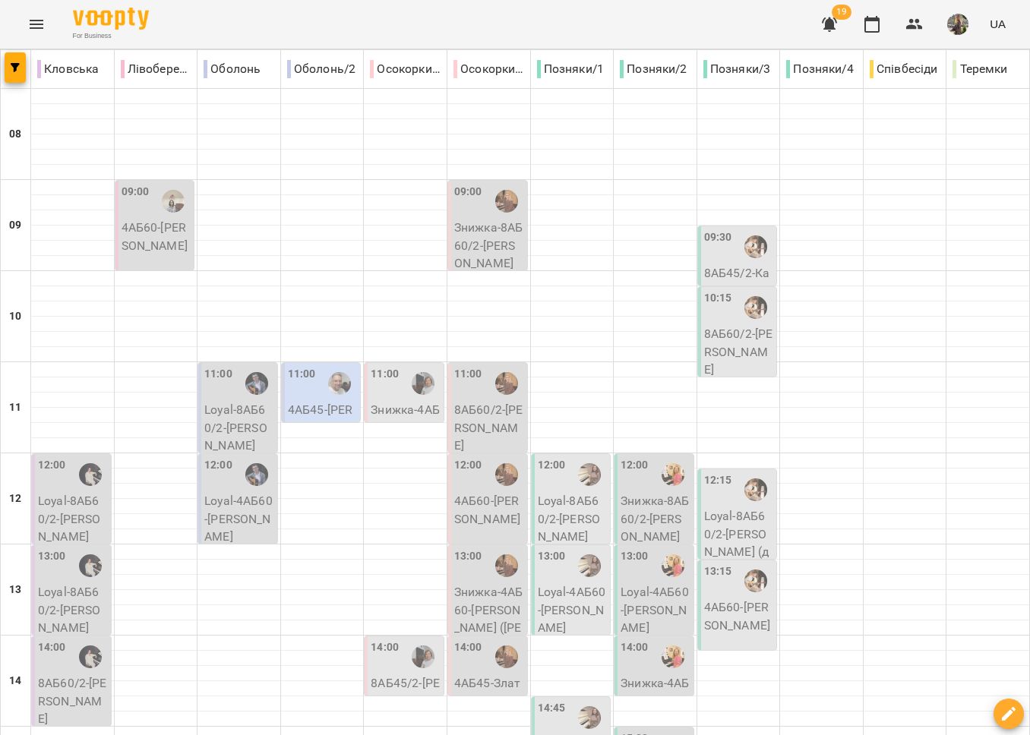
type input "**********"
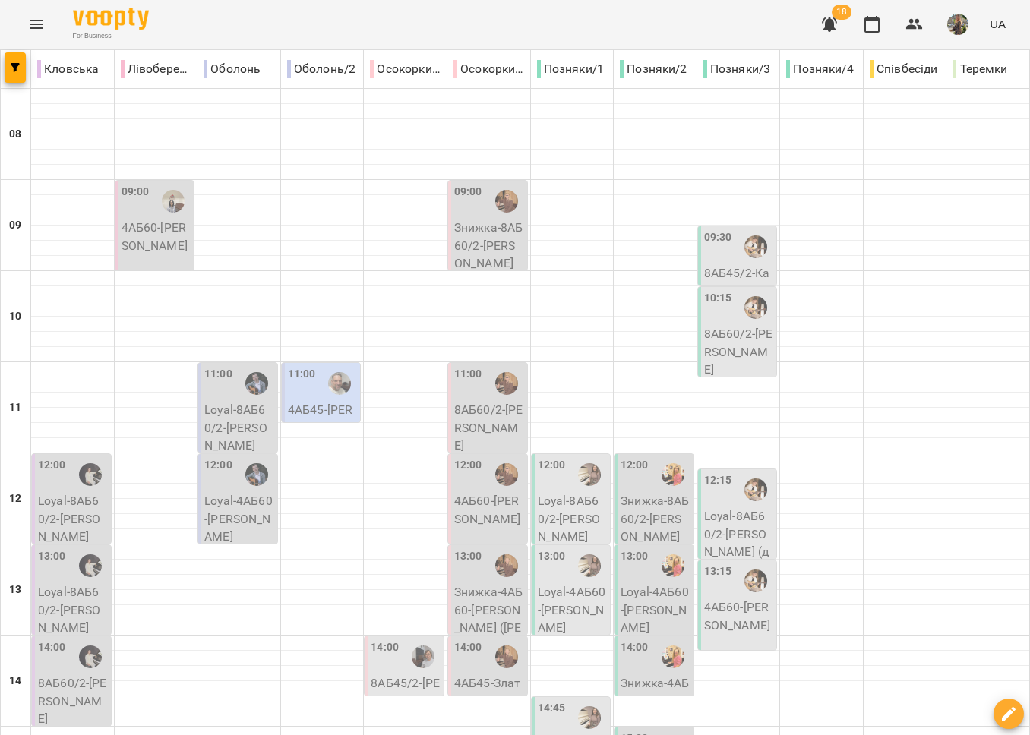
type input "**********"
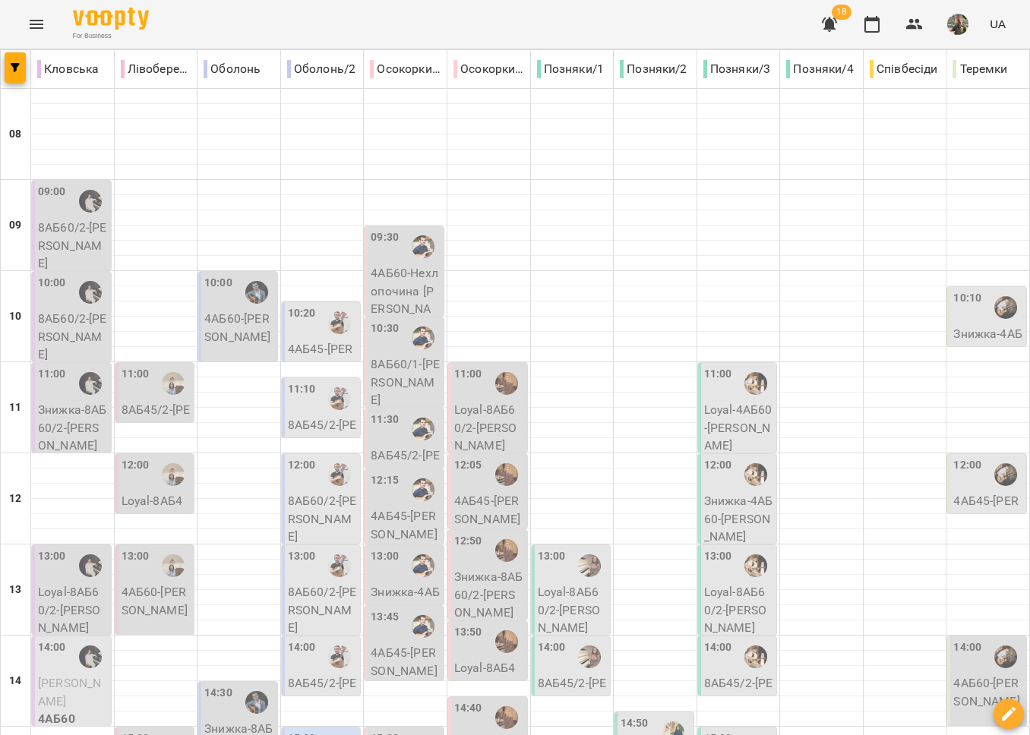
type input "**********"
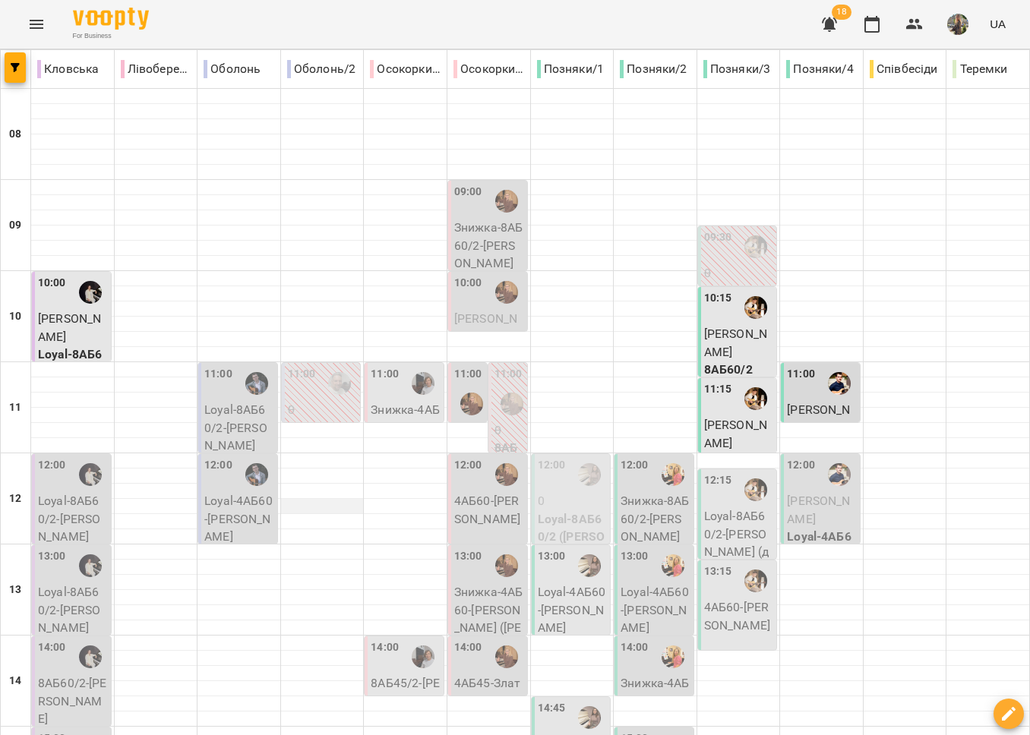
scroll to position [639, 0]
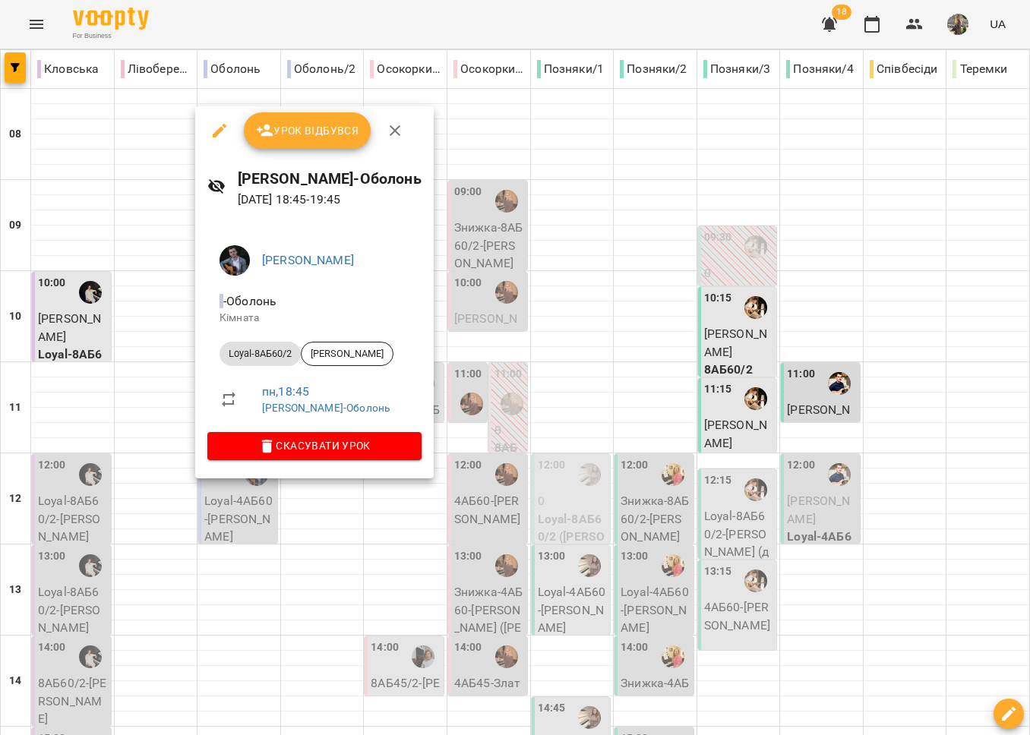
click at [241, 551] on div at bounding box center [515, 367] width 1030 height 735
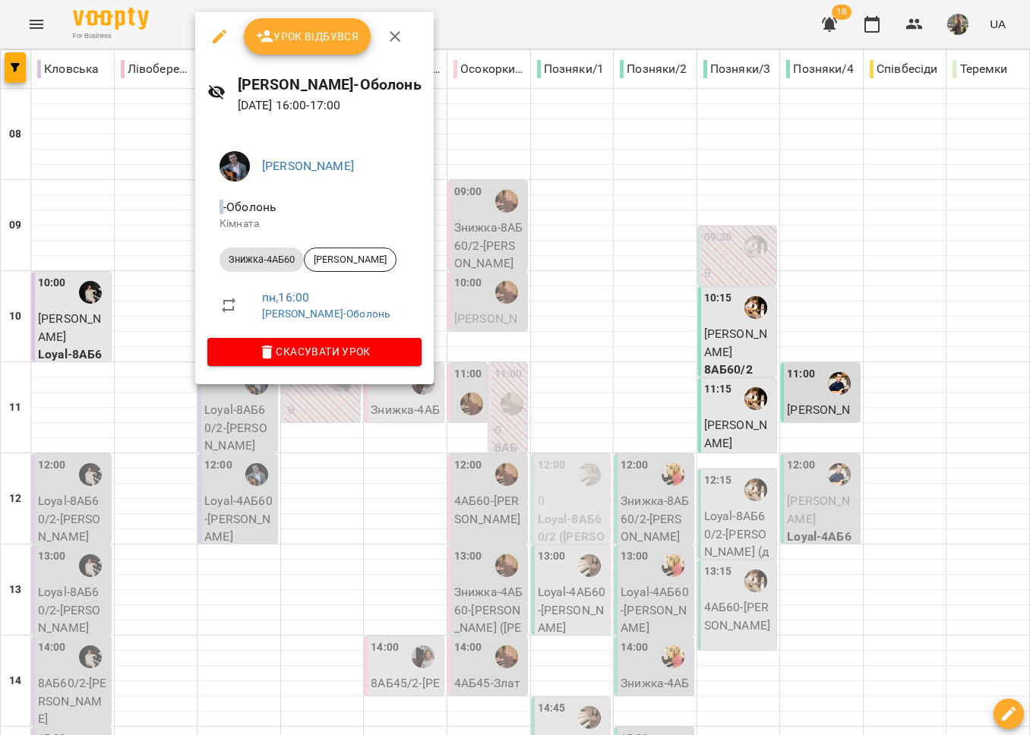
click at [281, 442] on div at bounding box center [515, 367] width 1030 height 735
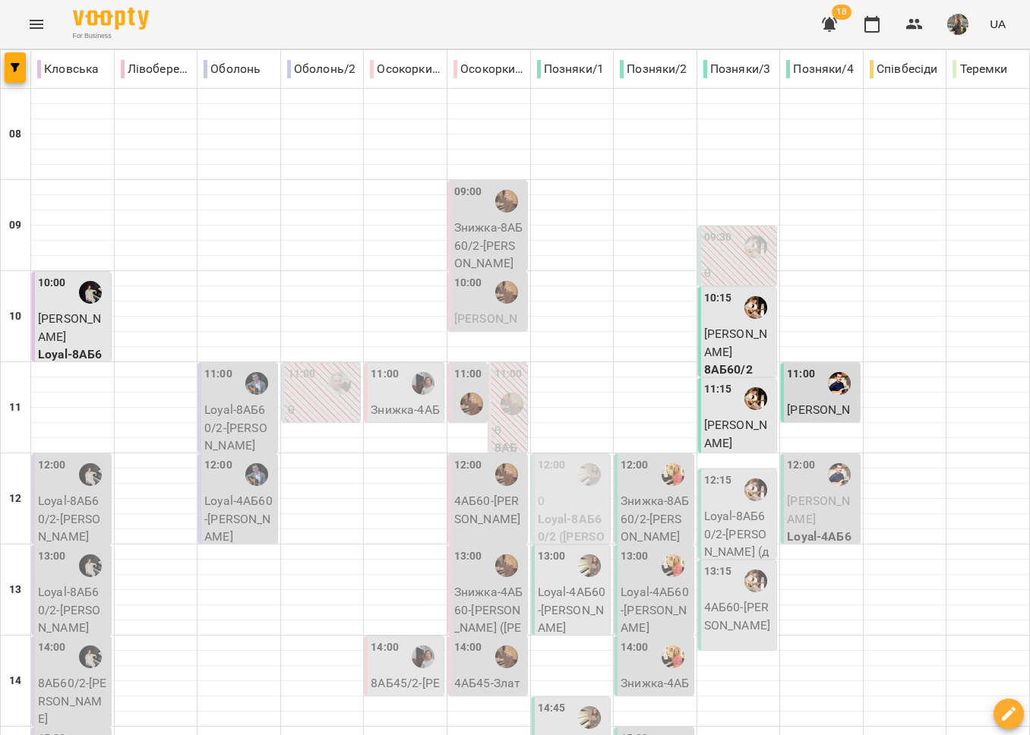
scroll to position [504, 0]
click at [39, 27] on icon "Menu" at bounding box center [36, 24] width 18 height 18
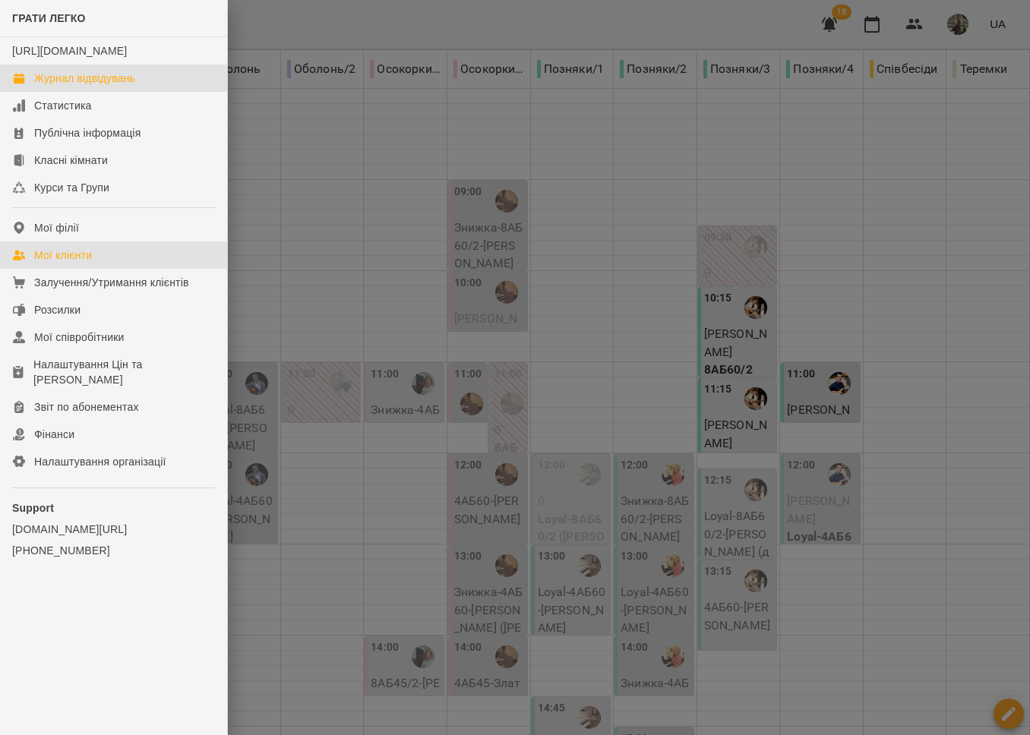
click at [76, 263] on div "Мої клієнти" at bounding box center [63, 255] width 58 height 15
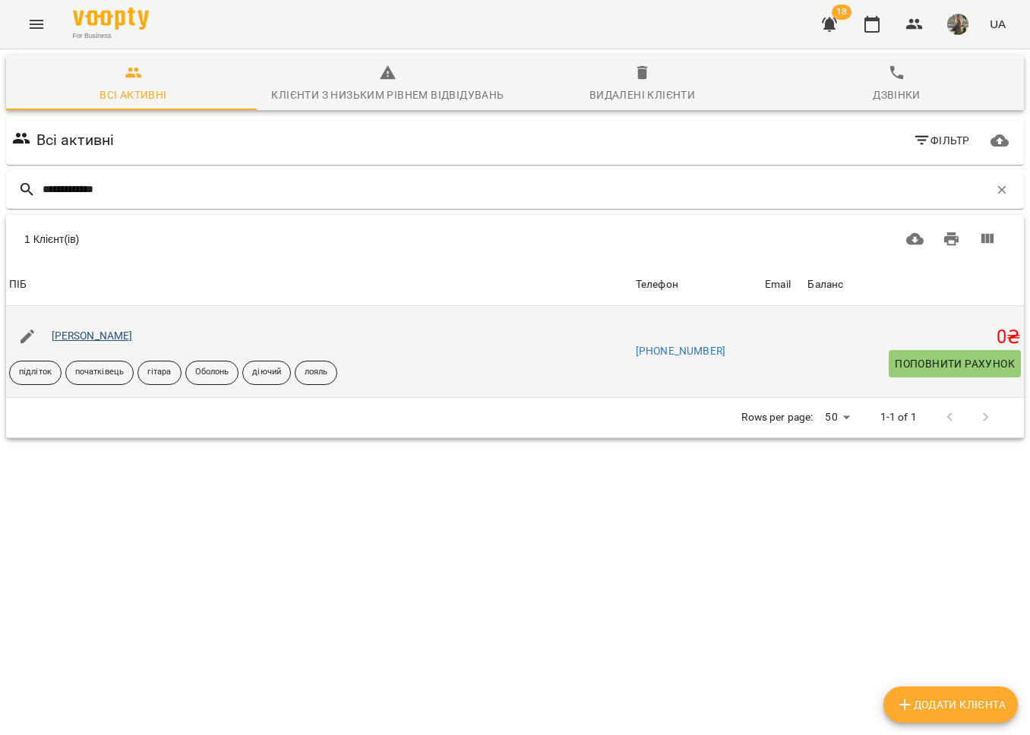
type input "**********"
click at [93, 336] on link "[PERSON_NAME]" at bounding box center [92, 336] width 81 height 12
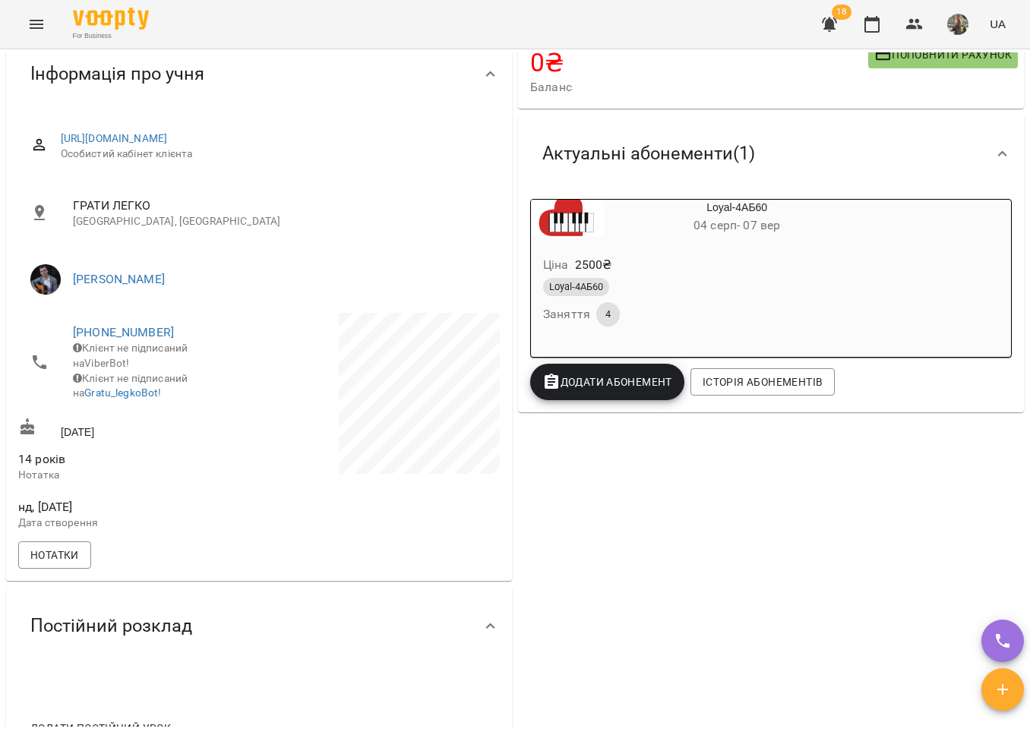
scroll to position [138, 0]
click at [49, 24] on button "Menu" at bounding box center [36, 24] width 36 height 36
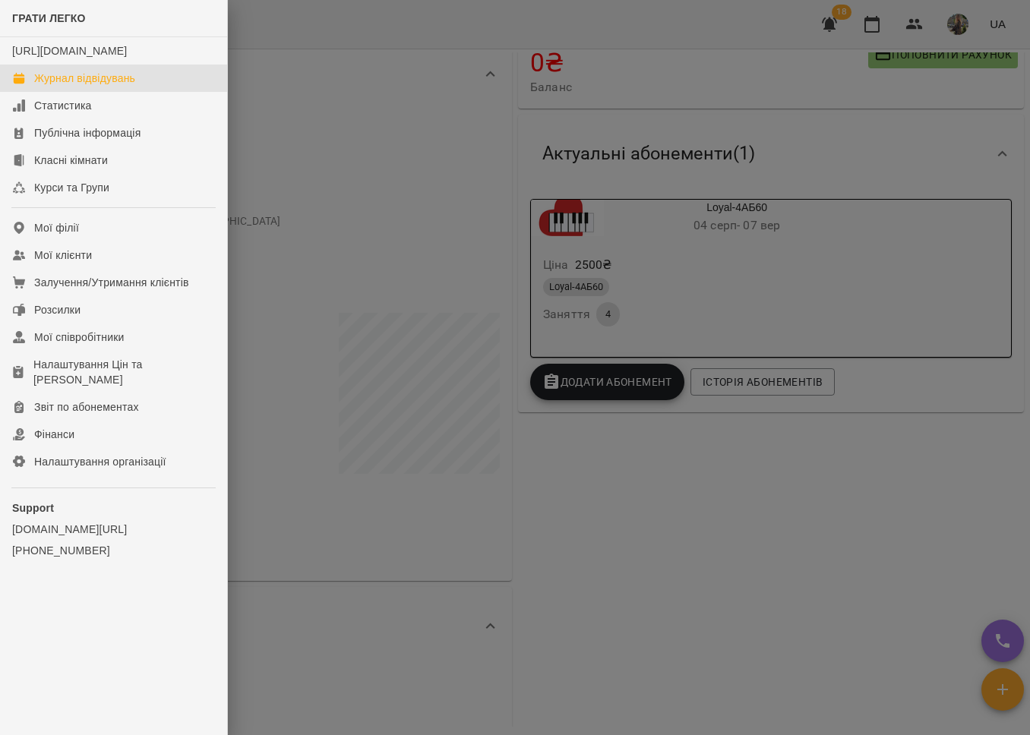
click at [76, 86] on div "Журнал відвідувань" at bounding box center [84, 78] width 101 height 15
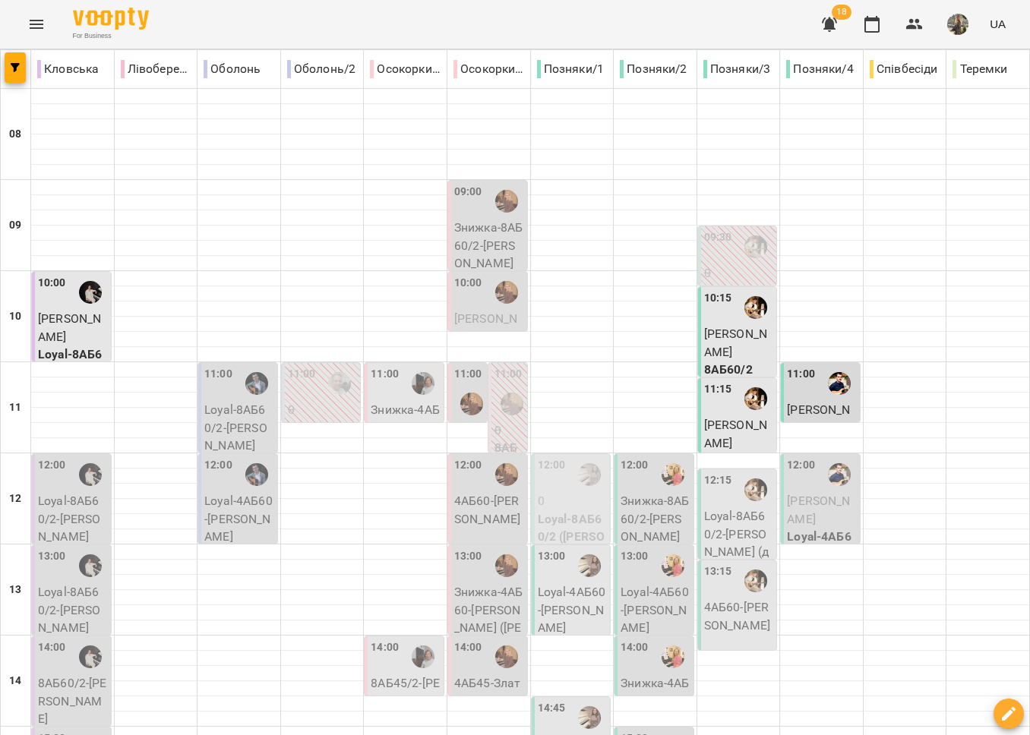
scroll to position [35, 0]
click at [232, 492] on p "Loyal-4АБ60 - Котляренко Анастасія" at bounding box center [239, 519] width 70 height 54
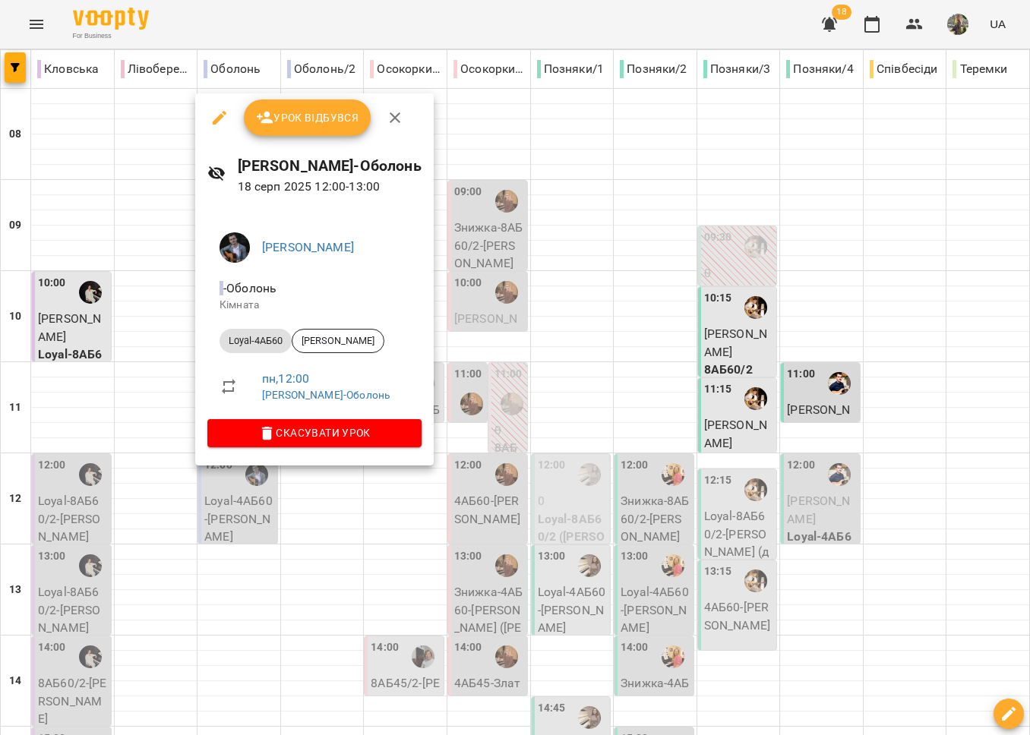
click at [293, 575] on div at bounding box center [515, 367] width 1030 height 735
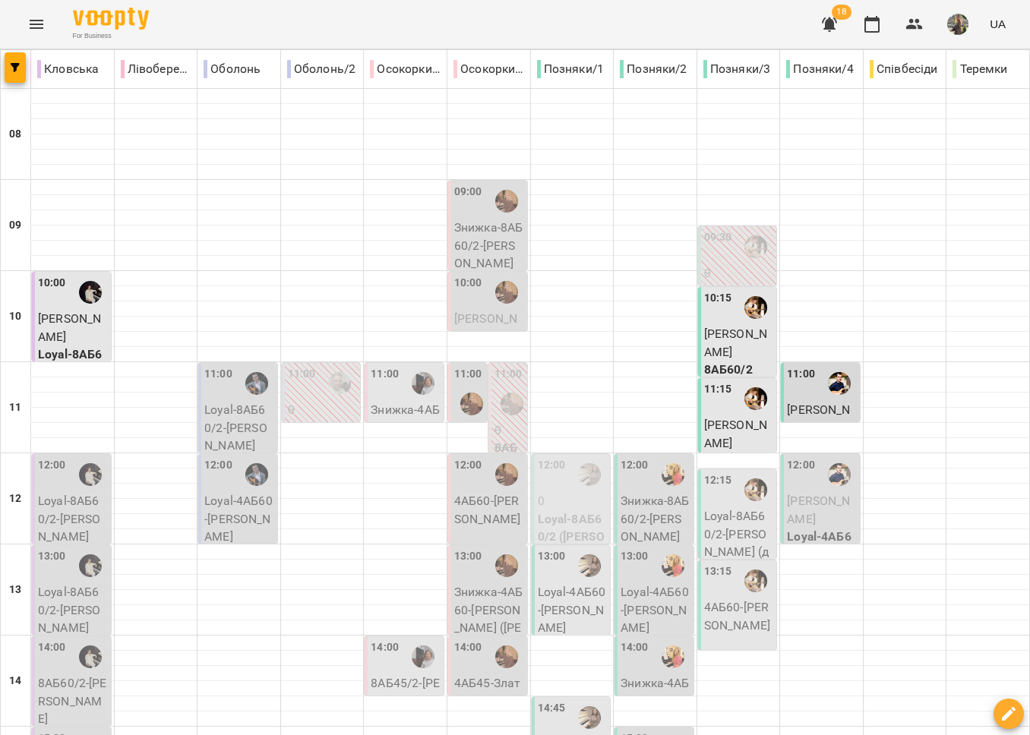
type input "**********"
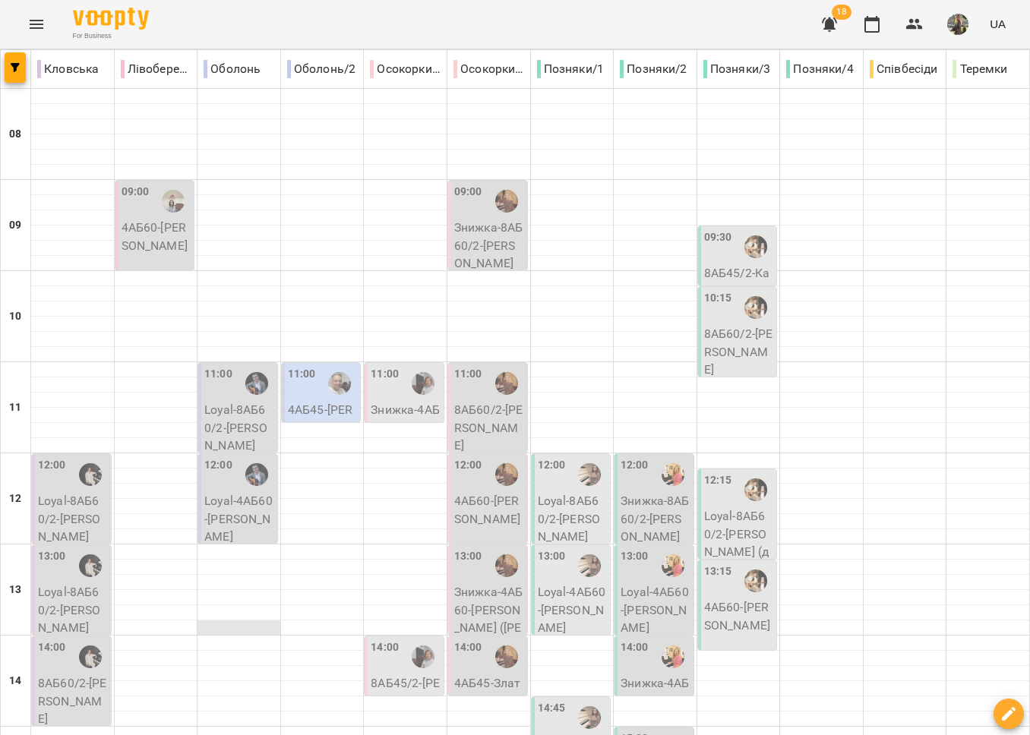
scroll to position [140, 0]
click at [257, 492] on p "Loyal-4АБ60 - Котляренко Анастасія" at bounding box center [239, 519] width 70 height 54
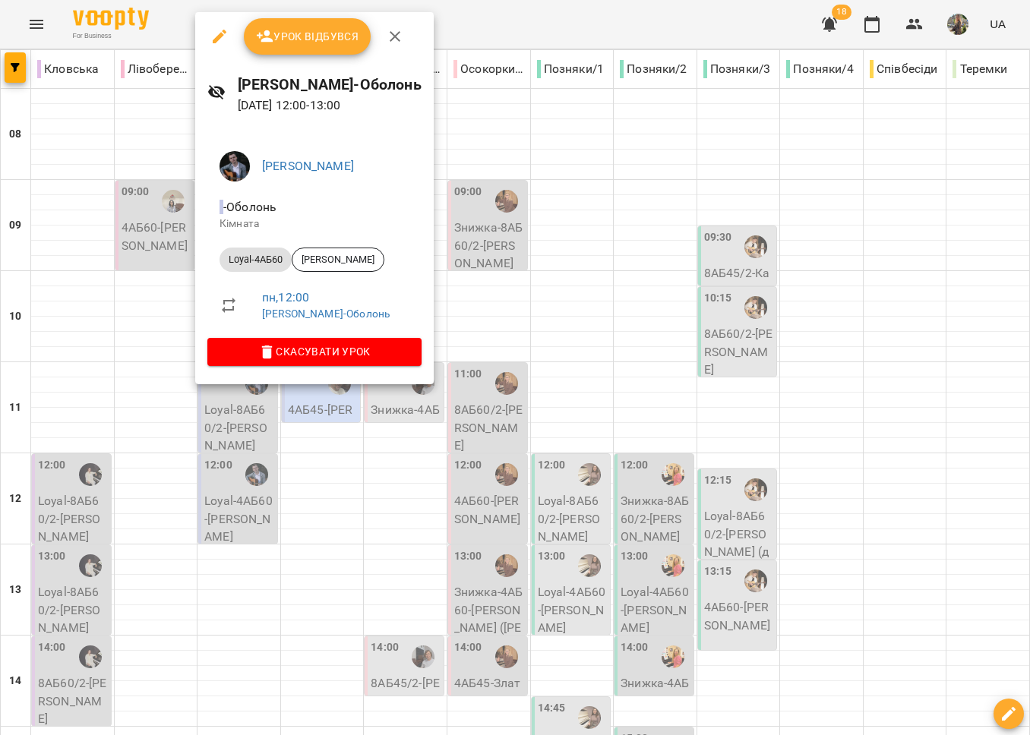
click at [265, 516] on div at bounding box center [515, 367] width 1030 height 735
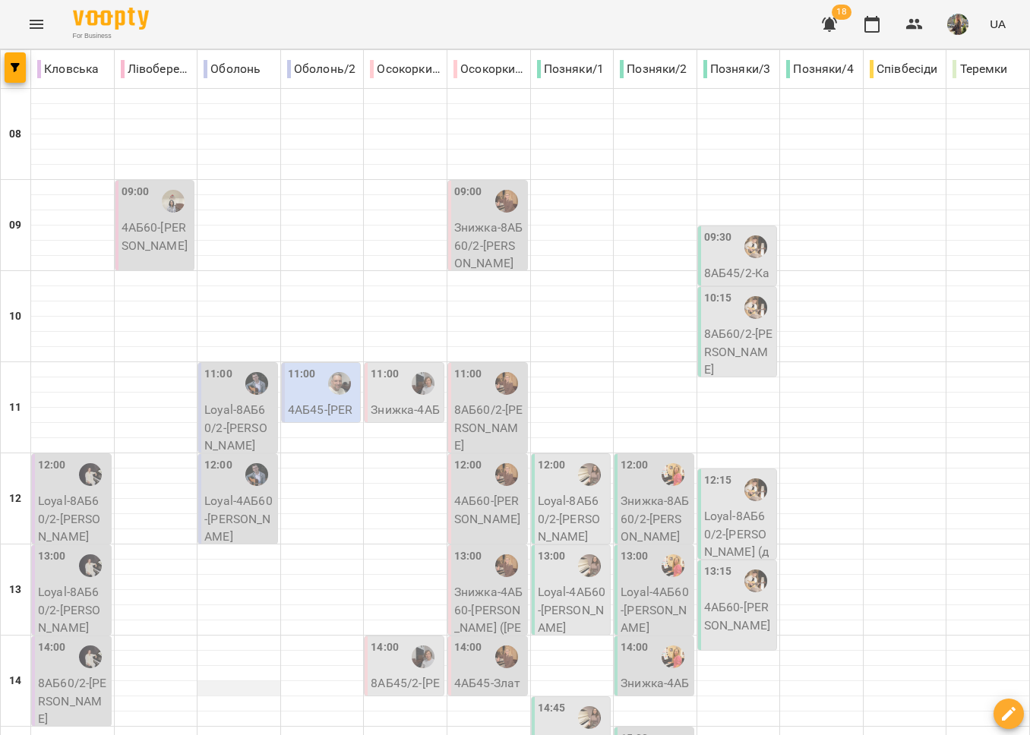
scroll to position [276, 0]
type input "**********"
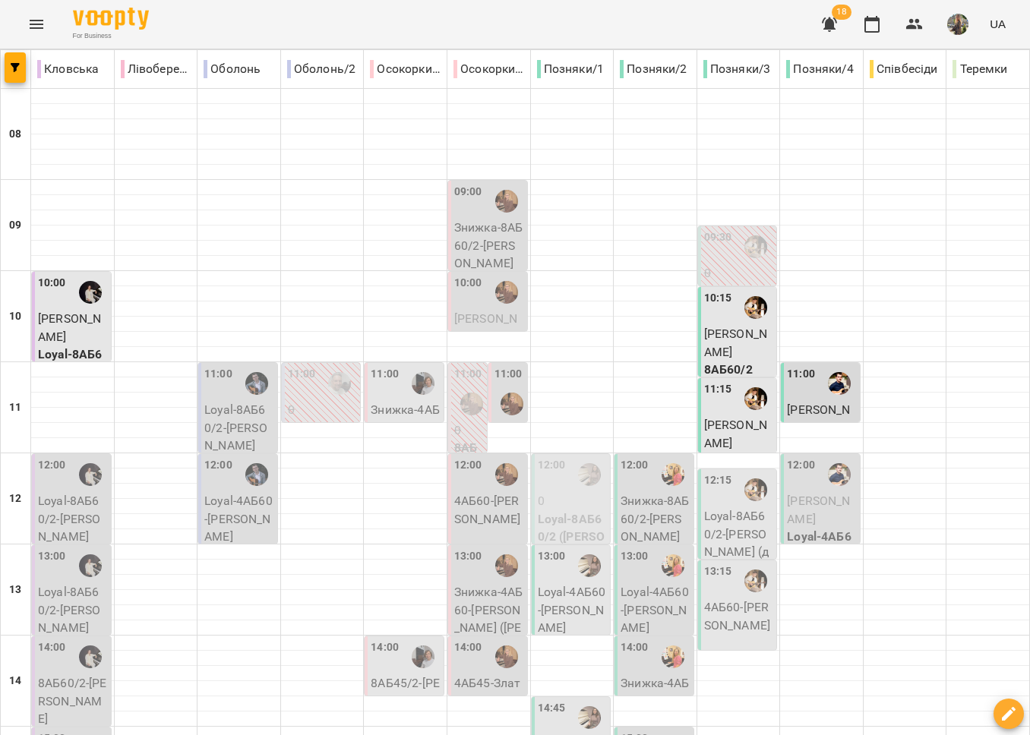
scroll to position [639, 0]
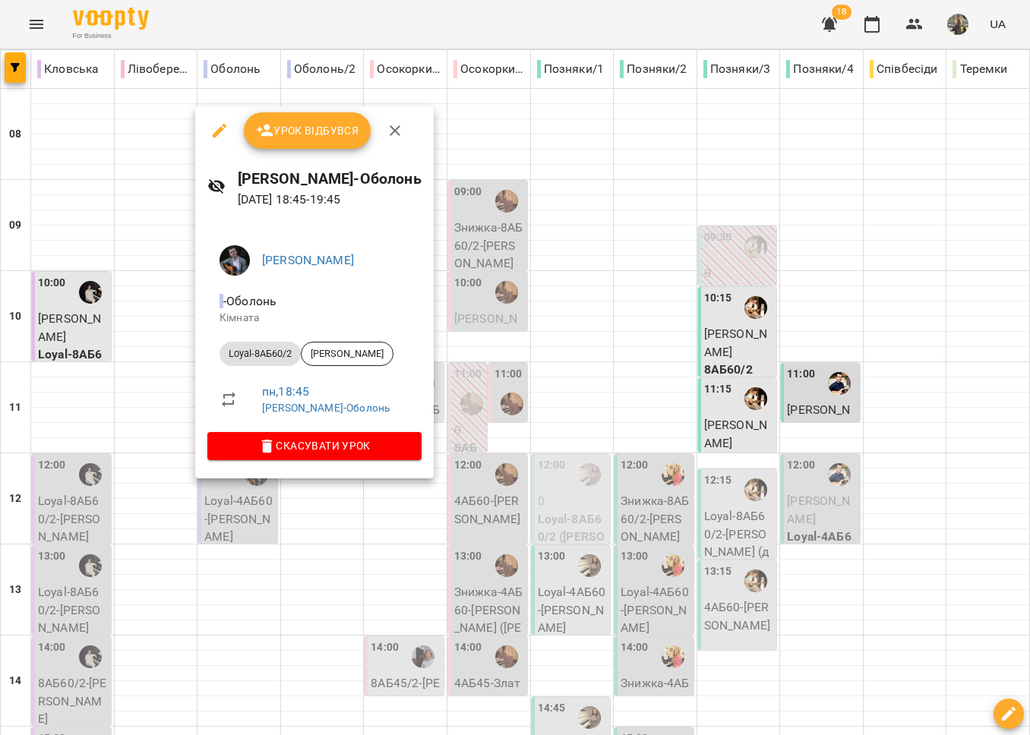
click at [418, 532] on div at bounding box center [515, 367] width 1030 height 735
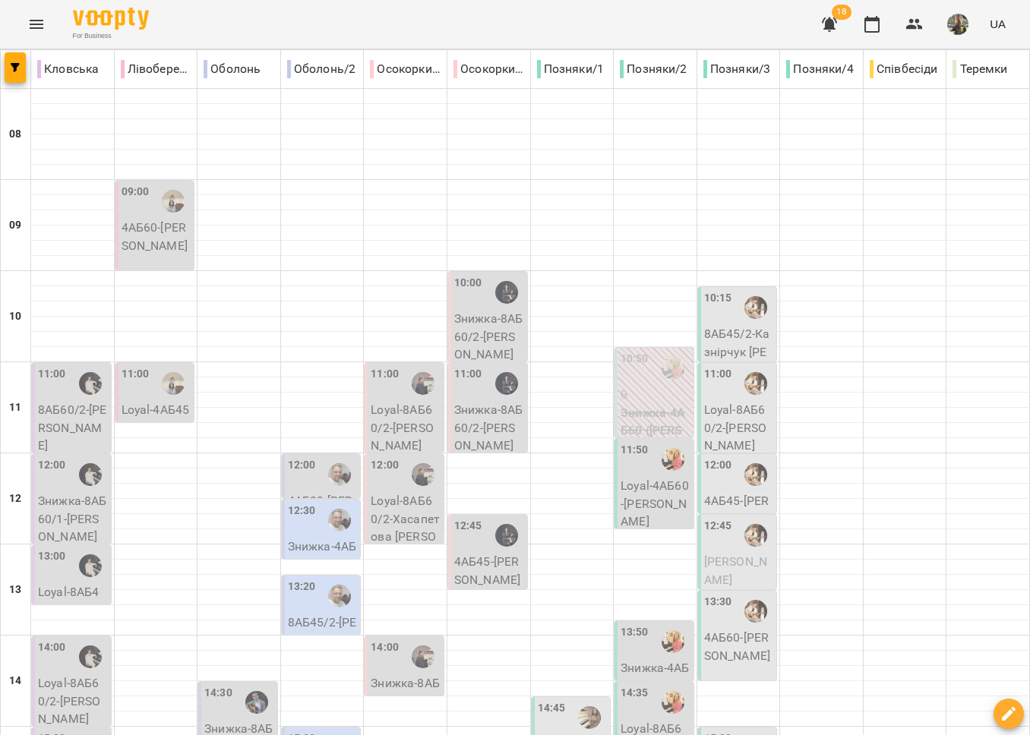
scroll to position [609, 0]
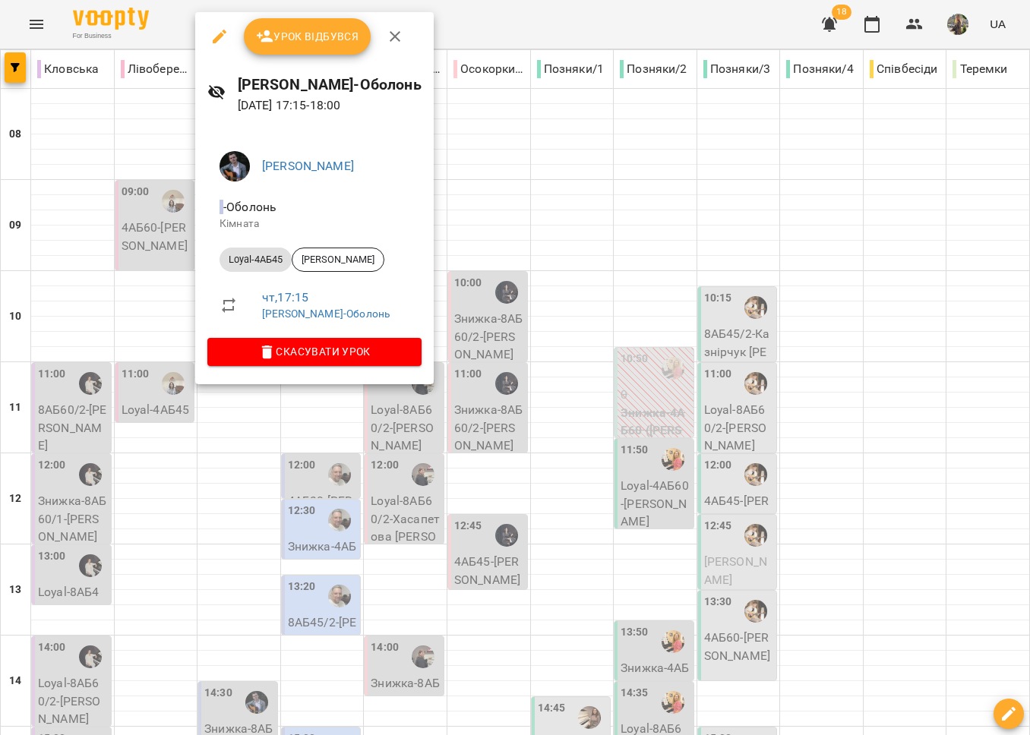
click at [274, 472] on div at bounding box center [515, 367] width 1030 height 735
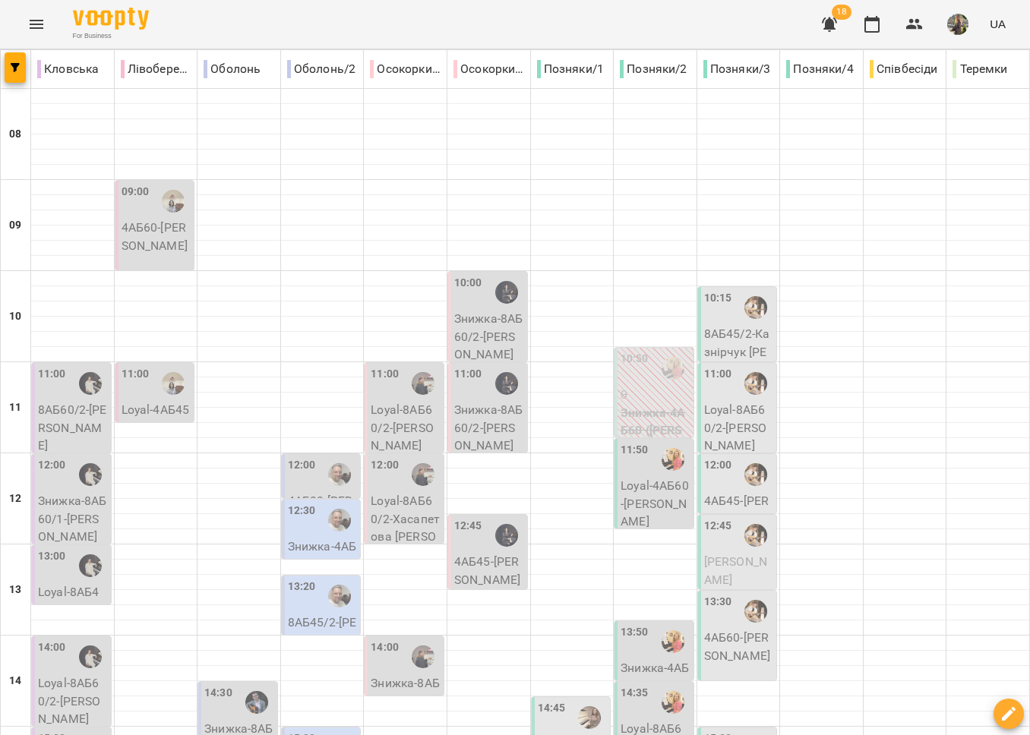
scroll to position [639, 0]
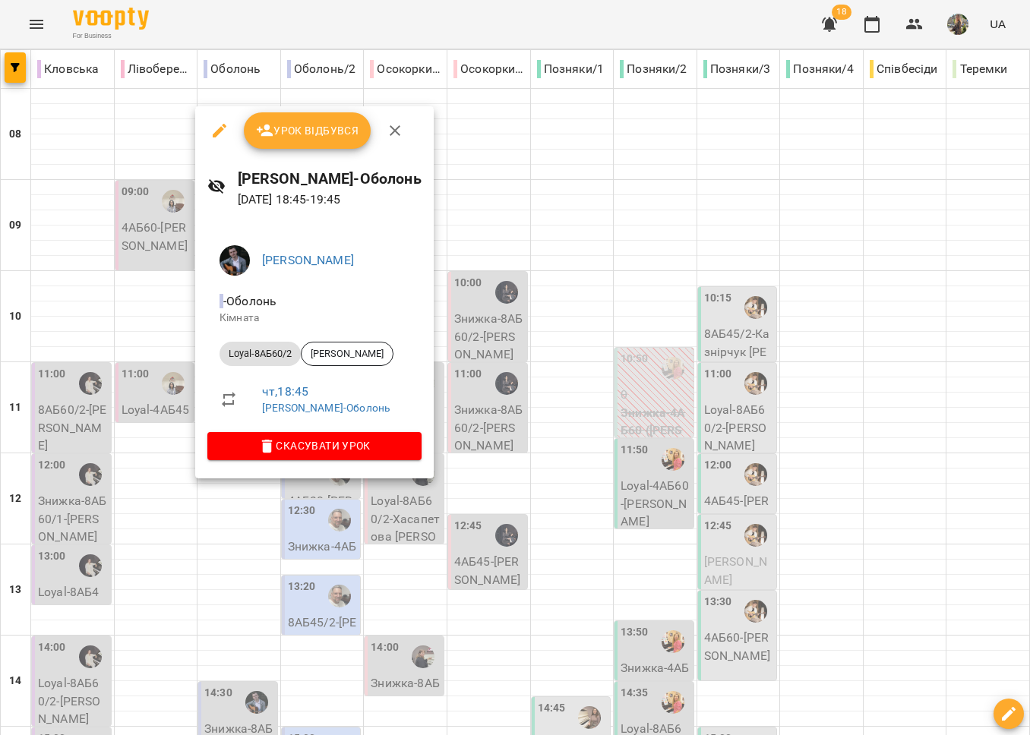
click at [310, 577] on div at bounding box center [515, 367] width 1030 height 735
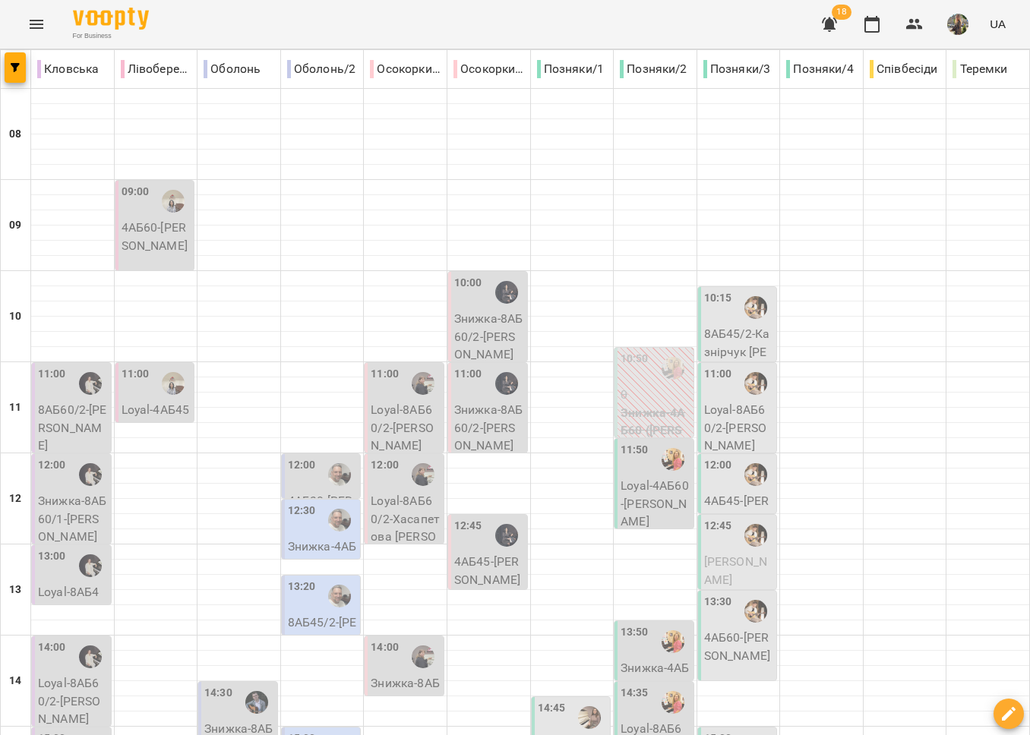
type input "**********"
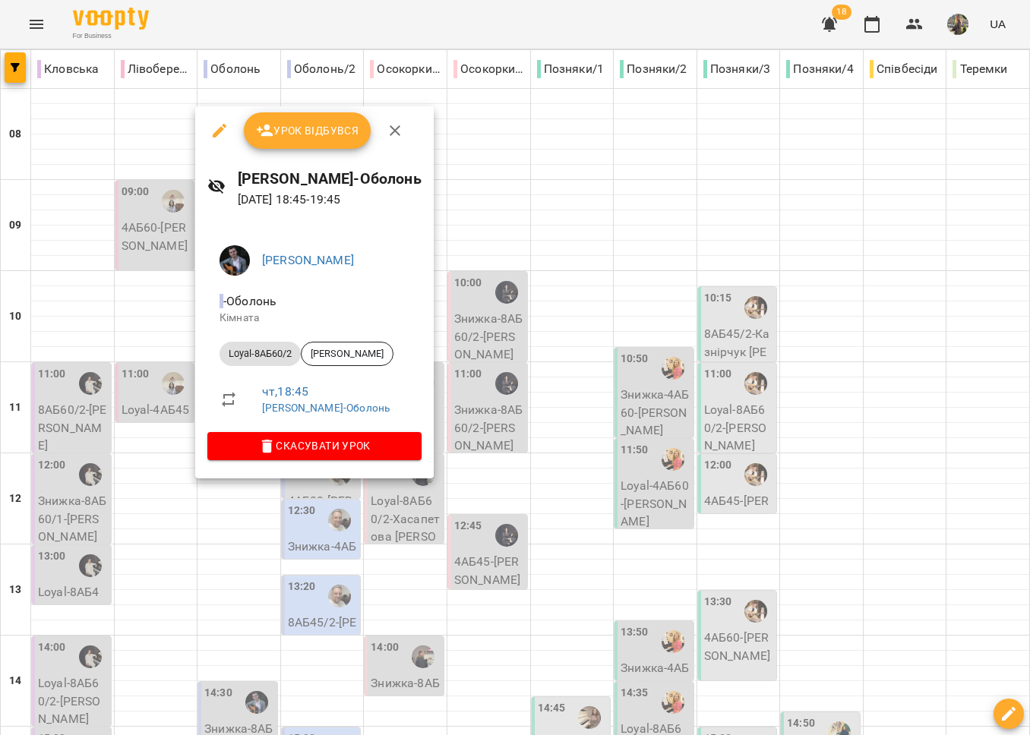
click at [344, 561] on div at bounding box center [515, 367] width 1030 height 735
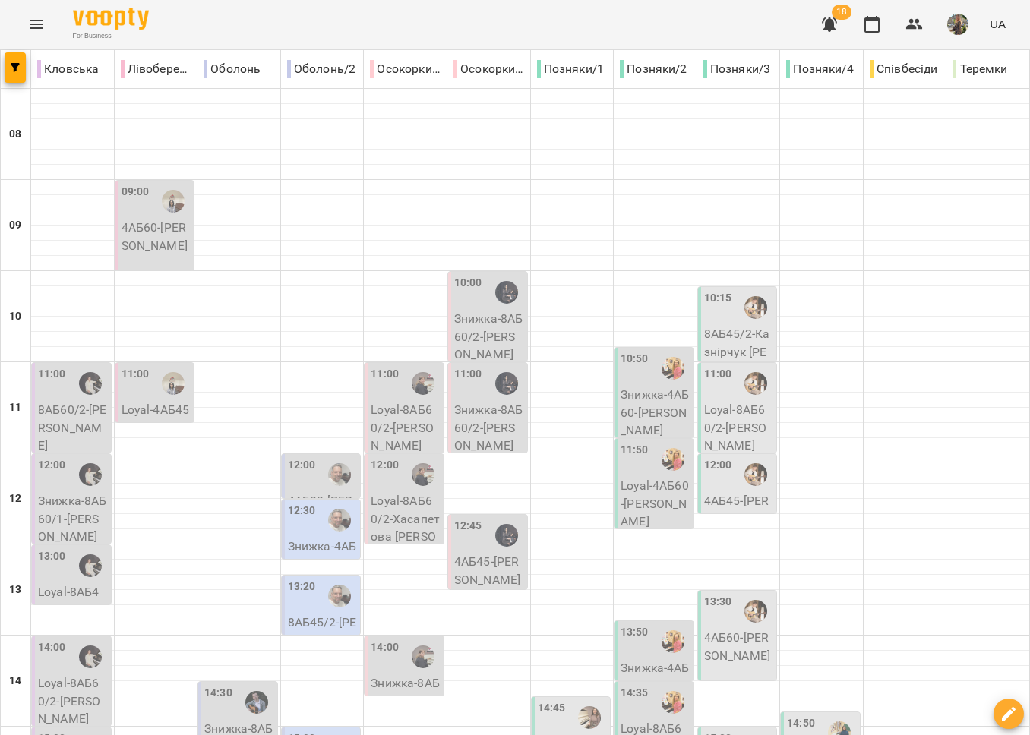
type input "**********"
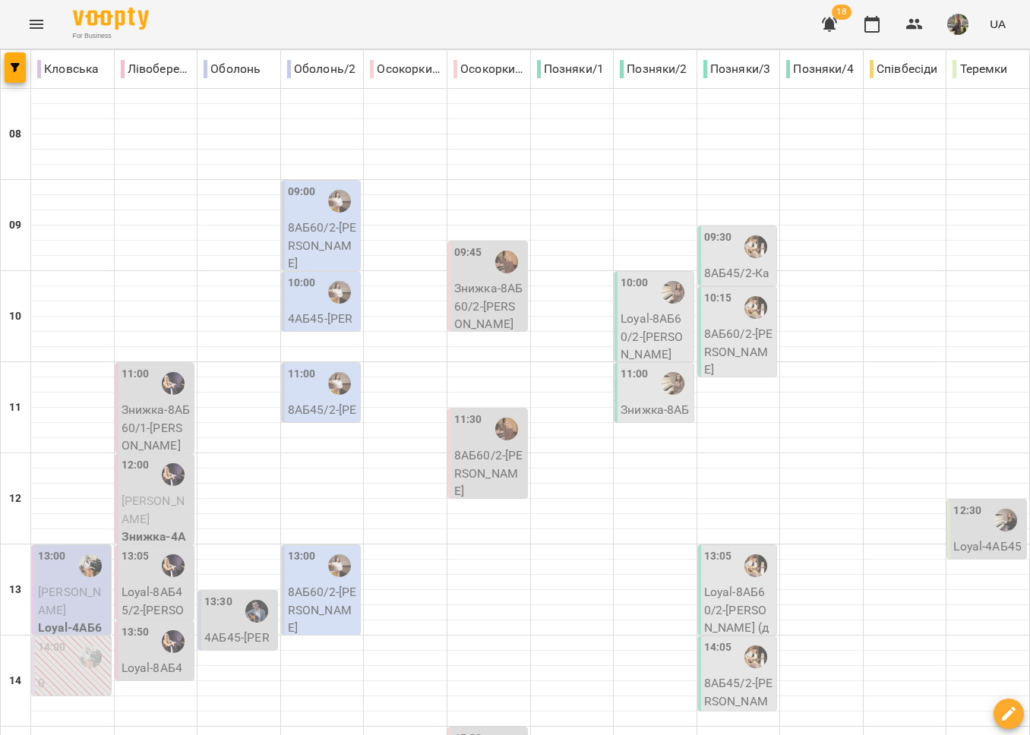
scroll to position [445, 0]
click at [234, 629] on p "4АБ45 - Вадим Поліщук" at bounding box center [239, 647] width 70 height 36
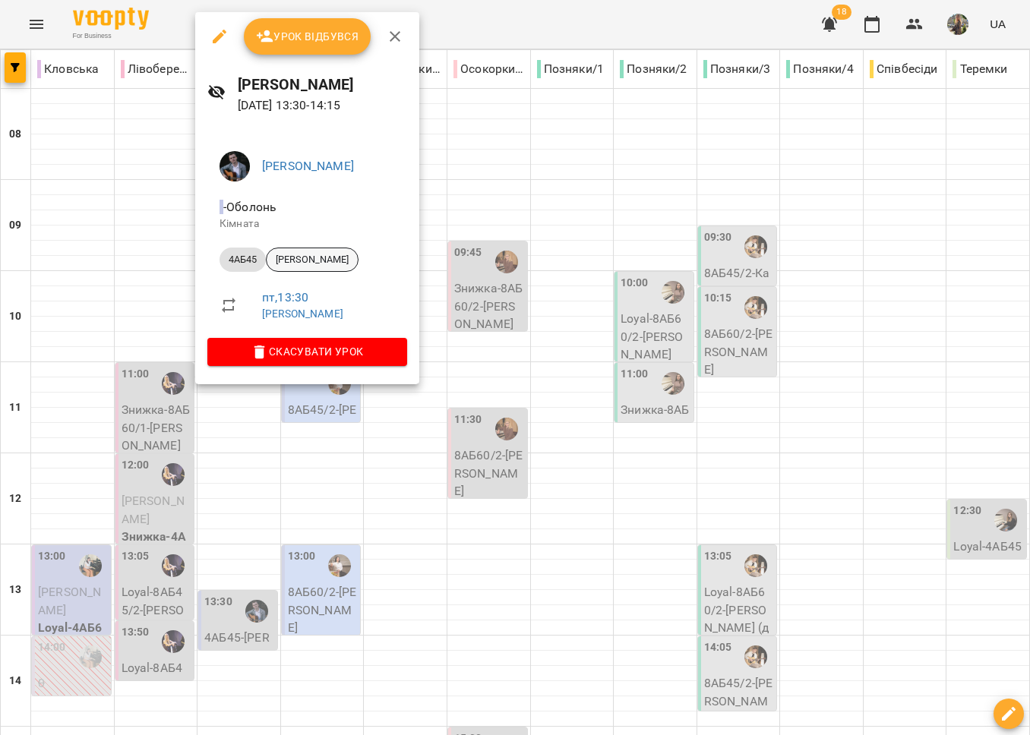
click at [314, 266] on span "Вадим Поліщук" at bounding box center [312, 260] width 91 height 14
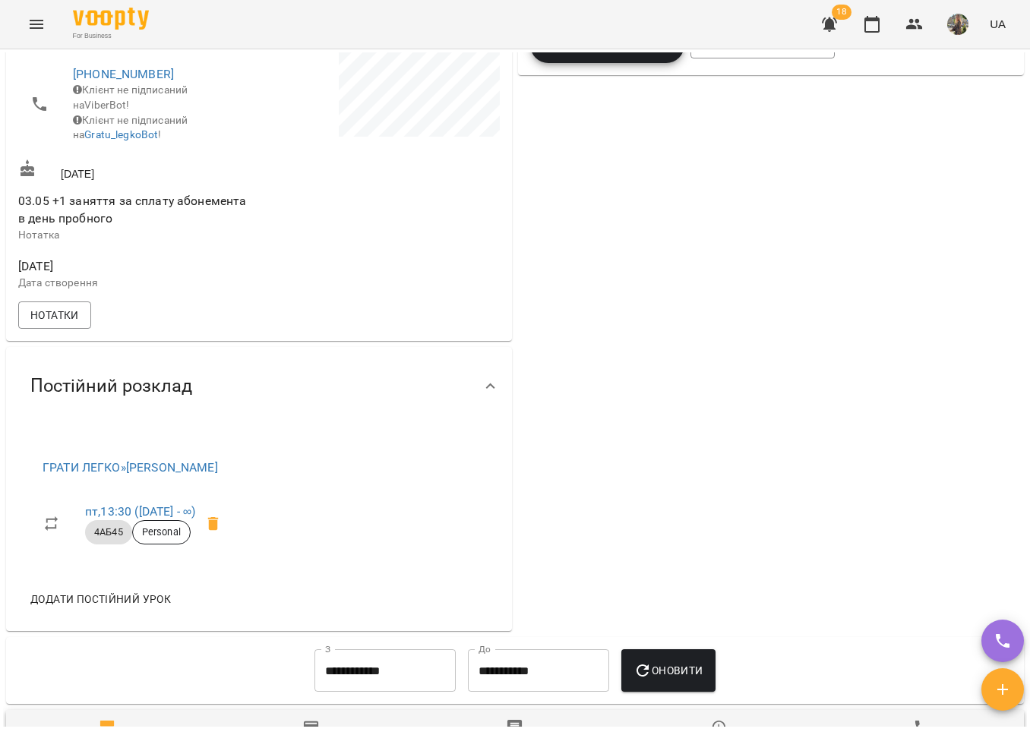
scroll to position [484, 0]
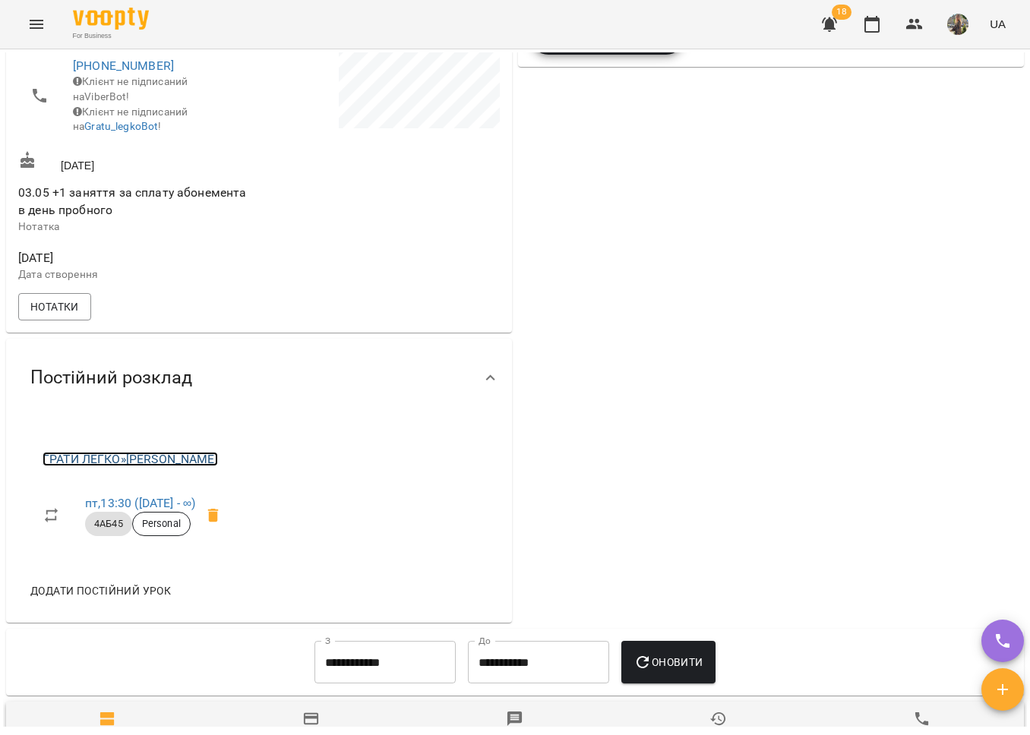
click at [218, 452] on link "ГРАТИ ЛЕГКО » Олексій КОЧЕТОВ - Кловська" at bounding box center [130, 459] width 175 height 14
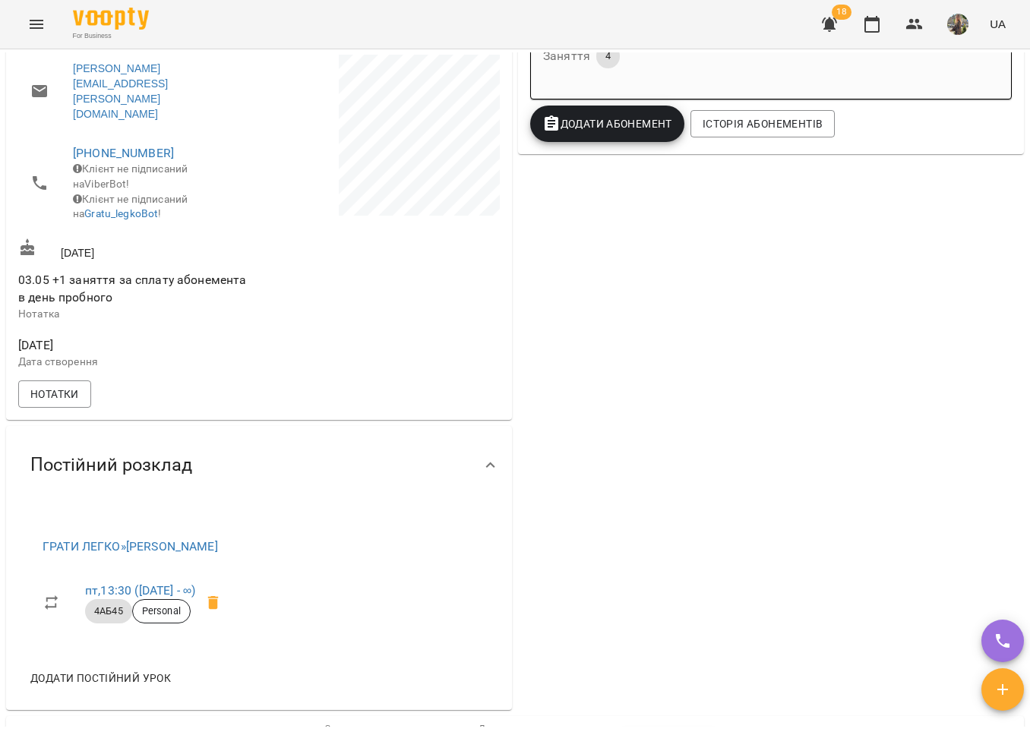
scroll to position [404, 0]
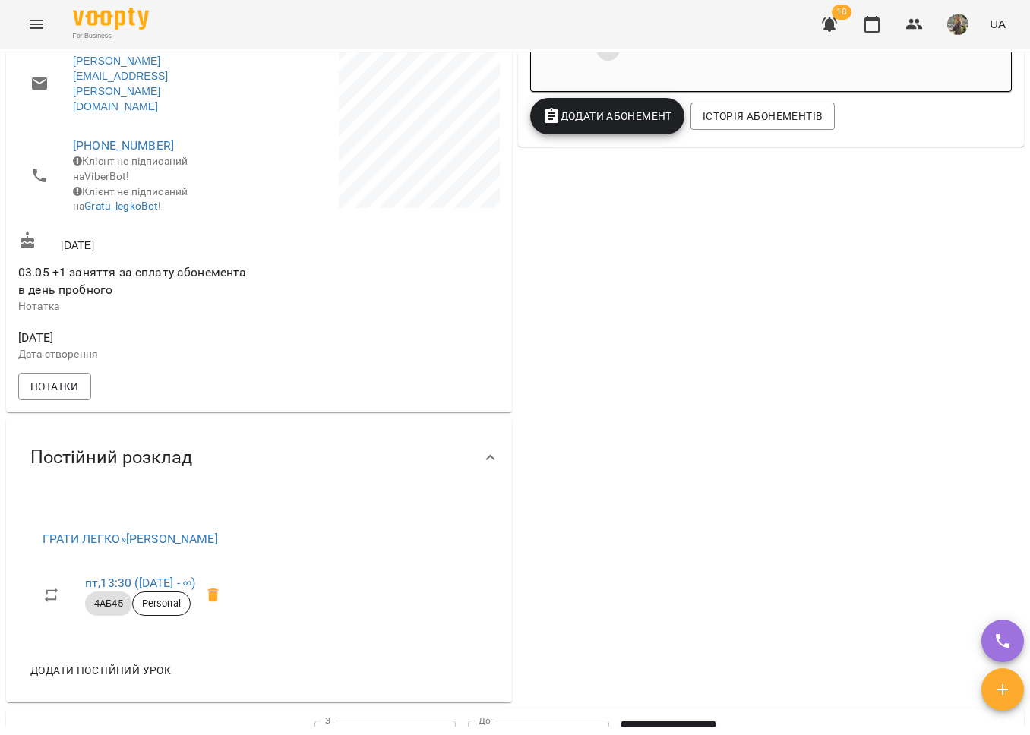
click at [104, 661] on span "Додати постійний урок" at bounding box center [100, 670] width 140 height 18
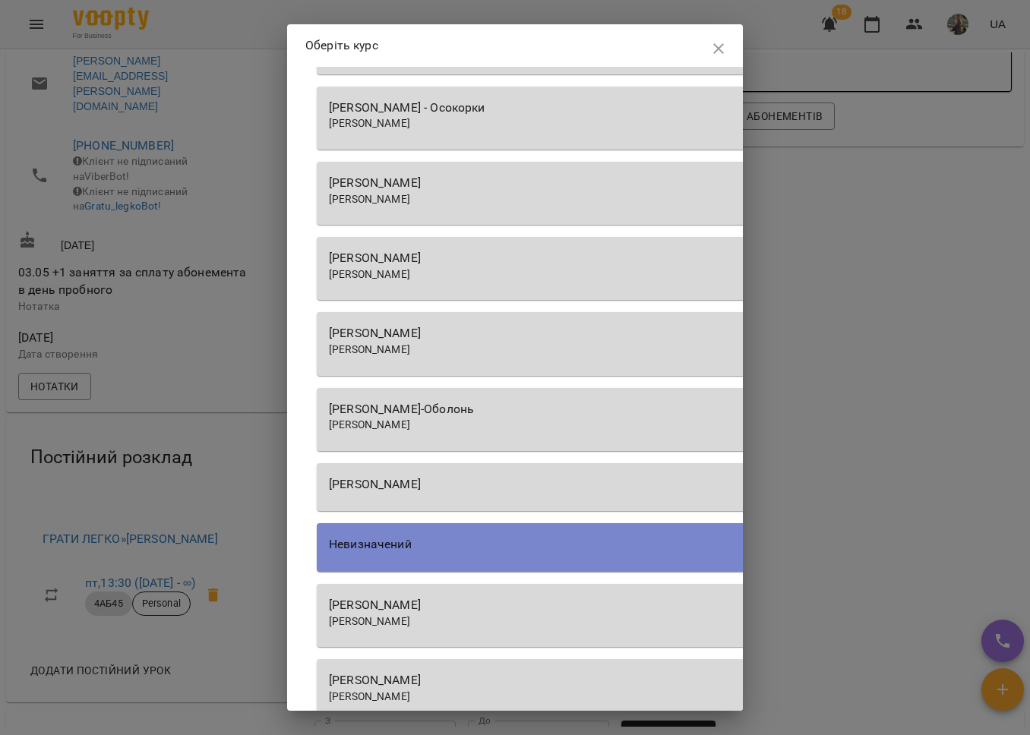
scroll to position [1102, 0]
click at [526, 416] on div "[PERSON_NAME]" at bounding box center [749, 423] width 841 height 15
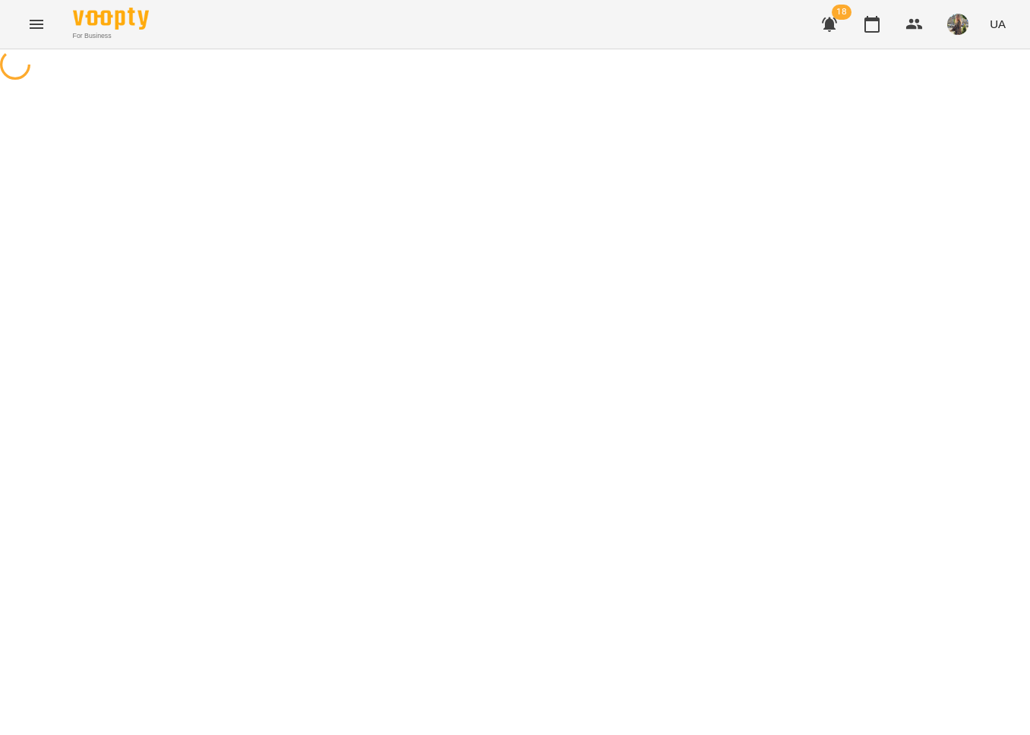
select select "********"
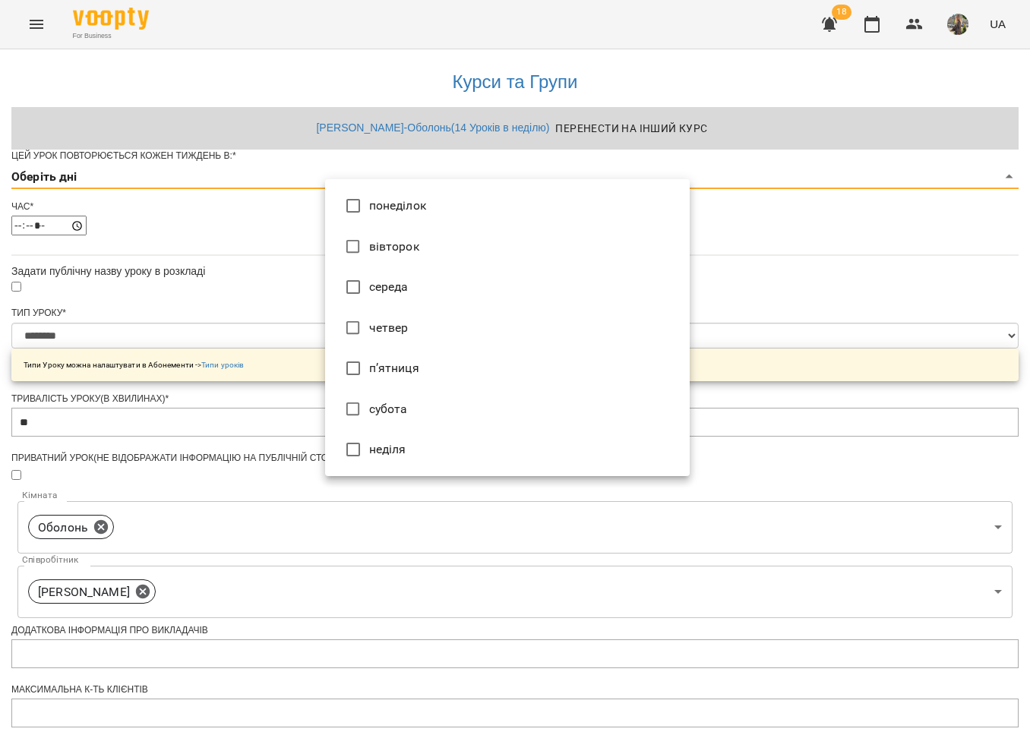
click at [399, 204] on body "**********" at bounding box center [515, 489] width 1030 height 979
click at [412, 367] on li "п’ятниця" at bounding box center [507, 368] width 365 height 41
type input "*"
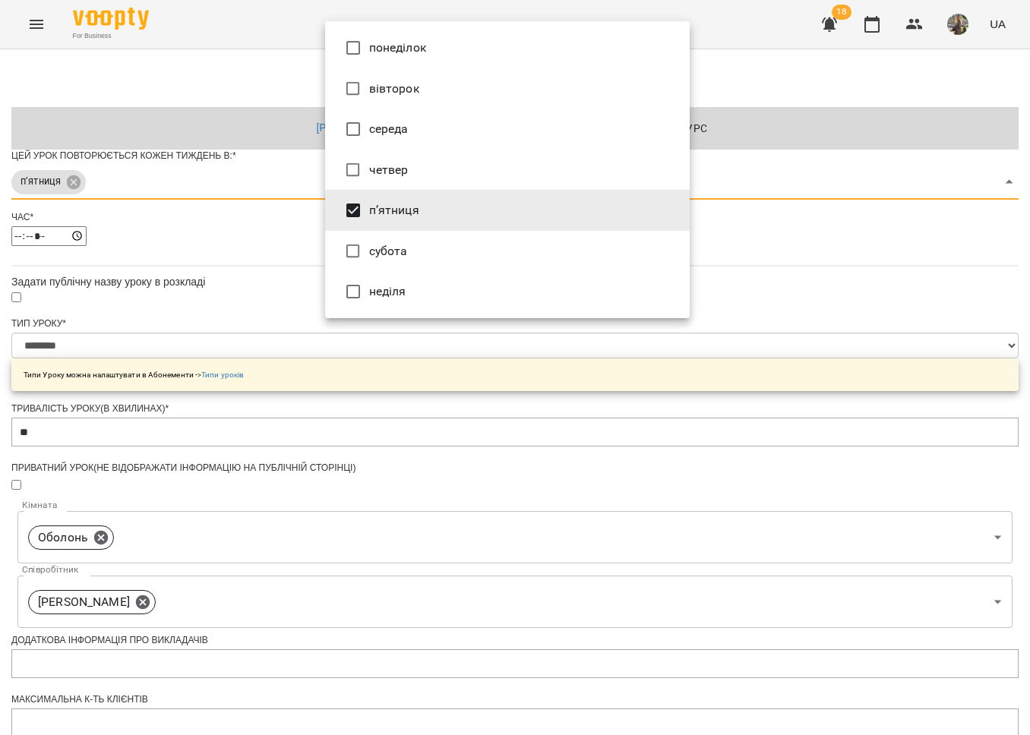
click at [214, 344] on div at bounding box center [515, 367] width 1030 height 735
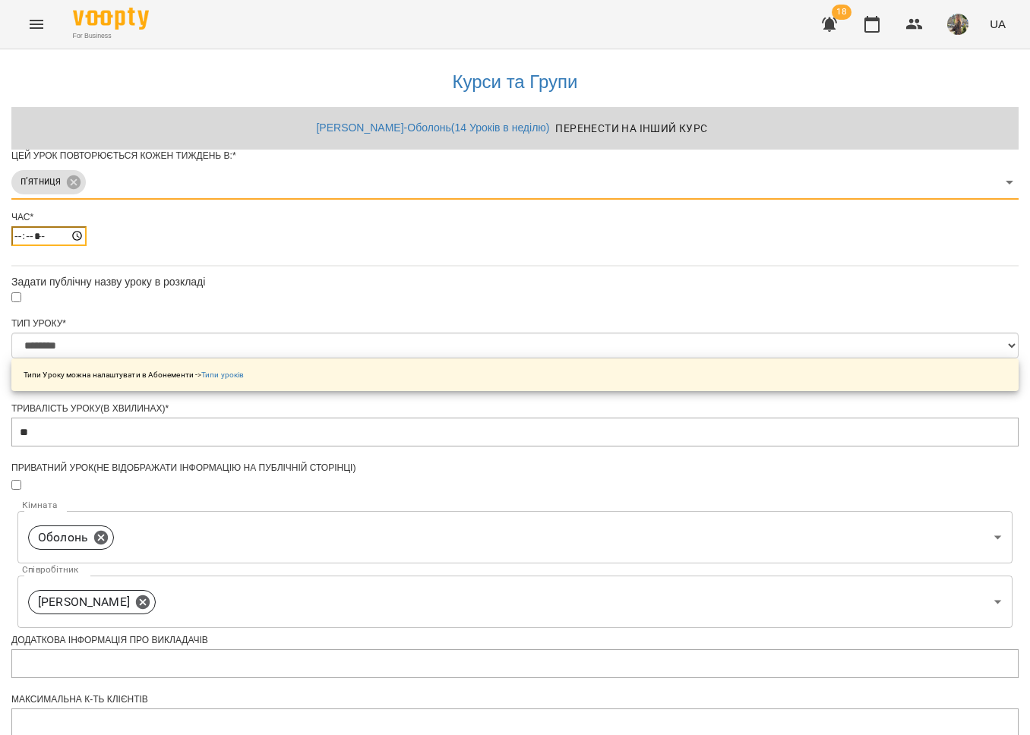
click at [87, 246] on input "*****" at bounding box center [48, 236] width 75 height 20
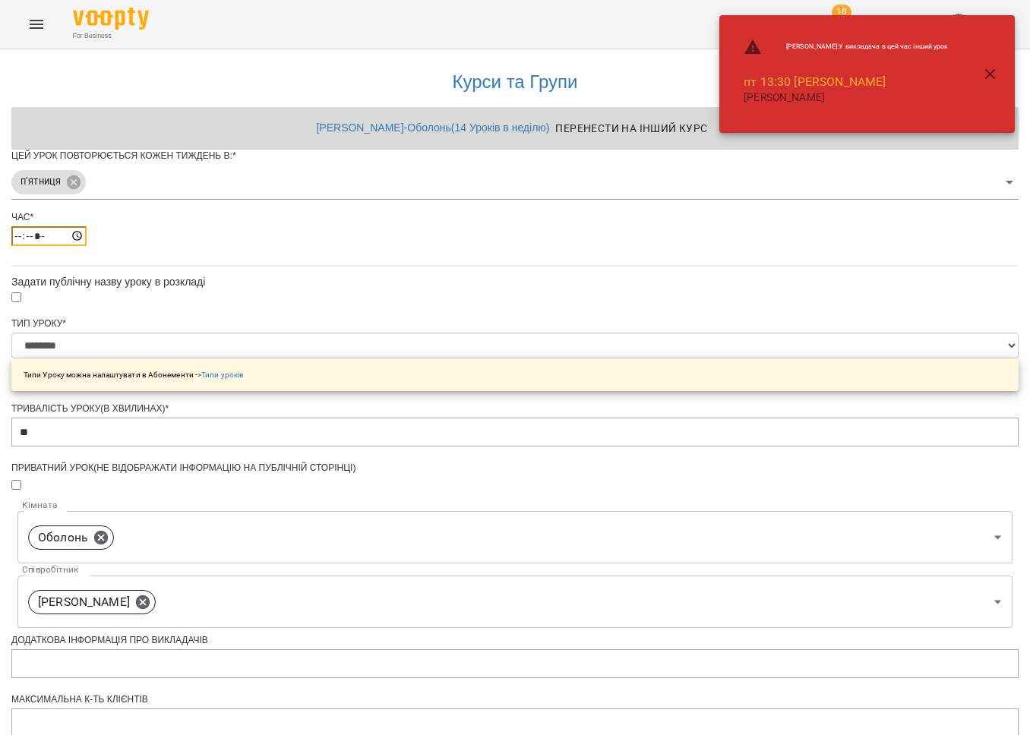
type input "*****"
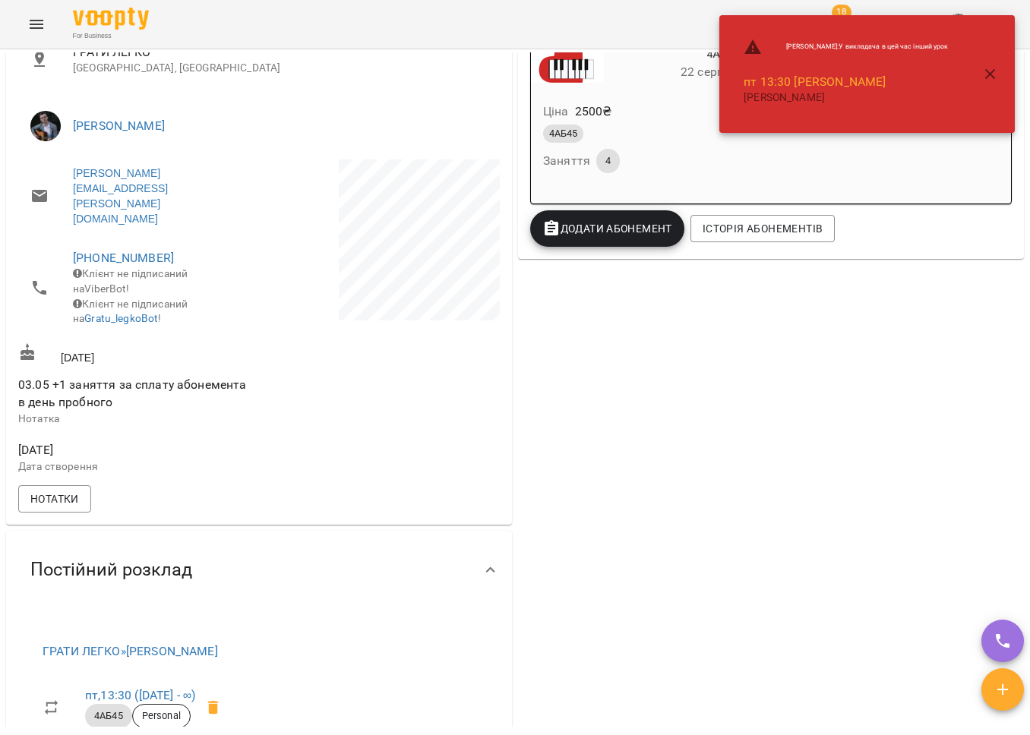
scroll to position [524, 0]
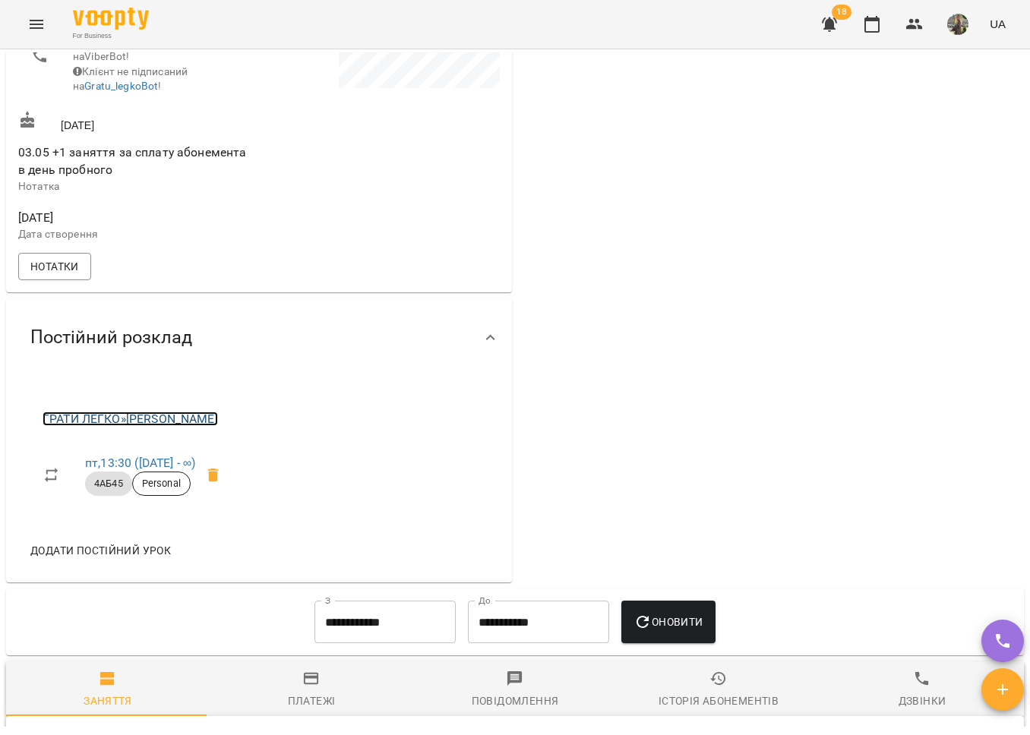
click at [186, 412] on link "ГРАТИ ЛЕГКО » Олексій КОЧЕТОВ - Кловська" at bounding box center [130, 419] width 175 height 14
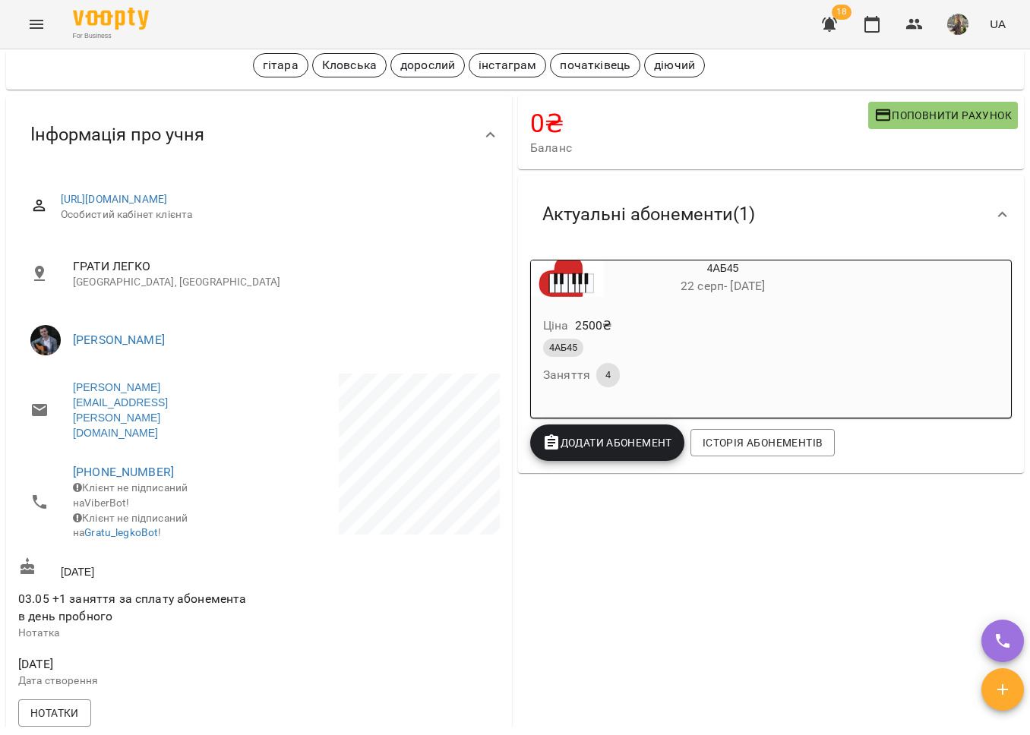
scroll to position [389, 0]
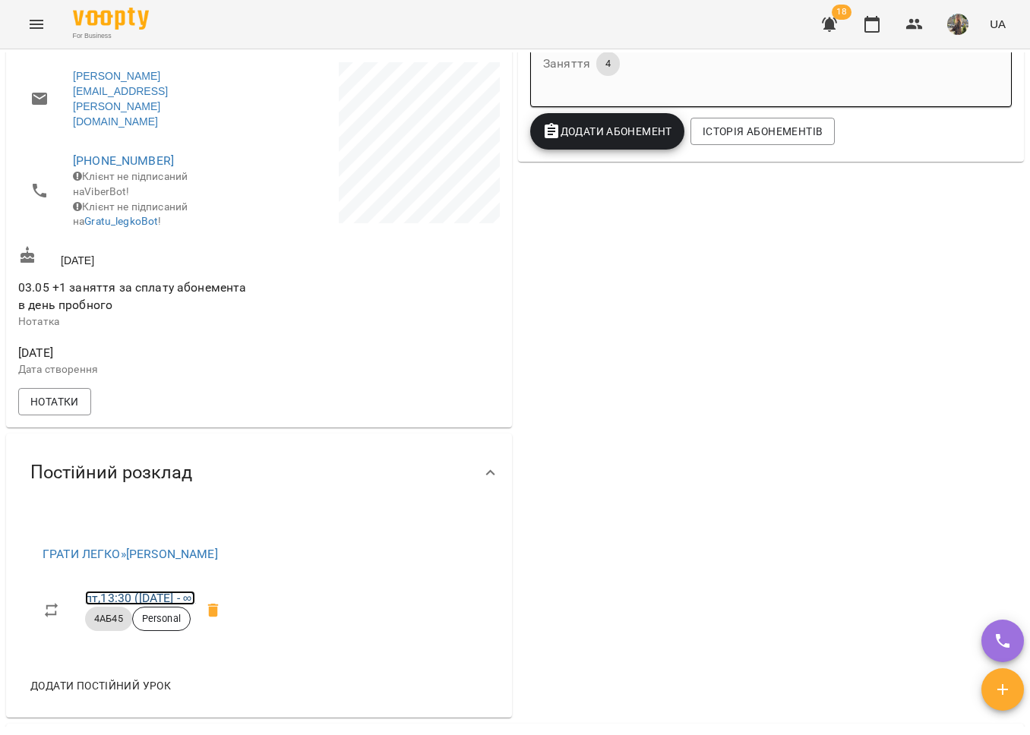
click at [156, 591] on link "пт , 13:30 (27 черв - ∞)" at bounding box center [140, 598] width 110 height 14
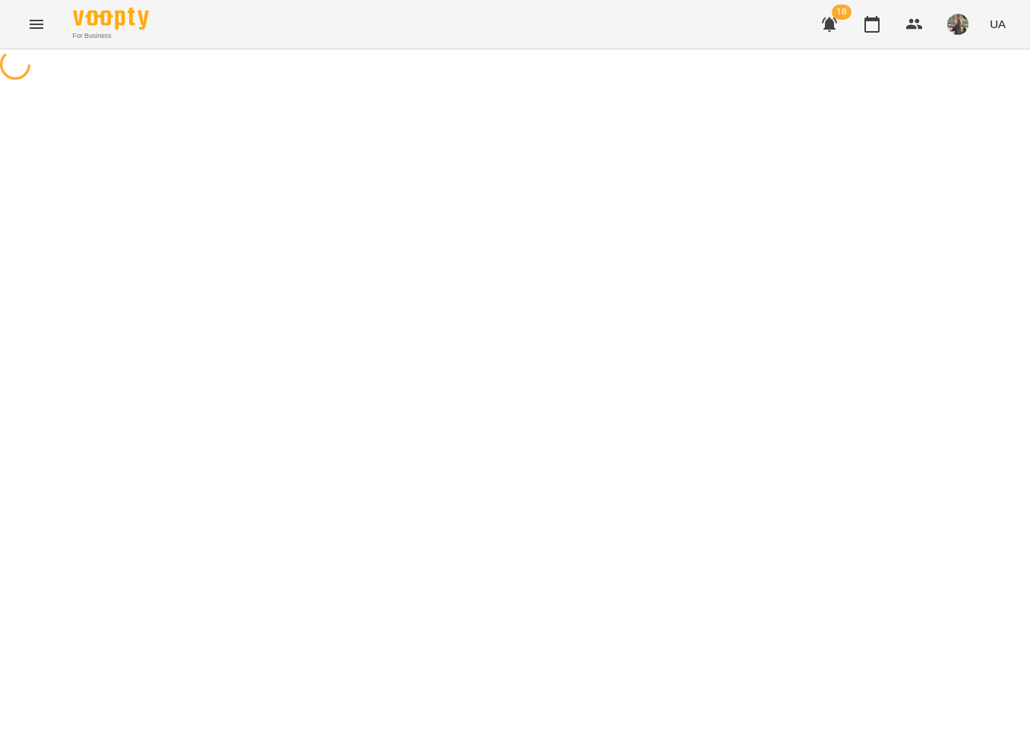
select select "*"
select select "*****"
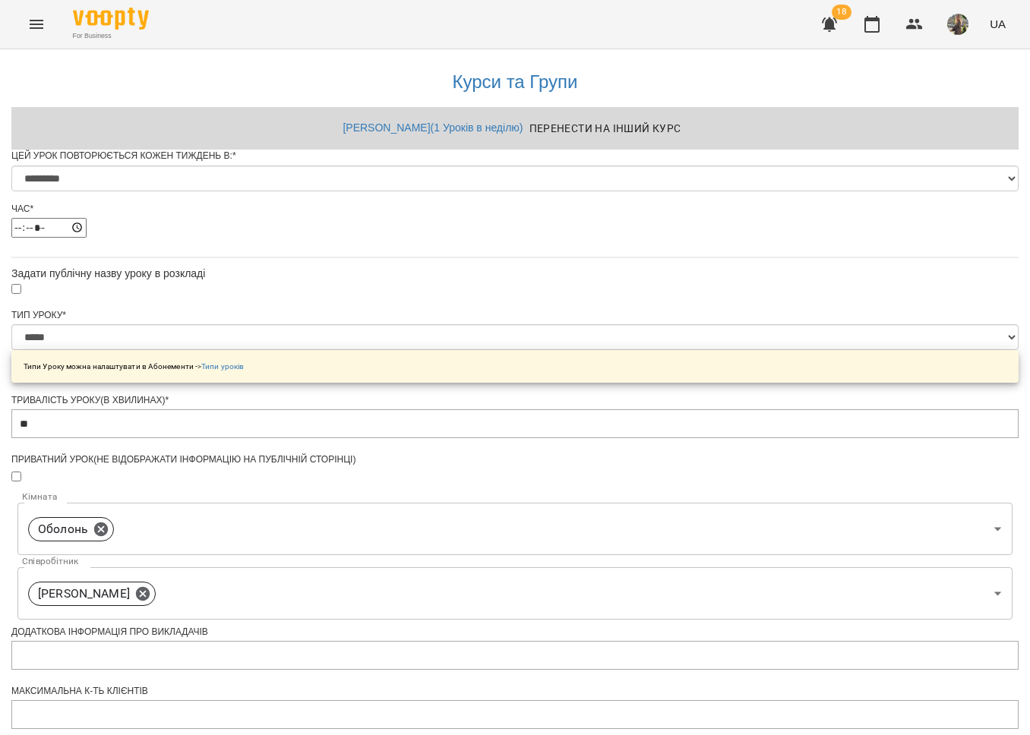
click at [655, 123] on span "Перенести на інший курс" at bounding box center [605, 128] width 152 height 18
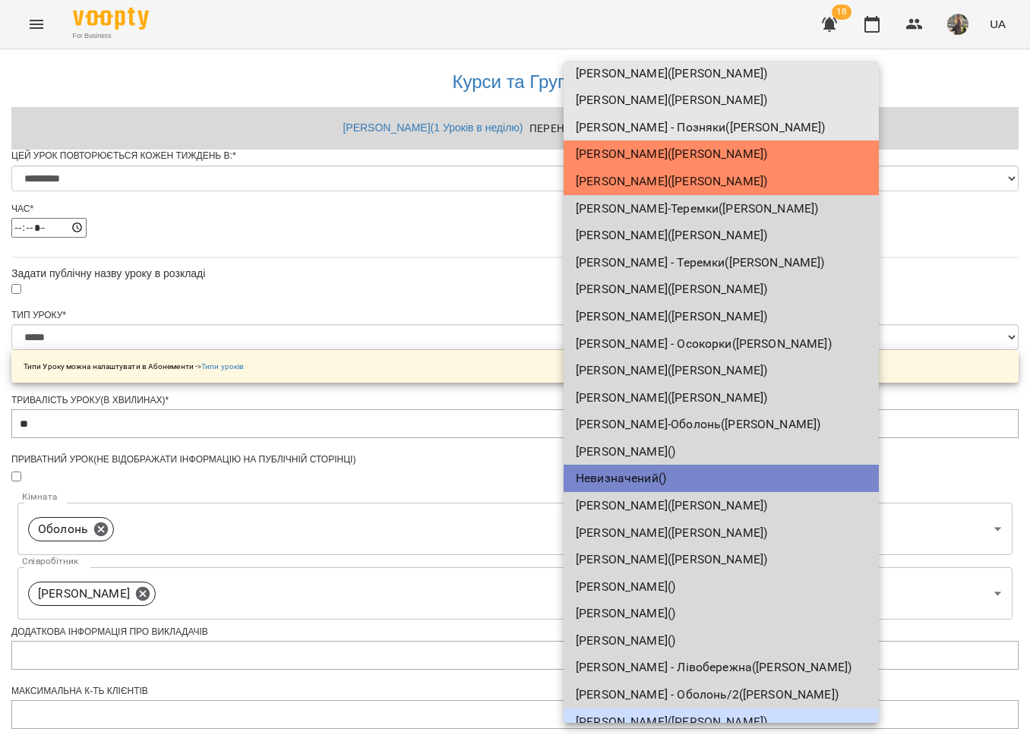
scroll to position [87, 0]
click at [655, 424] on li "Олексій Кочетов-Оболонь ( Олексій КОЧЕТОВ )" at bounding box center [721, 425] width 315 height 27
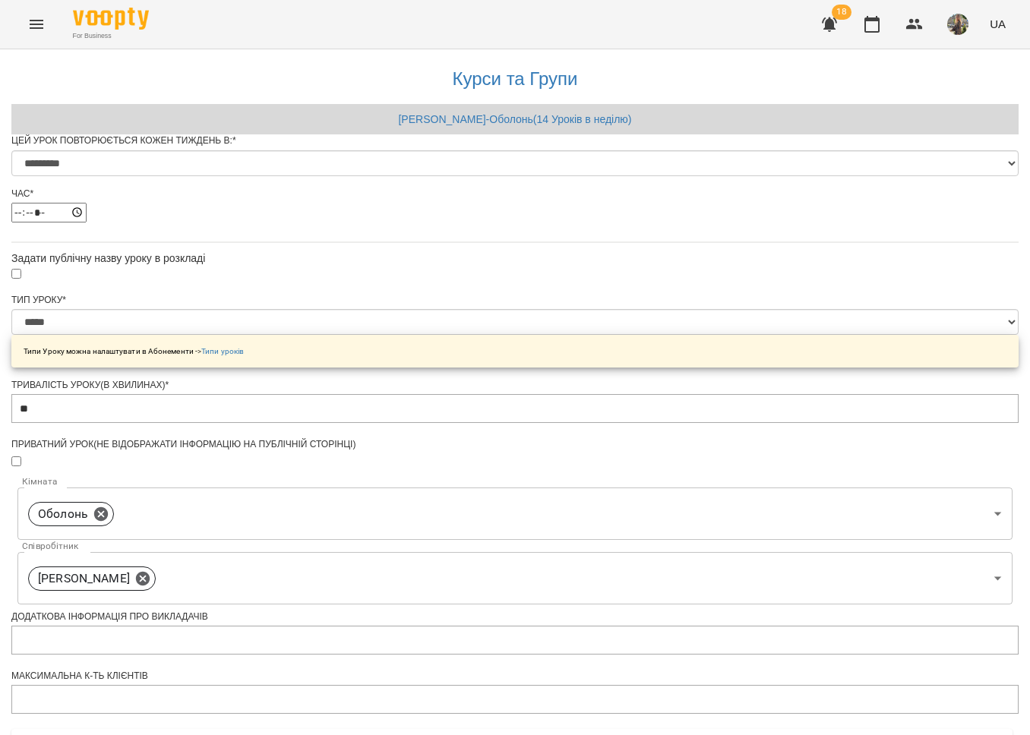
scroll to position [442, 0]
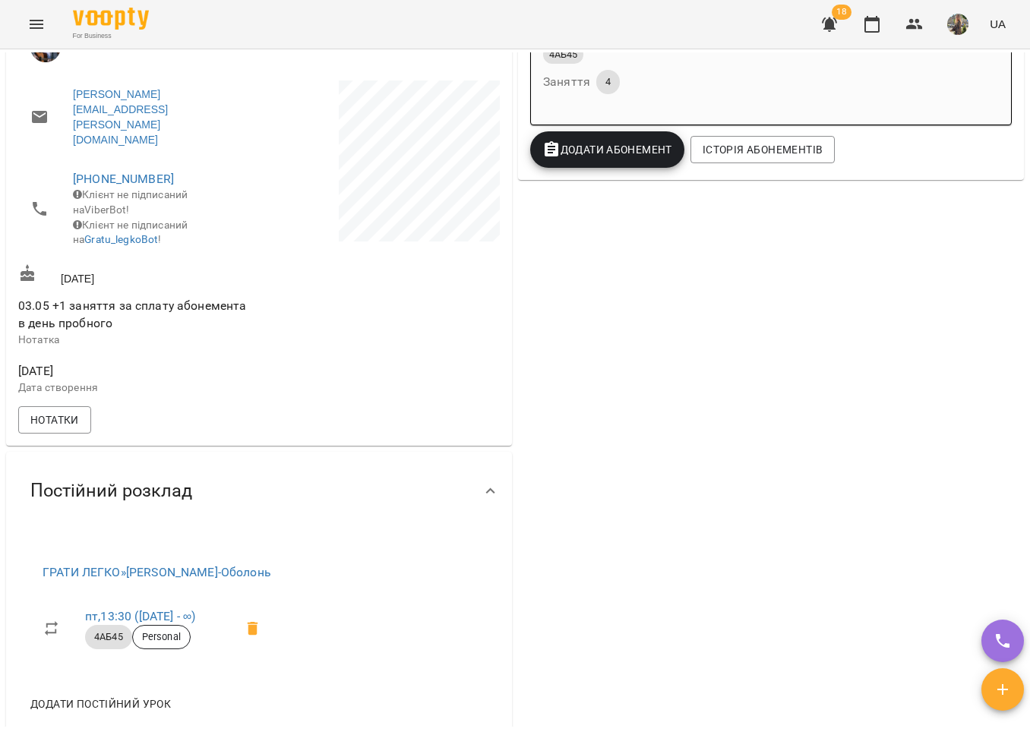
scroll to position [374, 0]
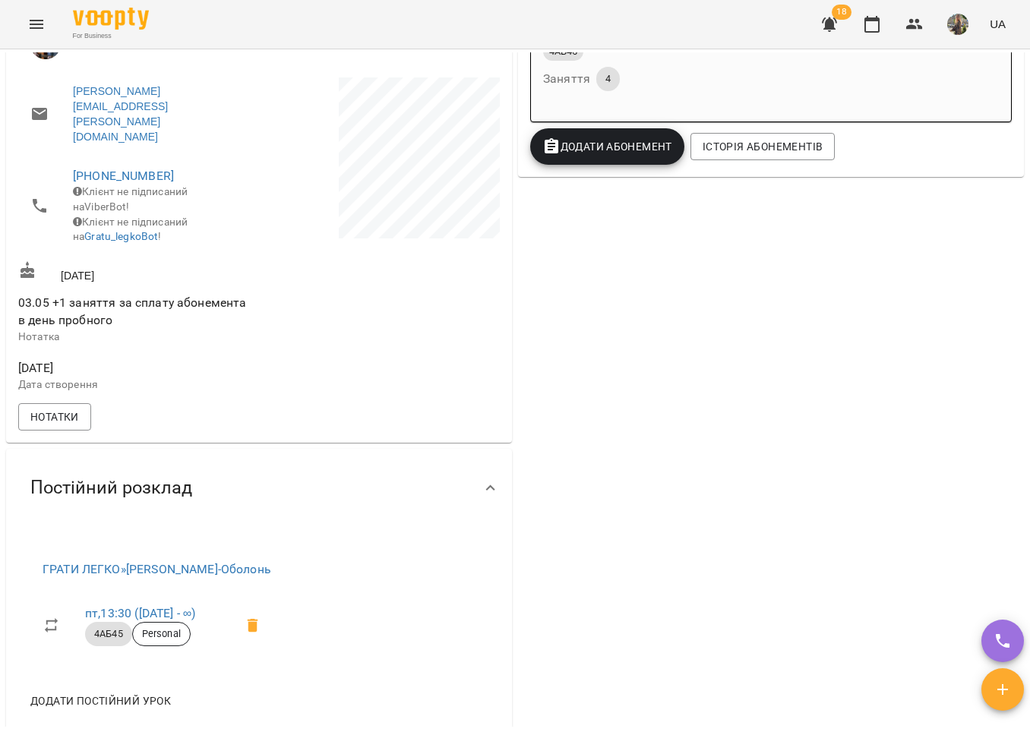
click at [45, 32] on button "Menu" at bounding box center [36, 24] width 36 height 36
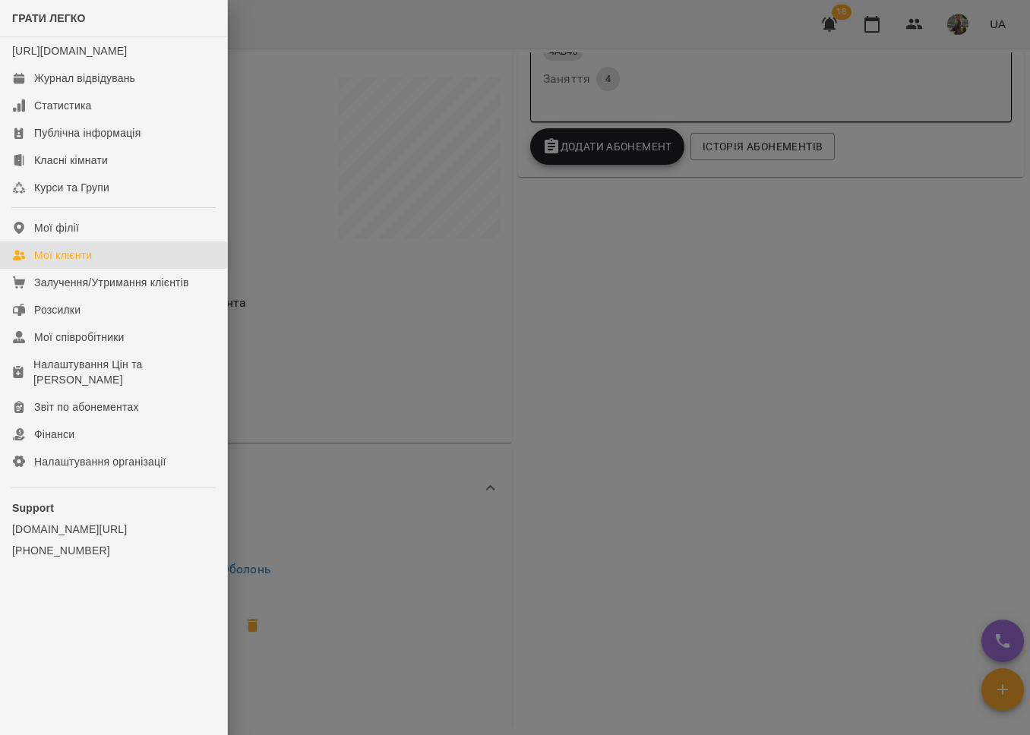
click at [36, 260] on link "Мої клієнти" at bounding box center [113, 255] width 227 height 27
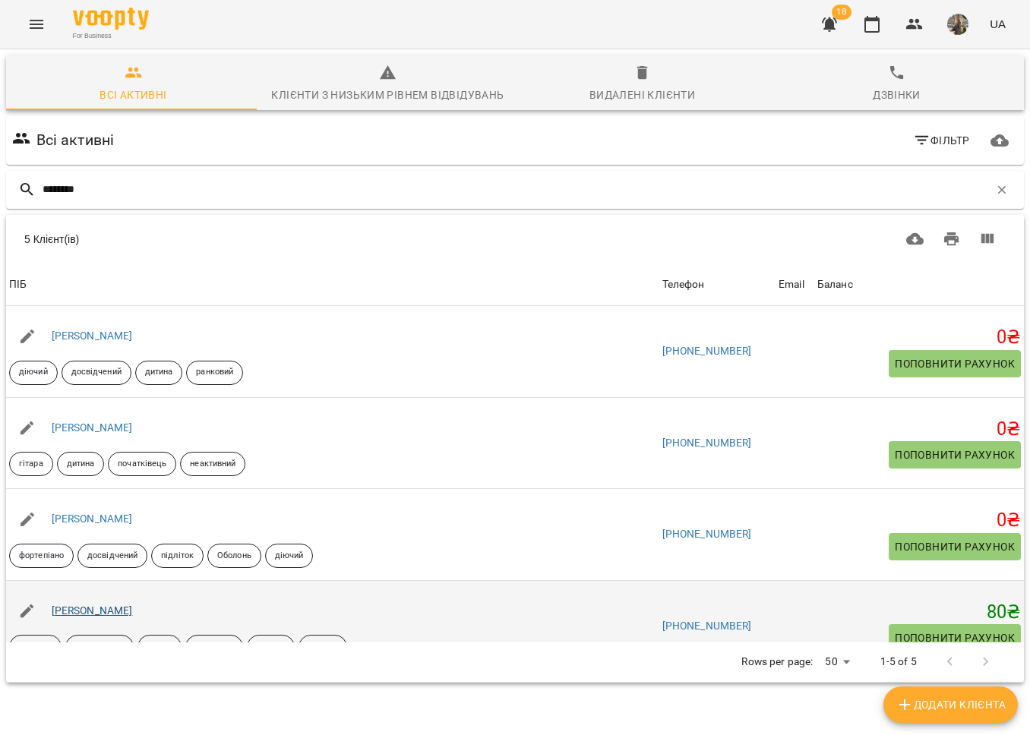
type input "********"
click at [118, 611] on link "[PERSON_NAME]" at bounding box center [92, 611] width 81 height 12
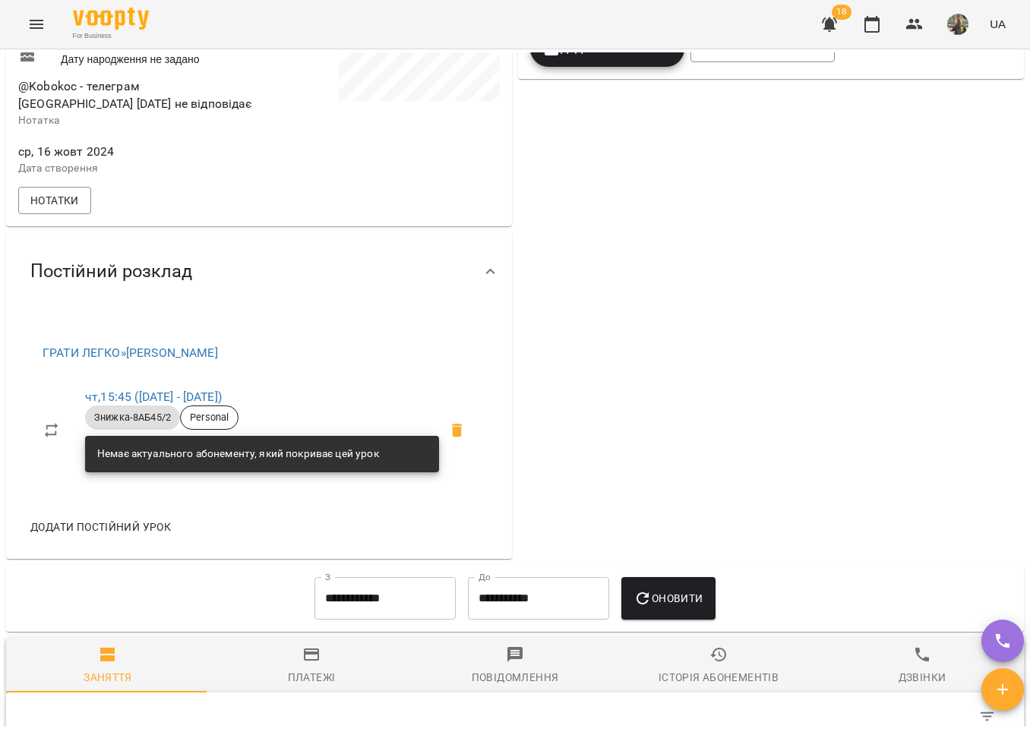
scroll to position [398, 0]
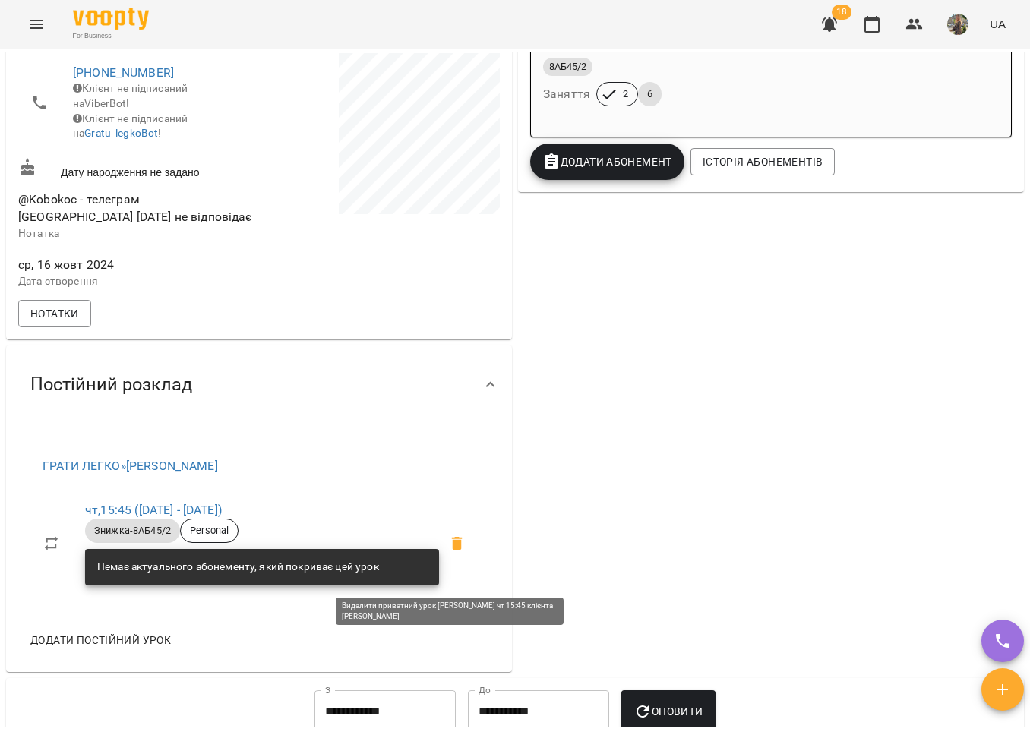
click at [448, 553] on icon at bounding box center [457, 544] width 18 height 18
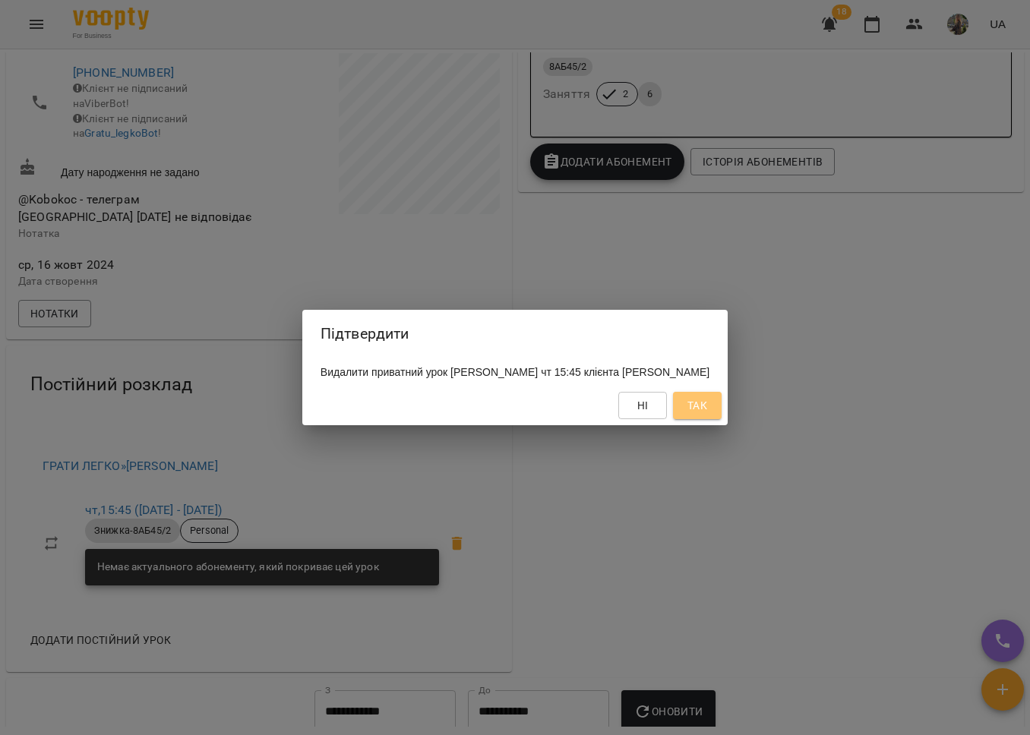
click at [721, 417] on button "Так" at bounding box center [697, 405] width 49 height 27
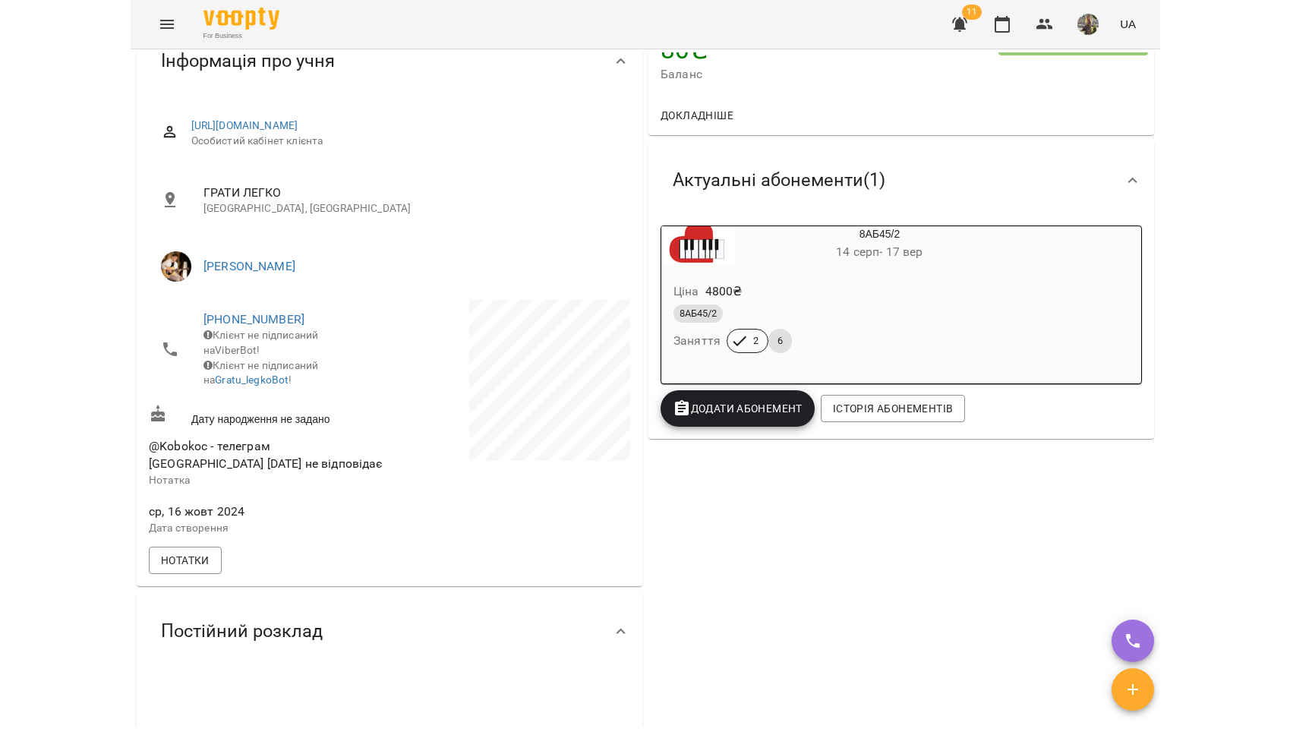
scroll to position [0, 0]
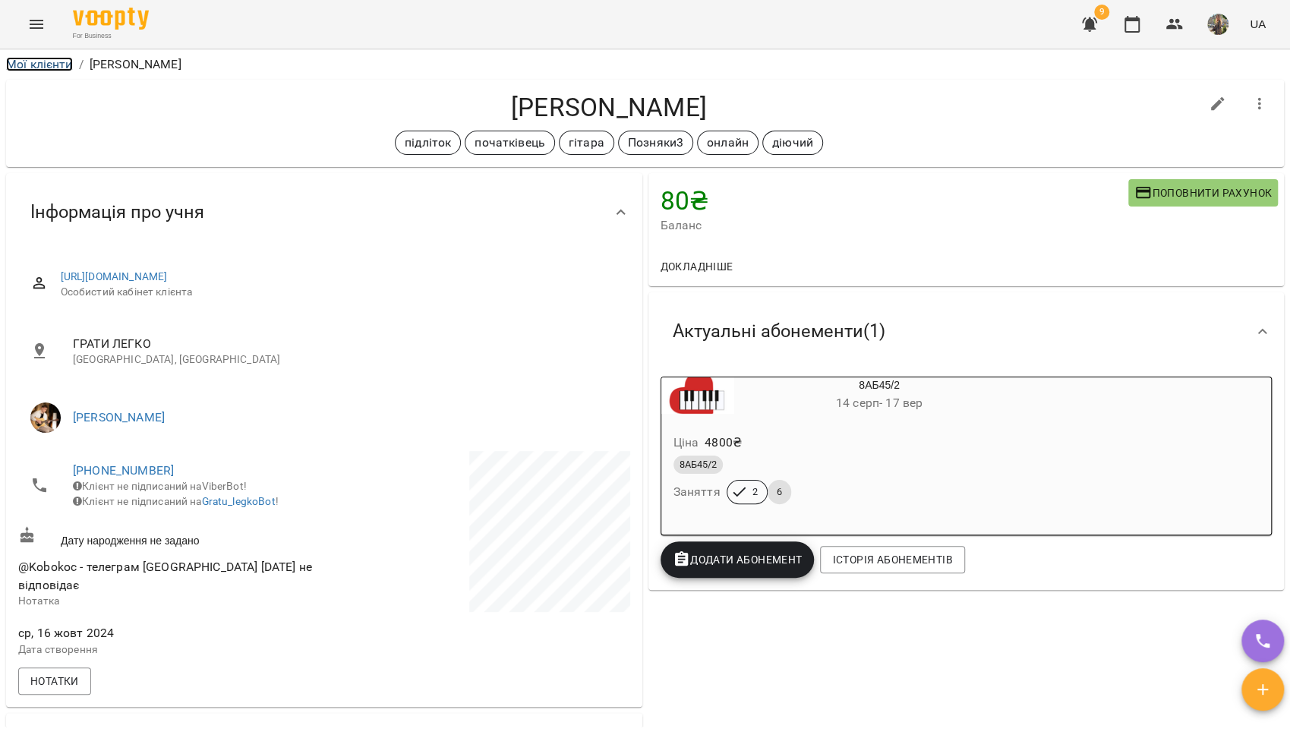
click at [29, 65] on link "Мої клієнти" at bounding box center [39, 64] width 67 height 14
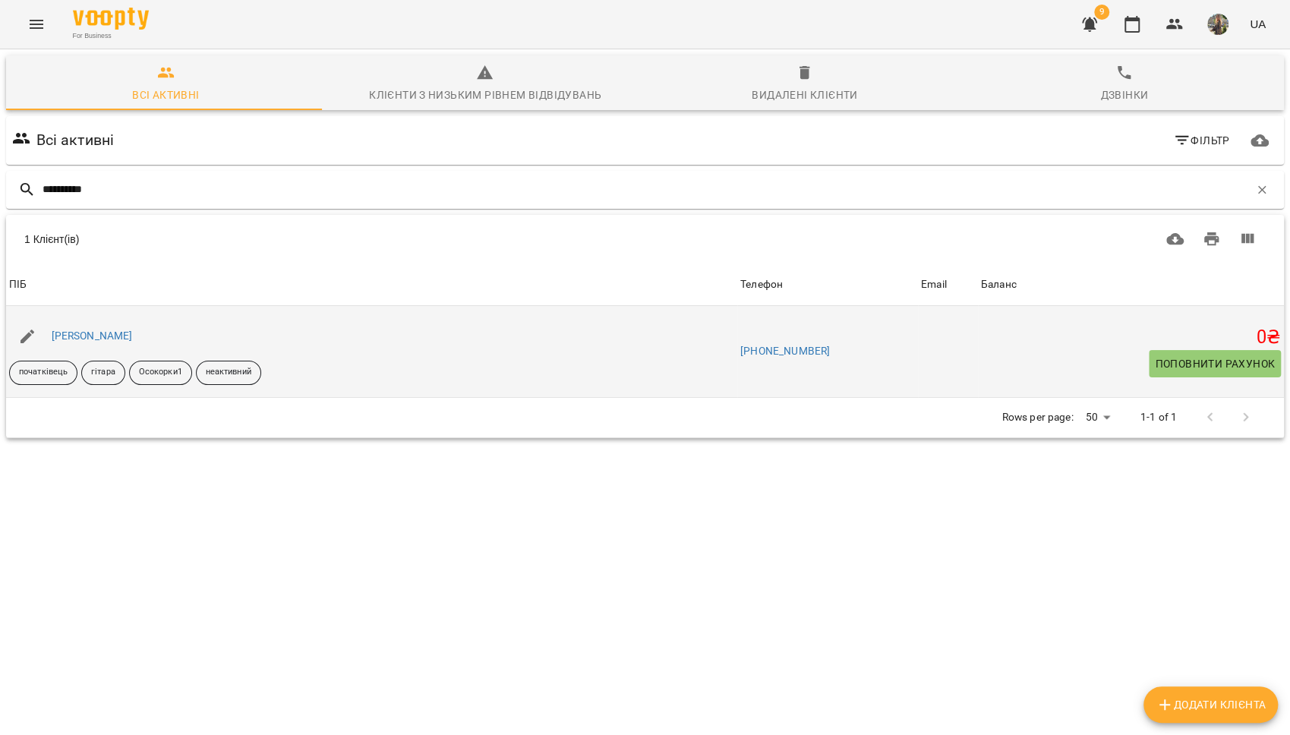
type input "**********"
click at [107, 342] on div "[PERSON_NAME]" at bounding box center [92, 336] width 87 height 21
click at [107, 336] on link "[PERSON_NAME]" at bounding box center [92, 336] width 81 height 12
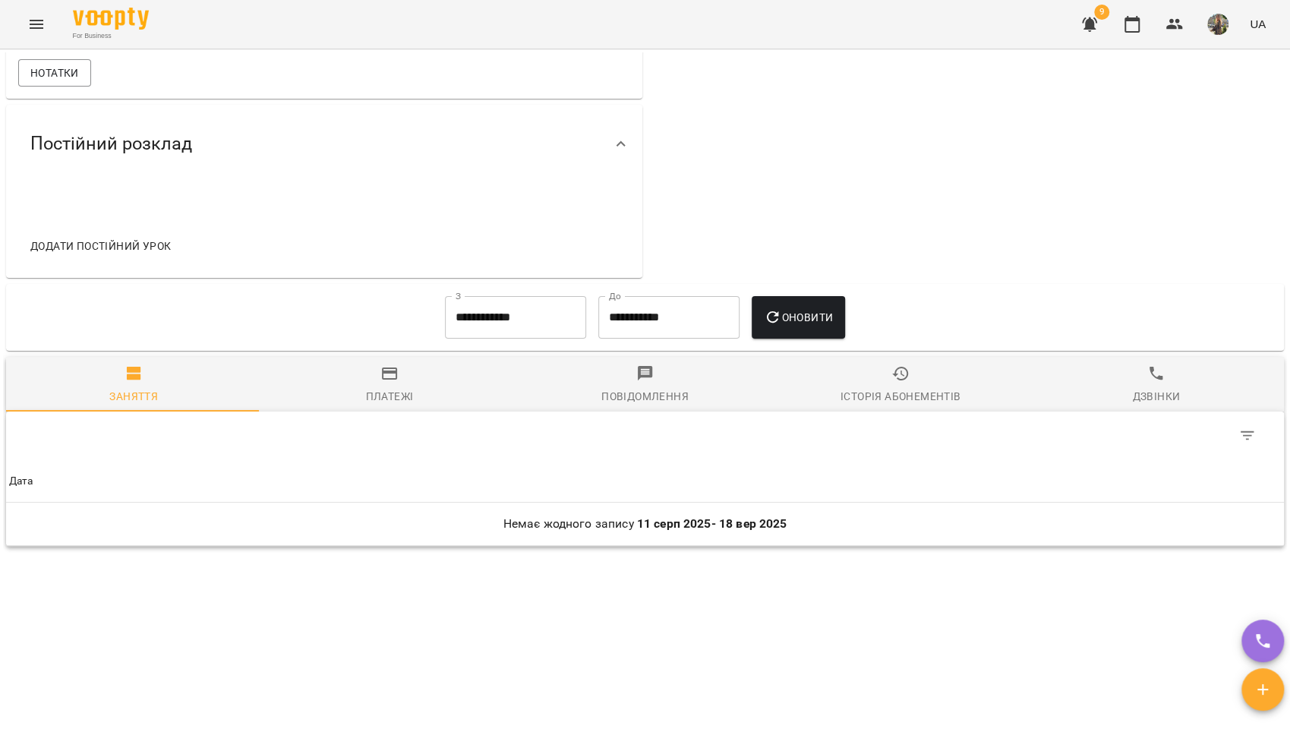
scroll to position [567, 0]
click at [911, 375] on span "Історія абонементів" at bounding box center [901, 381] width 238 height 41
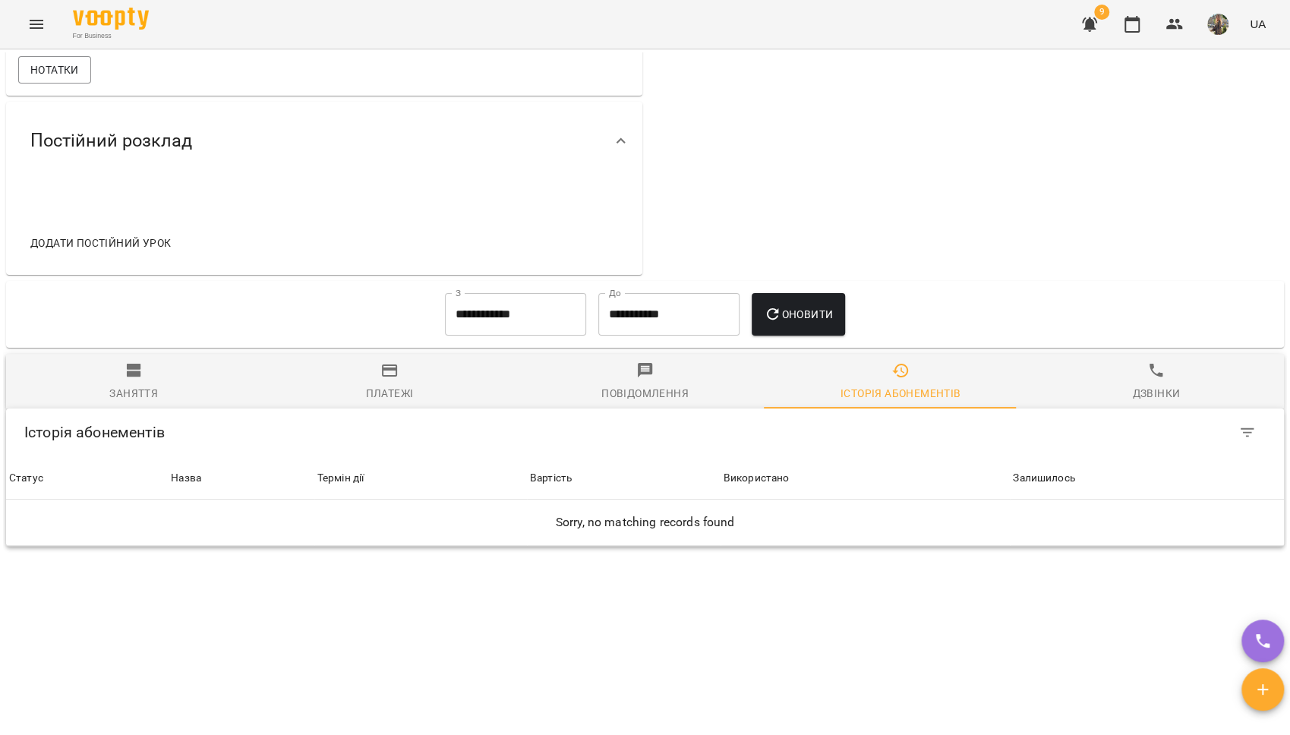
click at [555, 314] on input "**********" at bounding box center [515, 314] width 141 height 43
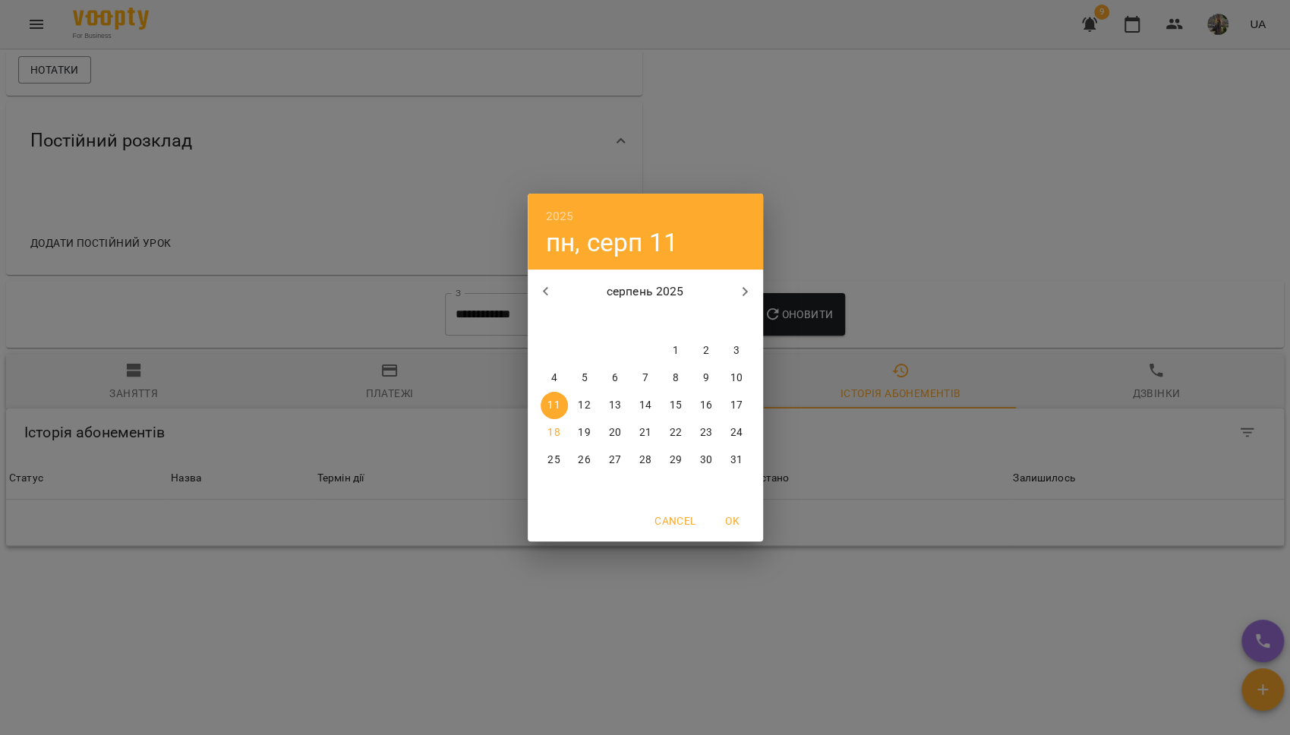
click at [548, 281] on button "button" at bounding box center [546, 291] width 36 height 36
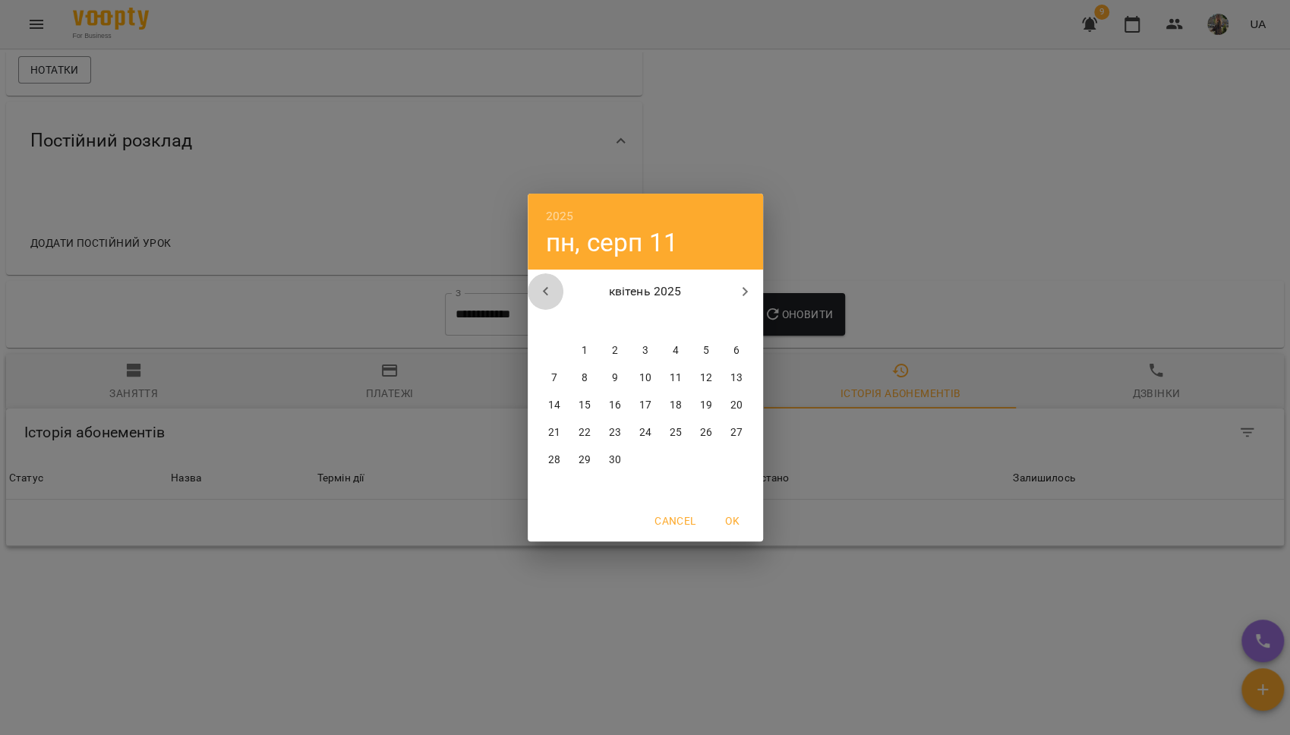
click at [548, 281] on button "button" at bounding box center [546, 291] width 36 height 36
click at [706, 352] on p "1" at bounding box center [705, 350] width 6 height 15
type input "**********"
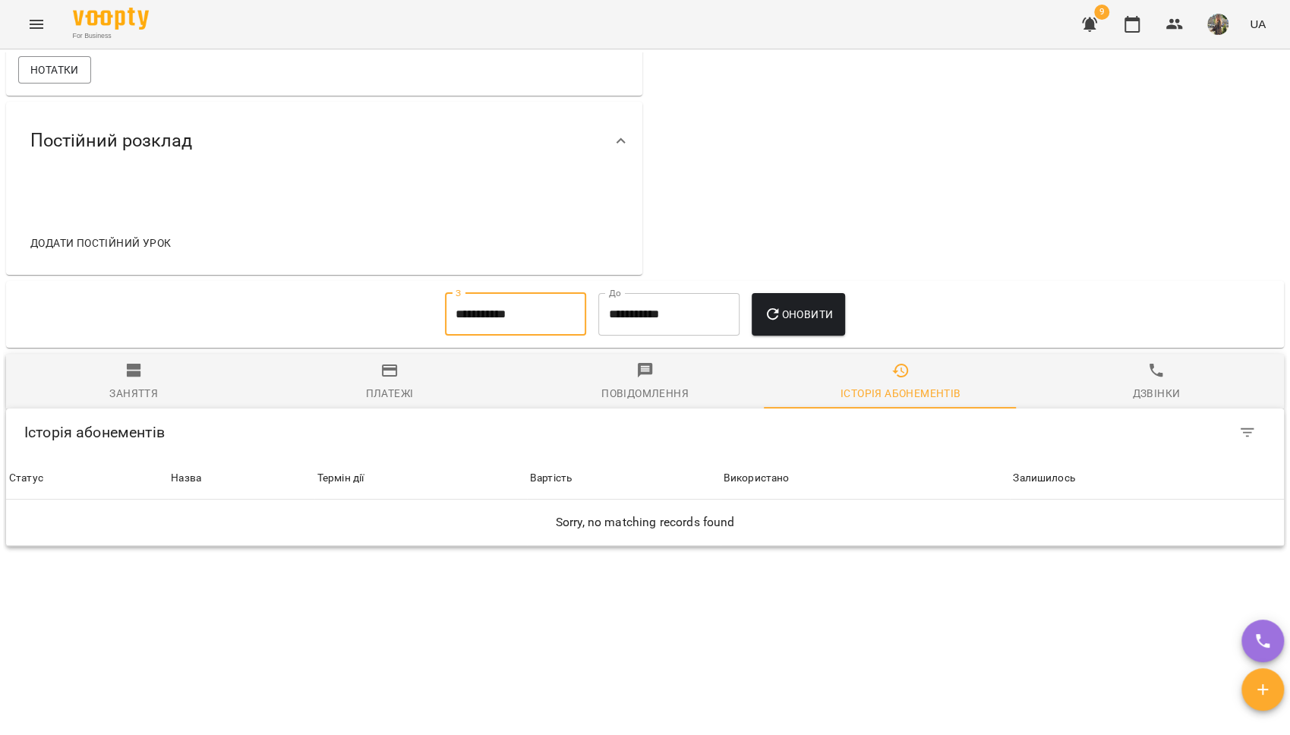
click at [780, 315] on span "Оновити" at bounding box center [798, 314] width 69 height 18
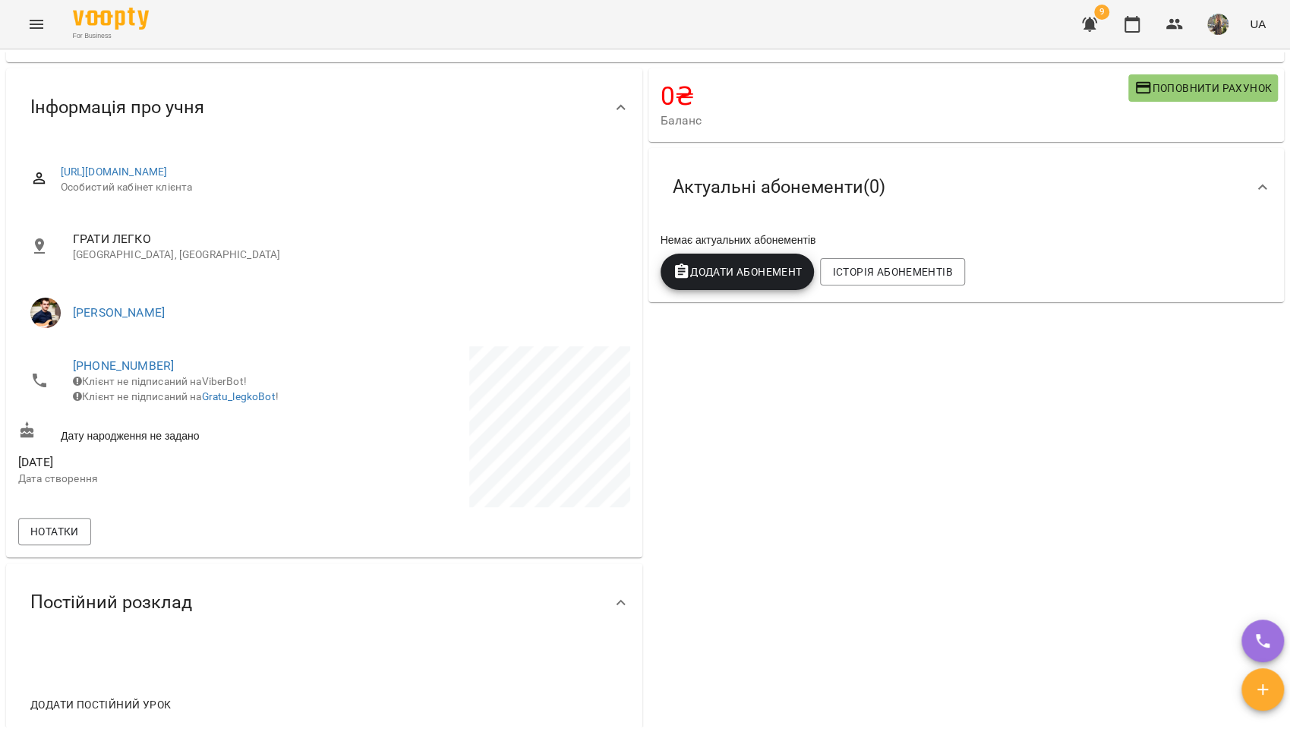
scroll to position [0, 0]
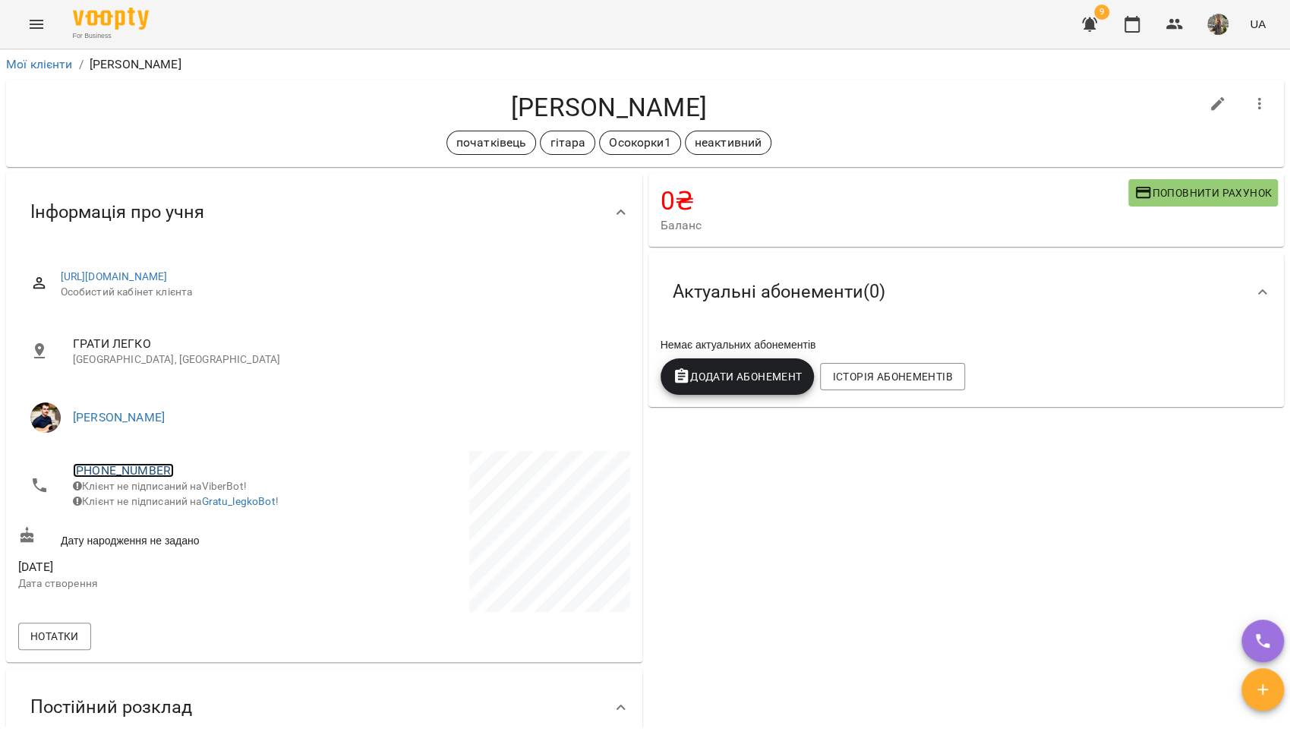
click at [134, 476] on link "[PHONE_NUMBER]" at bounding box center [123, 470] width 101 height 14
click at [188, 528] on img at bounding box center [185, 526] width 23 height 23
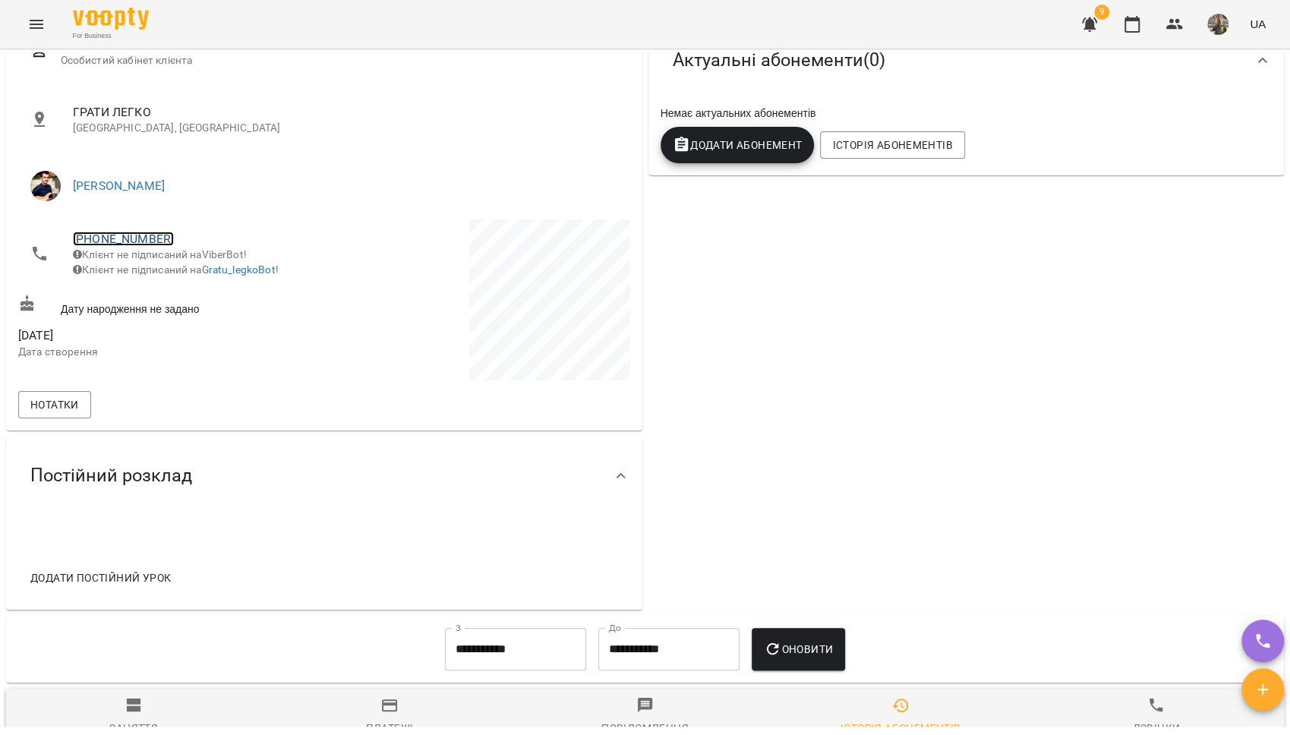
scroll to position [574, 0]
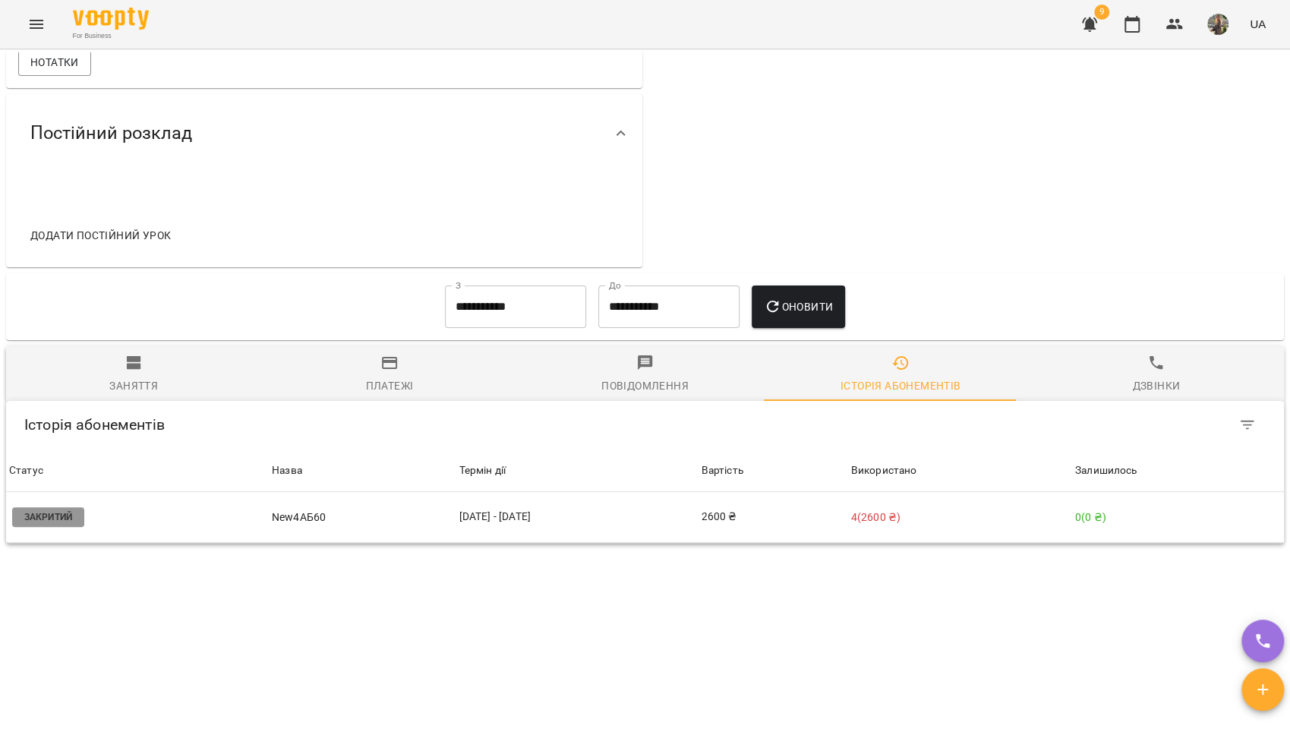
click at [144, 371] on span "Заняття" at bounding box center [134, 374] width 238 height 41
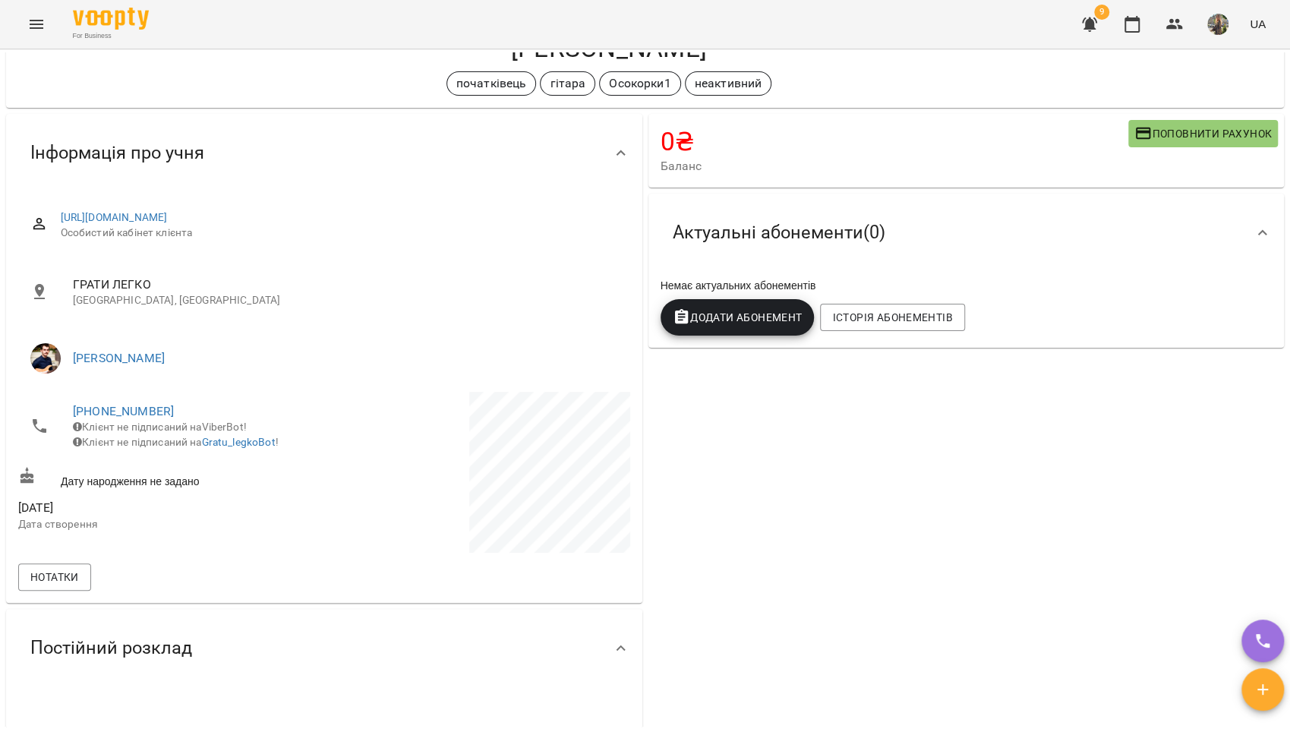
scroll to position [0, 0]
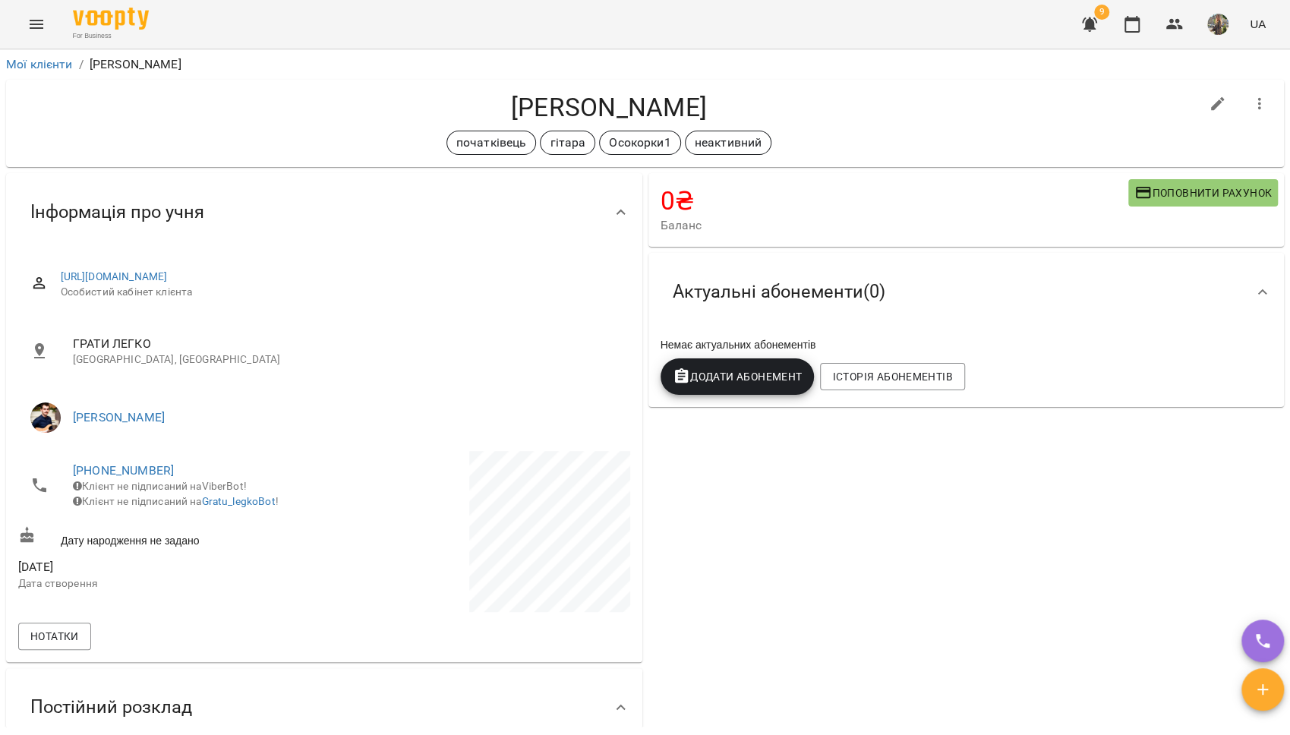
click at [43, 22] on icon "Menu" at bounding box center [36, 24] width 18 height 18
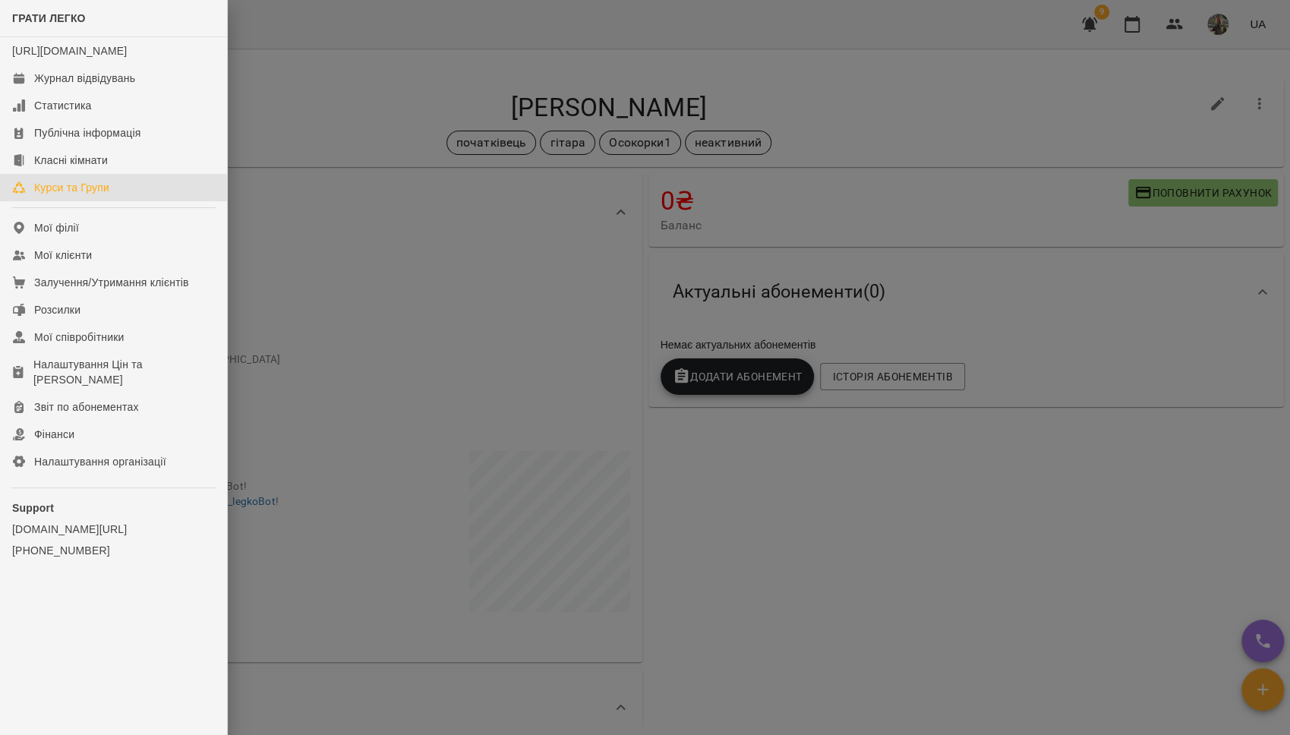
click at [72, 195] on div "Курси та Групи" at bounding box center [71, 187] width 75 height 15
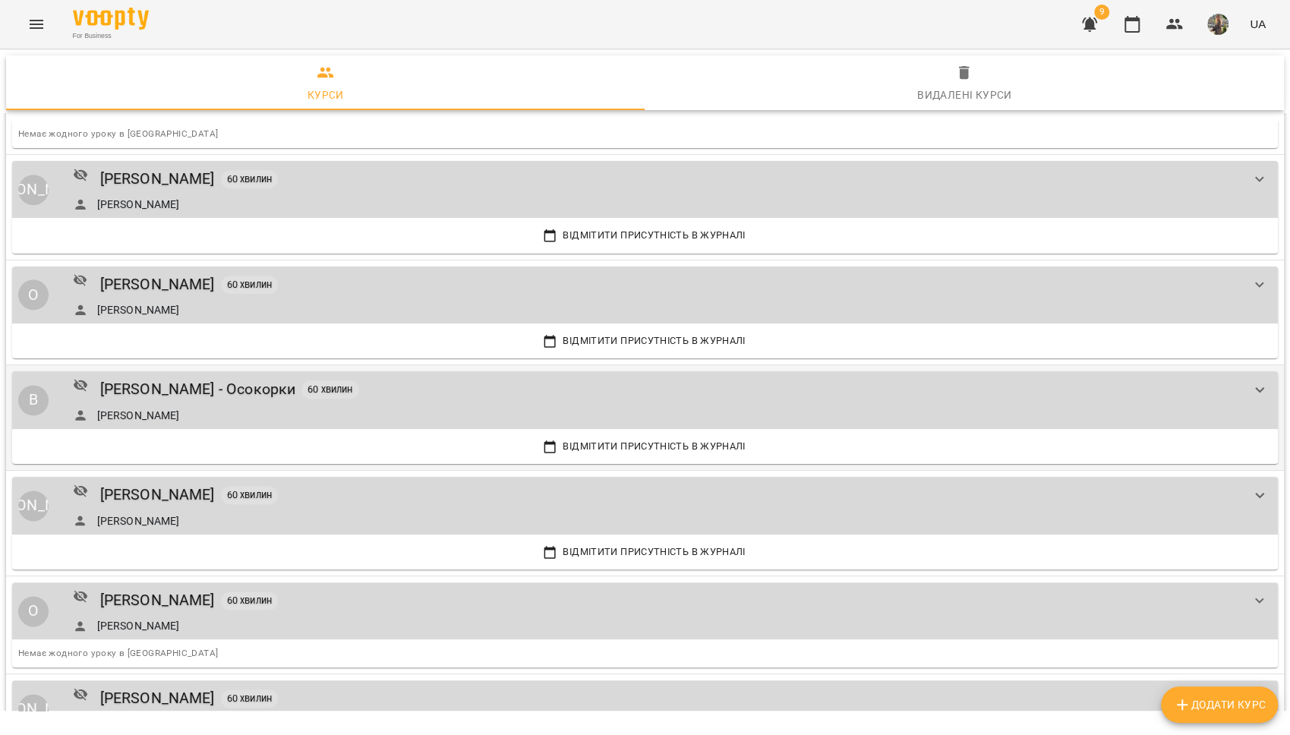
scroll to position [1230, 0]
click at [181, 377] on div "Віктор Артеменко - Осокорки" at bounding box center [198, 389] width 196 height 24
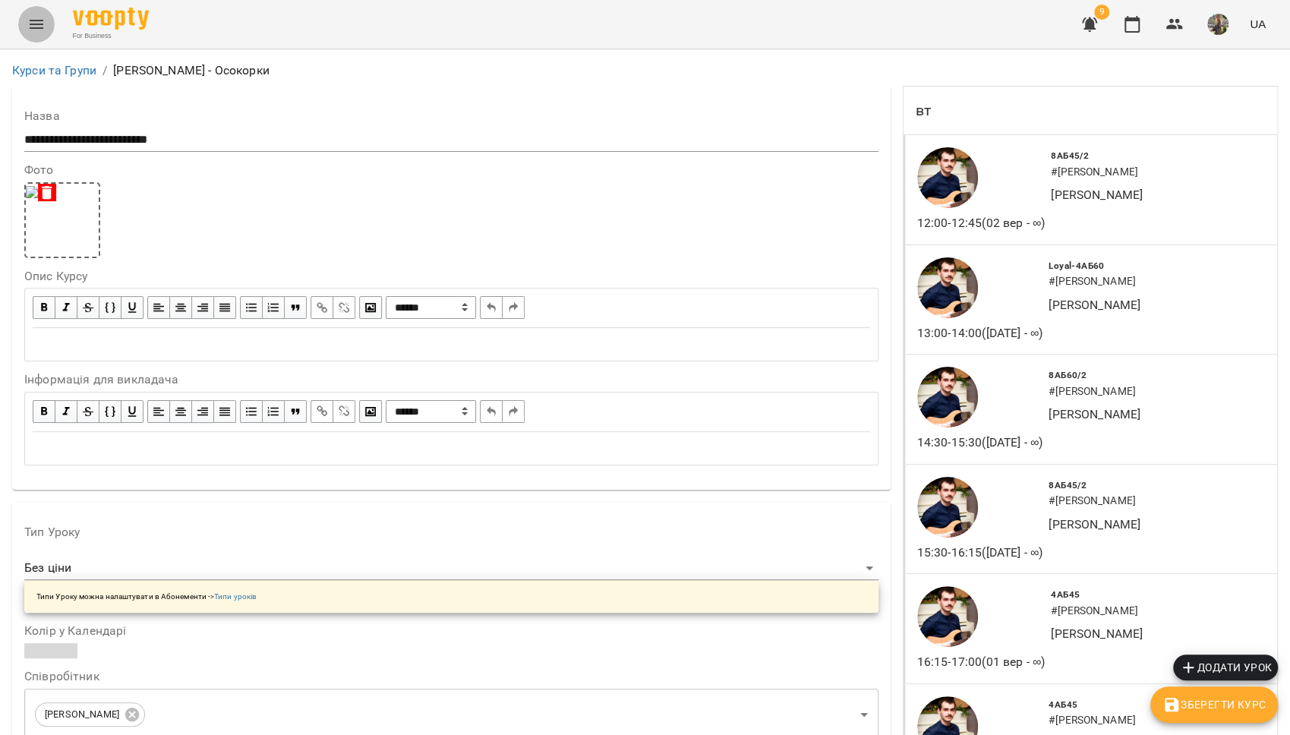
click at [24, 27] on button "Menu" at bounding box center [36, 24] width 36 height 36
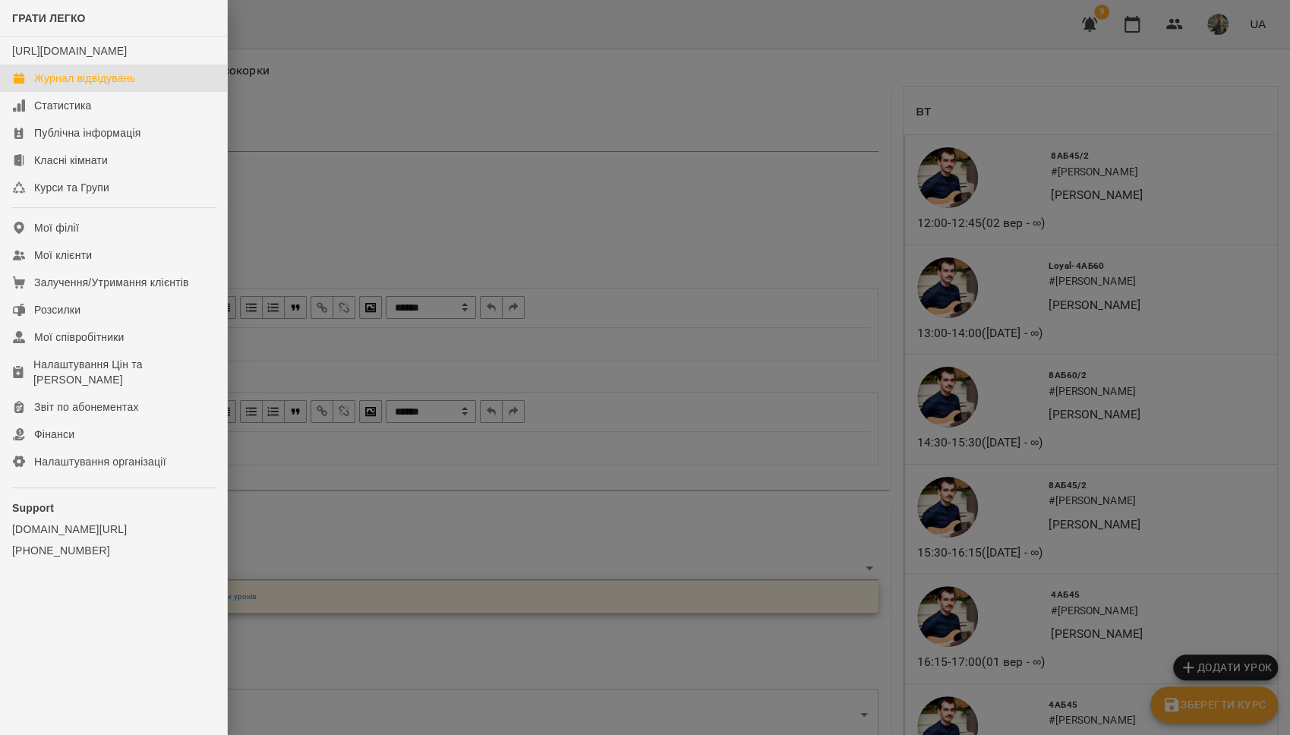
click at [74, 86] on div "Журнал відвідувань" at bounding box center [84, 78] width 101 height 15
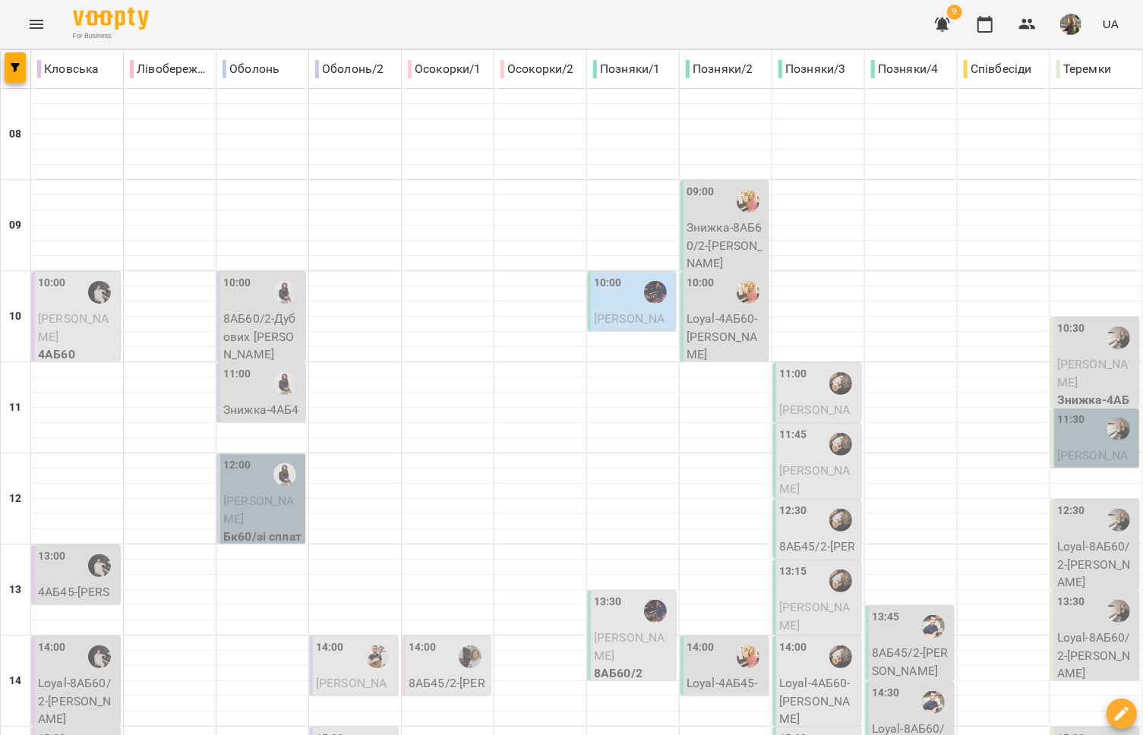
click at [30, 11] on button "Menu" at bounding box center [36, 24] width 36 height 36
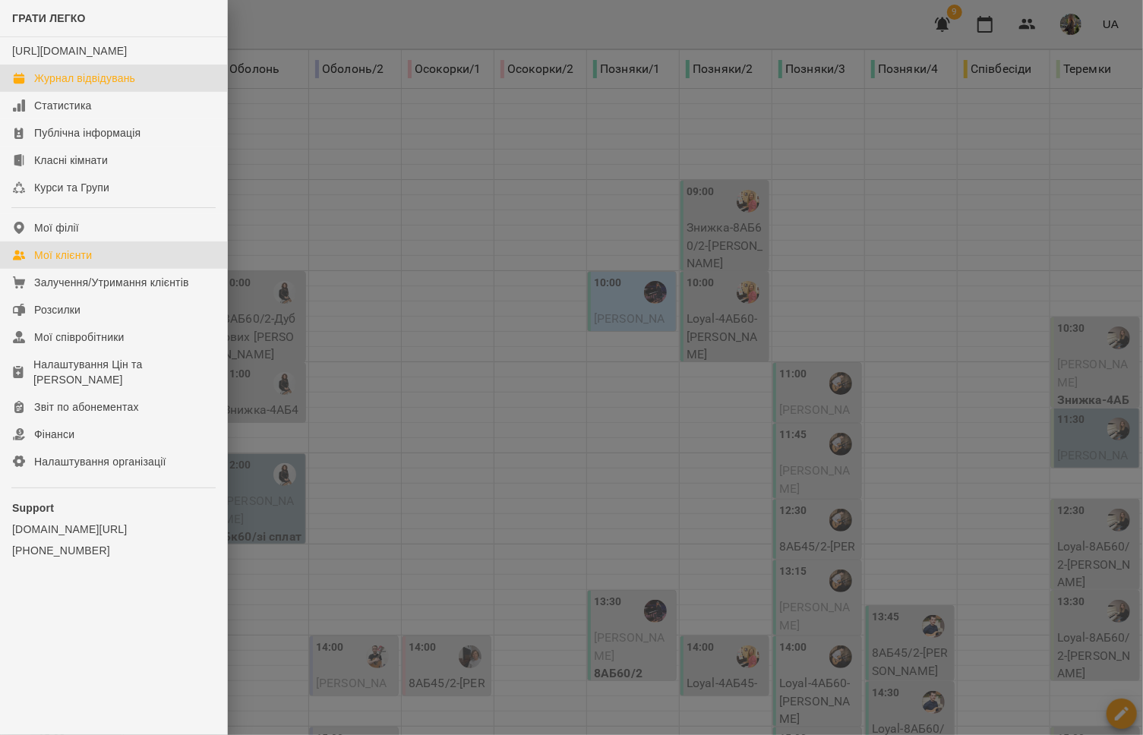
click at [96, 261] on link "Мої клієнти" at bounding box center [113, 255] width 227 height 27
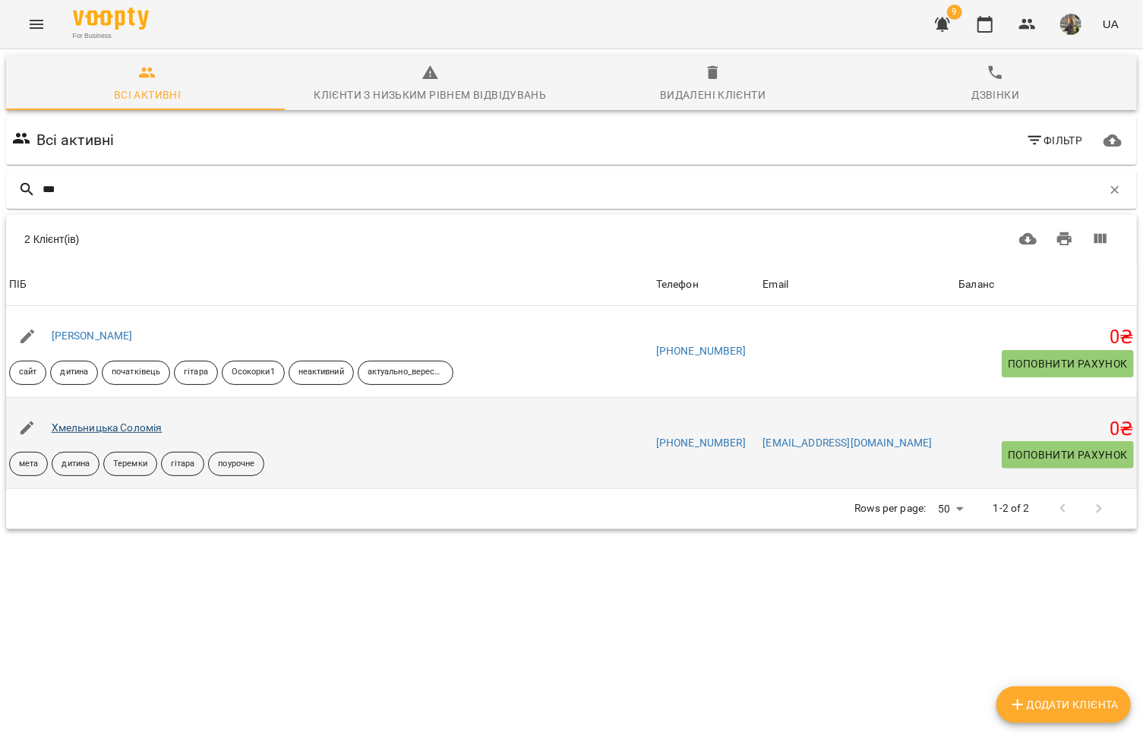
type input "***"
click at [102, 427] on link "Хмельницька Соломія" at bounding box center [107, 427] width 111 height 12
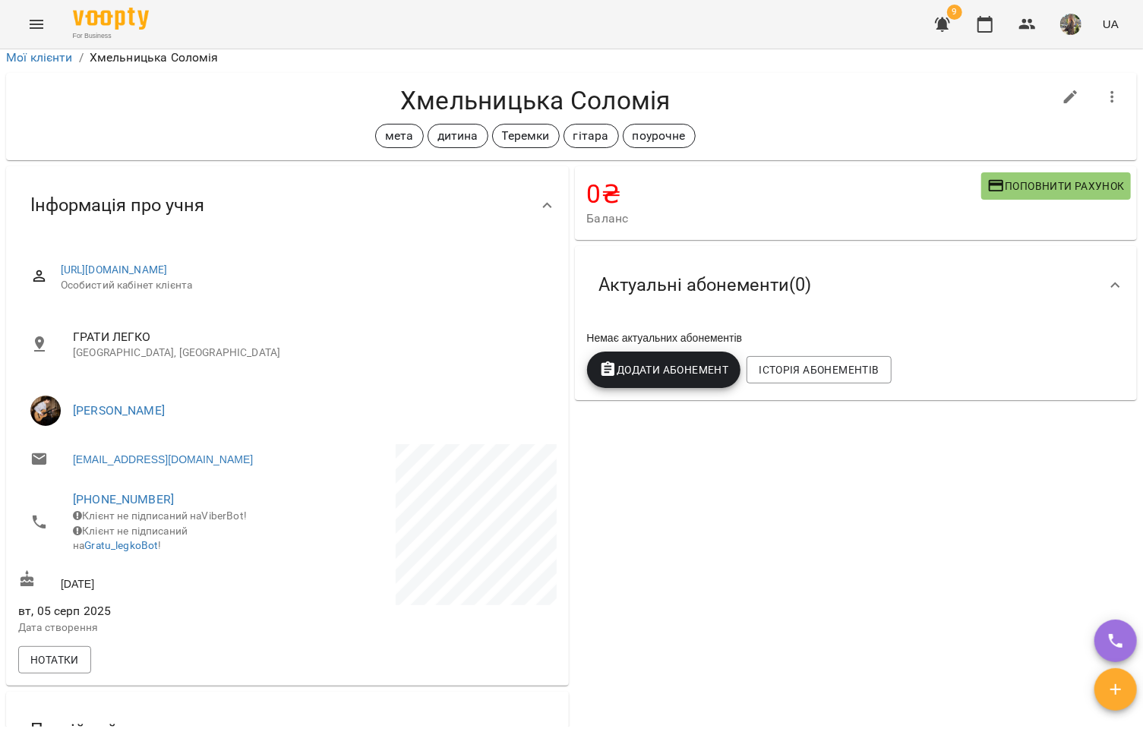
scroll to position [9, 0]
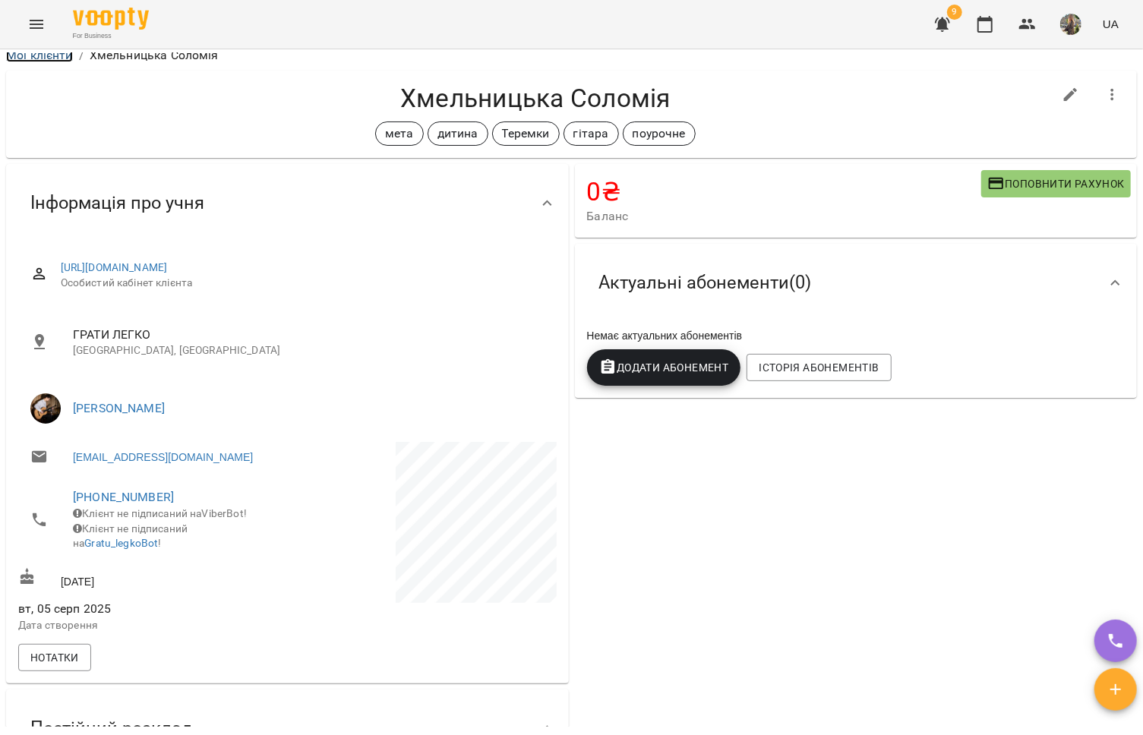
click at [43, 56] on link "Мої клієнти" at bounding box center [39, 55] width 67 height 14
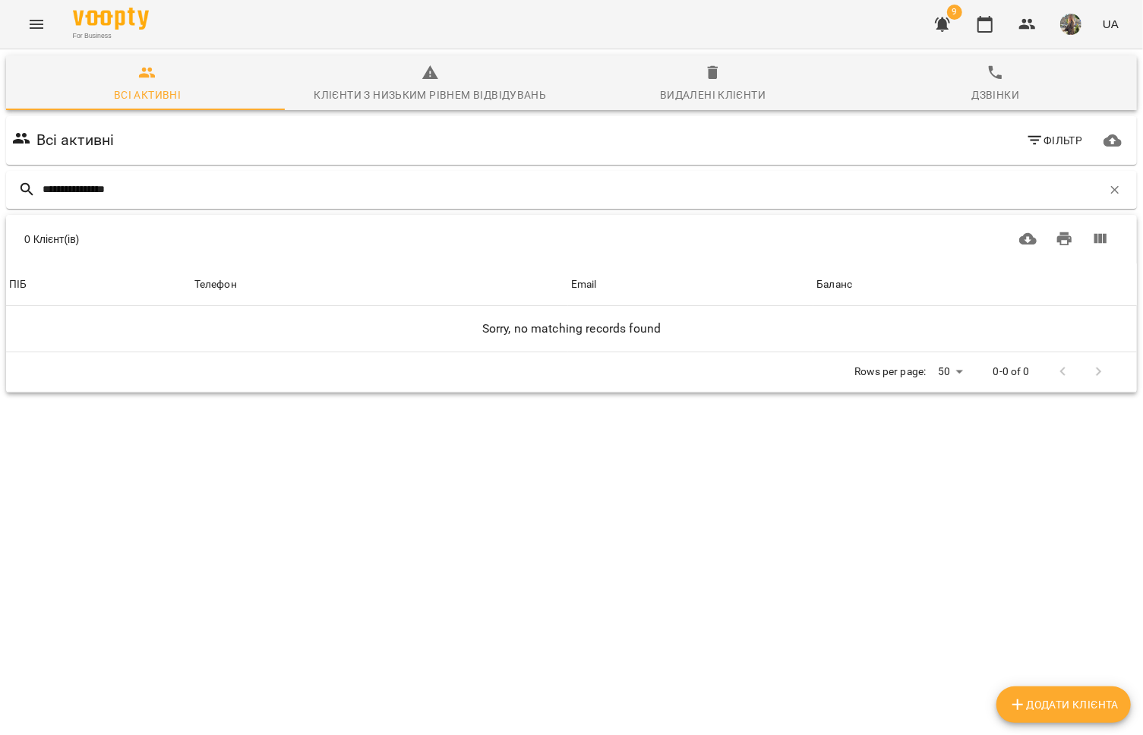
type input "**********"
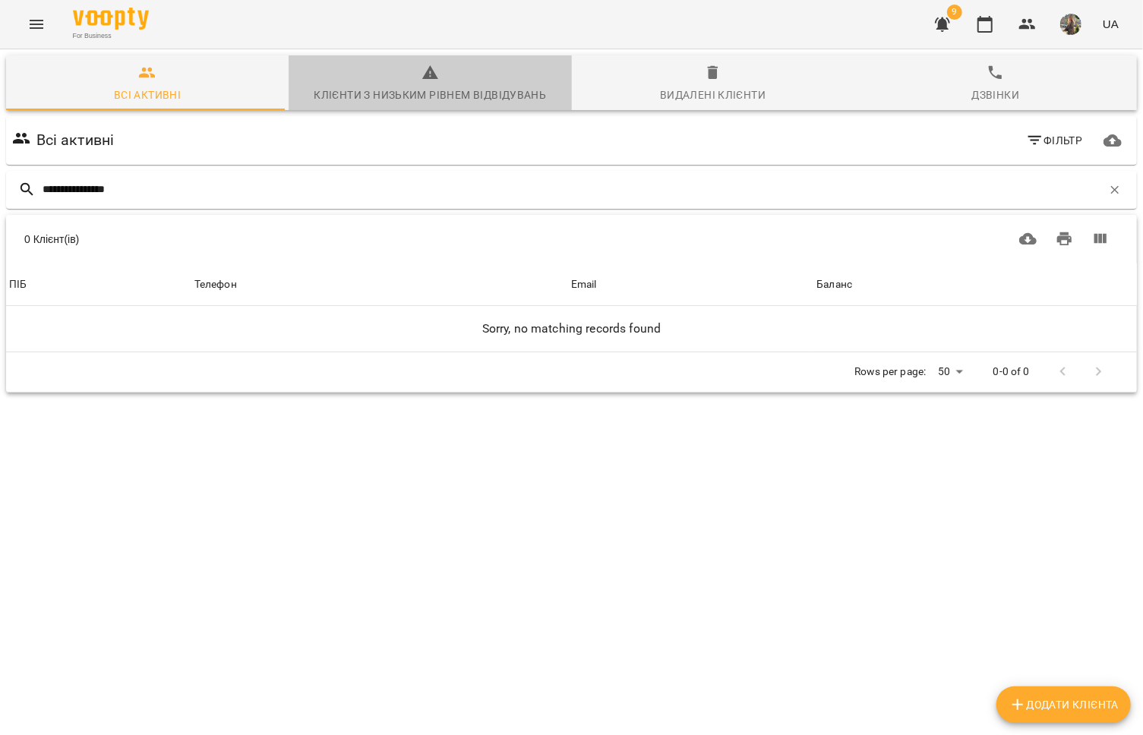
click at [476, 90] on div "Клієнти з низьким рівнем відвідувань" at bounding box center [430, 95] width 232 height 18
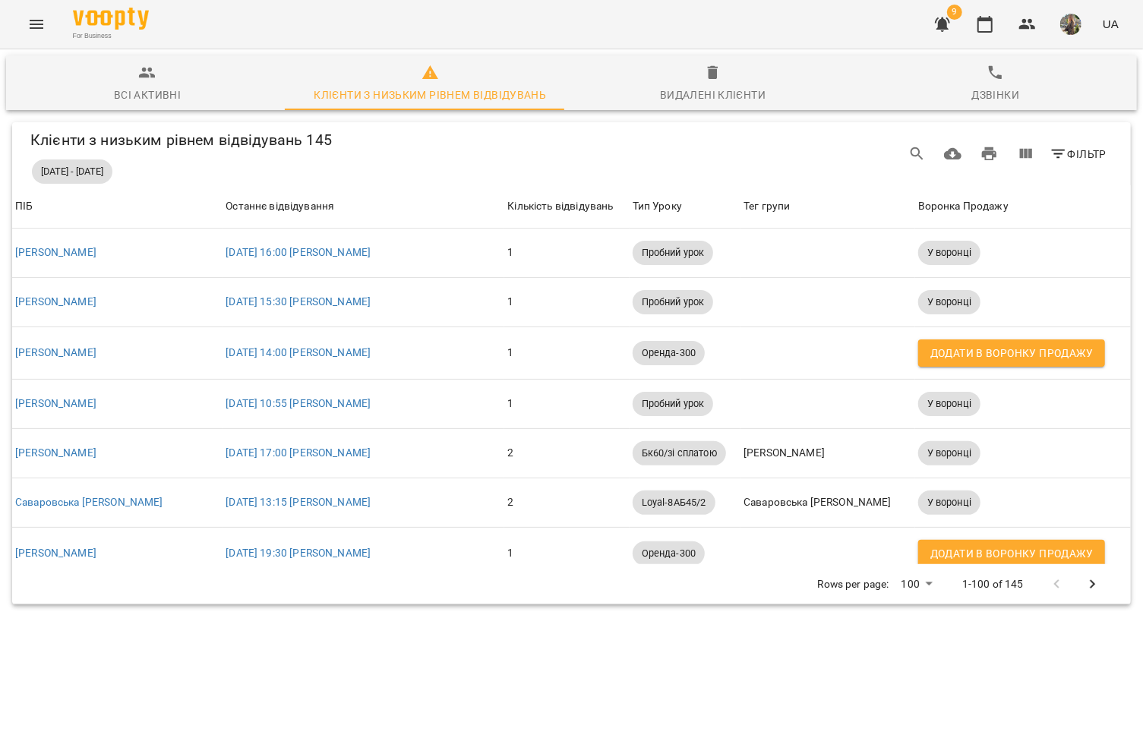
click at [672, 92] on div "Видалені клієнти" at bounding box center [713, 95] width 106 height 18
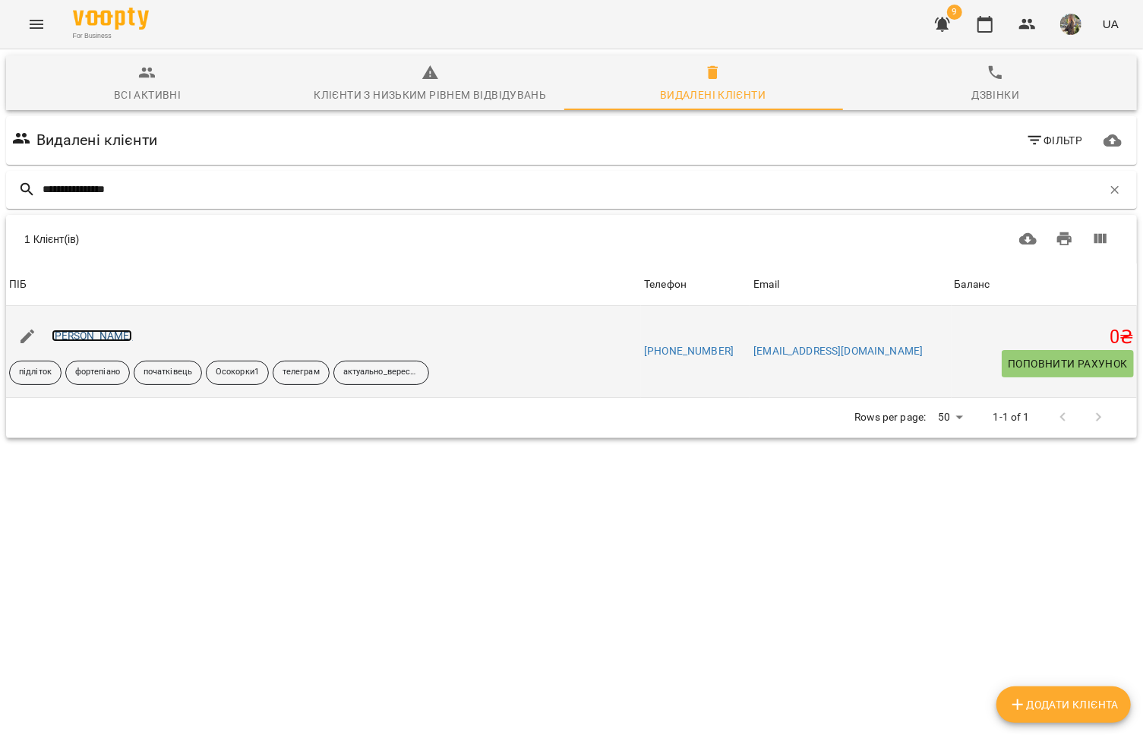
click at [99, 333] on link "Хмелевська Софія" at bounding box center [92, 336] width 81 height 12
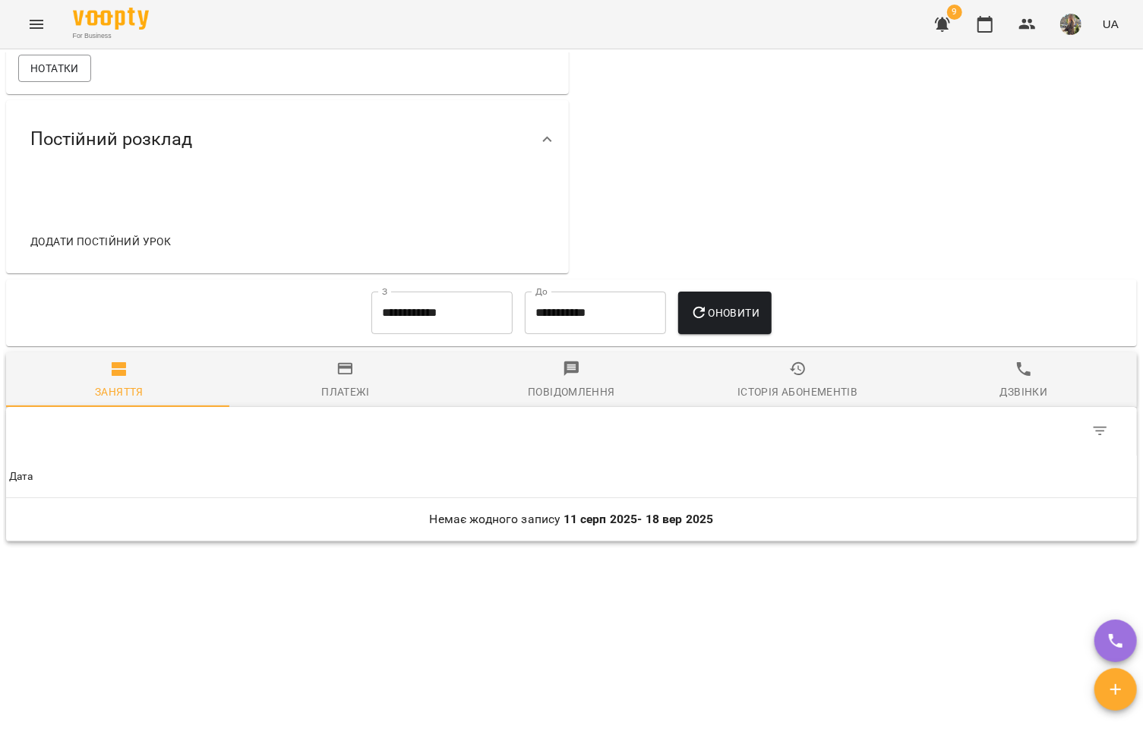
click at [762, 390] on div "Історія абонементів" at bounding box center [797, 392] width 120 height 18
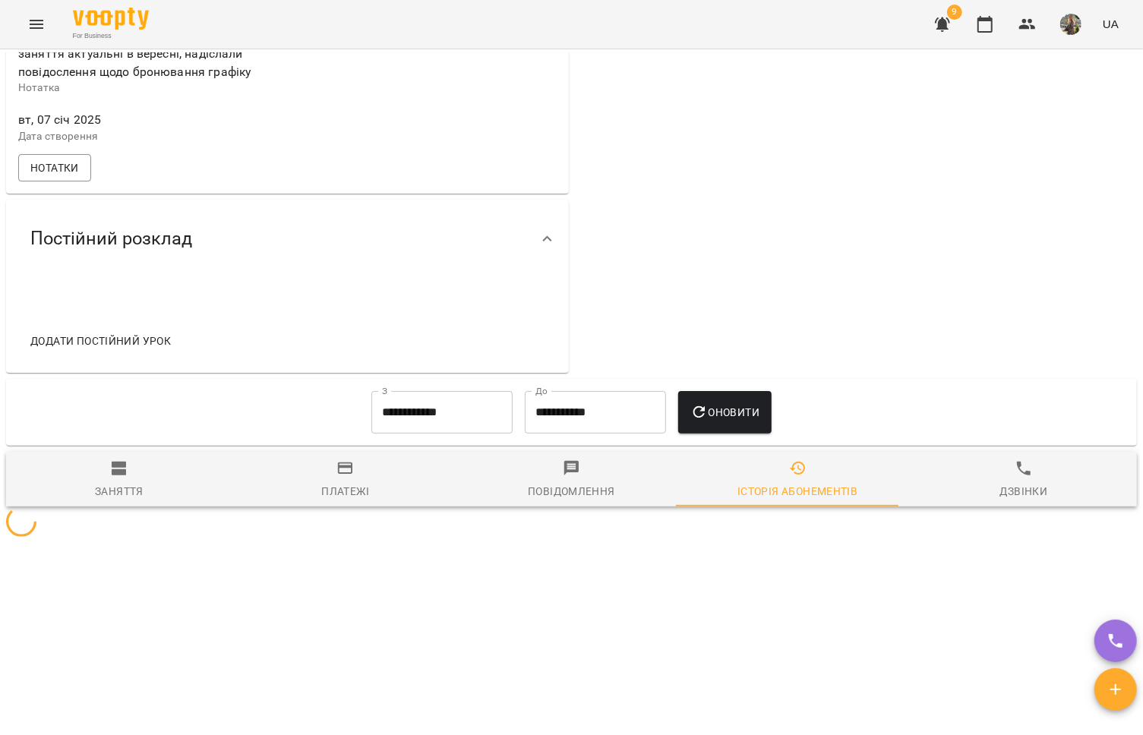
scroll to position [746, 0]
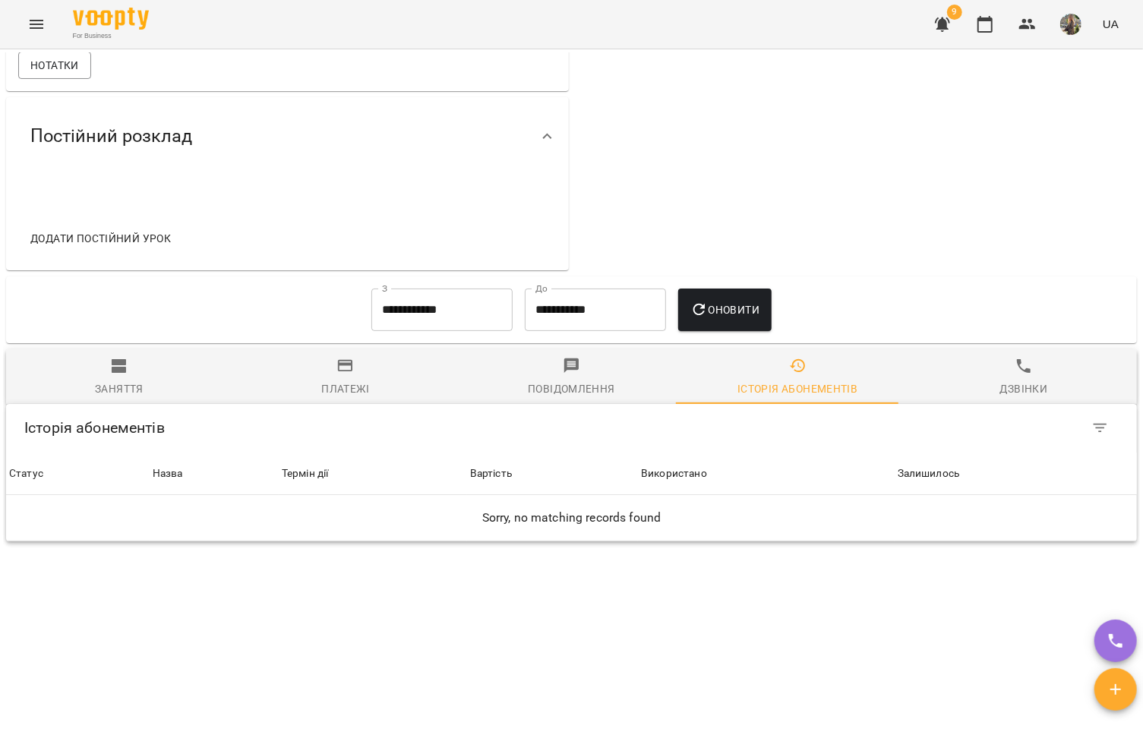
click at [418, 311] on input "**********" at bounding box center [441, 310] width 141 height 43
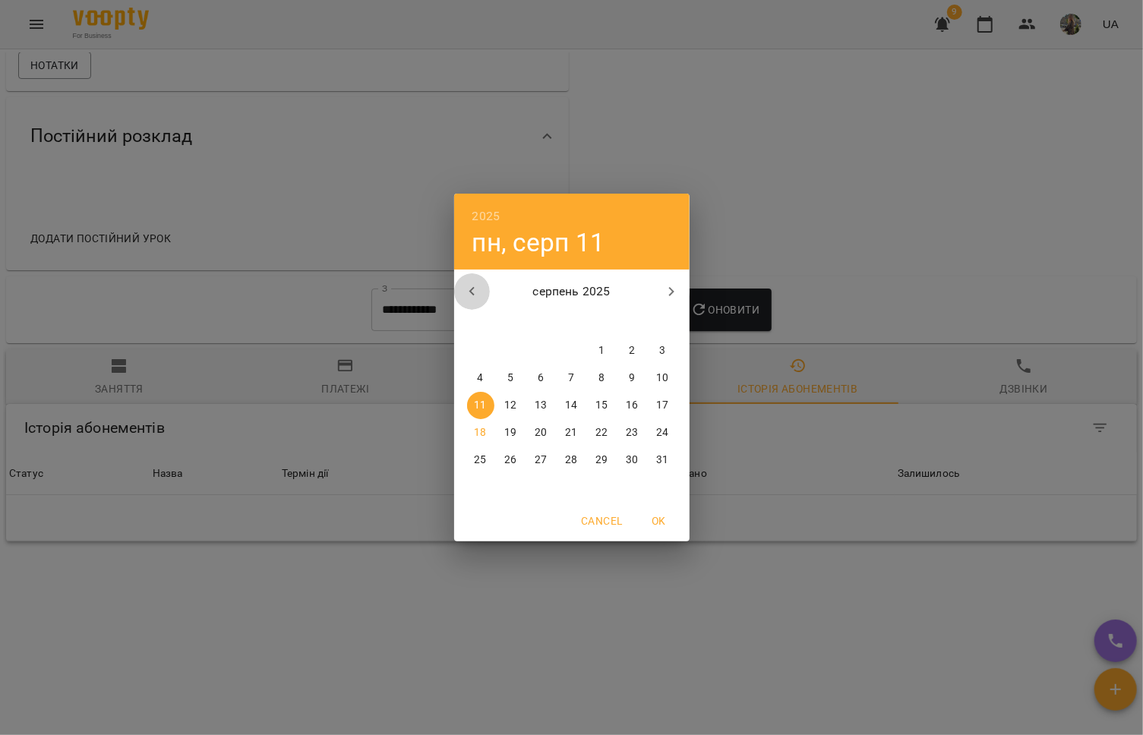
click at [466, 286] on icon "button" at bounding box center [472, 292] width 18 height 18
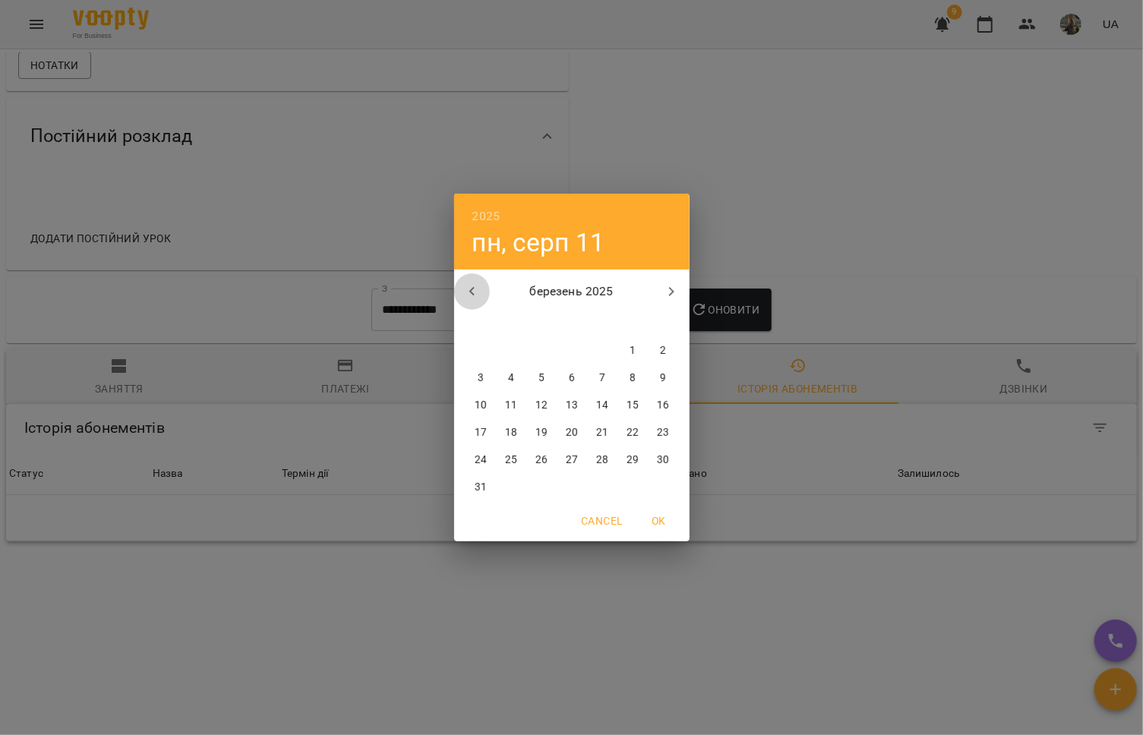
click at [466, 286] on icon "button" at bounding box center [472, 292] width 18 height 18
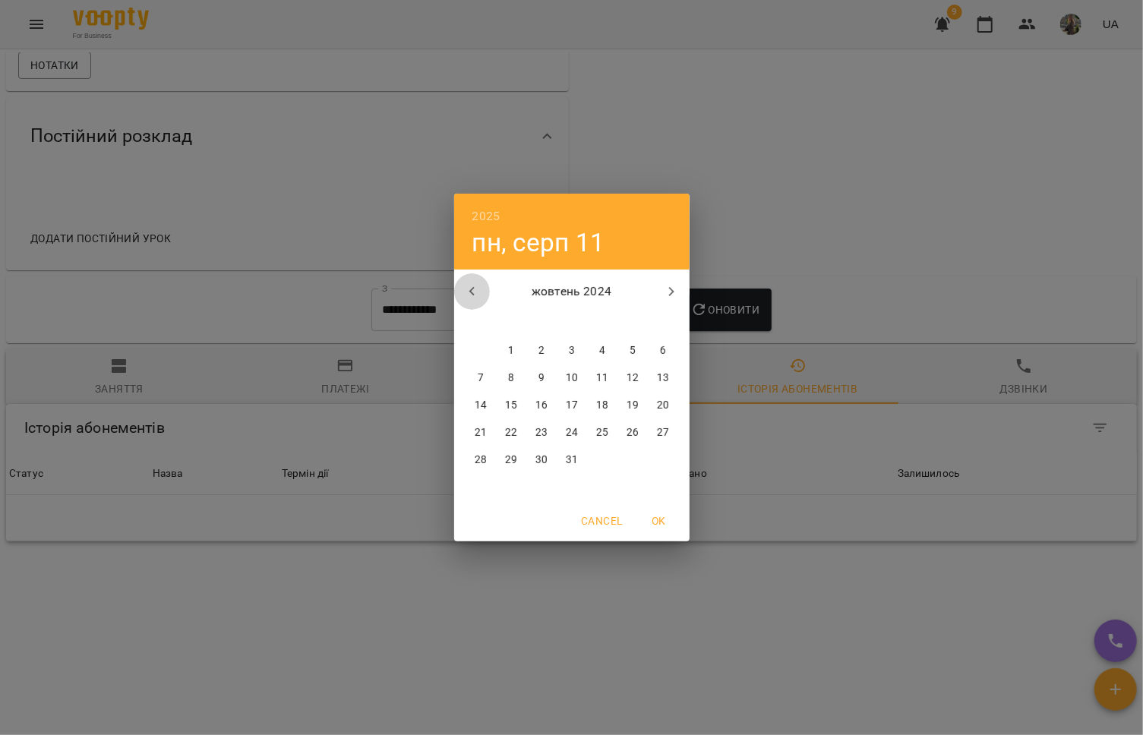
click at [466, 286] on icon "button" at bounding box center [472, 292] width 18 height 18
click at [634, 354] on p "1" at bounding box center [632, 350] width 6 height 15
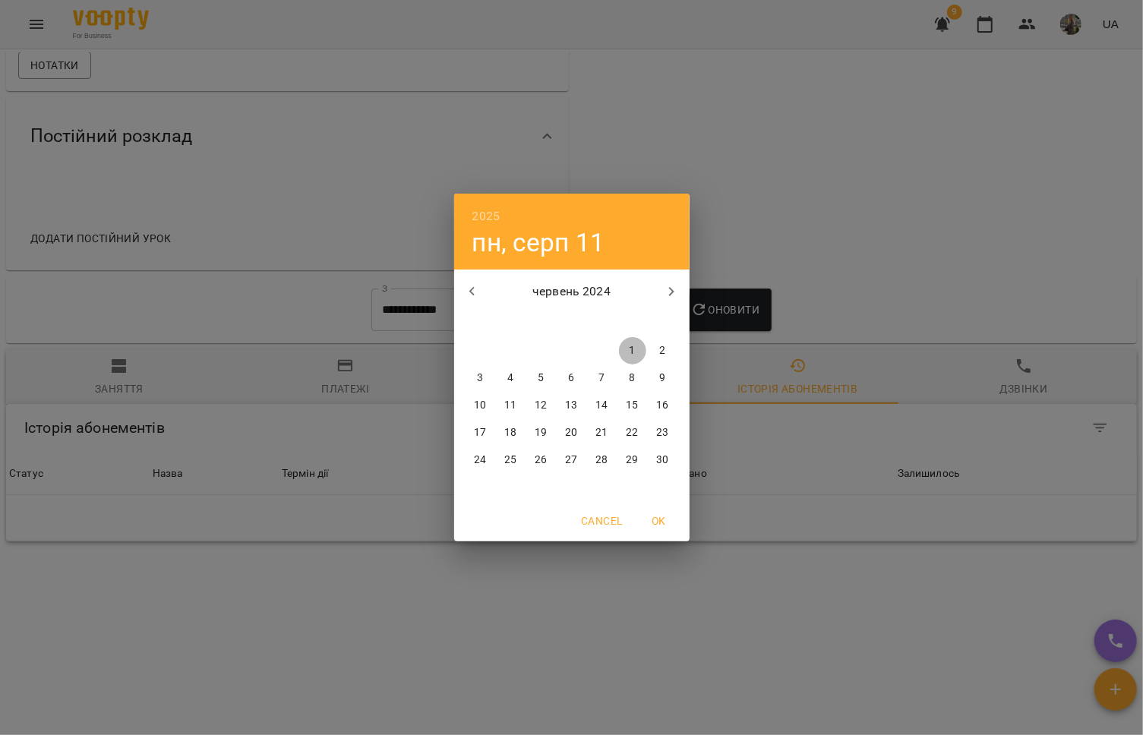
type input "**********"
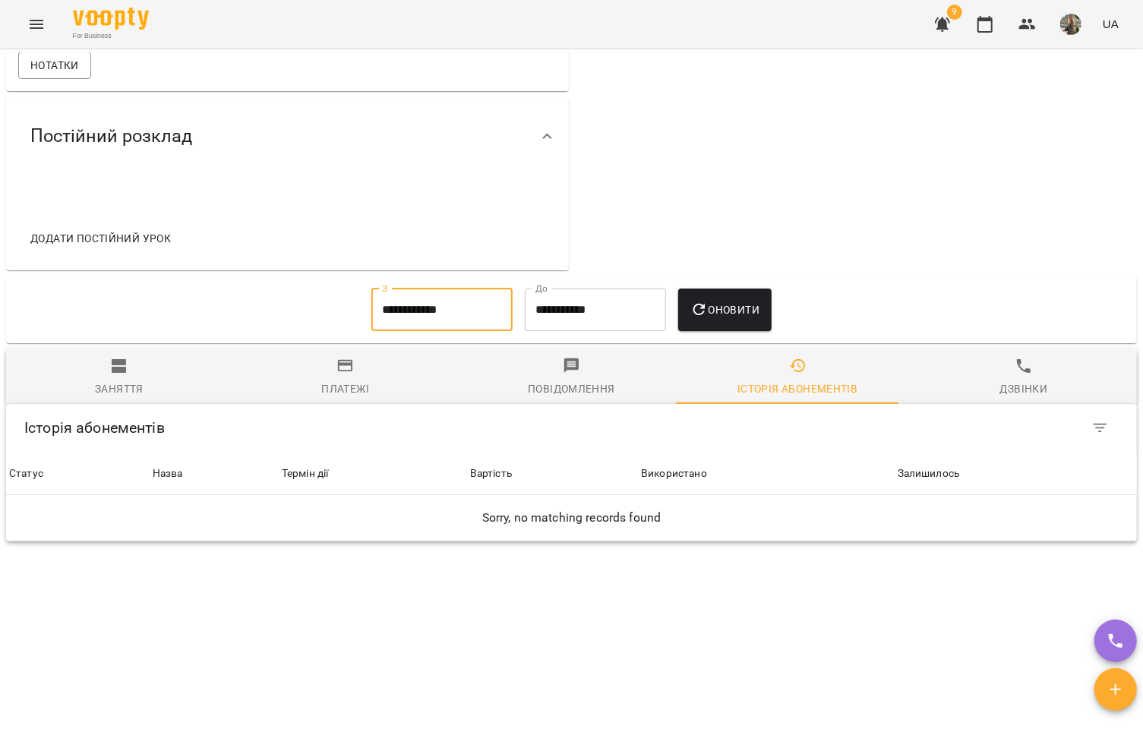
click at [700, 314] on icon "button" at bounding box center [699, 310] width 18 height 18
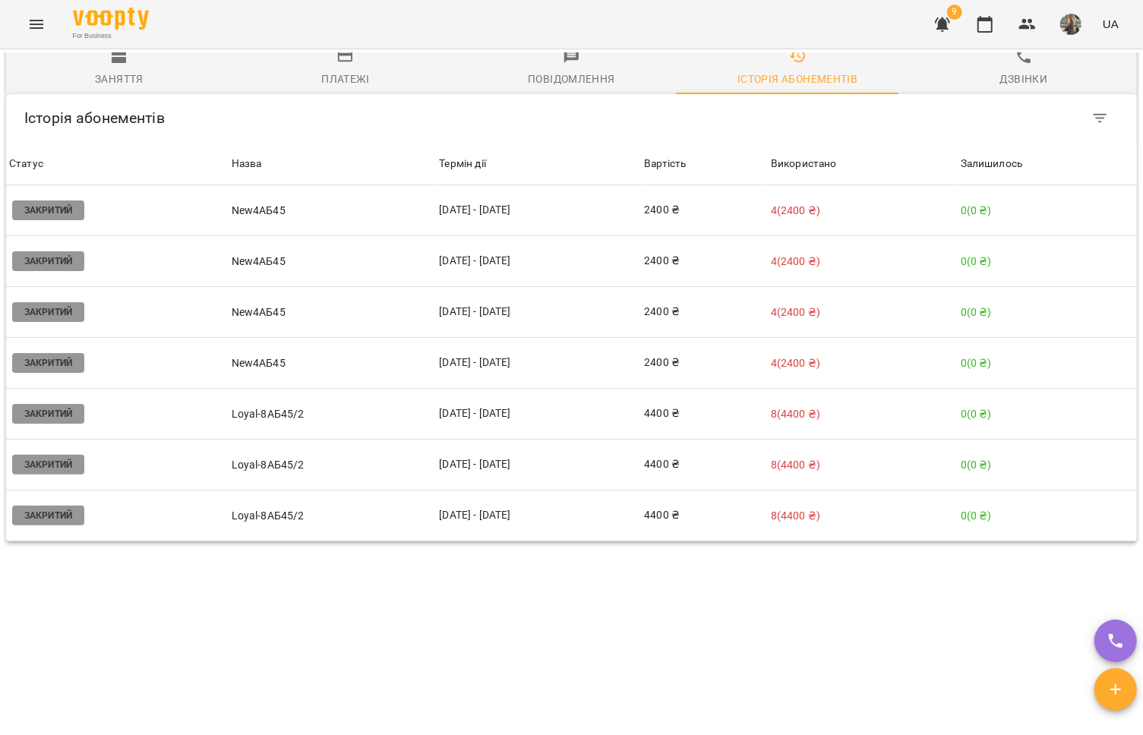
scroll to position [0, 0]
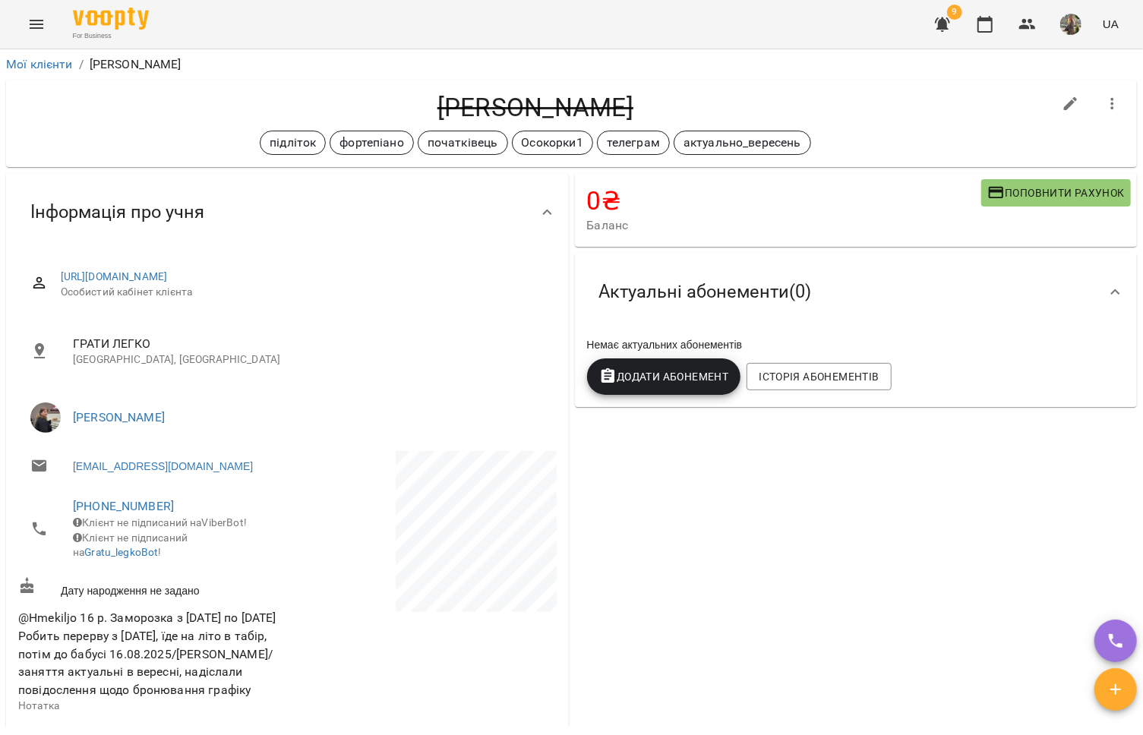
click at [23, 27] on button "Menu" at bounding box center [36, 24] width 36 height 36
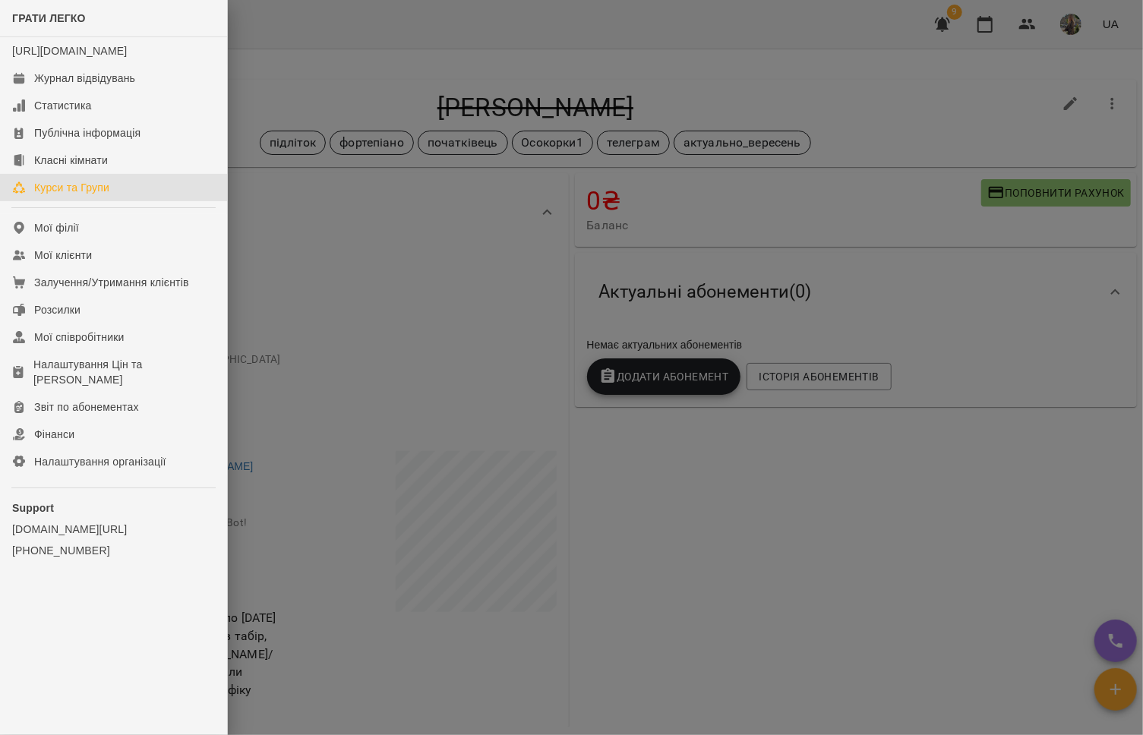
click at [99, 195] on div "Курси та Групи" at bounding box center [71, 187] width 75 height 15
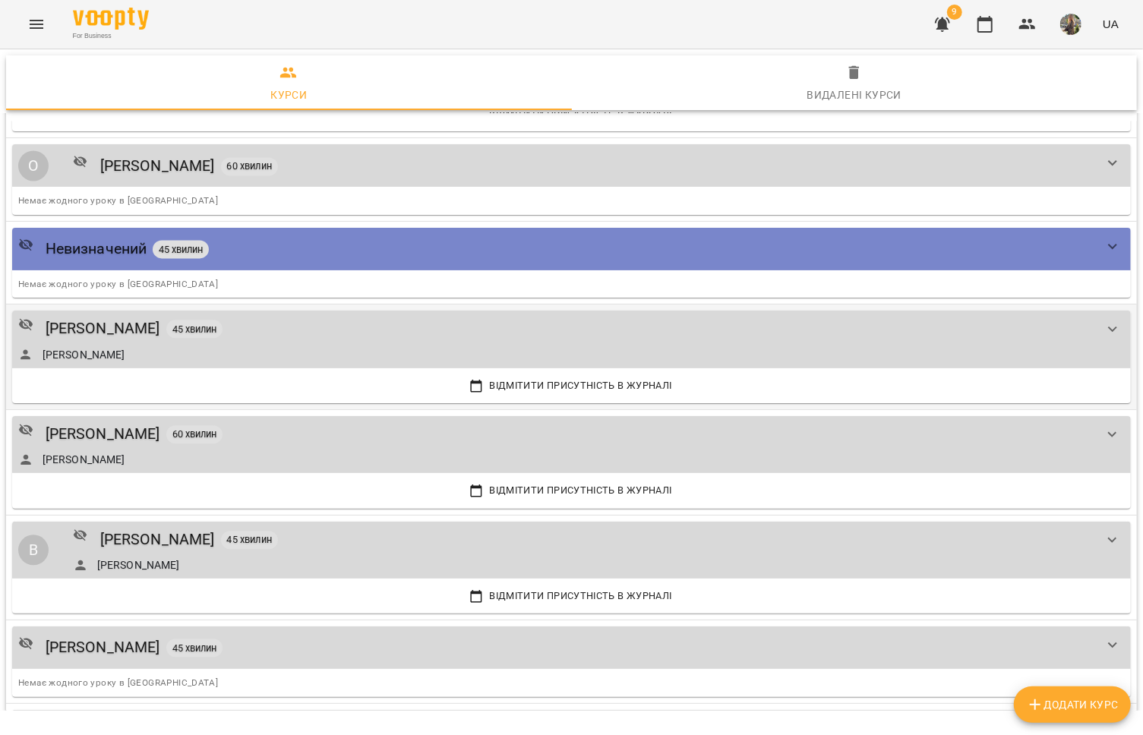
scroll to position [1978, 0]
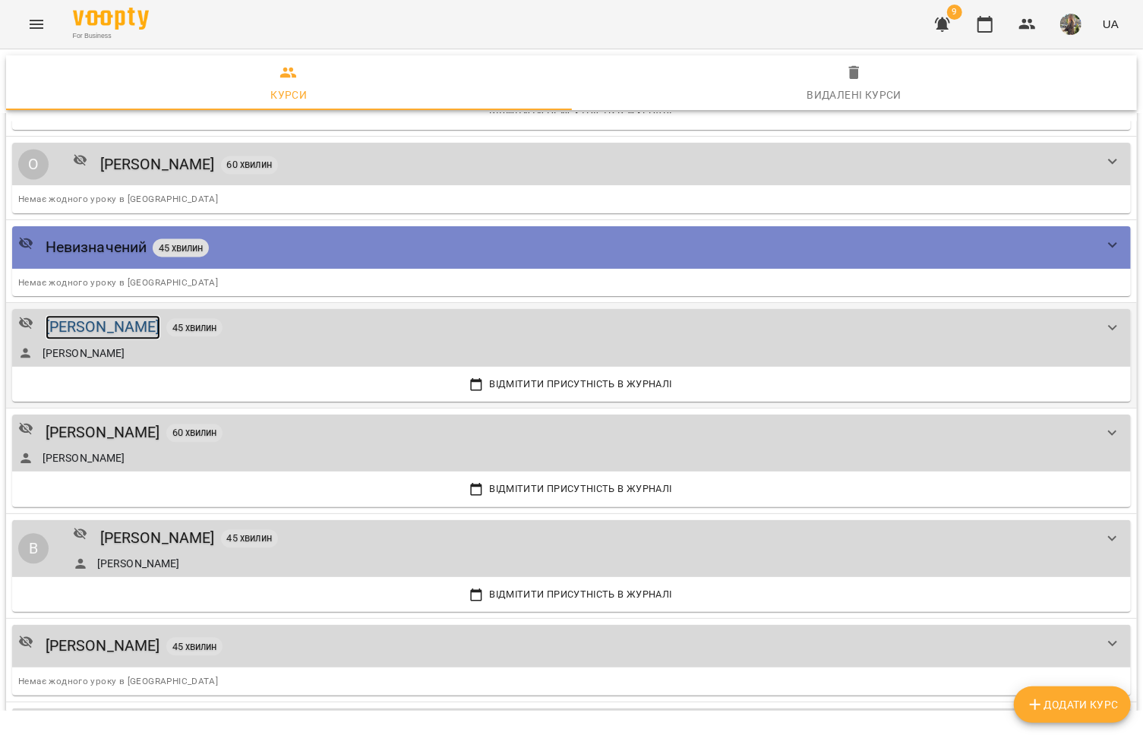
click at [130, 324] on div "Тетяна КУРУЧ" at bounding box center [103, 327] width 115 height 24
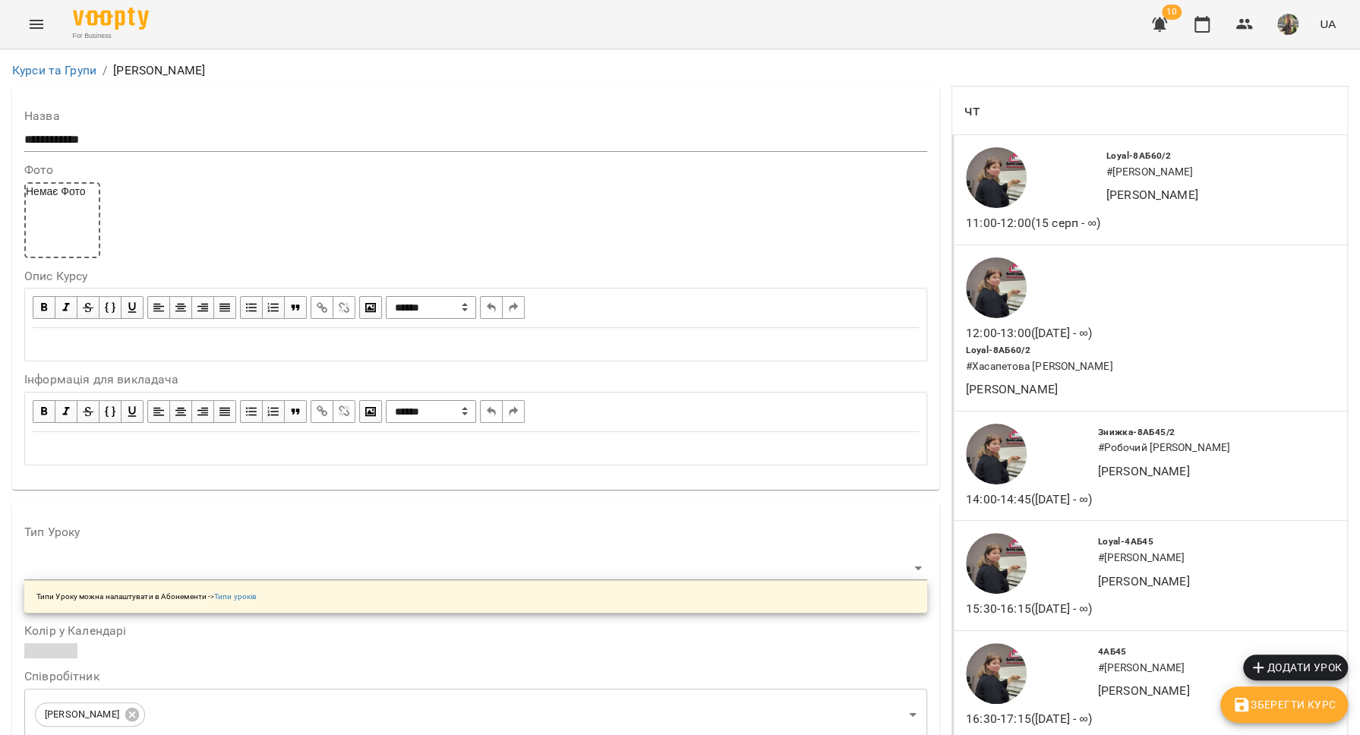
click at [49, 20] on button "Menu" at bounding box center [36, 24] width 36 height 36
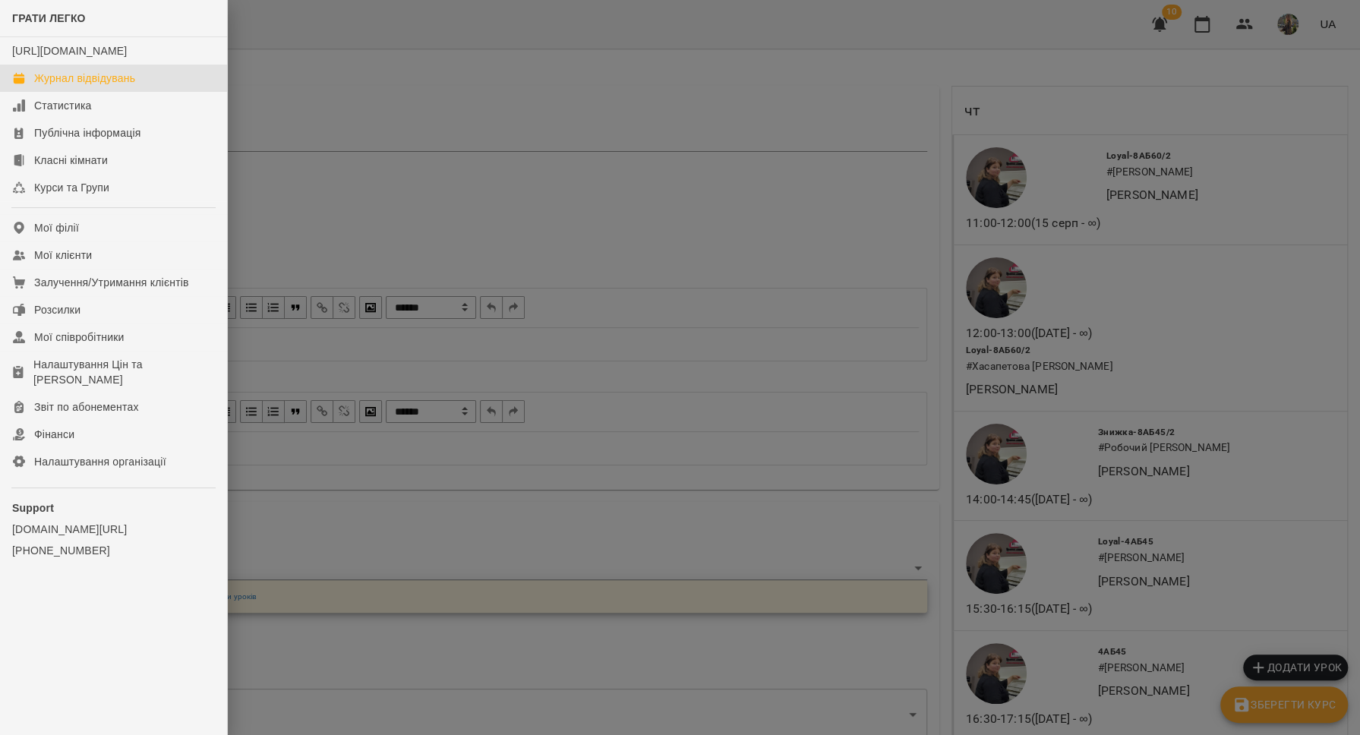
click at [58, 86] on div "Журнал відвідувань" at bounding box center [84, 78] width 101 height 15
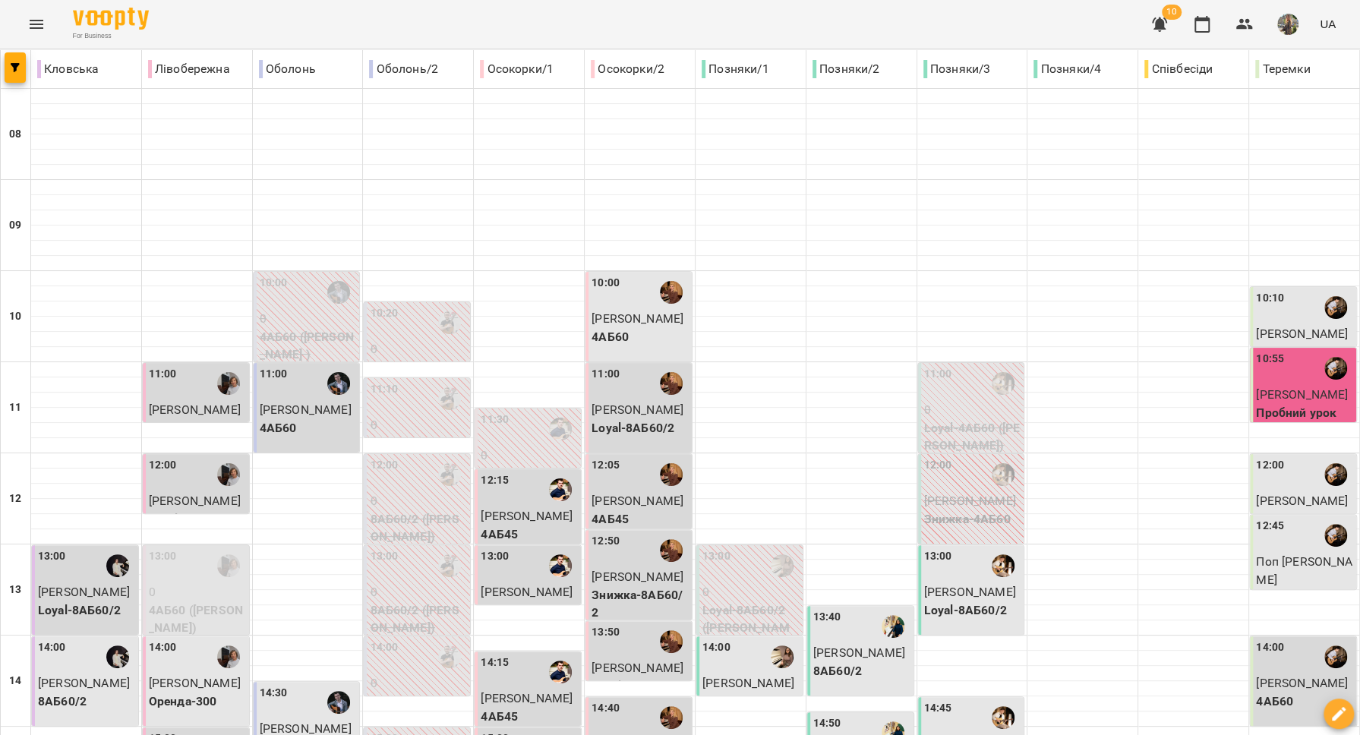
type input "**********"
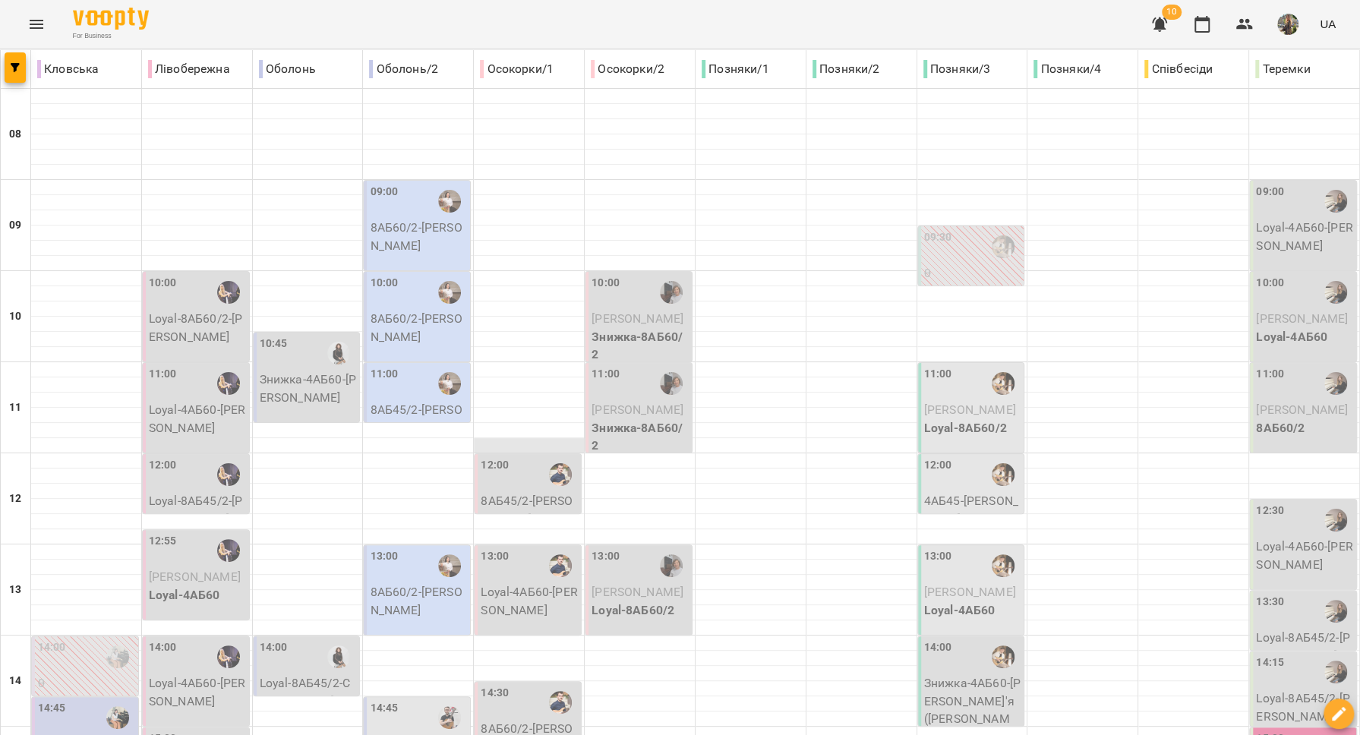
scroll to position [15, 0]
click at [522, 377] on div at bounding box center [529, 384] width 110 height 15
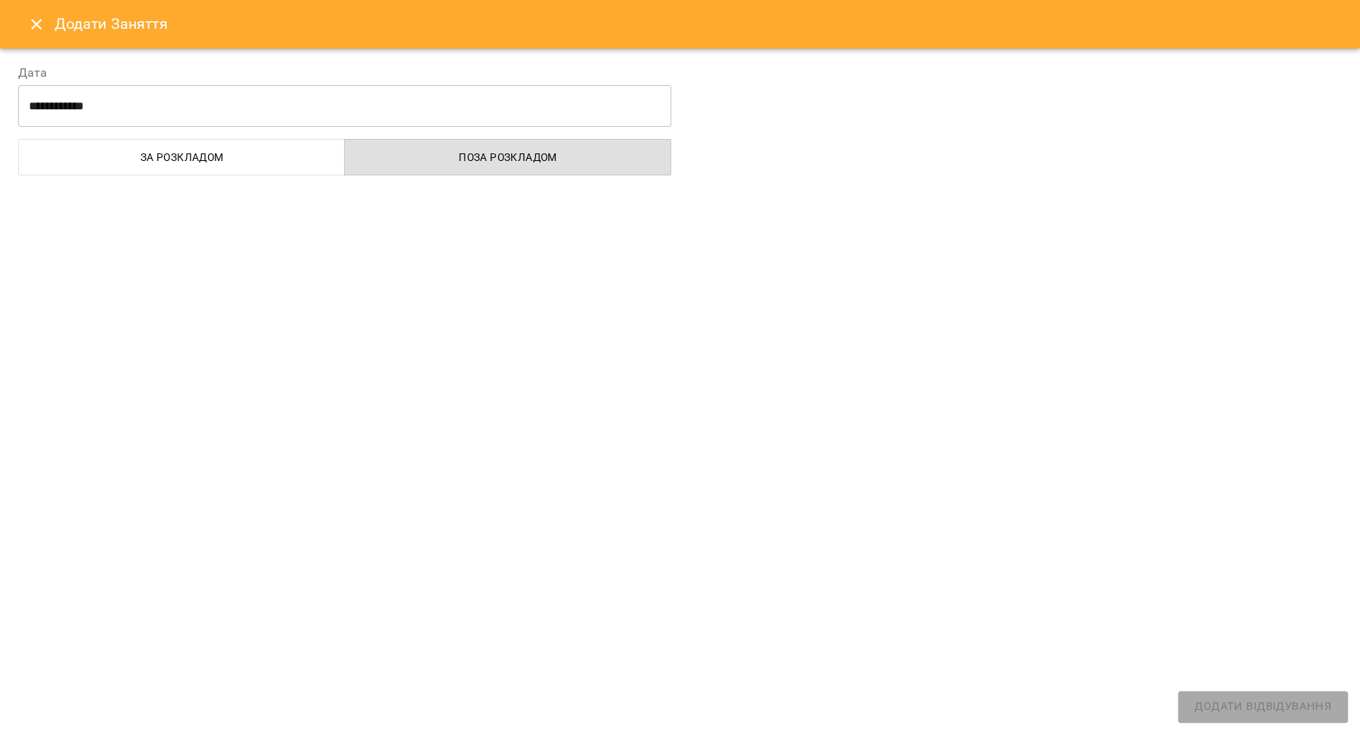
select select
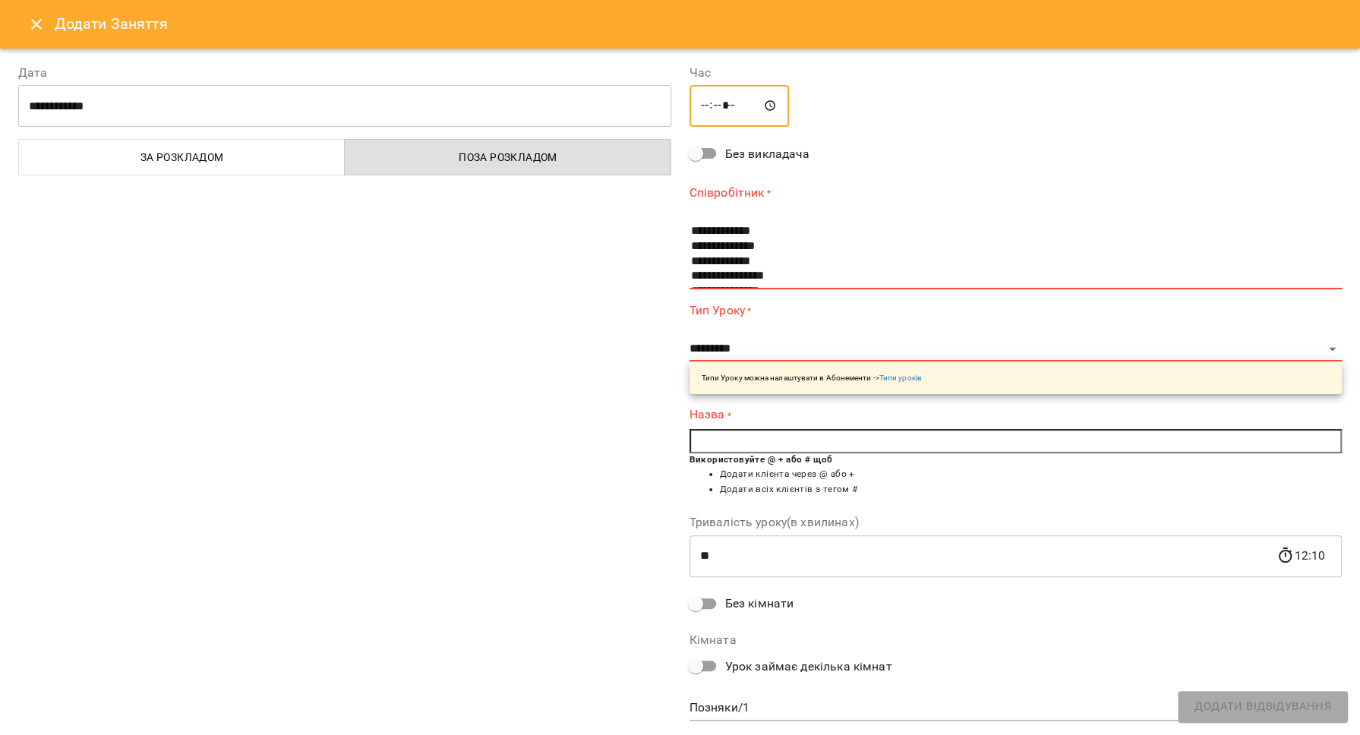
click at [745, 96] on input "*****" at bounding box center [740, 106] width 100 height 43
click at [747, 106] on input "*****" at bounding box center [740, 106] width 100 height 43
type input "*****"
click at [629, 194] on div "**********" at bounding box center [344, 394] width 671 height 696
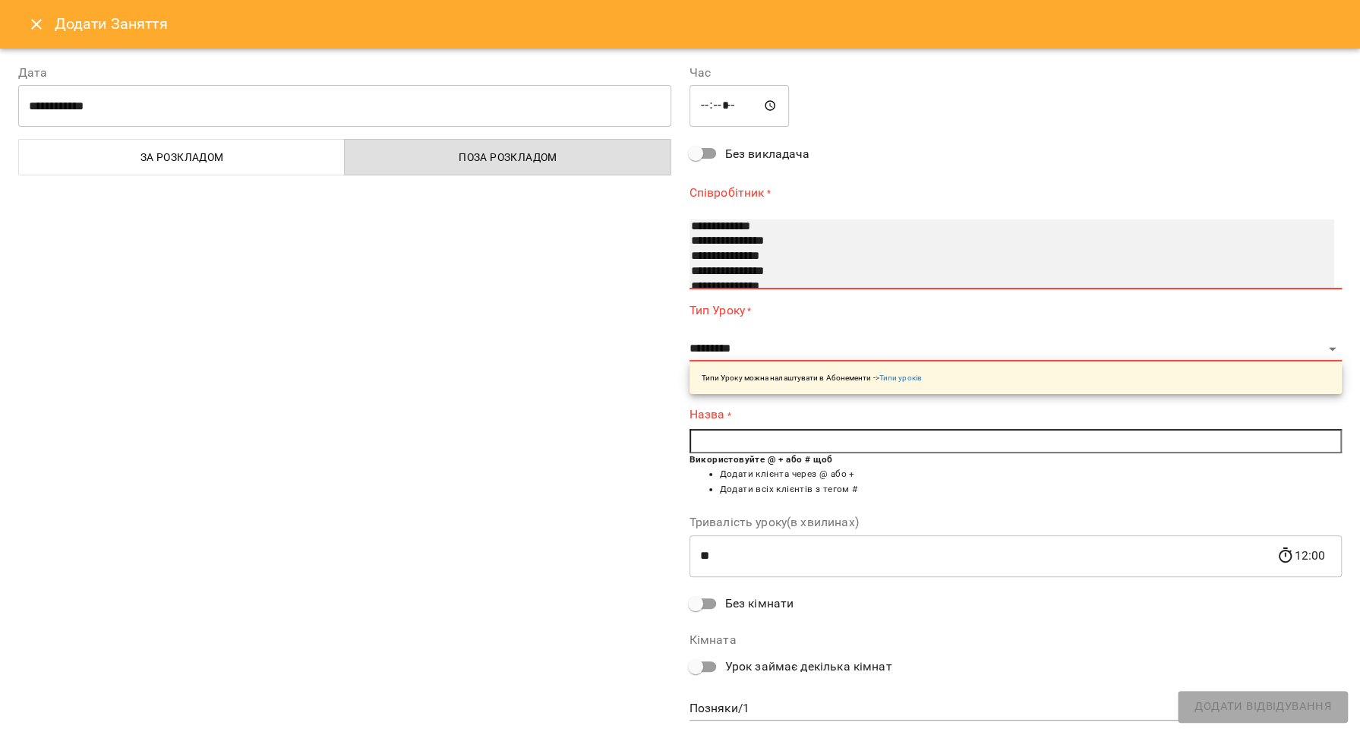
select select "**********"
click at [774, 235] on option "**********" at bounding box center [995, 241] width 611 height 15
type input "**"
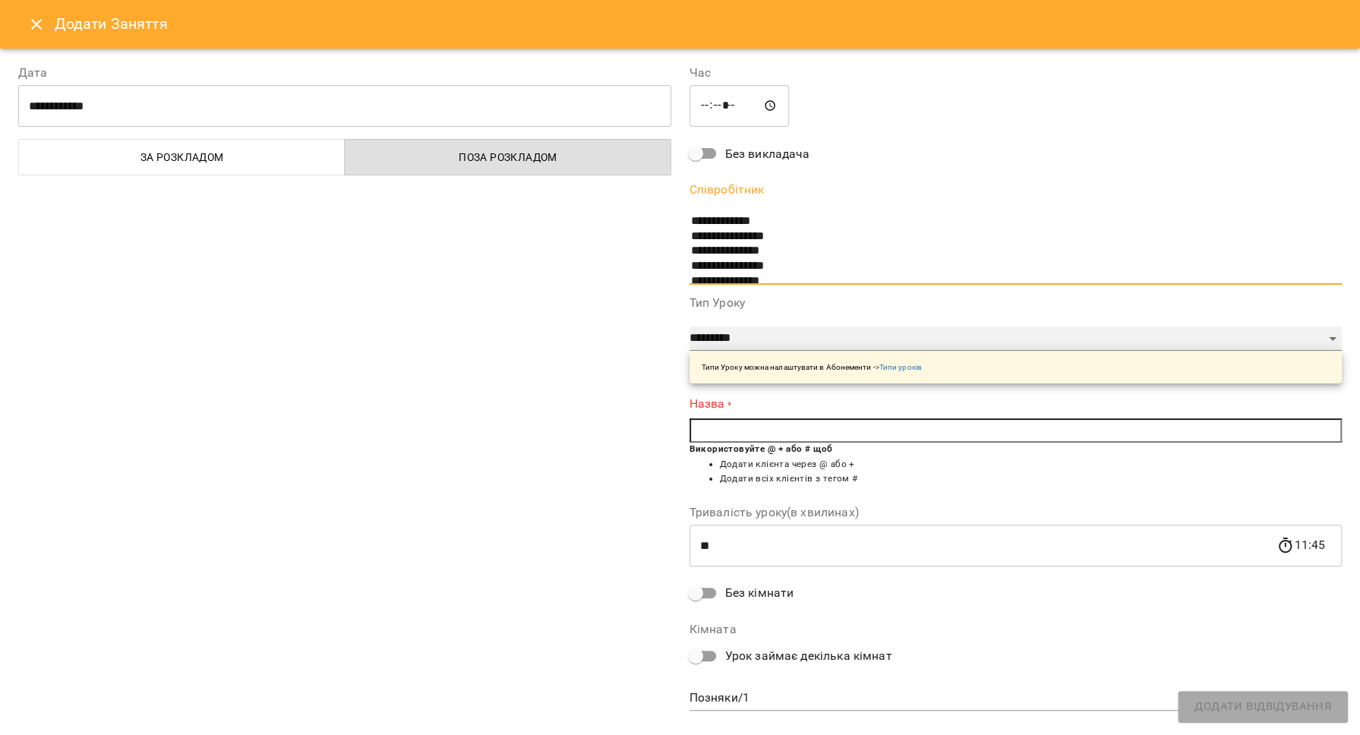
click at [767, 345] on select "**********" at bounding box center [1016, 339] width 653 height 24
select select "****"
click at [690, 327] on select "**********" at bounding box center [1016, 339] width 653 height 24
type input "**"
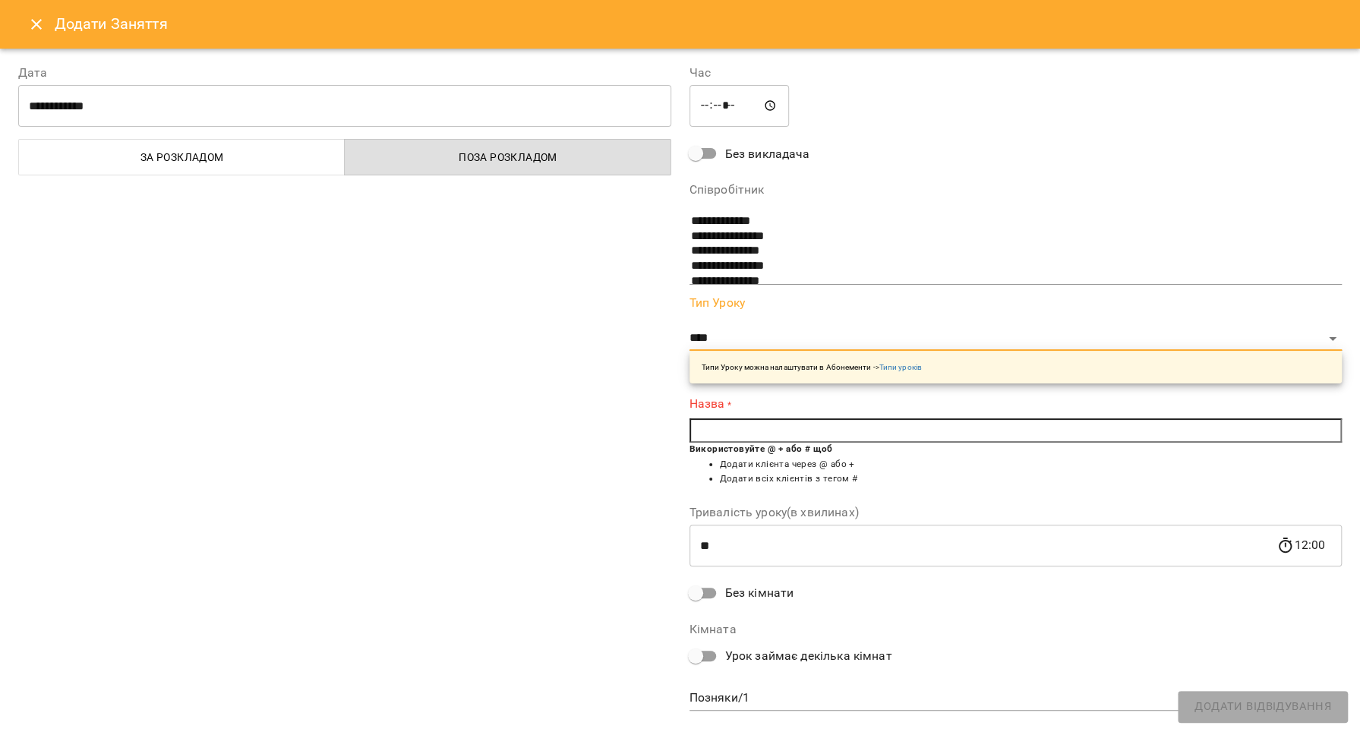
click at [718, 437] on input "text" at bounding box center [1016, 430] width 653 height 24
type input "*"
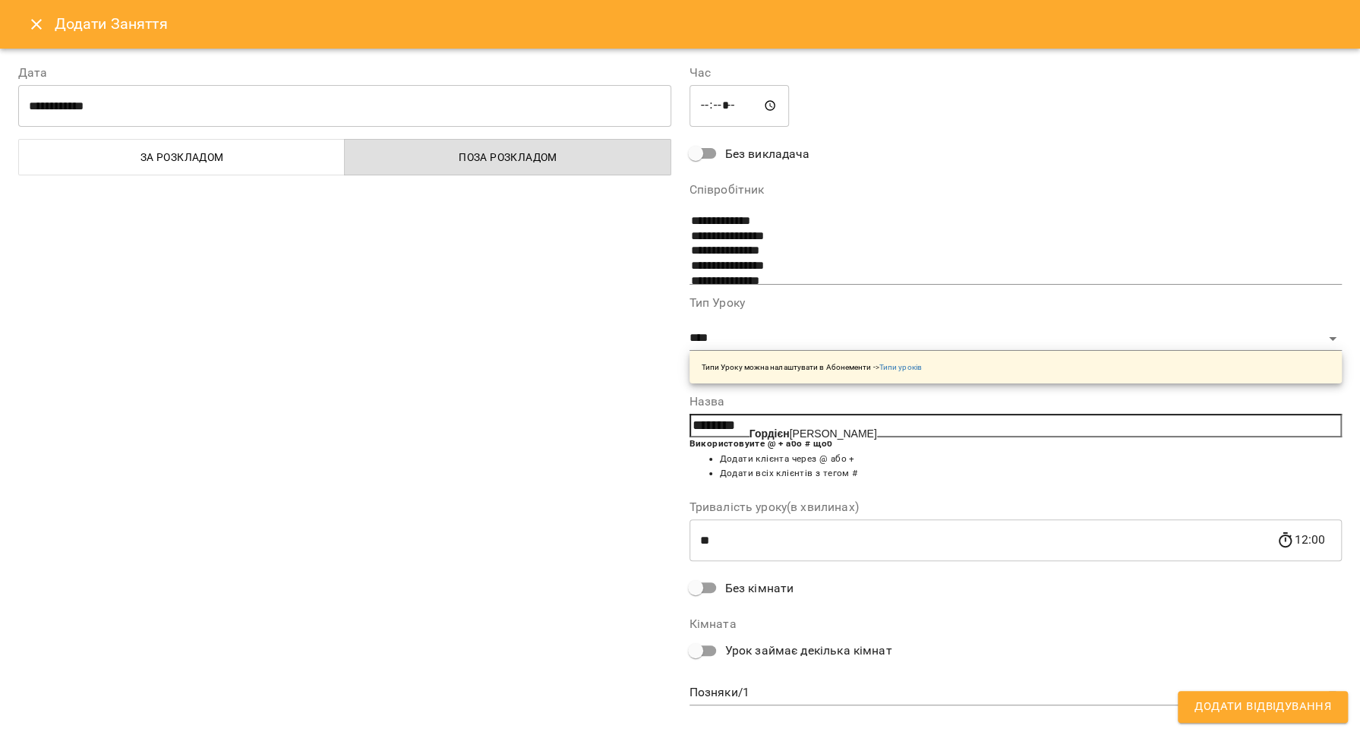
click at [800, 433] on span "Гордієн ко Елизавета" at bounding box center [814, 434] width 128 height 12
type input "**********"
click at [762, 693] on body "For Business 10 UA Кловська Лівобережна Оболонь Оболонь/2 Осокорки/1 Осокорки/2…" at bounding box center [680, 687] width 1360 height 1375
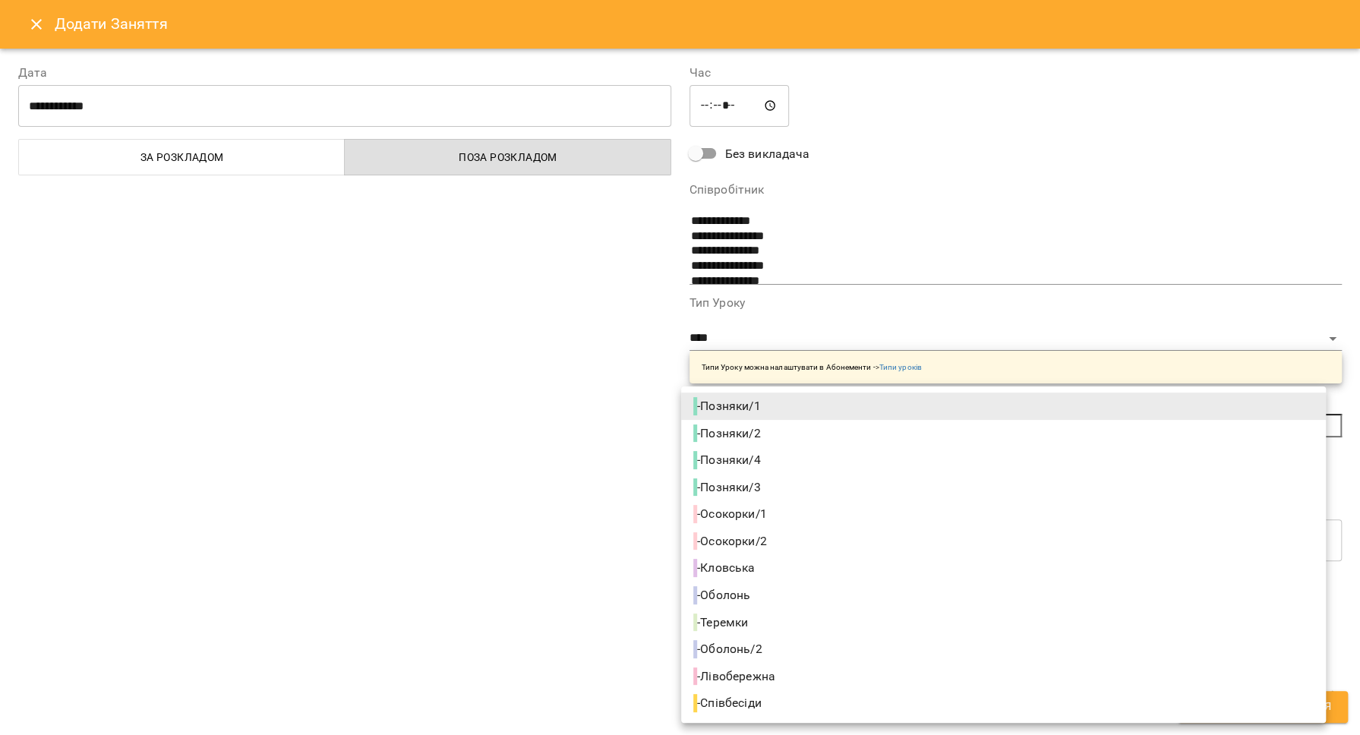
click at [799, 513] on li "- Осокорки/1" at bounding box center [1003, 513] width 645 height 27
type input "**********"
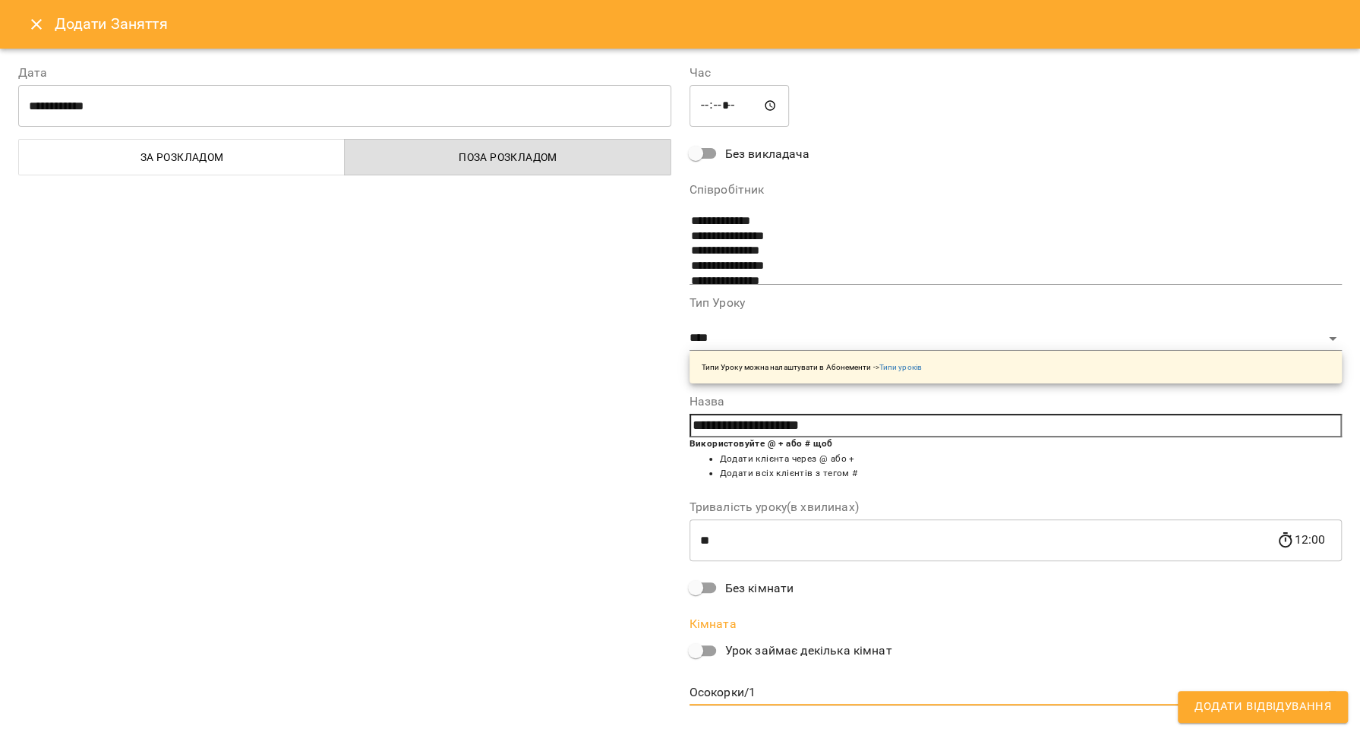
click at [1029, 717] on button "Додати Відвідування" at bounding box center [1263, 707] width 170 height 32
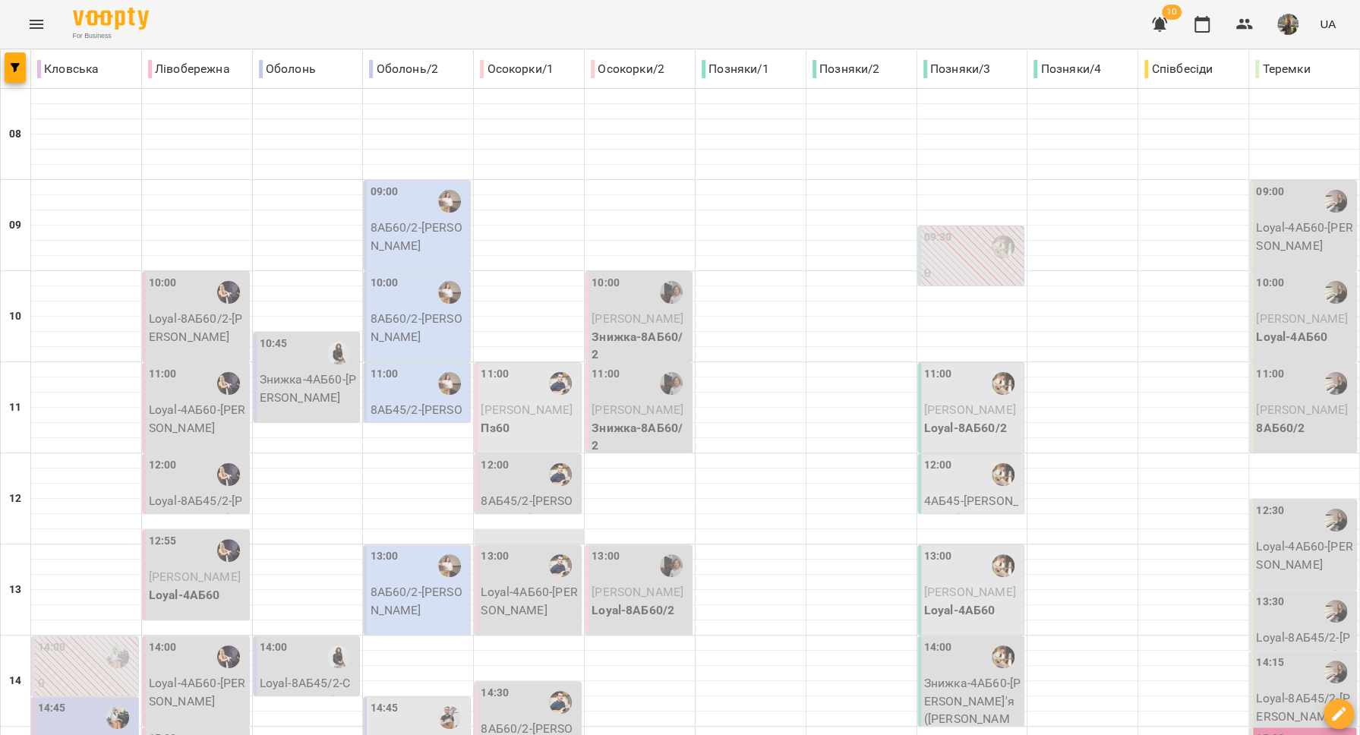
scroll to position [100, 0]
click at [516, 403] on span "[PERSON_NAME]" at bounding box center [527, 410] width 92 height 14
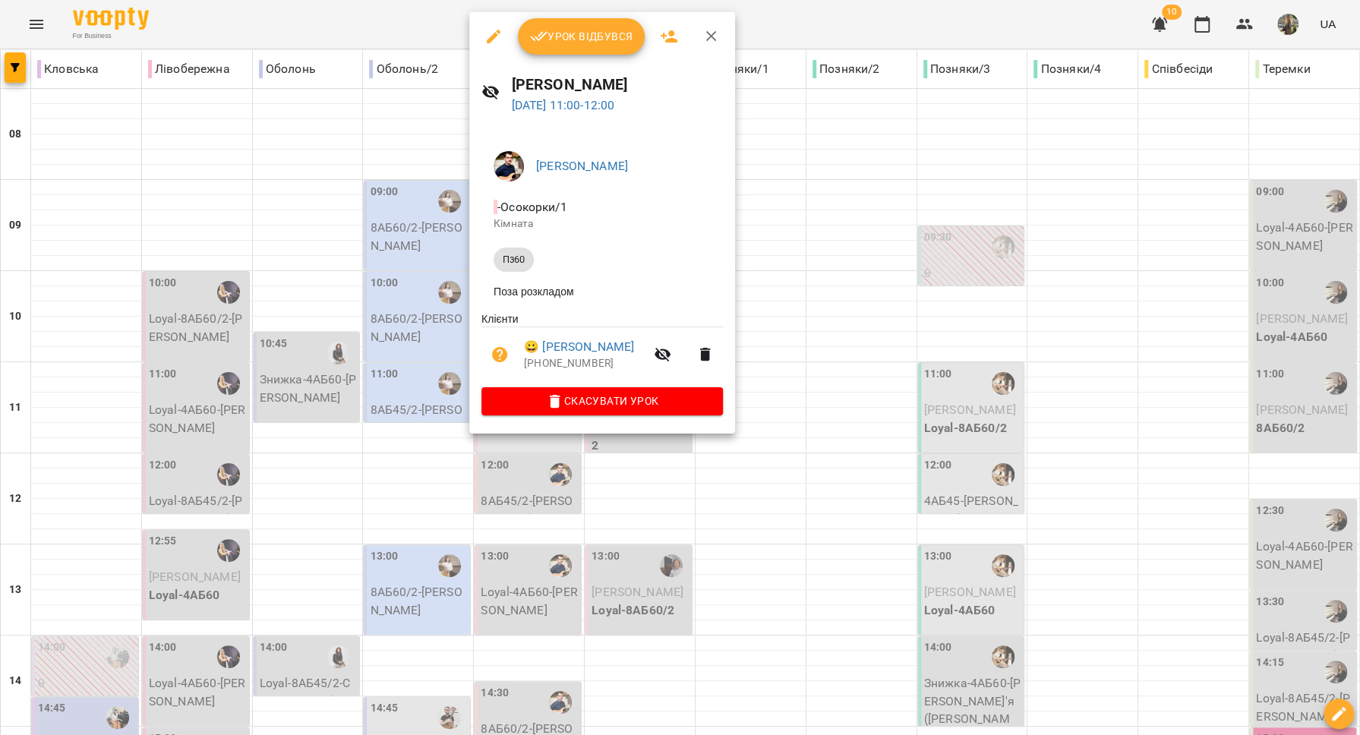
click at [858, 380] on div at bounding box center [680, 367] width 1360 height 735
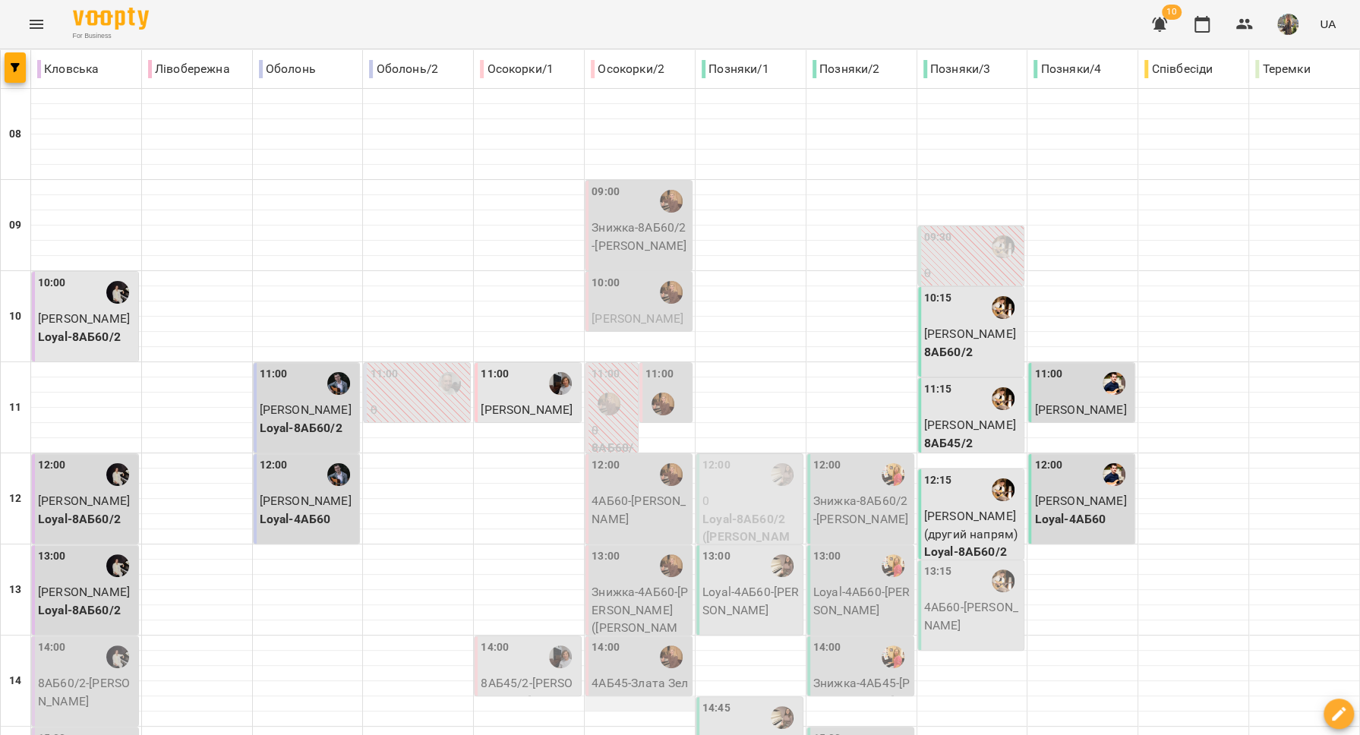
scroll to position [0, 0]
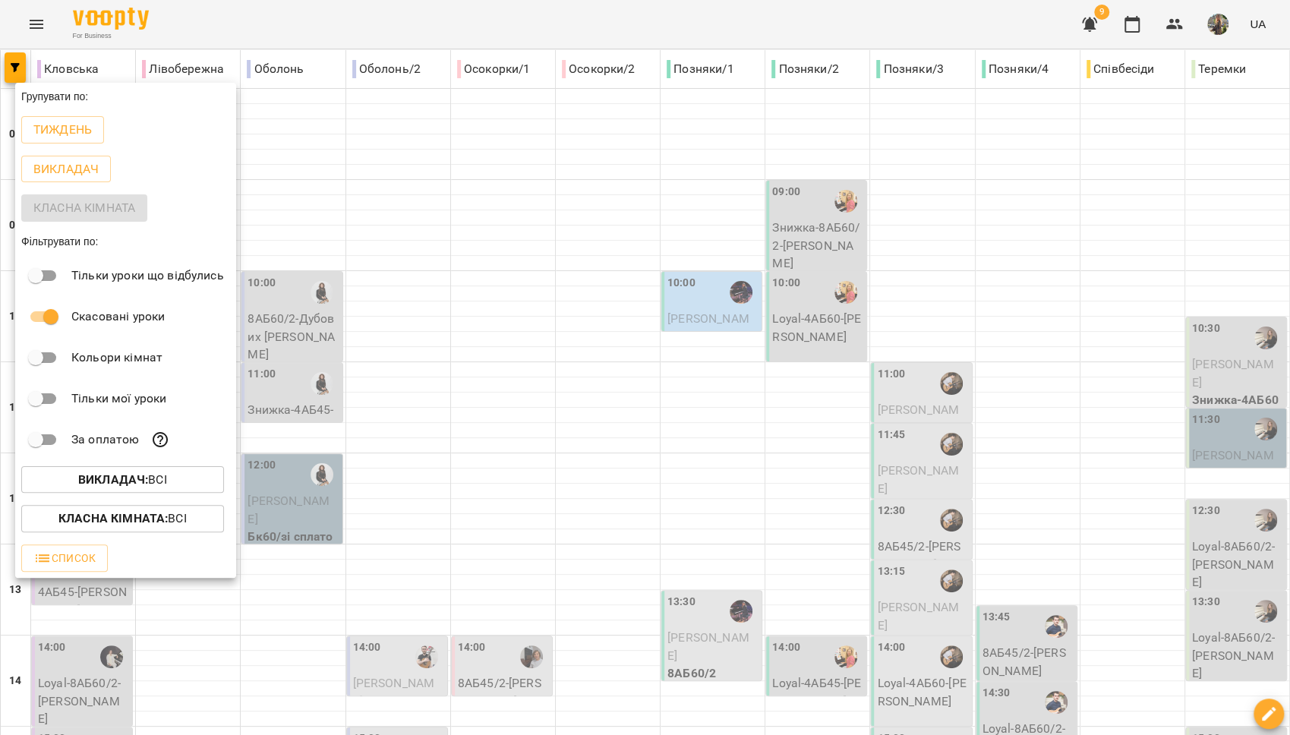
click at [983, 125] on div at bounding box center [645, 367] width 1290 height 735
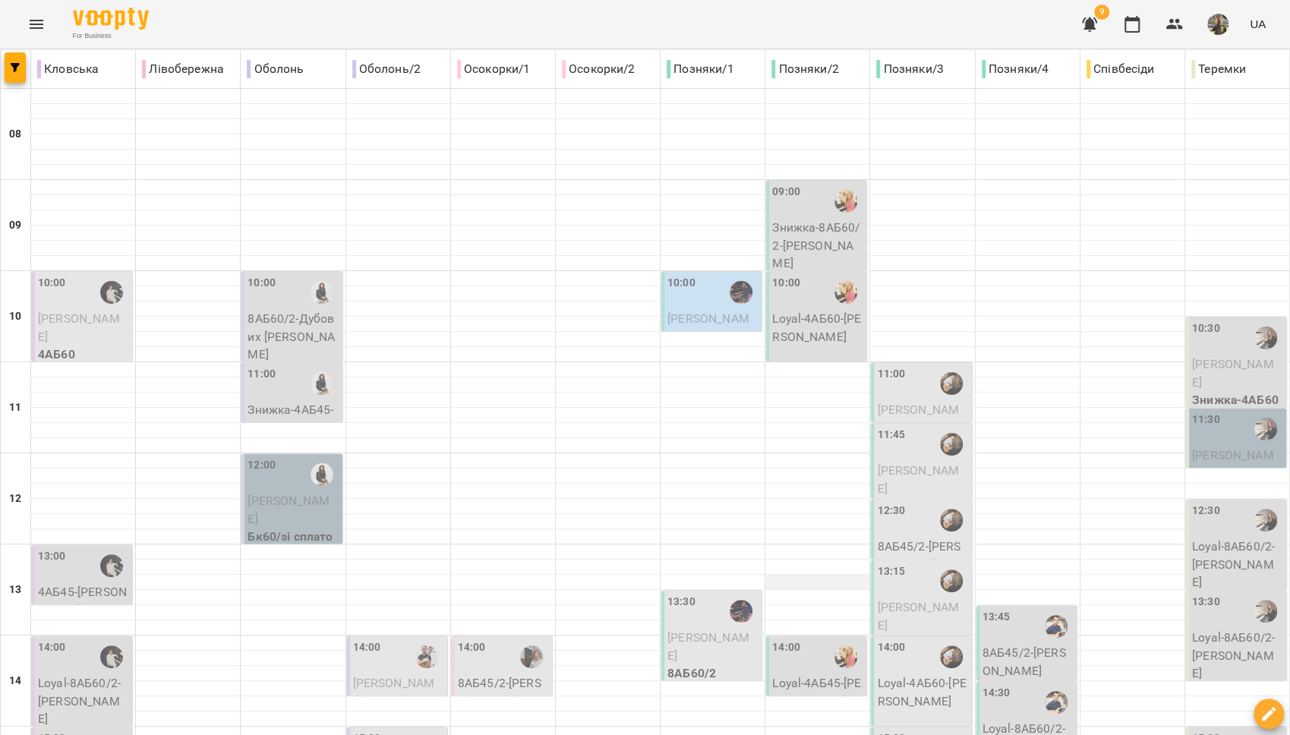
click at [841, 580] on div at bounding box center [818, 582] width 104 height 15
select select
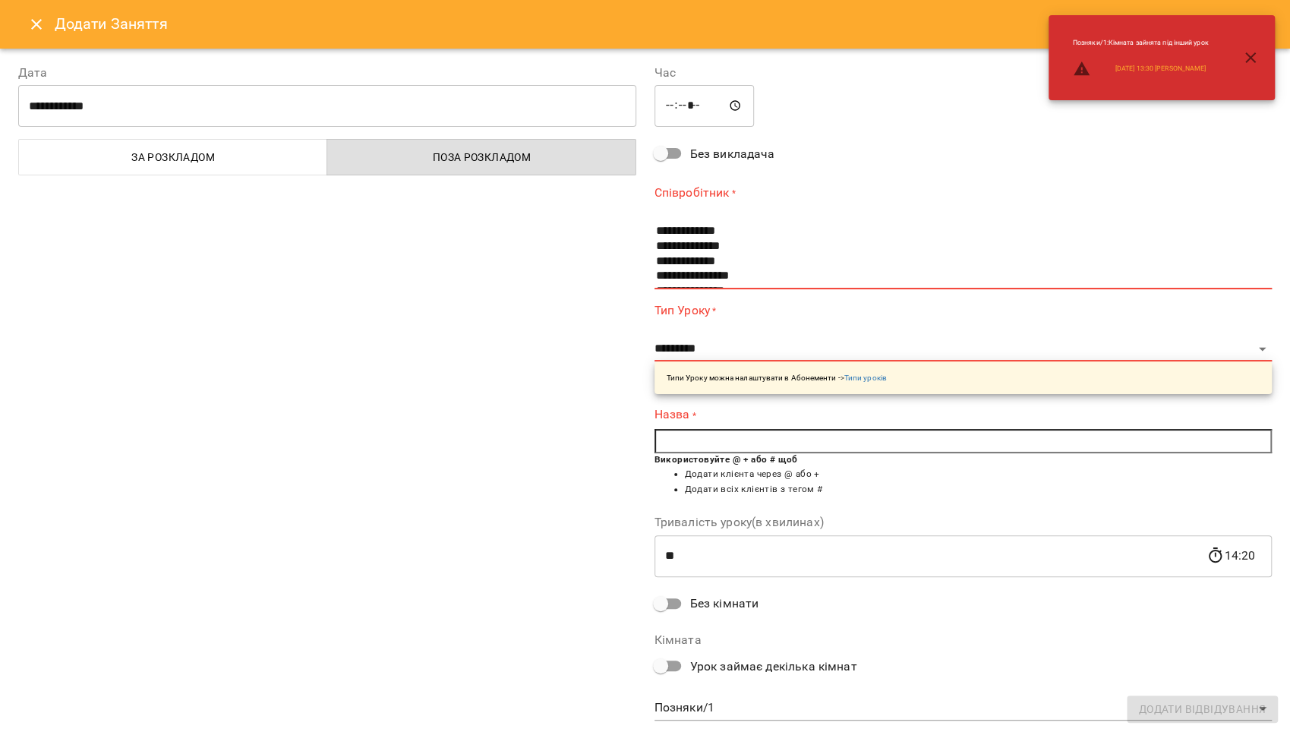
click at [39, 27] on icon "Close" at bounding box center [36, 24] width 18 height 18
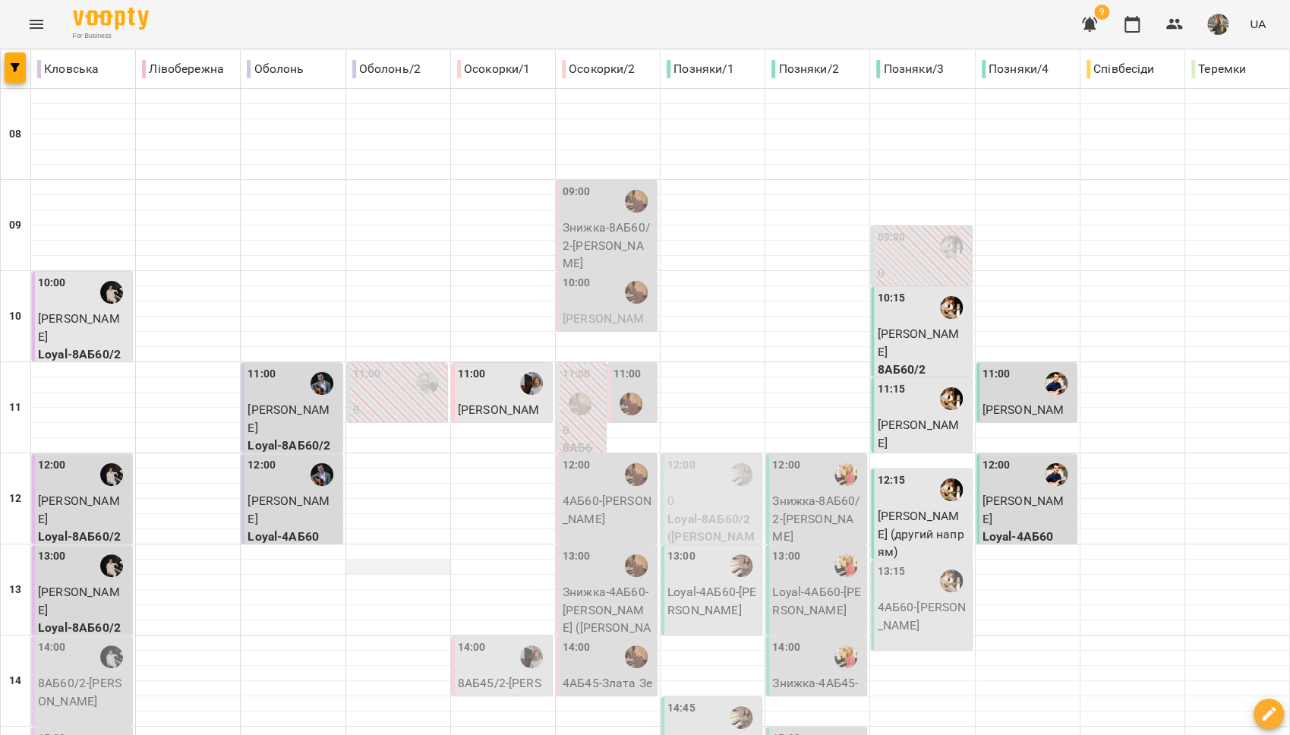
scroll to position [390, 0]
click at [494, 639] on div "14:00" at bounding box center [503, 656] width 91 height 35
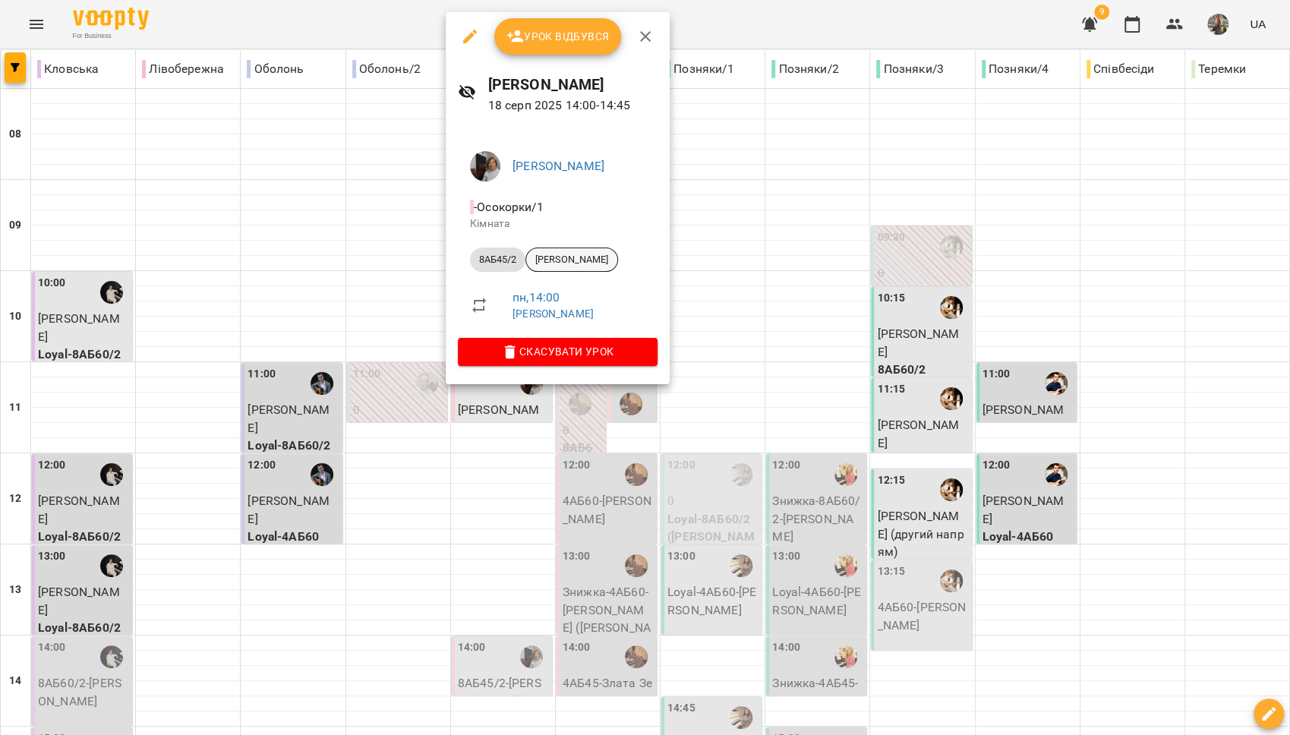
click at [560, 258] on span "[PERSON_NAME]" at bounding box center [571, 260] width 91 height 14
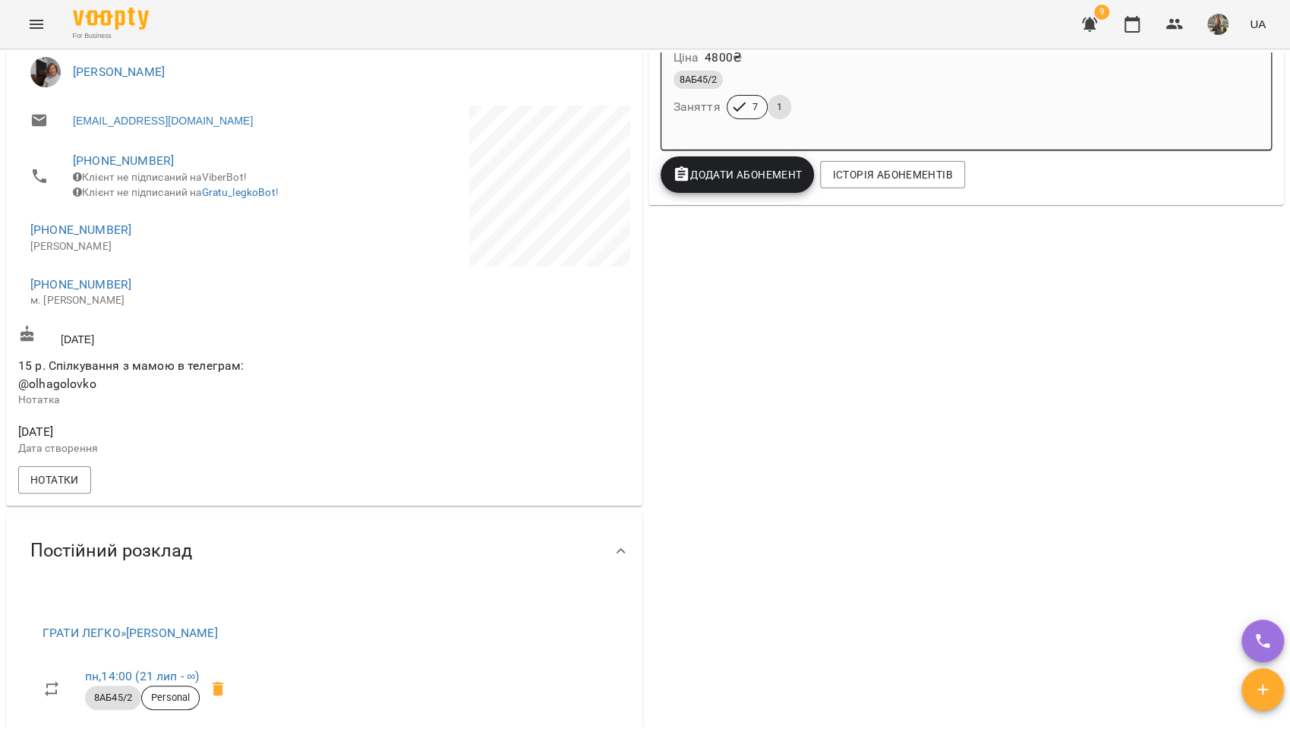
scroll to position [228, 0]
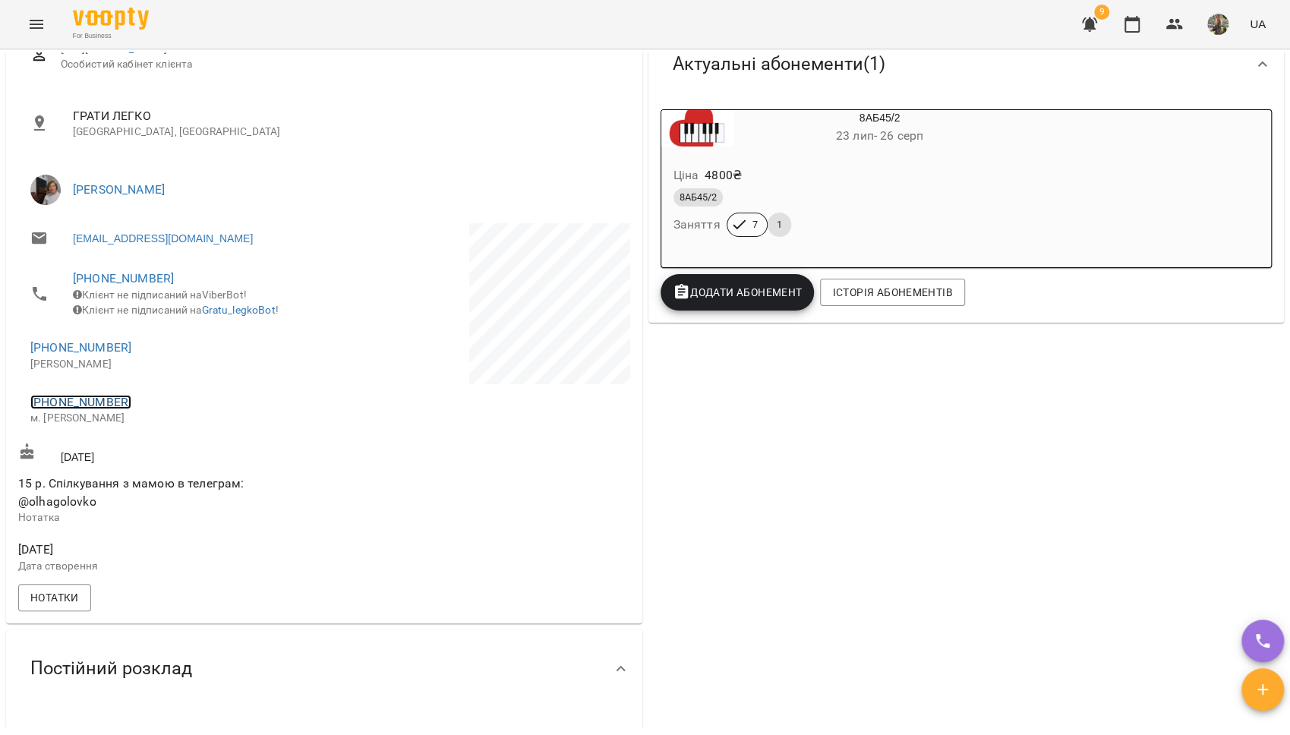
click at [95, 409] on link "[PHONE_NUMBER]" at bounding box center [80, 402] width 101 height 14
click at [153, 459] on img at bounding box center [142, 467] width 23 height 23
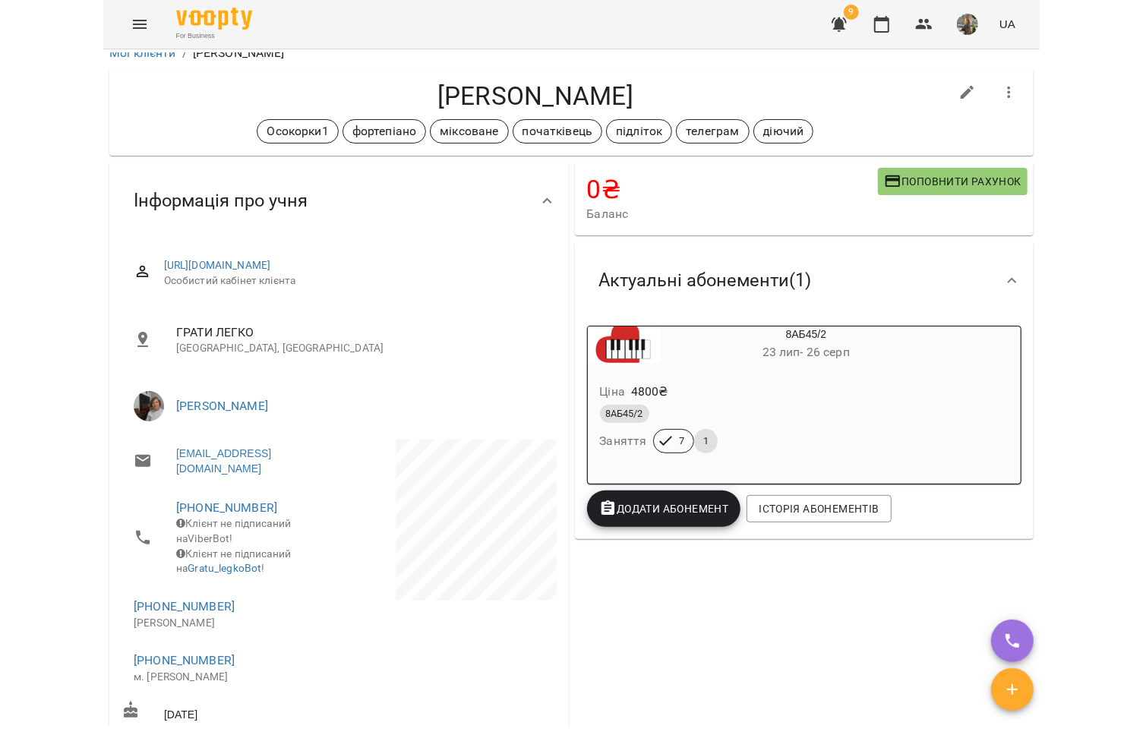
scroll to position [0, 0]
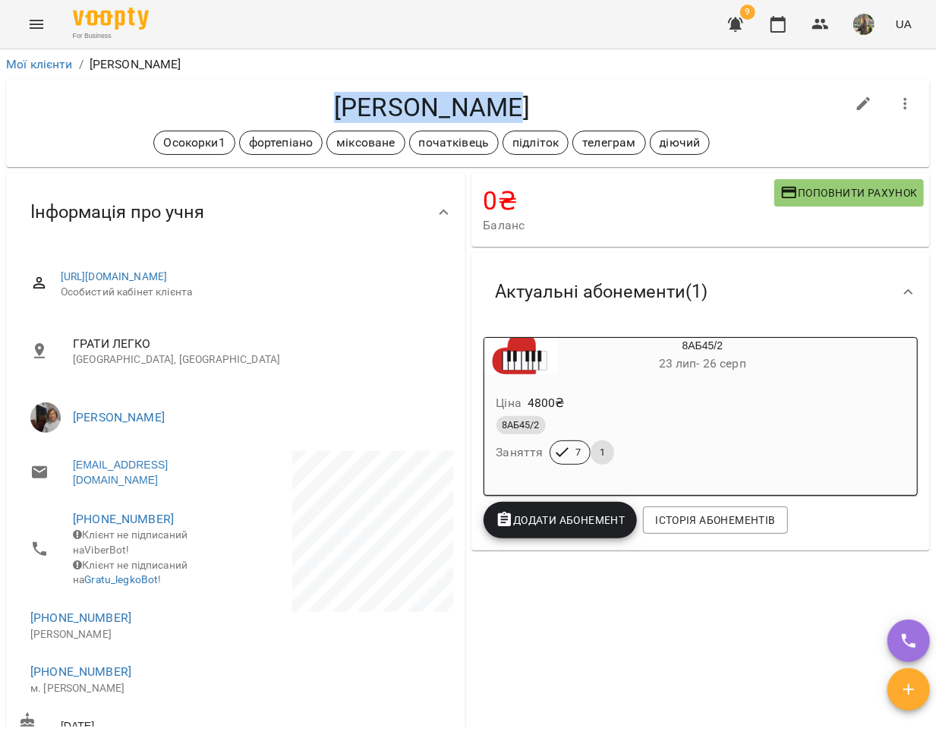
drag, startPoint x: 499, startPoint y: 103, endPoint x: 310, endPoint y: 101, distance: 189.1
click at [310, 101] on h4 "[PERSON_NAME]" at bounding box center [432, 107] width 828 height 31
copy h4 "[PERSON_NAME]"
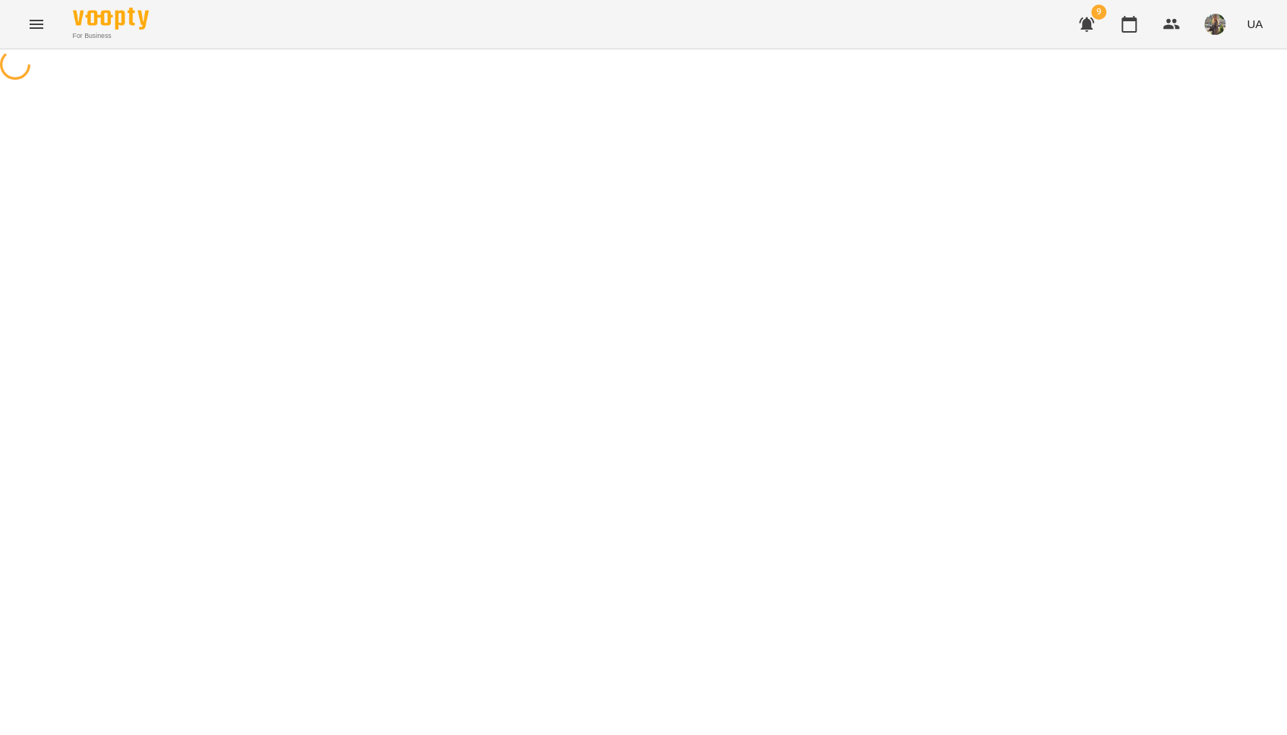
click at [41, 28] on icon "Menu" at bounding box center [37, 24] width 14 height 9
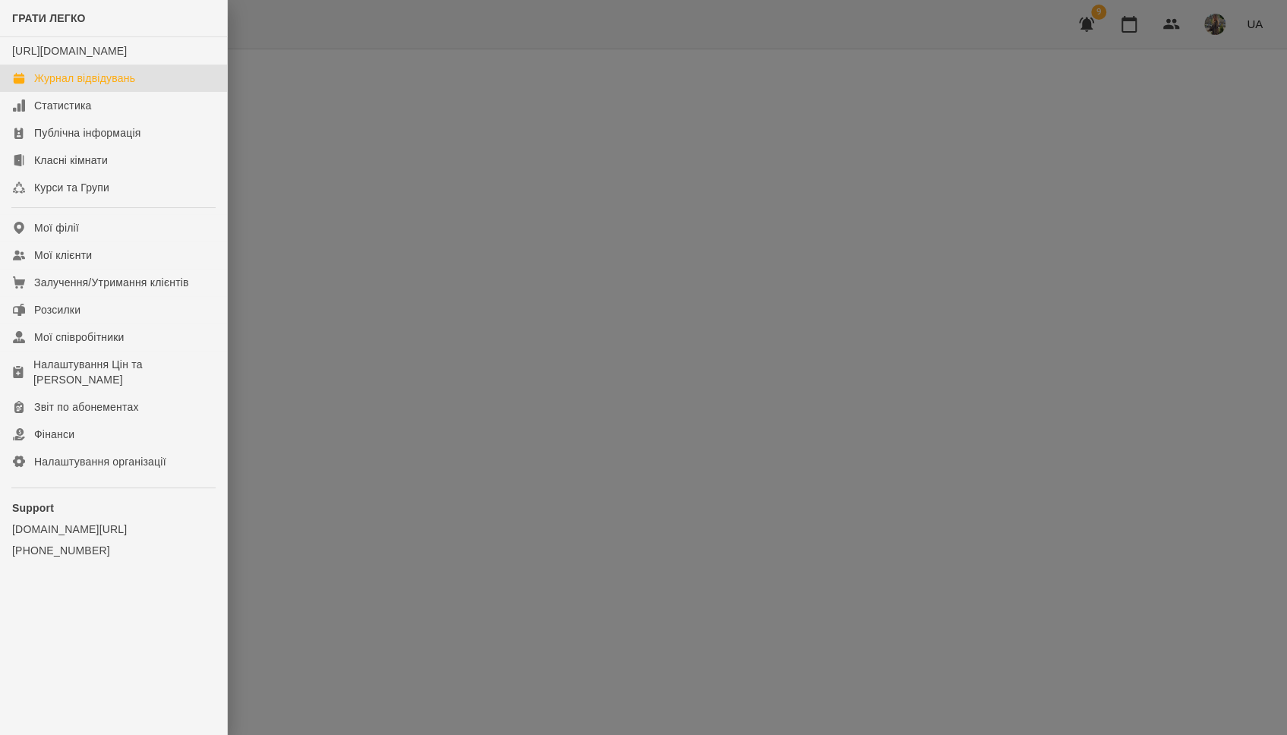
click at [67, 86] on div "Журнал відвідувань" at bounding box center [84, 78] width 101 height 15
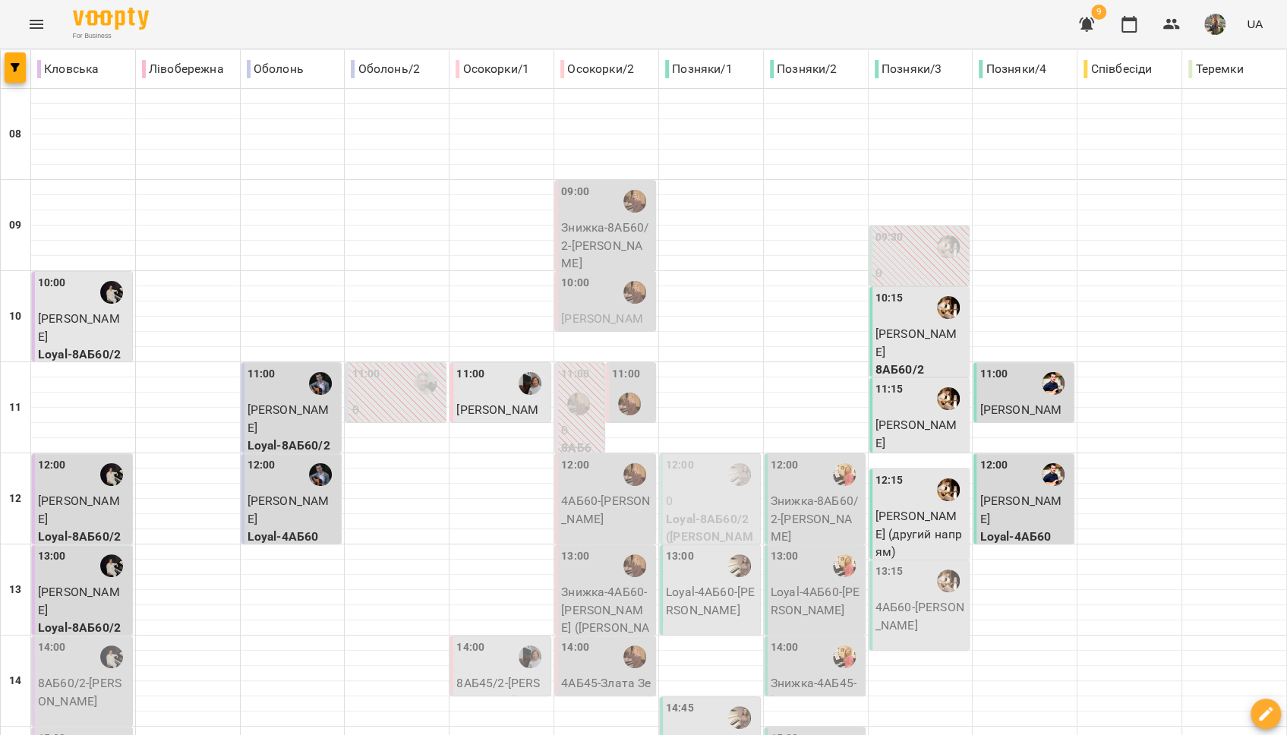
type input "**********"
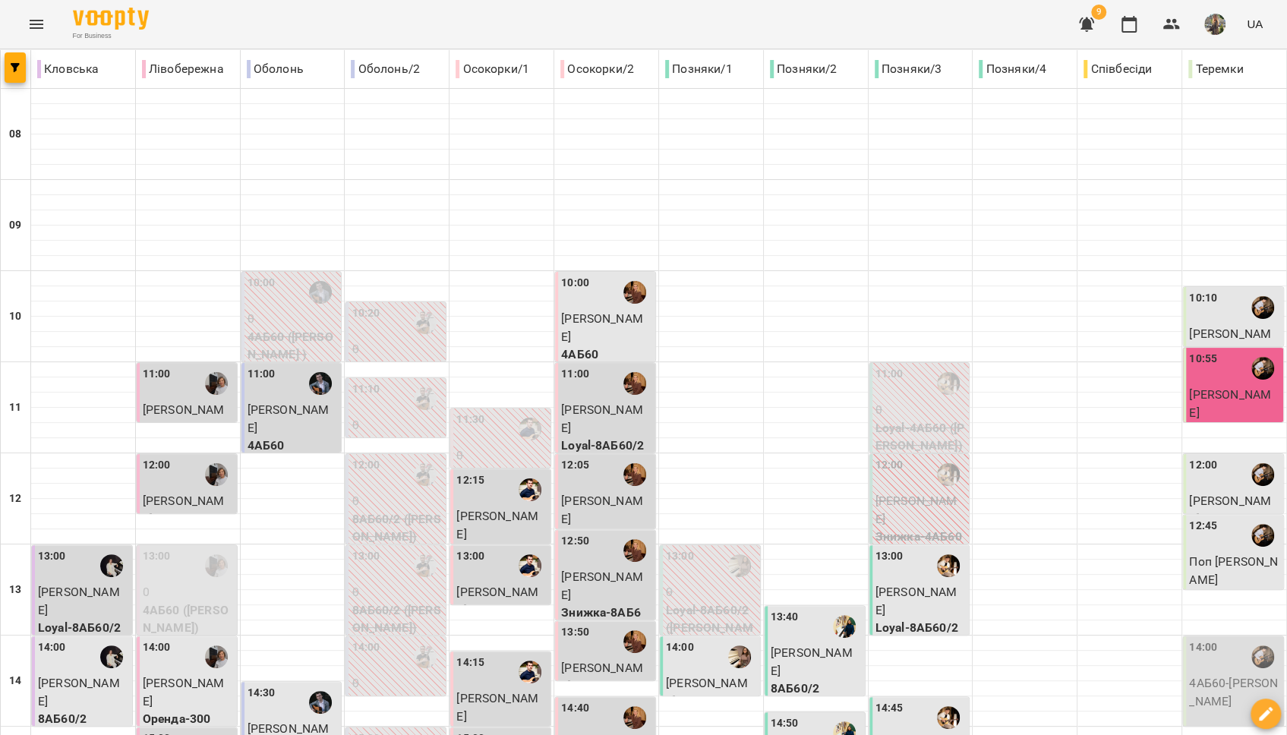
scroll to position [489, 0]
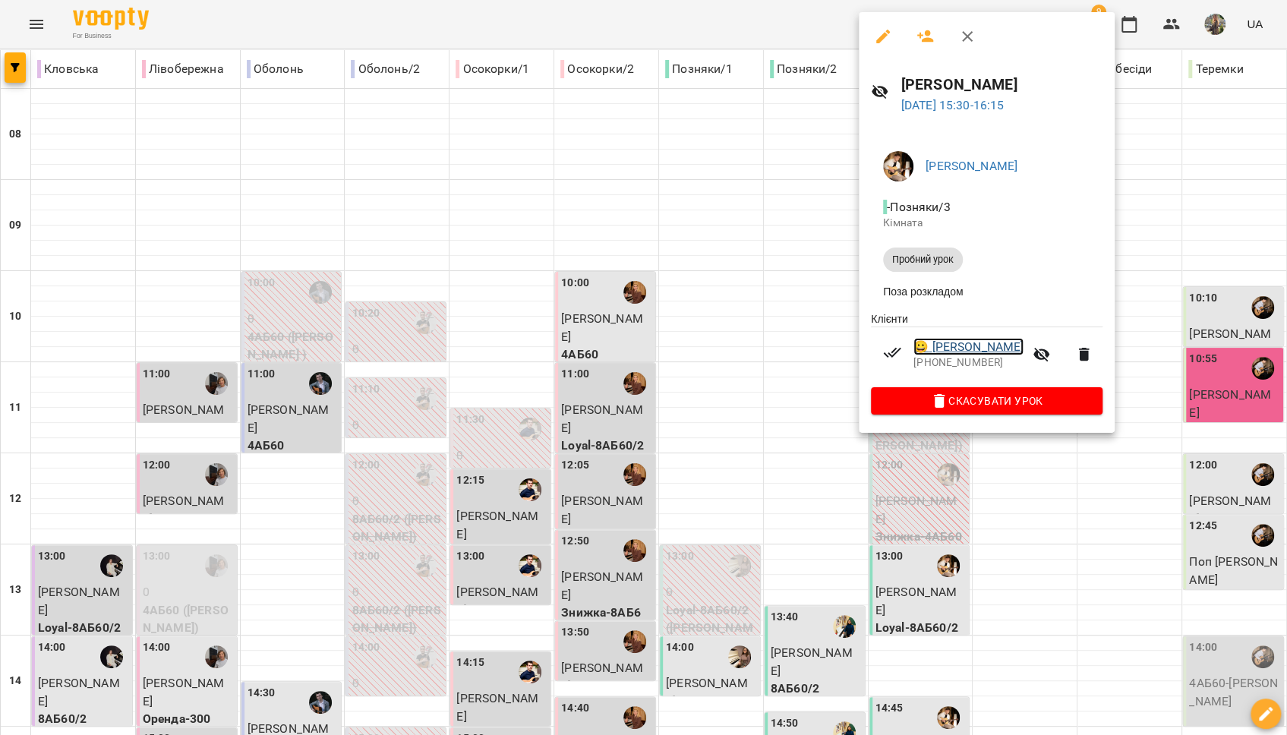
click at [959, 346] on link "😀 [PERSON_NAME]" at bounding box center [969, 347] width 110 height 18
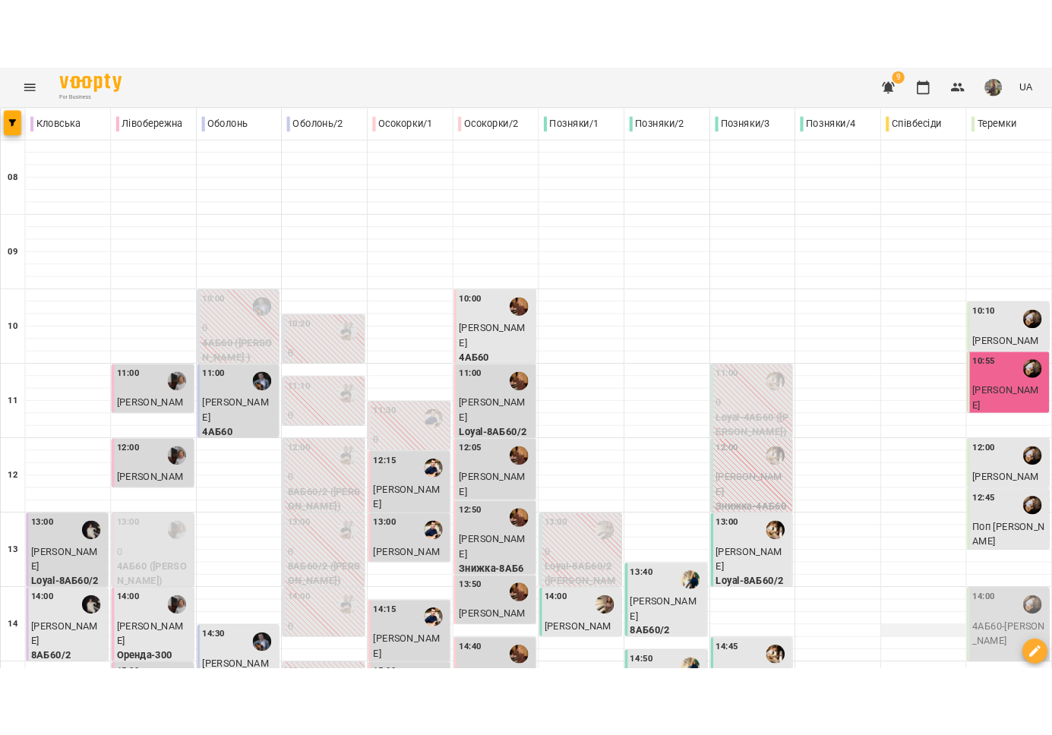
scroll to position [209, 0]
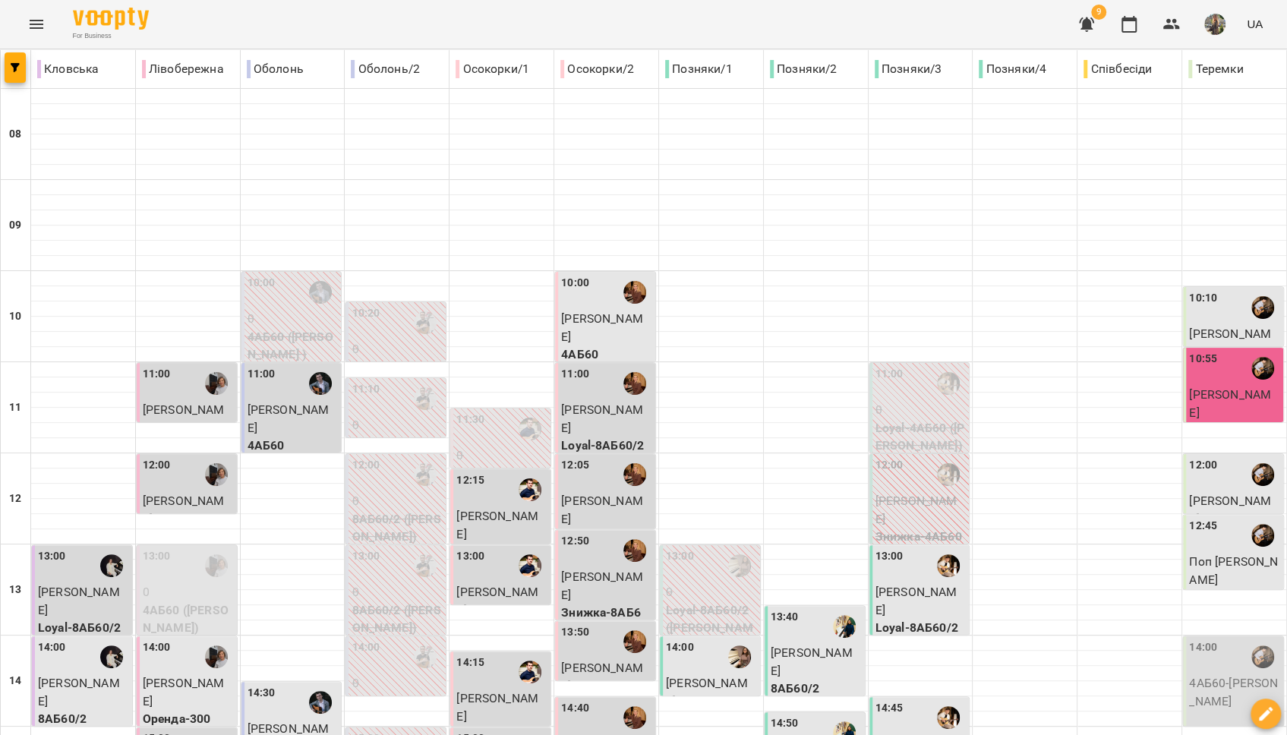
click at [1142, 674] on p "4АБ60 - [PERSON_NAME]" at bounding box center [1234, 692] width 91 height 36
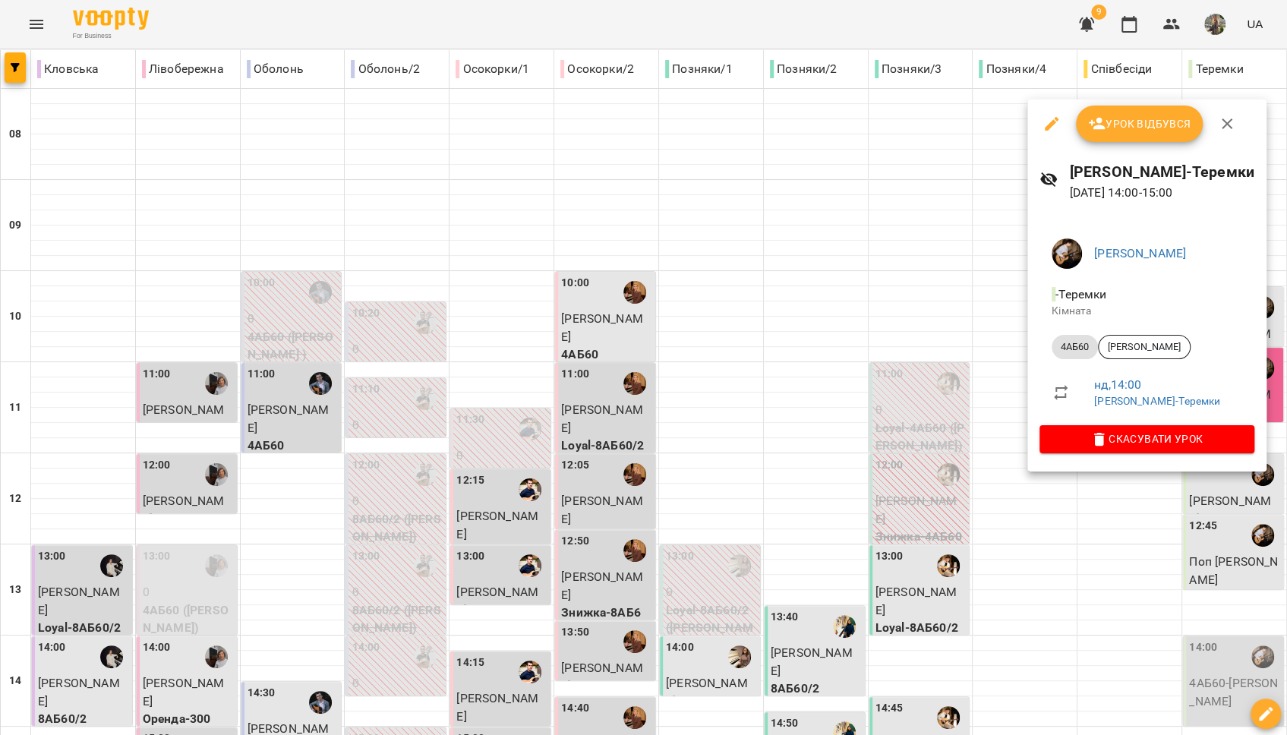
click at [1107, 537] on div at bounding box center [643, 367] width 1287 height 735
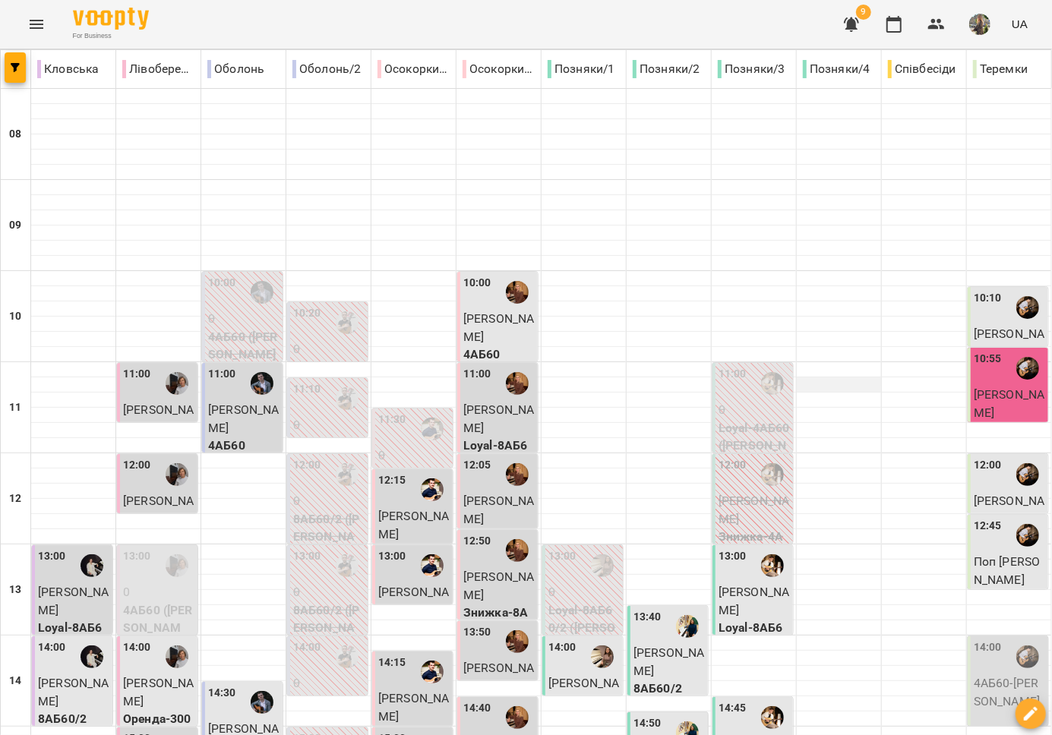
scroll to position [0, 0]
click at [975, 392] on span "[PERSON_NAME]" at bounding box center [1009, 403] width 71 height 33
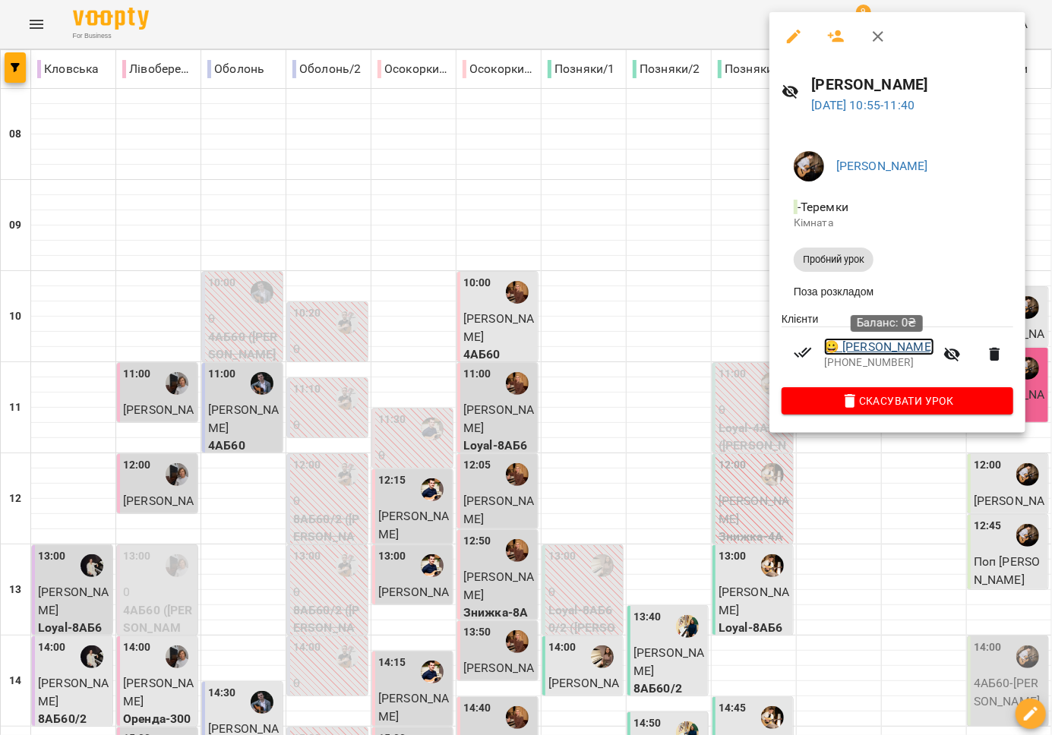
click at [907, 354] on link "😀 [PERSON_NAME]" at bounding box center [879, 347] width 110 height 18
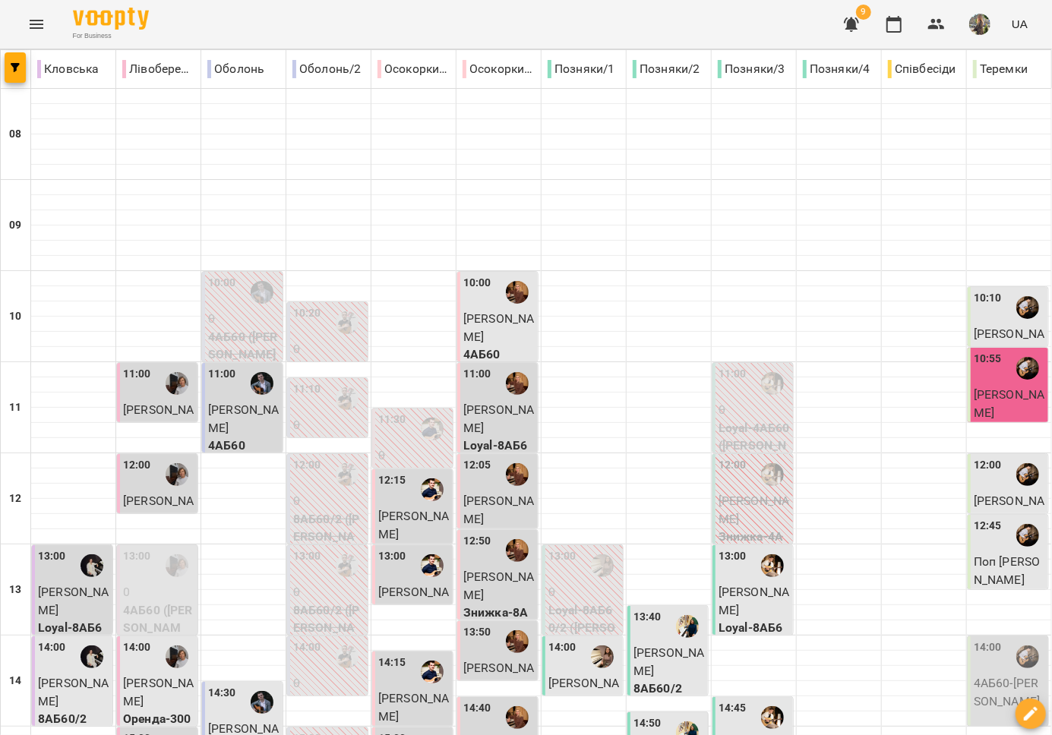
scroll to position [412, 0]
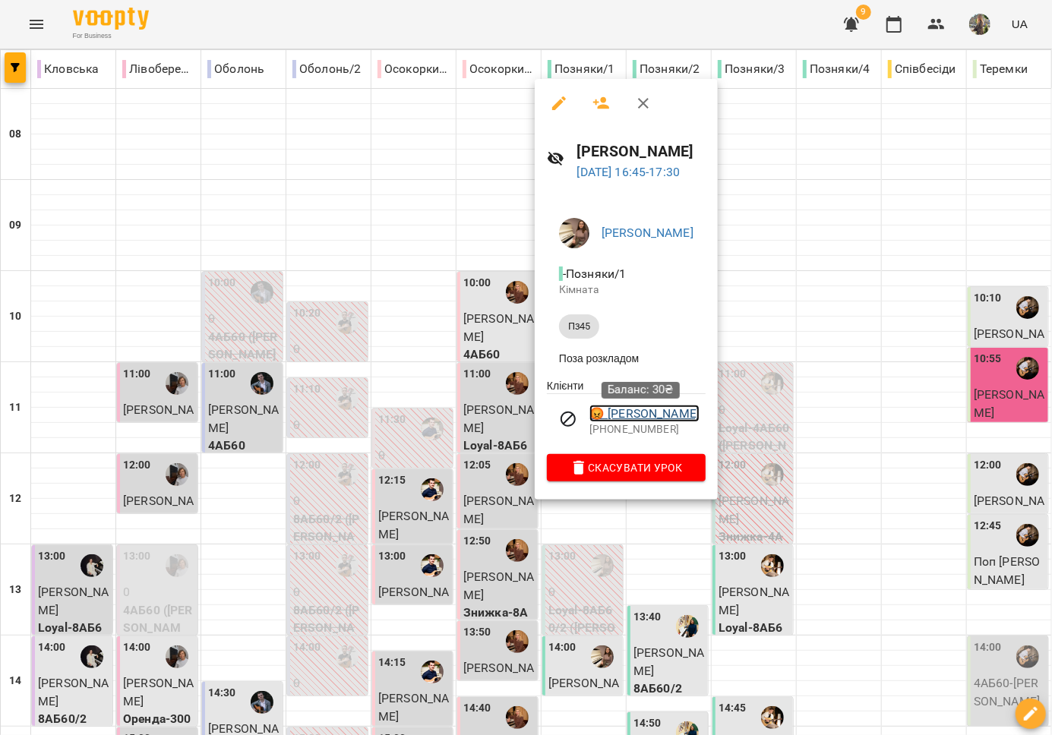
click at [646, 414] on link "😡 Горячева Аліса" at bounding box center [644, 414] width 110 height 18
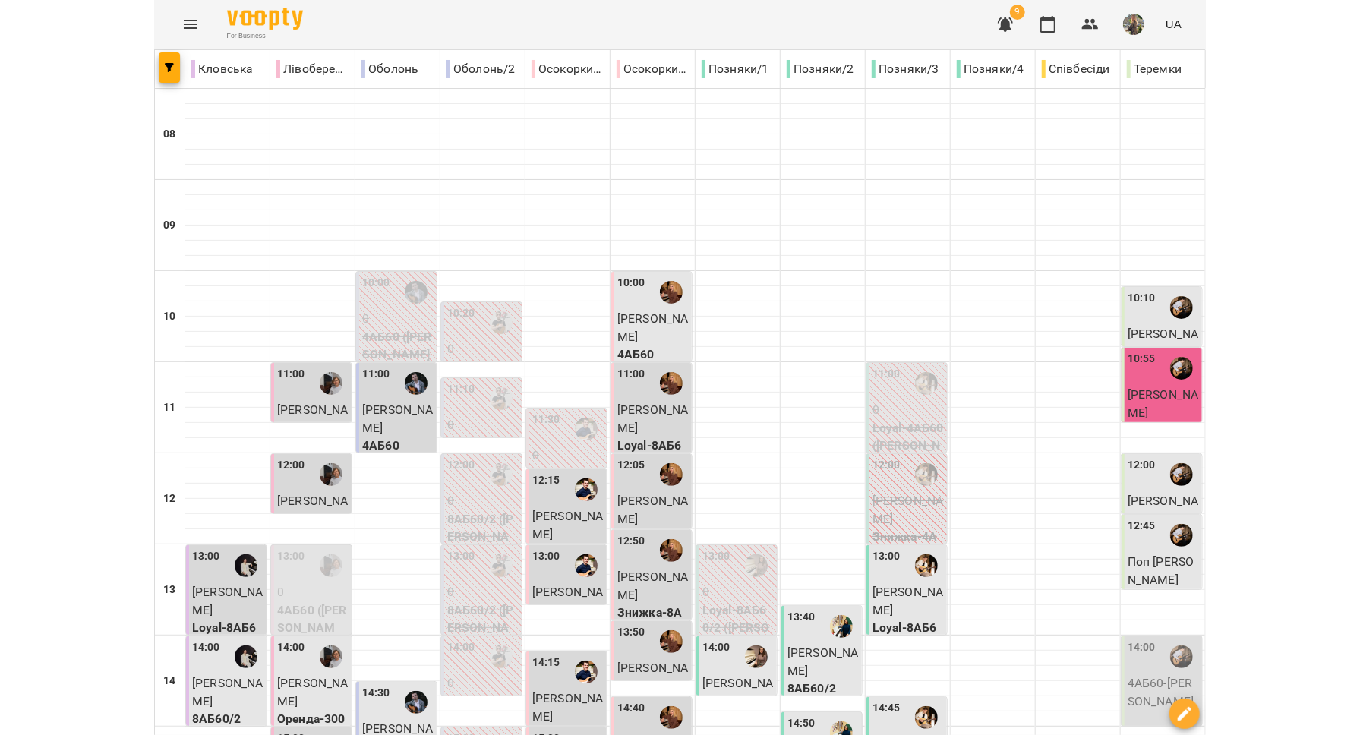
scroll to position [489, 0]
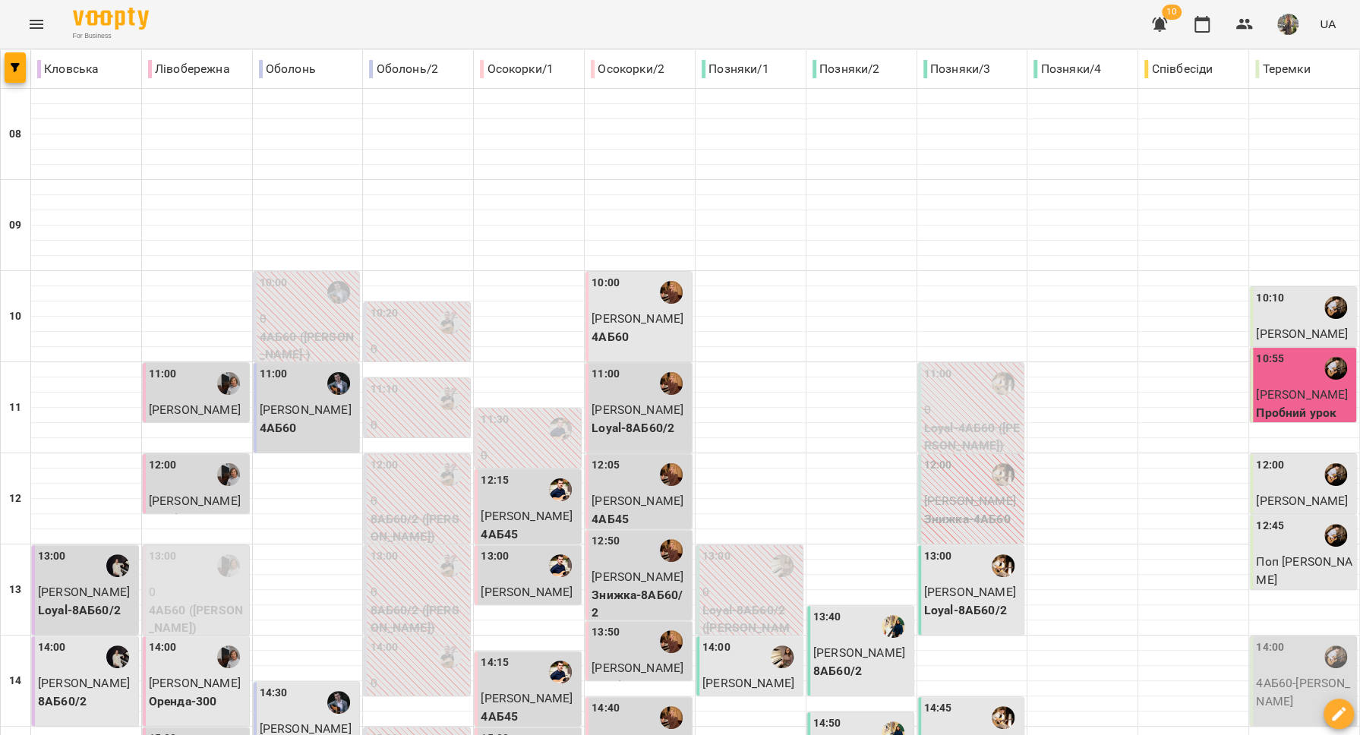
click at [51, 21] on button "Menu" at bounding box center [36, 24] width 36 height 36
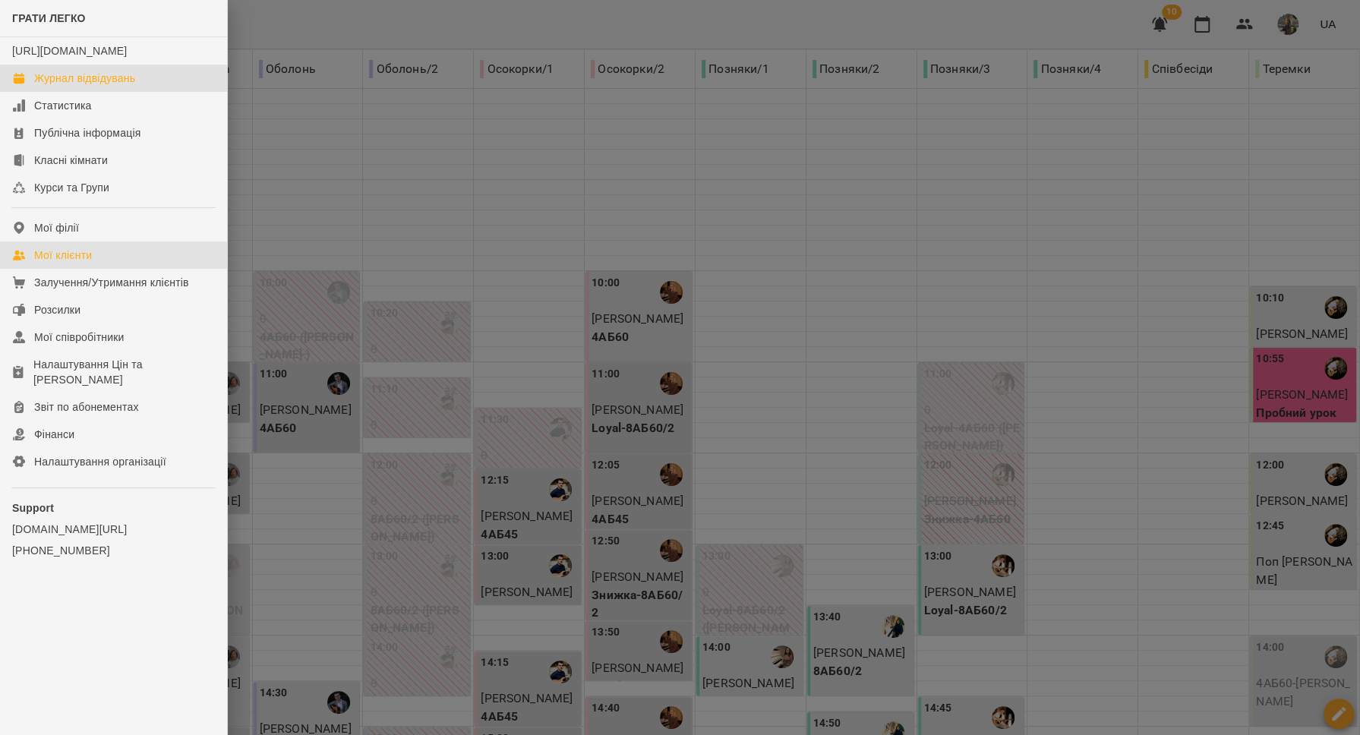
click at [128, 264] on link "Мої клієнти" at bounding box center [113, 255] width 227 height 27
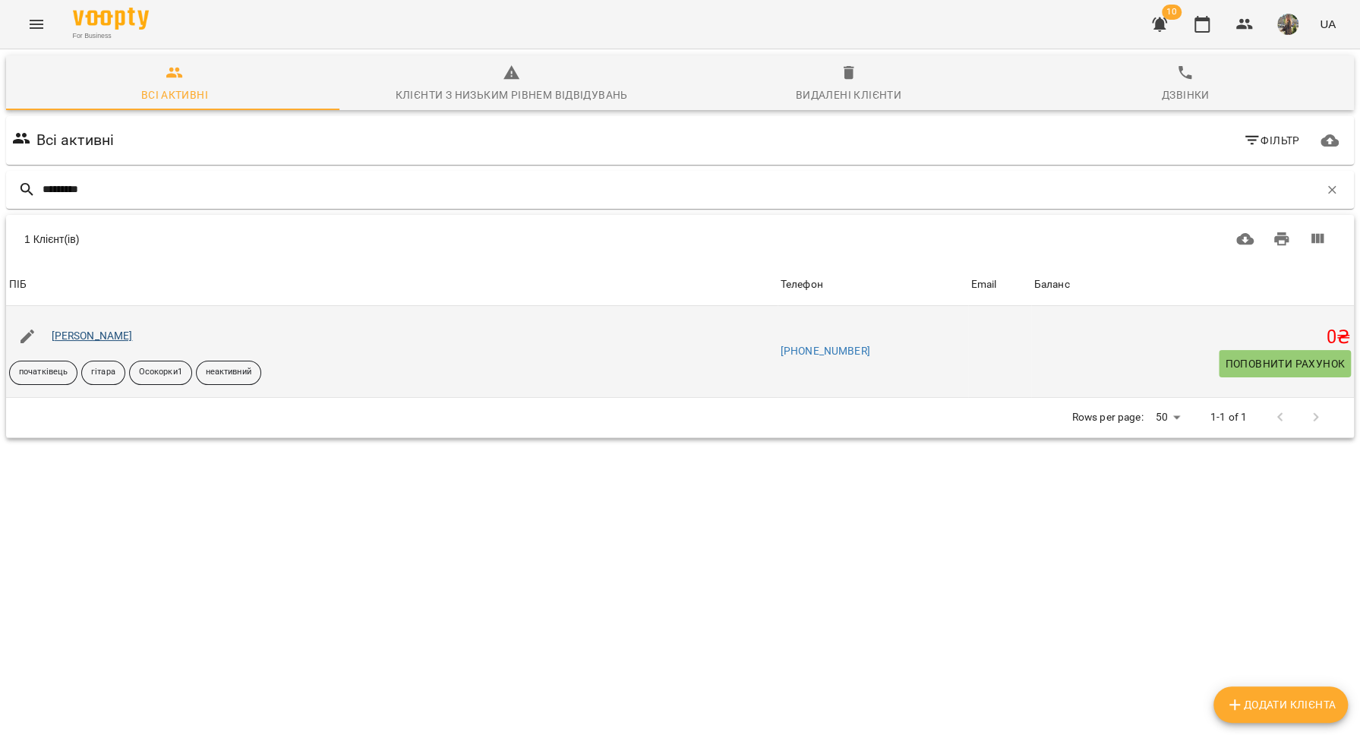
type input "*********"
click at [129, 336] on link "[PERSON_NAME]" at bounding box center [92, 336] width 81 height 12
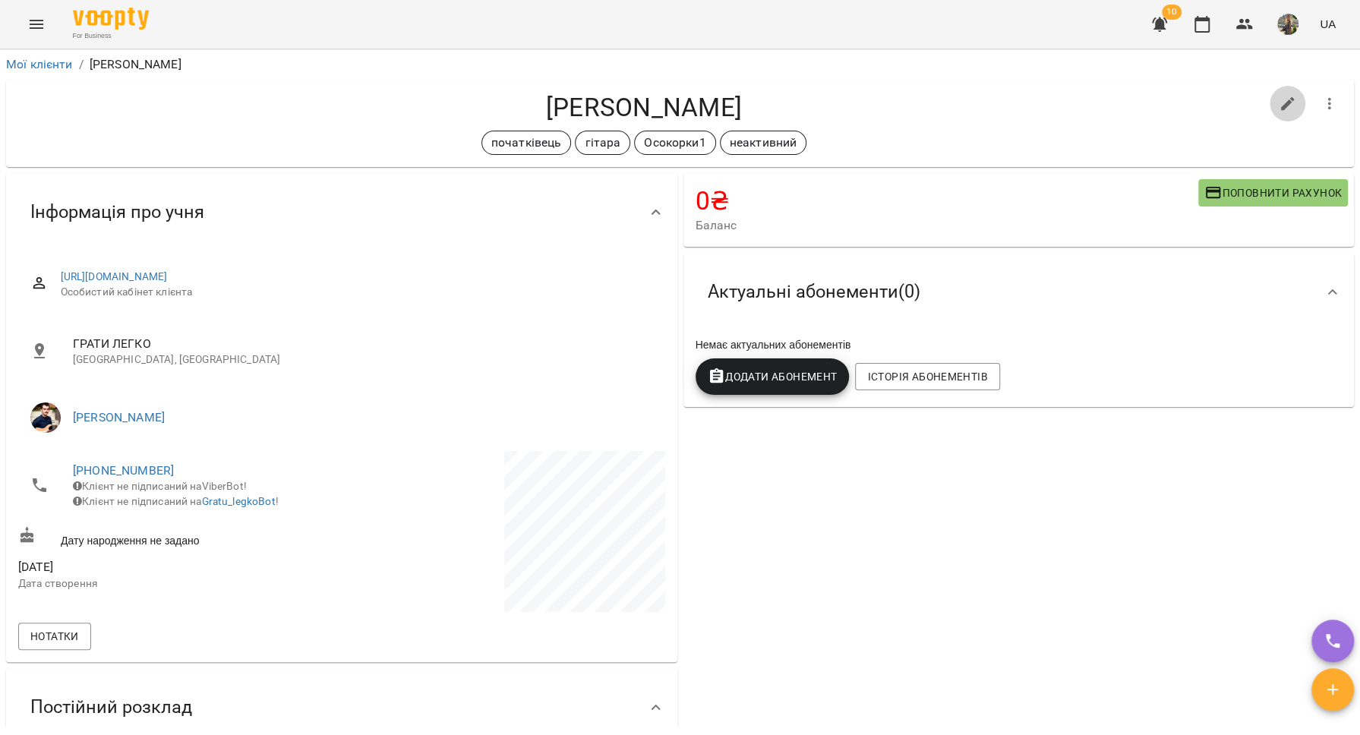
click at [1142, 111] on button "button" at bounding box center [1288, 104] width 36 height 36
select select "**"
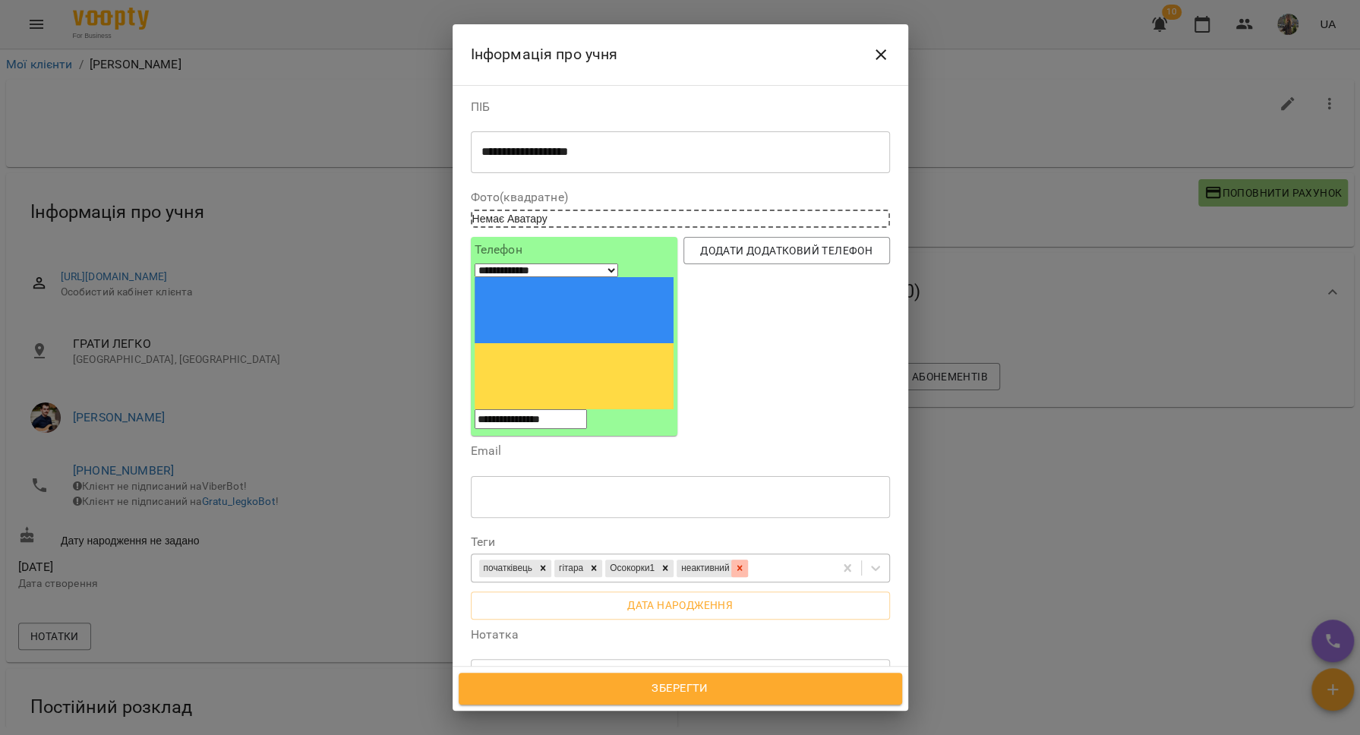
click at [745, 563] on icon at bounding box center [739, 568] width 11 height 11
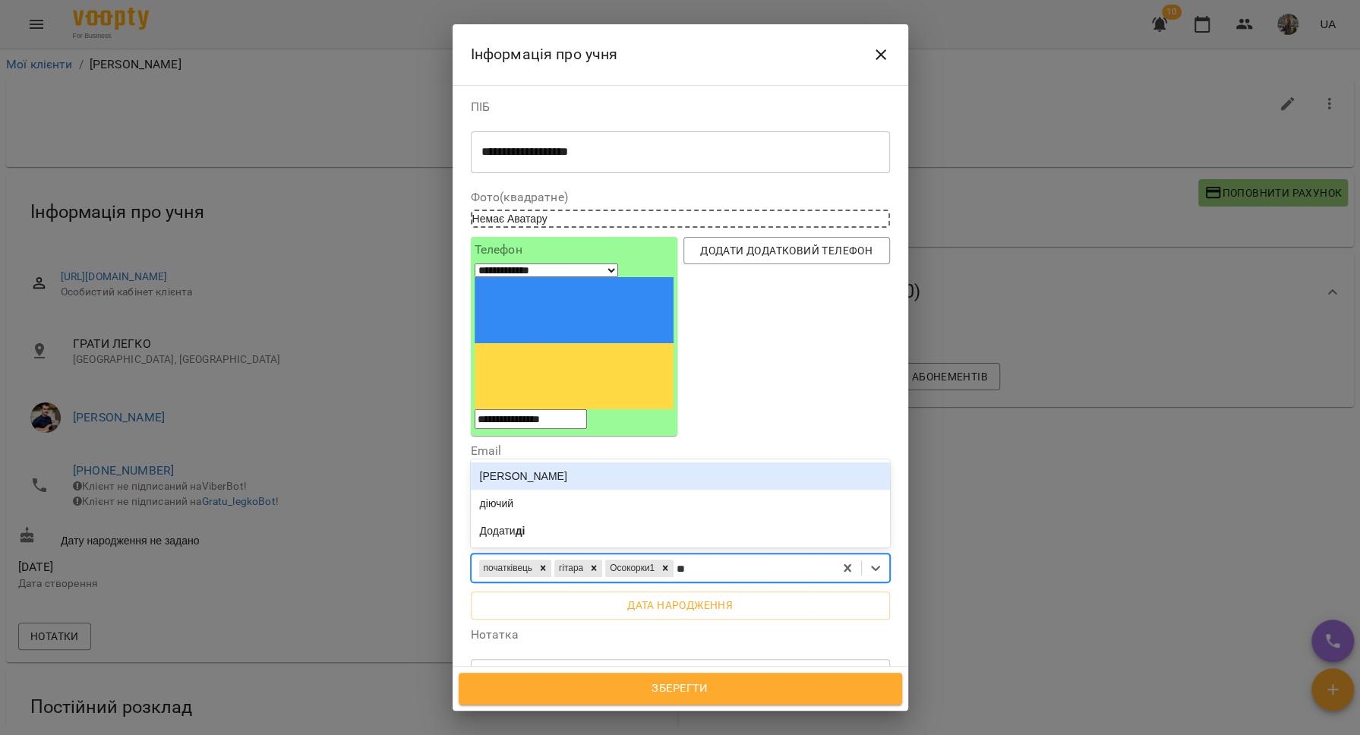
type input "***"
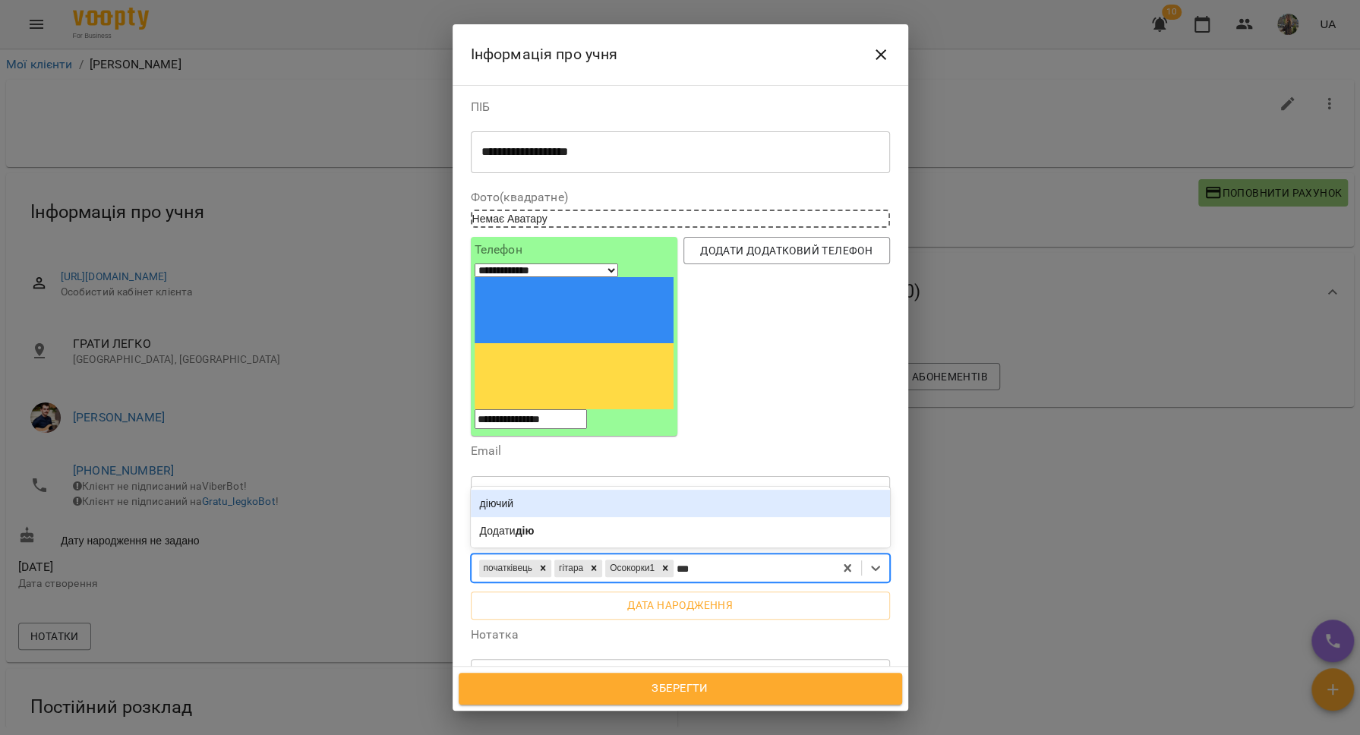
click at [749, 490] on div "діючий" at bounding box center [680, 503] width 419 height 27
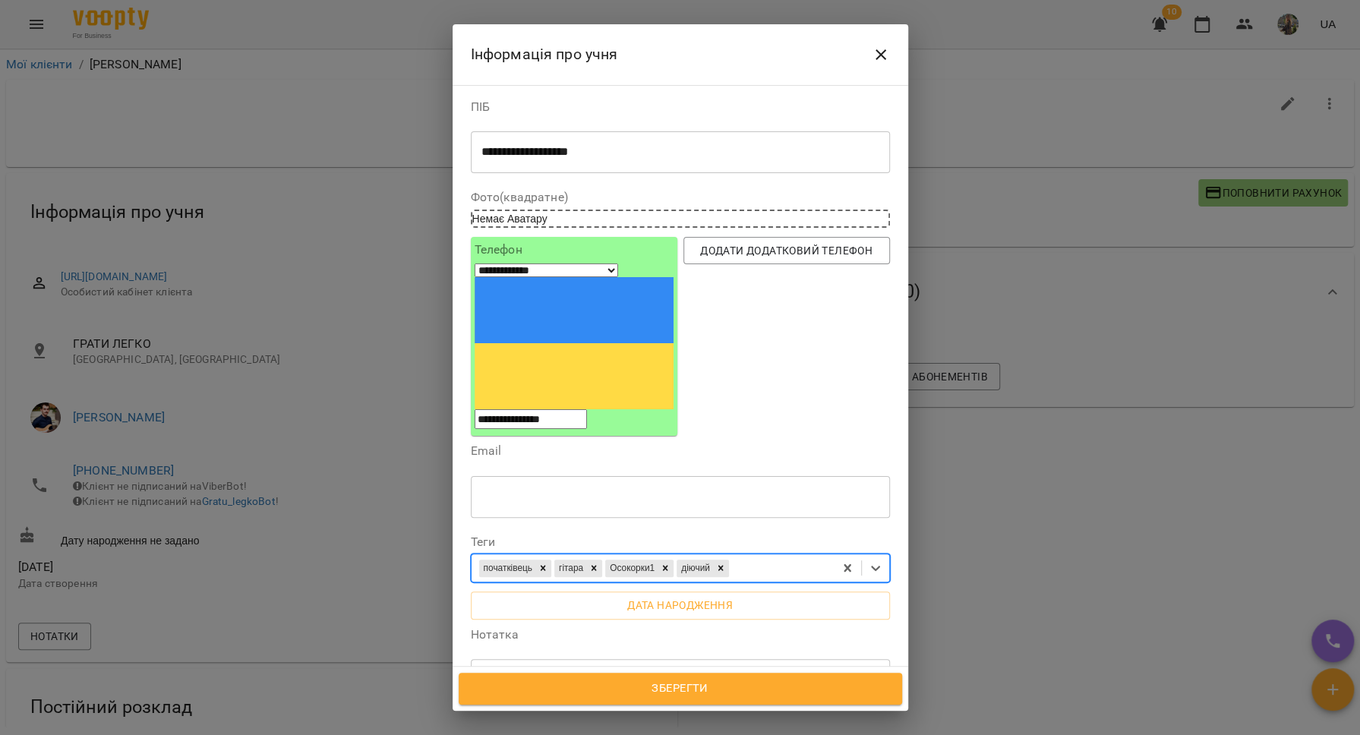
click at [671, 689] on span "Зберегти" at bounding box center [680, 689] width 410 height 20
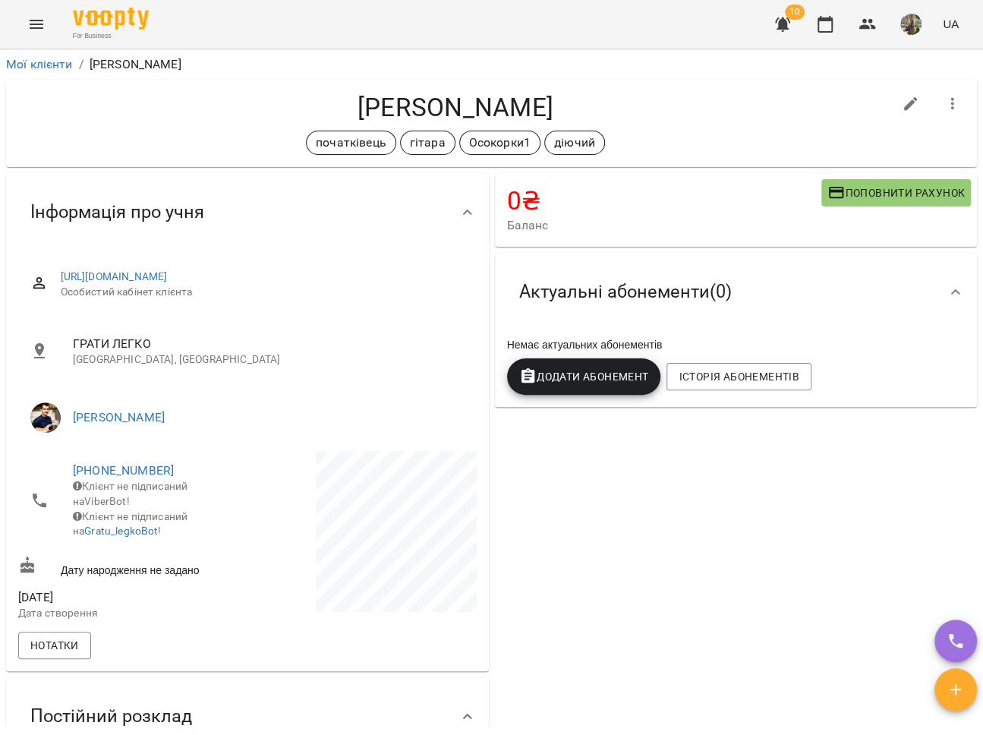
click at [787, 27] on icon "button" at bounding box center [782, 24] width 15 height 14
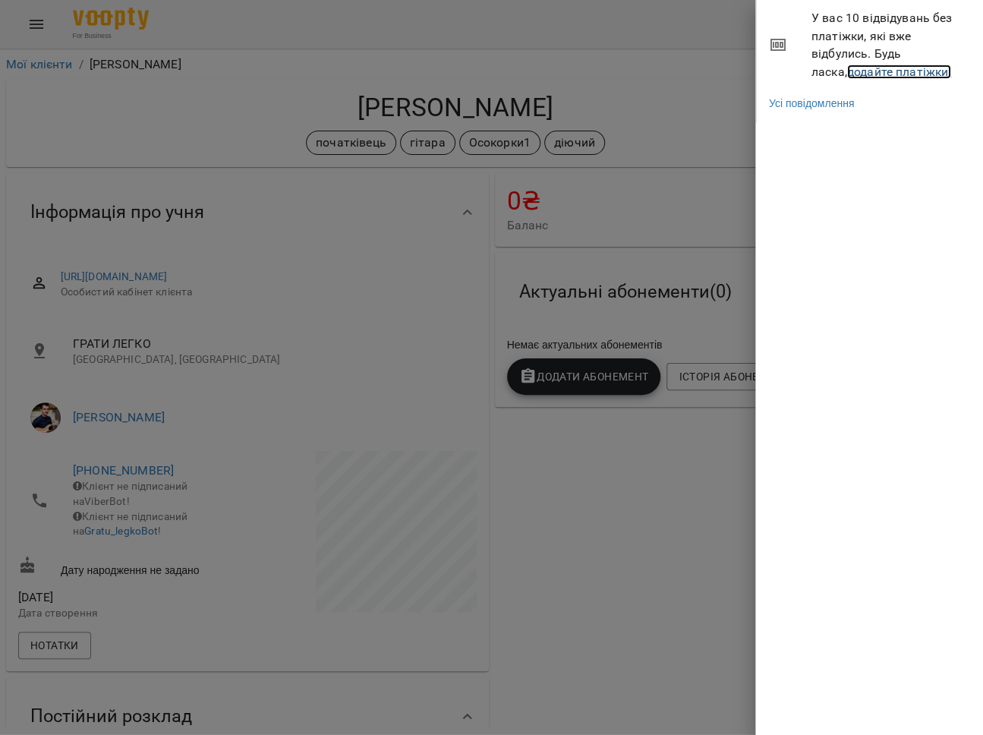
click at [848, 70] on link "додайте платіжки!" at bounding box center [900, 72] width 105 height 14
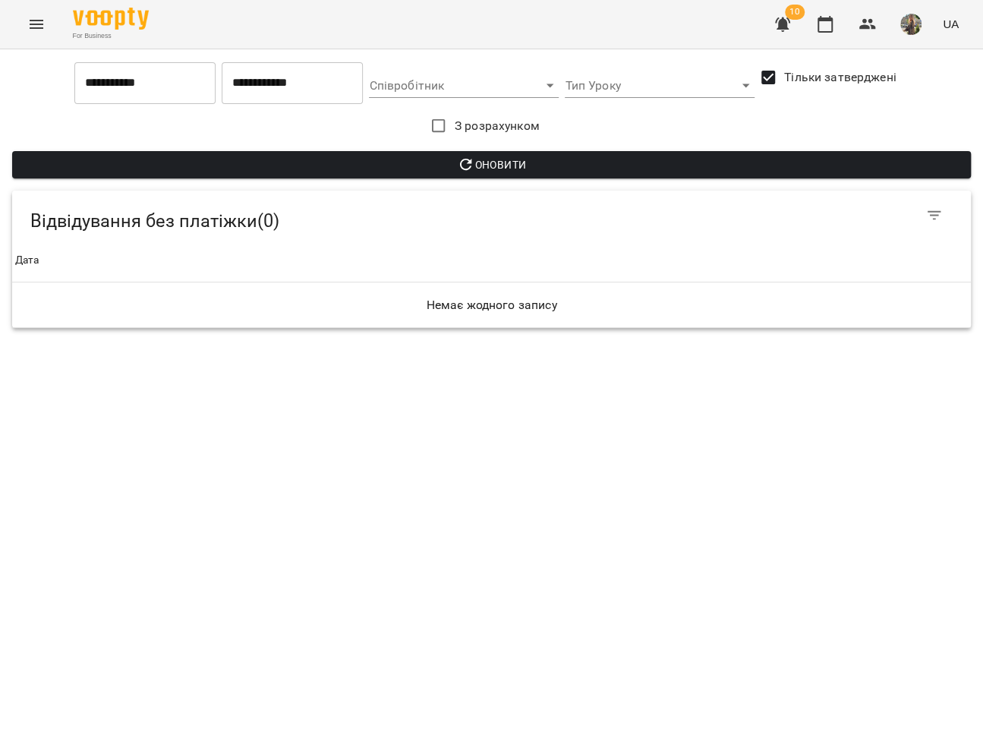
click at [32, 33] on icon "Menu" at bounding box center [36, 24] width 18 height 18
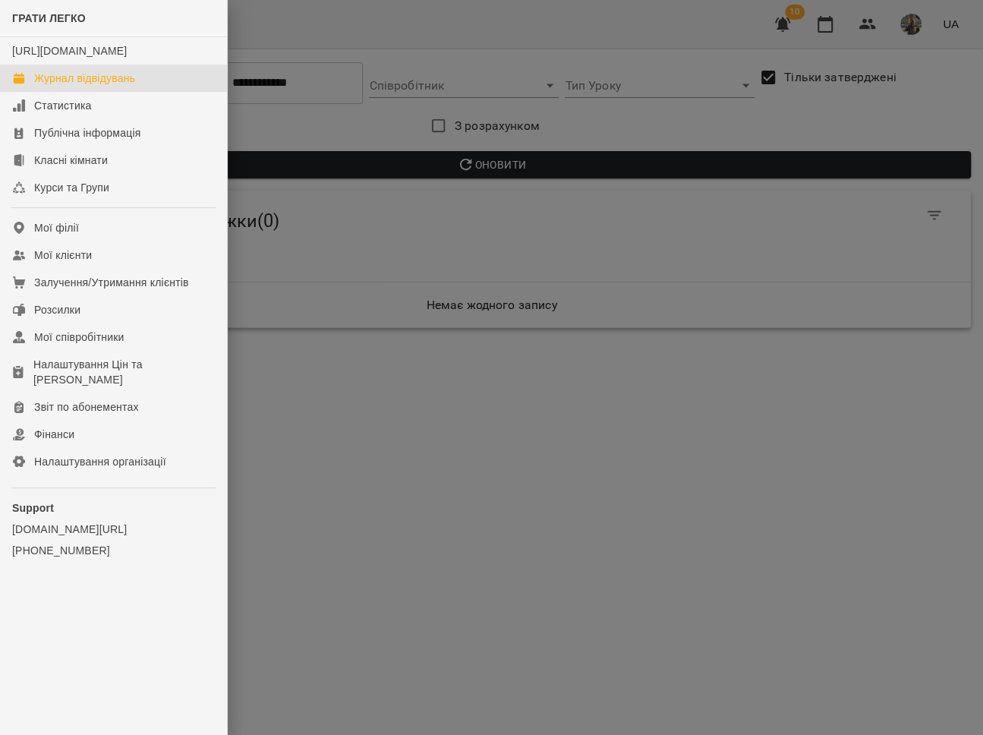
click at [63, 86] on div "Журнал відвідувань" at bounding box center [84, 78] width 101 height 15
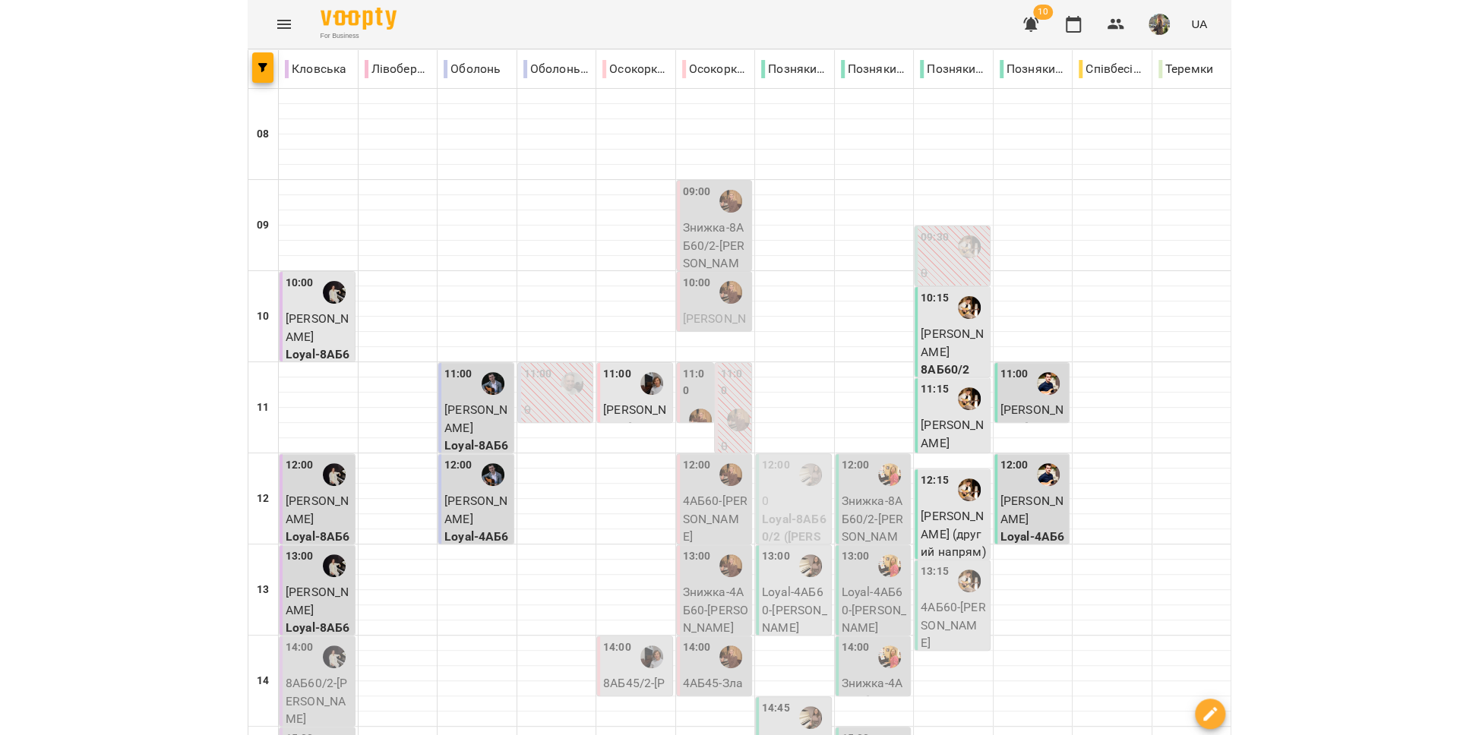
scroll to position [41, 0]
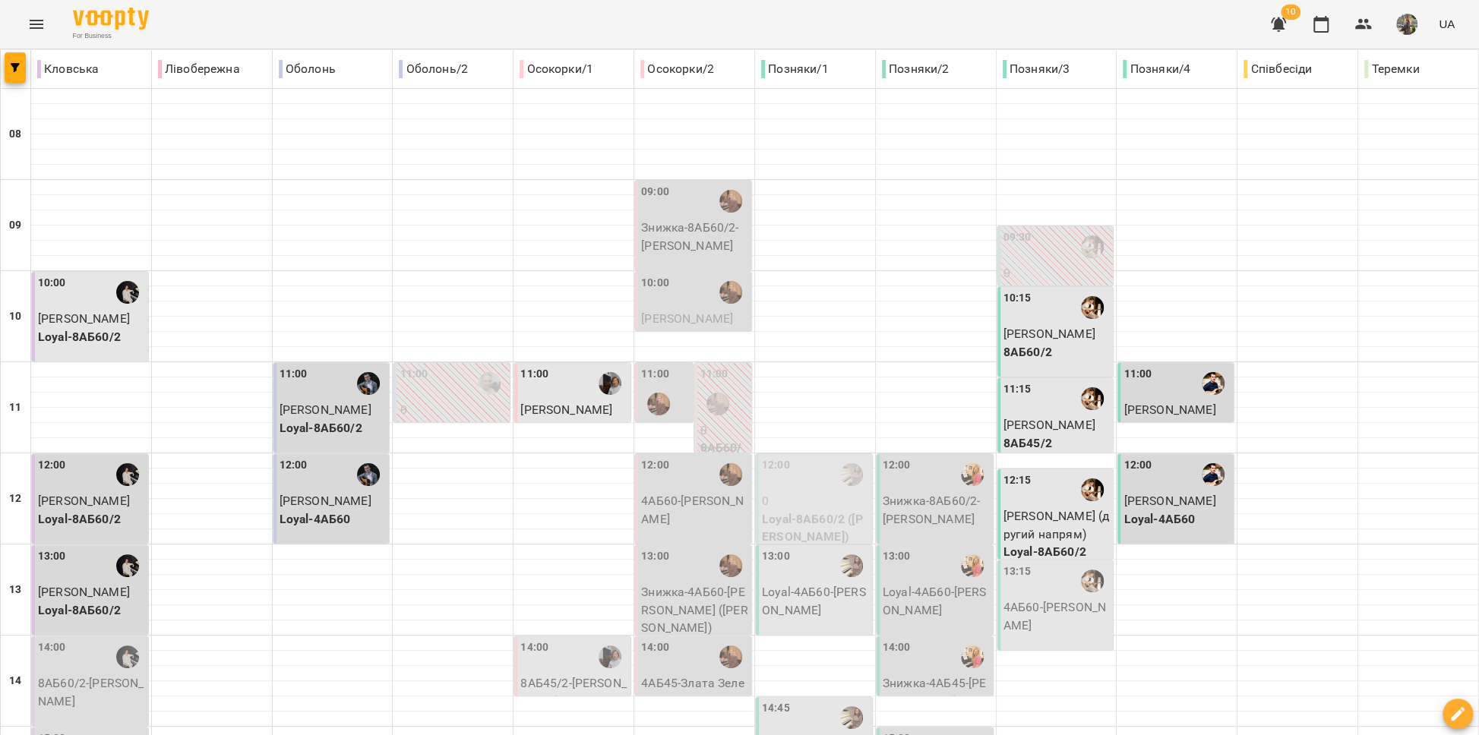
type input "**********"
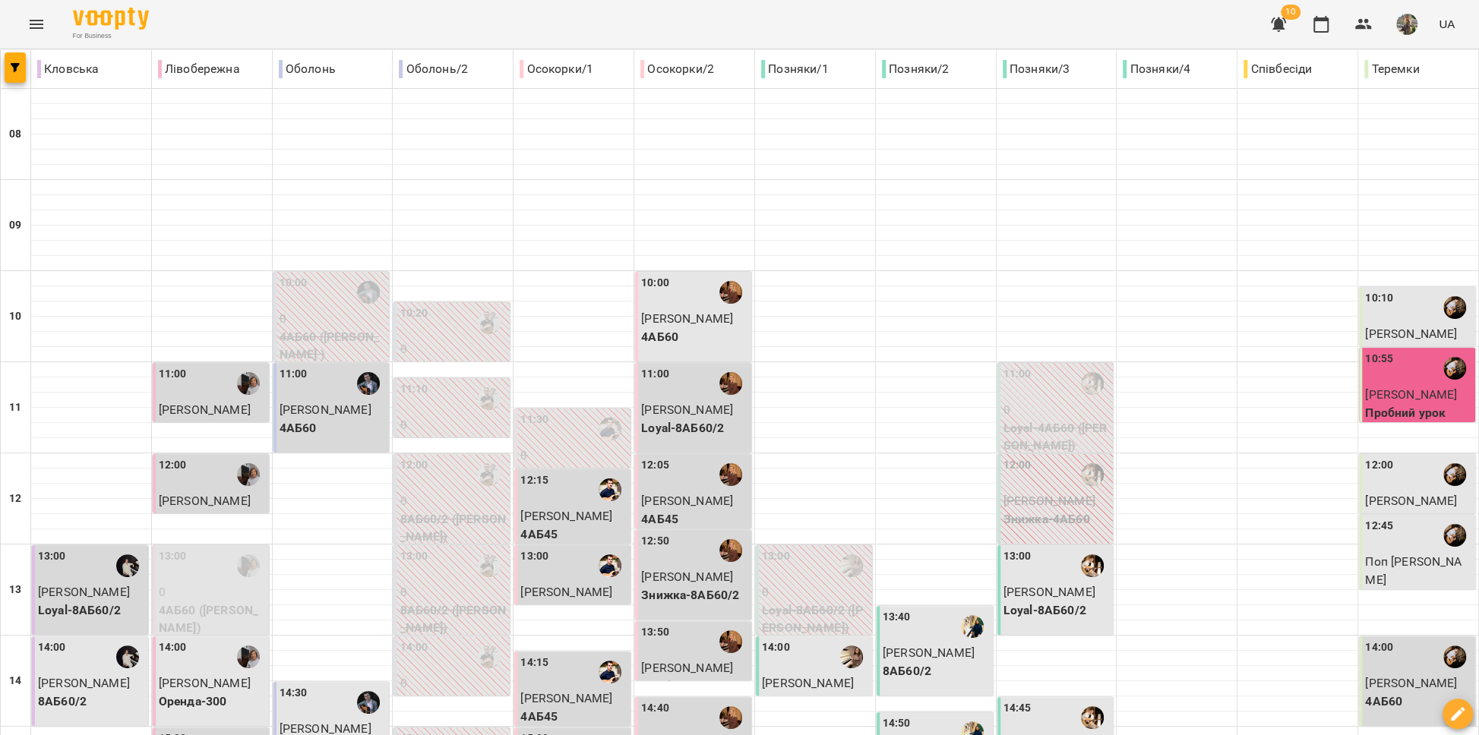
click at [1359, 392] on span "[PERSON_NAME]" at bounding box center [1411, 394] width 92 height 14
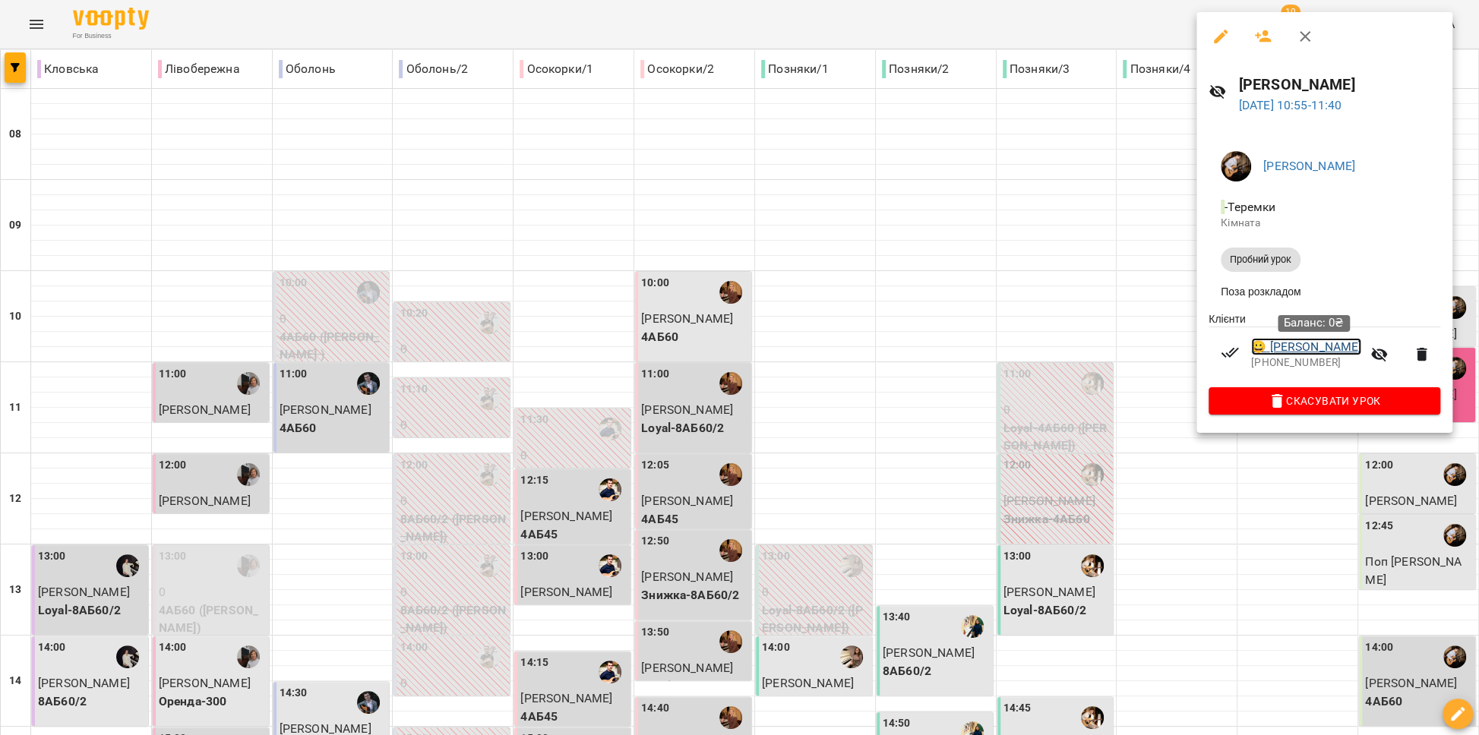
click at [1289, 355] on link "😀 [PERSON_NAME]" at bounding box center [1306, 347] width 110 height 18
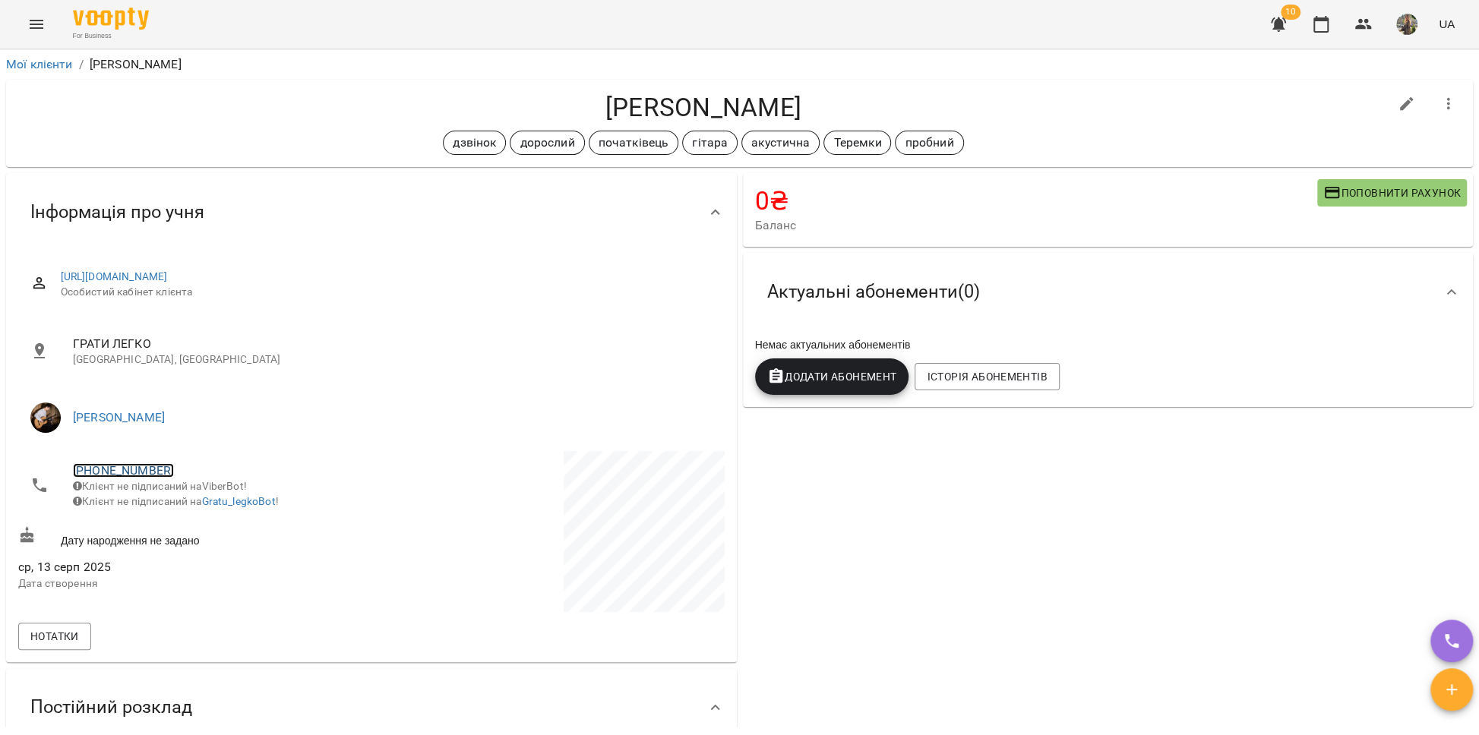
click at [128, 465] on link "[PHONE_NUMBER]" at bounding box center [123, 470] width 101 height 14
click at [174, 534] on img at bounding box center [185, 526] width 23 height 23
click at [43, 27] on icon "Menu" at bounding box center [36, 24] width 18 height 18
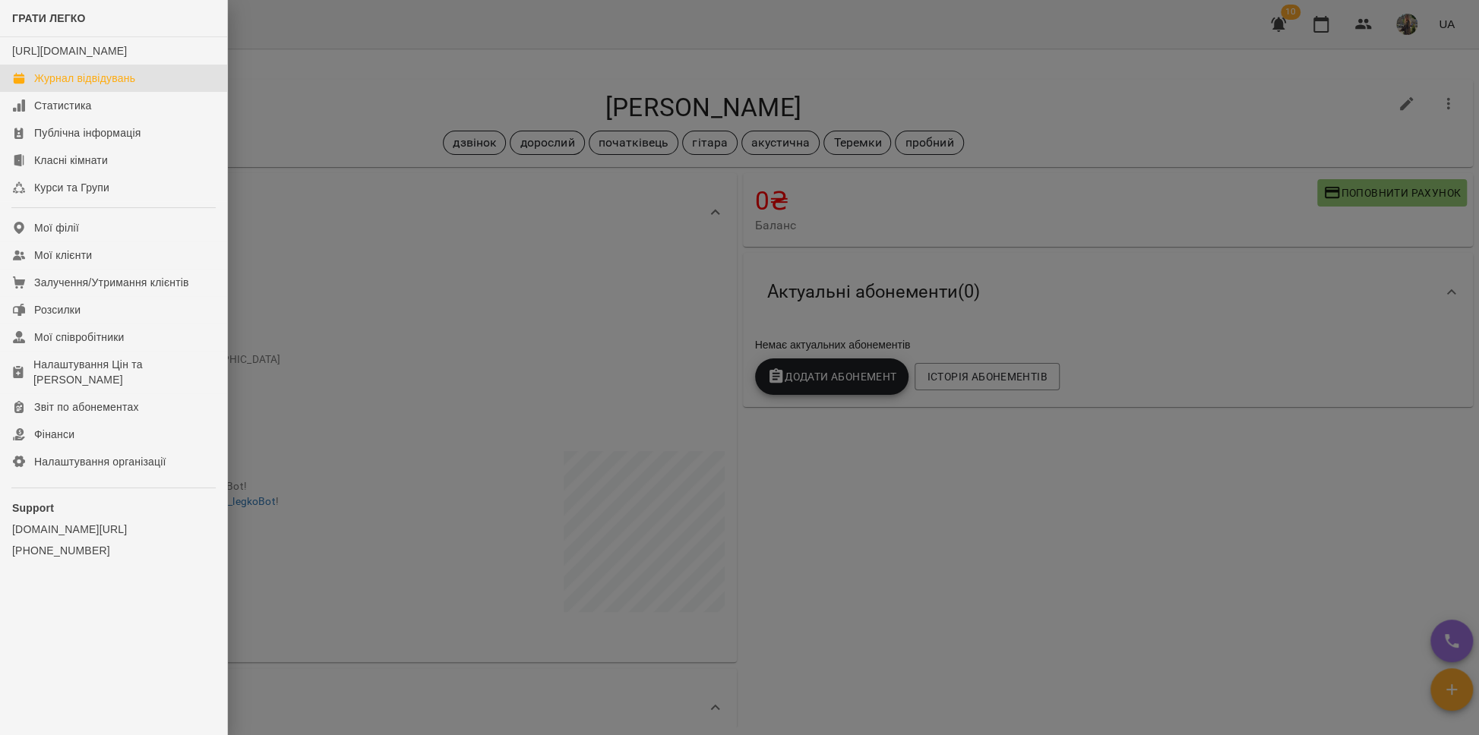
click at [84, 86] on div "Журнал відвідувань" at bounding box center [84, 78] width 101 height 15
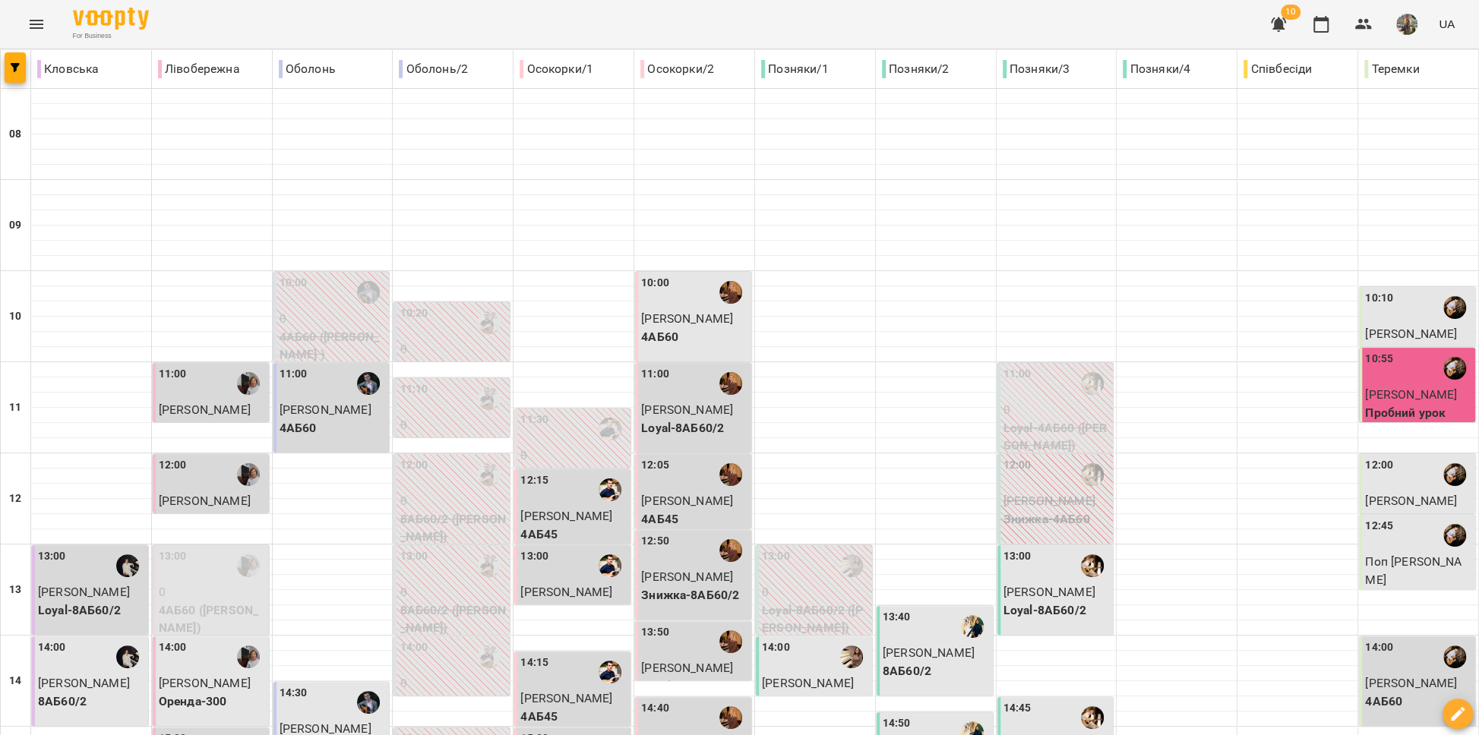
scroll to position [381, 0]
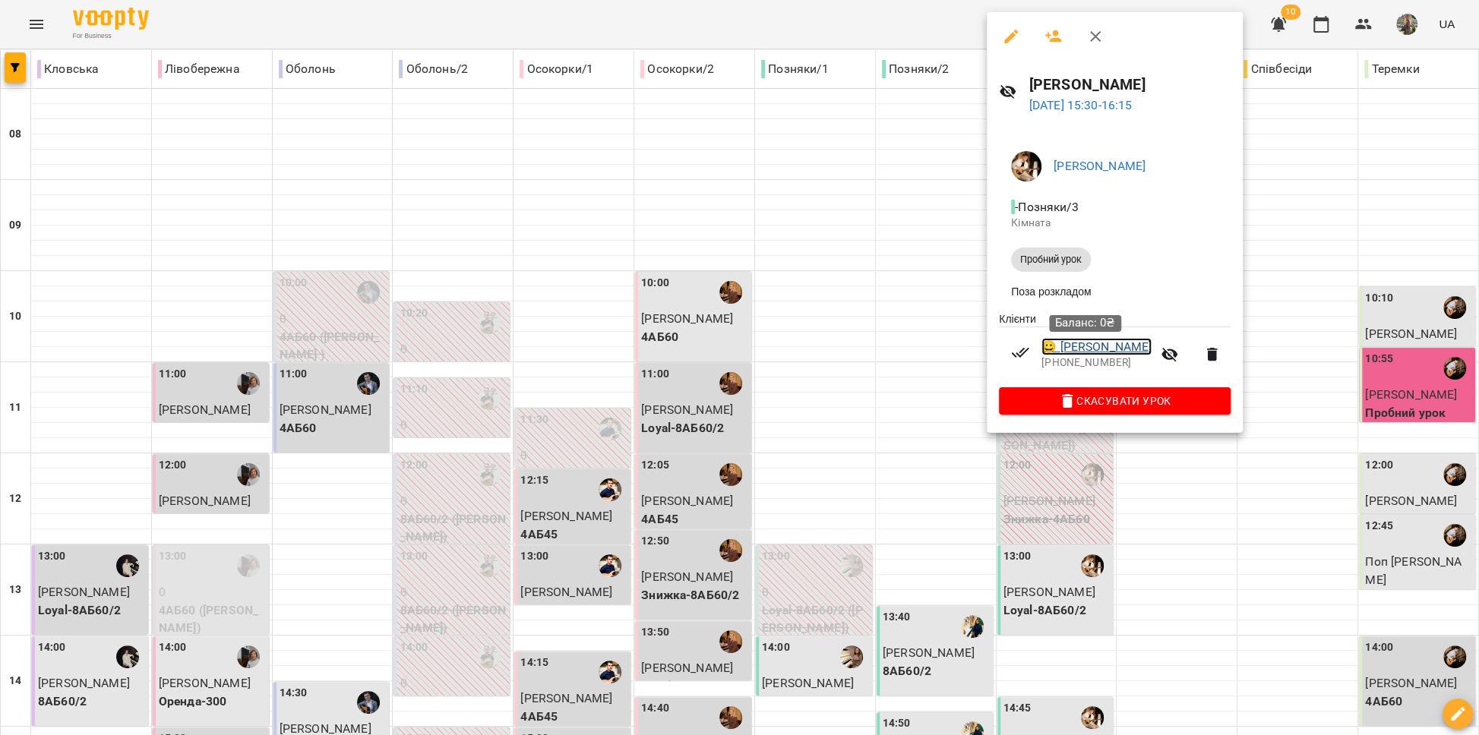
click at [1092, 344] on link "😀 [PERSON_NAME]" at bounding box center [1096, 347] width 110 height 18
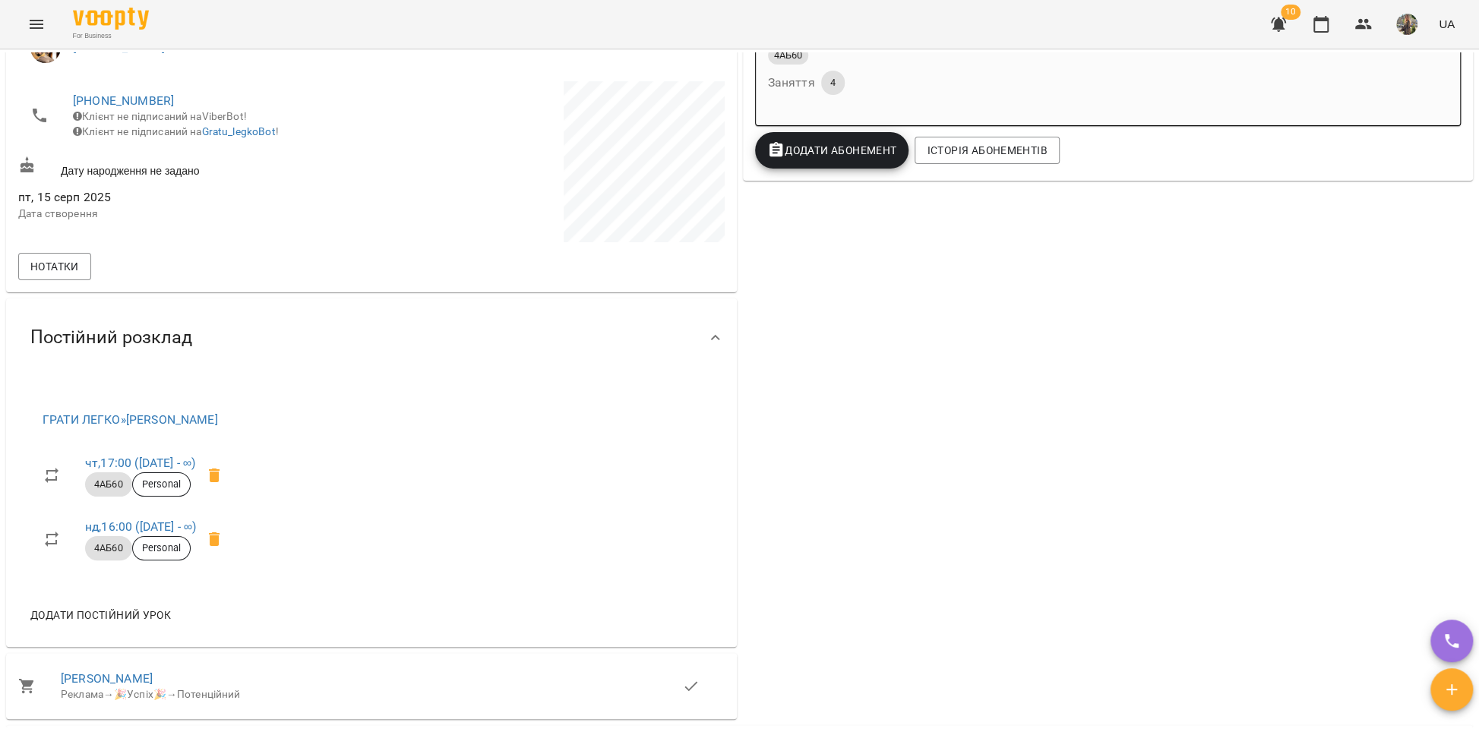
scroll to position [516, 0]
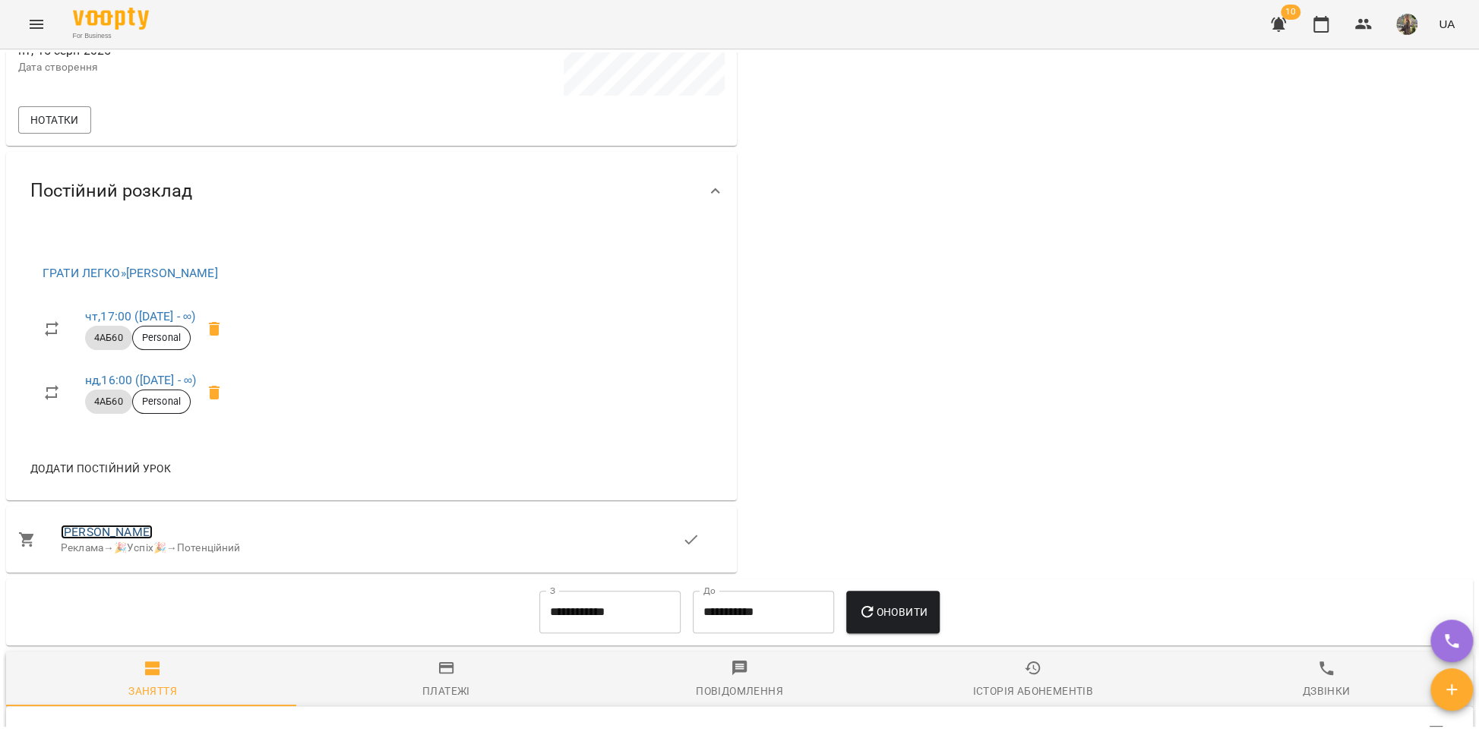
click at [93, 532] on link "[PERSON_NAME]" at bounding box center [107, 532] width 92 height 14
